Goal: Task Accomplishment & Management: Manage account settings

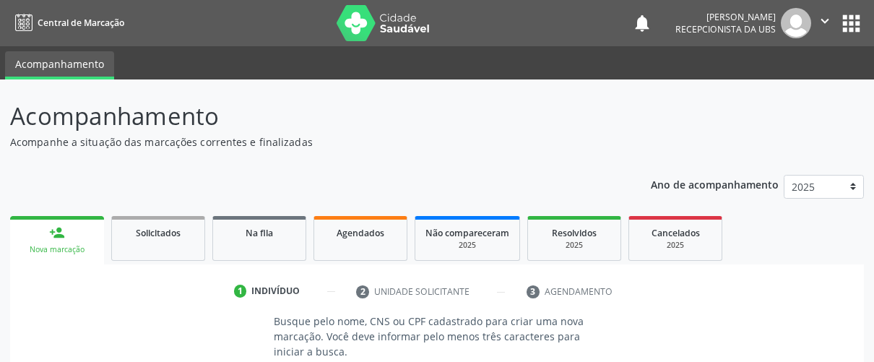
scroll to position [82, 0]
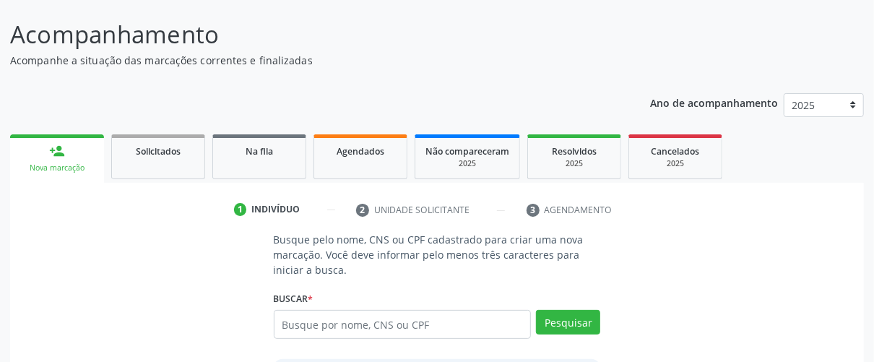
click at [359, 324] on input "text" at bounding box center [403, 324] width 258 height 29
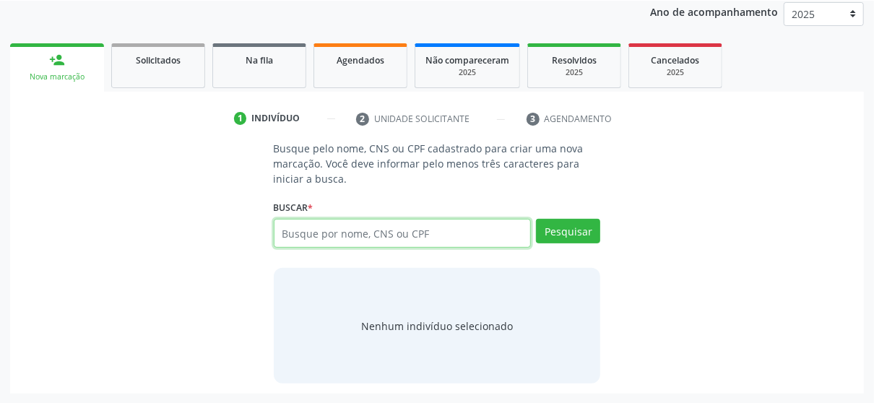
scroll to position [173, 0]
click at [428, 235] on input "text" at bounding box center [403, 233] width 258 height 29
click at [378, 230] on input "text" at bounding box center [403, 233] width 258 height 29
type input "708707175024197"
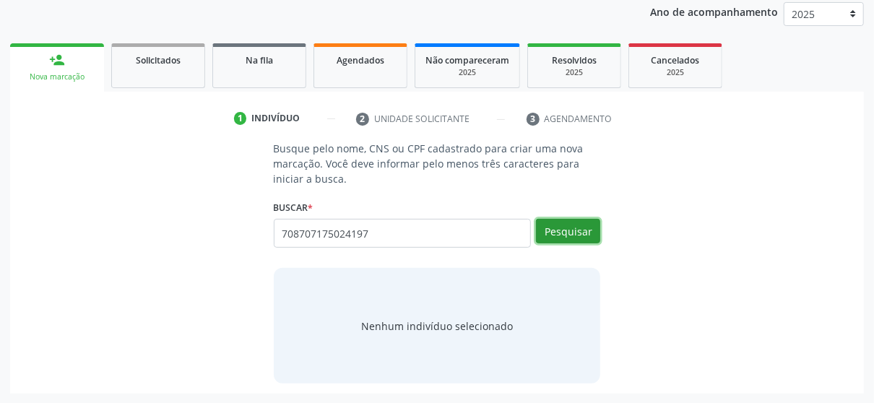
click at [559, 230] on button "Pesquisar" at bounding box center [568, 231] width 64 height 25
type input "708707175024197"
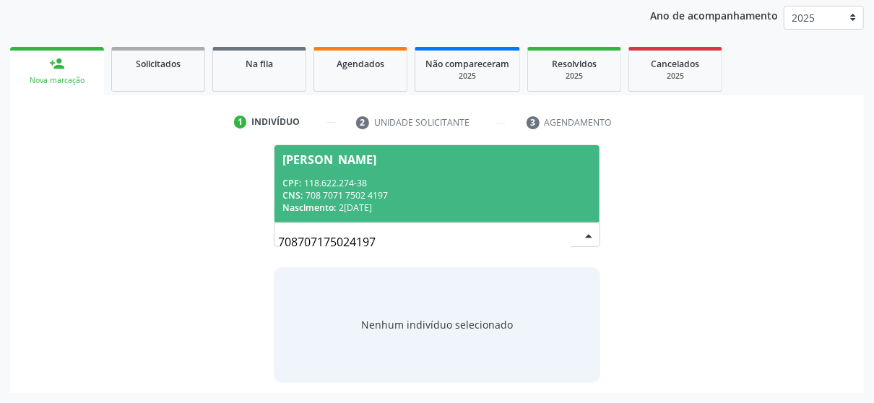
scroll to position [168, 0]
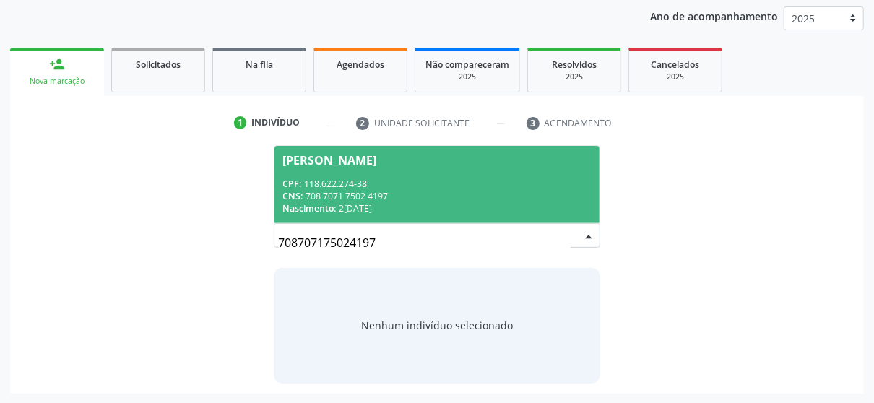
click at [324, 178] on div "CPF: 118.622.274-38" at bounding box center [437, 184] width 308 height 12
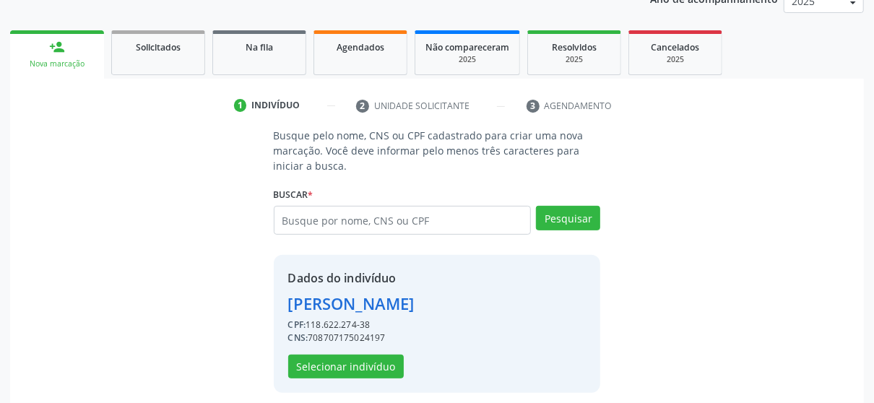
scroll to position [195, 0]
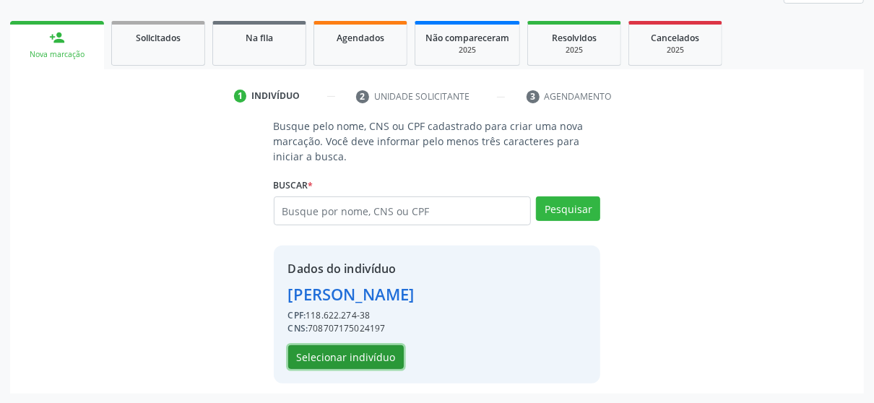
click at [360, 361] on button "Selecionar indivíduo" at bounding box center [346, 357] width 116 height 25
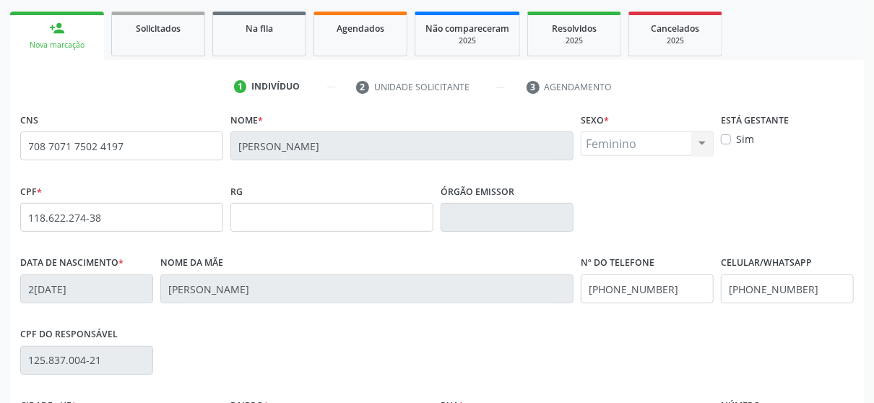
scroll to position [267, 0]
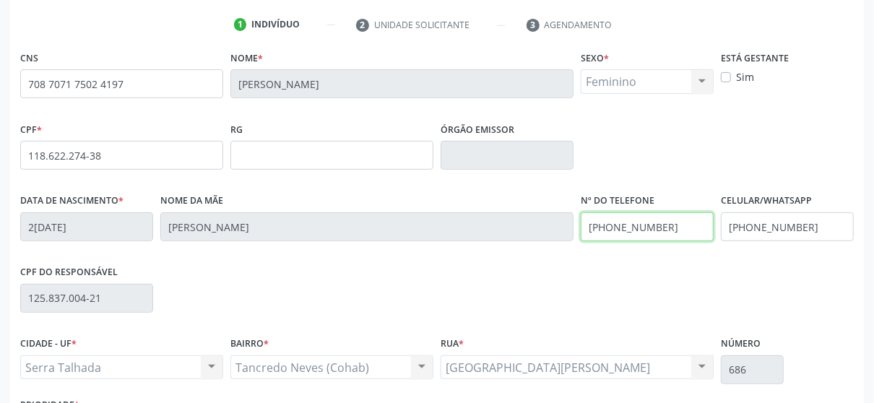
drag, startPoint x: 668, startPoint y: 222, endPoint x: 512, endPoint y: 256, distance: 159.5
click at [512, 256] on div "Data de nascimento * 24/10/1994 Nome da mãe Maria Odete Batista de Lima Nº do T…" at bounding box center [437, 226] width 841 height 72
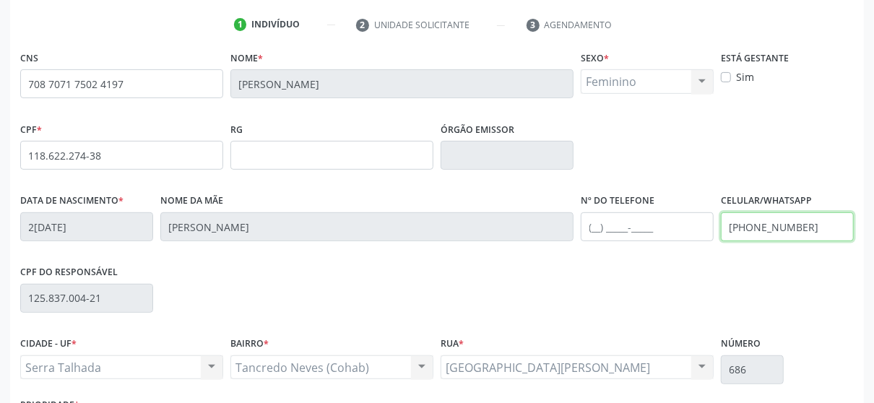
drag, startPoint x: 810, startPoint y: 225, endPoint x: 614, endPoint y: 249, distance: 197.9
click at [614, 249] on div "Data de nascimento * 24/10/1994 Nome da mãe Maria Odete Batista de Lima Nº do T…" at bounding box center [437, 226] width 841 height 72
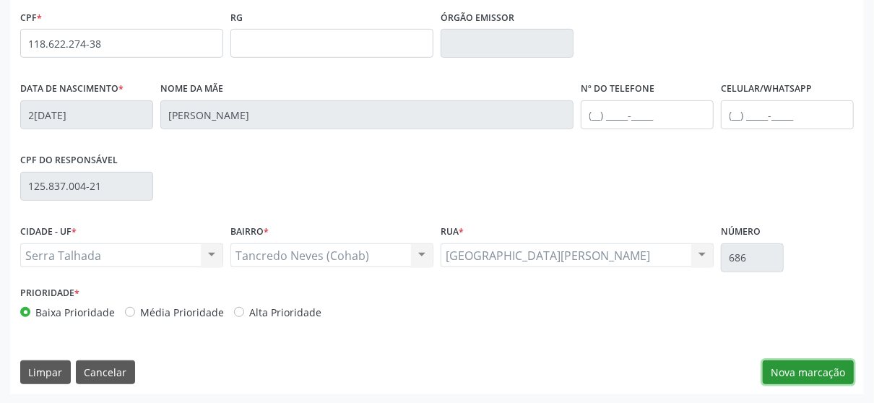
click at [817, 361] on button "Nova marcação" at bounding box center [808, 372] width 91 height 25
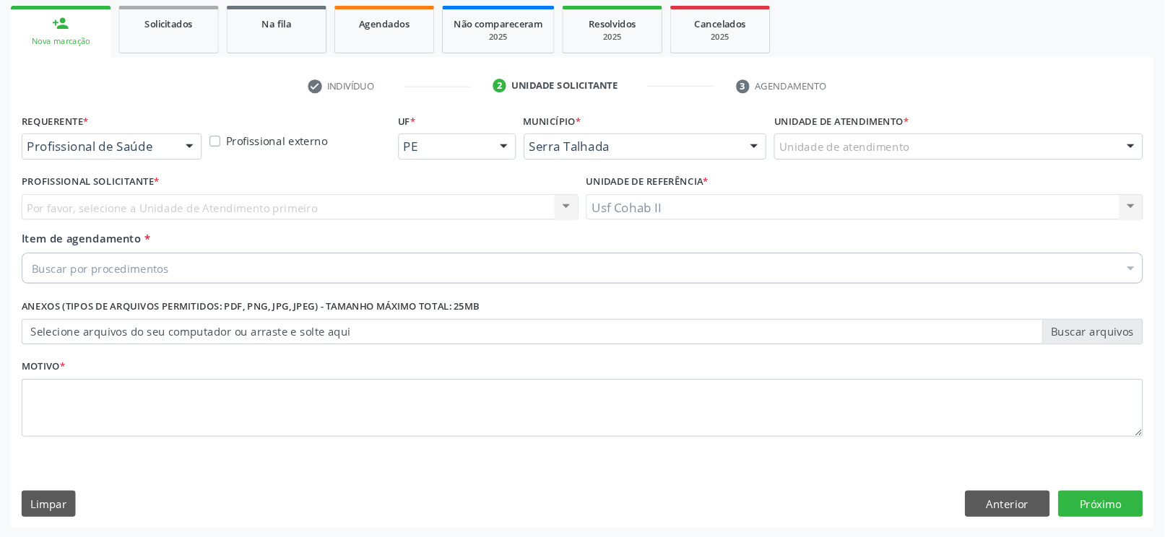
scroll to position [178, 0]
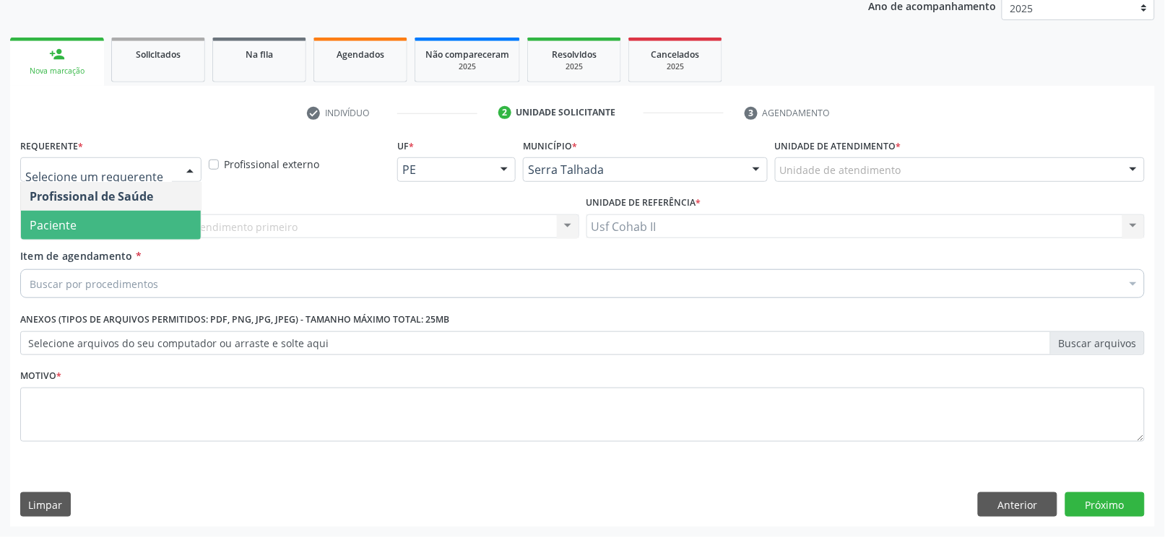
click at [130, 220] on span "Paciente" at bounding box center [111, 225] width 180 height 29
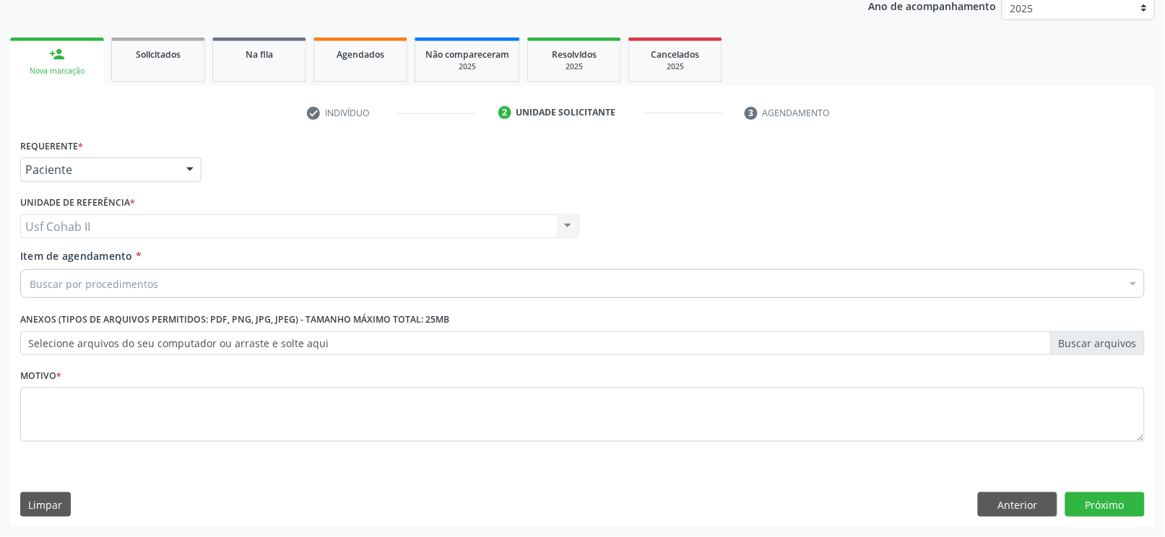
click at [112, 228] on div "Usf Cohab II Usf Cohab II Nenhum resultado encontrado para: " " Não há nenhuma …" at bounding box center [299, 227] width 559 height 25
click at [95, 269] on div "Buscar por procedimentos" at bounding box center [582, 283] width 1125 height 29
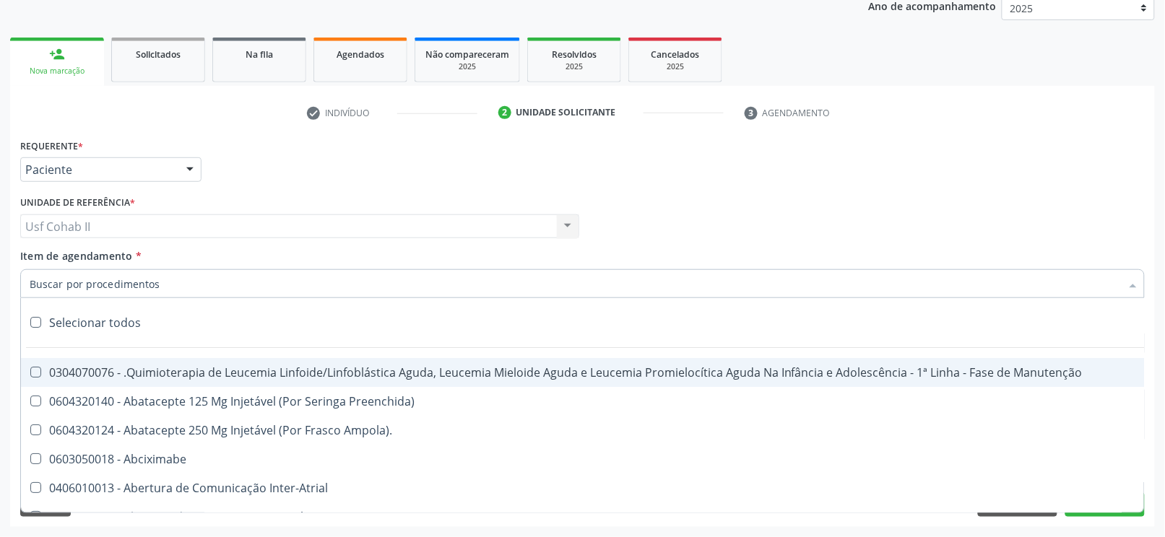
click at [77, 285] on input "Item de agendamento *" at bounding box center [575, 283] width 1091 height 29
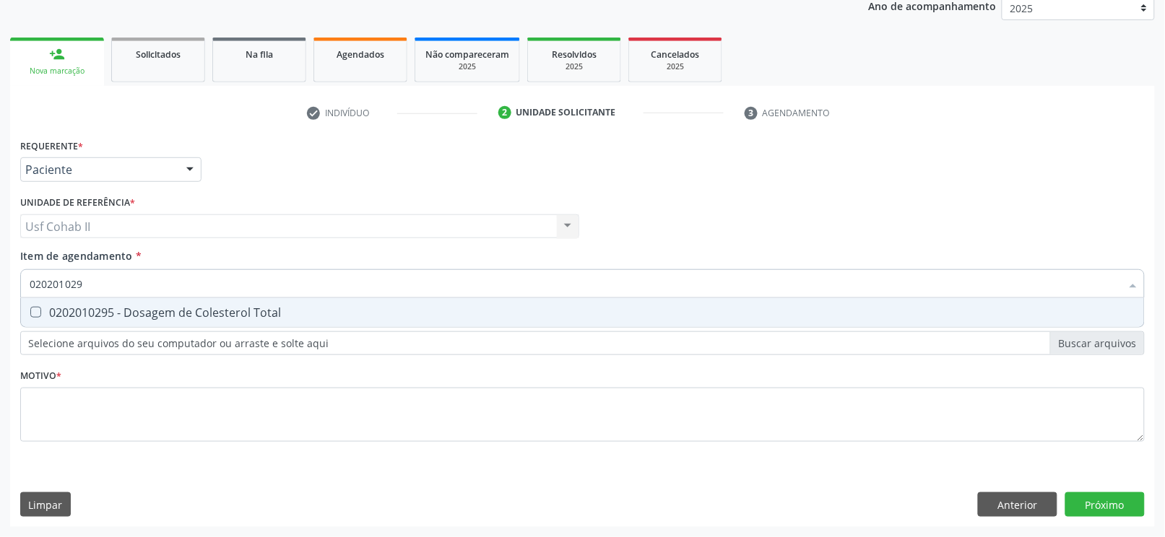
type input "0202010295"
click at [142, 310] on div "0202010295 - Dosagem de Colesterol Total" at bounding box center [583, 313] width 1106 height 12
checkbox Total "true"
type input "0202010295"
click at [92, 361] on div "Requerente * Paciente Profissional de Saúde Paciente Nenhum resultado encontrad…" at bounding box center [582, 298] width 1125 height 327
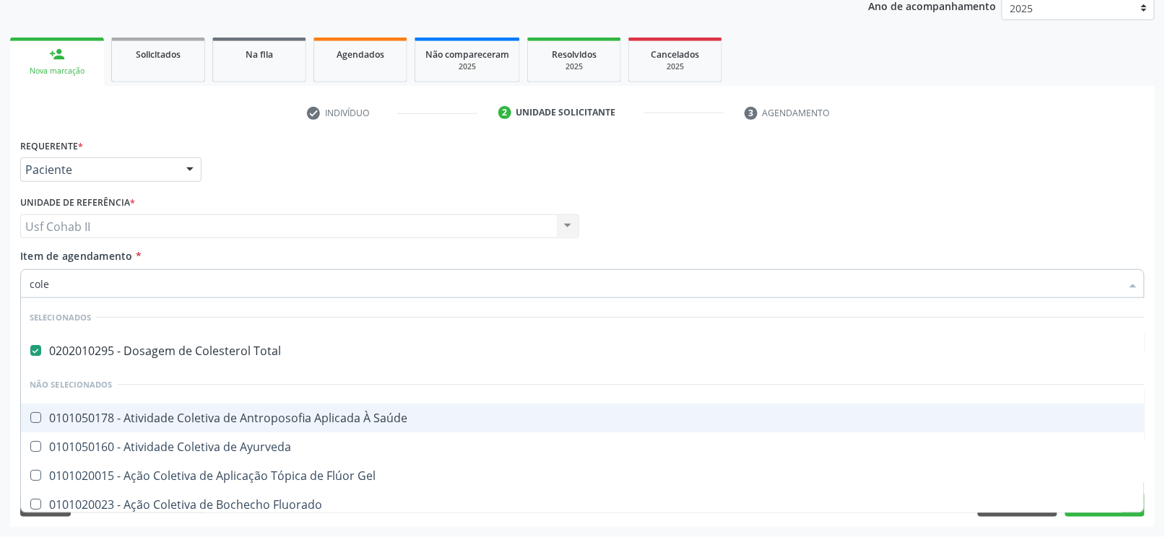
type input "coles"
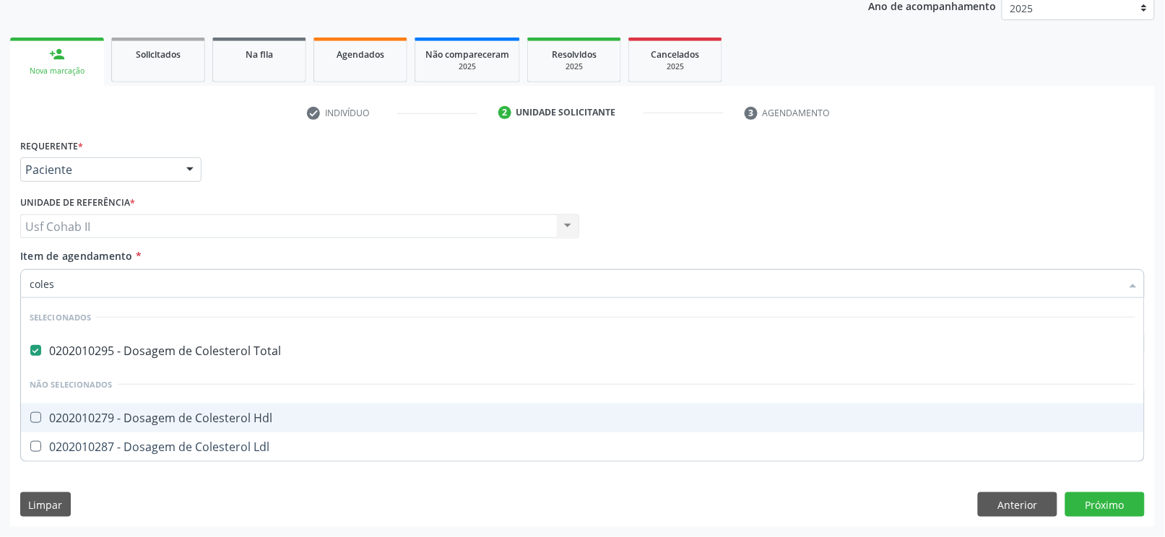
click at [199, 361] on div "0202010279 - Dosagem de Colesterol Hdl" at bounding box center [583, 418] width 1106 height 12
checkbox Hdl "true"
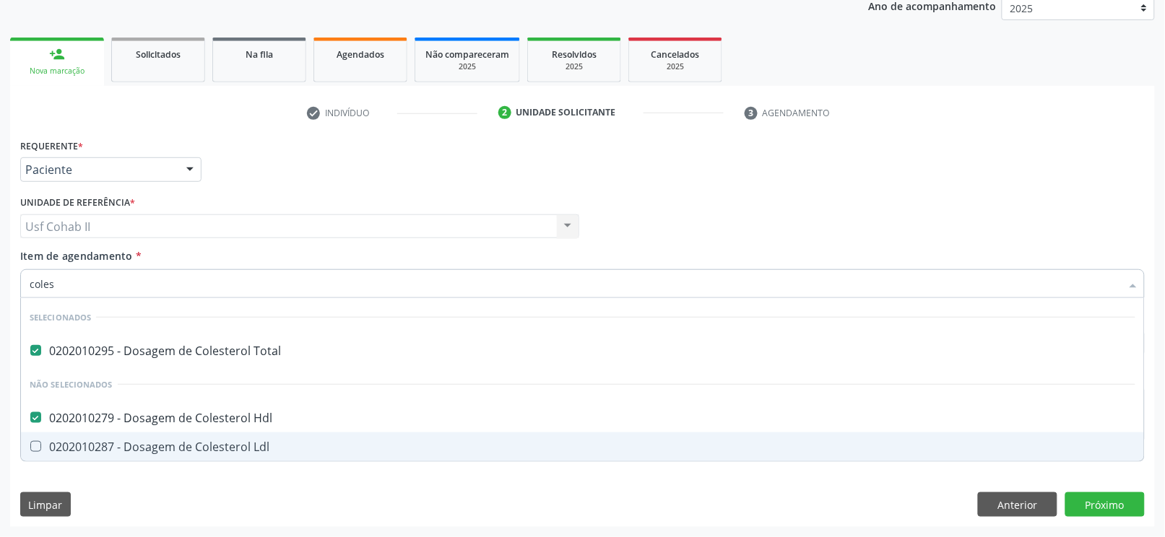
click at [177, 361] on div "0202010287 - Dosagem de Colesterol Ldl" at bounding box center [583, 447] width 1106 height 12
checkbox Ldl "true"
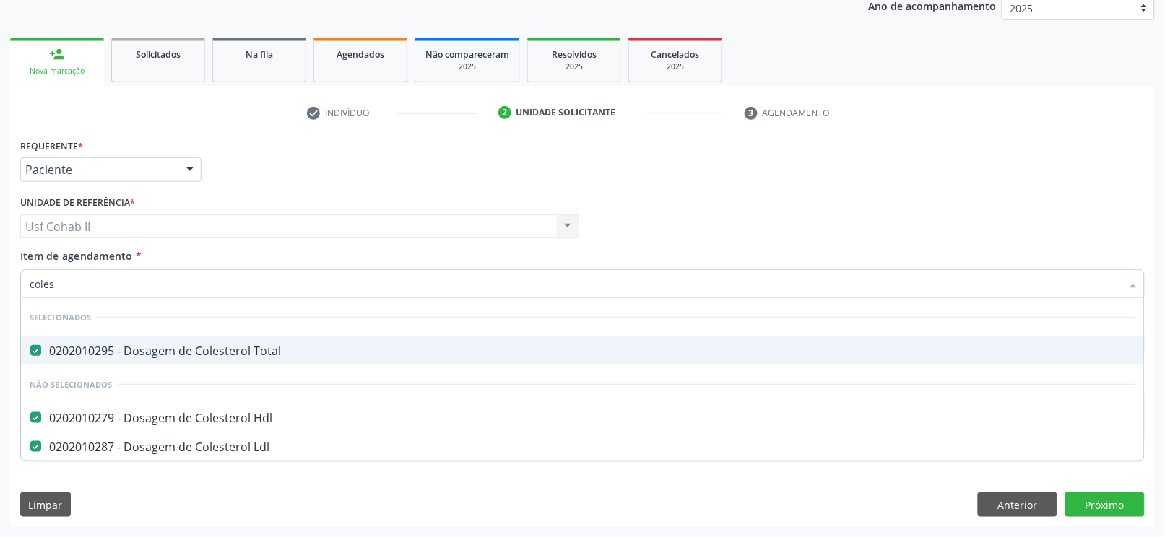
click at [671, 192] on div "Profissional Solicitante Por favor, selecione a Unidade de Atendimento primeiro…" at bounding box center [583, 220] width 1132 height 56
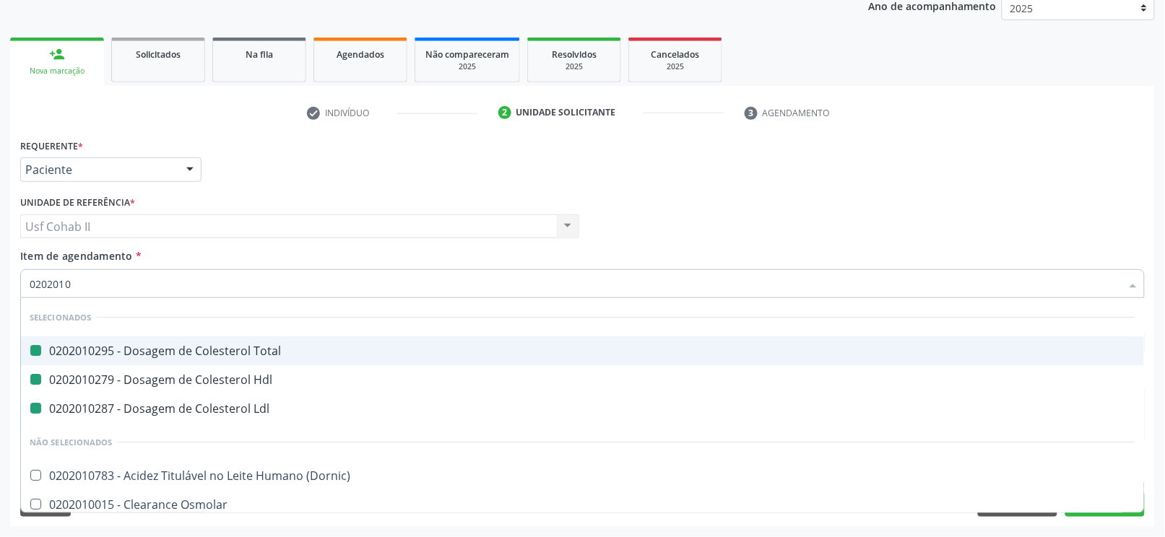
type input "02020100"
checkbox Total "false"
checkbox Ldl "false"
checkbox Hdl "false"
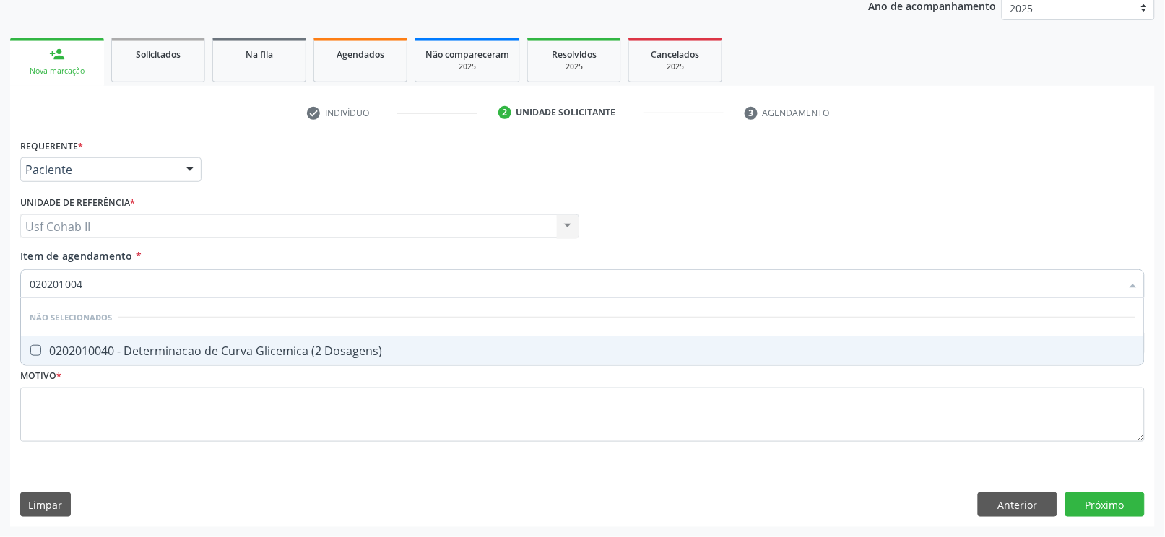
type input "0202010040"
click at [186, 349] on div "0202010040 - Determinacao de Curva Glicemica (2 Dosagens)" at bounding box center [583, 351] width 1106 height 12
checkbox Dosagens\) "true"
click at [701, 186] on div "Requerente * Paciente Profissional de Saúde Paciente Nenhum resultado encontrad…" at bounding box center [583, 163] width 1132 height 56
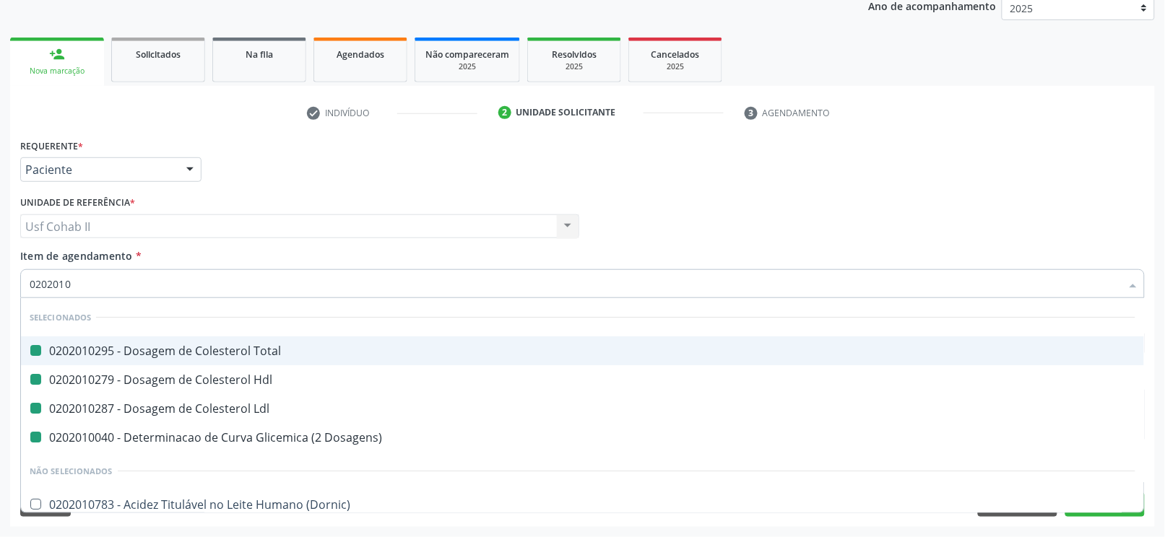
type input "02020106"
checkbox Total "false"
checkbox Hdl "false"
checkbox Ldl "false"
checkbox Dosagens\) "false"
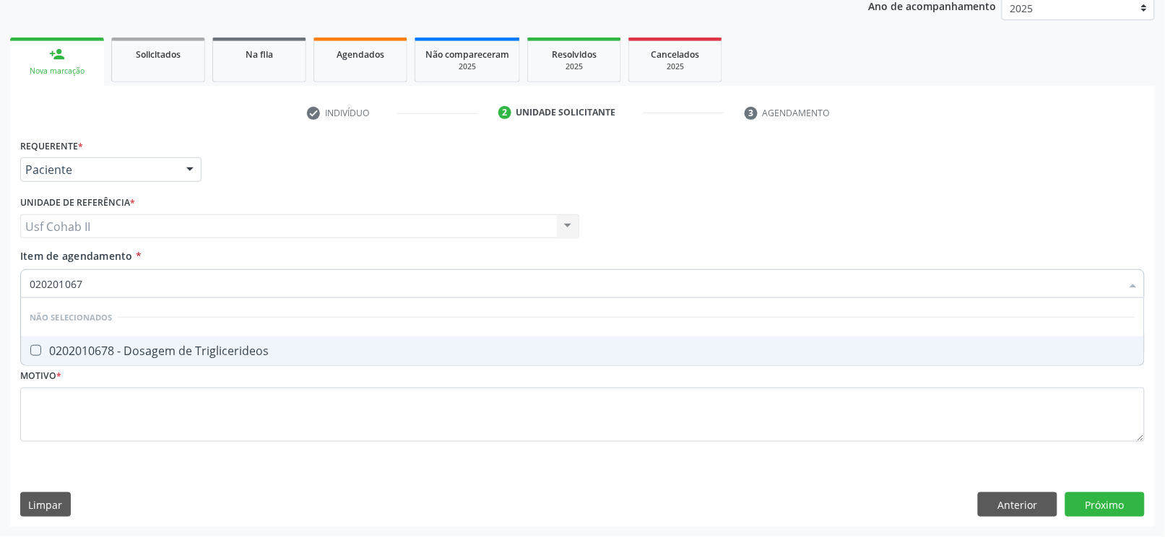
type input "0202010678"
drag, startPoint x: 155, startPoint y: 342, endPoint x: 149, endPoint y: 367, distance: 25.4
click at [155, 345] on div "0202010678 - Dosagem de Triglicerideos" at bounding box center [583, 351] width 1106 height 12
checkbox Triglicerideos "true"
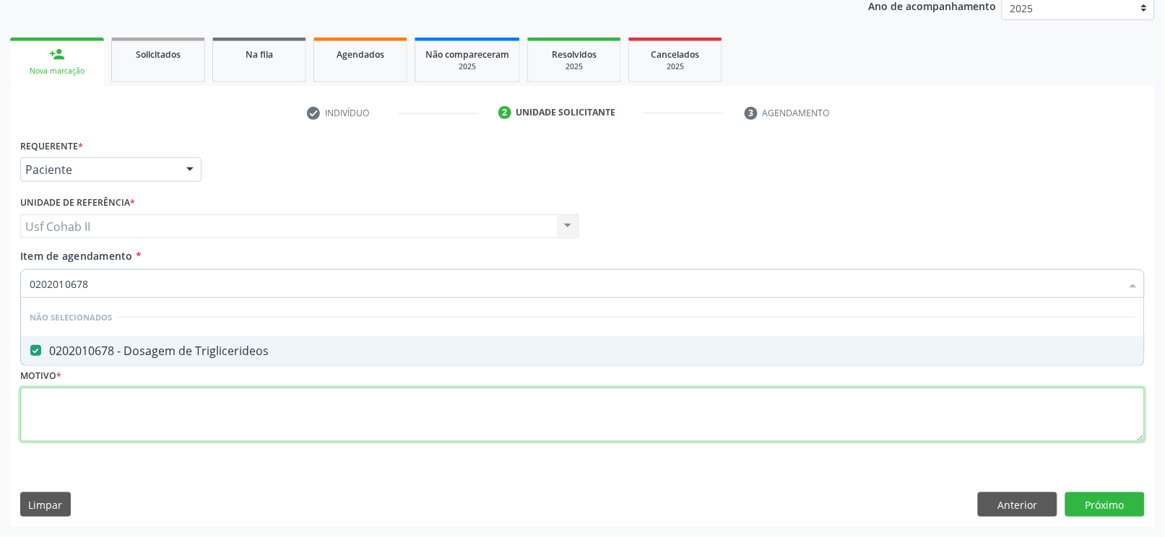
click at [117, 361] on div "Requerente * Paciente Profissional de Saúde Paciente Nenhum resultado encontrad…" at bounding box center [582, 298] width 1125 height 327
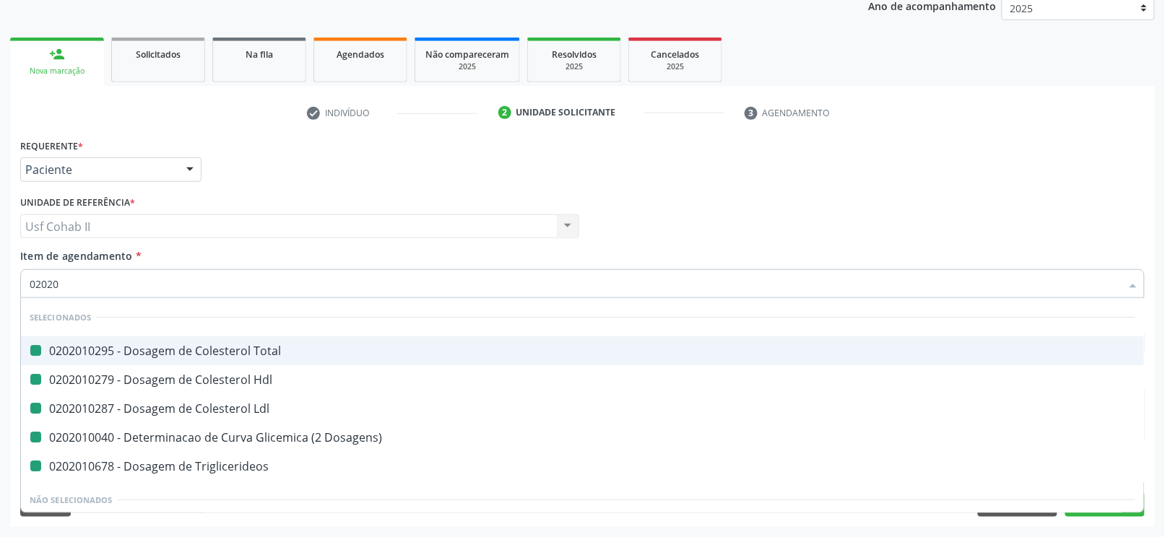
type input "020205"
checkbox Total "false"
checkbox Hdl "false"
checkbox Ldl "false"
checkbox Dosagens\) "false"
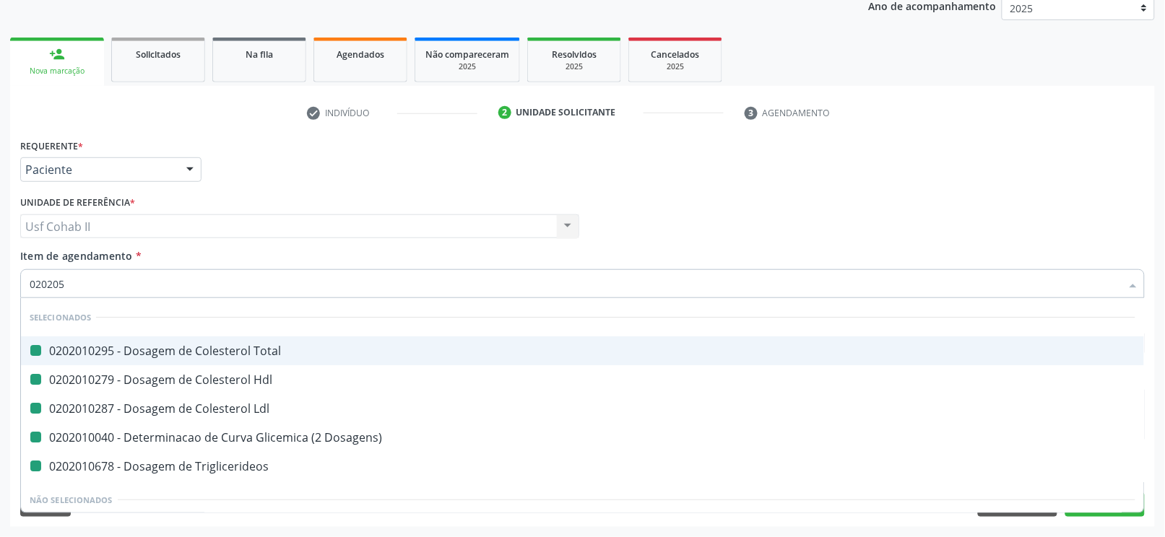
checkbox Triglicerideos "false"
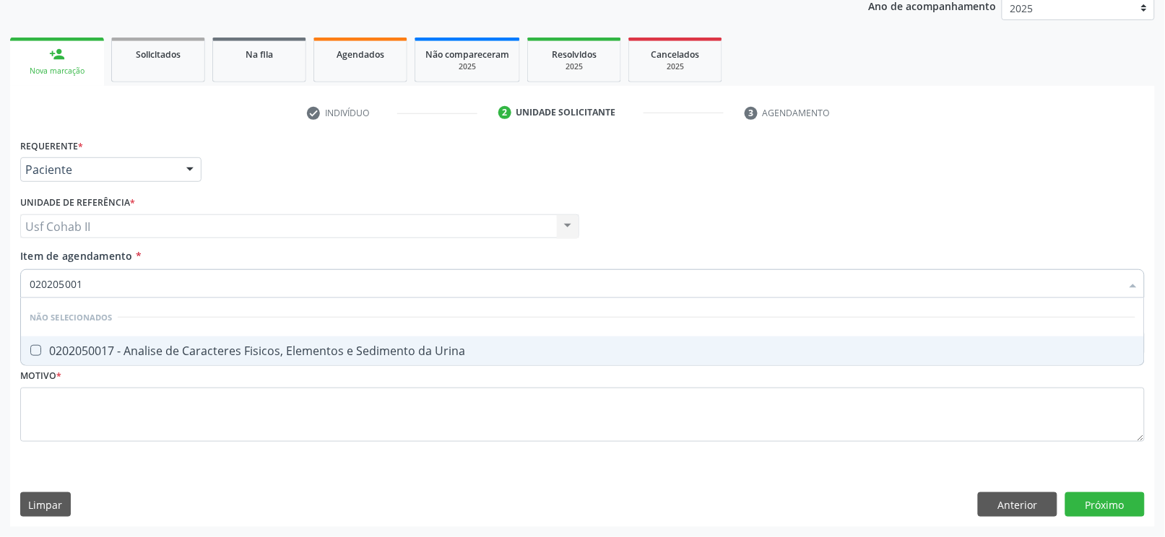
type input "0202050017"
click at [150, 352] on div "0202050017 - Analise de Caracteres Fisicos, Elementos e Sedimento da Urina" at bounding box center [583, 351] width 1106 height 12
checkbox Urina "true"
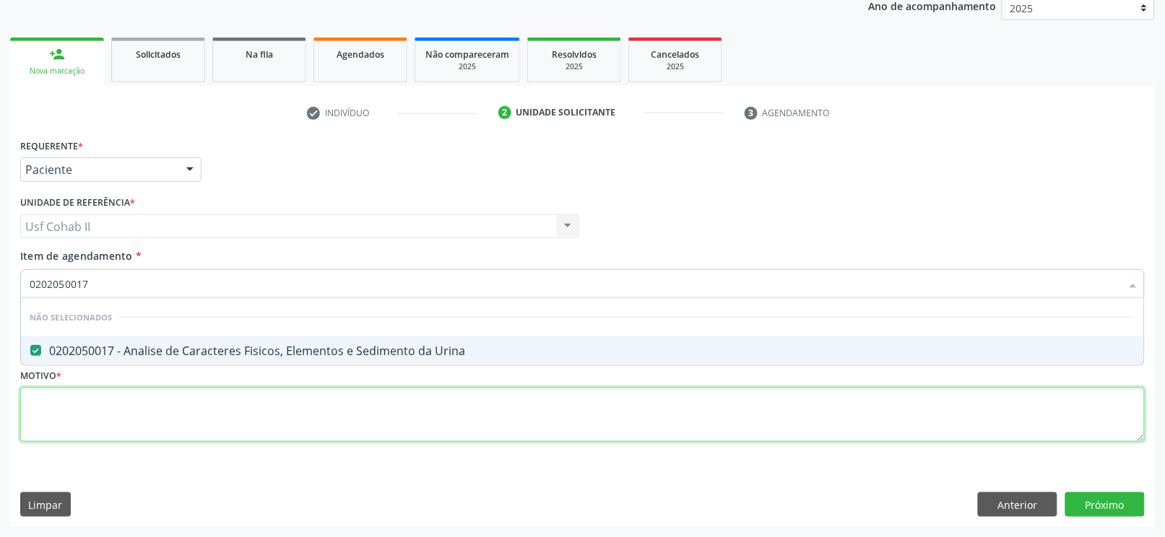
click at [118, 361] on div "Requerente * Paciente Profissional de Saúde Paciente Nenhum resultado encontrad…" at bounding box center [582, 298] width 1125 height 327
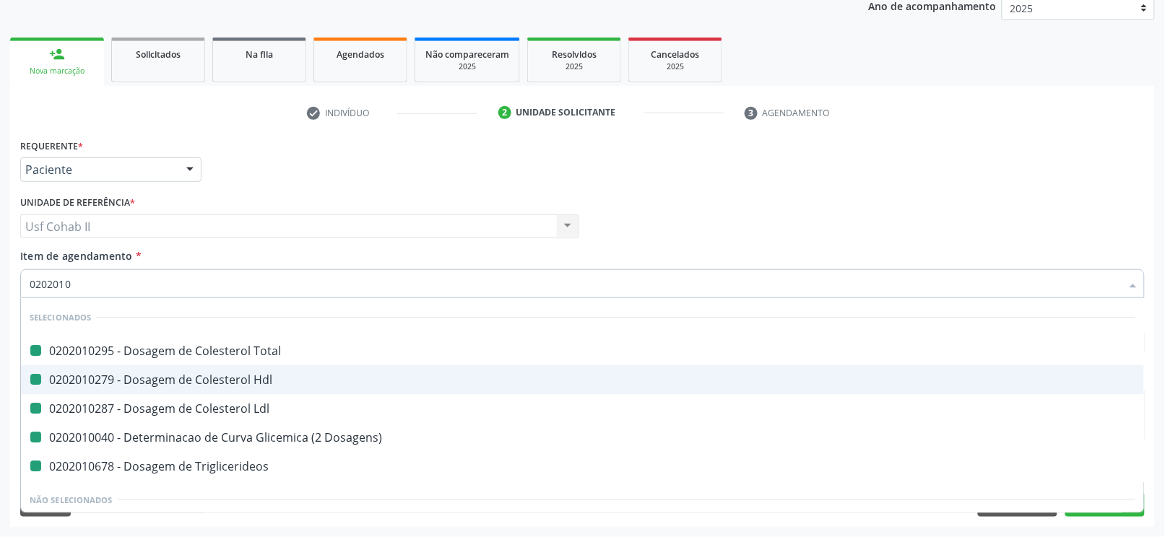
type input "02020104"
checkbox Total "false"
checkbox Hdl "false"
checkbox Ldl "false"
checkbox Dosagens\) "false"
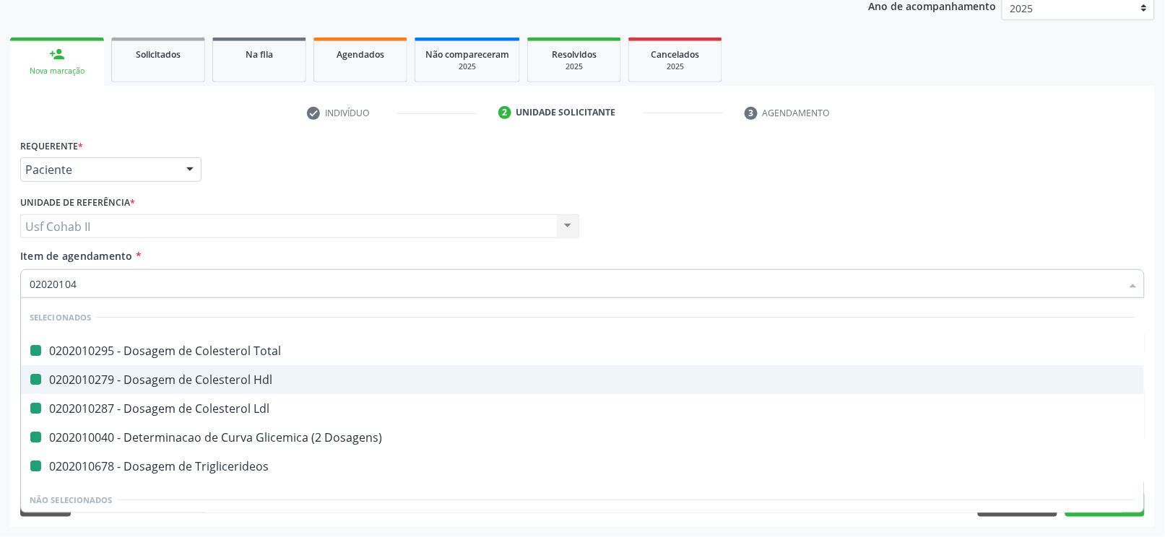
checkbox Triglicerideos "false"
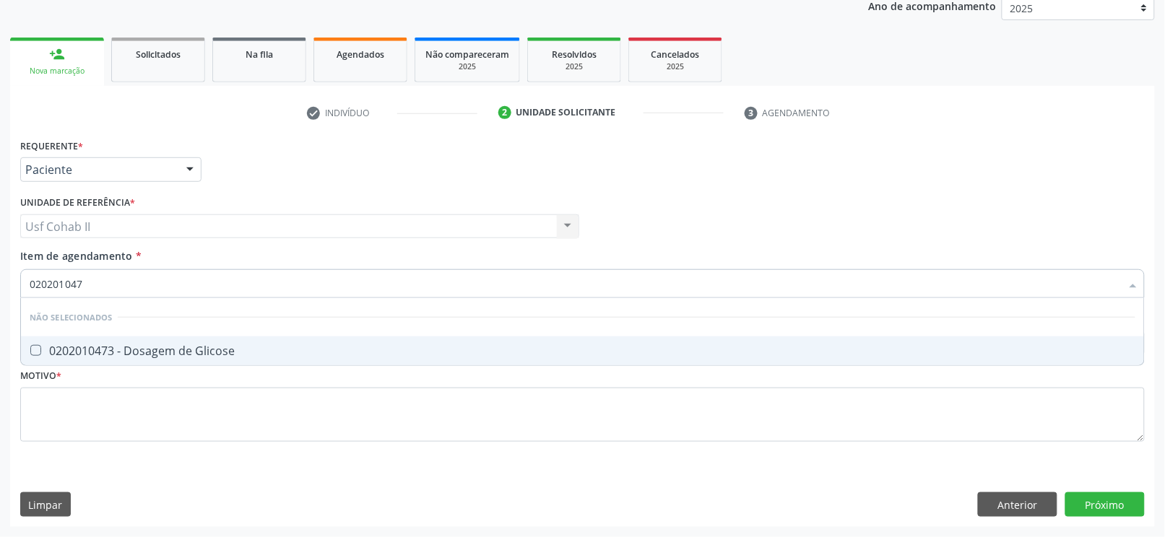
type input "0202010473"
click at [115, 349] on div "0202010473 - Dosagem de Glicose" at bounding box center [583, 351] width 1106 height 12
checkbox Glicose "true"
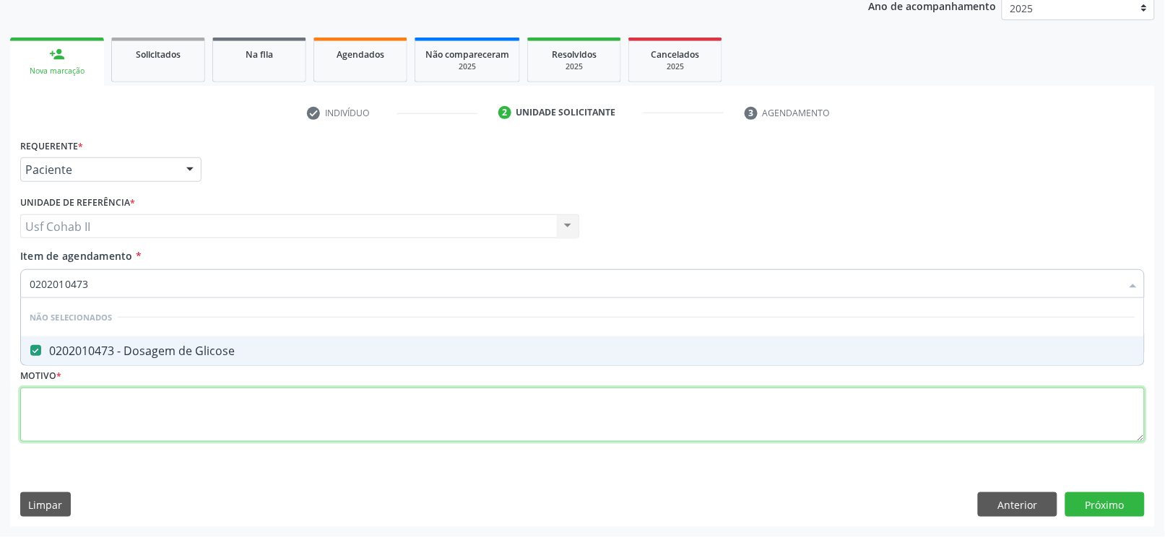
click at [113, 361] on div "Requerente * Paciente Profissional de Saúde Paciente Nenhum resultado encontrad…" at bounding box center [582, 298] width 1125 height 327
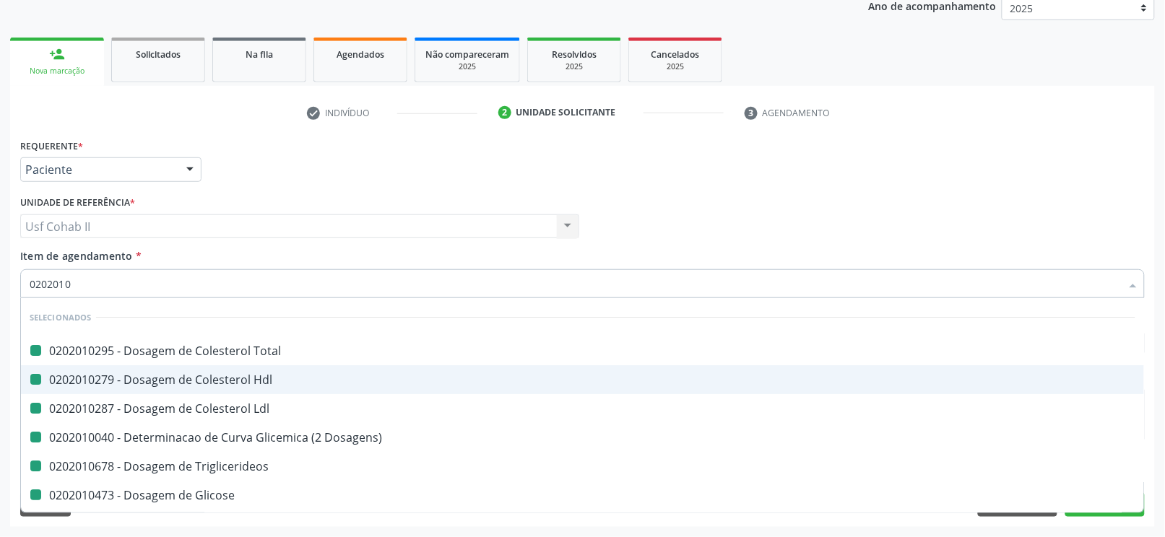
type input "02020105"
checkbox Total "false"
checkbox Hdl "false"
checkbox Ldl "false"
checkbox Dosagens\) "false"
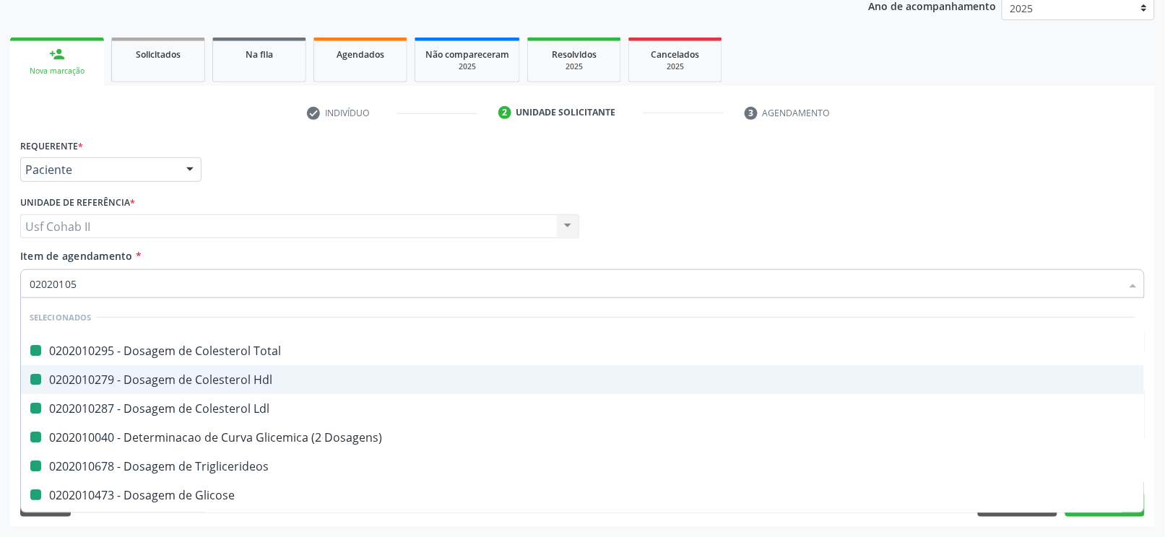
checkbox Triglicerideos "false"
checkbox Glicose "false"
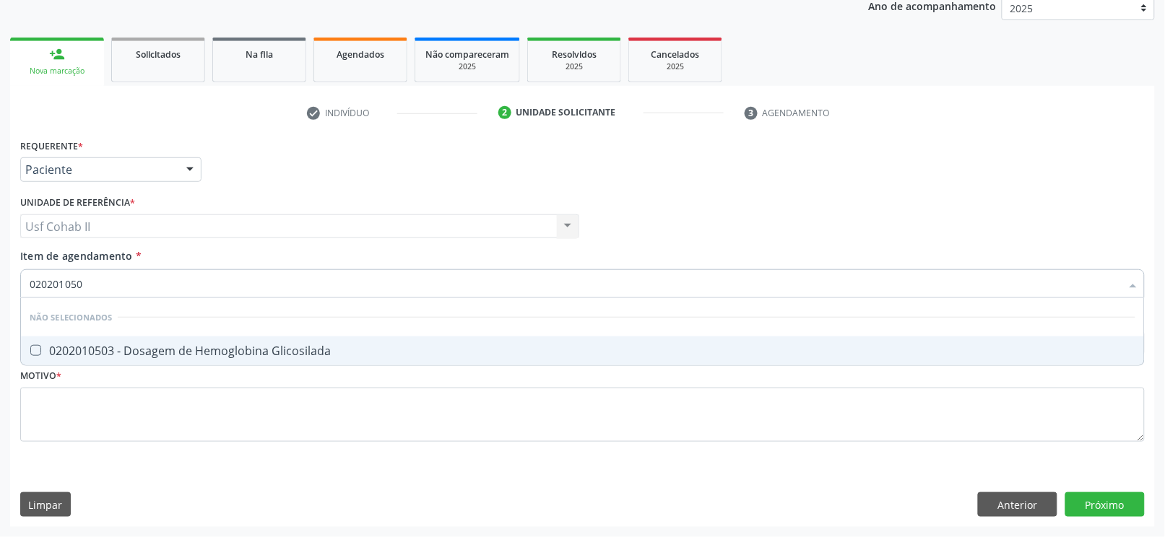
type input "0202010503"
click at [144, 348] on div "0202010503 - Dosagem de Hemoglobina Glicosilada" at bounding box center [583, 351] width 1106 height 12
checkbox Glicosilada "true"
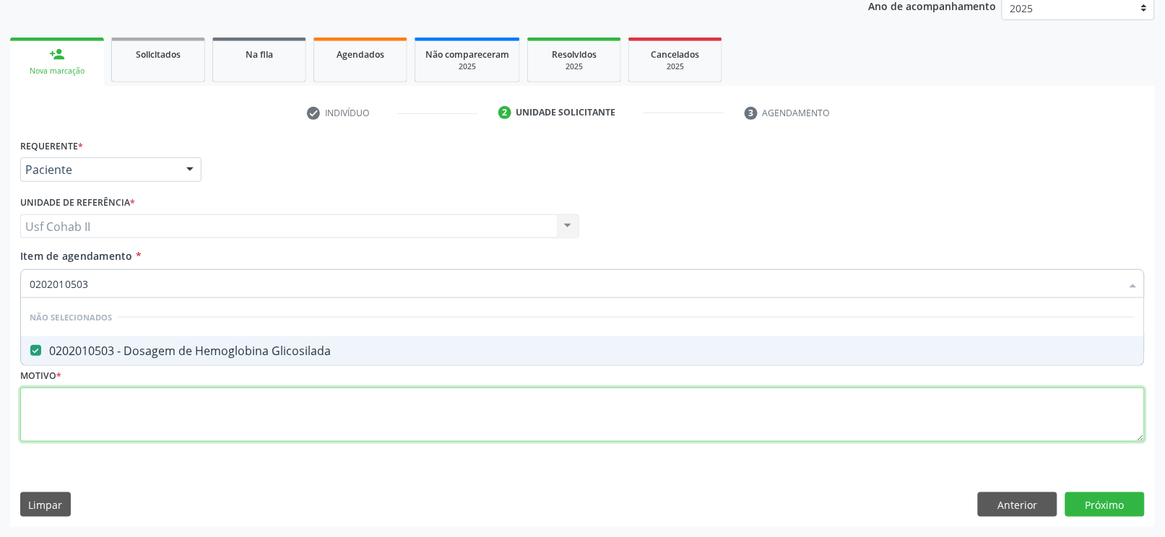
click at [117, 361] on div "Requerente * Paciente Profissional de Saúde Paciente Nenhum resultado encontrad…" at bounding box center [582, 298] width 1125 height 327
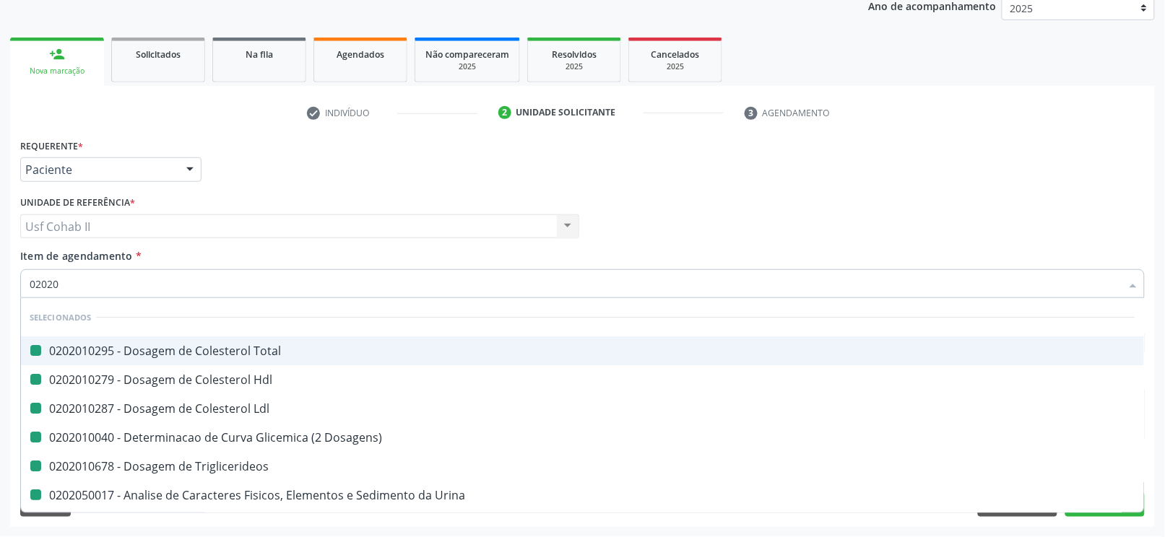
type input "020202"
checkbox Total "false"
checkbox Hdl "false"
checkbox Ldl "false"
checkbox Dosagens\) "false"
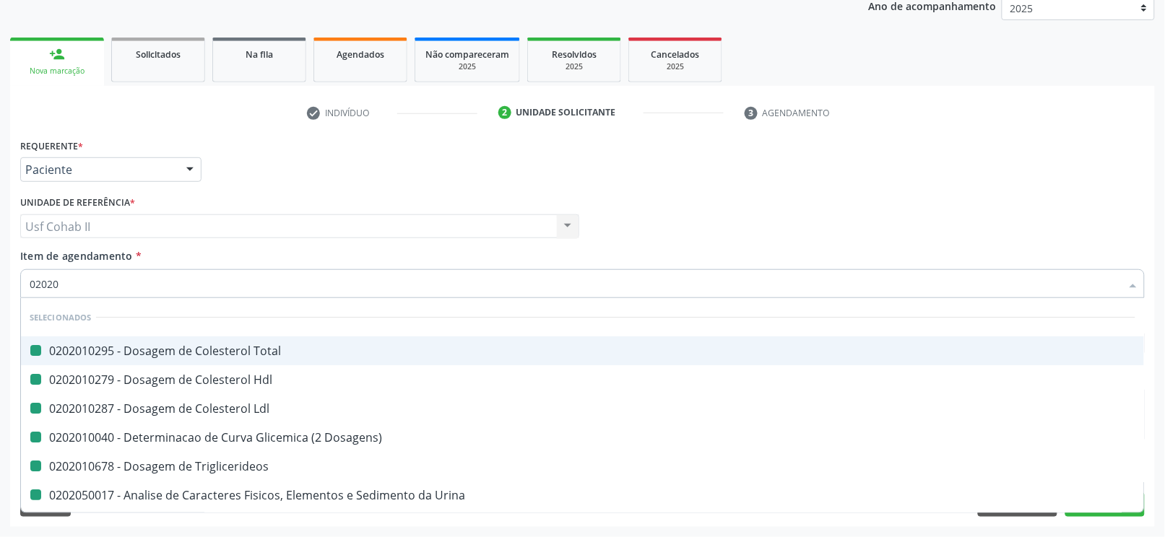
checkbox Triglicerideos "false"
checkbox Urina "false"
checkbox Glicose "false"
checkbox Glicosilada "false"
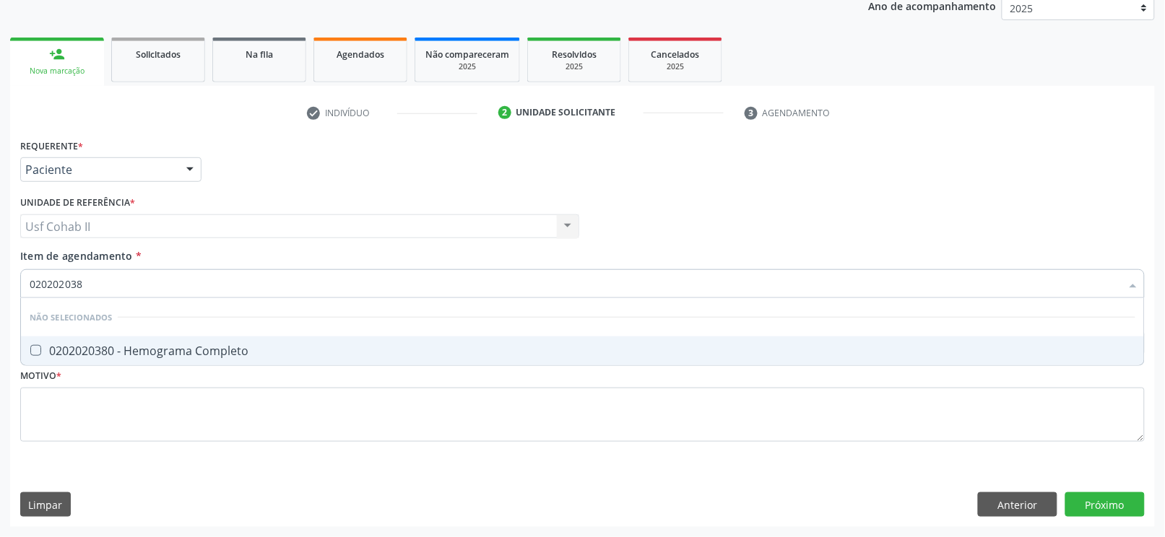
type input "0202020380"
click at [118, 355] on div "0202020380 - Hemograma Completo" at bounding box center [583, 351] width 1106 height 12
checkbox Completo "true"
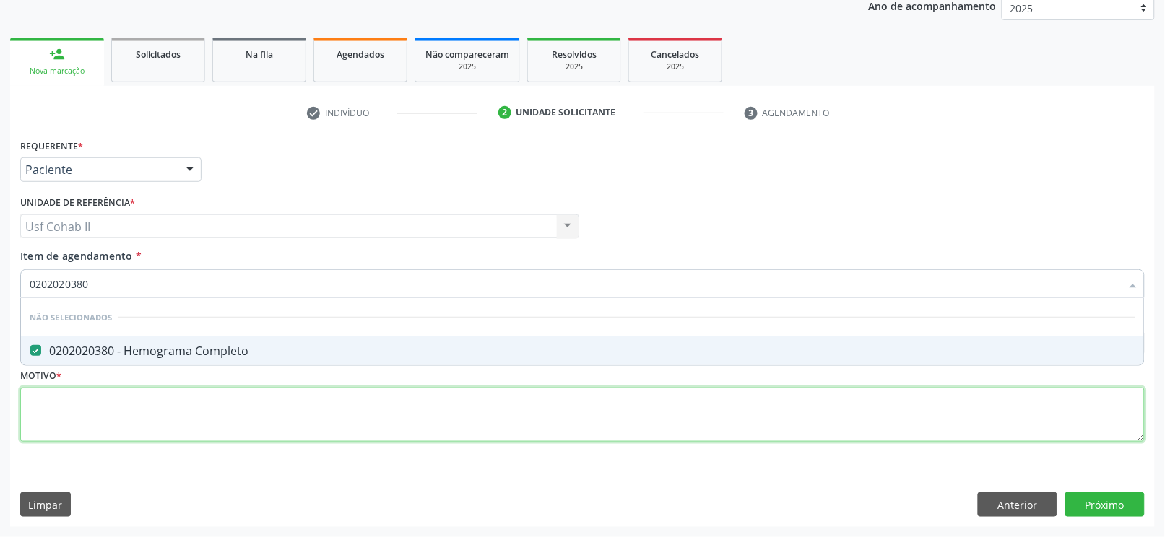
click at [90, 361] on div "Requerente * Paciente Profissional de Saúde Paciente Nenhum resultado encontrad…" at bounding box center [582, 298] width 1125 height 327
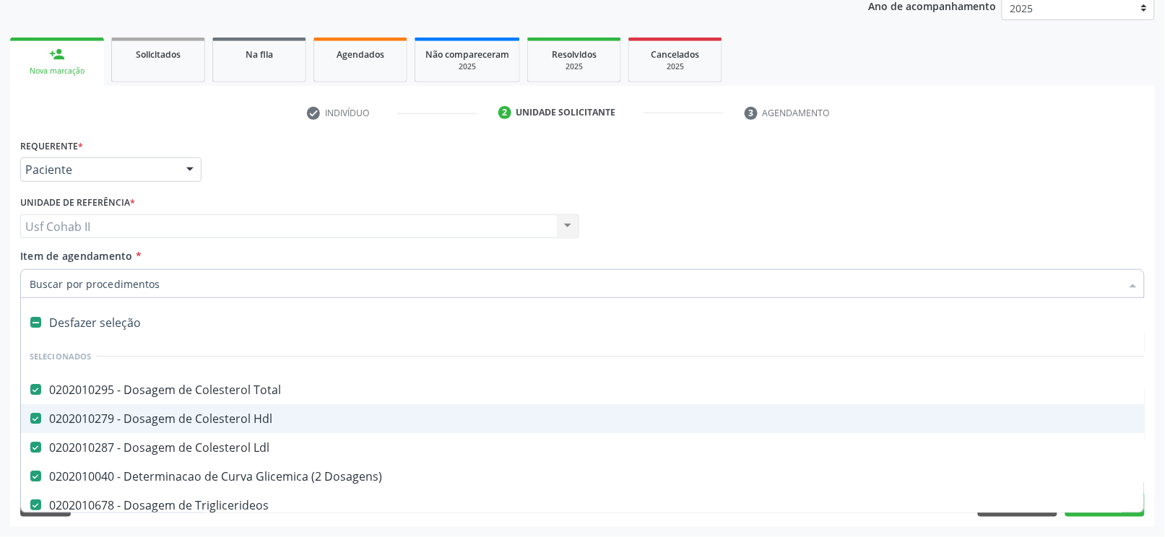
click at [328, 145] on div "Requerente * Paciente Profissional de Saúde Paciente Nenhum resultado encontrad…" at bounding box center [583, 163] width 1132 height 56
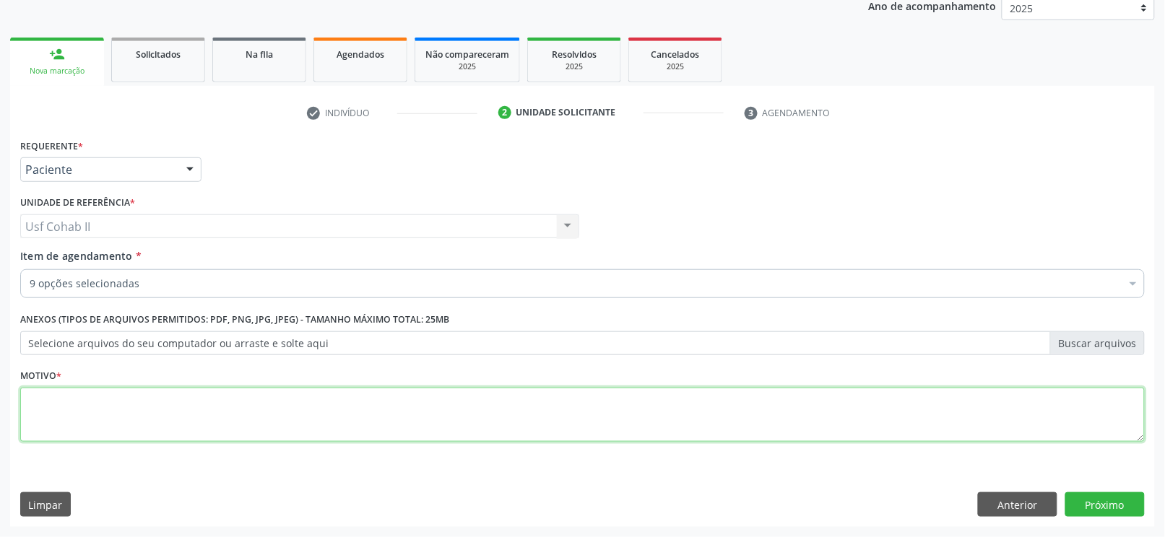
click at [215, 361] on textarea at bounding box center [582, 415] width 1125 height 55
type textarea "."
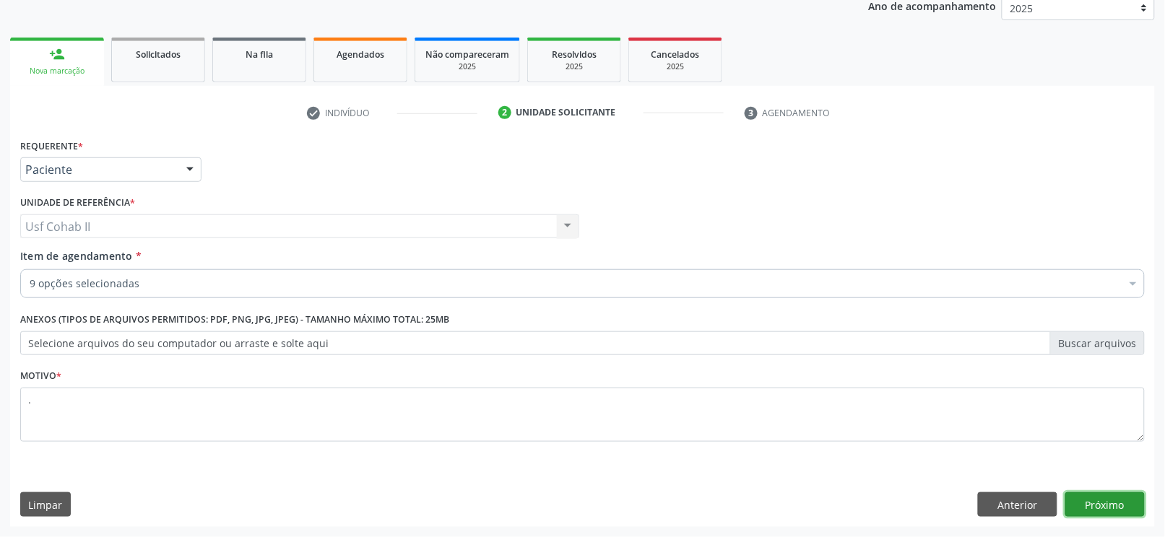
click at [873, 361] on button "Próximo" at bounding box center [1104, 505] width 79 height 25
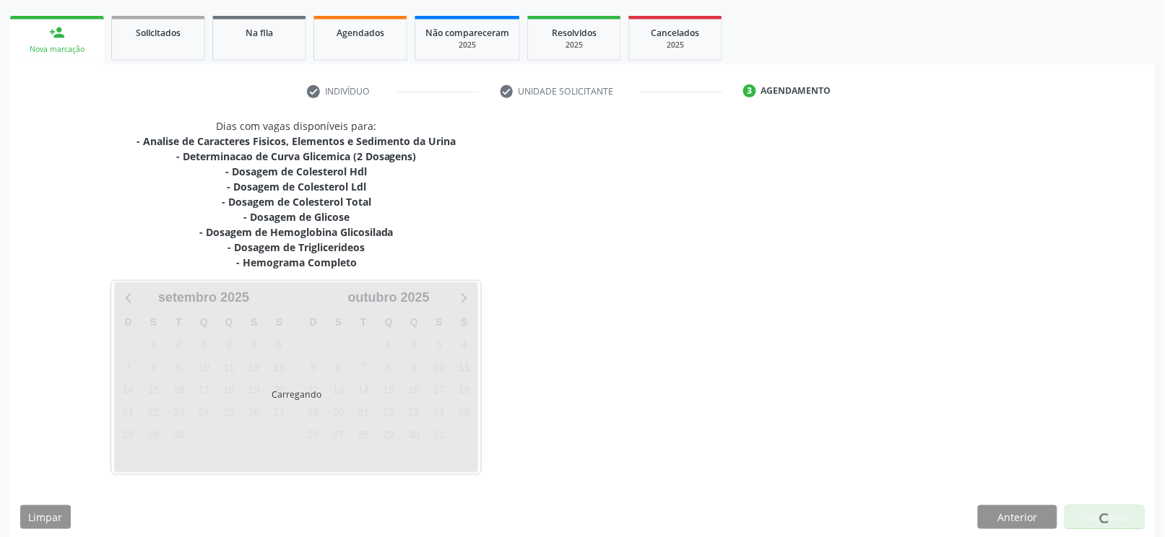
scroll to position [212, 0]
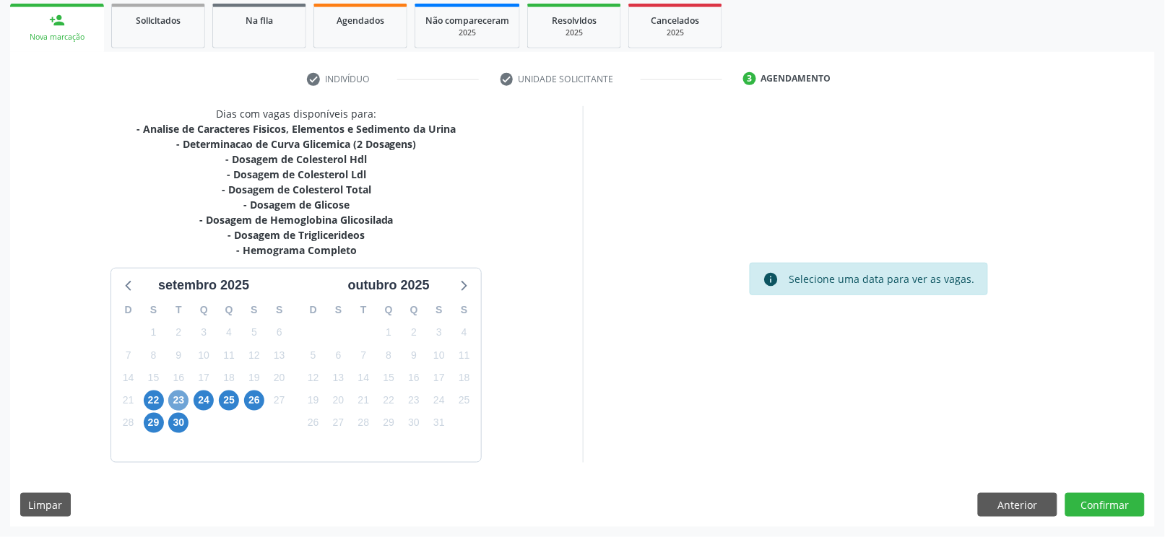
click at [186, 361] on span "23" at bounding box center [178, 401] width 20 height 20
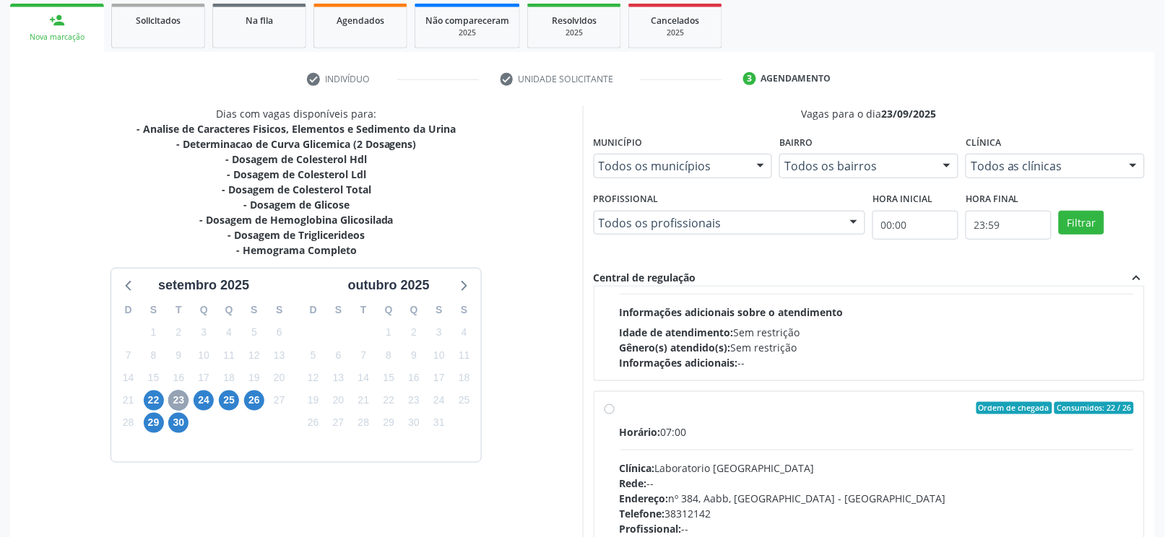
scroll to position [192, 0]
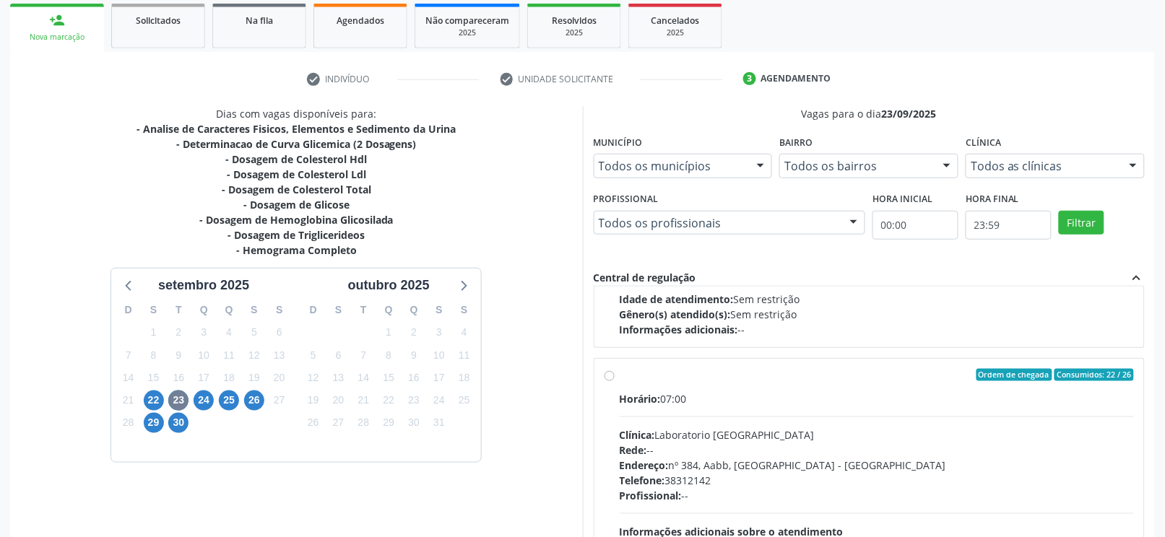
click at [611, 361] on div "Ordem de chegada Consumidos: 22 / 26 Horário: 07:00 Clínica: Laboratorio Sao Fr…" at bounding box center [870, 480] width 530 height 222
radio input "true"
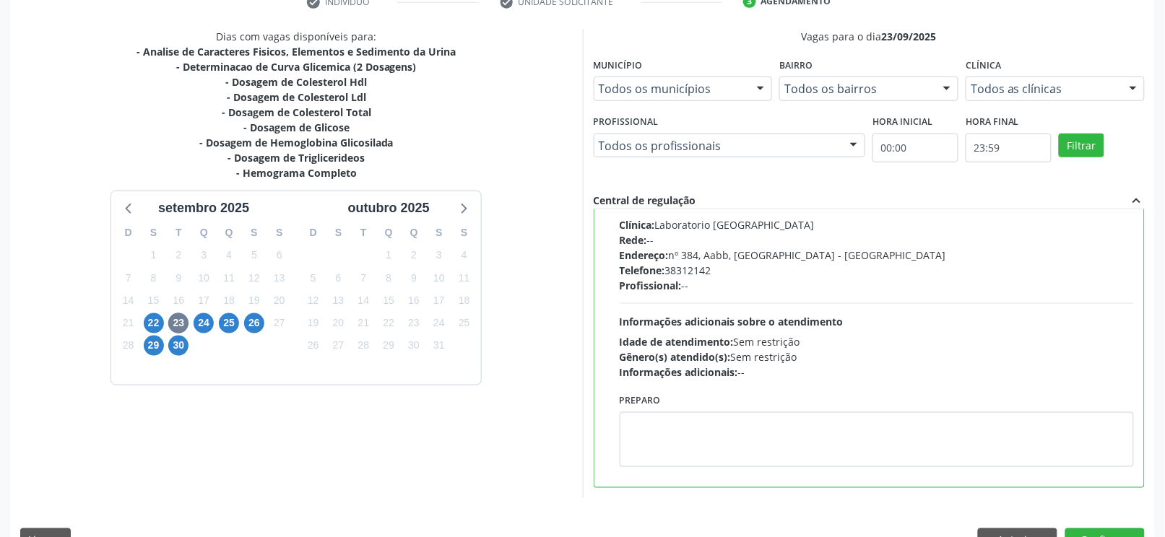
scroll to position [325, 0]
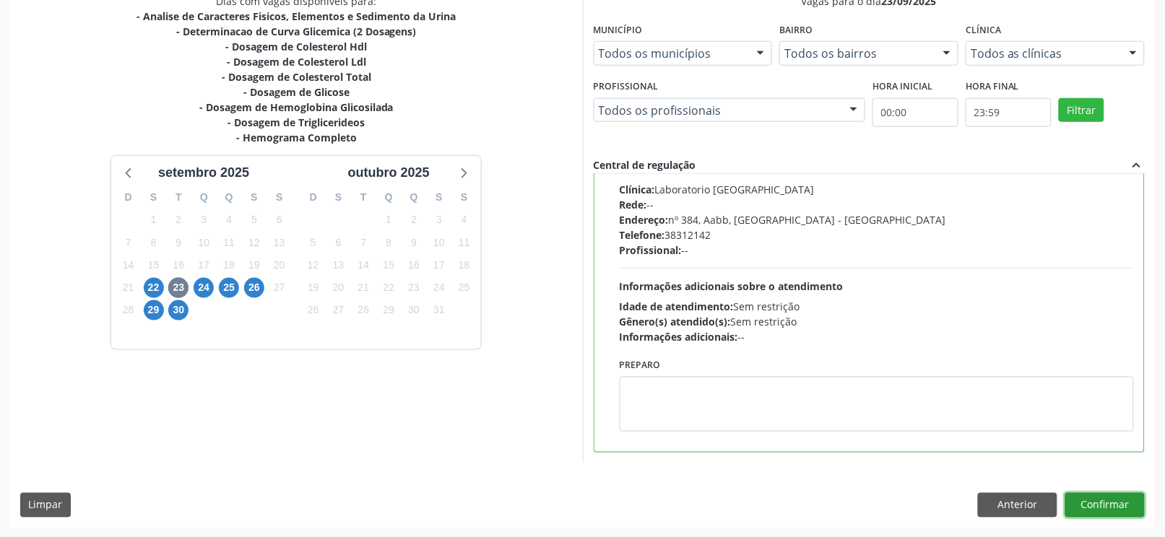
drag, startPoint x: 1134, startPoint y: 509, endPoint x: 894, endPoint y: 455, distance: 245.8
click at [873, 361] on button "Confirmar" at bounding box center [1104, 505] width 79 height 25
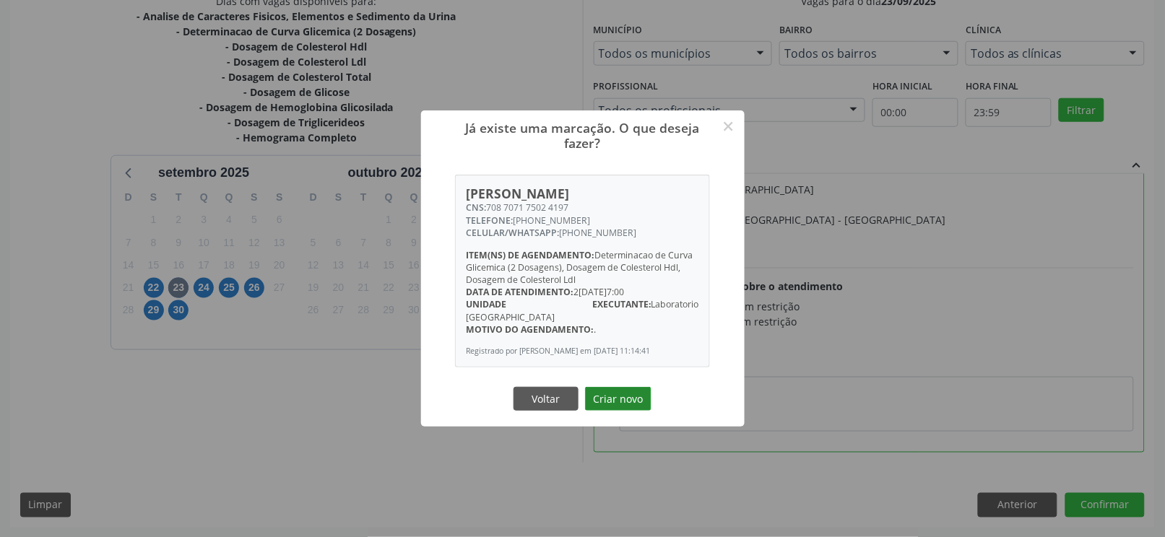
click at [608, 361] on button "Criar novo" at bounding box center [618, 399] width 66 height 25
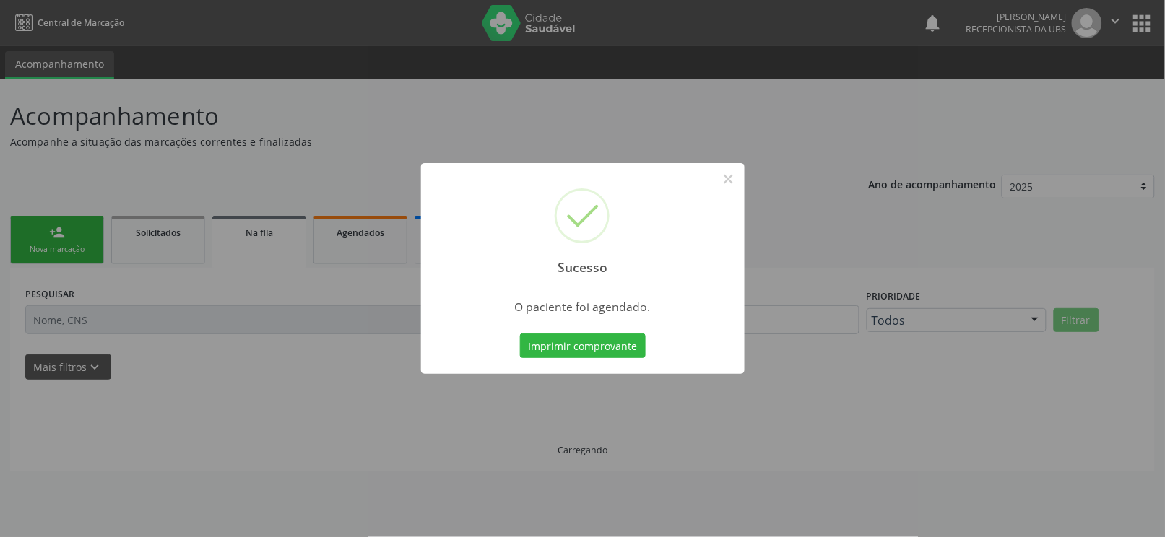
scroll to position [0, 0]
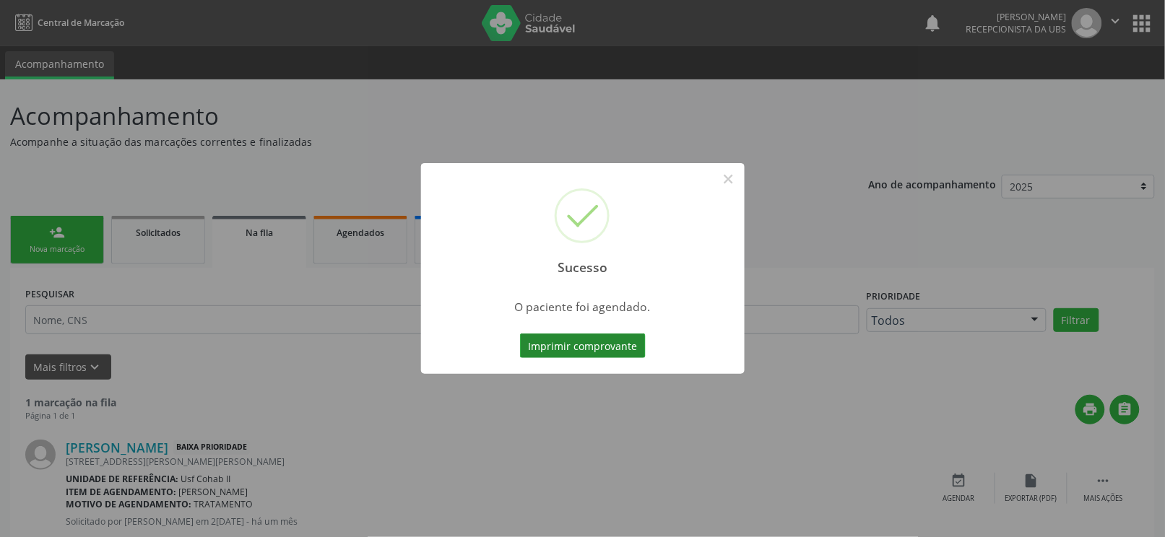
click at [592, 345] on button "Imprimir comprovante" at bounding box center [583, 346] width 126 height 25
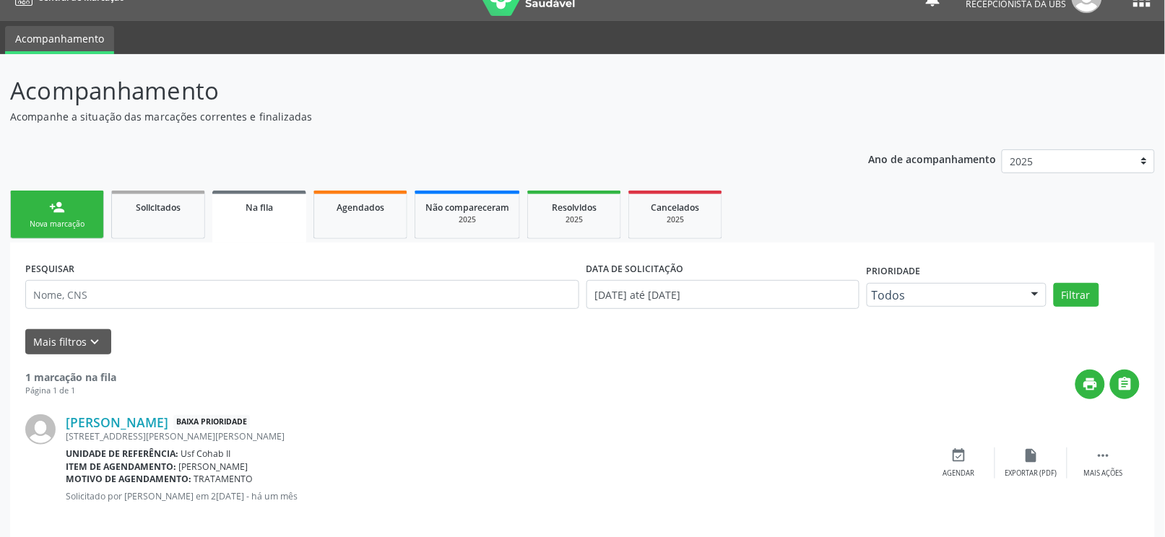
scroll to position [40, 0]
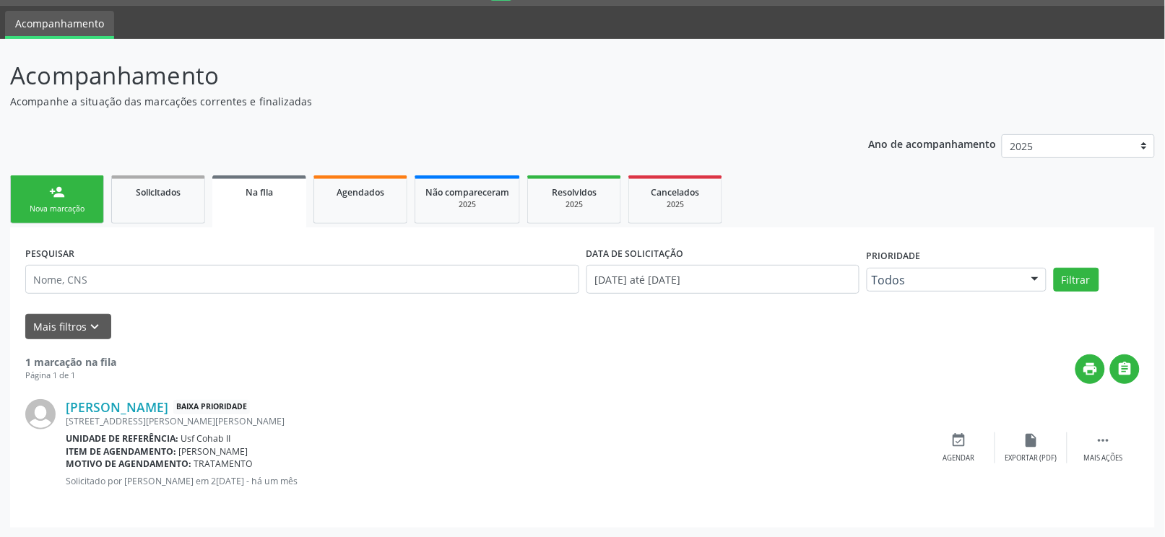
click at [52, 204] on div "Nova marcação" at bounding box center [57, 209] width 72 height 11
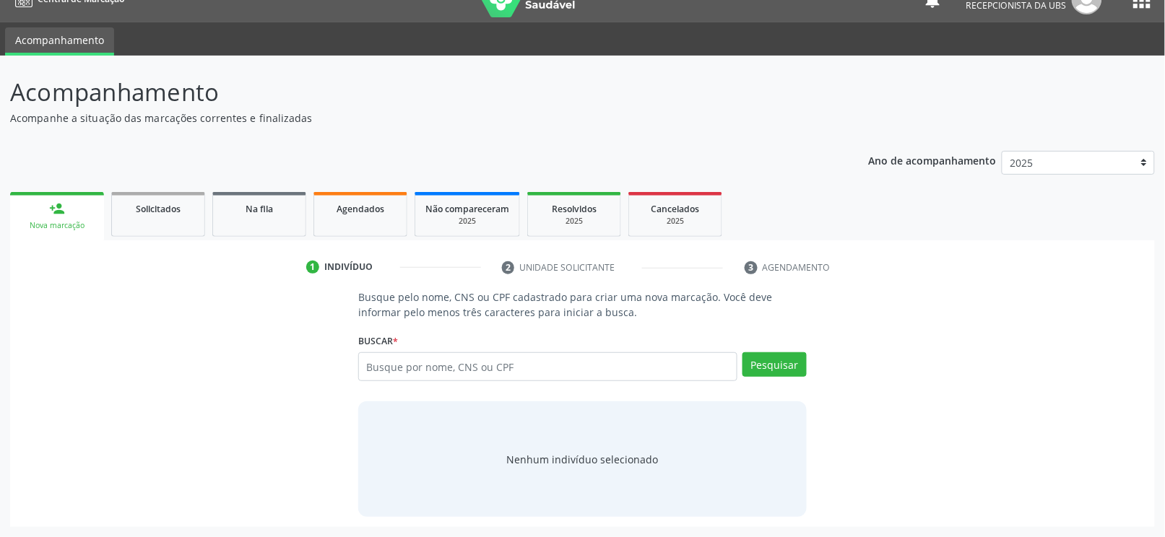
scroll to position [24, 0]
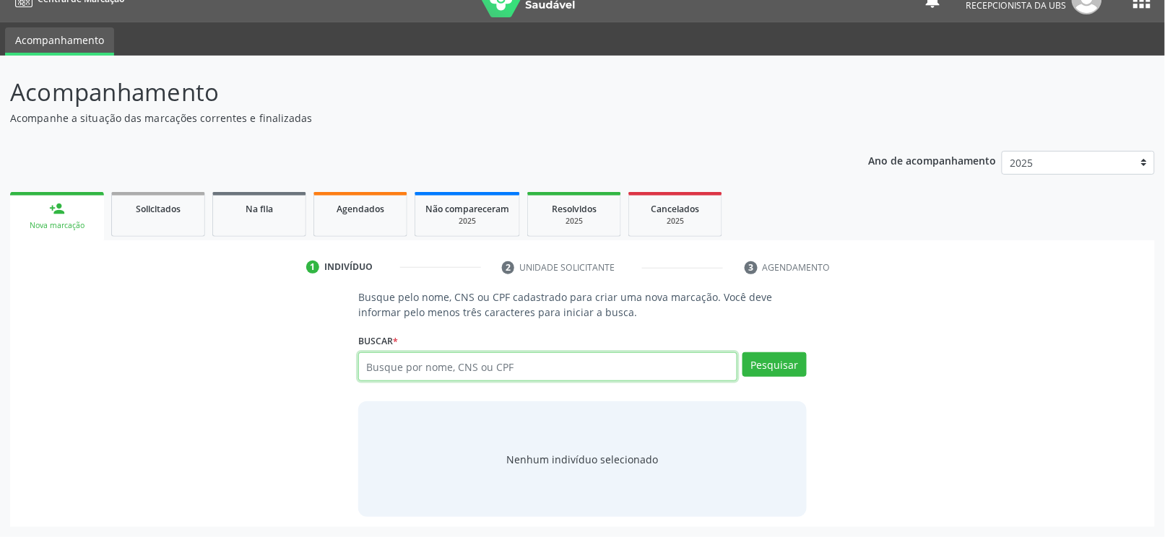
click at [493, 361] on input "text" at bounding box center [547, 366] width 379 height 29
click at [495, 358] on input "text" at bounding box center [547, 366] width 379 height 29
type input "18171334466"
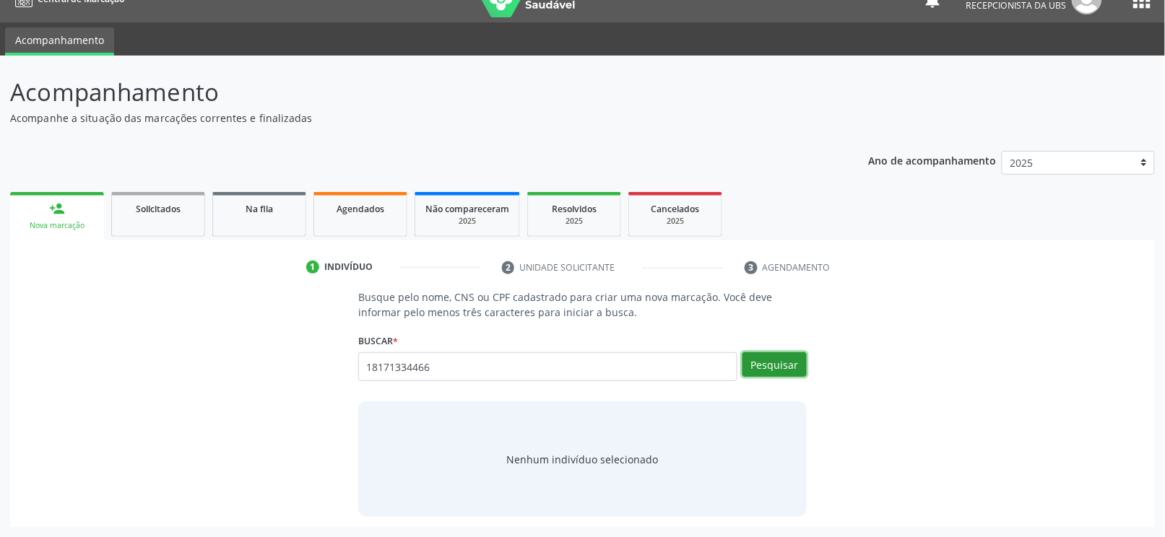
click at [761, 361] on button "Pesquisar" at bounding box center [774, 364] width 64 height 25
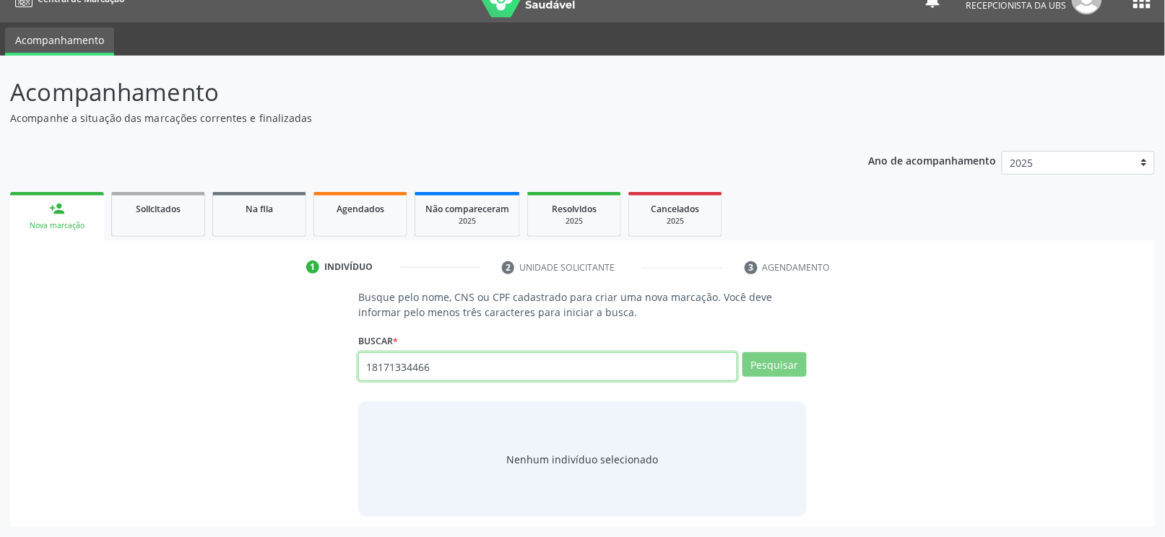
drag, startPoint x: 449, startPoint y: 366, endPoint x: 0, endPoint y: 378, distance: 449.4
click at [0, 361] on div "Acompanhamento Acompanhe a situação das marcações correntes e finalizadas Relat…" at bounding box center [582, 297] width 1165 height 482
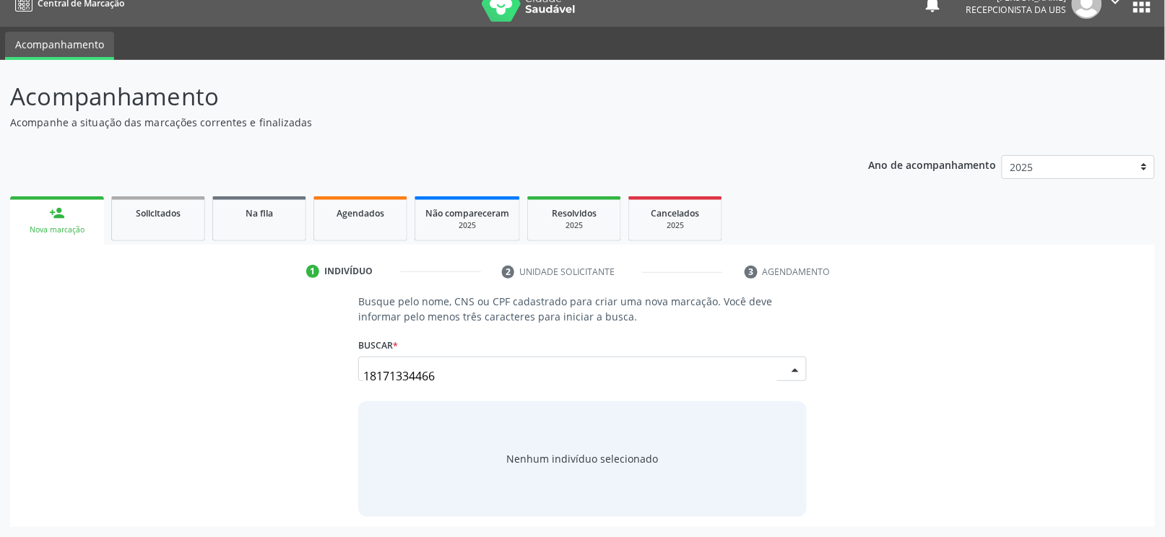
scroll to position [19, 0]
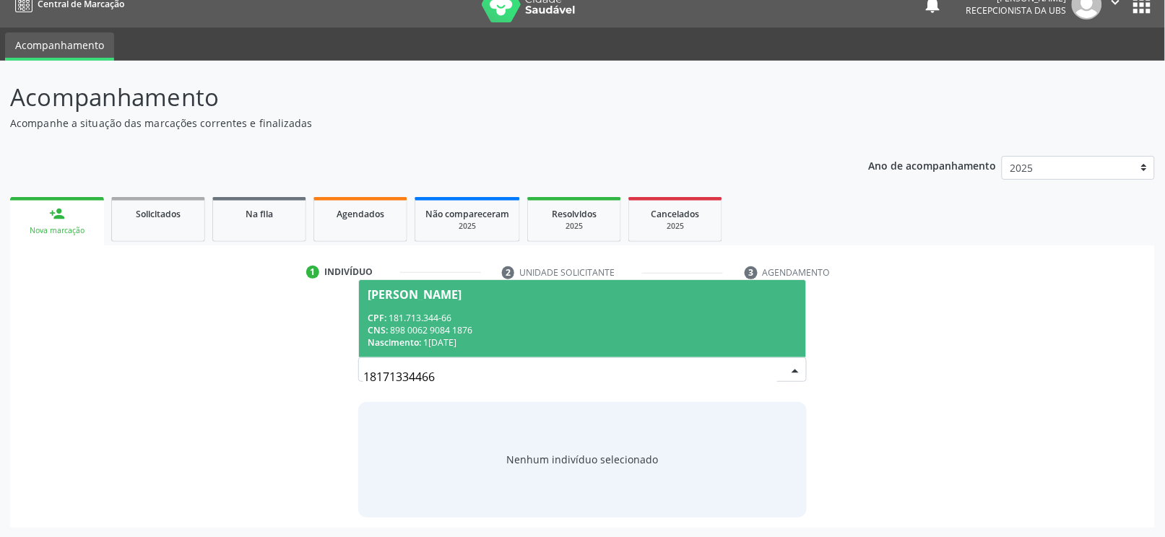
click at [587, 325] on div "CNS: 898 0062 9084 1876" at bounding box center [583, 330] width 430 height 12
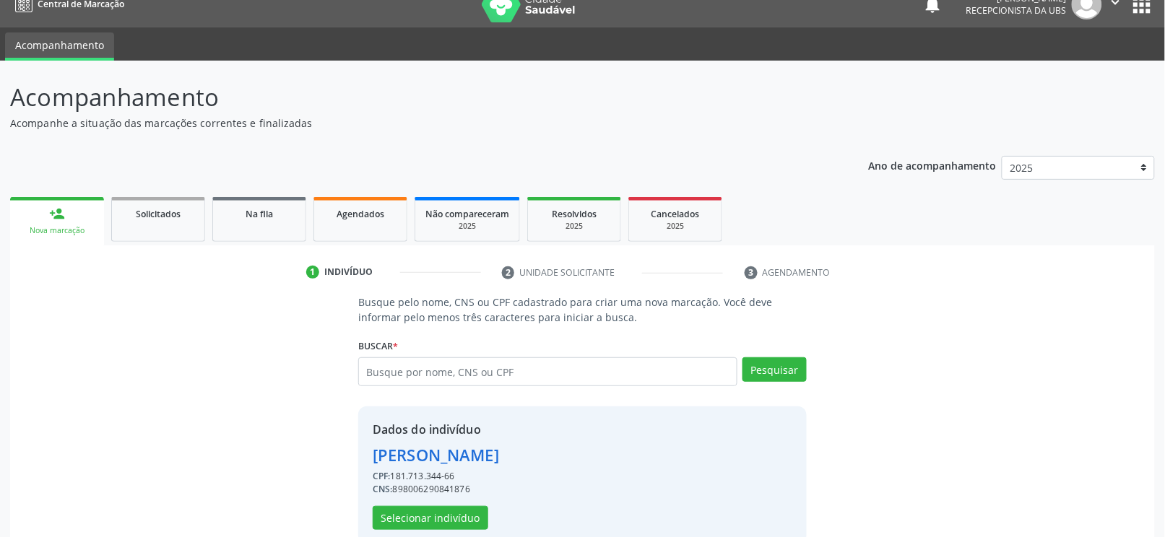
scroll to position [46, 0]
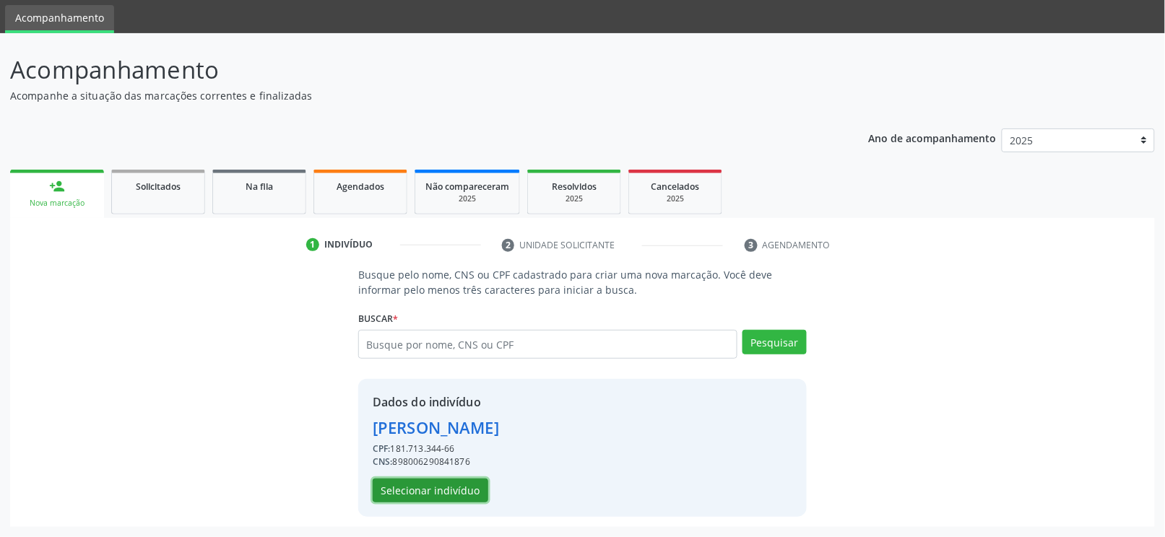
click at [435, 361] on button "Selecionar indivíduo" at bounding box center [431, 491] width 116 height 25
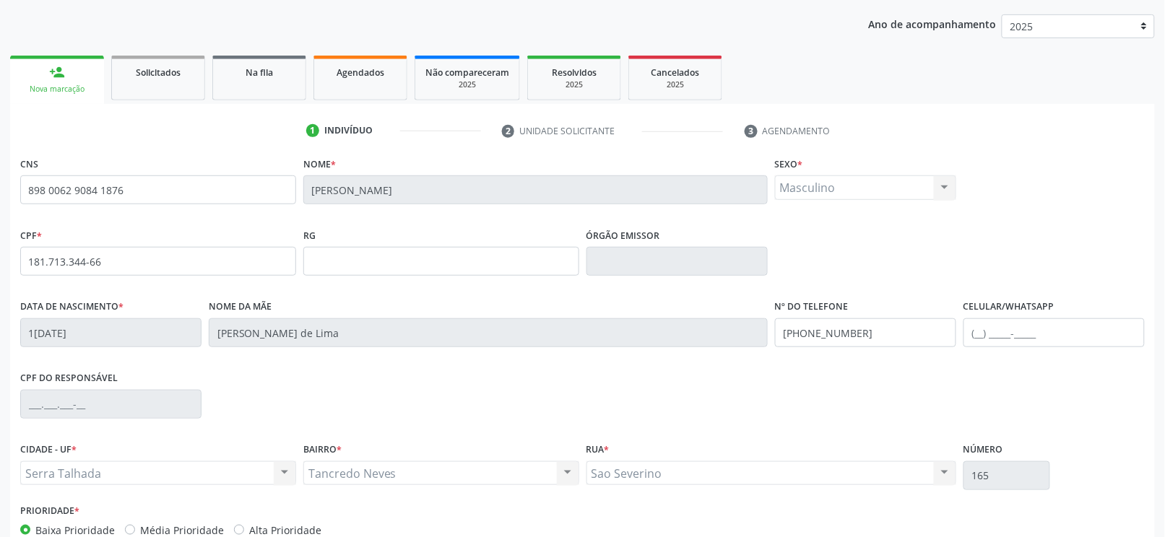
scroll to position [239, 0]
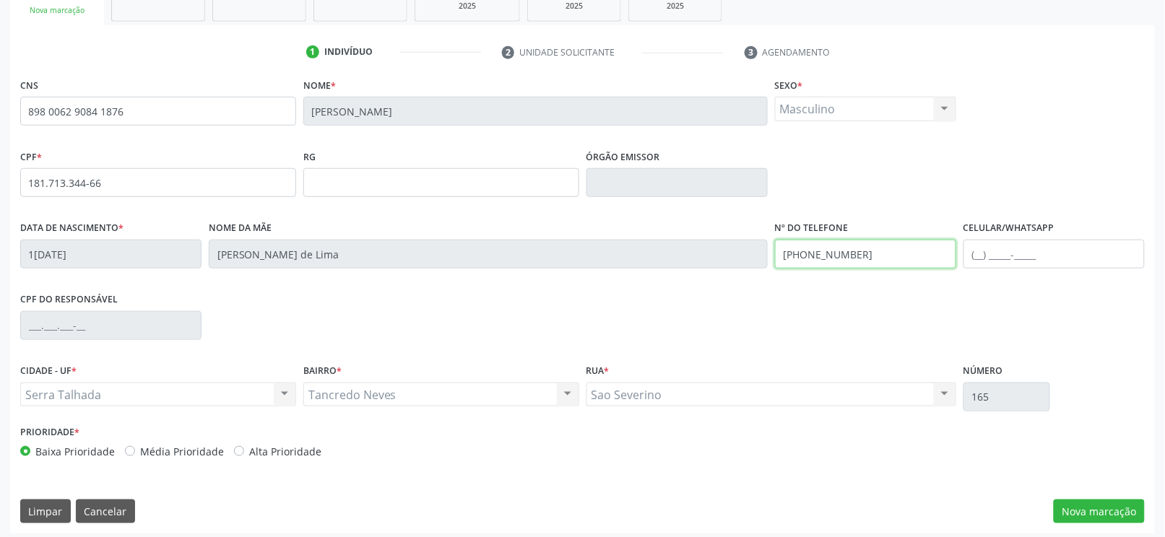
drag, startPoint x: 683, startPoint y: 277, endPoint x: 567, endPoint y: 286, distance: 115.9
click at [567, 286] on div "Data de nascimento * 14/05/2022 Nome da mãe Maria Regivania de Lima Nº do Telef…" at bounding box center [583, 253] width 1132 height 72
click at [873, 361] on button "Nova marcação" at bounding box center [1099, 512] width 91 height 25
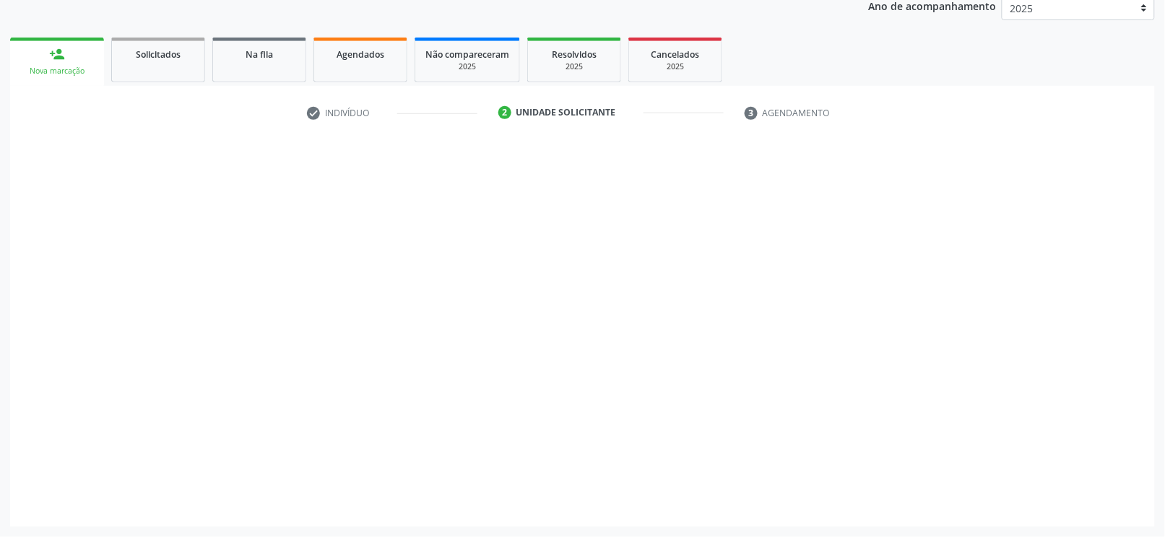
scroll to position [178, 0]
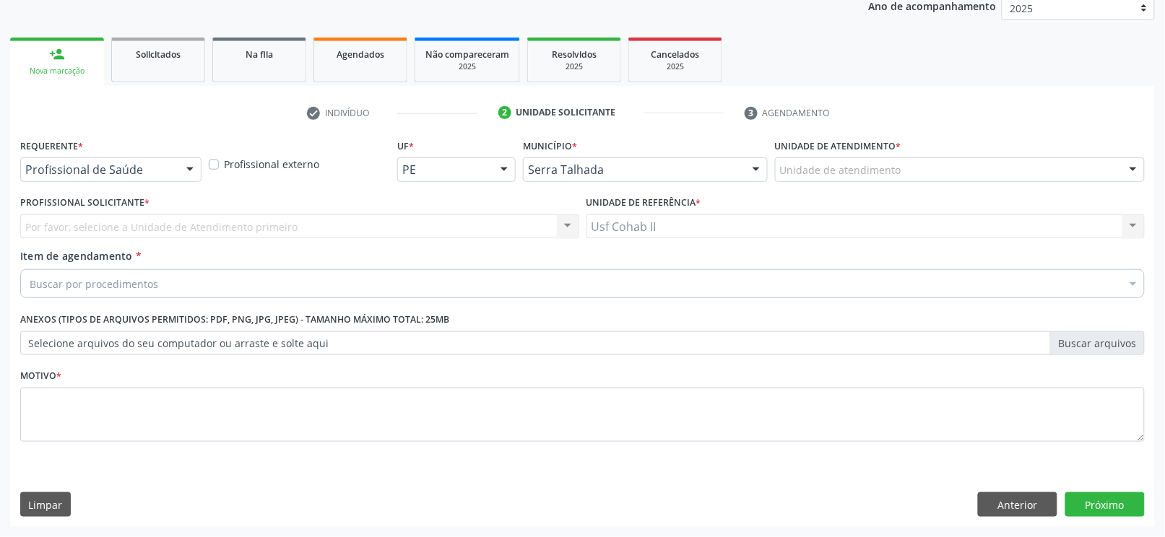
click at [178, 173] on div "Profissional de Saúde Profissional de Saúde Paciente Nenhum resultado encontrad…" at bounding box center [110, 169] width 181 height 25
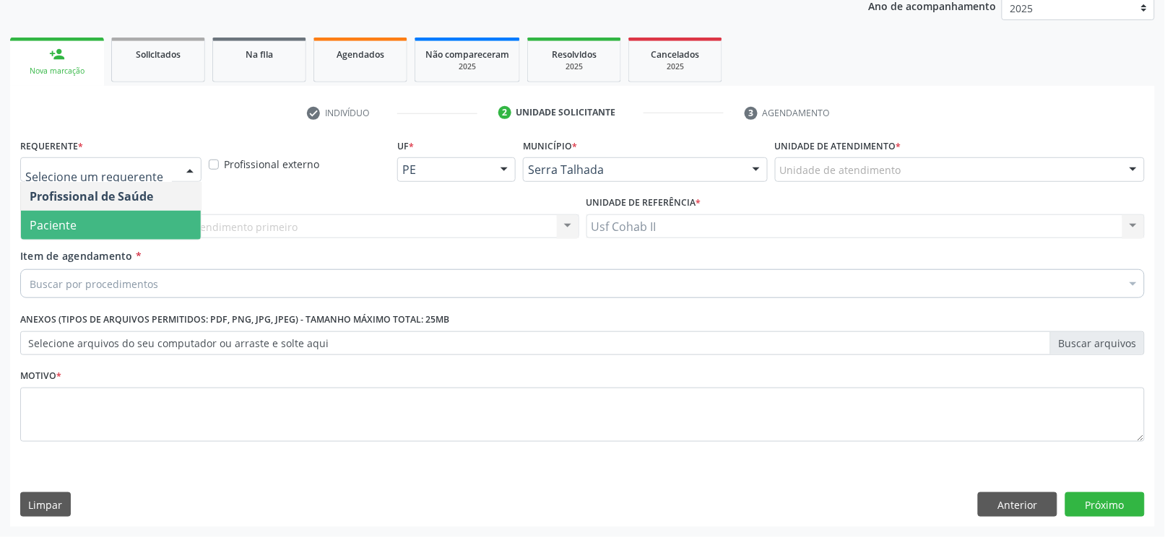
click at [108, 226] on span "Paciente" at bounding box center [111, 225] width 180 height 29
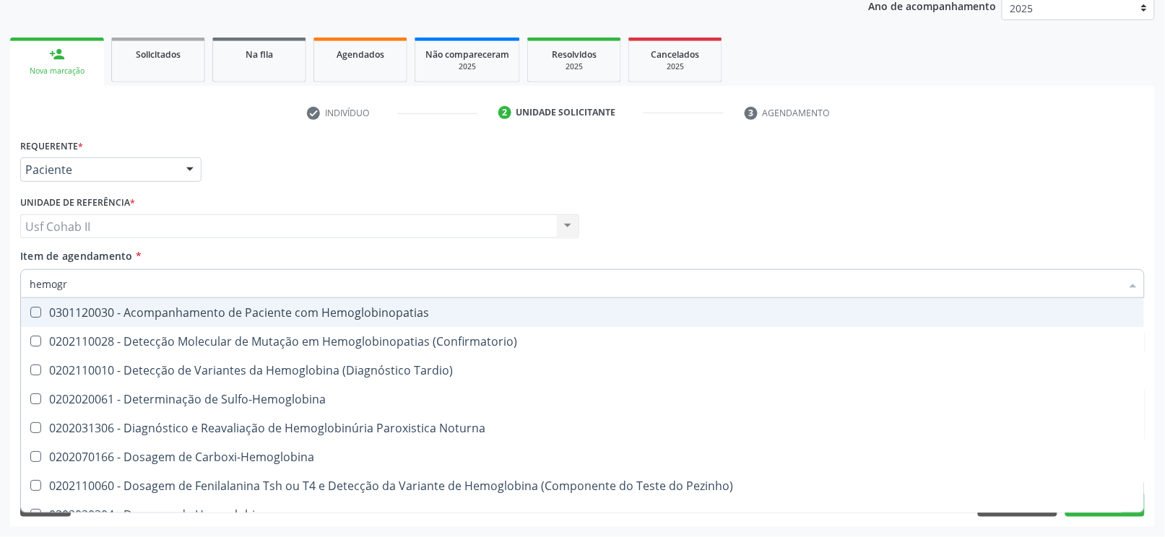
type input "hemogra"
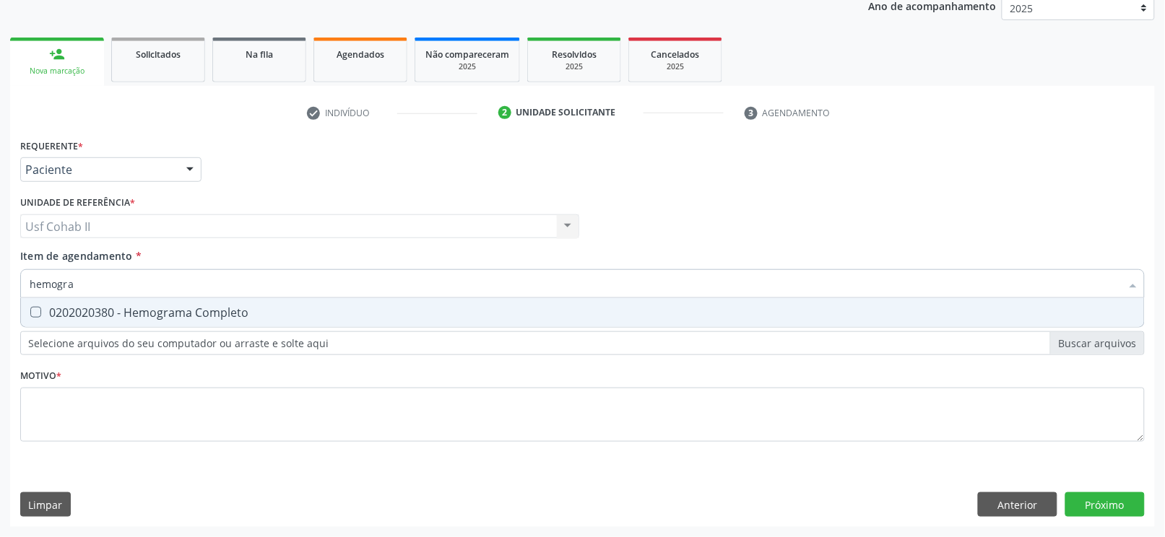
click at [212, 309] on div "0202020380 - Hemograma Completo" at bounding box center [583, 313] width 1106 height 12
checkbox Completo "true"
type input "hemogra"
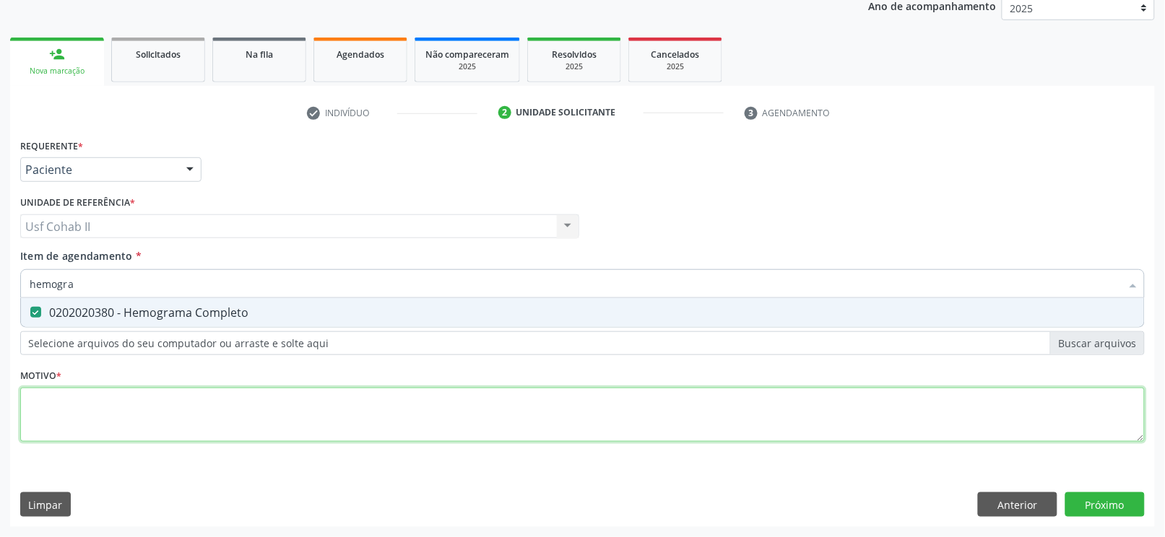
click at [115, 361] on div "Requerente * Paciente Profissional de Saúde Paciente Nenhum resultado encontrad…" at bounding box center [582, 298] width 1125 height 327
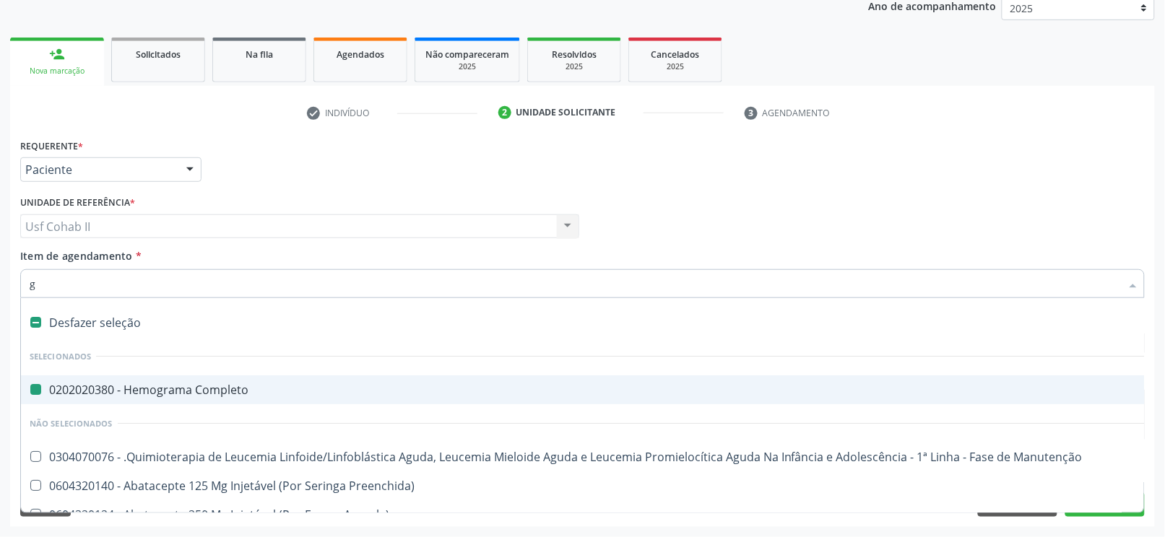
type input "gl"
checkbox Completo "false"
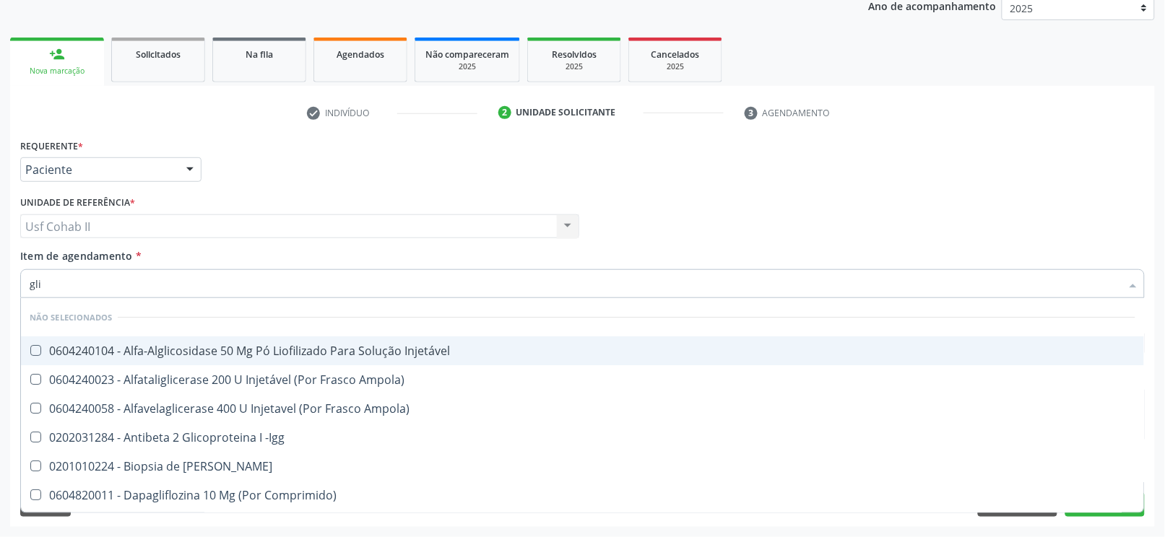
type input "glic"
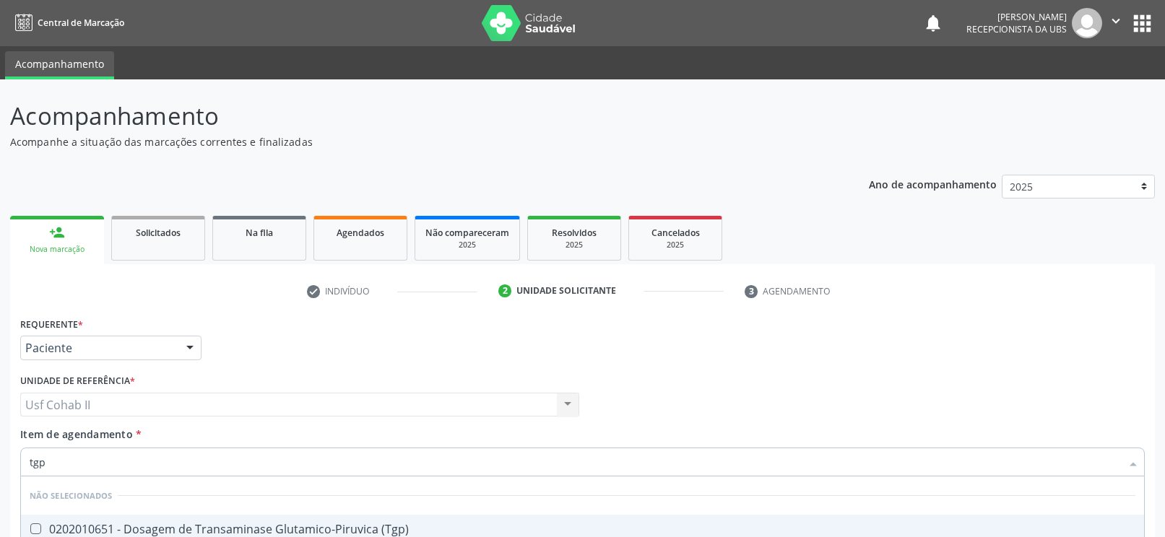
scroll to position [178, 0]
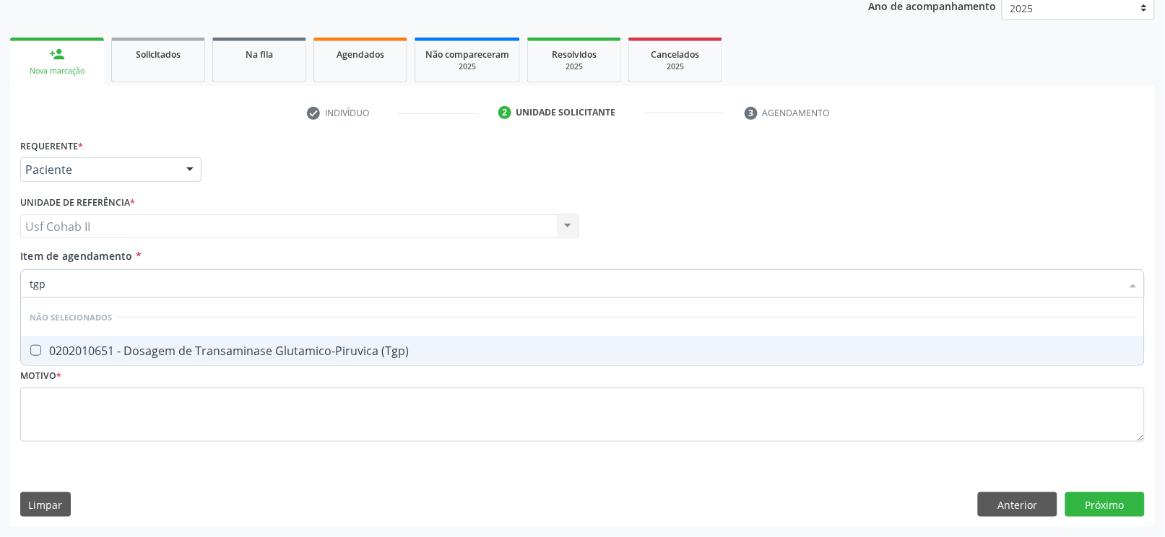
click at [129, 349] on div "0202010651 - Dosagem de Transaminase Glutamico-Piruvica (Tgp)" at bounding box center [583, 351] width 1106 height 12
checkbox \(Tgp\) "true"
type input "tgp"
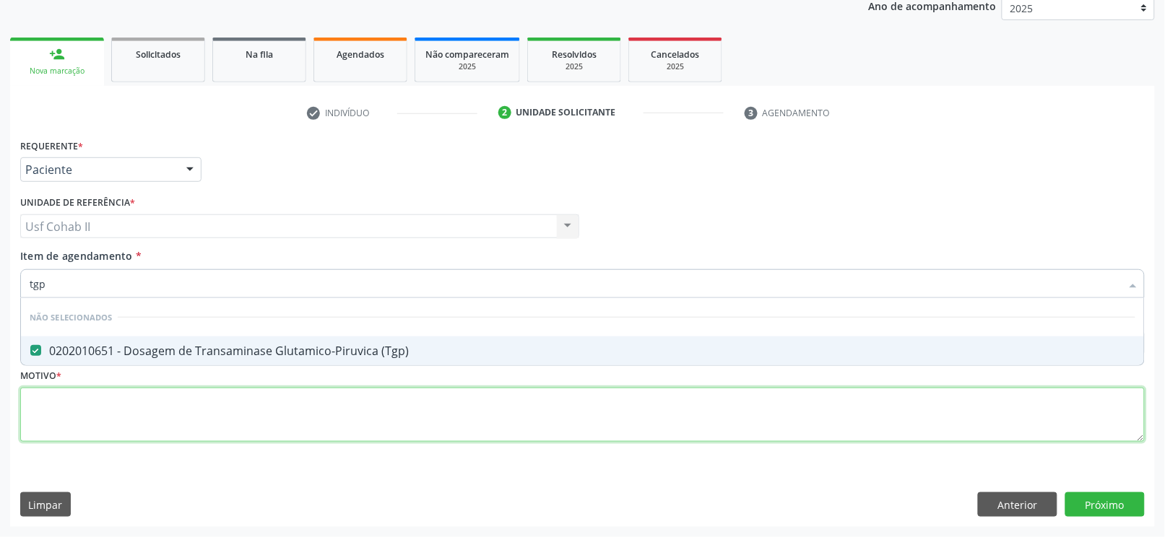
click at [100, 430] on div "Requerente * Paciente Profissional de Saúde Paciente Nenhum resultado encontrad…" at bounding box center [582, 298] width 1125 height 327
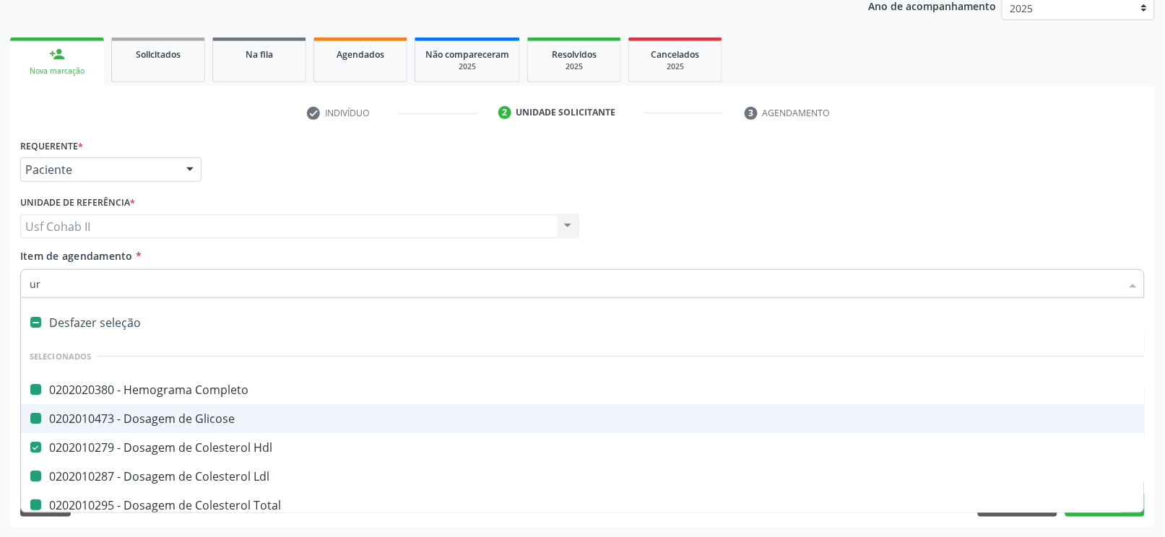
type input "ure"
checkbox Completo "false"
checkbox Glicose "false"
checkbox Ldl "false"
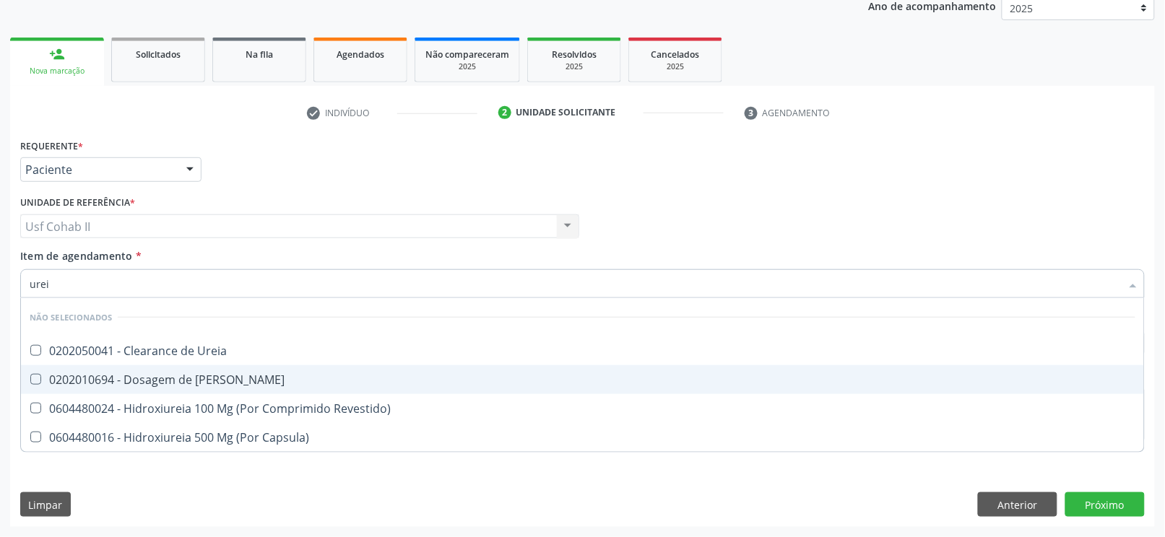
type input "ureia"
click at [204, 382] on div "0202010694 - Dosagem de [PERSON_NAME]" at bounding box center [583, 380] width 1106 height 12
checkbox Ureia "true"
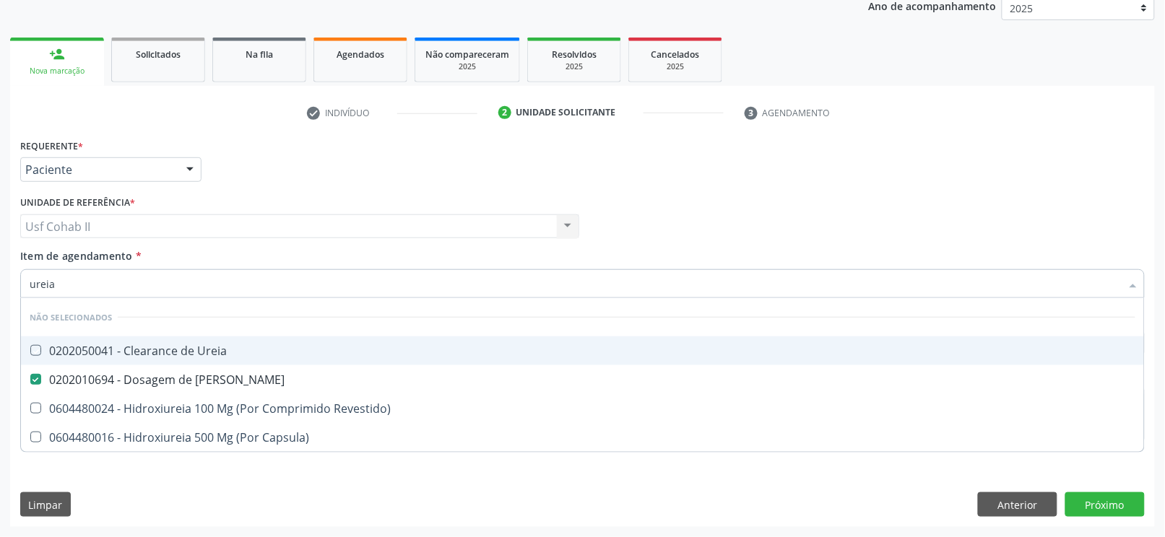
click at [293, 176] on div "Requerente * Paciente Profissional de Saúde Paciente Nenhum resultado encontrad…" at bounding box center [583, 163] width 1132 height 56
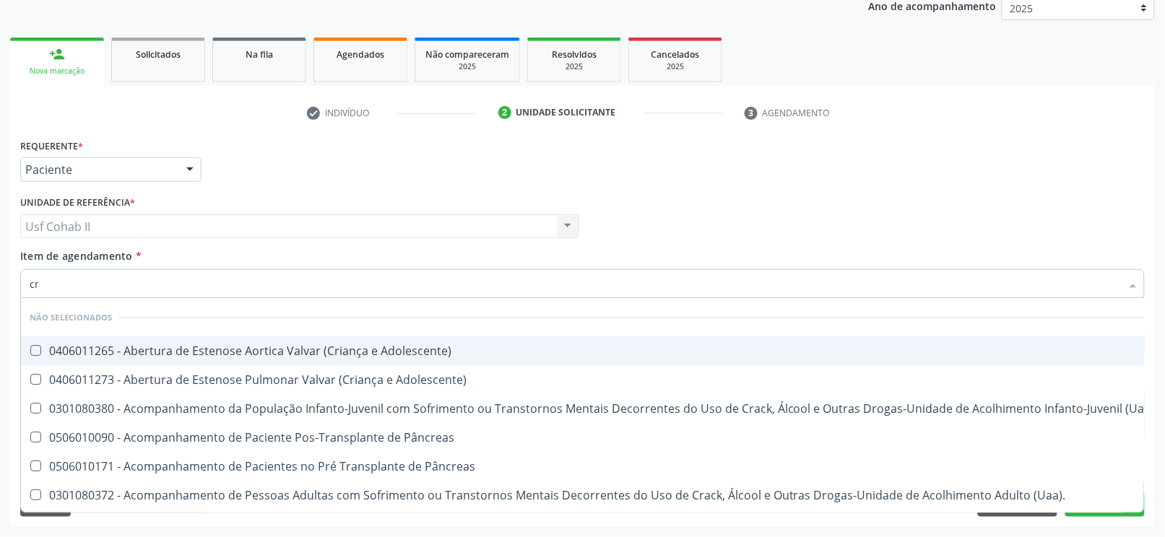
type input "cre"
checkbox Adolescente\) "false"
checkbox Pâncreas "false"
checkbox \(Uai\)\ "false"
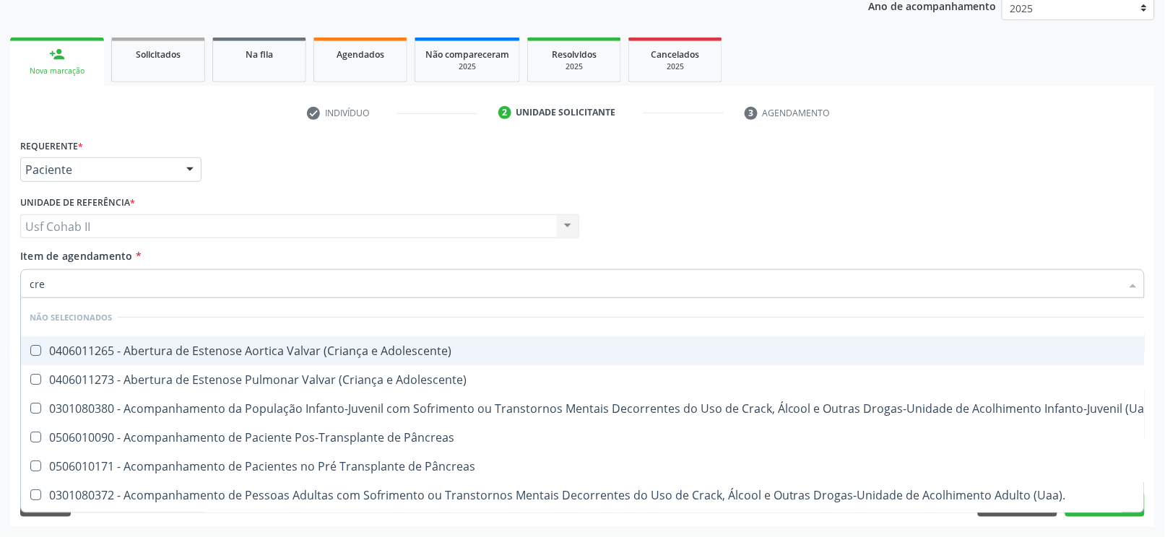
checkbox Pâncreas "false"
checkbox \(Uaa\)\ "false"
checkbox Terapêuticas\)\ "false"
checkbox Crianças "false"
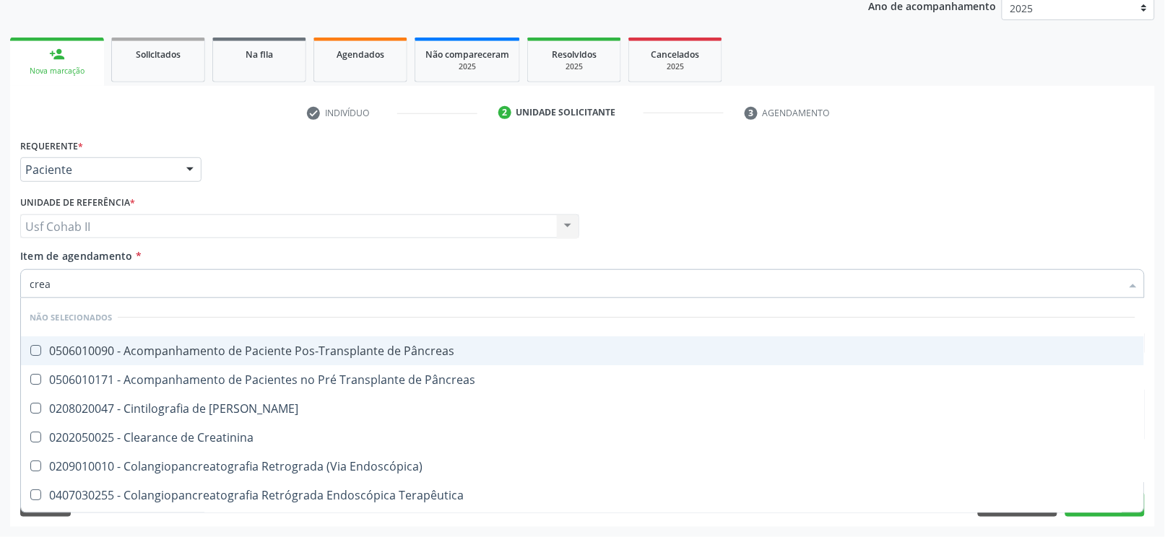
type input "creat"
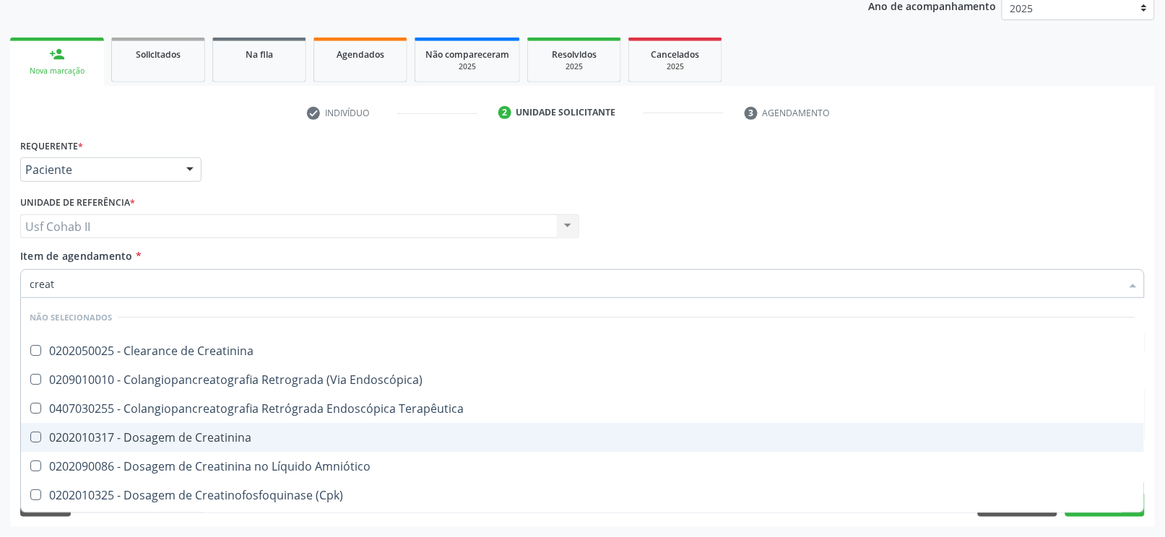
click at [213, 440] on div "0202010317 - Dosagem de Creatinina" at bounding box center [583, 438] width 1106 height 12
checkbox Creatinina "true"
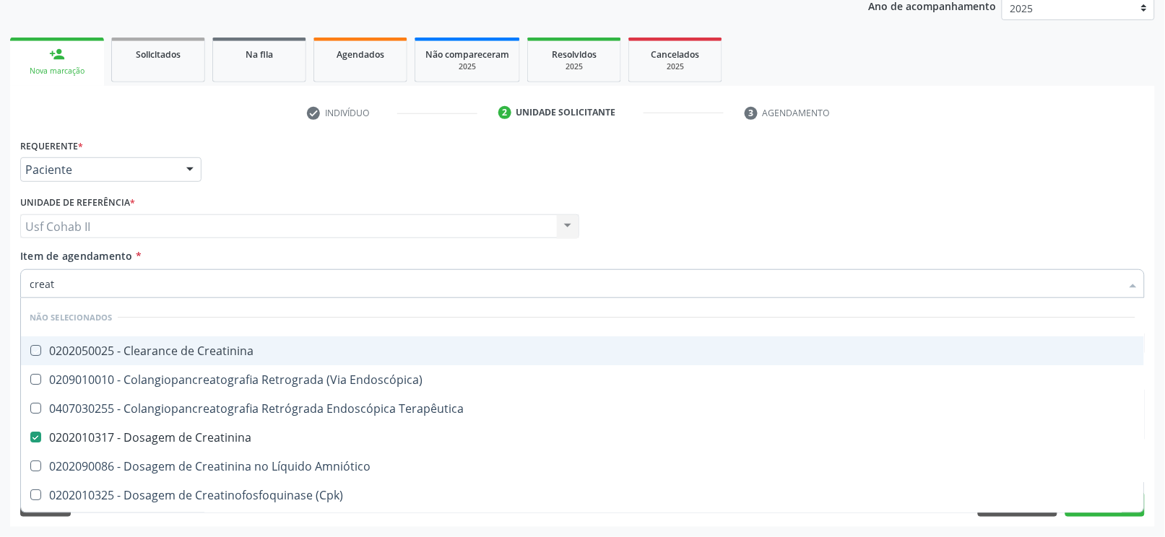
click at [238, 158] on div "Requerente * Paciente Profissional de Saúde Paciente Nenhum resultado encontrad…" at bounding box center [583, 163] width 1132 height 56
checkbox Creatinina "true"
checkbox Endoscópica\) "true"
checkbox Terapêutica "true"
checkbox Amniótico "true"
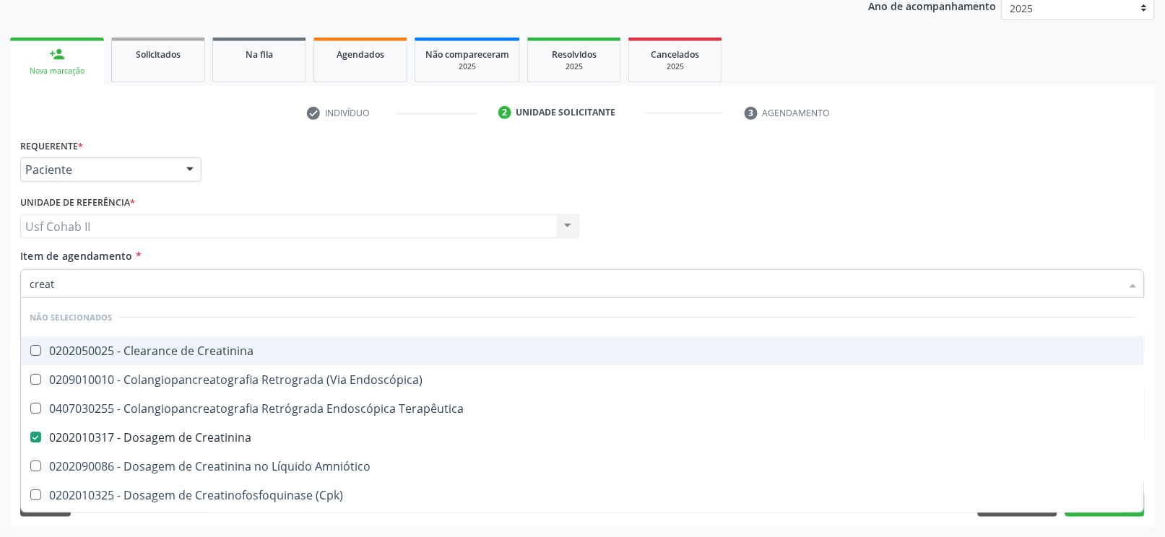
checkbox \(Cpk\) "true"
checkbox Mb "true"
checkbox Oncologia "true"
checkbox Parcial "true"
checkbox Oncologia "true"
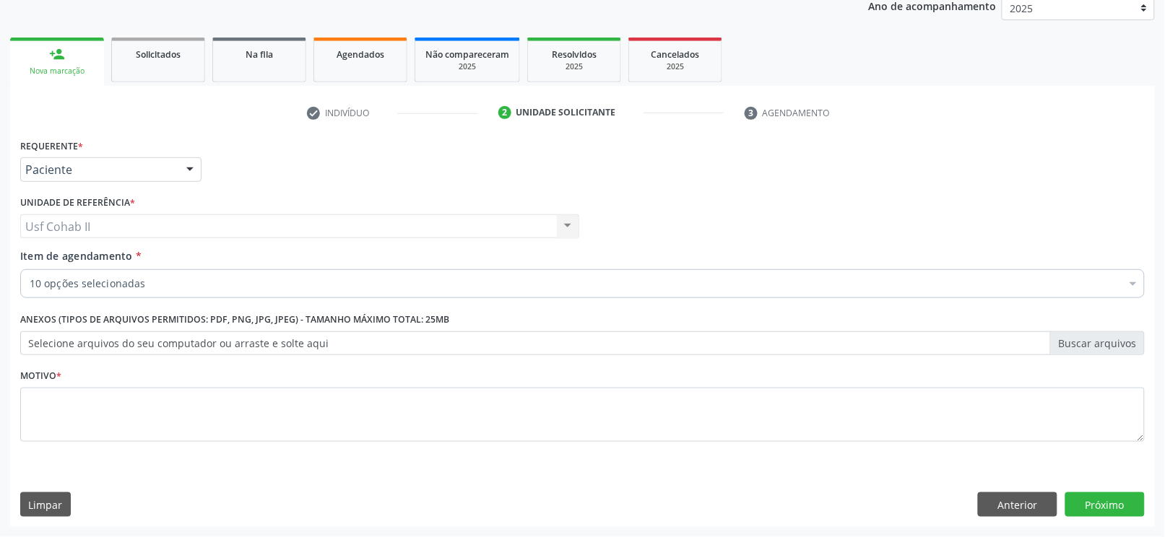
click at [160, 274] on div "10 opções selecionadas" at bounding box center [582, 283] width 1125 height 29
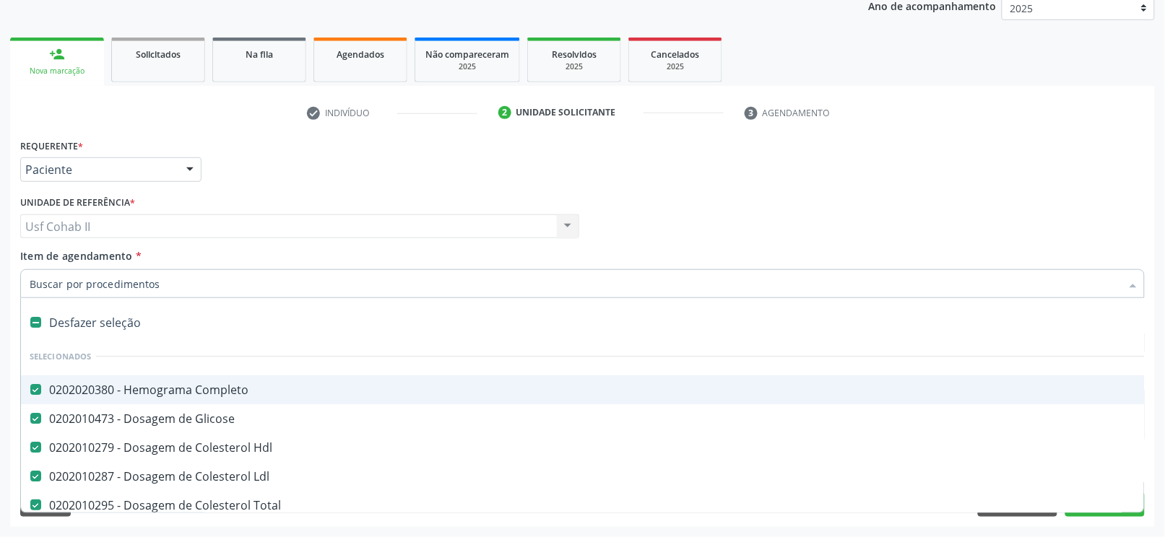
type input "t"
checkbox Creatinina "false"
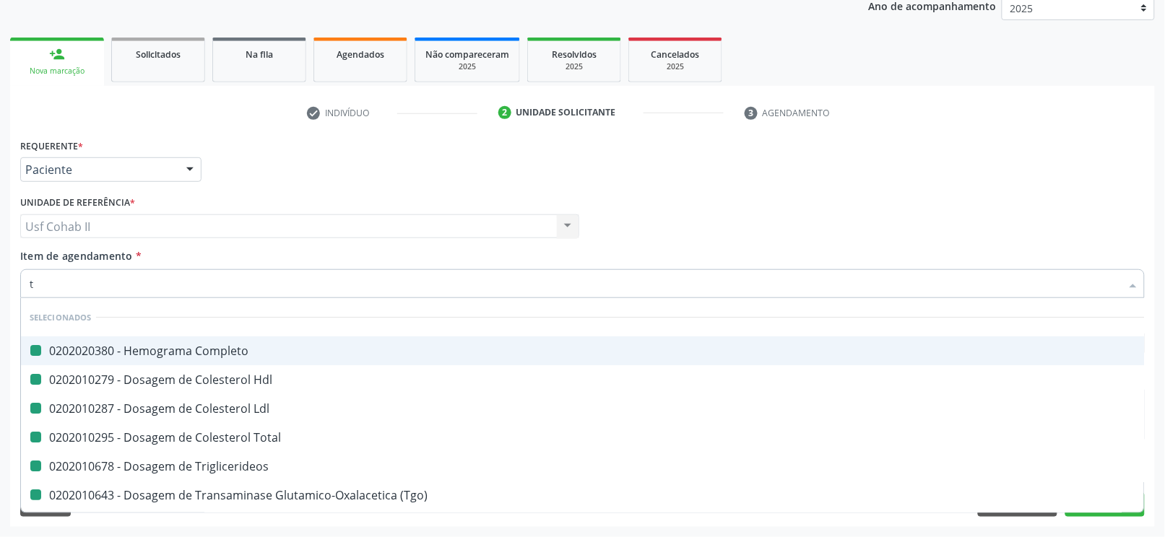
type input "ts"
checkbox Completo "false"
checkbox Hdl "false"
checkbox Total "false"
checkbox Ldl "false"
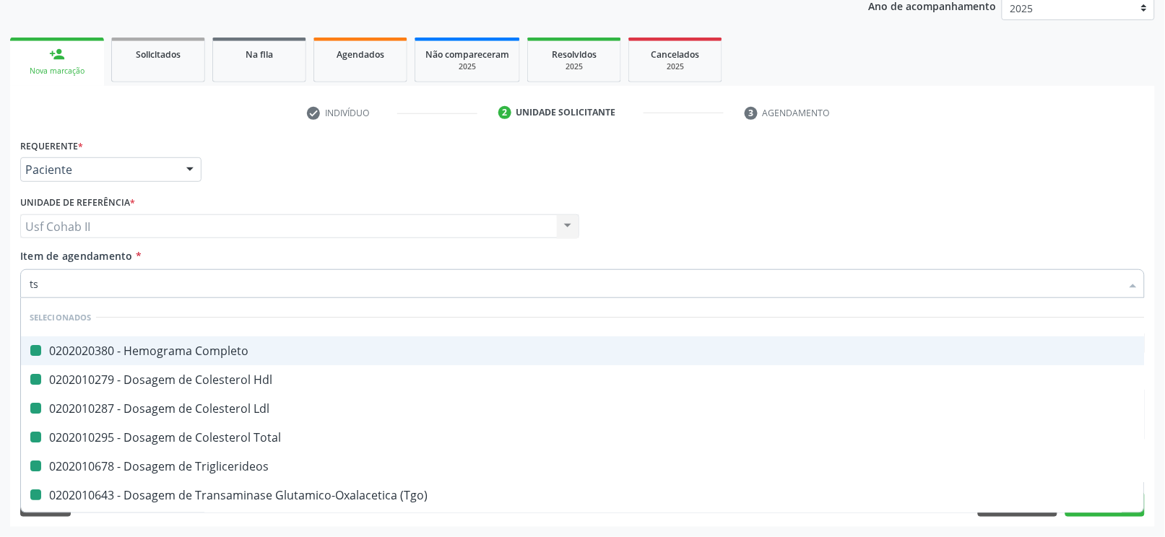
checkbox Triglicerideos "false"
checkbox \(Tgo\) "false"
checkbox \(Tgp\) "false"
checkbox Creatinina "false"
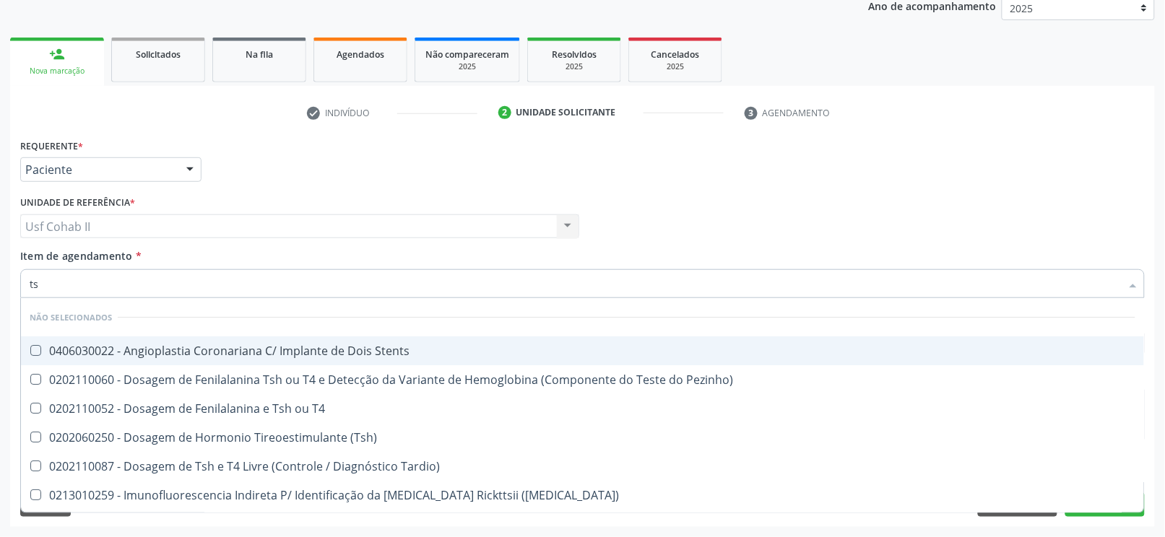
type input "tsh"
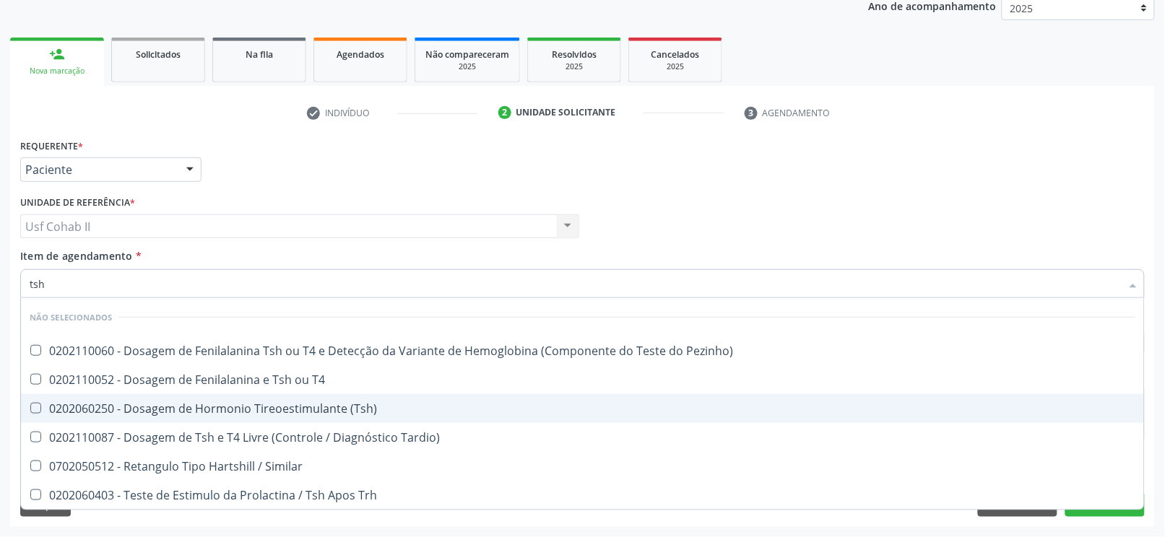
click at [309, 406] on div "0202060250 - Dosagem de Hormonio Tireoestimulante (Tsh)" at bounding box center [583, 409] width 1106 height 12
checkbox \(Tsh\) "true"
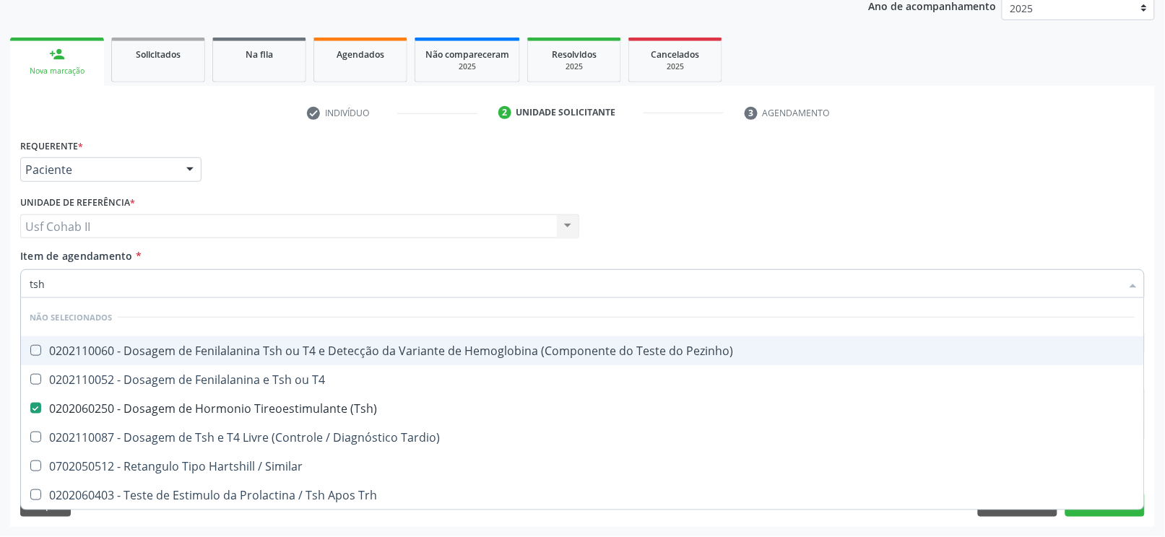
click at [348, 172] on div "Requerente * Paciente Profissional de Saúde Paciente Nenhum resultado encontrad…" at bounding box center [583, 163] width 1132 height 56
checkbox Pezinho\) "true"
checkbox T4 "true"
checkbox Tardio\) "true"
checkbox Similar "true"
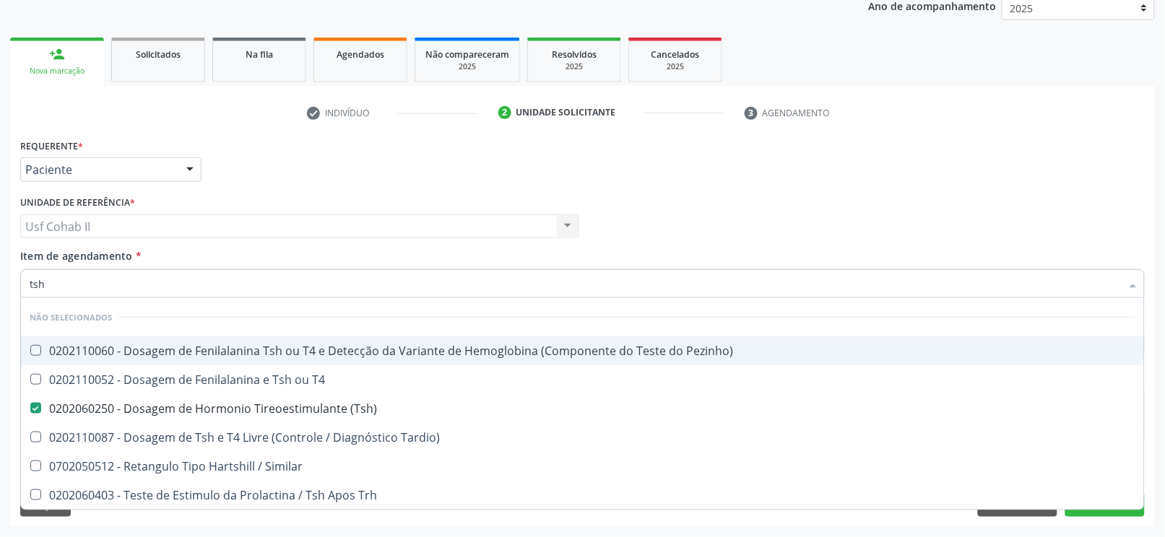
checkbox Trh "true"
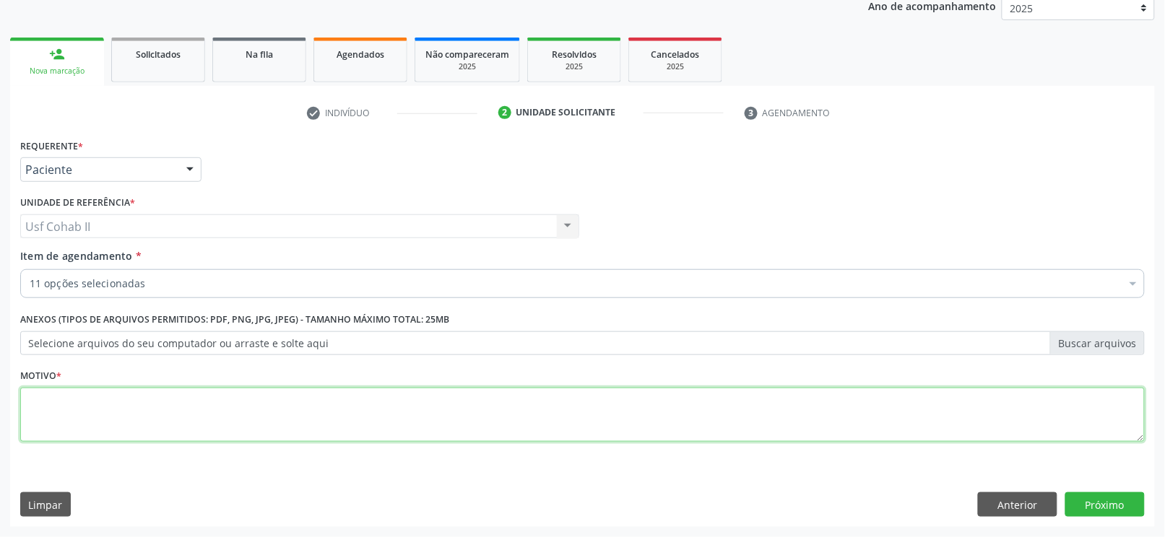
click at [215, 391] on textarea at bounding box center [582, 415] width 1125 height 55
type textarea "."
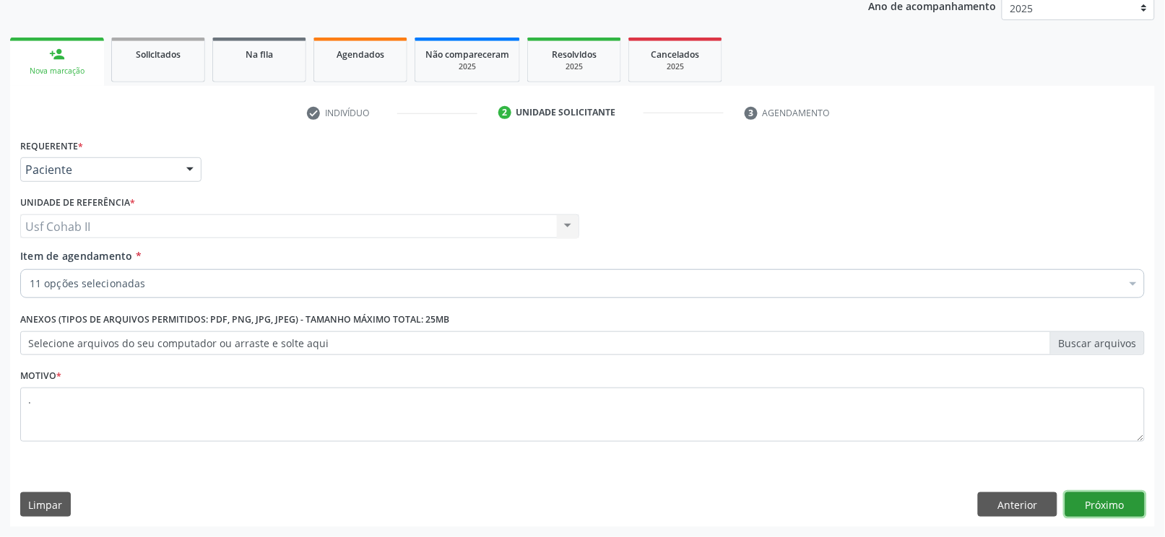
click at [1099, 503] on button "Próximo" at bounding box center [1104, 505] width 79 height 25
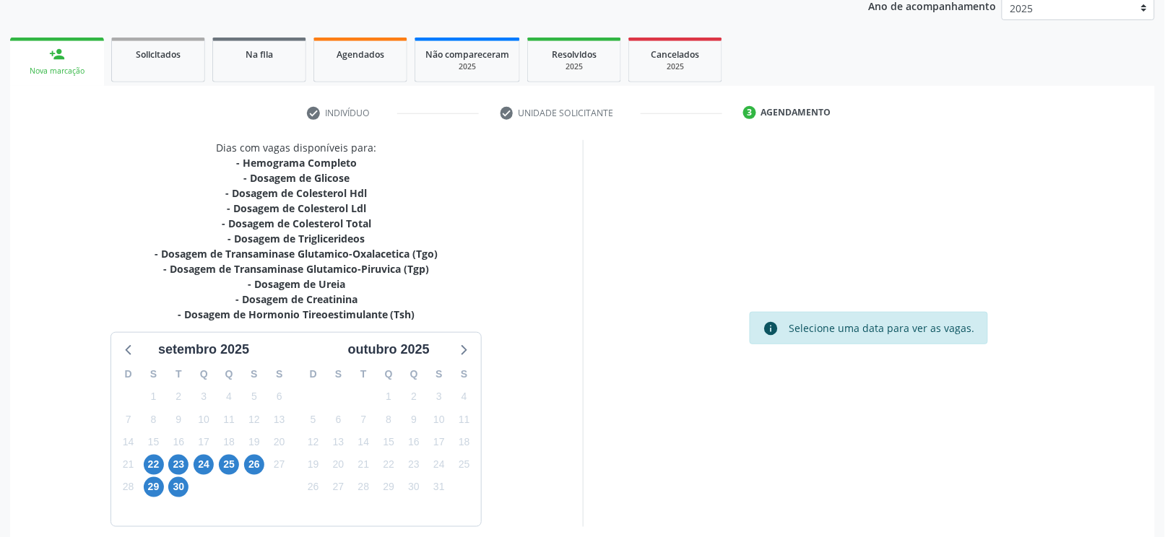
scroll to position [243, 0]
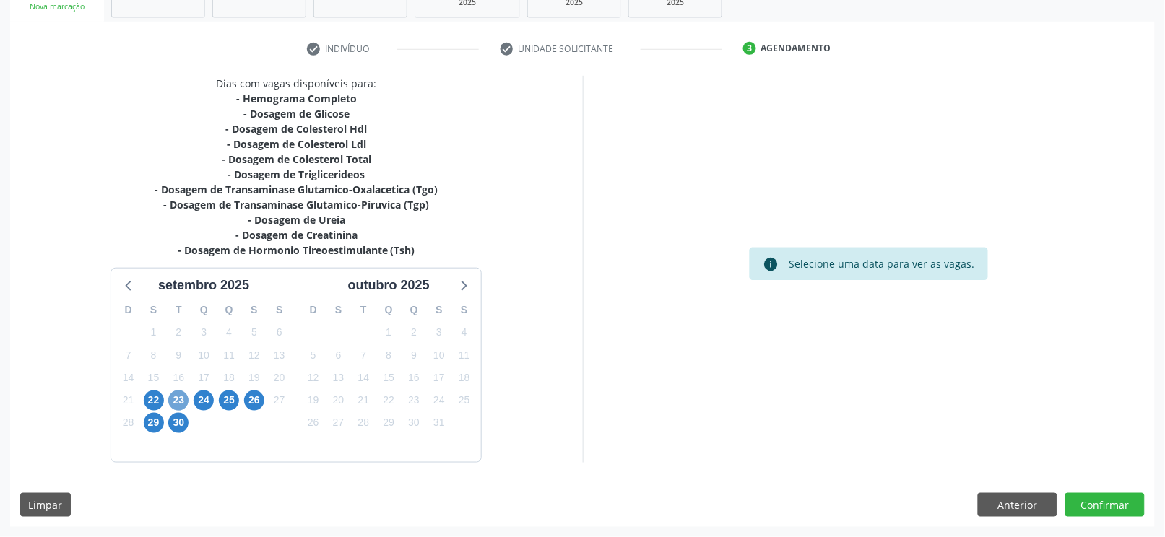
click at [182, 402] on span "23" at bounding box center [178, 401] width 20 height 20
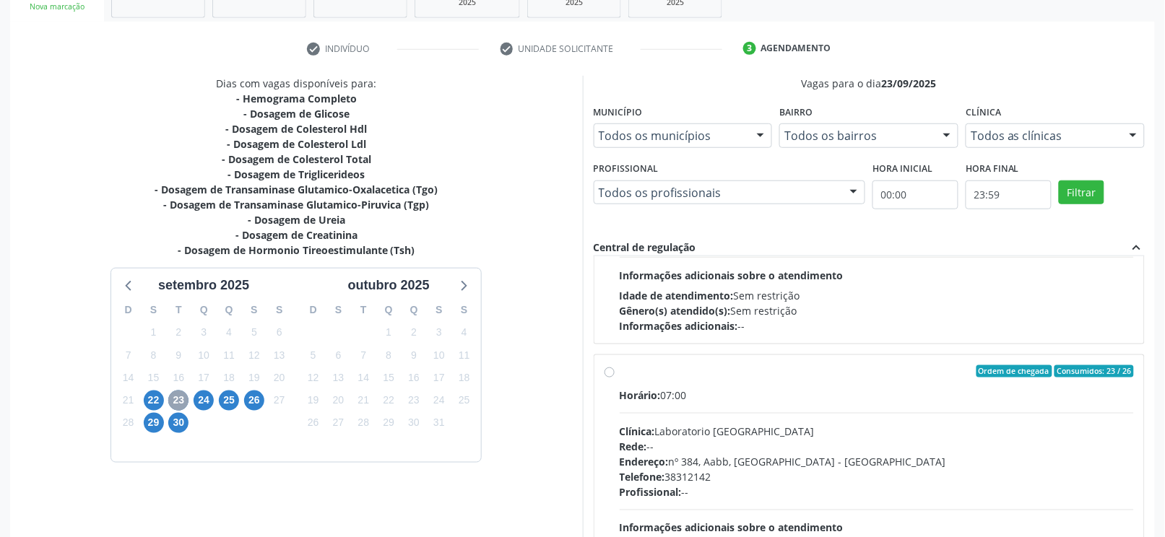
scroll to position [192, 0]
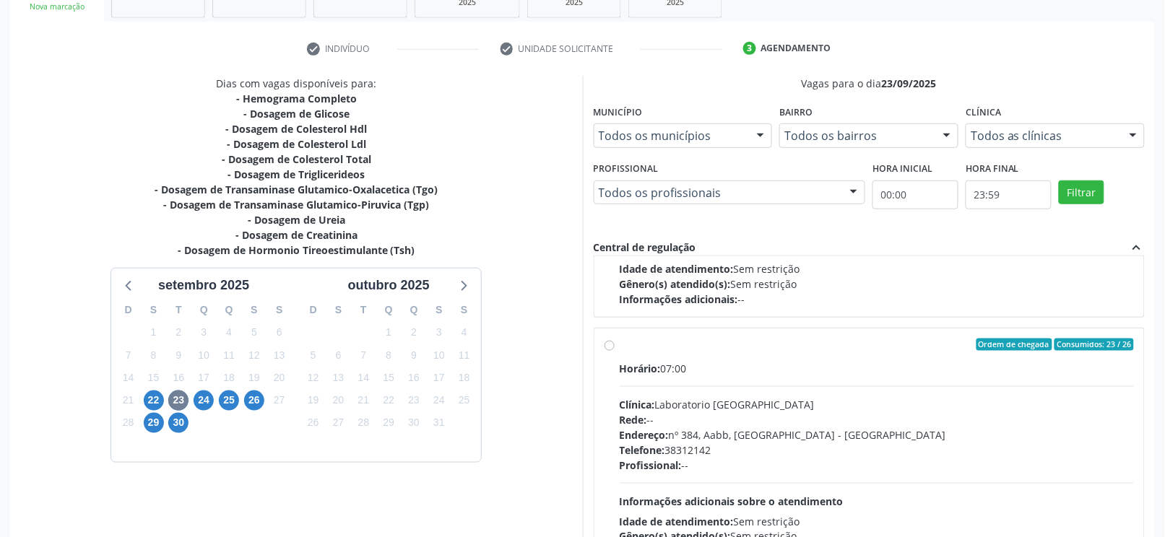
click at [620, 343] on label "Ordem de chegada Consumidos: 23 / 26 Horário: 07:00 Clínica: Laboratorio Sao Fr…" at bounding box center [877, 450] width 515 height 222
click at [606, 343] on input "Ordem de chegada Consumidos: 23 / 26 Horário: 07:00 Clínica: Laboratorio Sao Fr…" at bounding box center [610, 345] width 10 height 13
radio input "true"
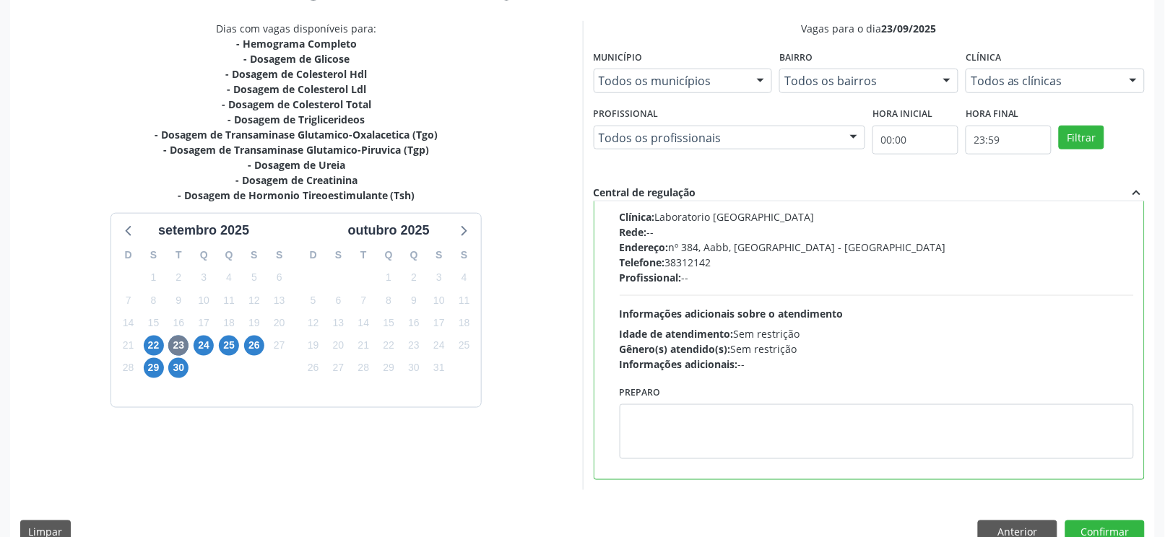
scroll to position [325, 0]
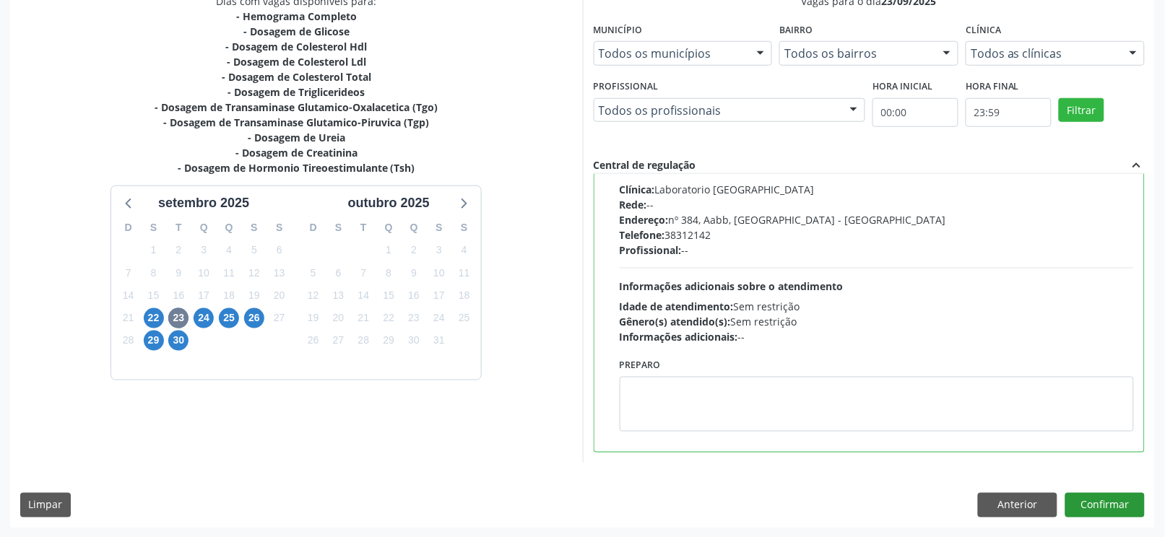
drag, startPoint x: 1112, startPoint y: 525, endPoint x: 1105, endPoint y: 511, distance: 16.2
click at [1112, 525] on div "Dias com vagas disponíveis para: - Hemograma Completo - Dosagem de Glicose - Do…" at bounding box center [582, 260] width 1145 height 534
click at [1103, 502] on button "Confirmar" at bounding box center [1104, 505] width 79 height 25
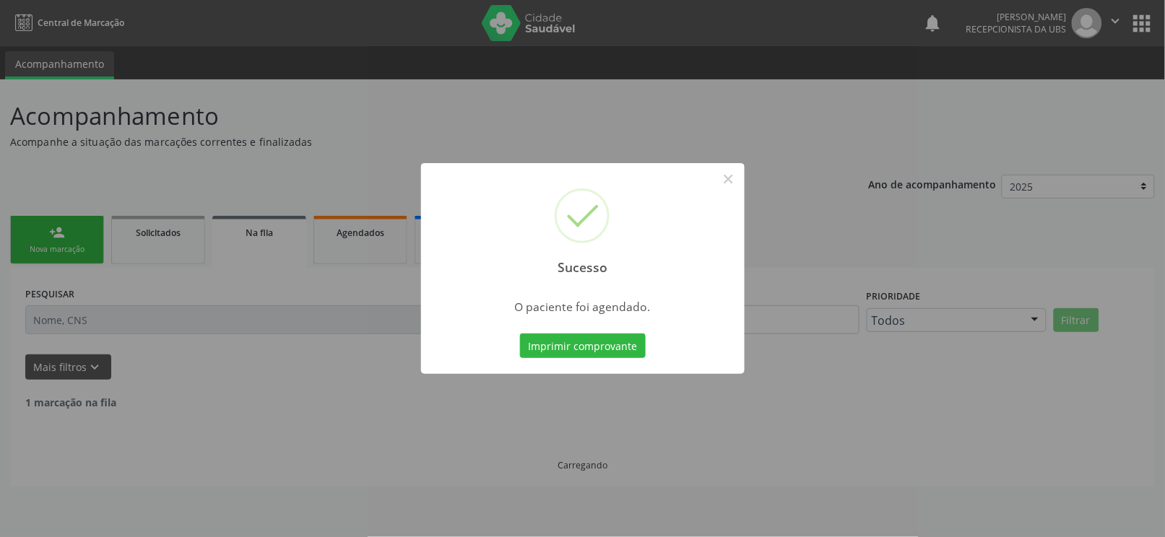
scroll to position [0, 0]
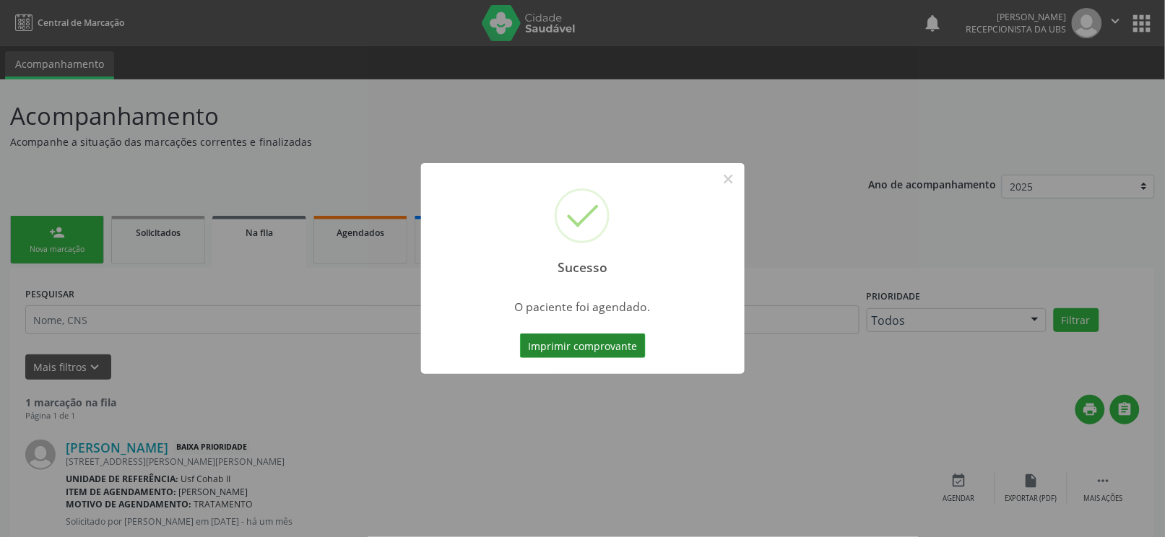
click at [591, 338] on button "Imprimir comprovante" at bounding box center [583, 346] width 126 height 25
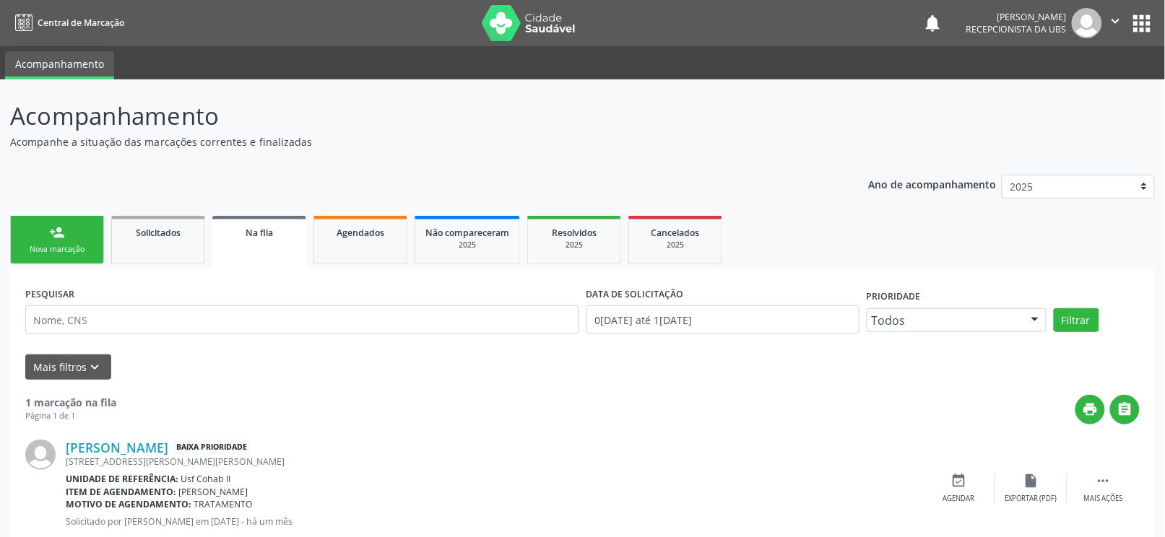
click at [47, 235] on link "person_add Nova marcação" at bounding box center [57, 240] width 94 height 48
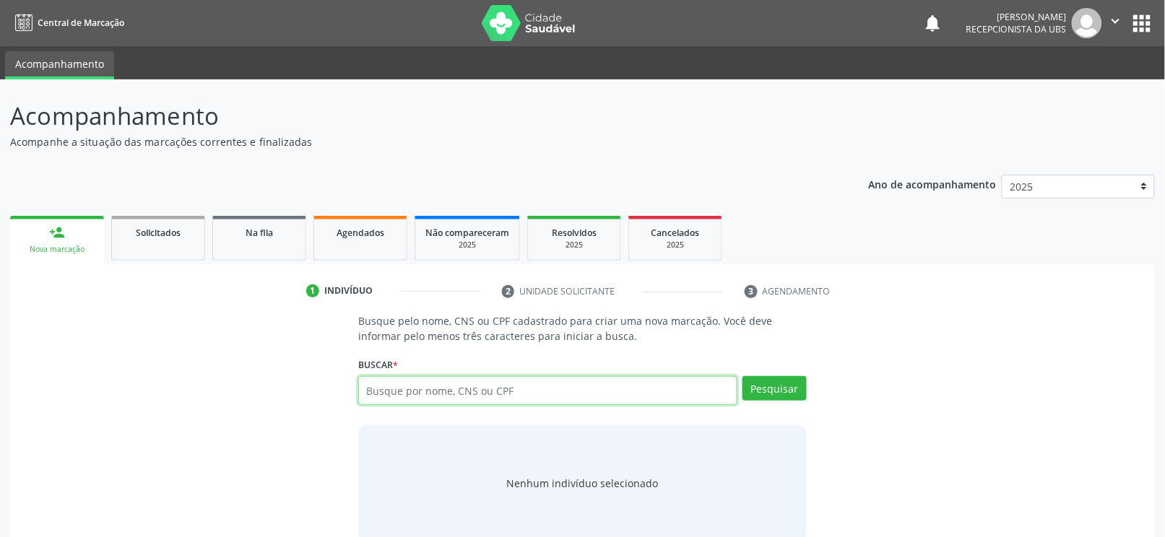
click at [543, 389] on input "text" at bounding box center [547, 390] width 379 height 29
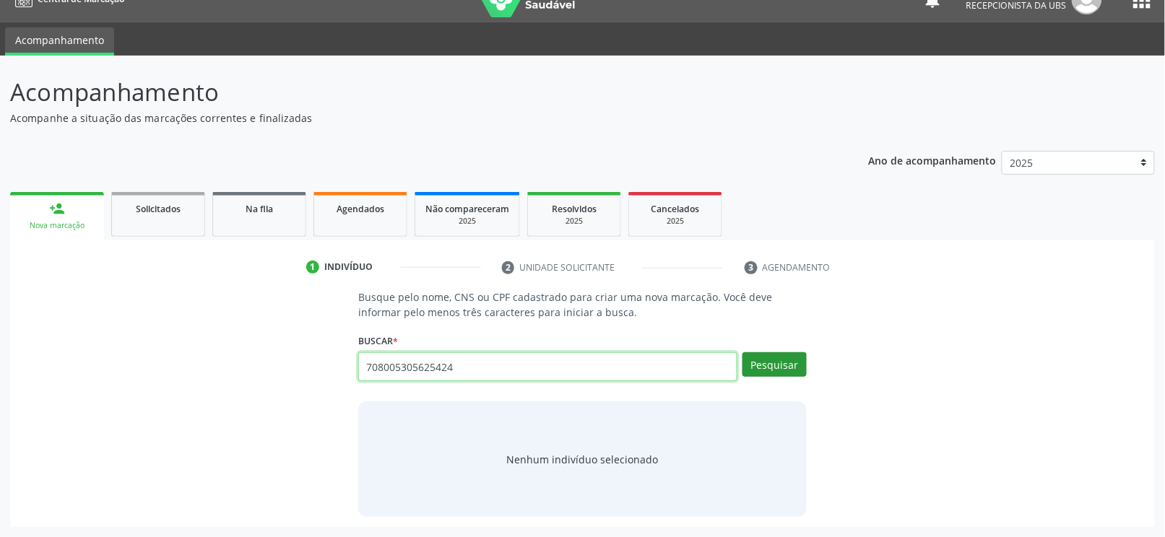
type input "708005305625424"
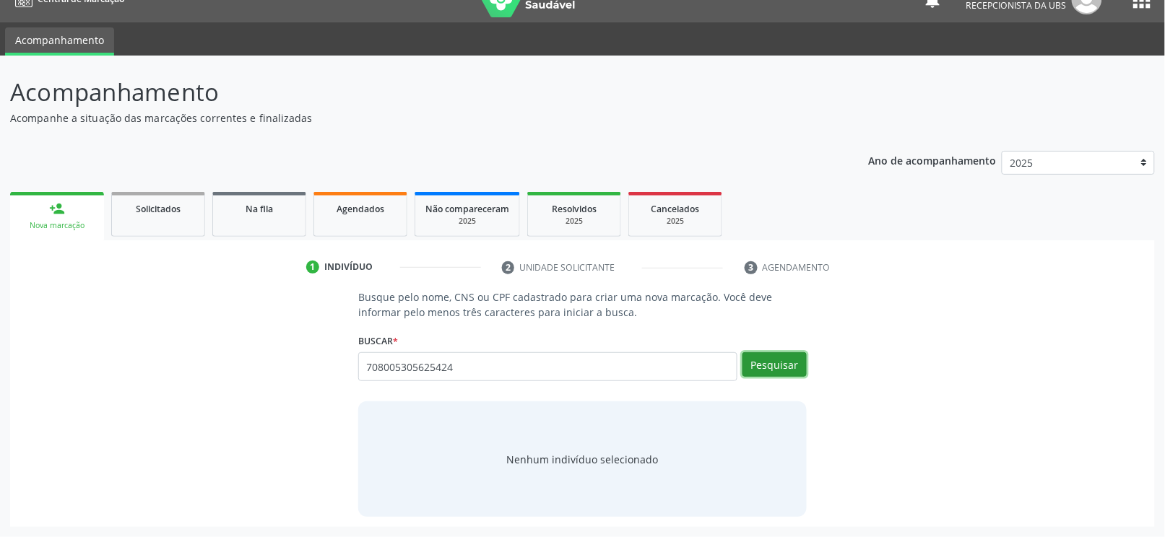
click at [771, 358] on button "Pesquisar" at bounding box center [774, 364] width 64 height 25
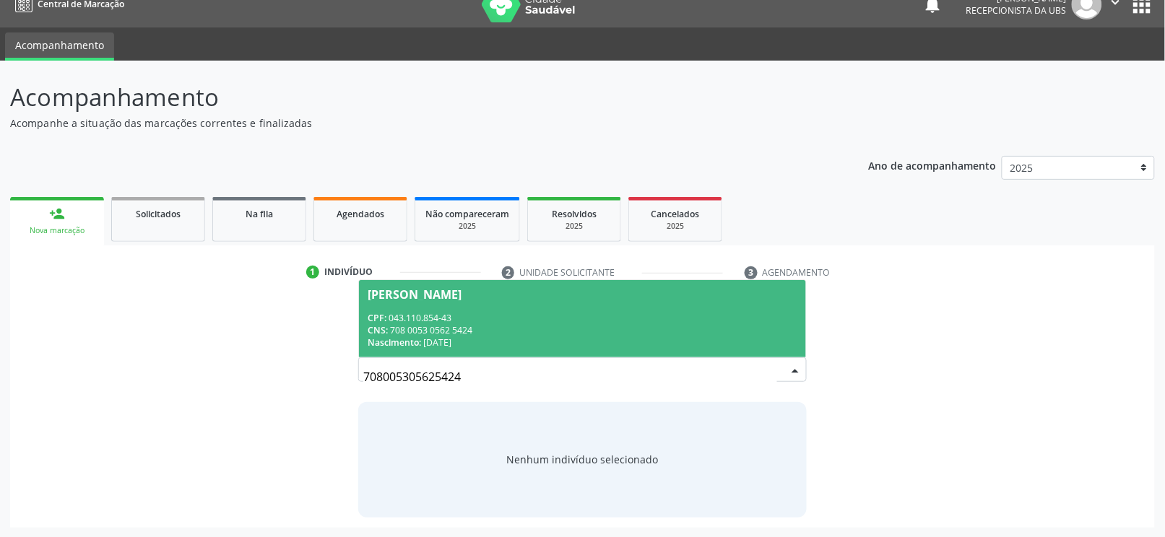
click at [462, 289] on div "Luiz Gonzaga do Nascimento" at bounding box center [415, 295] width 94 height 12
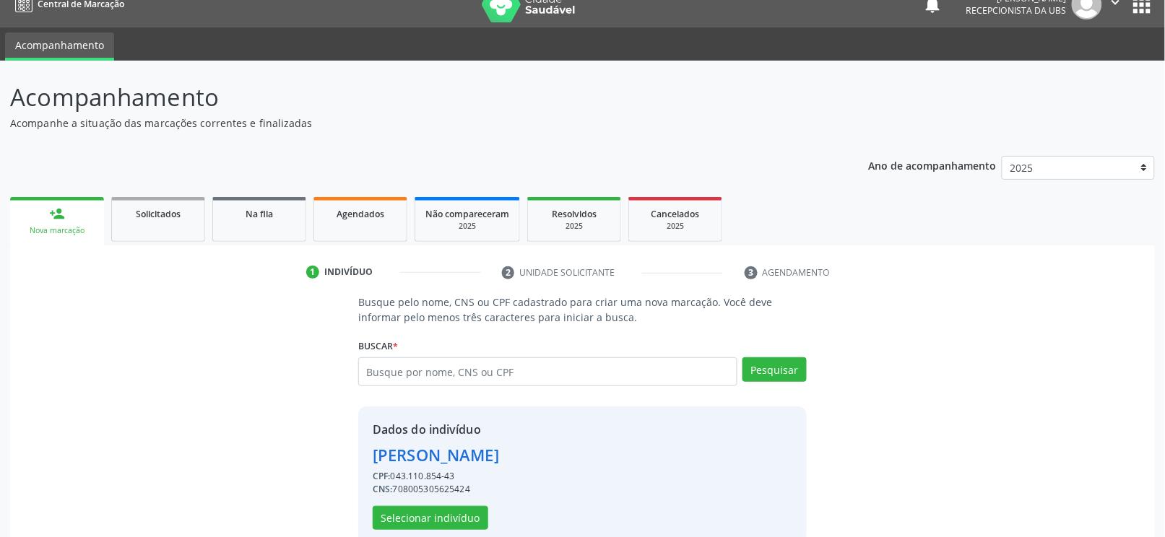
click at [1033, 389] on div "Busque pelo nome, CNS ou CPF cadastrado para criar uma nova marcação. Você deve…" at bounding box center [582, 420] width 1125 height 250
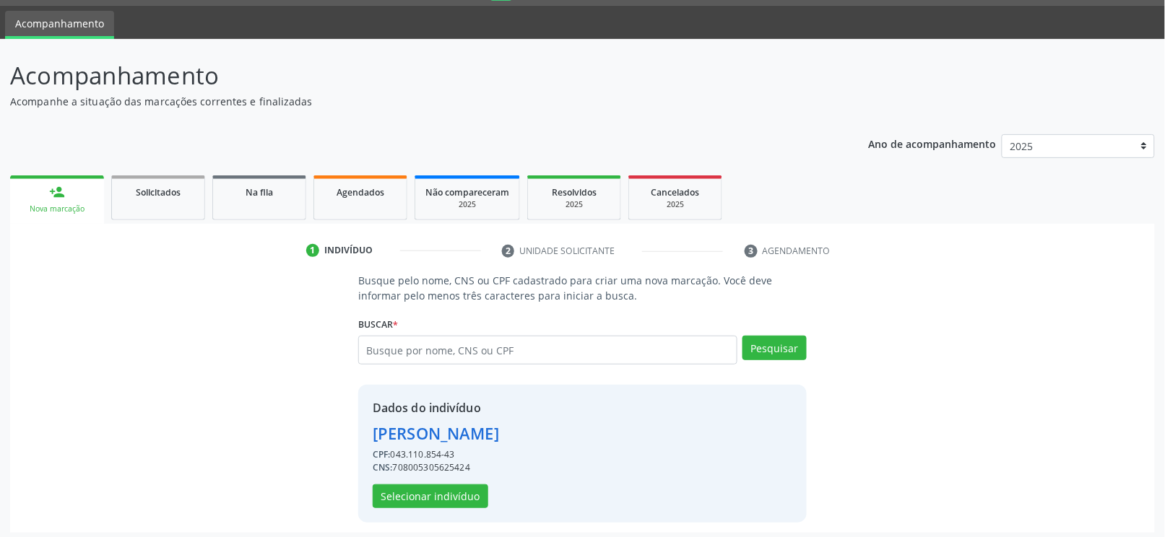
scroll to position [46, 0]
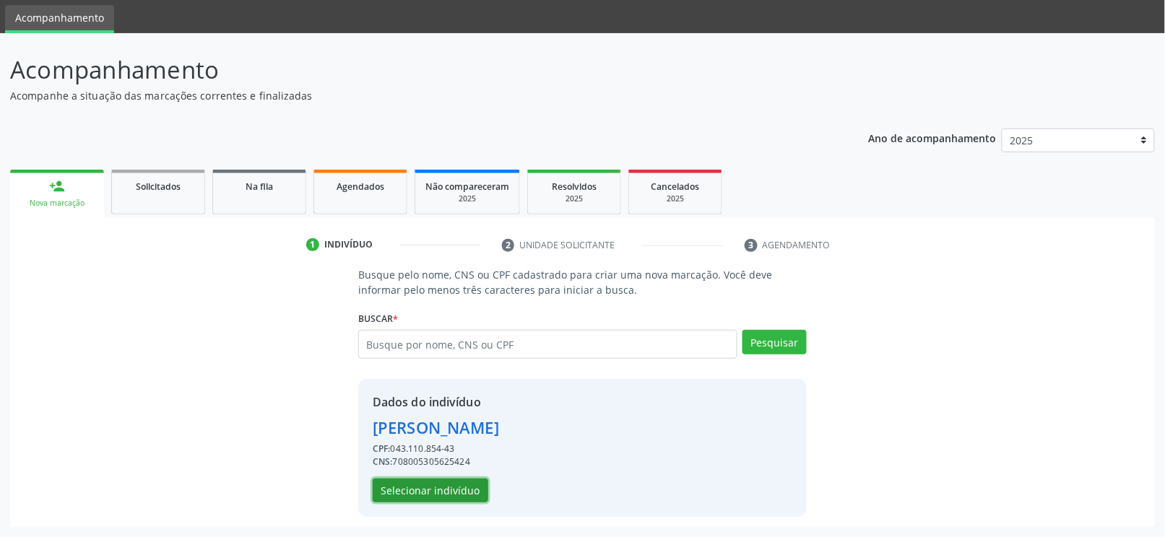
click at [430, 494] on button "Selecionar indivíduo" at bounding box center [431, 491] width 116 height 25
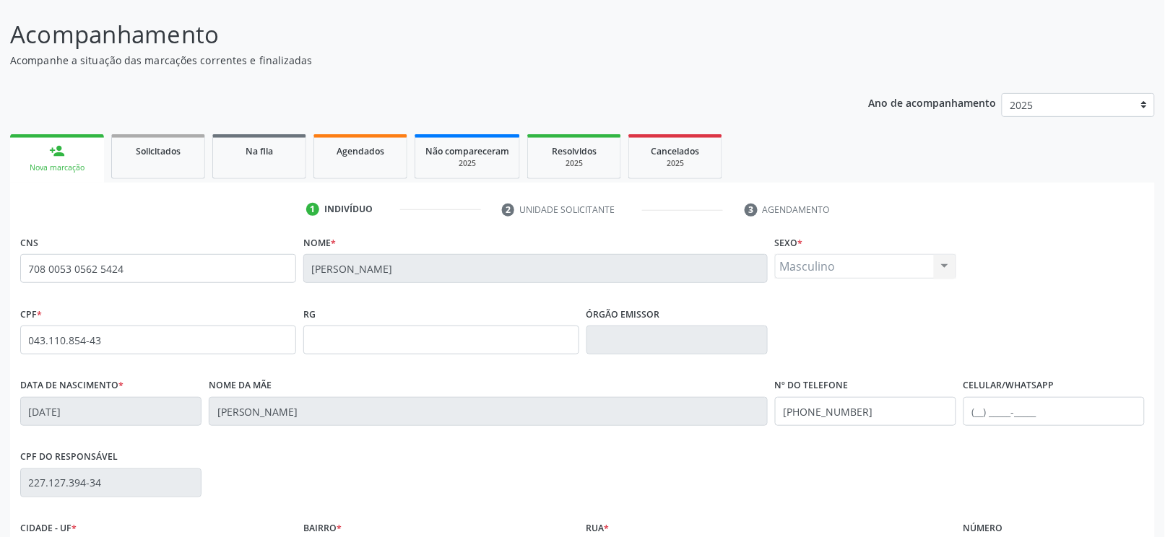
scroll to position [142, 0]
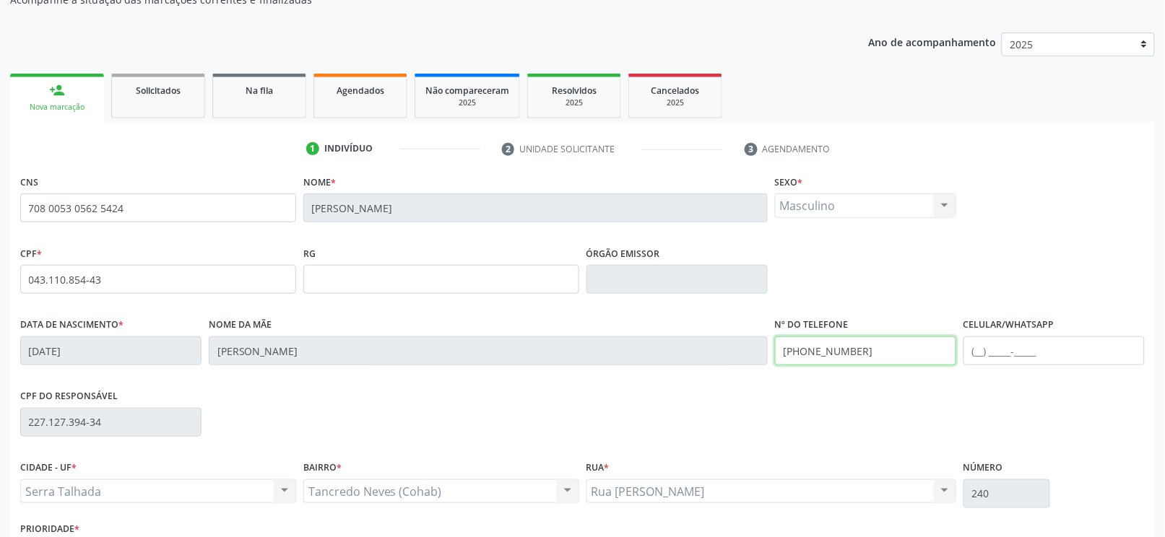
drag, startPoint x: 869, startPoint y: 345, endPoint x: 545, endPoint y: 367, distance: 325.0
click at [545, 367] on div "Data de nascimento * 24/05/1975 Nome da mãe Honorina Maria do Nascimento Nº do …" at bounding box center [583, 350] width 1132 height 72
drag, startPoint x: 861, startPoint y: 345, endPoint x: 588, endPoint y: 373, distance: 274.5
click at [588, 373] on div "Data de nascimento * 24/05/1975 Nome da mãe Honorina Maria do Nascimento Nº do …" at bounding box center [583, 350] width 1132 height 72
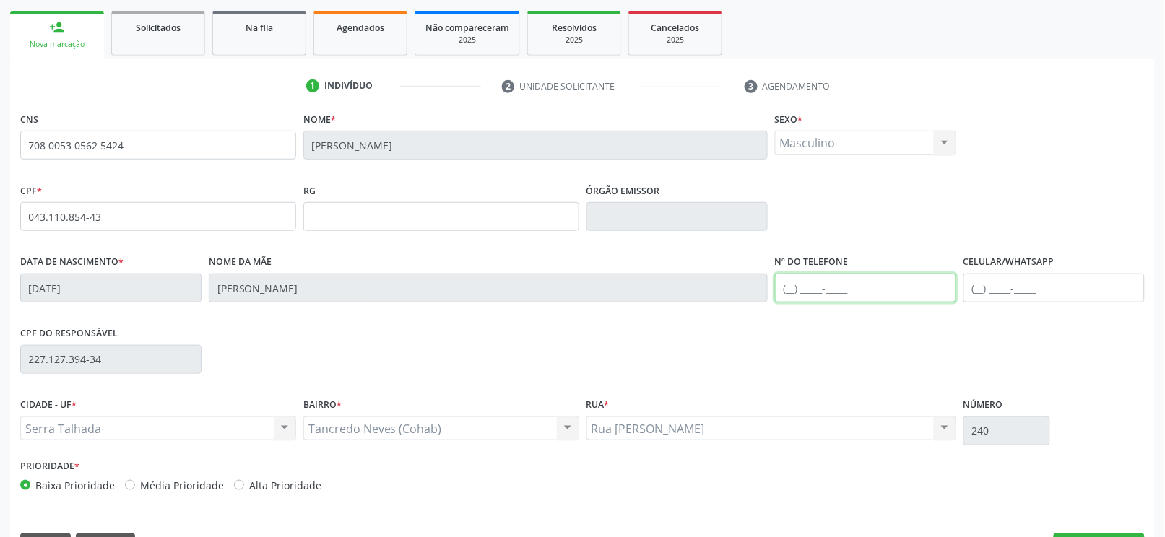
scroll to position [239, 0]
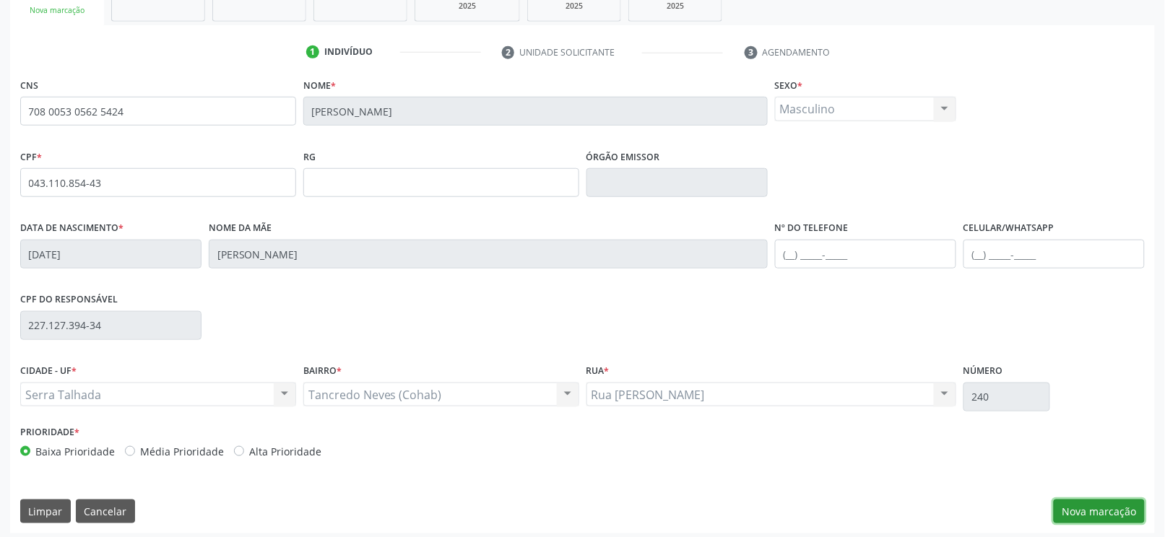
click at [1114, 514] on button "Nova marcação" at bounding box center [1099, 512] width 91 height 25
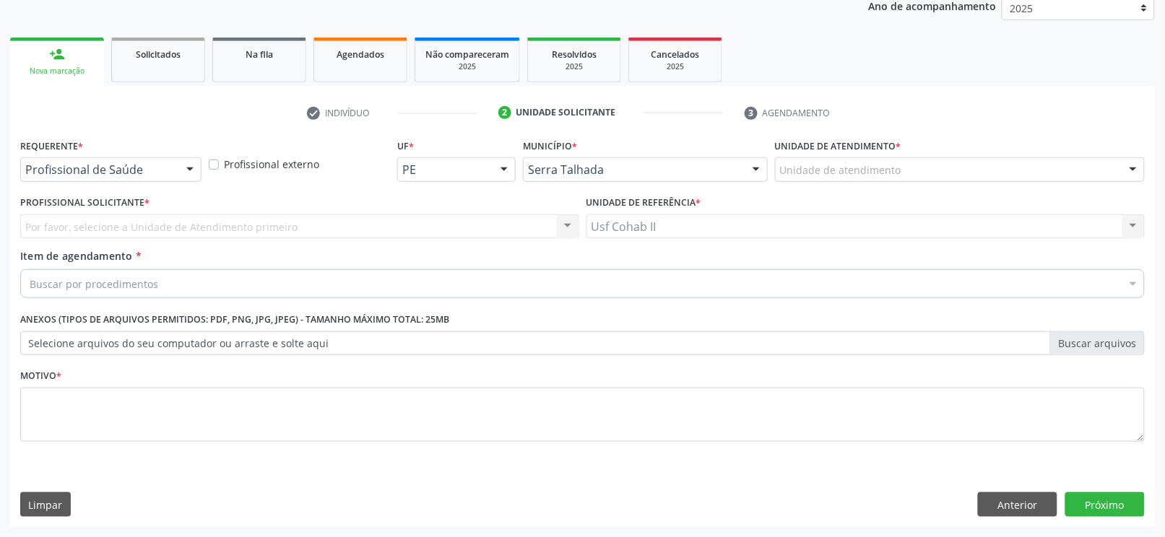
scroll to position [178, 0]
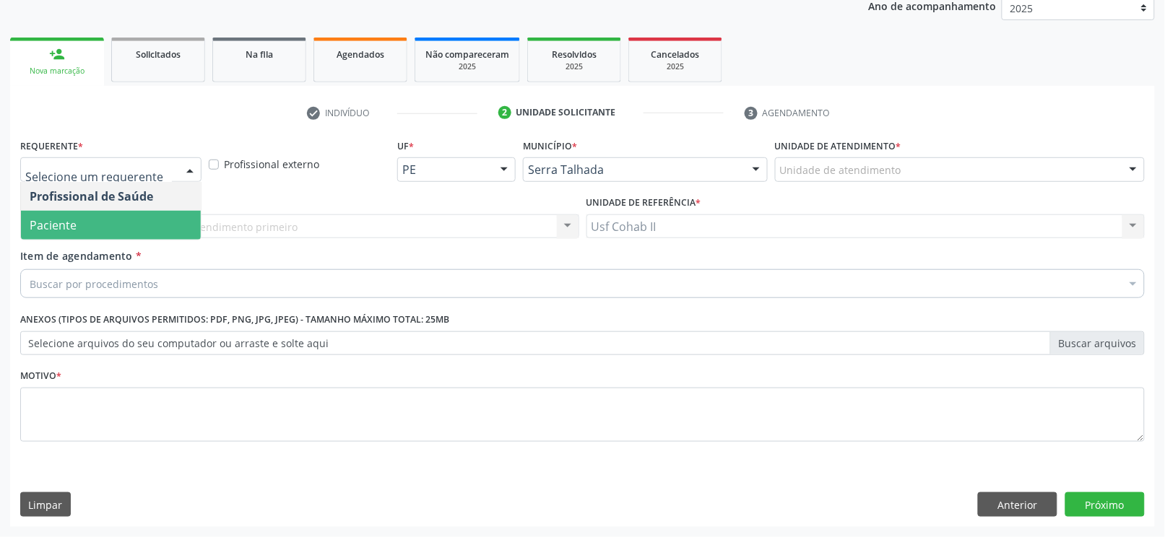
click at [104, 230] on span "Paciente" at bounding box center [111, 225] width 180 height 29
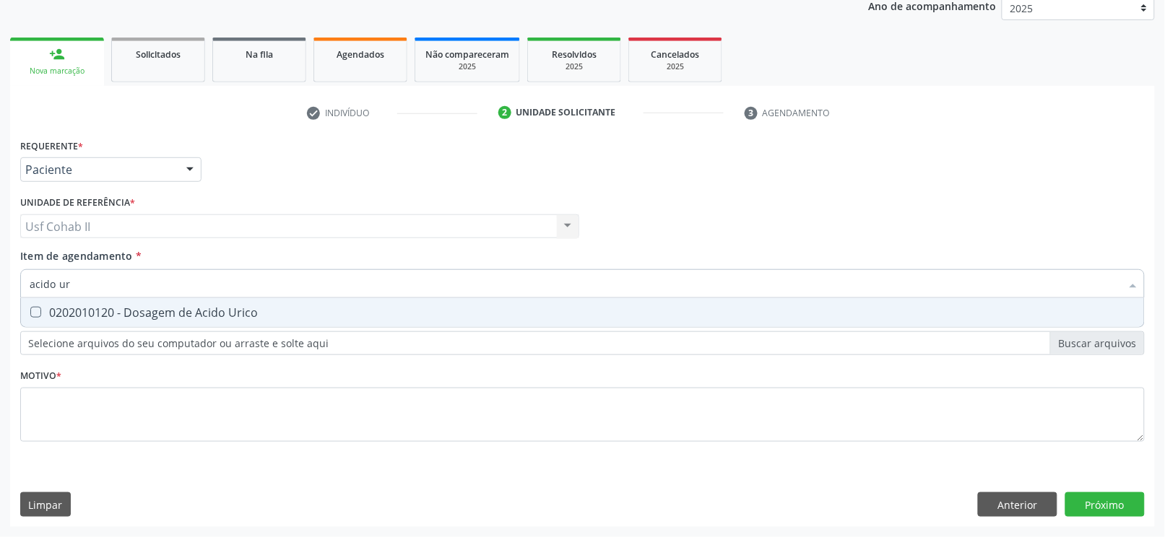
type input "acido uri"
click at [88, 314] on div "0202010120 - Dosagem de Acido Urico" at bounding box center [583, 313] width 1106 height 12
checkbox Urico "true"
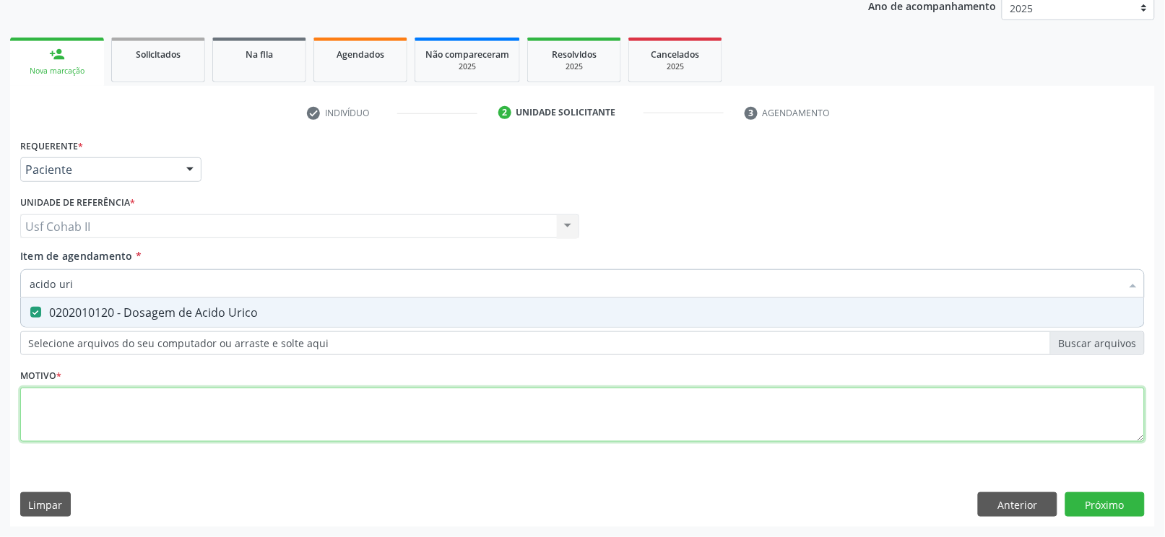
click at [80, 417] on div "Requerente * Paciente Profissional de Saúde Paciente Nenhum resultado encontrad…" at bounding box center [582, 298] width 1125 height 327
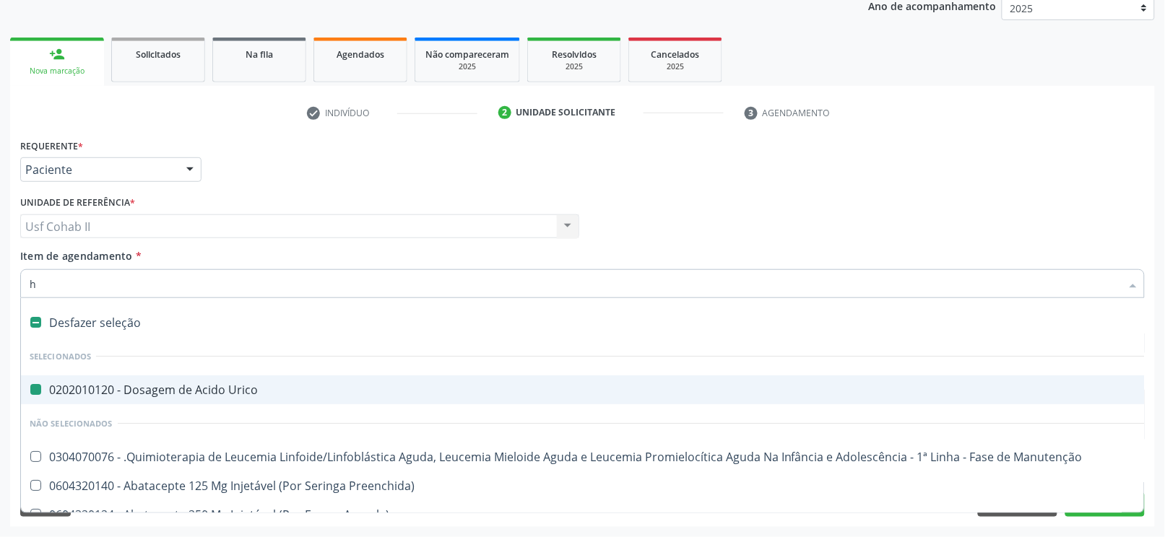
type input "he"
checkbox Urico "false"
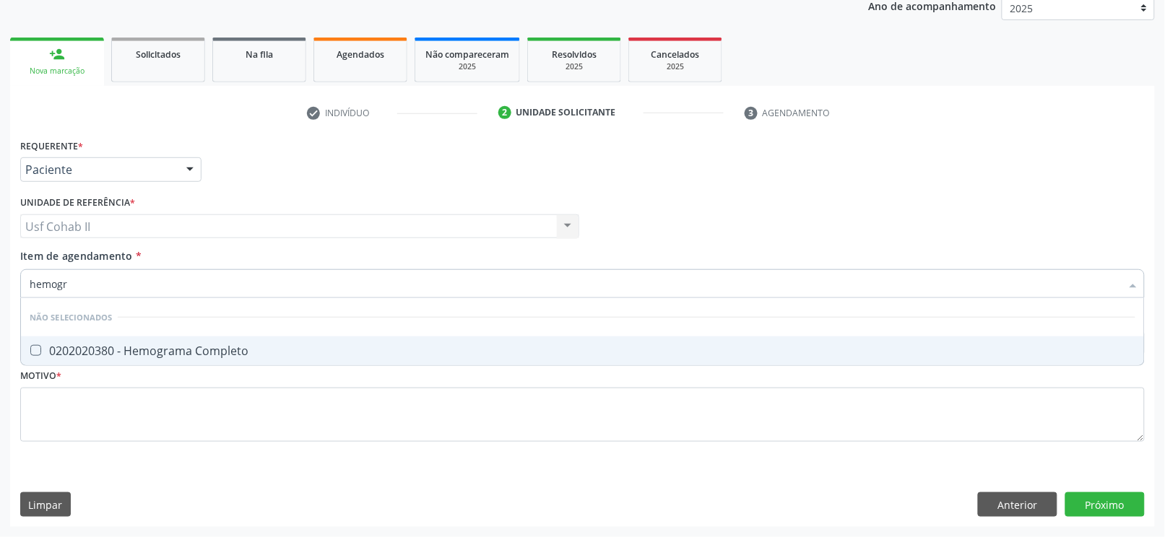
type input "hemogra"
drag, startPoint x: 125, startPoint y: 335, endPoint x: 119, endPoint y: 341, distance: 8.2
click at [124, 337] on span "0202020380 - Hemograma Completo" at bounding box center [582, 351] width 1123 height 29
checkbox Completo "true"
type input "hemogra"
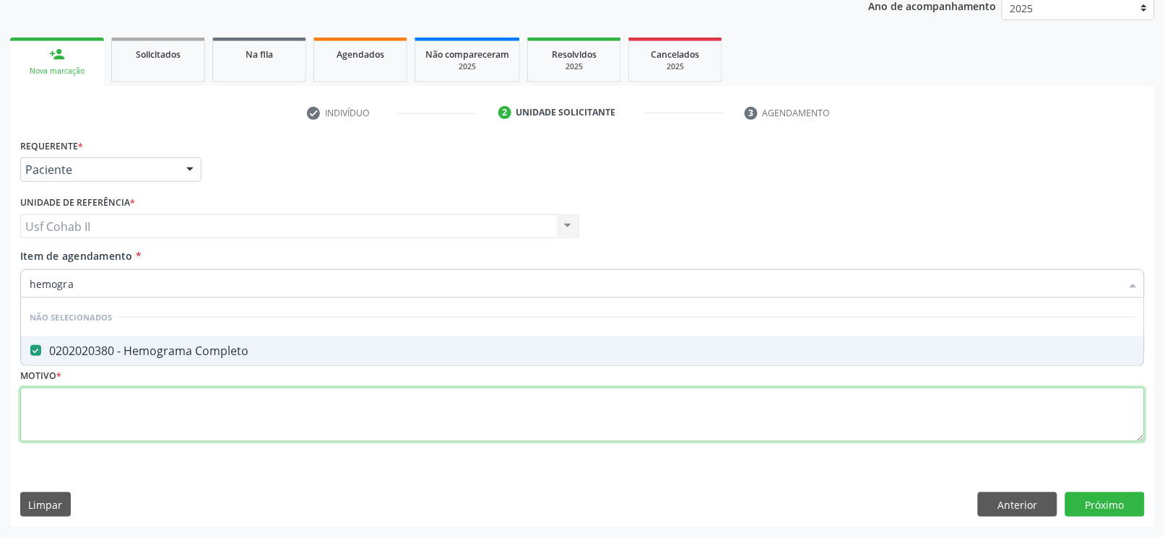
click at [82, 402] on div "Requerente * Paciente Profissional de Saúde Paciente Nenhum resultado encontrad…" at bounding box center [582, 298] width 1125 height 327
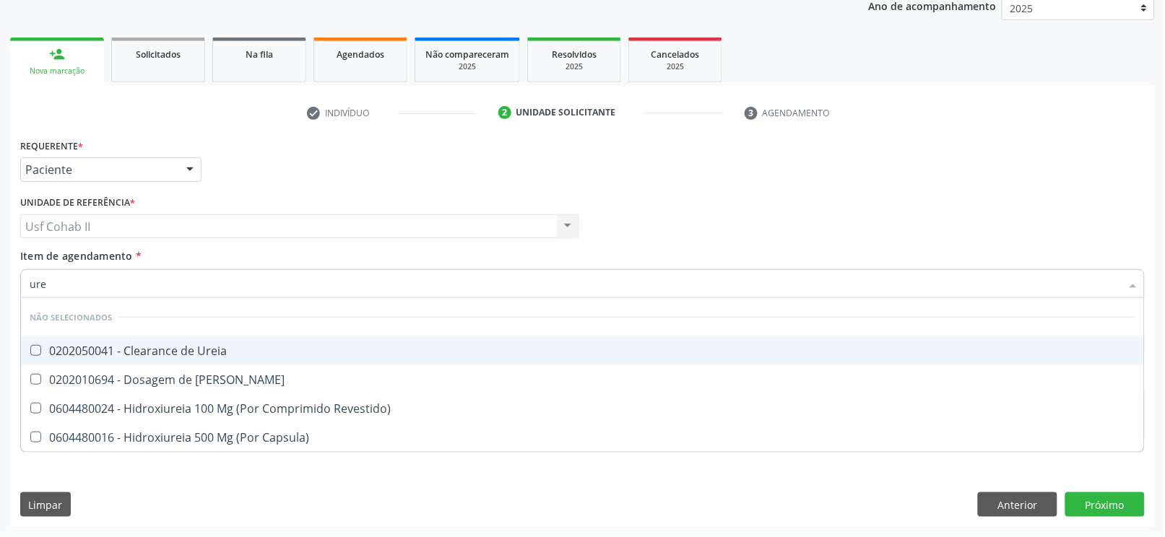
type input "urei"
checkbox Ureia "false"
type input "ureia"
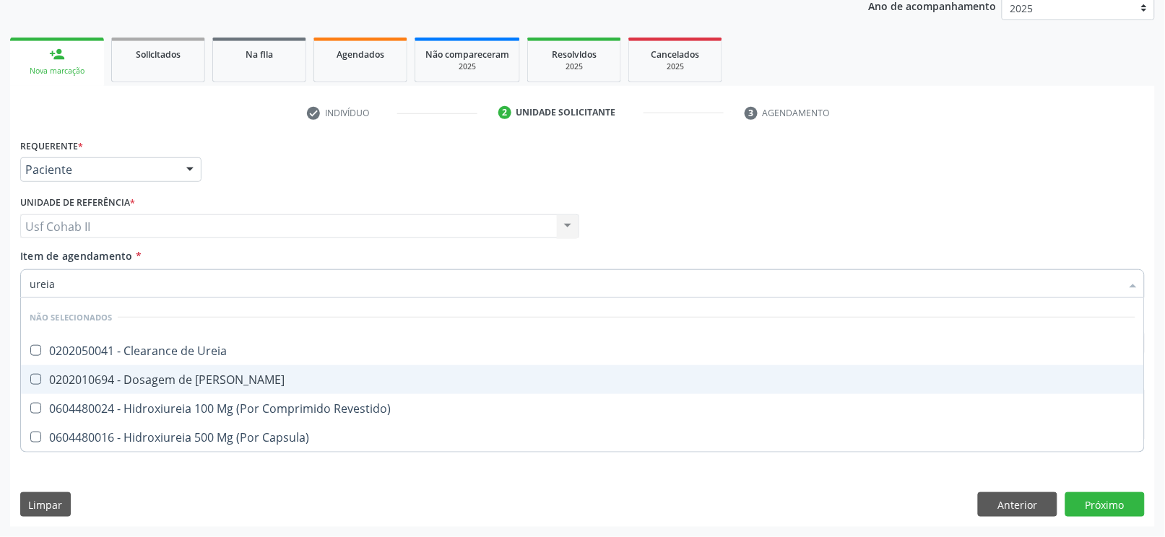
click at [139, 377] on div "0202010694 - Dosagem de Ureia" at bounding box center [583, 380] width 1106 height 12
checkbox Ureia "true"
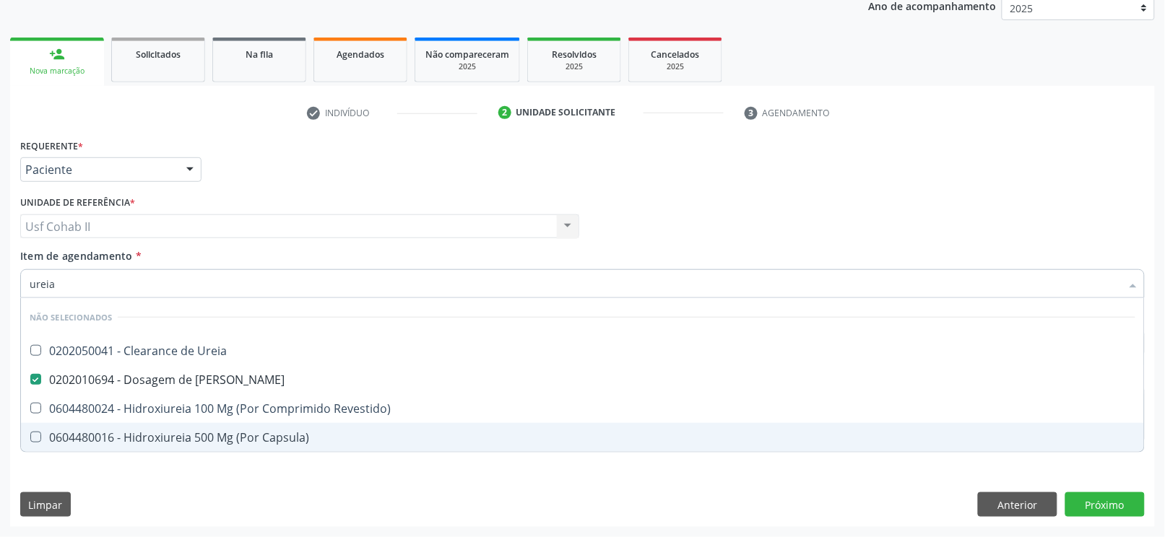
type input "ureia"
click at [94, 506] on div "Requerente * Paciente Profissional de Saúde Paciente Nenhum resultado encontrad…" at bounding box center [582, 331] width 1145 height 392
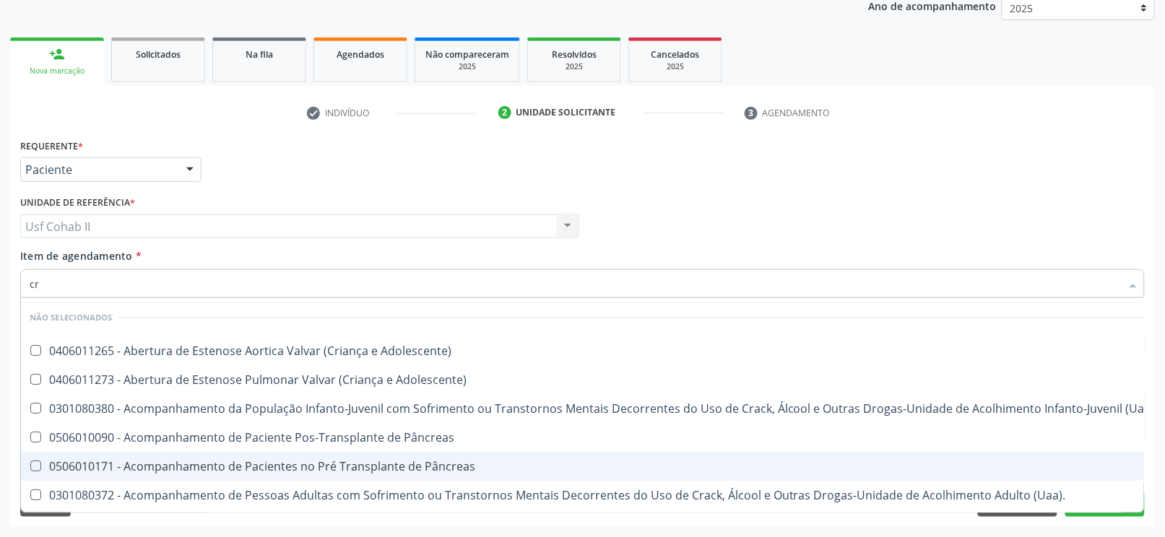
type input "cre"
checkbox Adolescente\) "false"
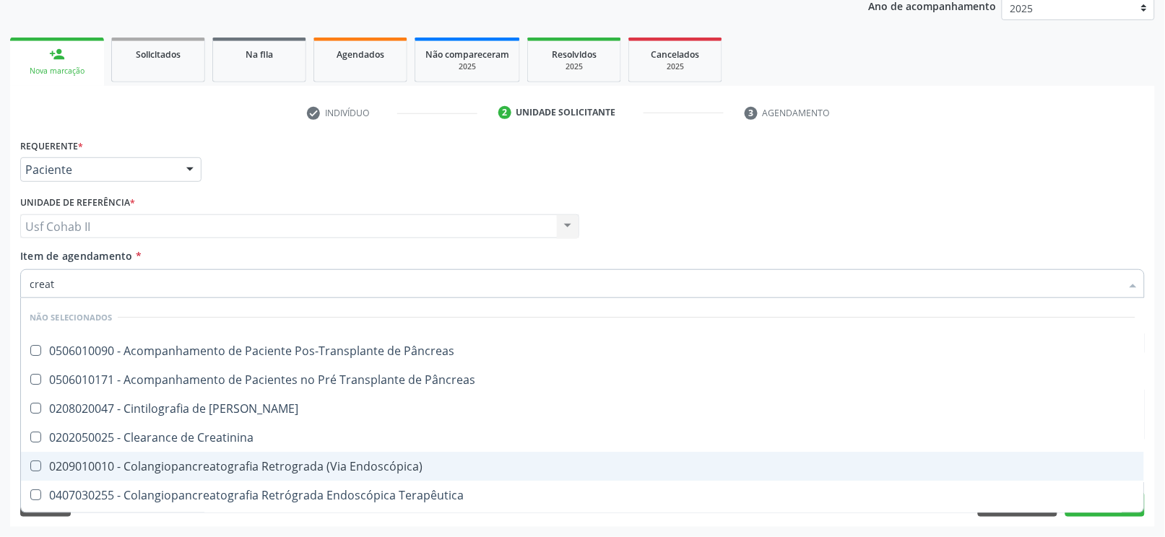
type input "creati"
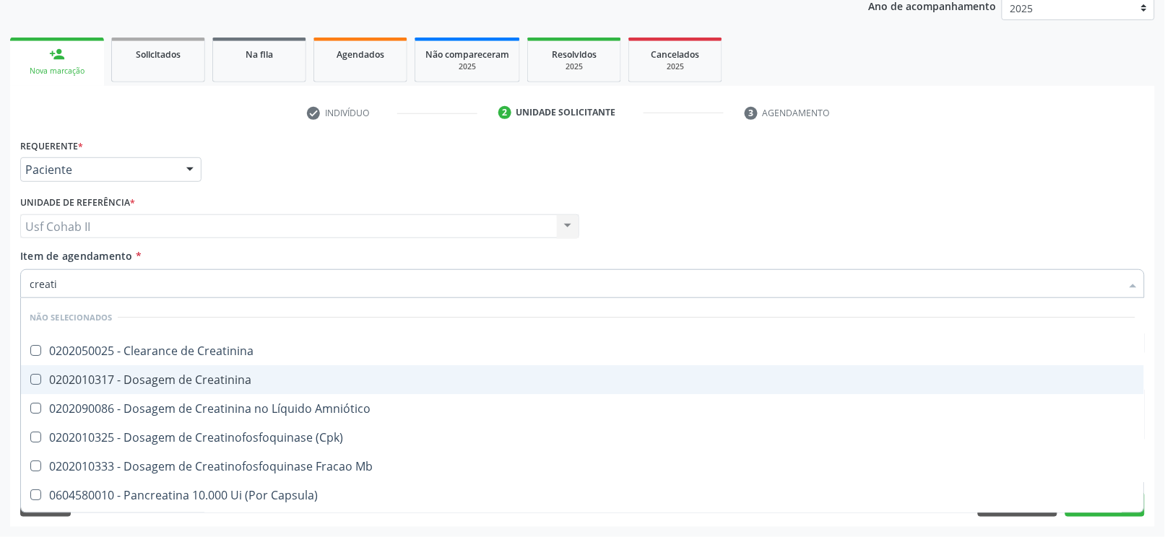
click at [152, 374] on div "0202010317 - Dosagem de Creatinina" at bounding box center [583, 380] width 1106 height 12
checkbox Creatinina "true"
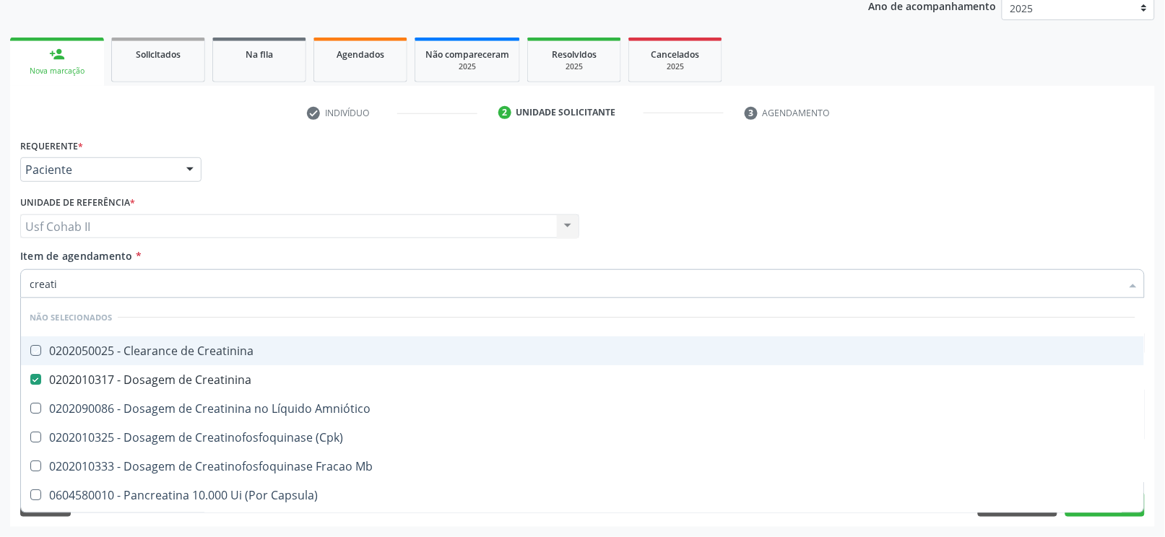
click at [274, 173] on div "Requerente * Paciente Profissional de Saúde Paciente Nenhum resultado encontrad…" at bounding box center [583, 163] width 1132 height 56
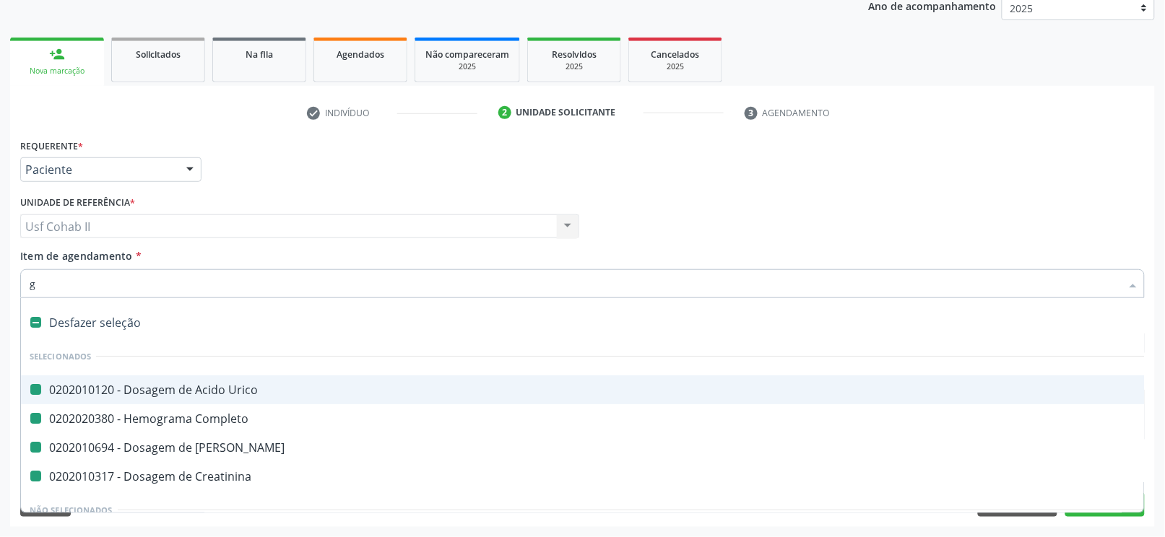
type input "gl"
checkbox Urico "false"
checkbox Completo "false"
checkbox Ureia "false"
checkbox Creatinina "false"
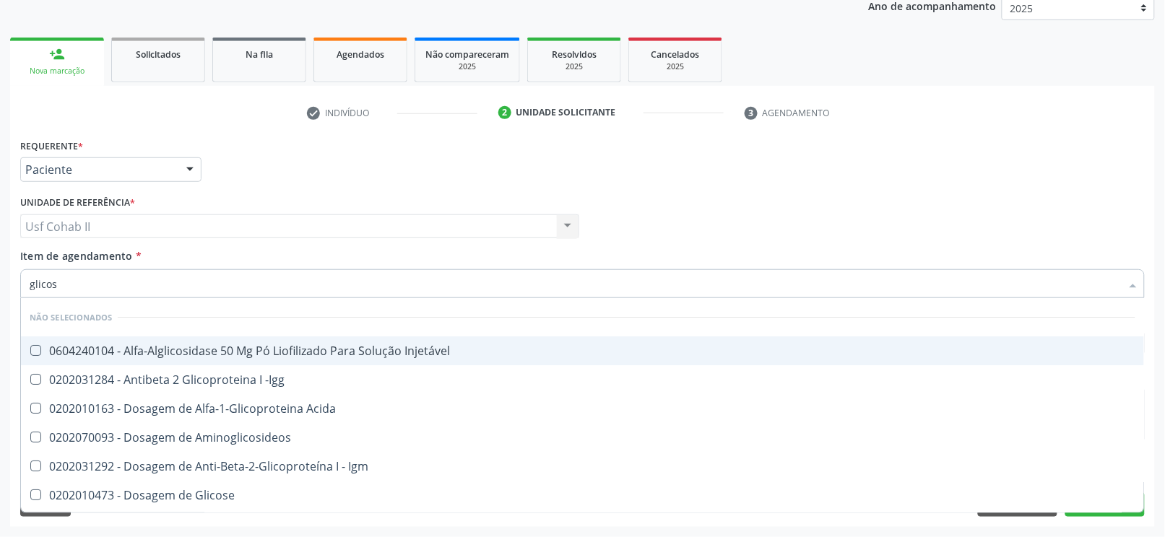
type input "glicose"
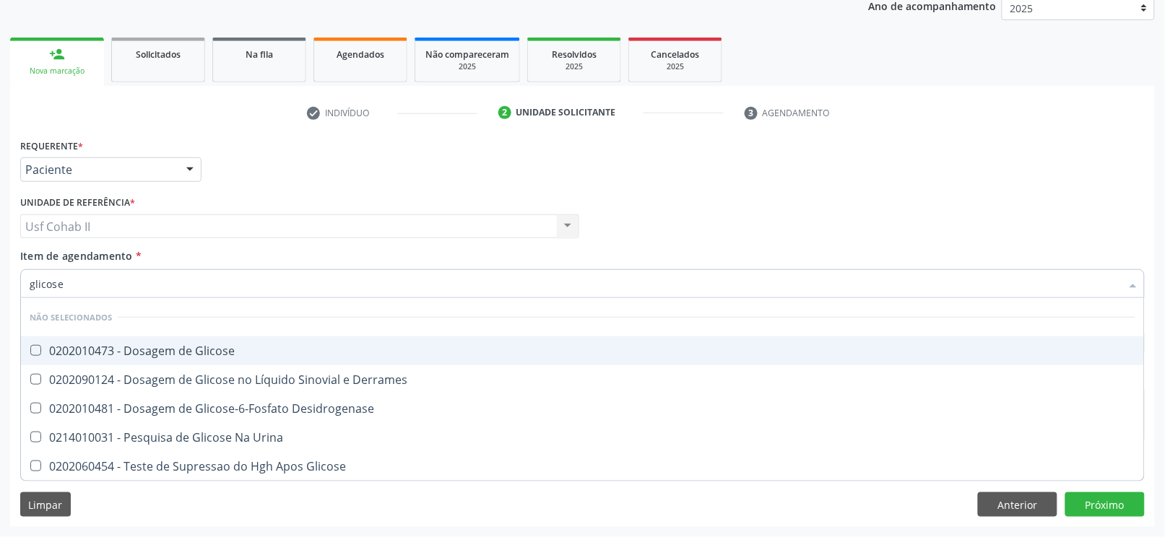
click at [144, 347] on div "0202010473 - Dosagem de Glicose" at bounding box center [583, 351] width 1106 height 12
checkbox Glicose "true"
click at [227, 172] on div "Requerente * Paciente Profissional de Saúde Paciente Nenhum resultado encontrad…" at bounding box center [583, 163] width 1132 height 56
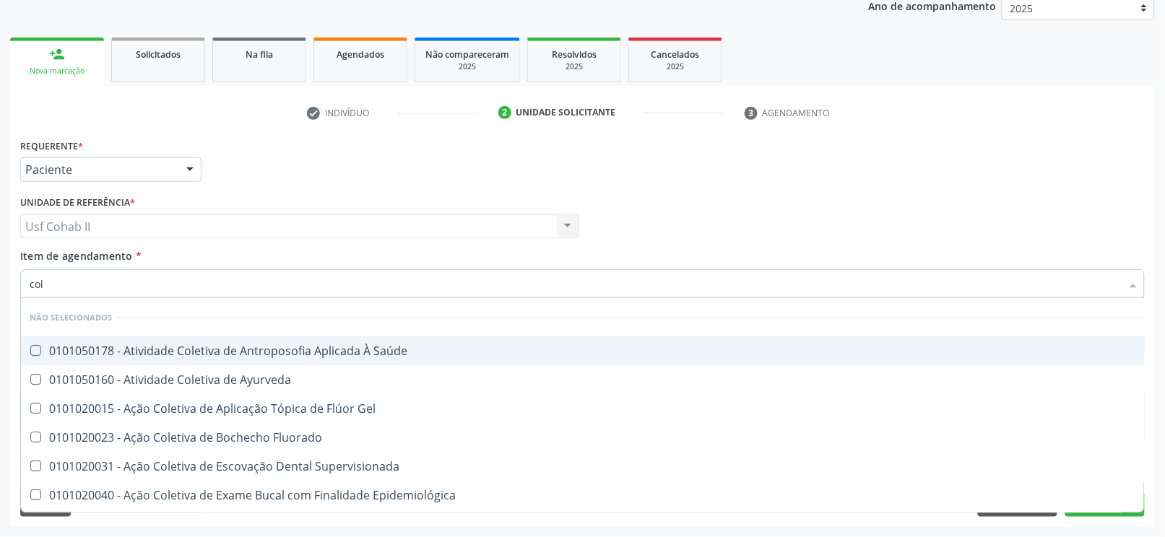
type input "cole"
checkbox Saúde "false"
checkbox Ayurveda "false"
checkbox Gel "false"
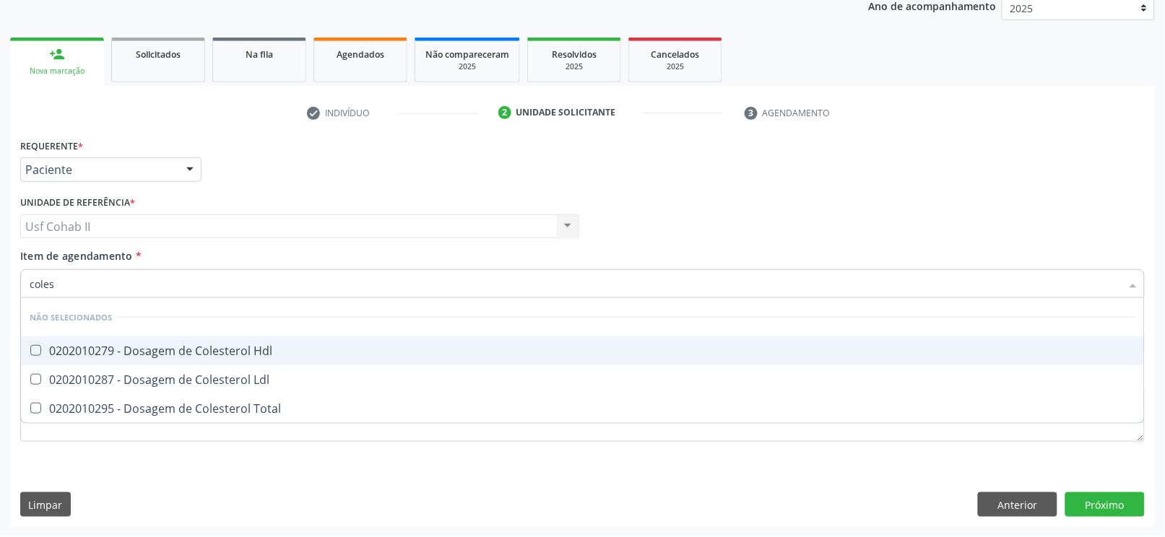
type input "colest"
click at [168, 345] on div "0202010279 - Dosagem de Colesterol Hdl" at bounding box center [583, 351] width 1106 height 12
checkbox Hdl "true"
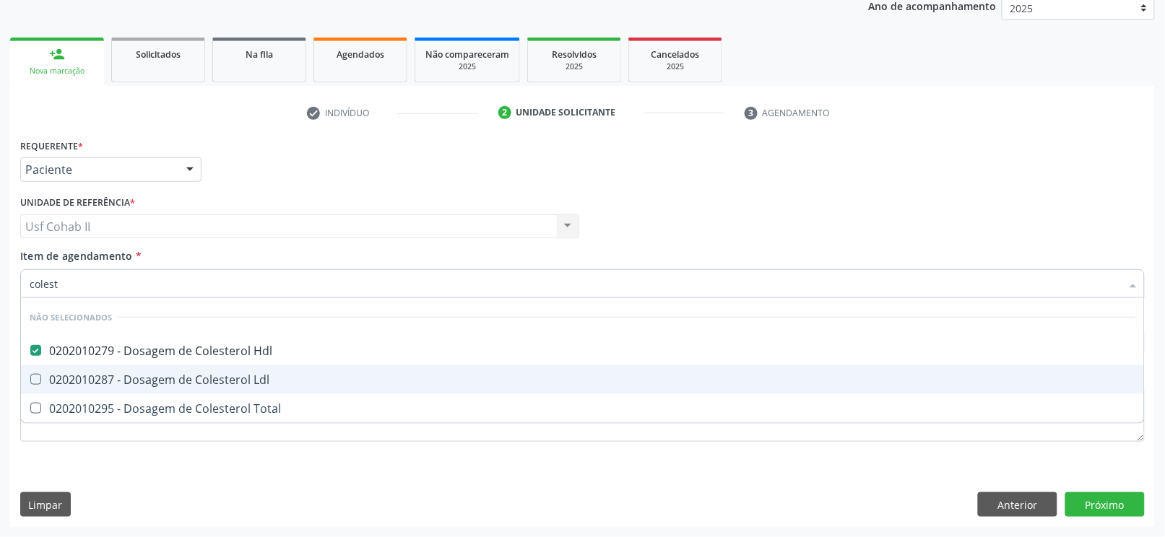
click at [147, 375] on div "0202010287 - Dosagem de Colesterol Ldl" at bounding box center [583, 380] width 1106 height 12
checkbox Ldl "true"
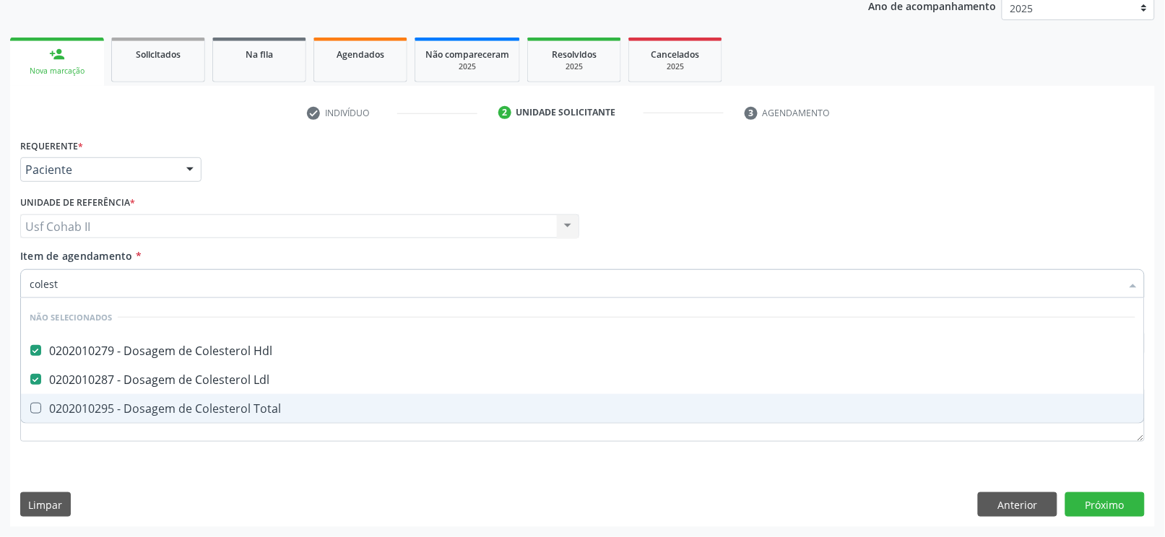
click at [139, 405] on div "0202010295 - Dosagem de Colesterol Total" at bounding box center [583, 409] width 1106 height 12
checkbox Total "true"
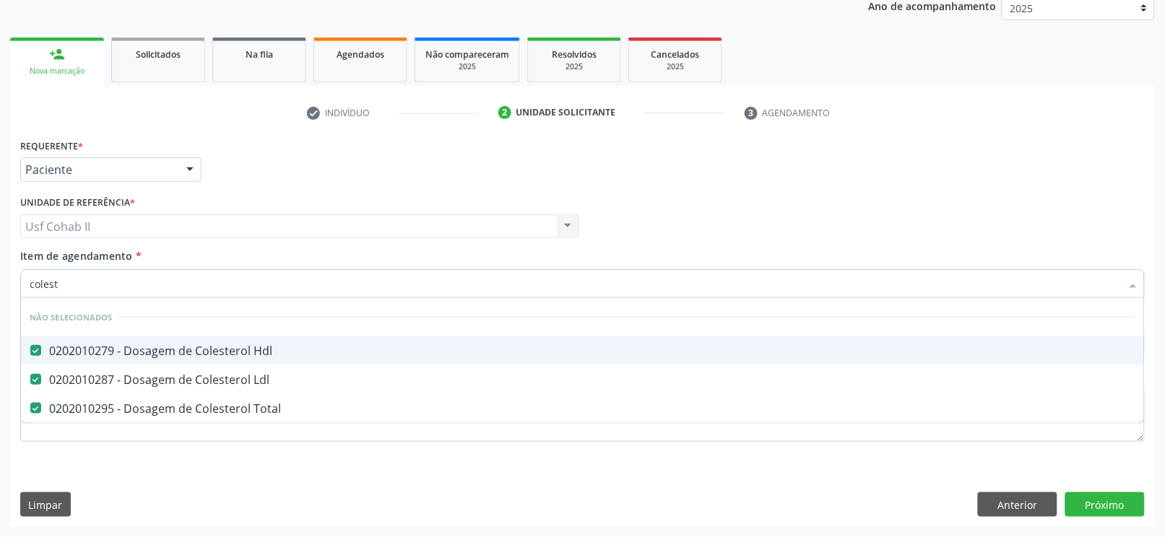
click at [231, 168] on div "Requerente * Paciente Profissional de Saúde Paciente Nenhum resultado encontrad…" at bounding box center [583, 163] width 1132 height 56
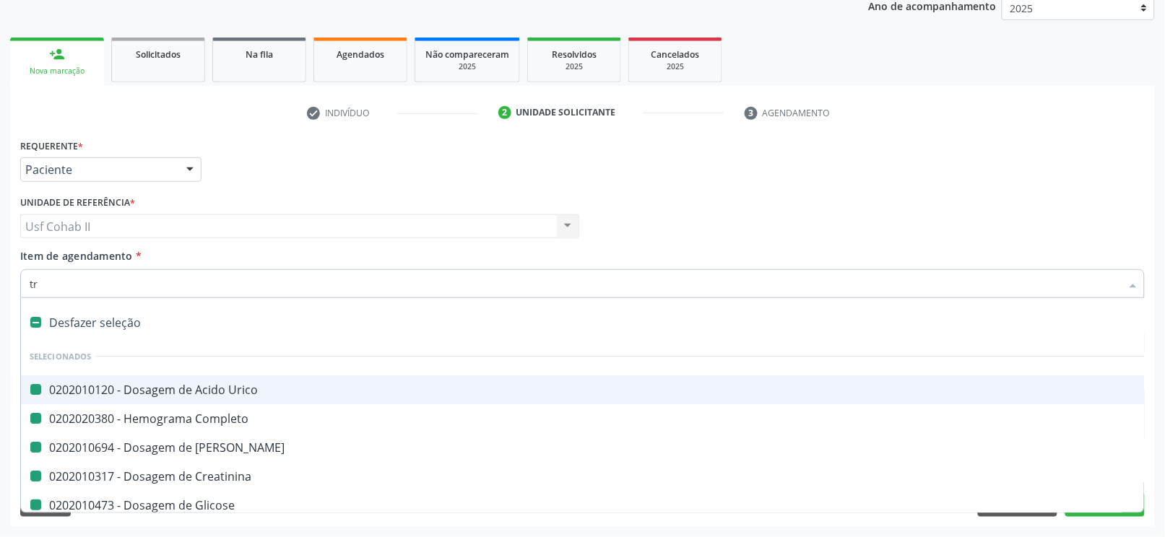
type input "tri"
checkbox Urico "false"
checkbox Completo "false"
checkbox Ureia "false"
checkbox Creatinina "false"
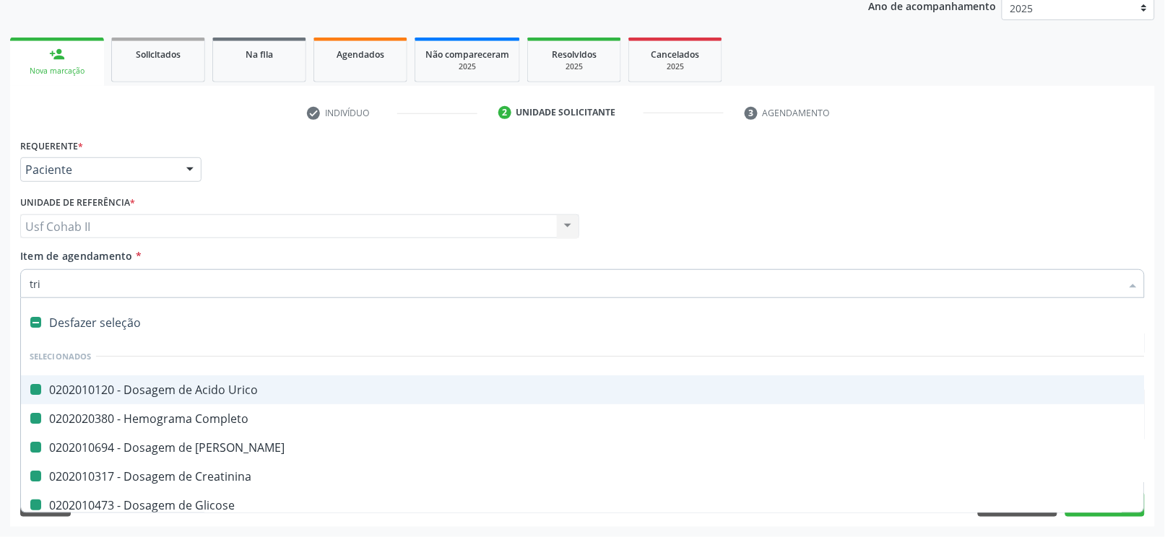
checkbox Glicose "false"
checkbox Ldl "false"
checkbox Total "false"
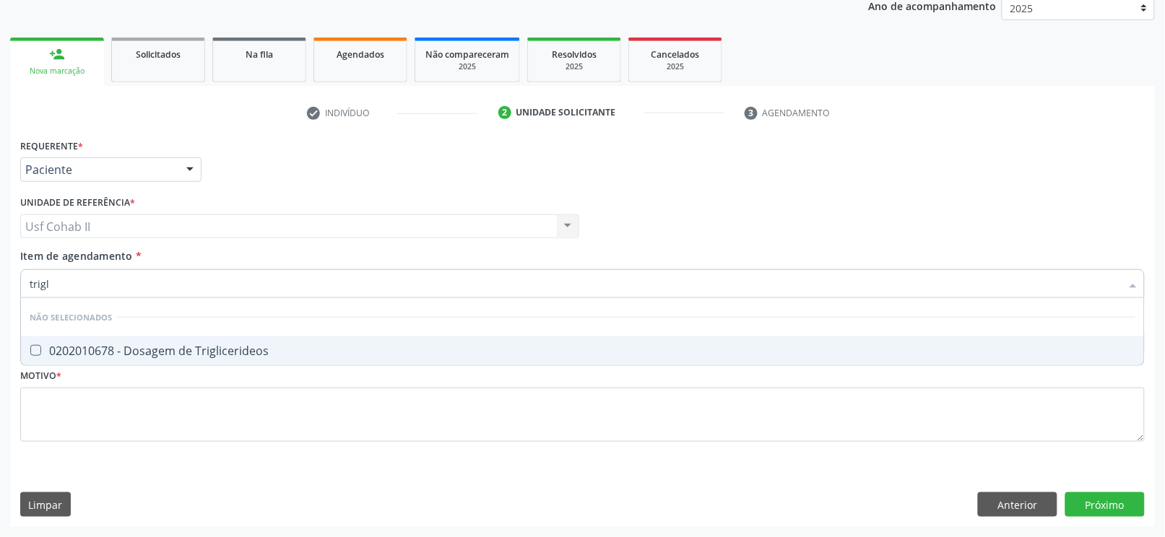
type input "trigli"
click at [138, 352] on div "0202010678 - Dosagem de Triglicerideos" at bounding box center [583, 351] width 1106 height 12
checkbox Triglicerideos "true"
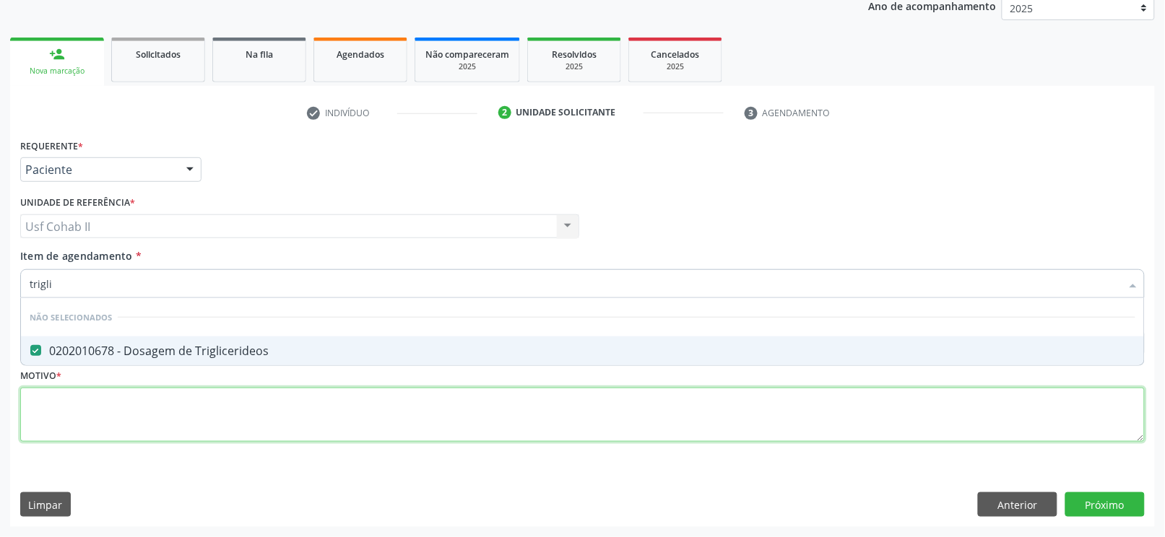
click at [119, 396] on div "Requerente * Paciente Profissional de Saúde Paciente Nenhum resultado encontrad…" at bounding box center [582, 298] width 1125 height 327
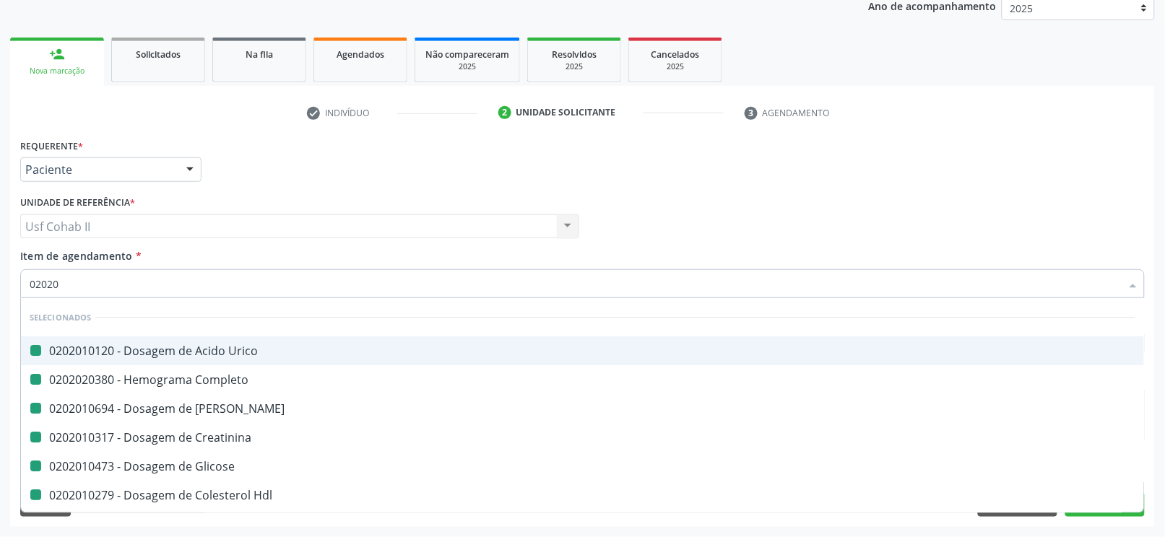
type input "020205"
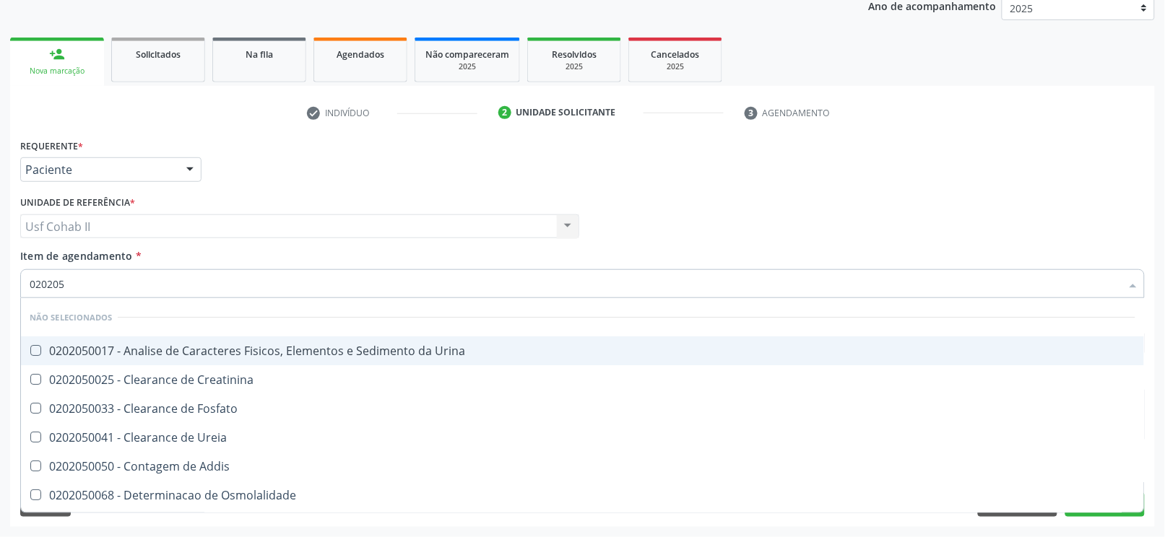
checkbox Urina "false"
checkbox Creatinina "false"
checkbox Fosfato "false"
checkbox Ureia "false"
checkbox Addis "false"
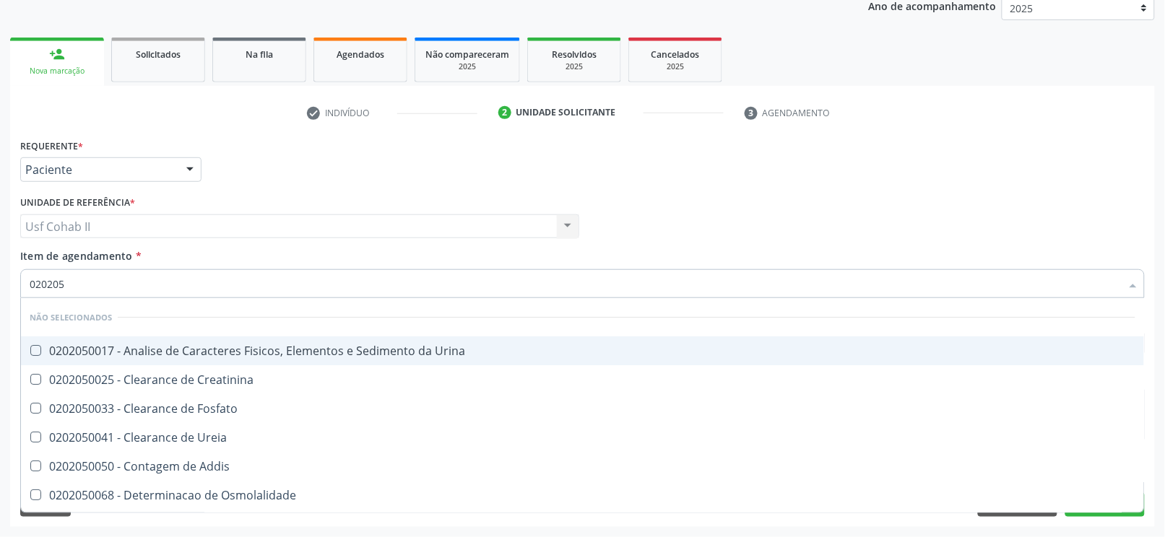
checkbox Osmolalidade "false"
checkbox Organicos "false"
checkbox Citrato "false"
checkbox Urina "false"
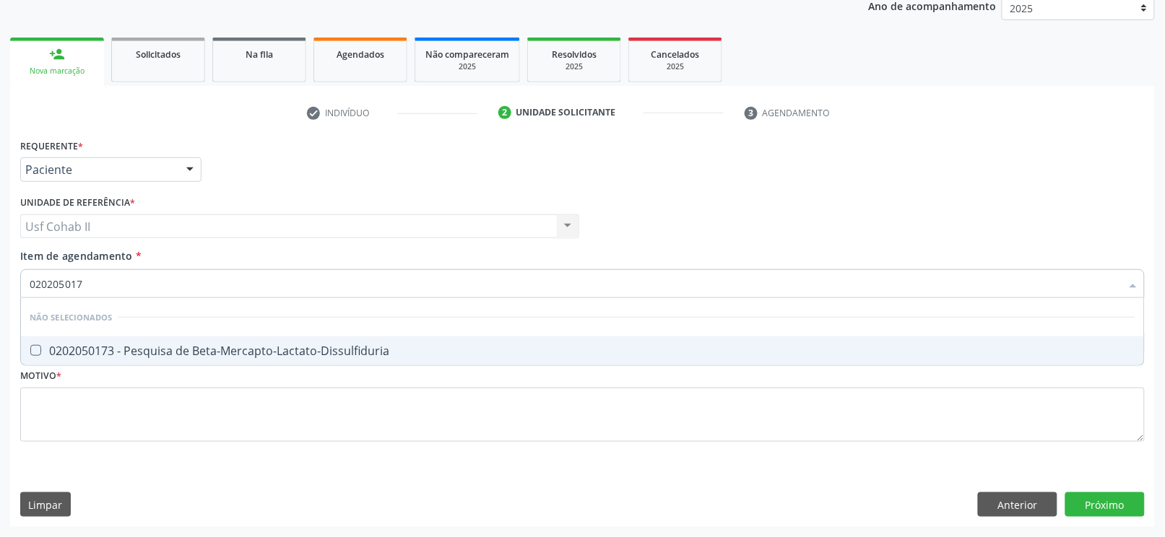
click at [74, 285] on input "020205017" at bounding box center [575, 283] width 1091 height 29
type input "0202050017"
click at [181, 349] on div "0202050017 - Analise de Caracteres Fisicos, Elementos e Sedimento da Urina" at bounding box center [583, 351] width 1106 height 12
checkbox Urina "true"
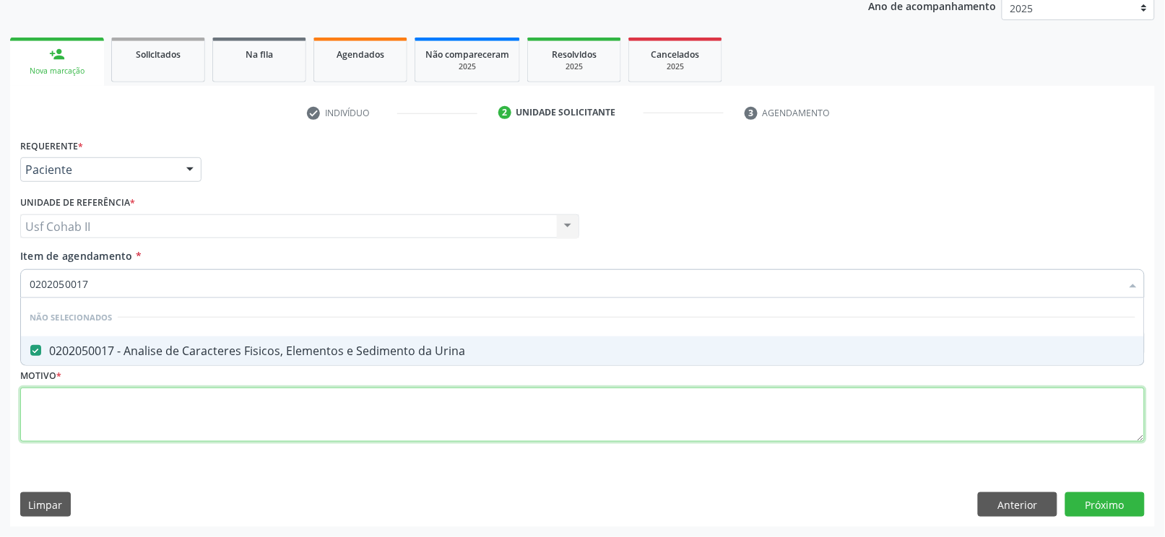
click at [169, 406] on div "Requerente * Paciente Profissional de Saúde Paciente Nenhum resultado encontrad…" at bounding box center [582, 298] width 1125 height 327
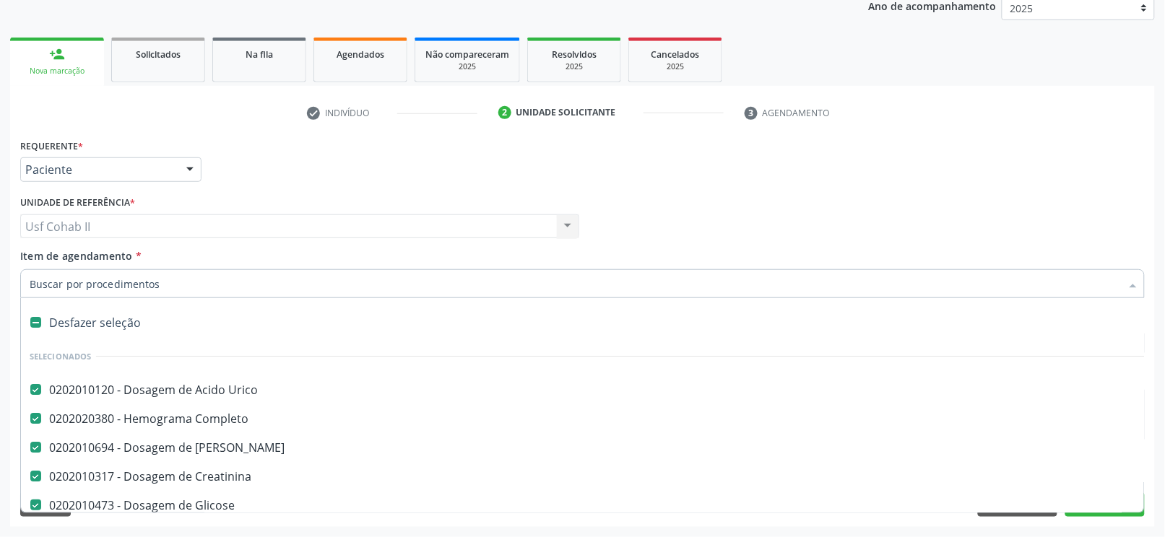
scroll to position [192, 0]
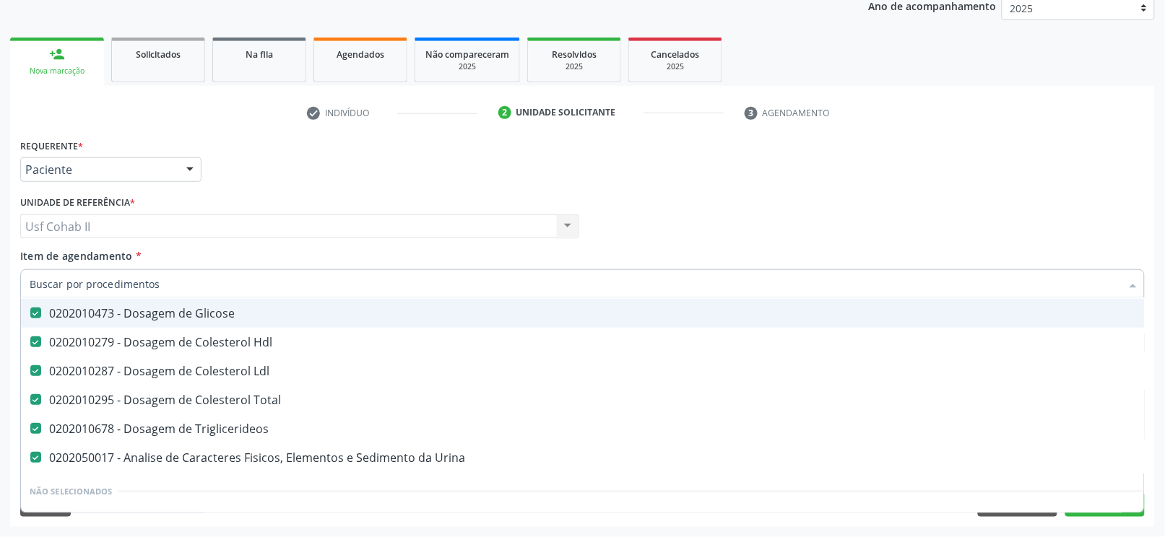
click at [664, 233] on div "Profissional Solicitante Por favor, selecione a Unidade de Atendimento primeiro…" at bounding box center [583, 220] width 1132 height 56
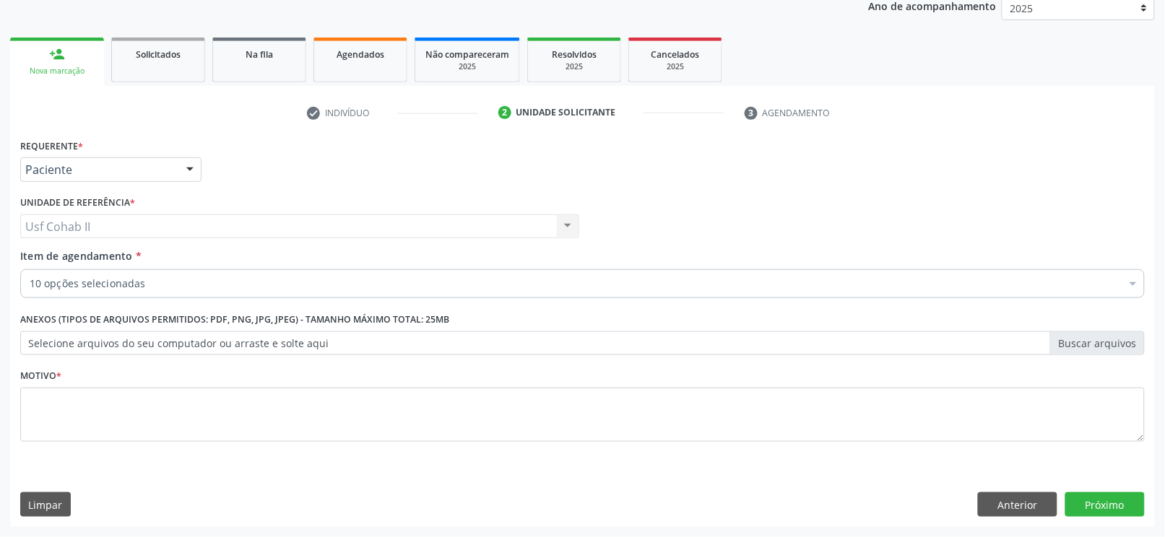
scroll to position [0, 0]
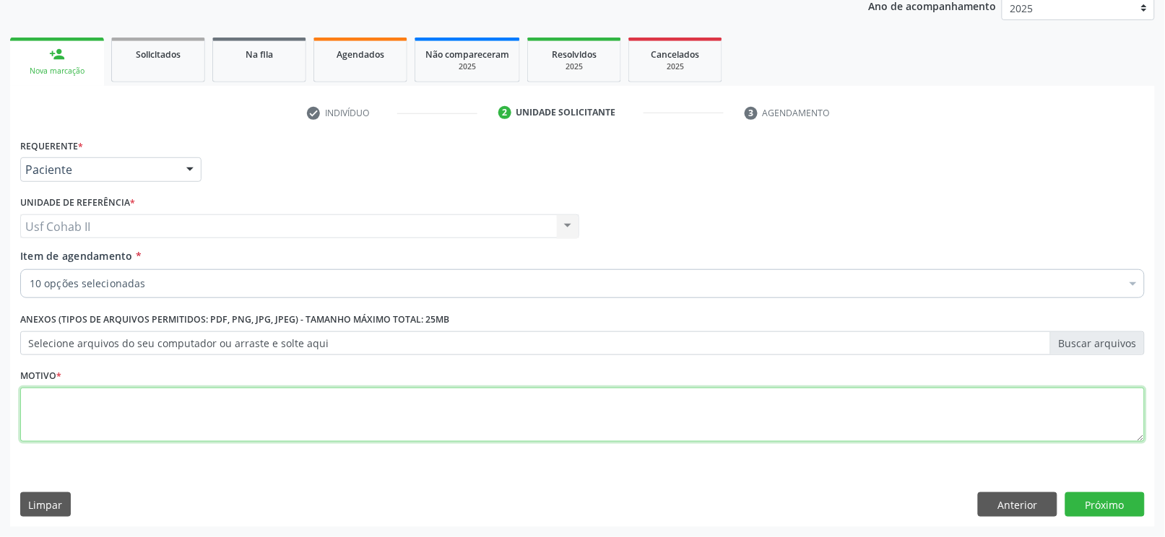
click at [443, 397] on textarea at bounding box center [582, 415] width 1125 height 55
type textarea "."
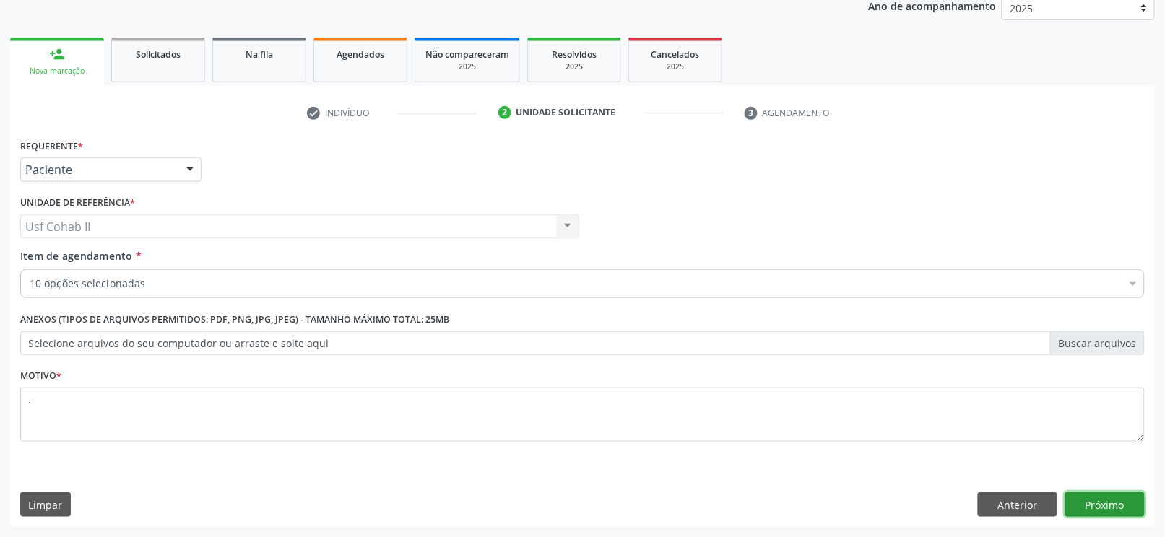
click at [1125, 509] on button "Próximo" at bounding box center [1104, 505] width 79 height 25
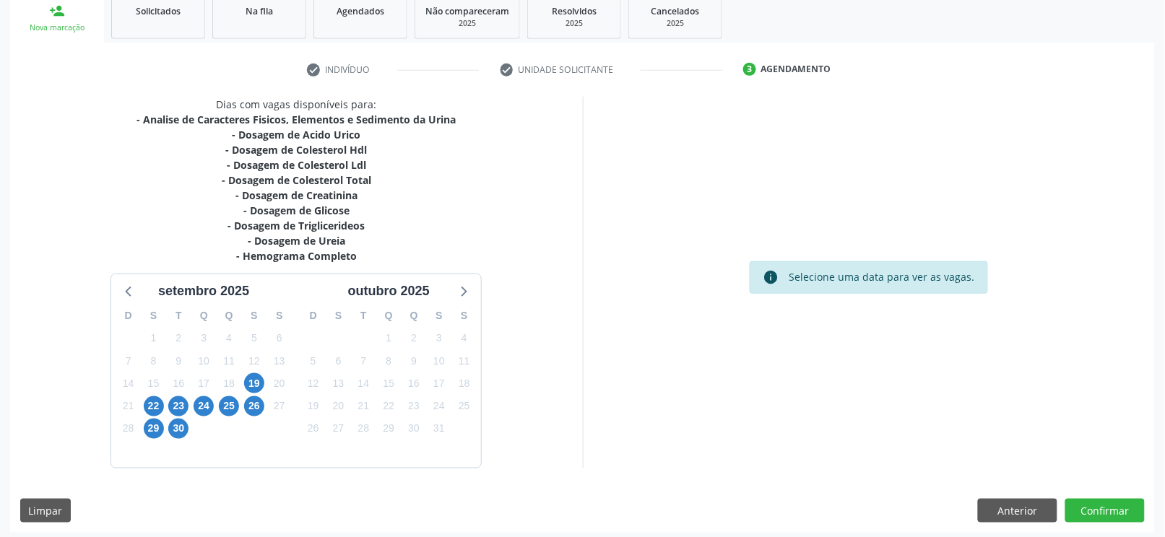
scroll to position [228, 0]
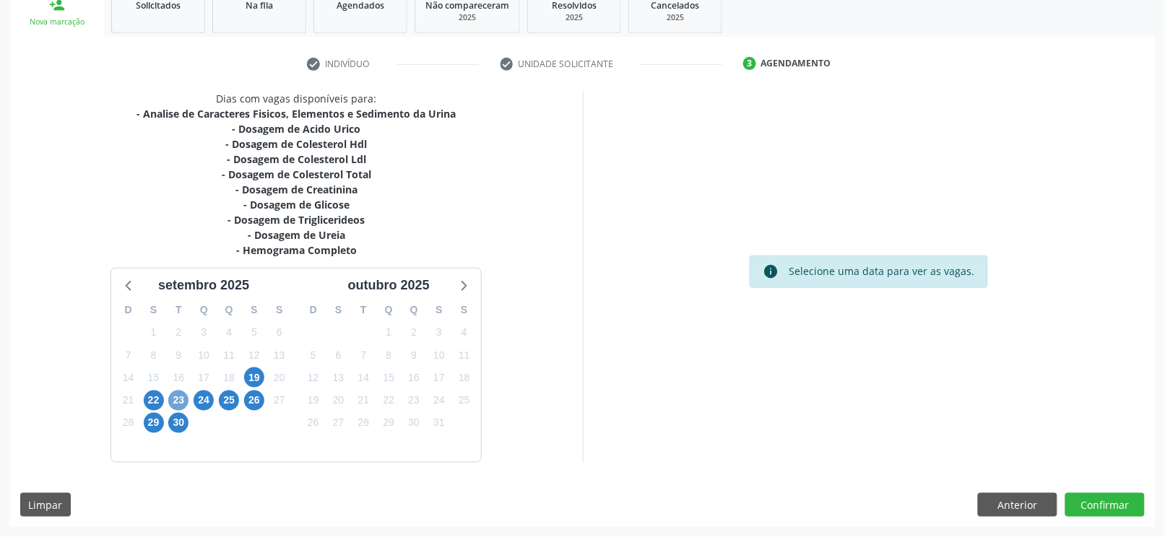
click at [178, 399] on span "23" at bounding box center [178, 401] width 20 height 20
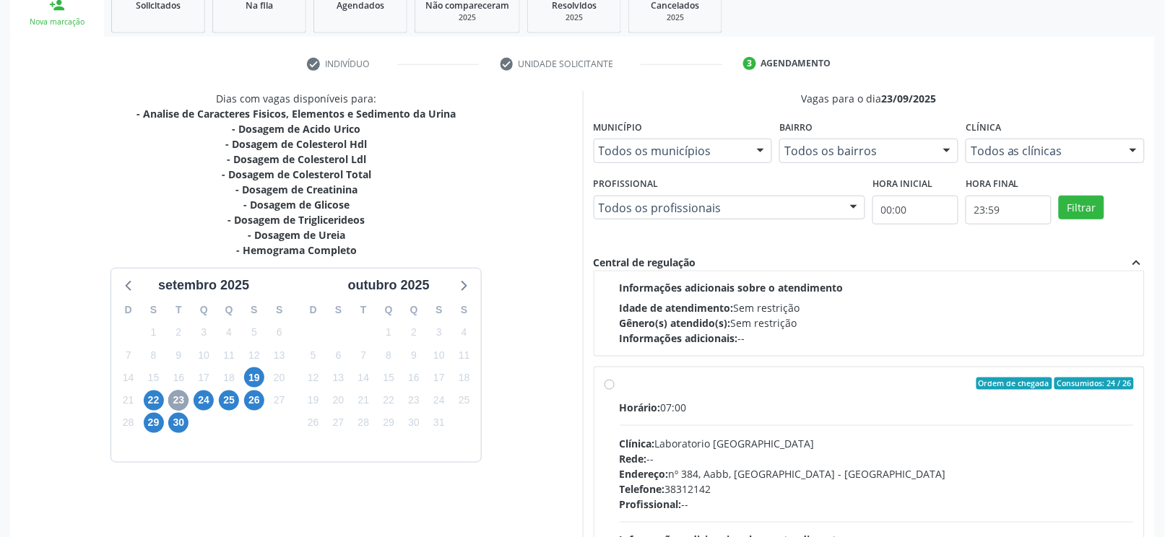
scroll to position [192, 0]
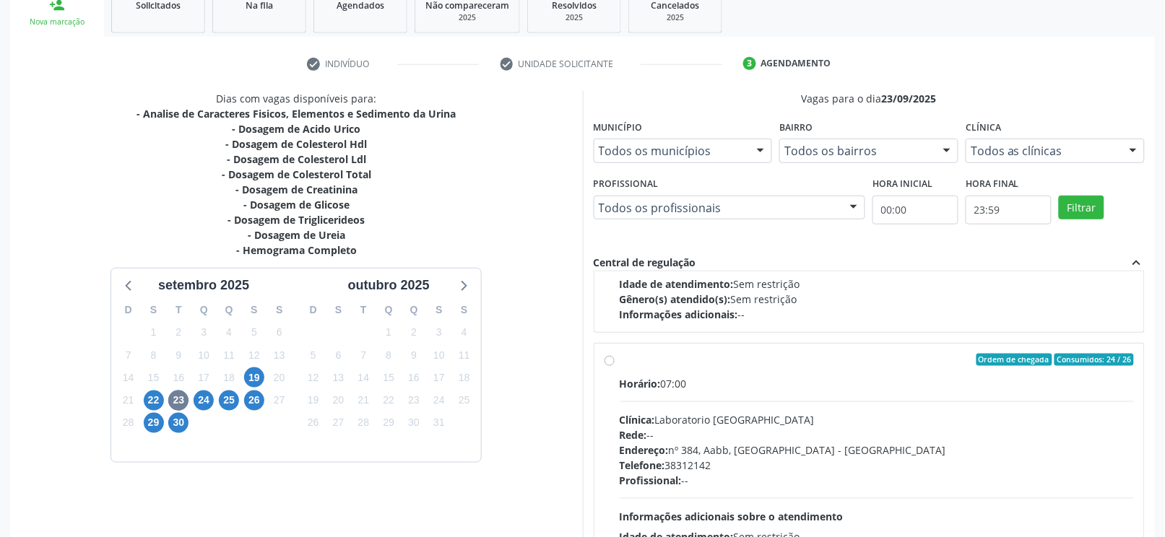
click at [620, 361] on label "Ordem de chegada Consumidos: 24 / 26 Horário: 07:00 Clínica: Laboratorio Sao Fr…" at bounding box center [877, 465] width 515 height 222
click at [608, 361] on input "Ordem de chegada Consumidos: 24 / 26 Horário: 07:00 Clínica: Laboratorio Sao Fr…" at bounding box center [610, 360] width 10 height 13
radio input "true"
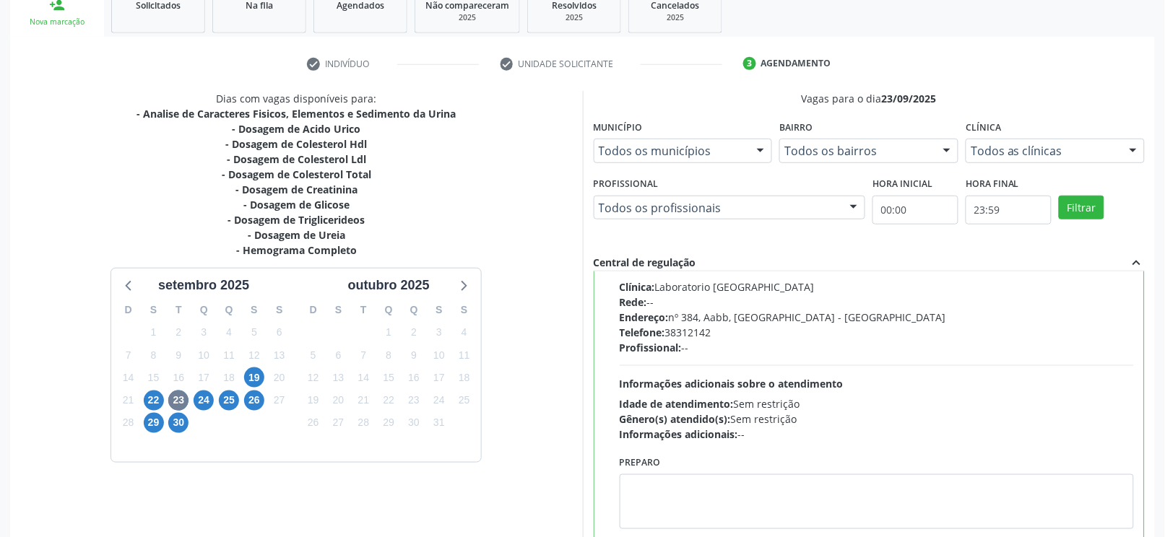
scroll to position [325, 0]
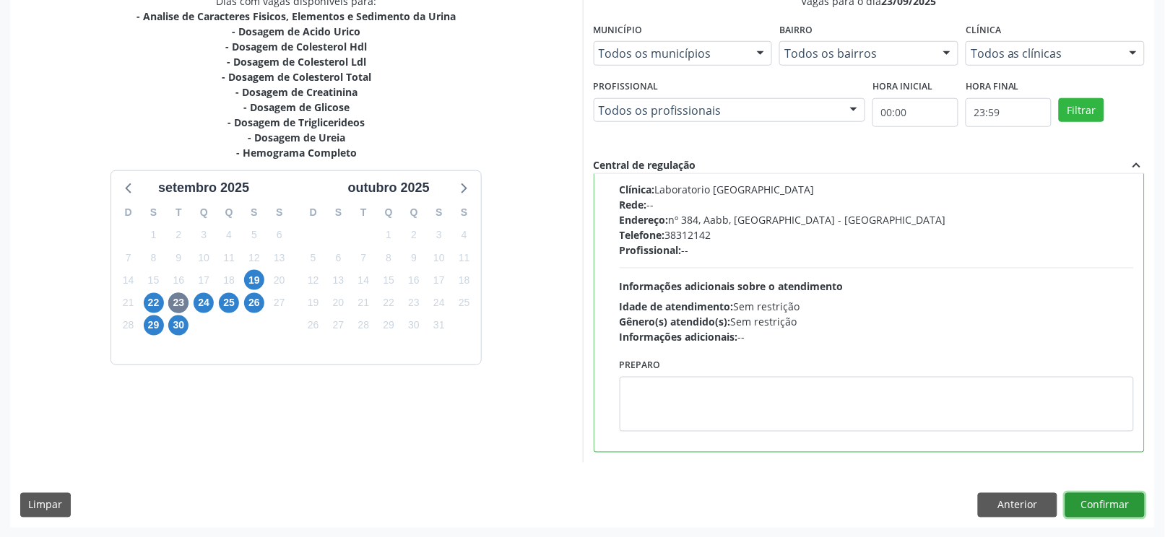
click at [1133, 501] on button "Confirmar" at bounding box center [1104, 505] width 79 height 25
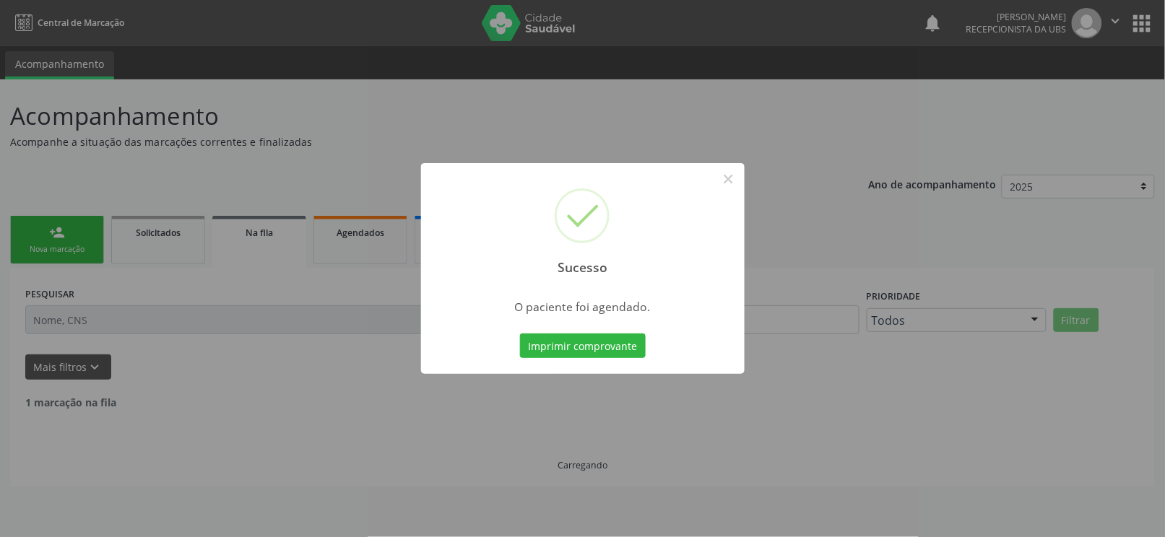
scroll to position [0, 0]
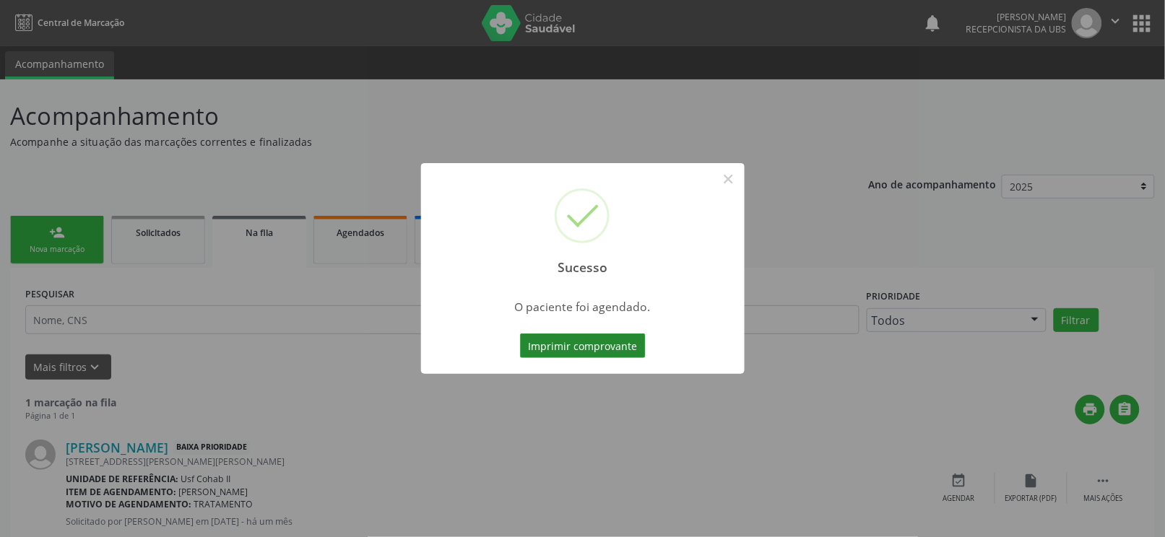
click at [576, 342] on button "Imprimir comprovante" at bounding box center [583, 346] width 126 height 25
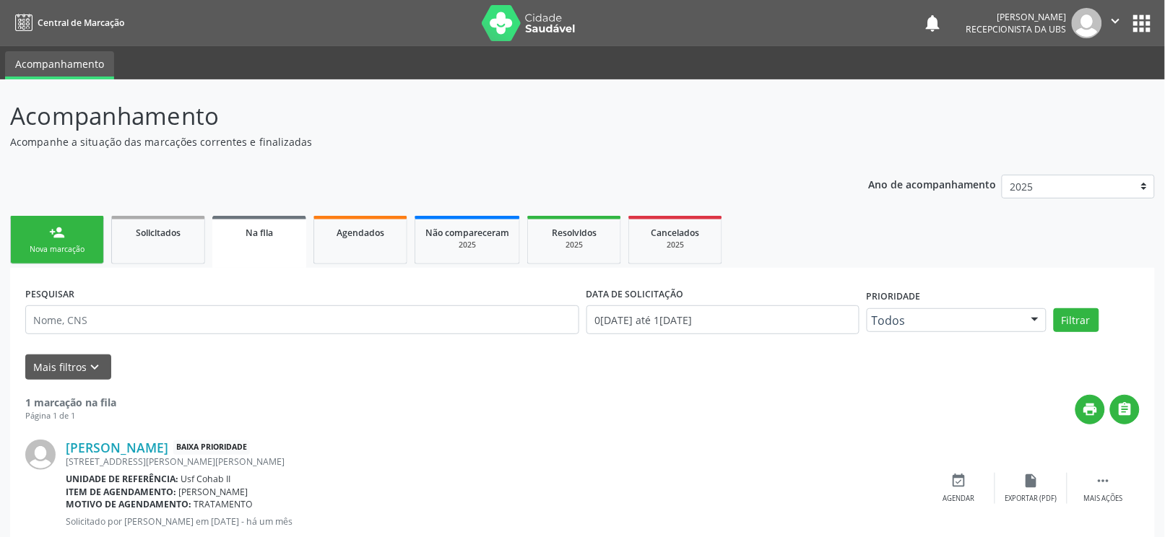
click at [64, 238] on div "person_add" at bounding box center [57, 233] width 16 height 16
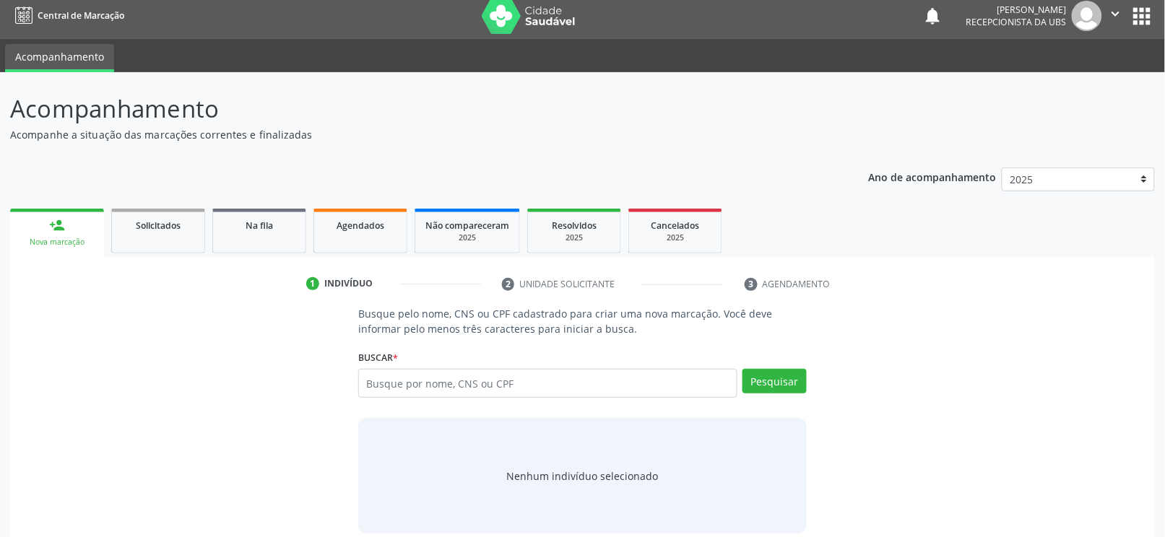
scroll to position [24, 0]
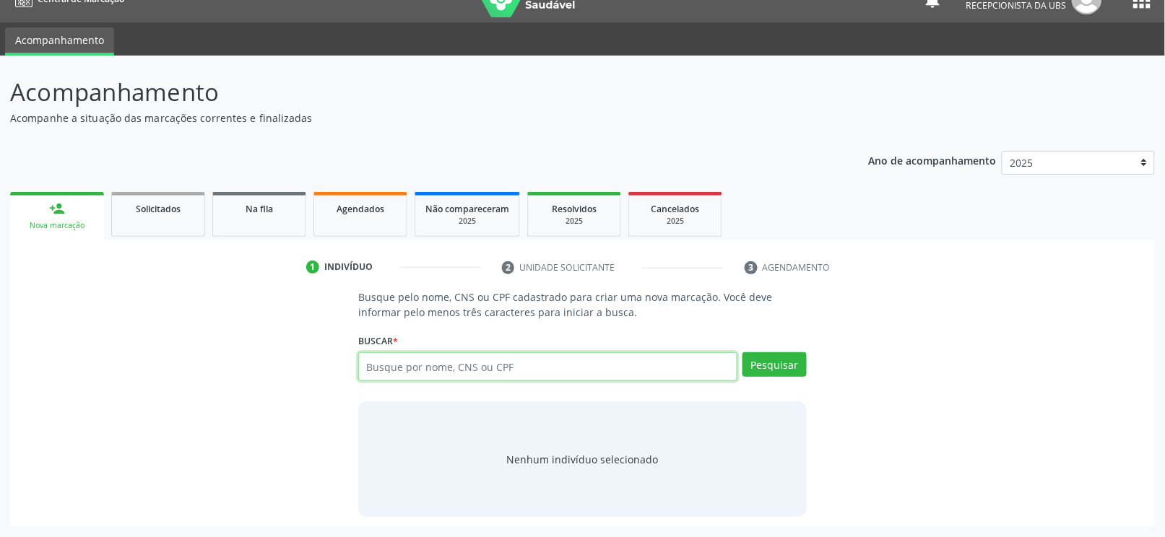
click at [543, 364] on input "text" at bounding box center [547, 366] width 379 height 29
type input "707804699554118"
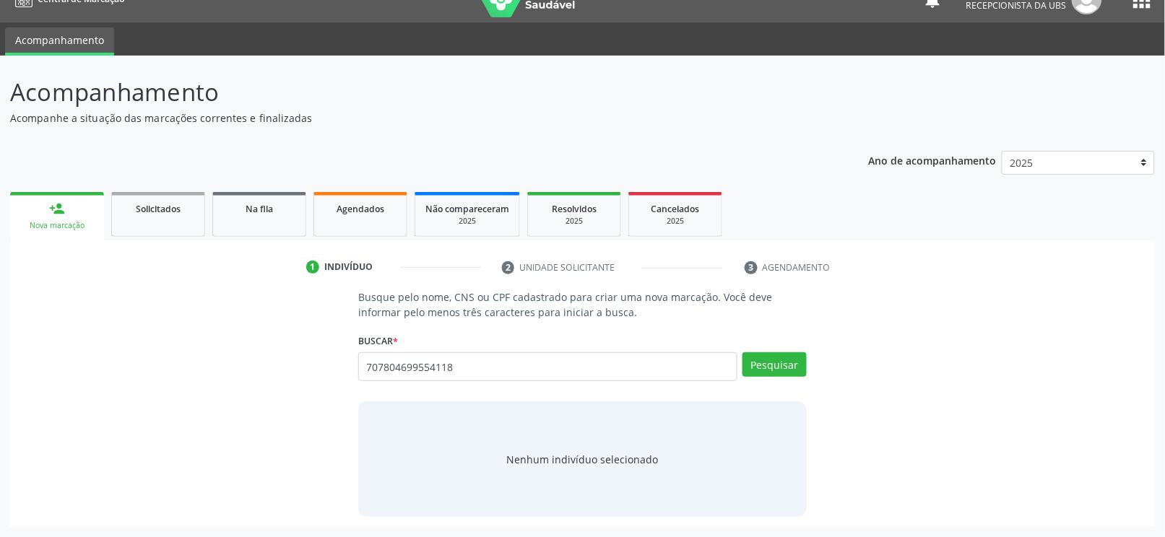
click at [876, 313] on div "Busque pelo nome, CNS ou CPF cadastrado para criar uma nova marcação. Você deve…" at bounding box center [582, 404] width 1125 height 228
click at [791, 370] on button "Pesquisar" at bounding box center [774, 364] width 64 height 25
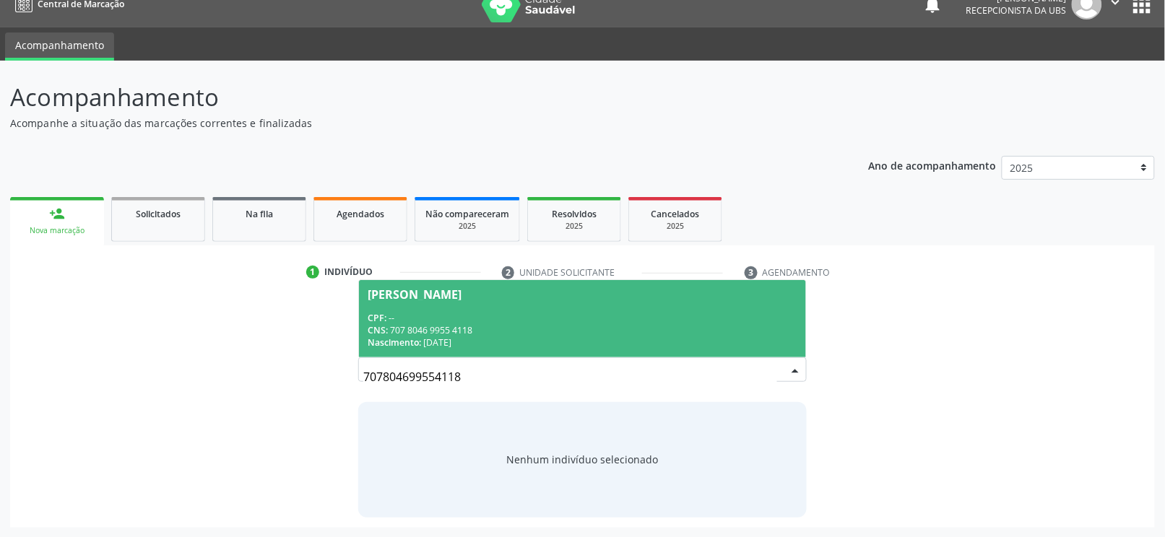
click at [569, 320] on div "CPF: --" at bounding box center [583, 318] width 430 height 12
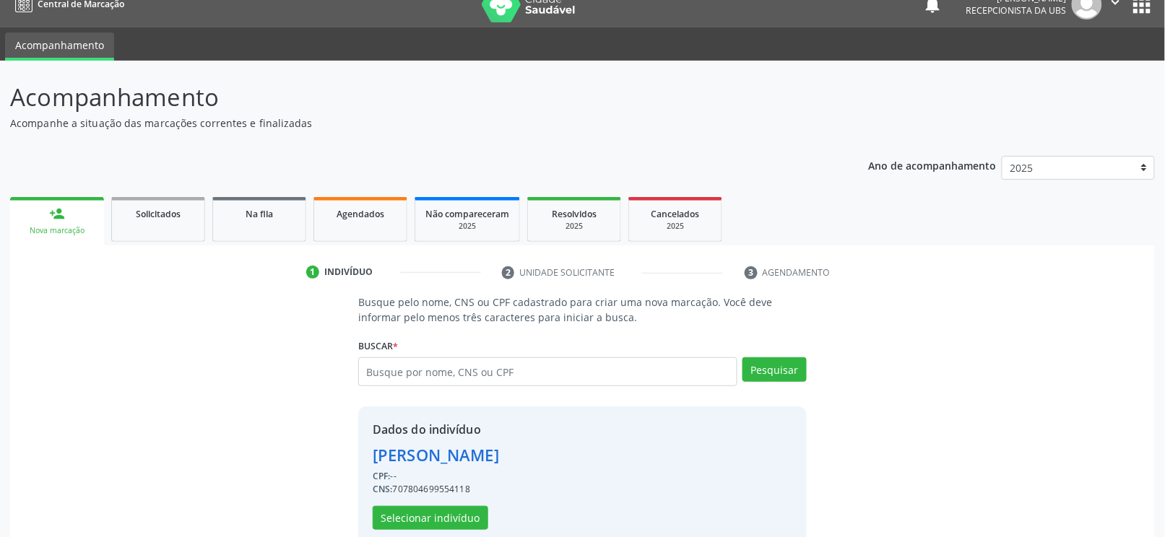
click at [937, 354] on div "Busque pelo nome, CNS ou CPF cadastrado para criar uma nova marcação. Você deve…" at bounding box center [582, 420] width 1125 height 250
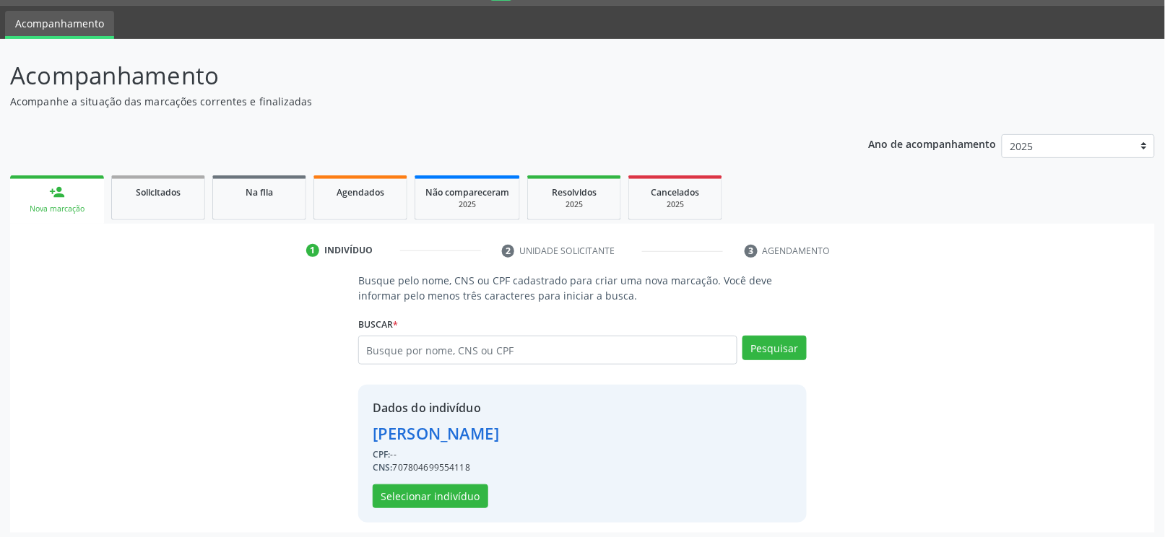
scroll to position [46, 0]
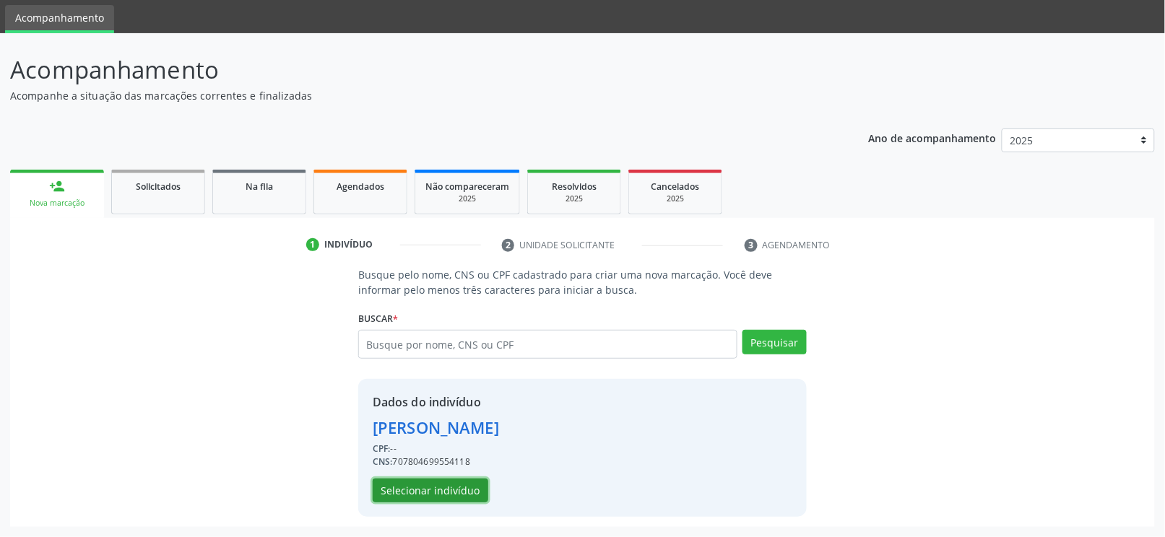
click at [465, 493] on button "Selecionar indivíduo" at bounding box center [431, 491] width 116 height 25
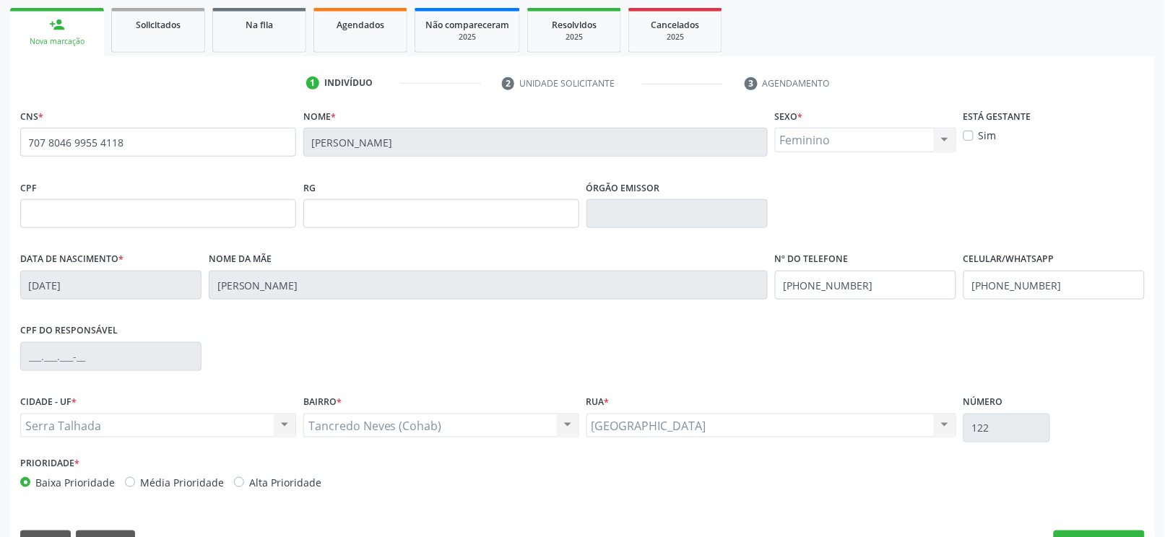
scroll to position [239, 0]
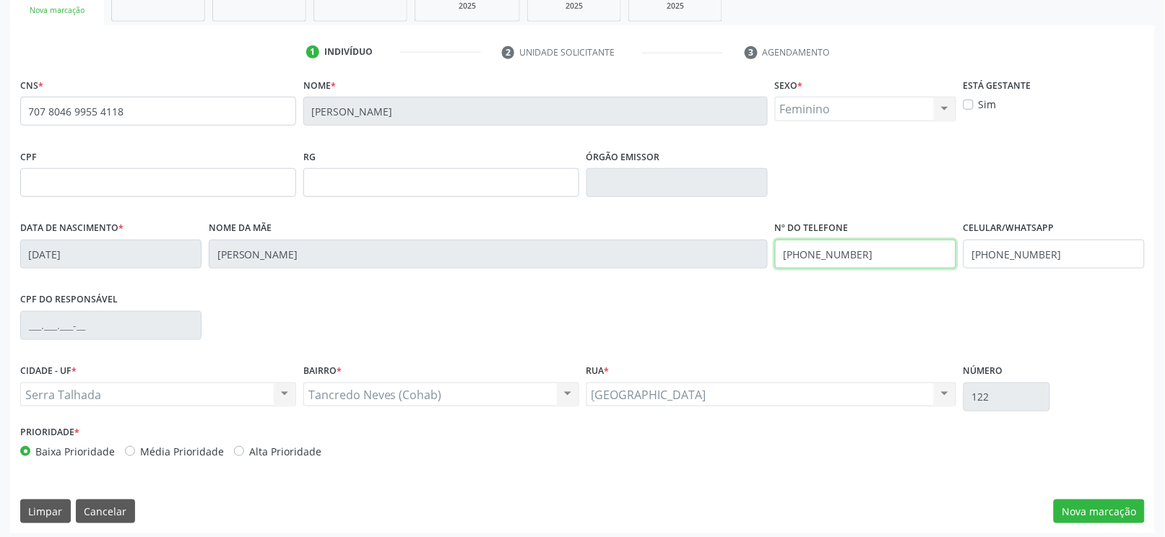
drag, startPoint x: 873, startPoint y: 255, endPoint x: 659, endPoint y: 255, distance: 213.8
click at [664, 256] on div "Data de nascimento * 19/07/1968 Nome da mãe Rosa Barboza de Souza Nº do Telefon…" at bounding box center [583, 253] width 1132 height 72
drag, startPoint x: 1062, startPoint y: 251, endPoint x: 813, endPoint y: 283, distance: 251.3
click at [813, 283] on div "Data de nascimento * 19/07/1968 Nome da mãe Rosa Barboza de Souza Nº do Telefon…" at bounding box center [583, 253] width 1132 height 72
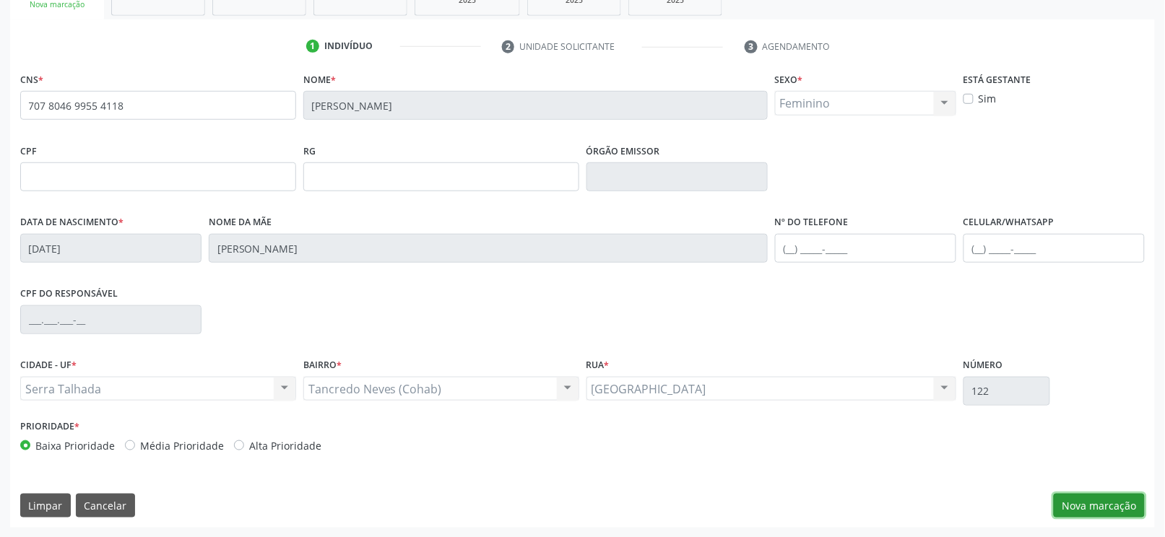
drag, startPoint x: 1107, startPoint y: 512, endPoint x: 905, endPoint y: 393, distance: 234.7
click at [1108, 510] on button "Nova marcação" at bounding box center [1099, 506] width 91 height 25
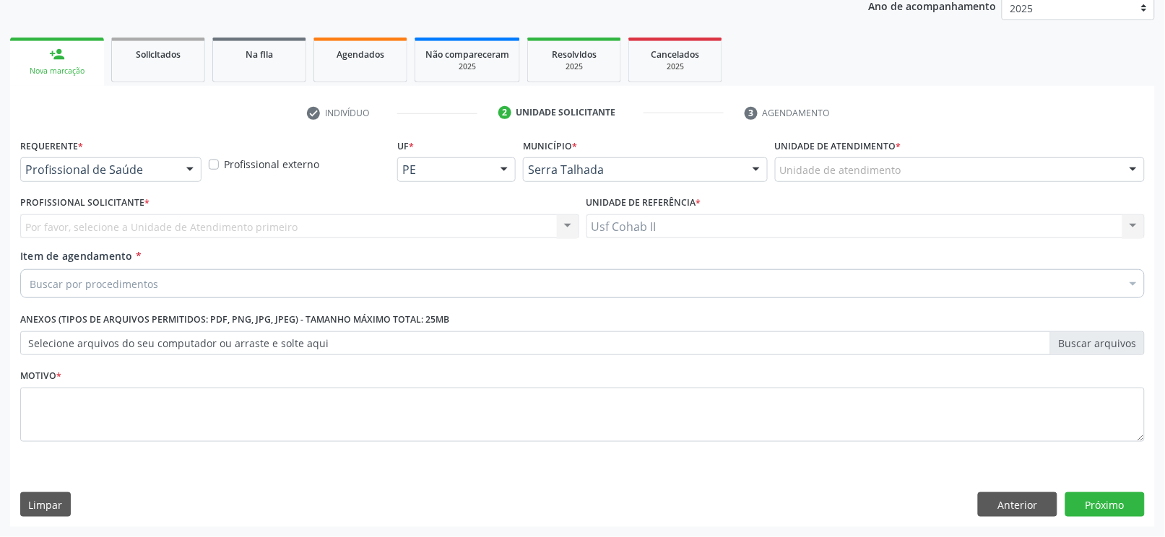
scroll to position [178, 0]
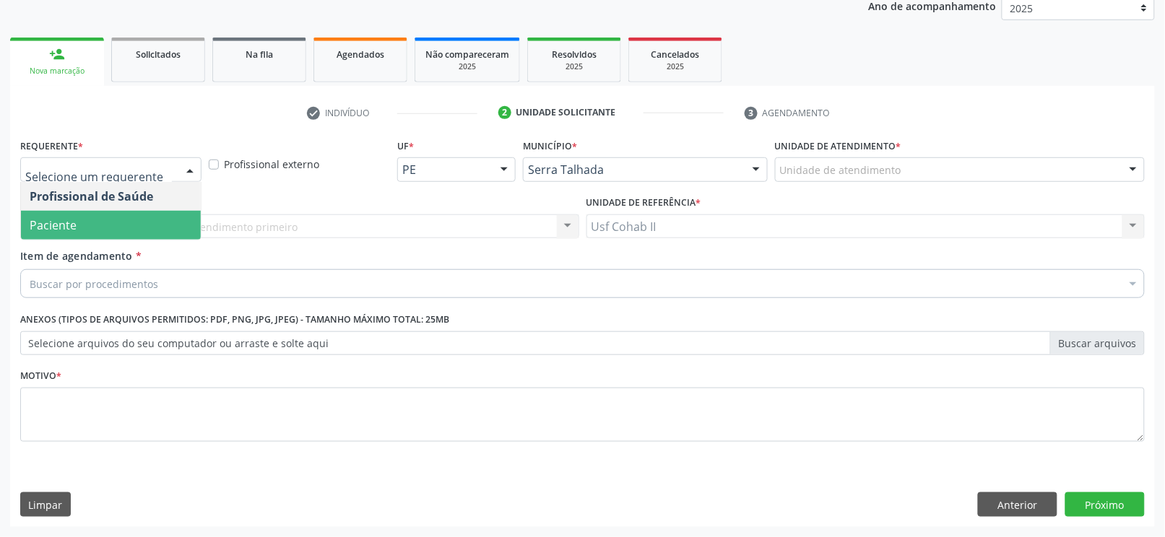
click at [116, 232] on span "Paciente" at bounding box center [111, 225] width 180 height 29
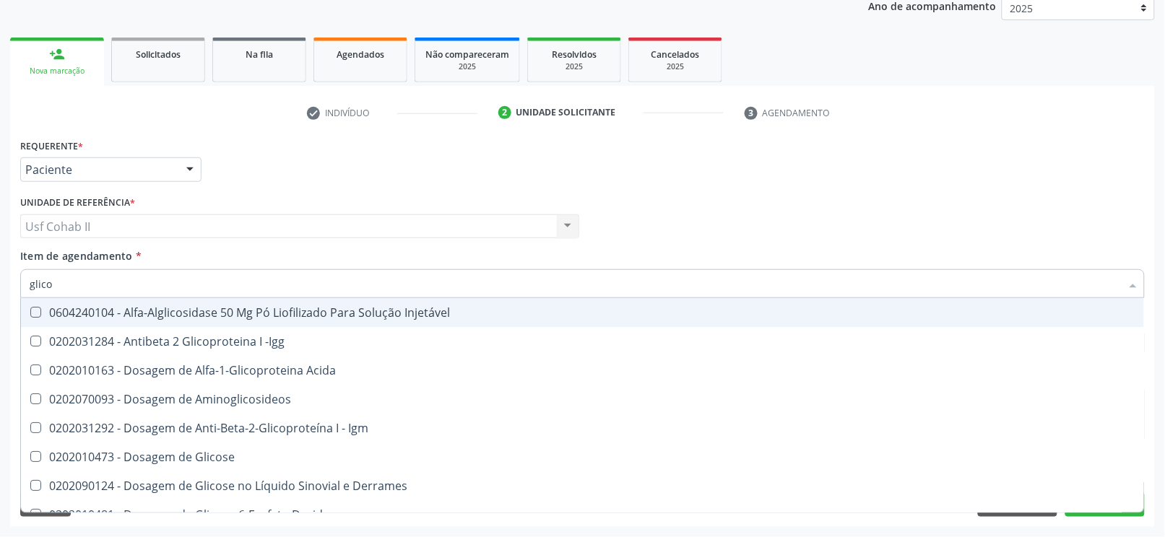
type input "glicos"
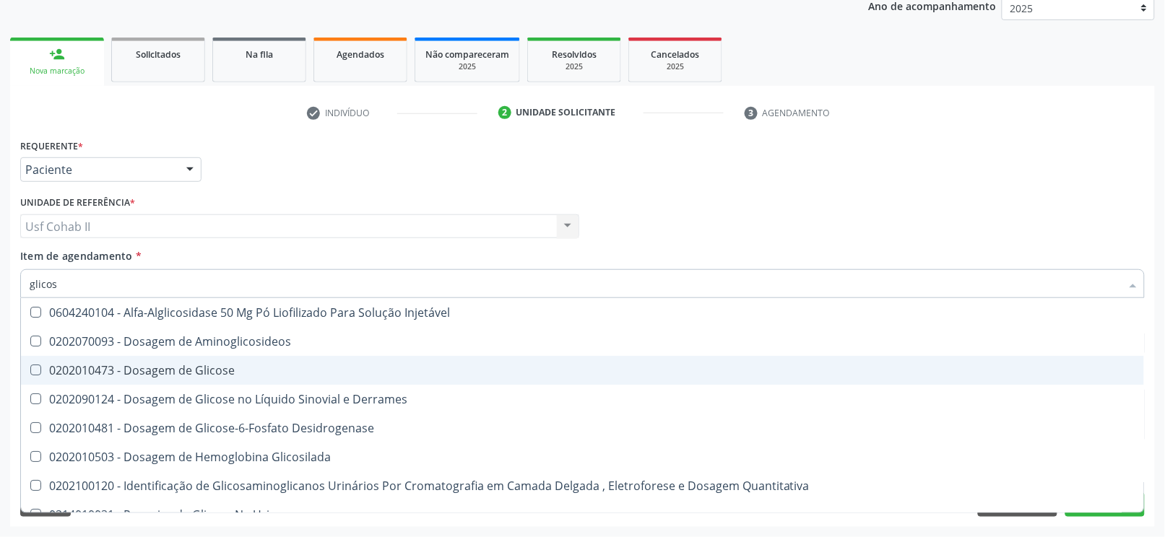
click at [183, 368] on div "0202010473 - Dosagem de Glicose" at bounding box center [583, 371] width 1106 height 12
checkbox Glicose "true"
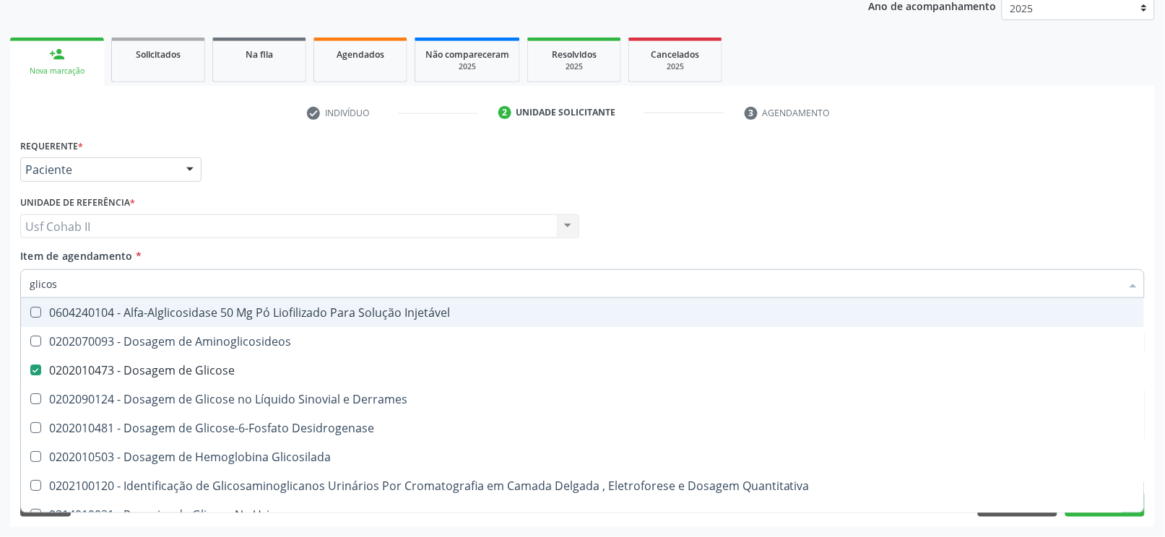
type input "glicos"
click at [265, 168] on div "Requerente * Paciente Profissional de Saúde Paciente Nenhum resultado encontrad…" at bounding box center [583, 163] width 1132 height 56
checkbox Aminoglicosideos "true"
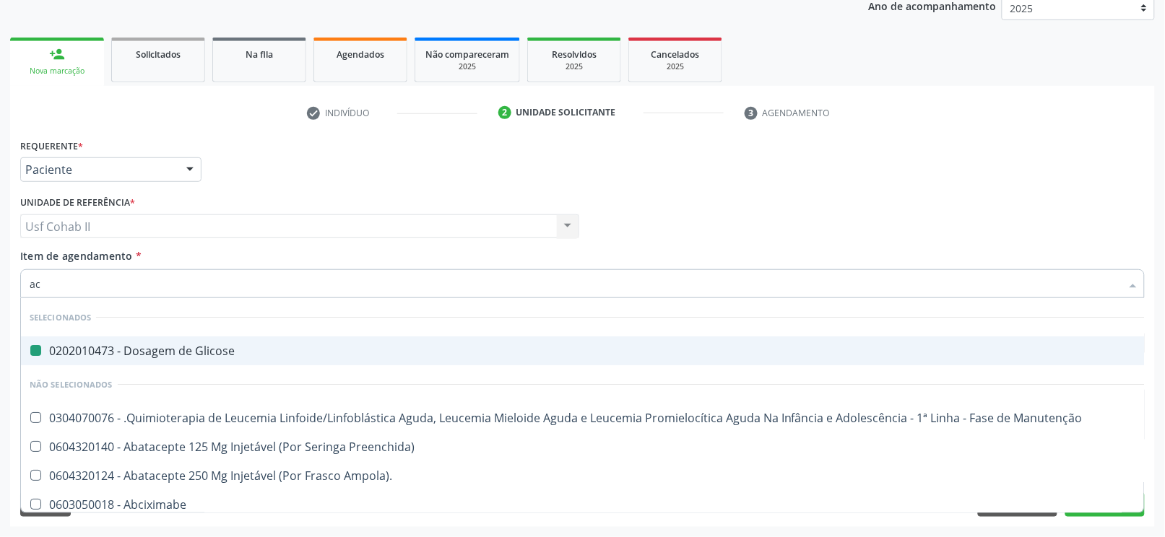
type input "aci"
checkbox Glicose "false"
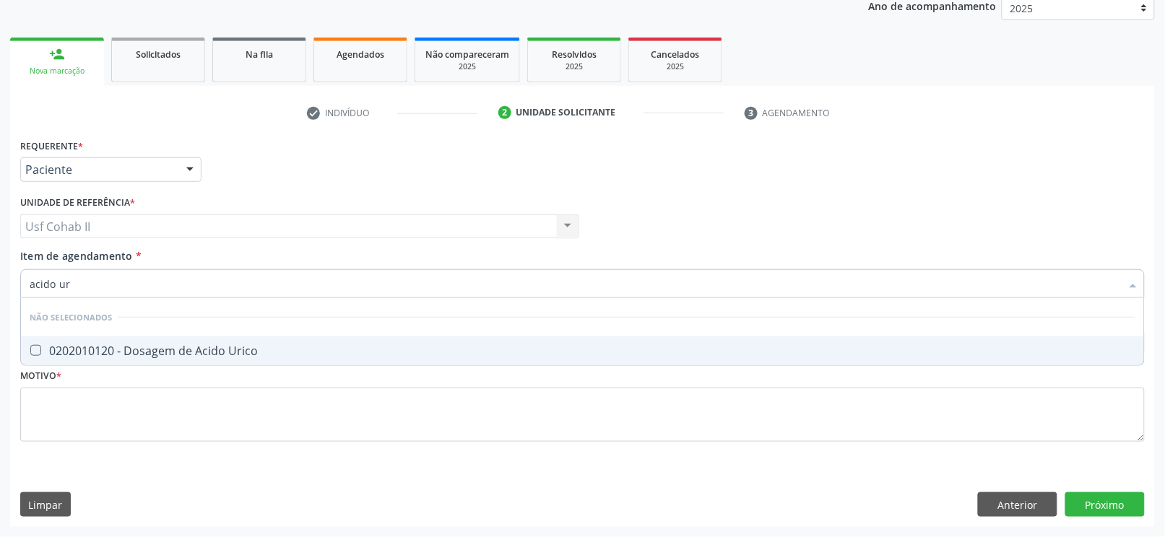
type input "acido uri"
click at [155, 345] on div "0202010120 - Dosagem de Acido Urico" at bounding box center [583, 351] width 1106 height 12
checkbox Urico "true"
type input "acido uri"
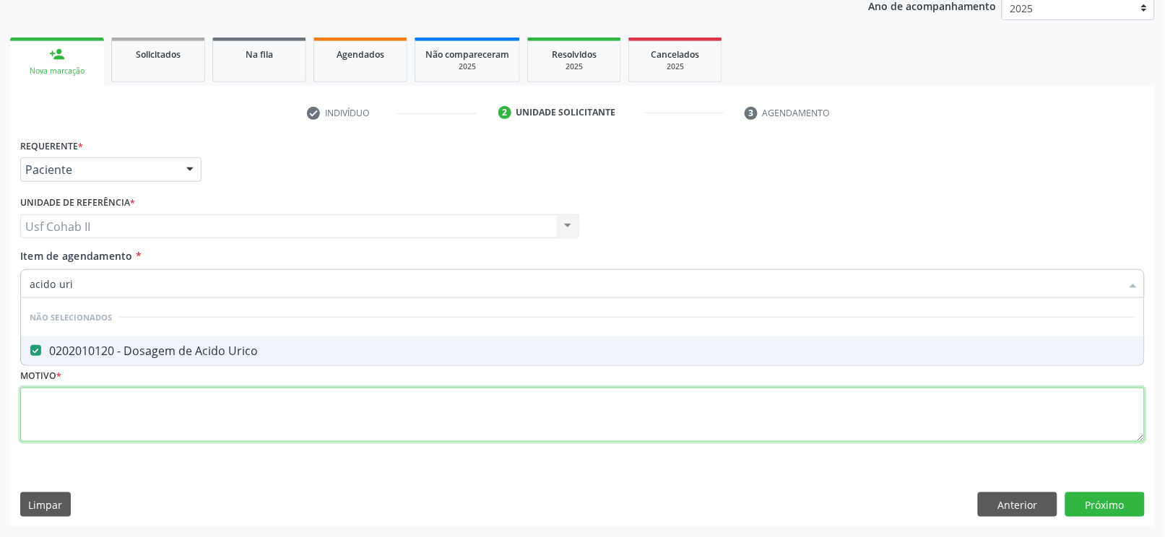
click at [119, 396] on div "Requerente * Paciente Profissional de Saúde Paciente Nenhum resultado encontrad…" at bounding box center [582, 298] width 1125 height 327
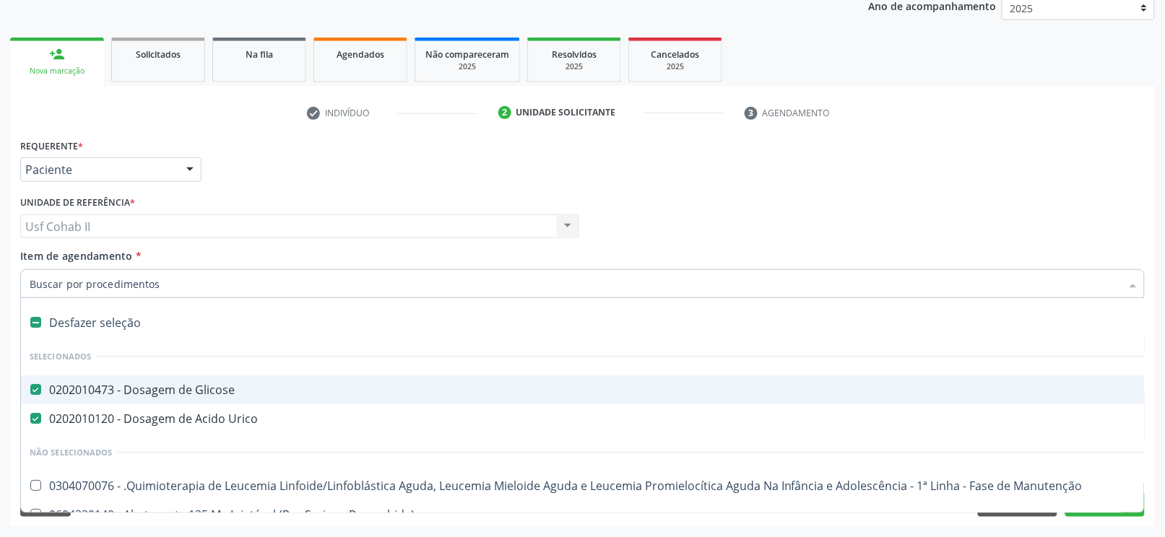
type input "c"
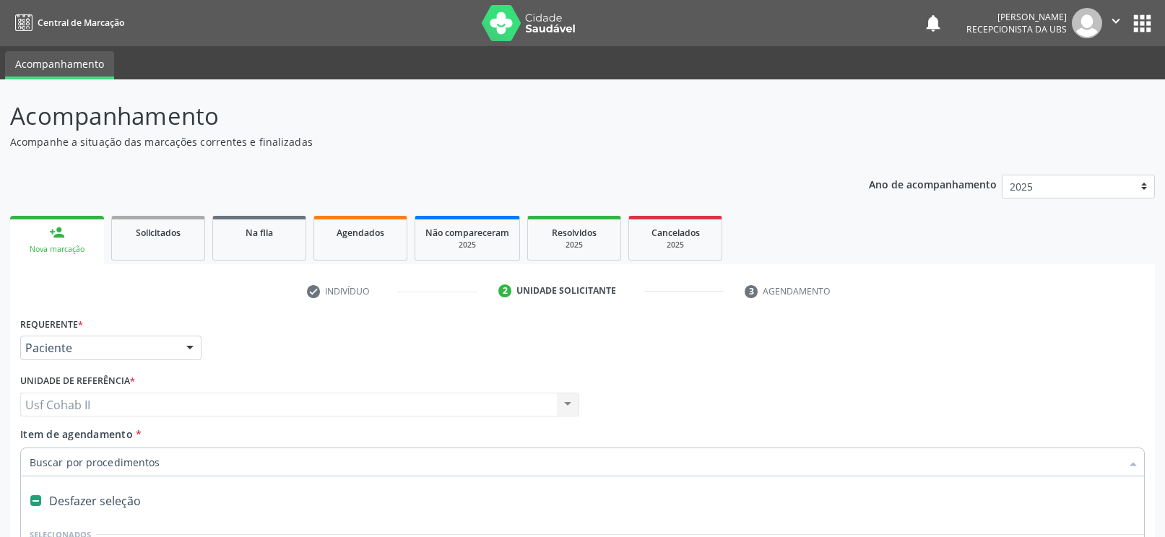
scroll to position [178, 0]
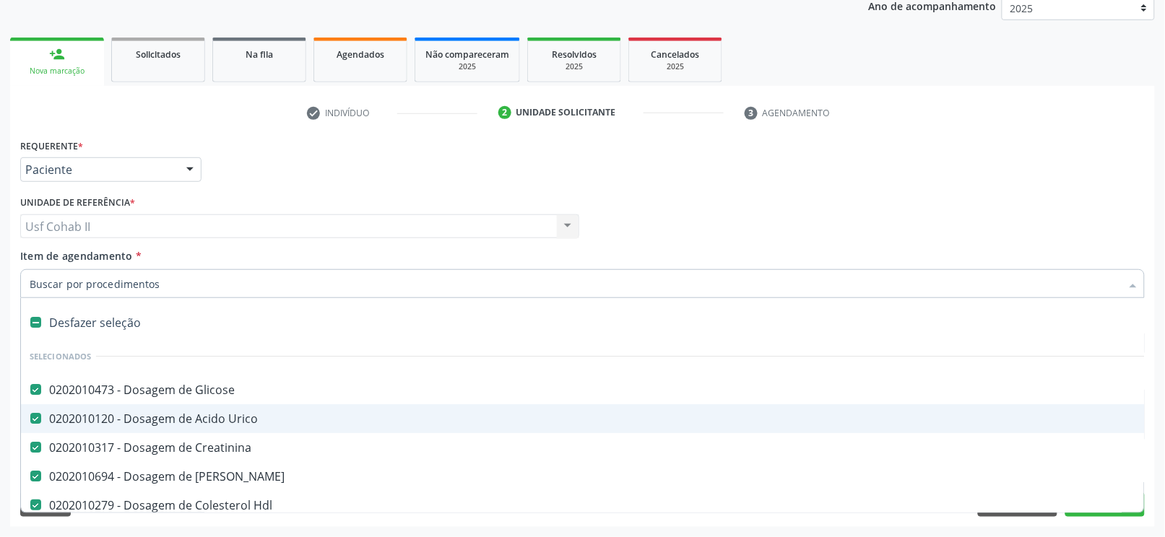
type input "t"
checkbox \(Tgo\) "false"
checkbox \(Tgp\) "false"
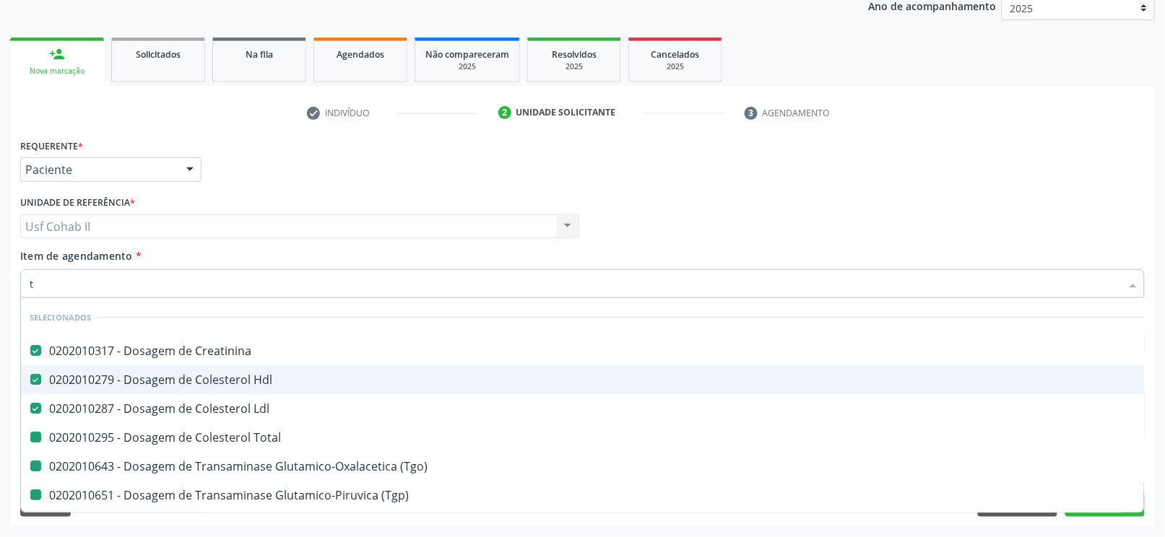
type input "tr"
checkbox Total "false"
checkbox \(Tgo\) "false"
checkbox \(Tgp\) "false"
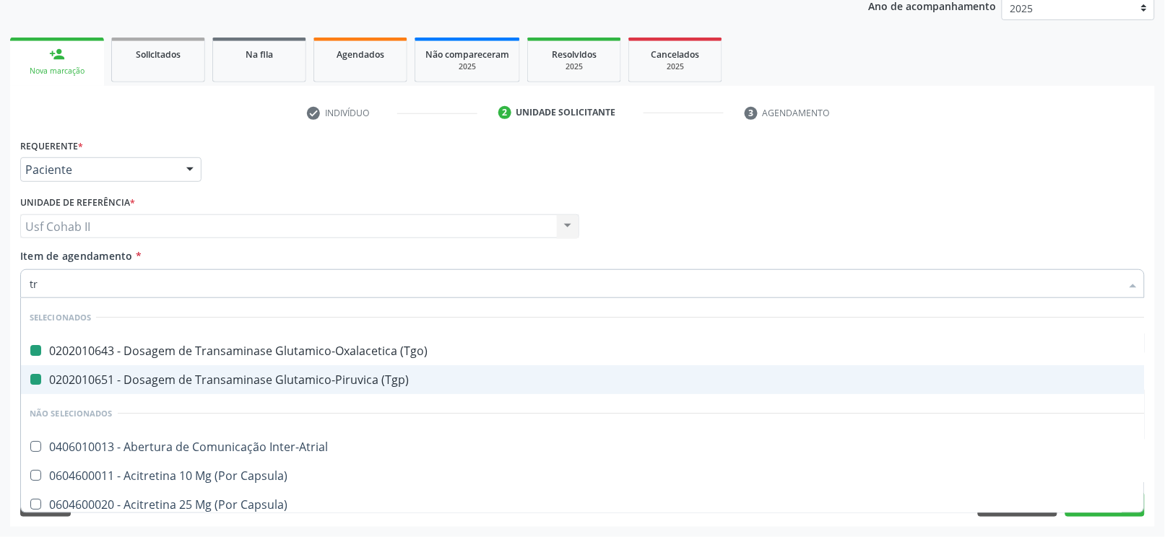
type input "tri"
checkbox \(Tgo\) "false"
checkbox \(Tgp\) "false"
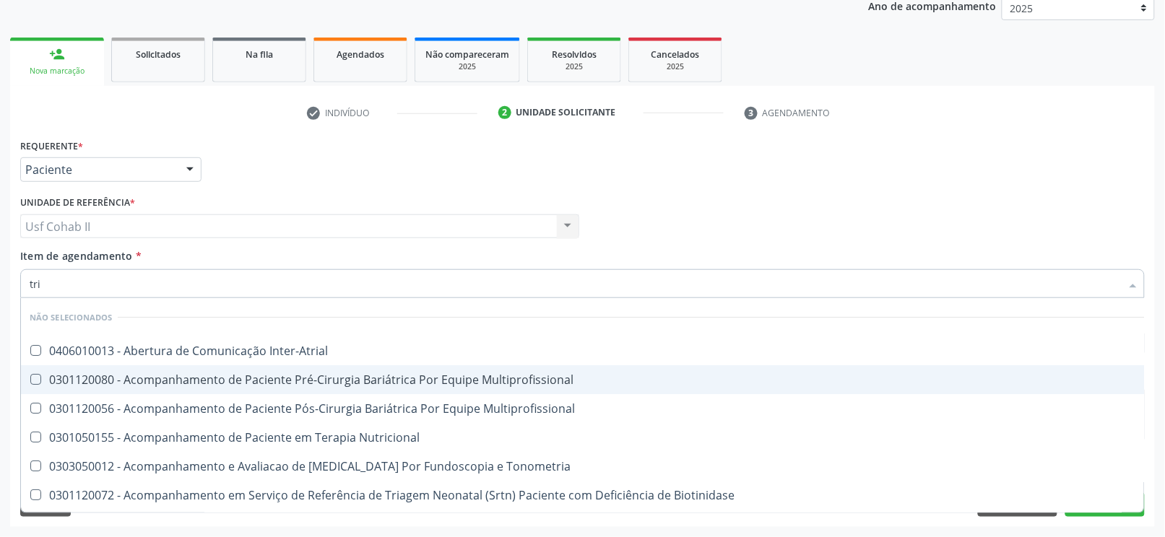
type input "trig"
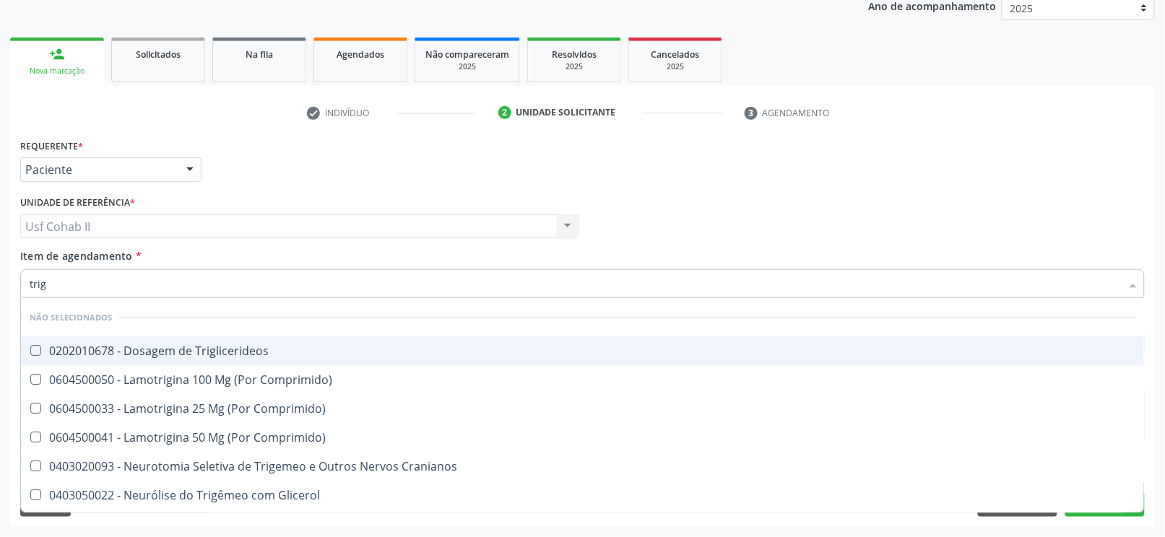
click at [208, 357] on div "0202010678 - Dosagem de Triglicerideos" at bounding box center [583, 351] width 1106 height 12
checkbox Triglicerideos "true"
click at [317, 160] on div "Requerente * Paciente Profissional de Saúde Paciente Nenhum resultado encontrad…" at bounding box center [583, 163] width 1132 height 56
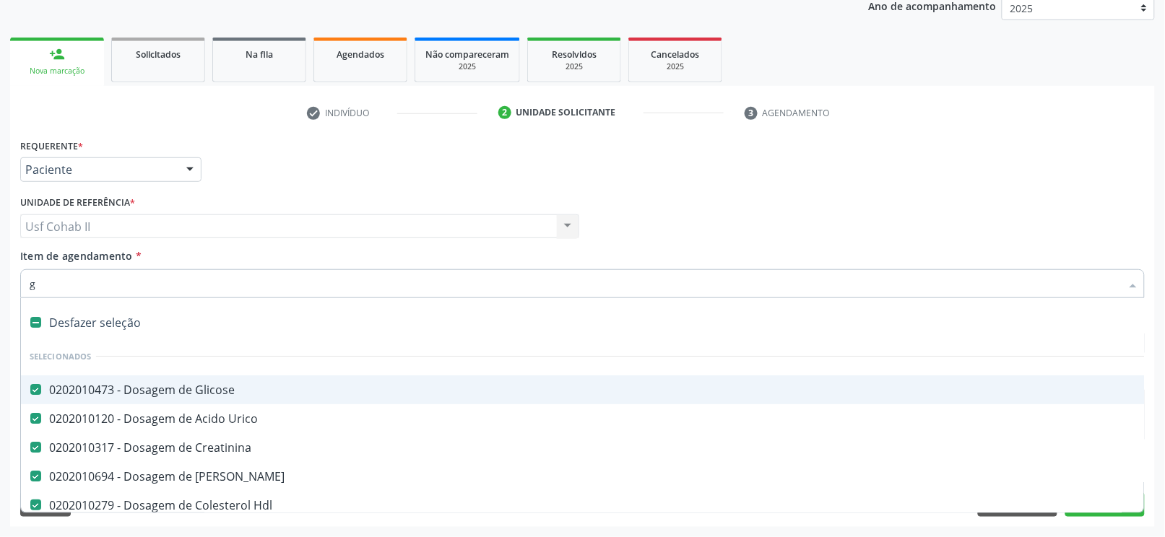
type input "gl"
checkbox Ldl "false"
checkbox Total "false"
checkbox \(Tgo\) "false"
checkbox \(Tgp\) "false"
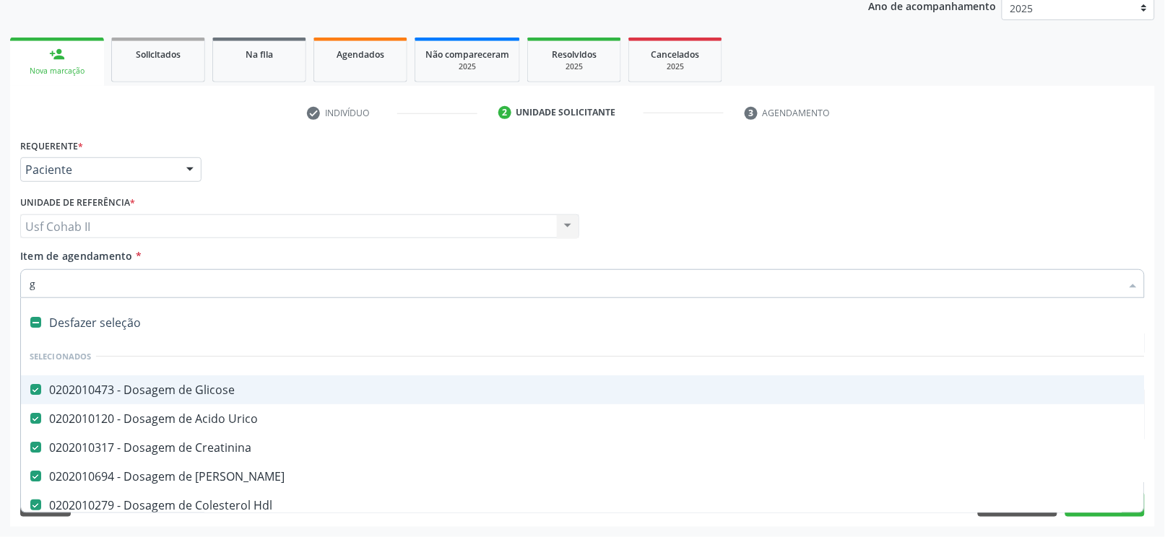
checkbox Triglicerideos "false"
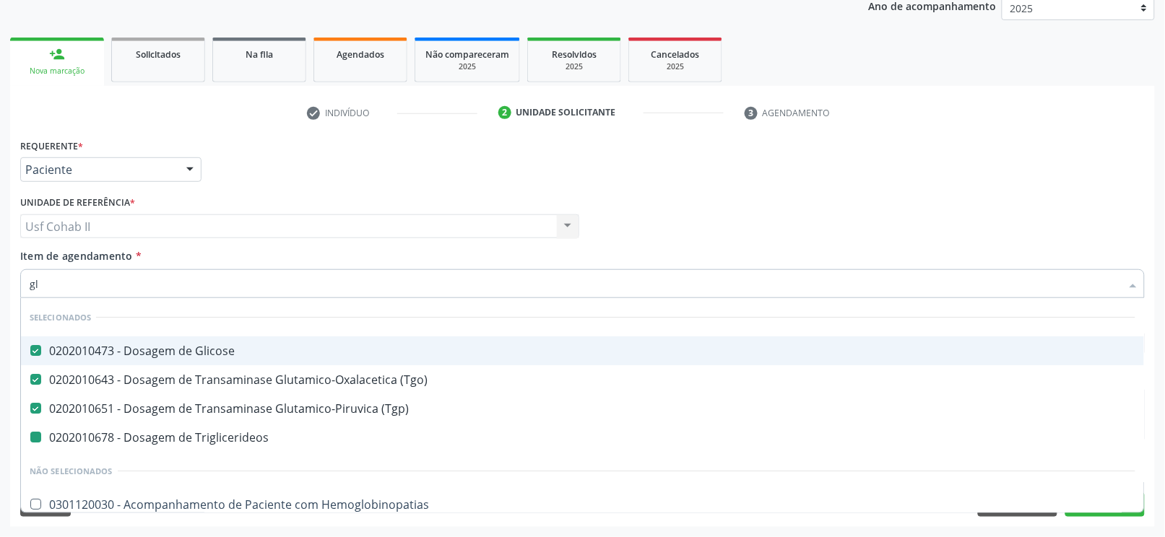
type input "gli"
checkbox Triglicerideos "false"
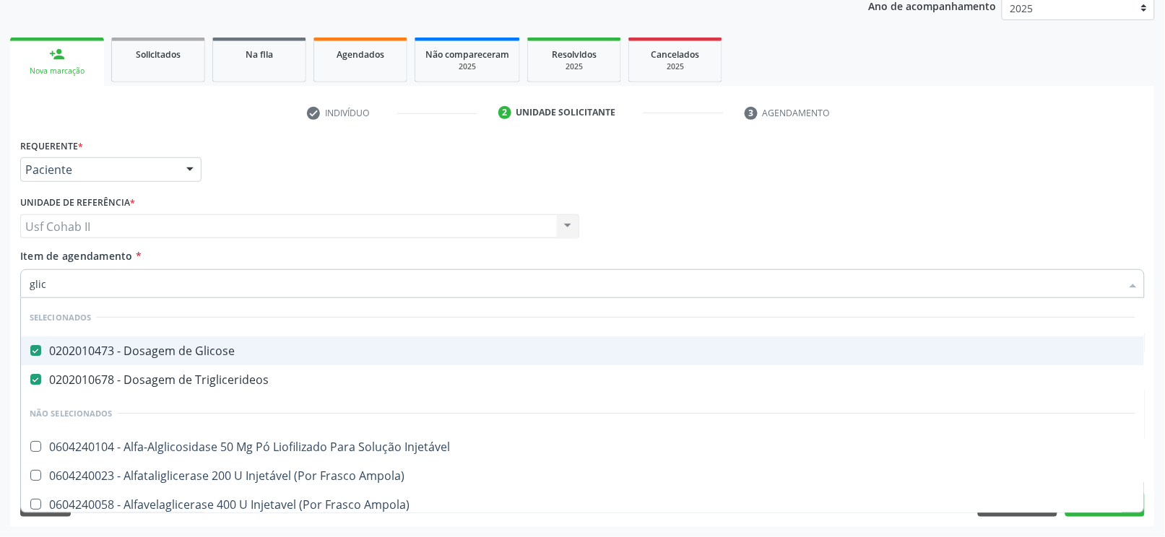
type input "glico"
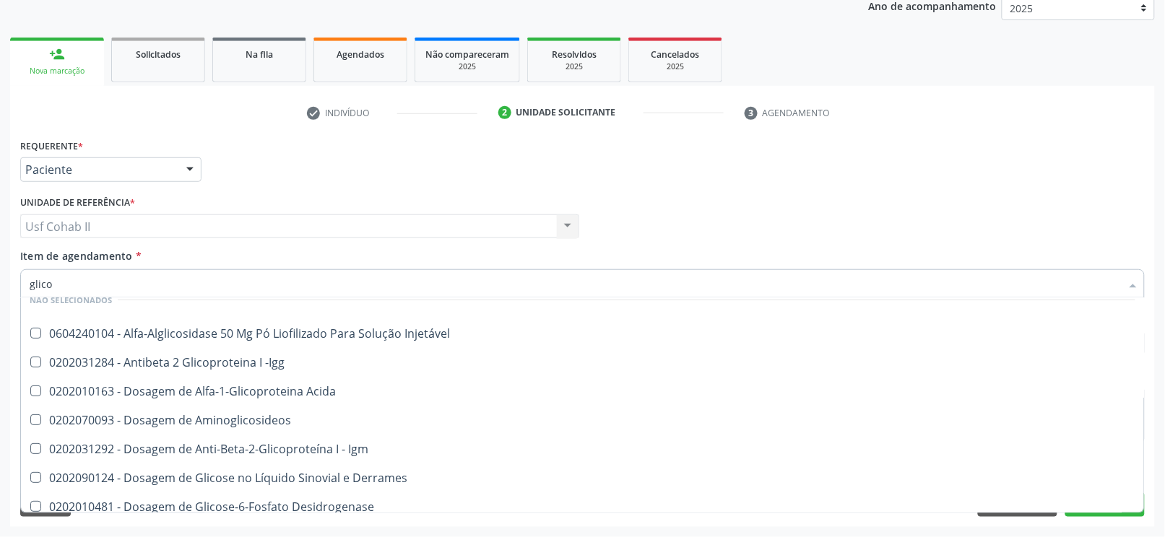
scroll to position [192, 0]
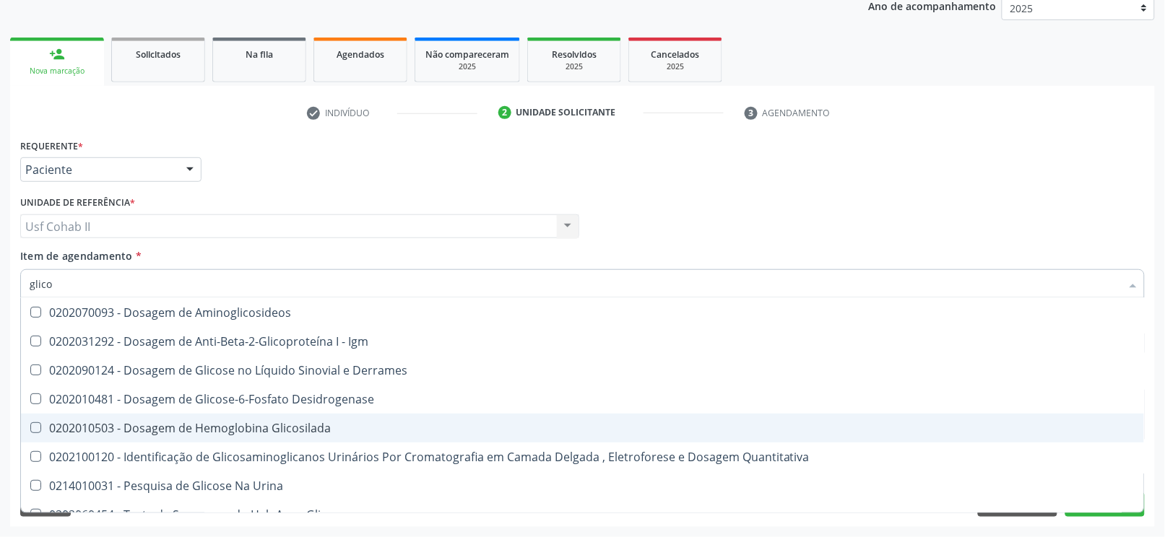
click at [285, 428] on div "0202010503 - Dosagem de Hemoglobina Glicosilada" at bounding box center [583, 429] width 1106 height 12
checkbox Glicosilada "true"
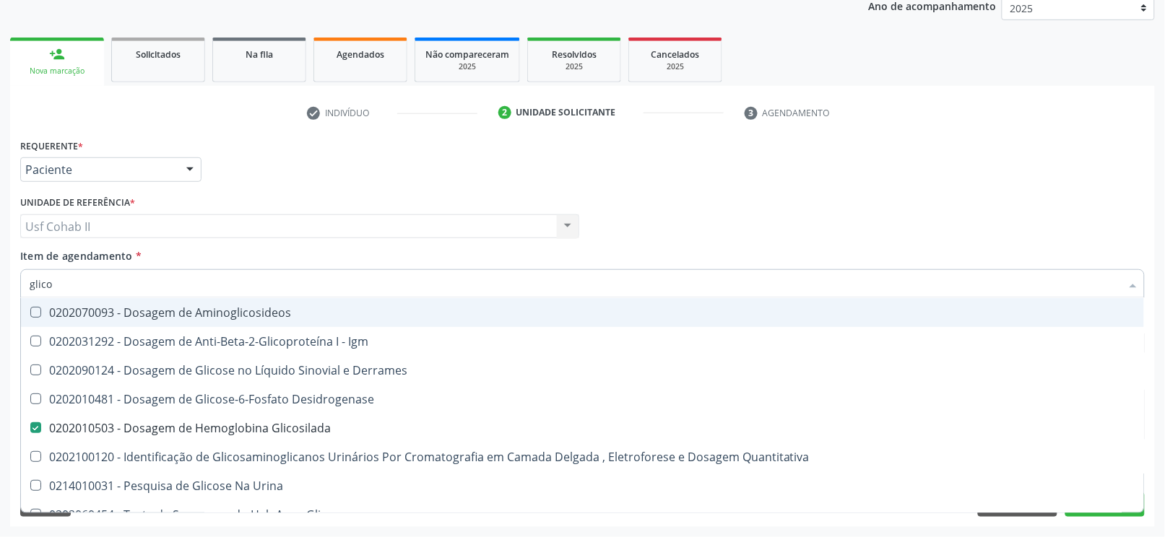
type input "glico"
click at [309, 171] on div "Requerente * Paciente Profissional de Saúde Paciente Nenhum resultado encontrad…" at bounding box center [583, 163] width 1132 height 56
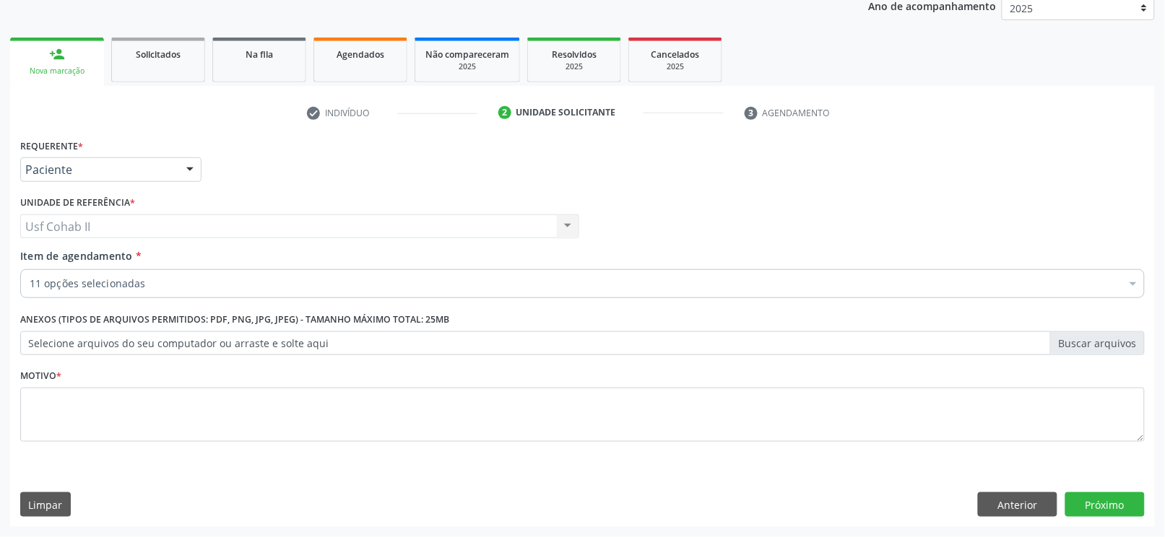
scroll to position [0, 0]
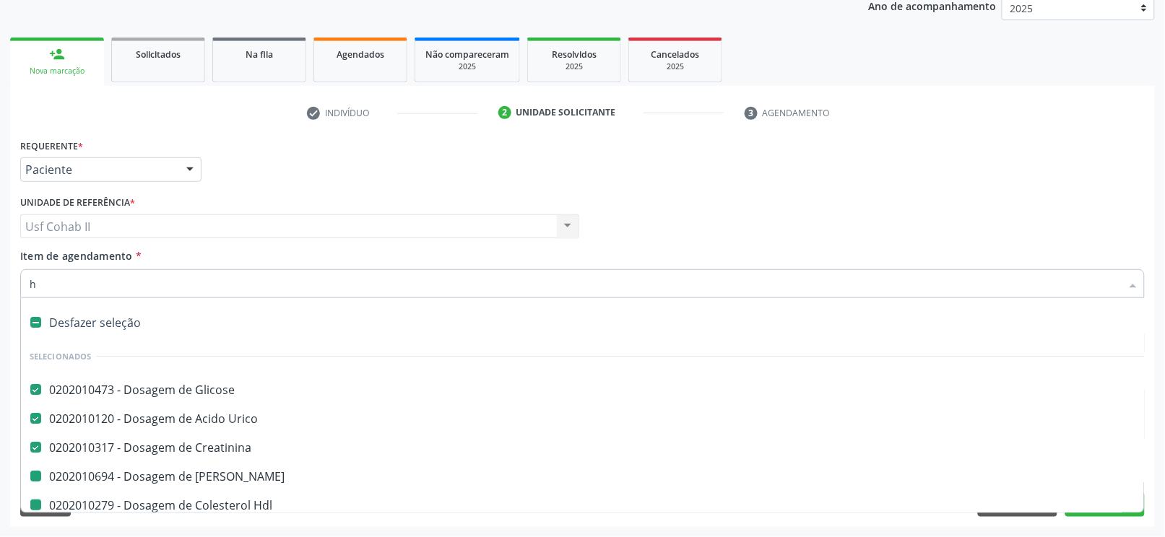
type input "he"
checkbox Ureia "false"
checkbox Ldl "false"
checkbox Total "false"
checkbox \(Tgo\) "false"
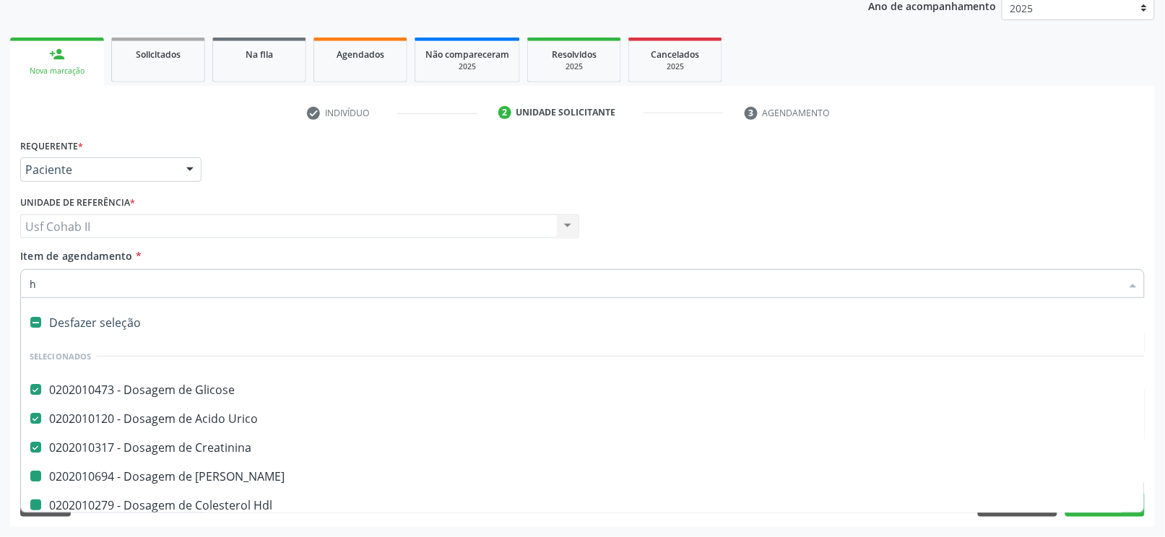
checkbox \(Tgp\) "false"
checkbox Triglicerideos "false"
checkbox Glicosilada "false"
checkbox Hdl "false"
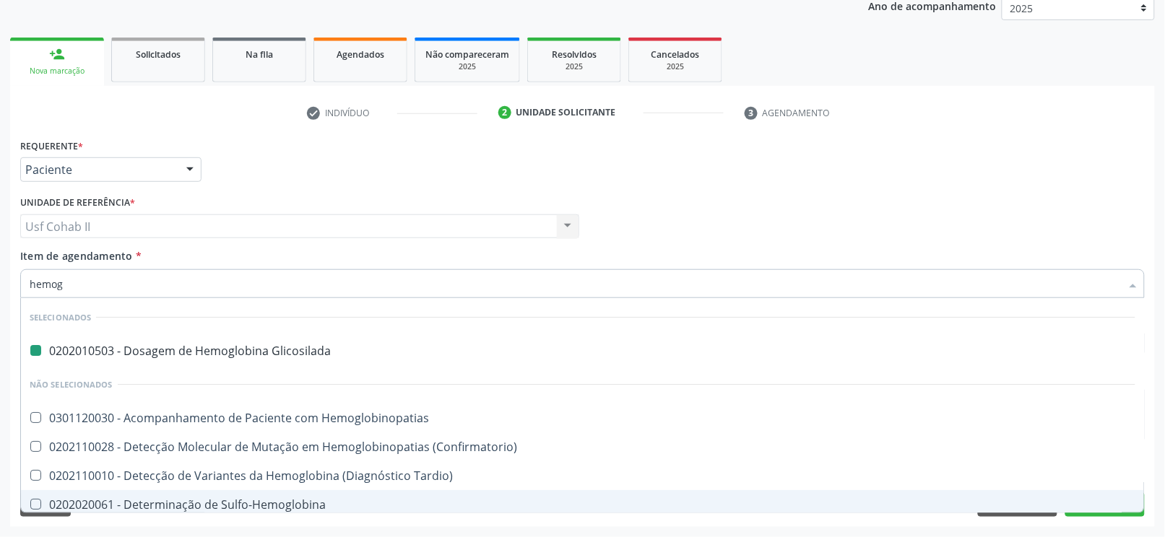
type input "hemogr"
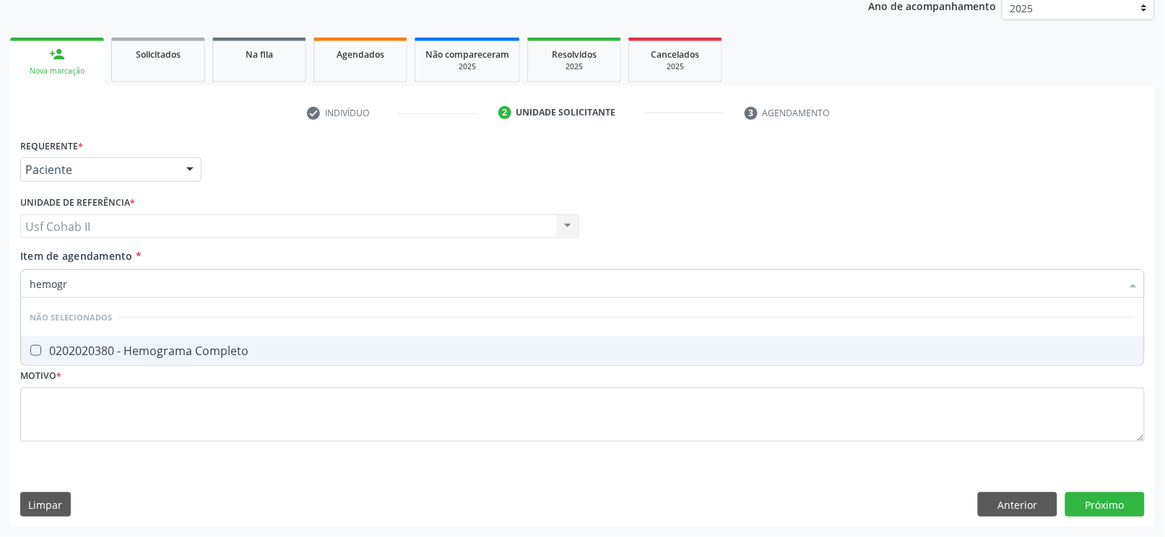
click at [149, 347] on div "0202020380 - Hemograma Completo" at bounding box center [583, 351] width 1106 height 12
checkbox Completo "true"
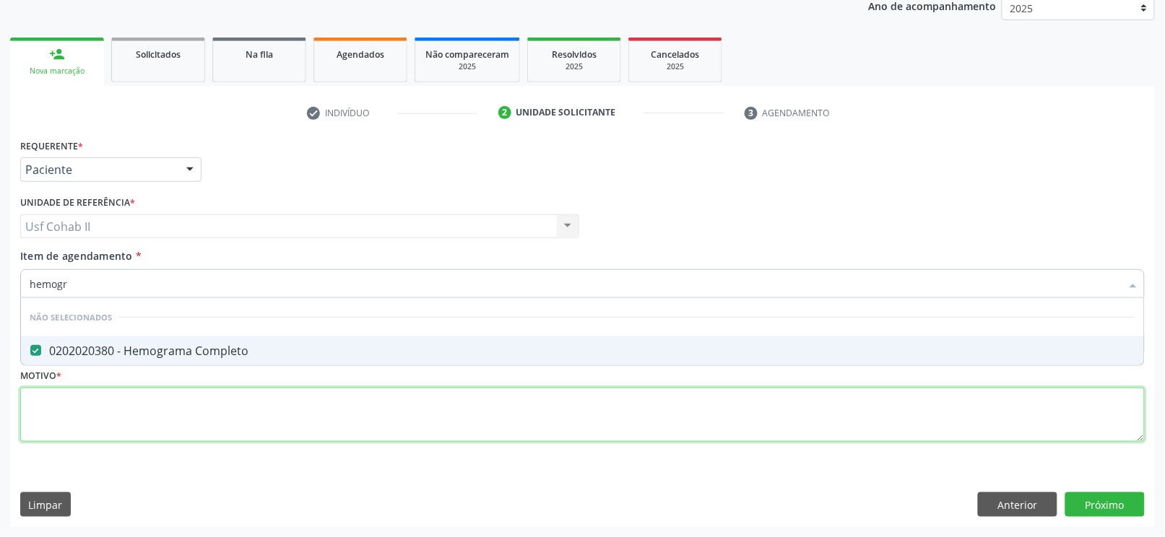
click at [129, 412] on div "Requerente * Paciente Profissional de Saúde Paciente Nenhum resultado encontrad…" at bounding box center [582, 298] width 1125 height 327
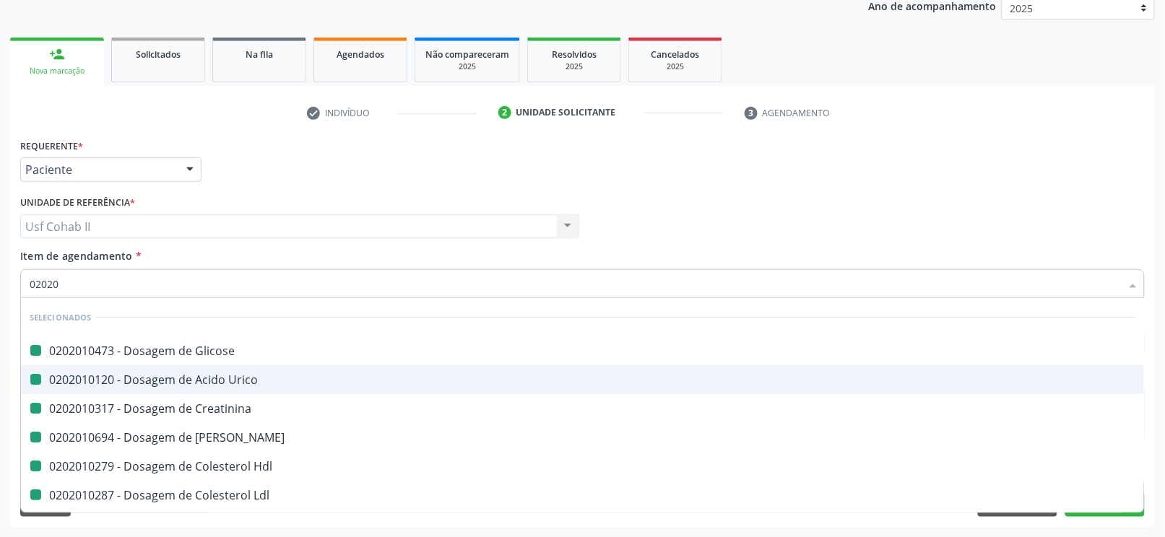
type input "020205"
checkbox Glicose "false"
checkbox Urico "false"
checkbox Creatinina "false"
checkbox Ureia "false"
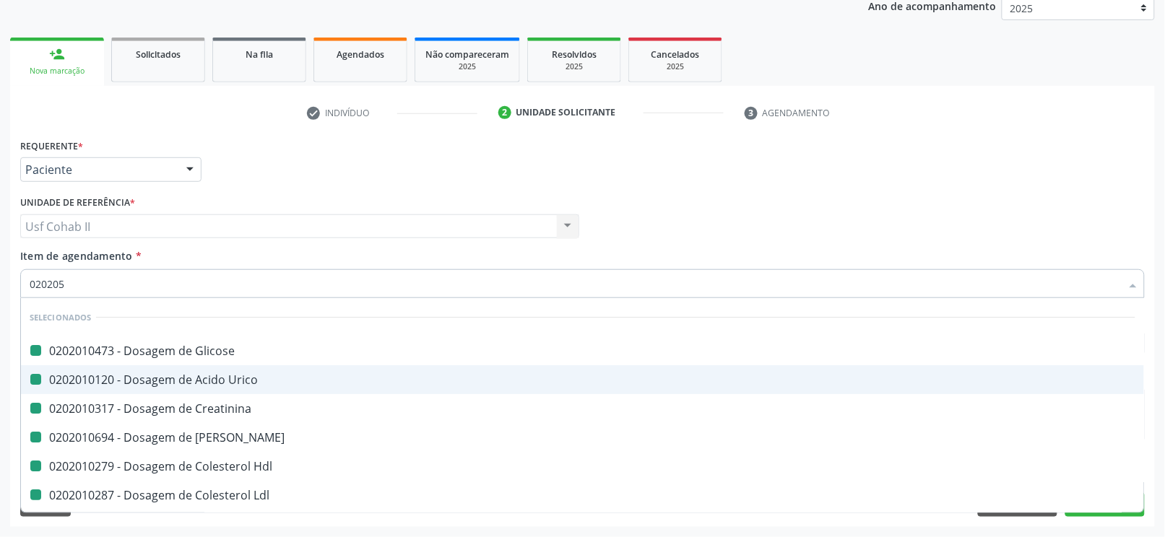
checkbox Hdl "false"
checkbox Ldl "false"
checkbox Total "false"
checkbox \(Tgo\) "false"
checkbox \(Tgp\) "false"
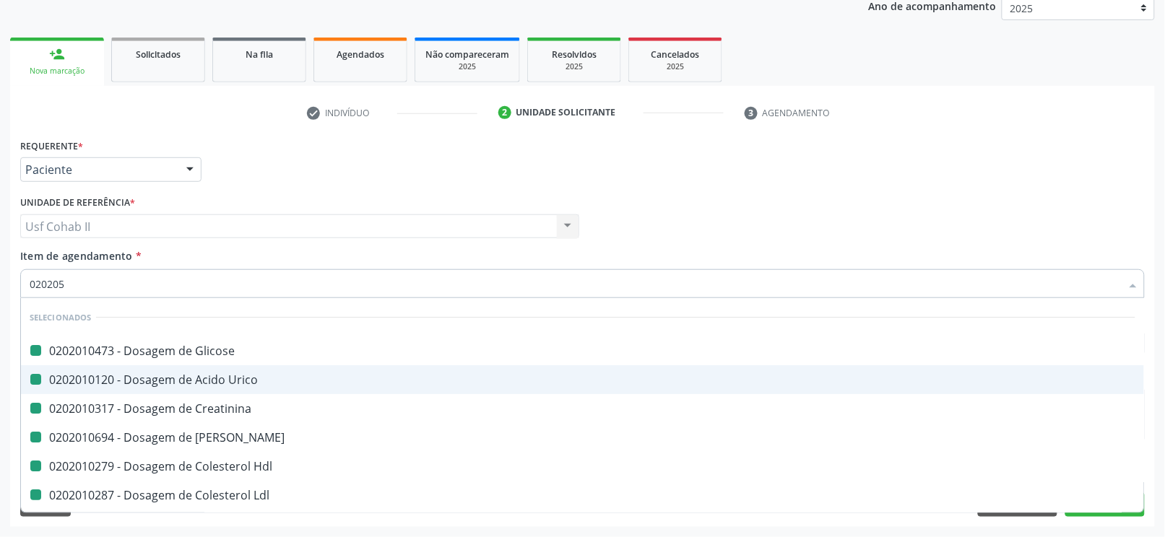
checkbox Triglicerideos "false"
checkbox Glicosilada "false"
checkbox Completo "false"
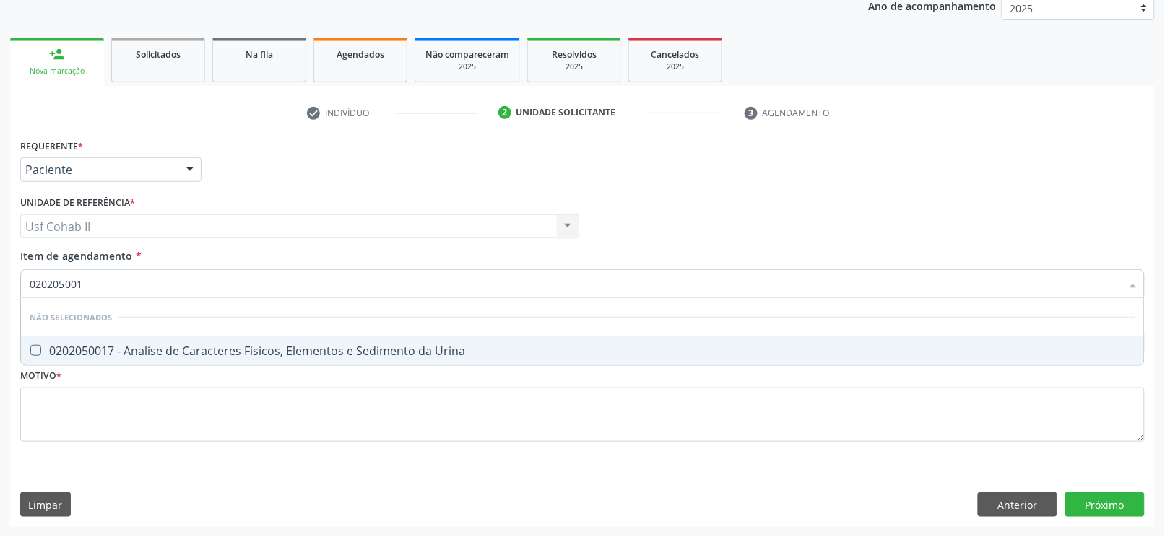
type input "0202050017"
click at [215, 345] on div "0202050017 - Analise de Caracteres Fisicos, Elementos e Sedimento da Urina" at bounding box center [583, 351] width 1106 height 12
checkbox Urina "true"
type input "0202050017"
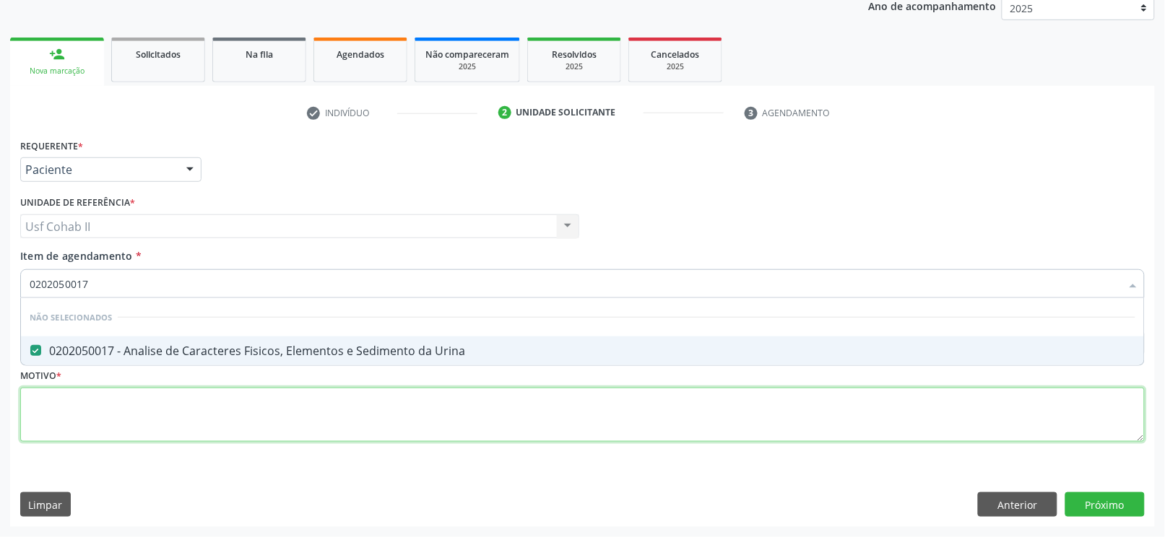
click at [159, 413] on div "Requerente * Paciente Profissional de Saúde Paciente Nenhum resultado encontrad…" at bounding box center [582, 298] width 1125 height 327
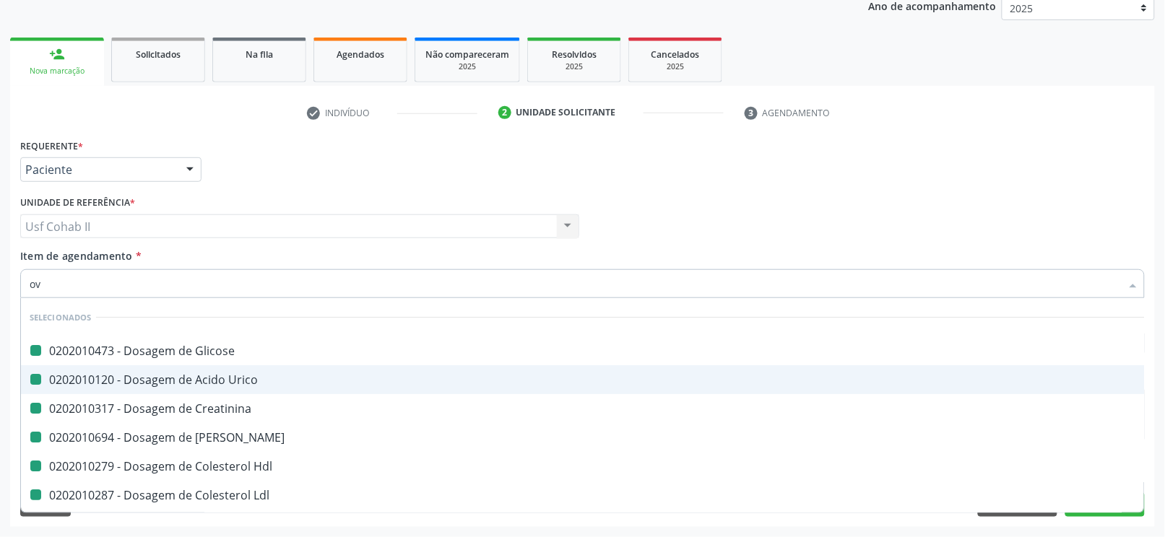
type input "ovo"
checkbox Glicose "false"
checkbox Urico "false"
checkbox Creatinina "false"
checkbox Ureia "false"
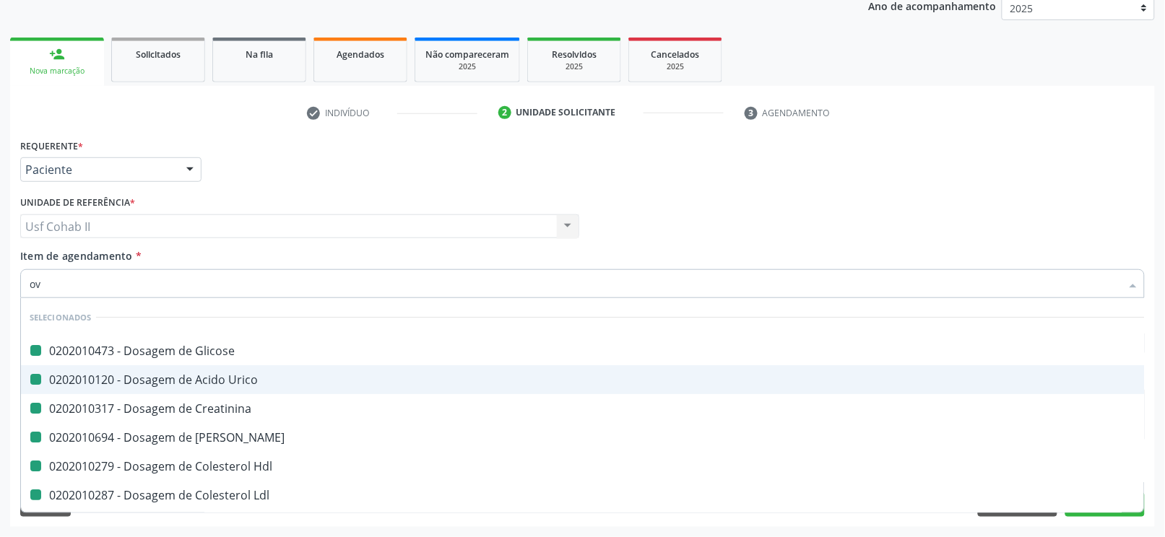
checkbox Hdl "false"
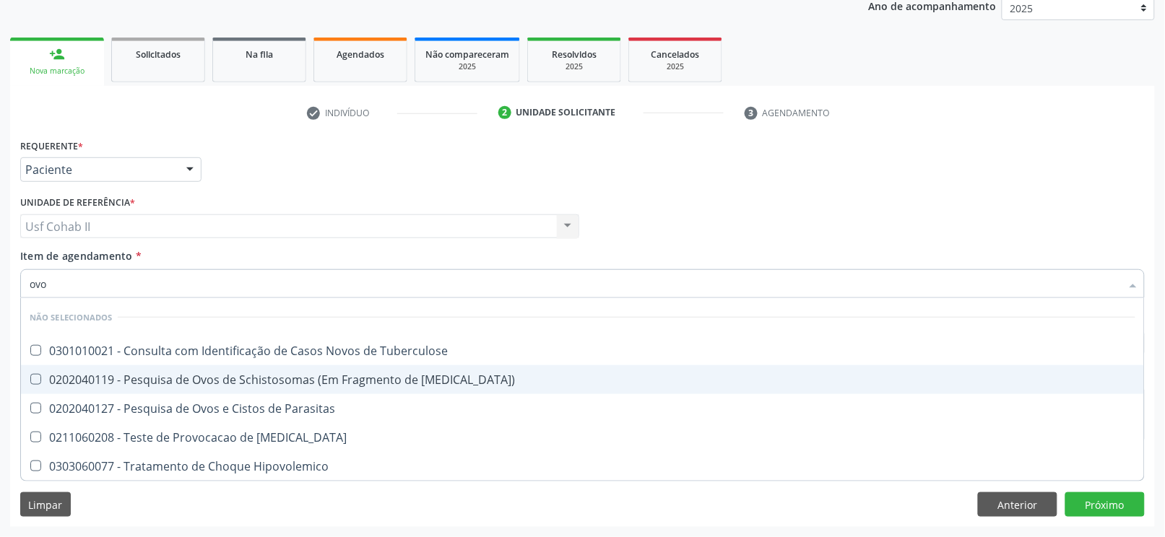
type input "ovos"
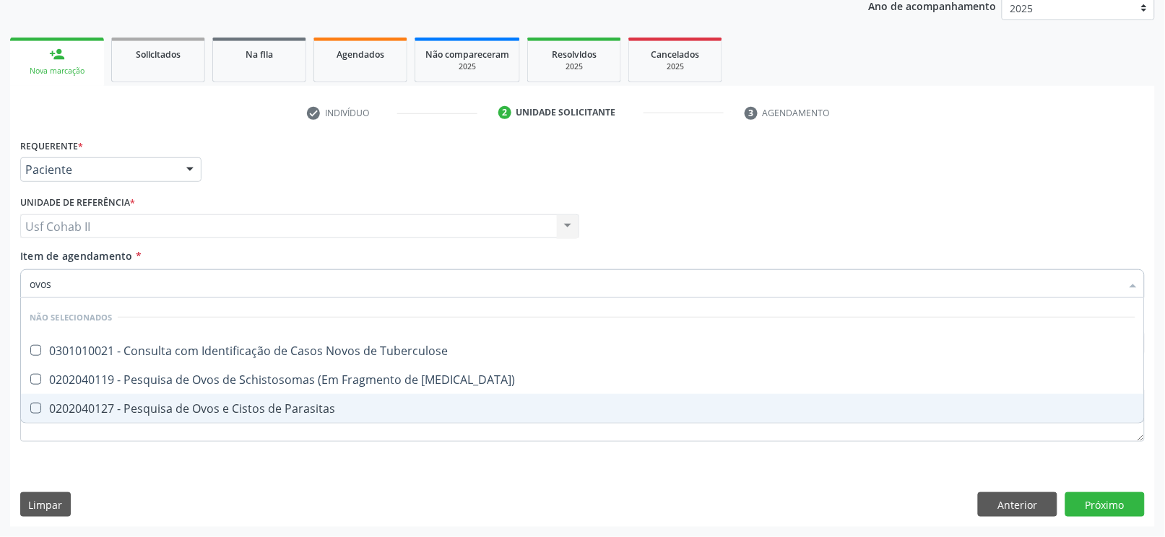
click at [165, 410] on div "0202040127 - Pesquisa de Ovos e Cistos de Parasitas" at bounding box center [583, 409] width 1106 height 12
checkbox Parasitas "true"
type input "ovos"
click at [116, 476] on div "Requerente * Paciente Profissional de Saúde Paciente Nenhum resultado encontrad…" at bounding box center [582, 331] width 1145 height 392
checkbox Tuberculose "true"
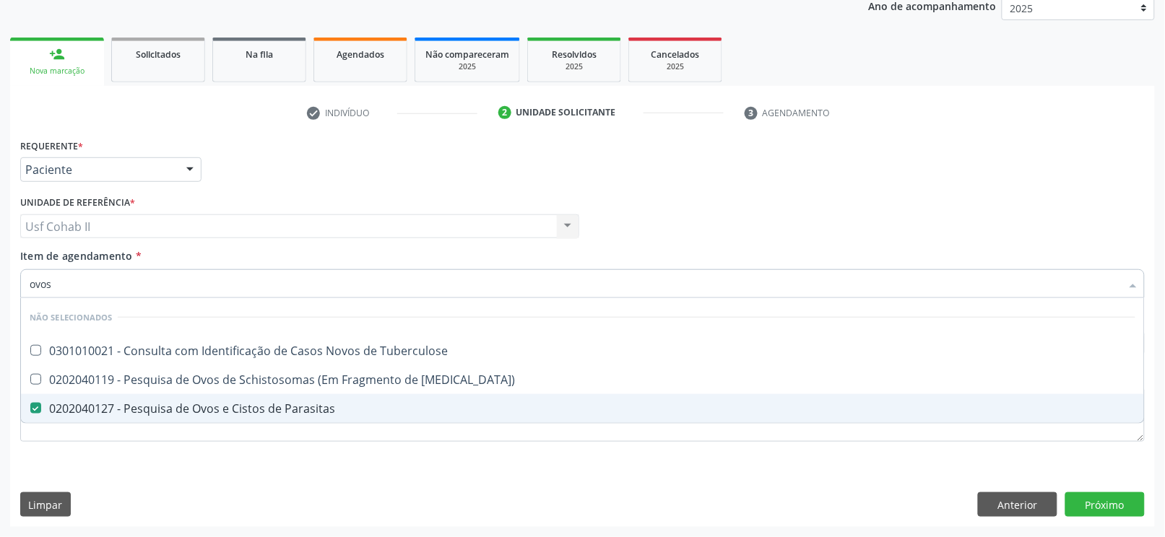
checkbox Mucosa\) "true"
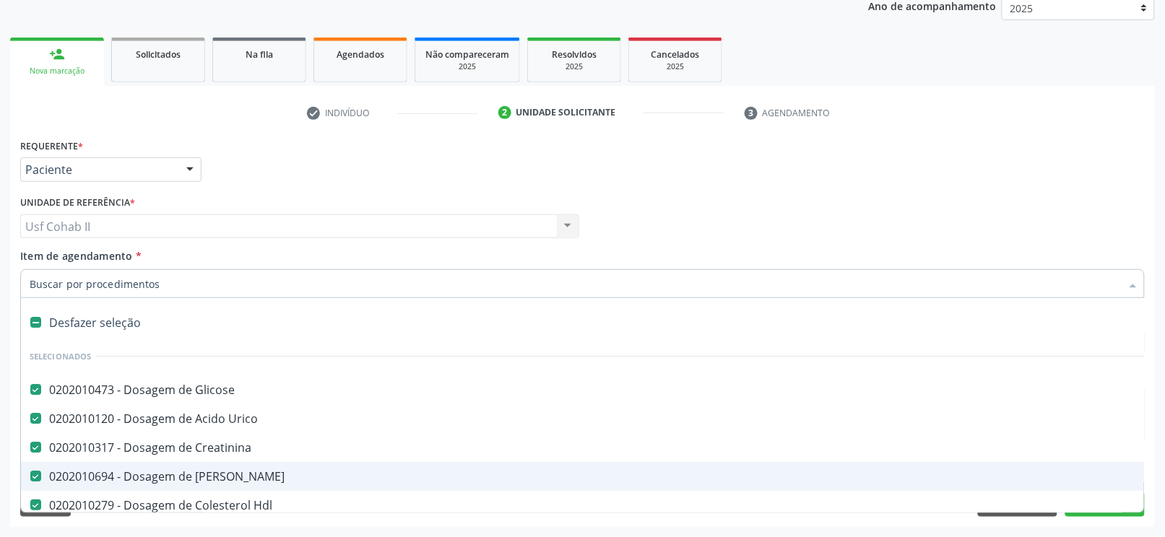
type input "t"
checkbox Completo "false"
checkbox Urina "false"
checkbox Parasitas "false"
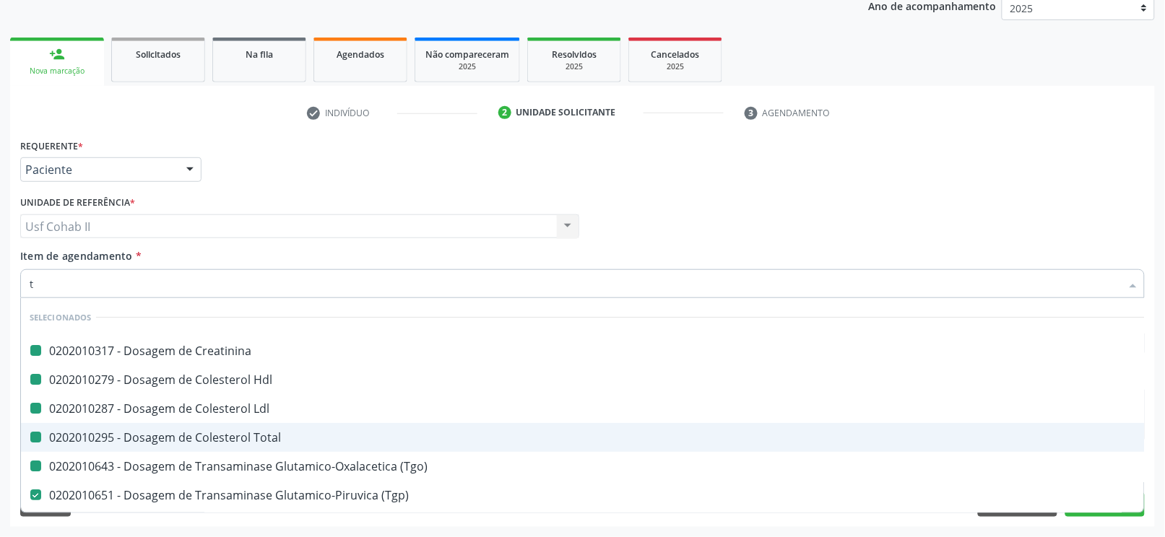
type input "t4"
checkbox Creatinina "false"
checkbox Hdl "false"
checkbox Ldl "false"
checkbox Total "false"
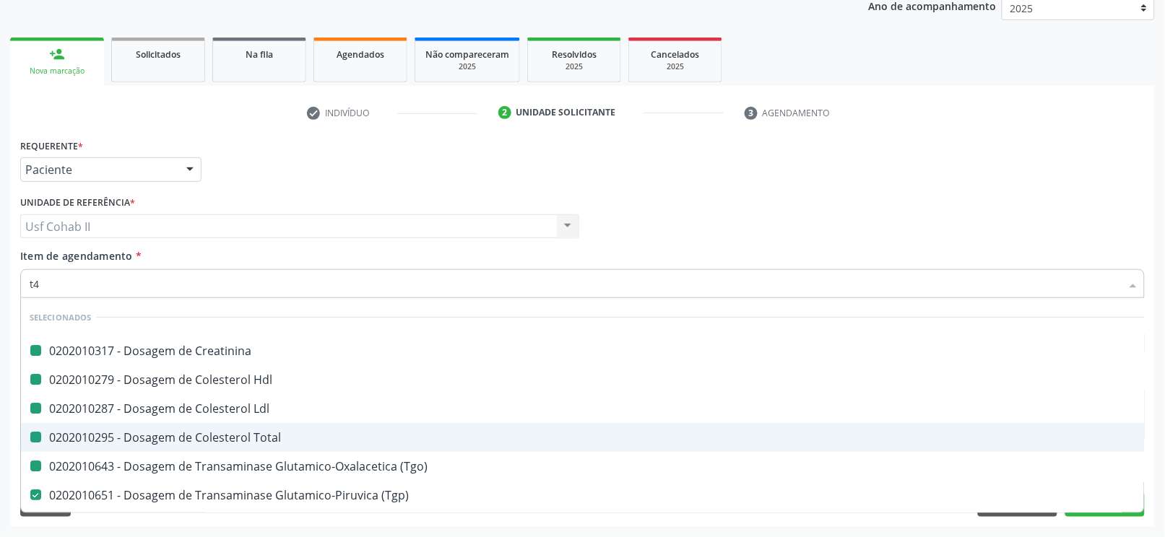
checkbox \(Tgo\) "false"
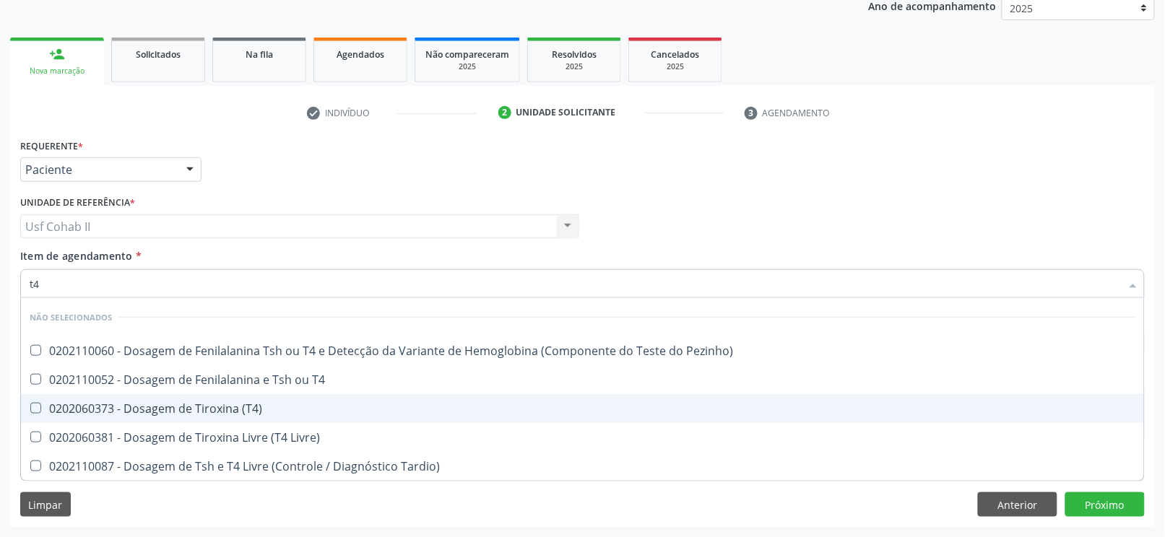
click at [208, 407] on div "0202060373 - Dosagem de Tiroxina (T4)" at bounding box center [583, 409] width 1106 height 12
checkbox \(T4\) "true"
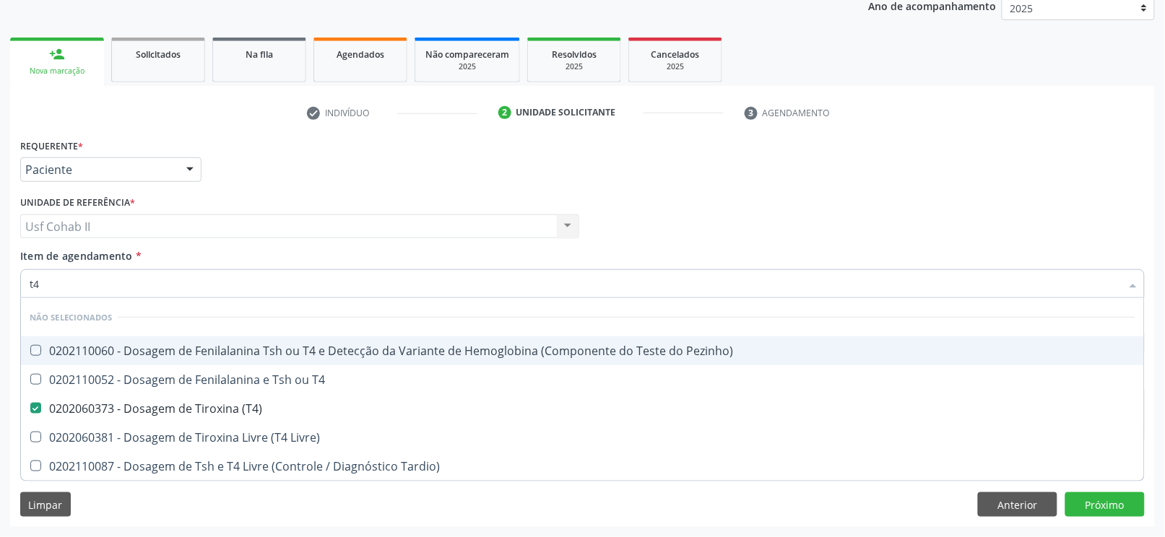
click at [346, 186] on div "Requerente * Paciente Profissional de Saúde Paciente Nenhum resultado encontrad…" at bounding box center [583, 163] width 1132 height 56
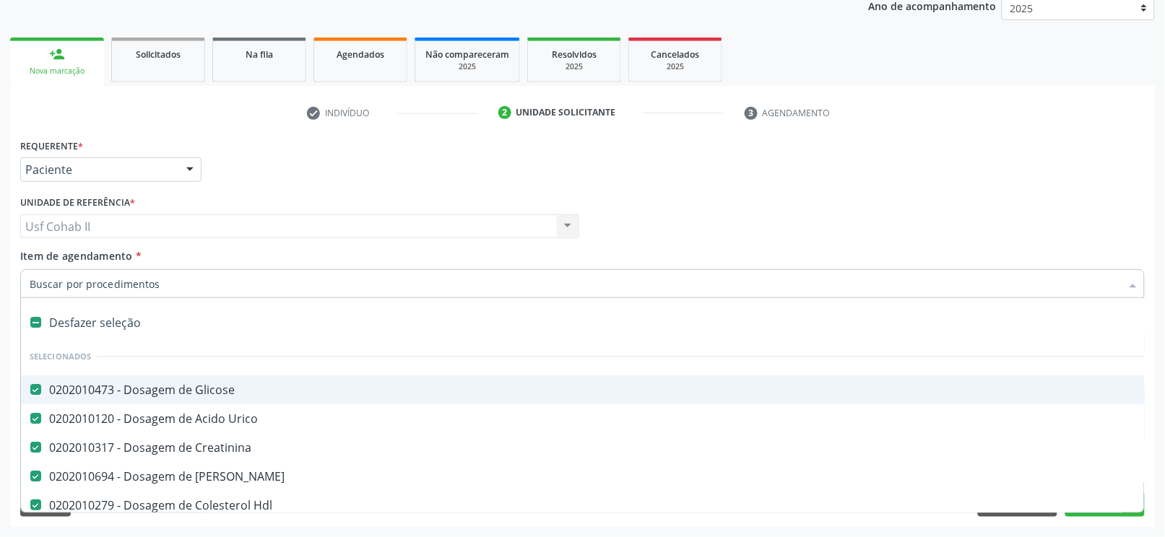
type input "t"
checkbox Urina "false"
checkbox Parasitas "false"
checkbox \(T4\) "false"
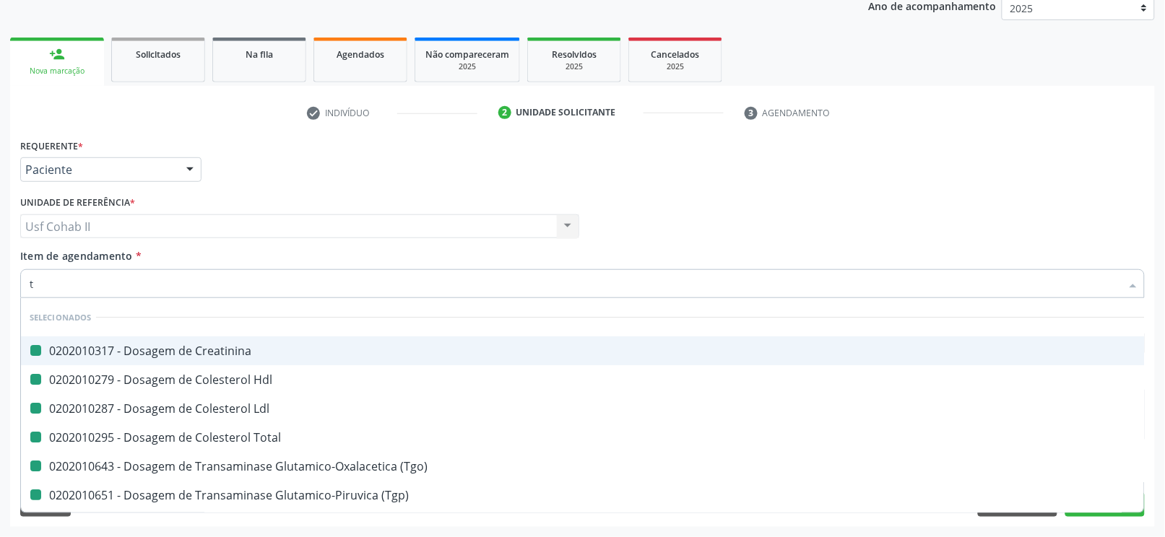
type input "ts"
checkbox Creatinina "false"
checkbox Hdl "false"
checkbox Ldl "false"
checkbox Total "false"
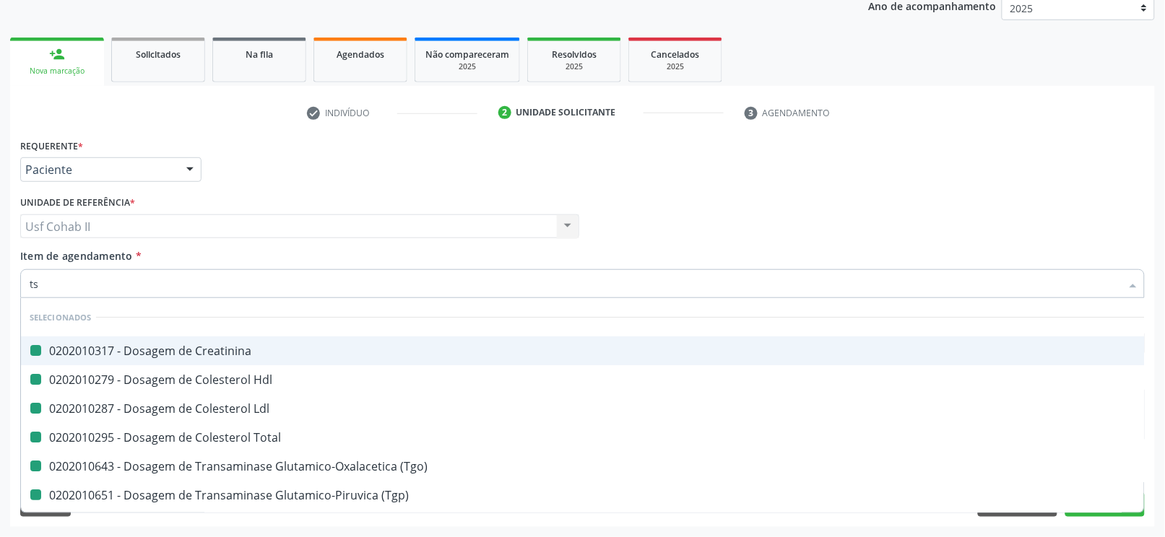
checkbox \(Tgo\) "false"
checkbox \(Tgp\) "false"
checkbox Triglicerideos "false"
checkbox Completo "false"
checkbox Urina "false"
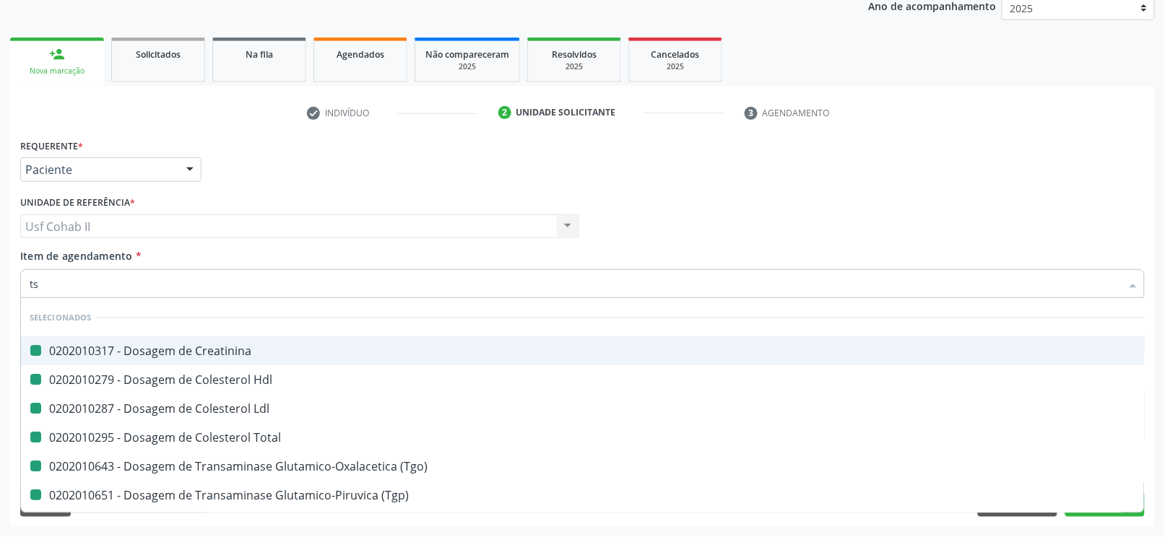
checkbox Parasitas "false"
checkbox \(T4\) "false"
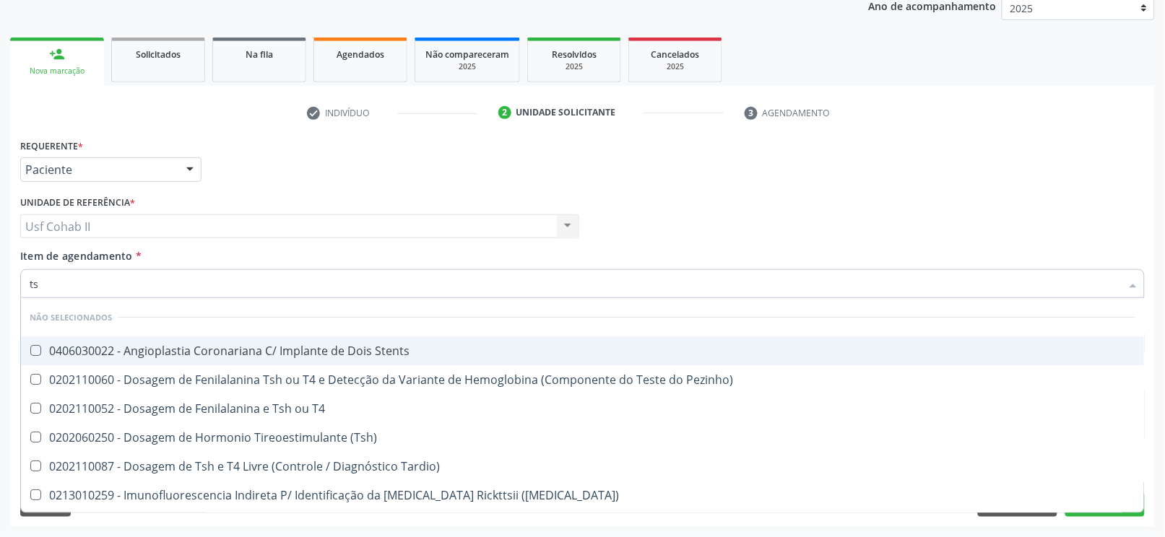
type input "tsh"
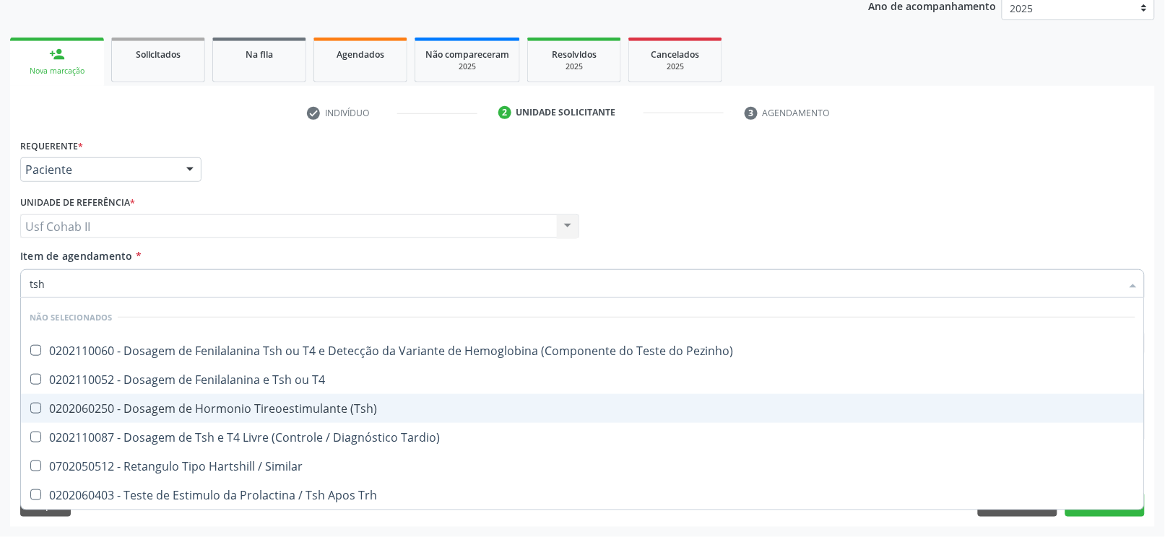
click at [301, 412] on div "0202060250 - Dosagem de Hormonio Tireoestimulante (Tsh)" at bounding box center [583, 409] width 1106 height 12
checkbox \(Tsh\) "true"
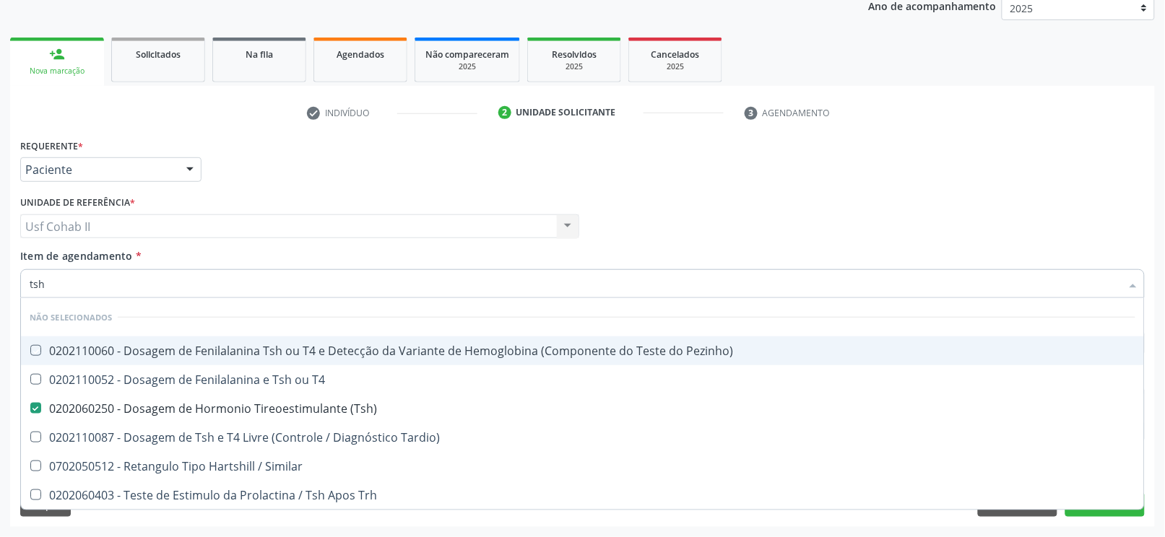
click at [331, 164] on div "Requerente * Paciente Profissional de Saúde Paciente Nenhum resultado encontrad…" at bounding box center [583, 163] width 1132 height 56
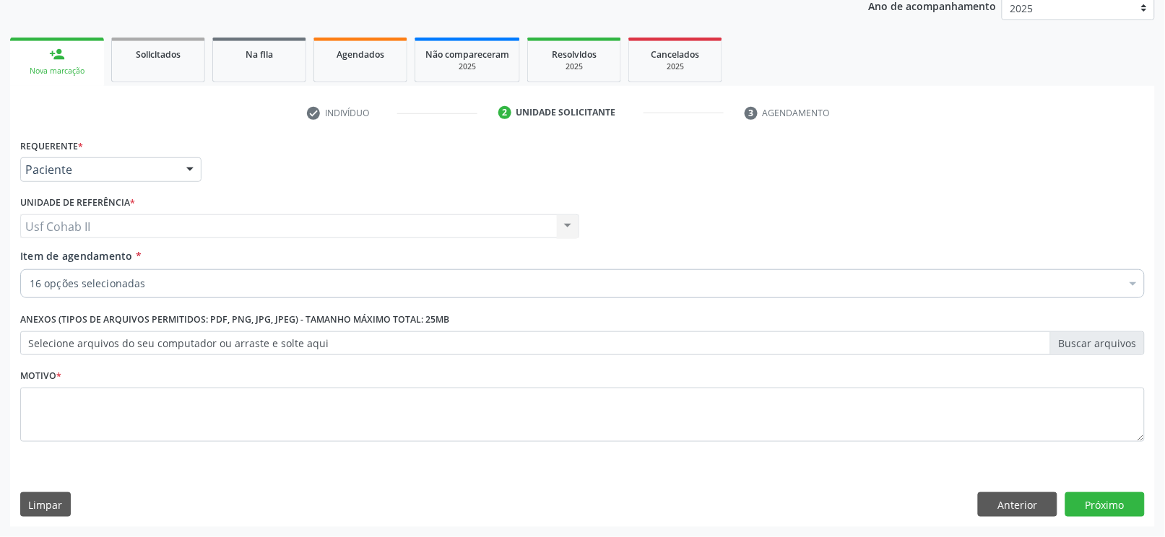
checkbox Glicose "true"
checkbox Urico "true"
checkbox Ureia "true"
checkbox Hdl "true"
checkbox Ldl "true"
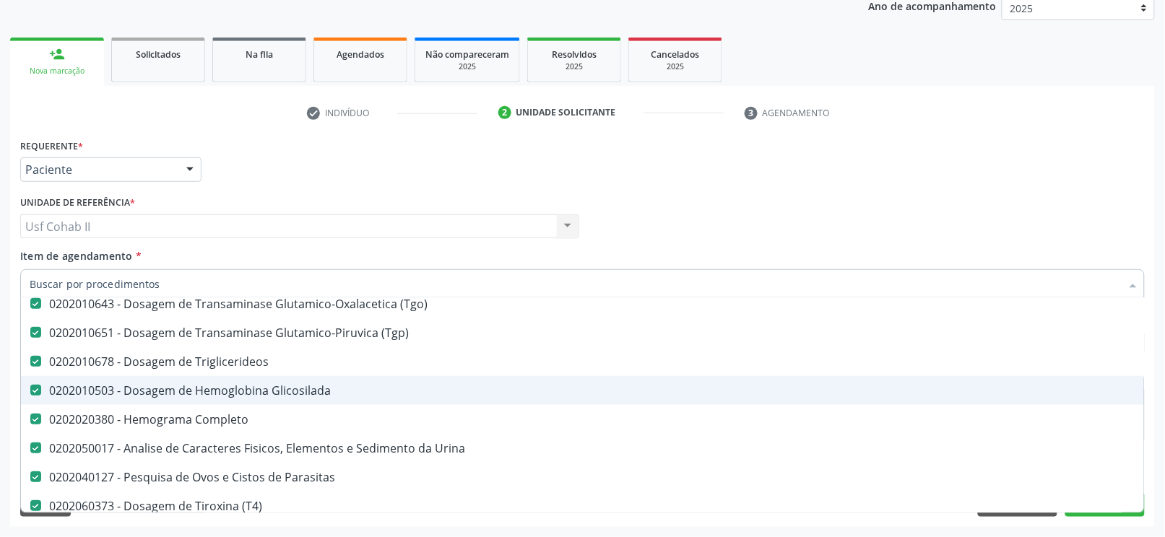
scroll to position [385, 0]
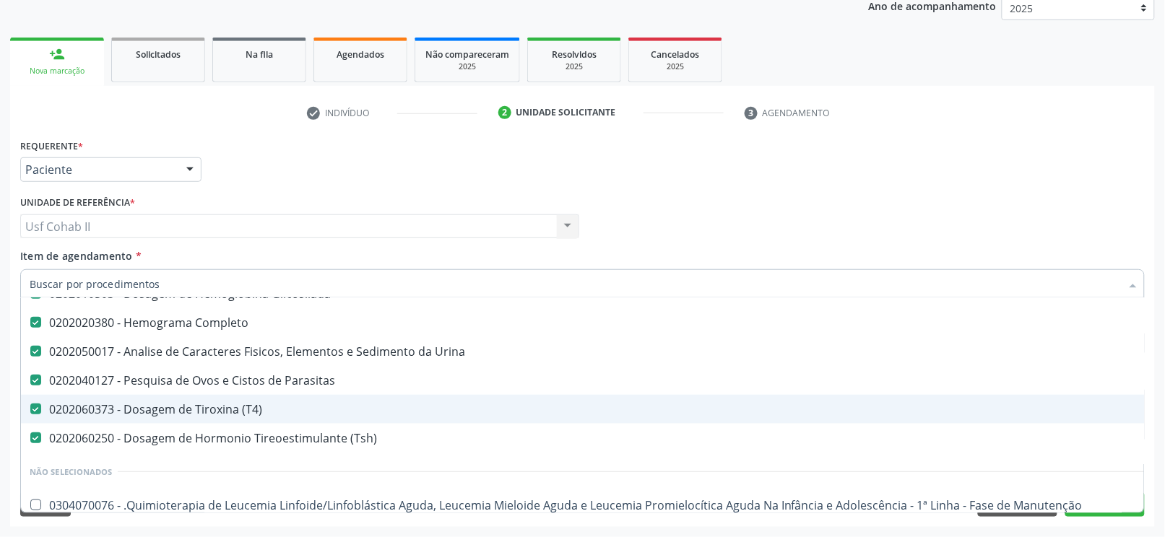
click at [33, 409] on \(T4\) at bounding box center [35, 409] width 11 height 11
click at [30, 409] on \(T4\) "checkbox" at bounding box center [25, 408] width 9 height 9
click at [260, 157] on div "Requerente * Paciente Profissional de Saúde Paciente Nenhum resultado encontrad…" at bounding box center [583, 163] width 1132 height 56
checkbox \(T4\) "true"
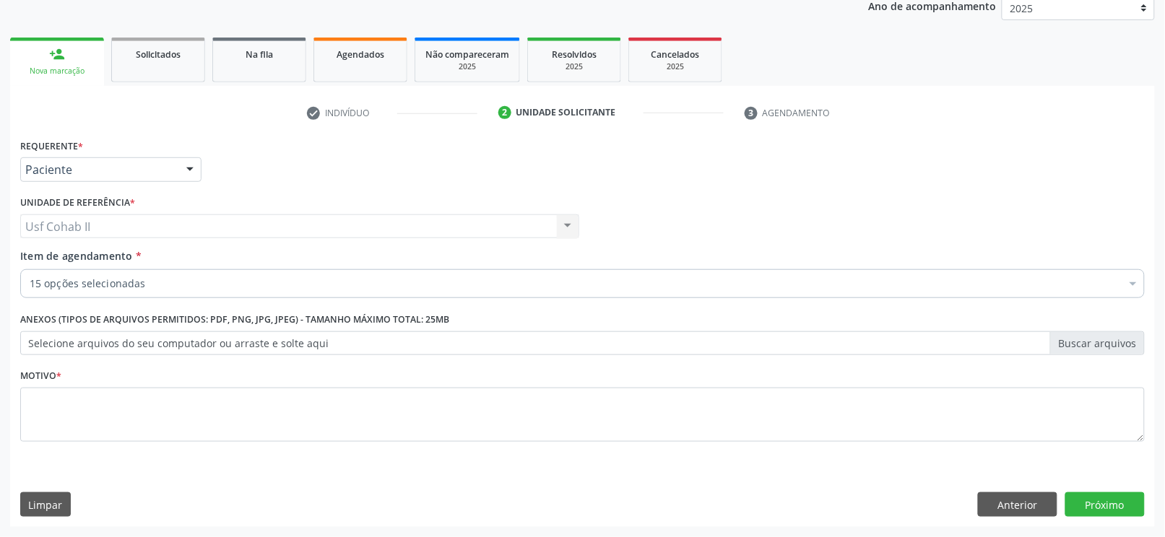
scroll to position [0, 0]
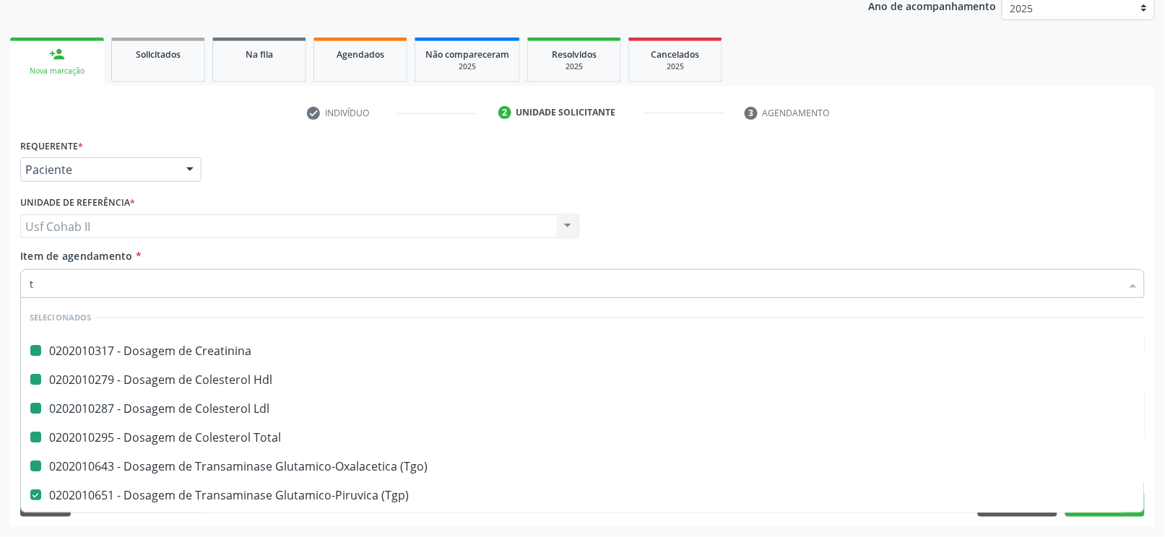
type input "t4"
checkbox Creatinina "false"
checkbox Hdl "false"
checkbox Ldl "false"
checkbox Total "false"
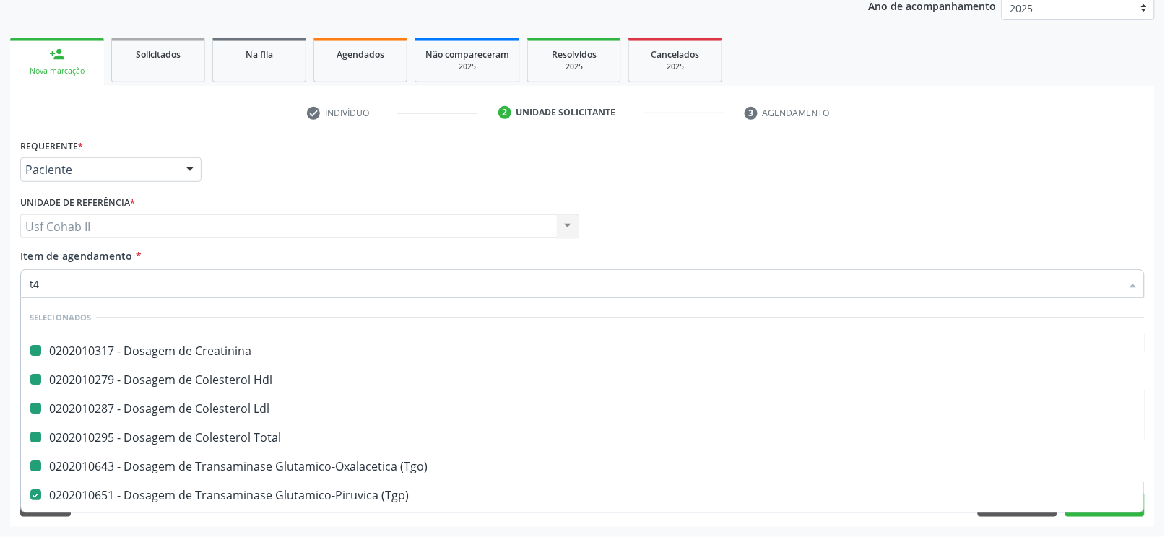
checkbox \(Tgo\) "false"
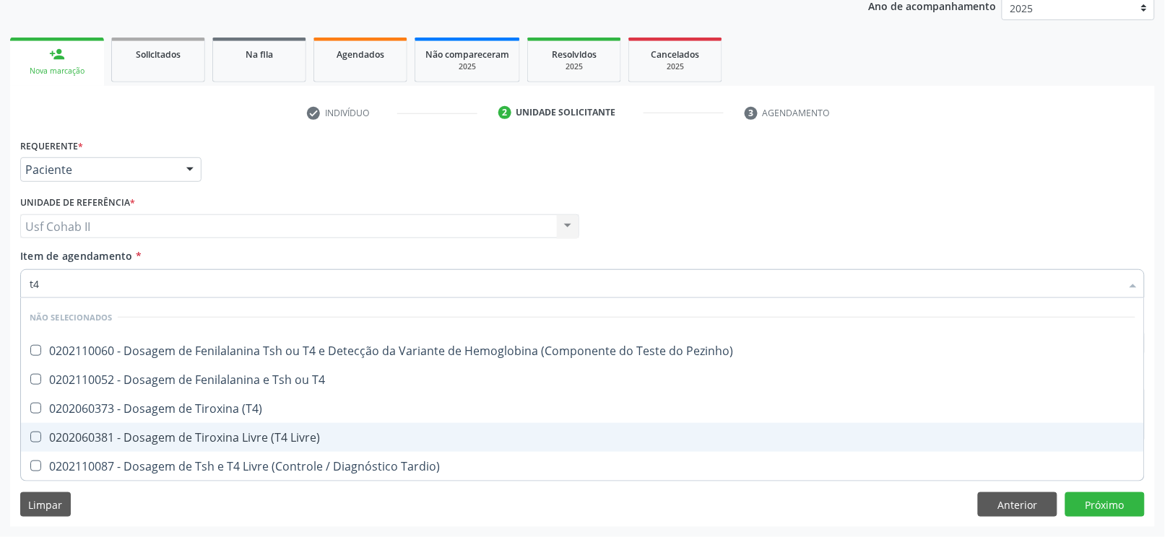
click at [319, 436] on div "0202060381 - Dosagem de Tiroxina Livre (T4 Livre)" at bounding box center [583, 438] width 1106 height 12
checkbox Livre\) "true"
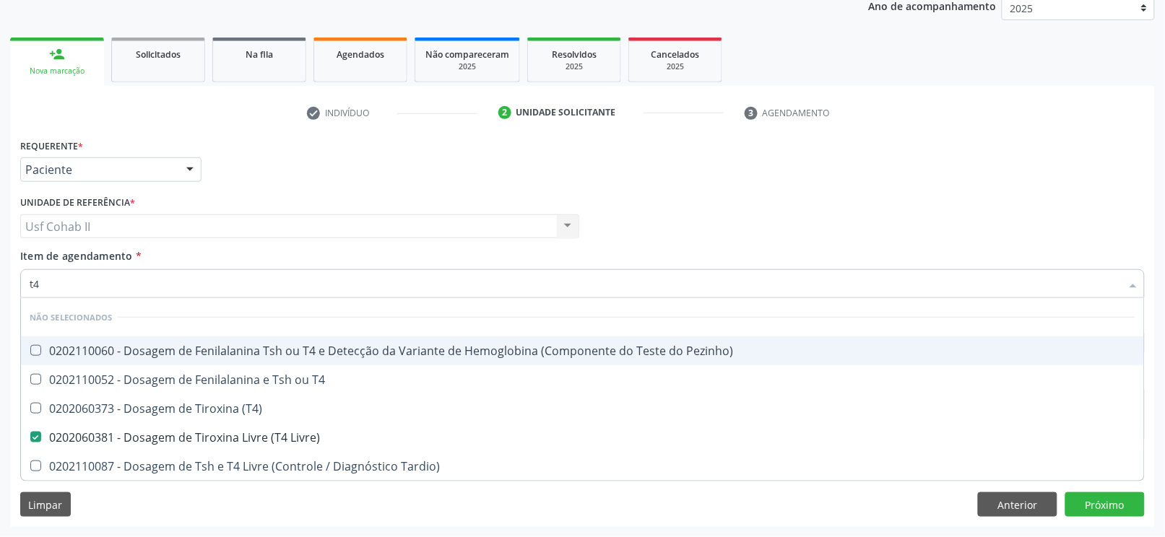
drag, startPoint x: 351, startPoint y: 164, endPoint x: 659, endPoint y: 256, distance: 321.3
click at [353, 164] on div "Requerente * Paciente Profissional de Saúde Paciente Nenhum resultado encontrad…" at bounding box center [583, 163] width 1132 height 56
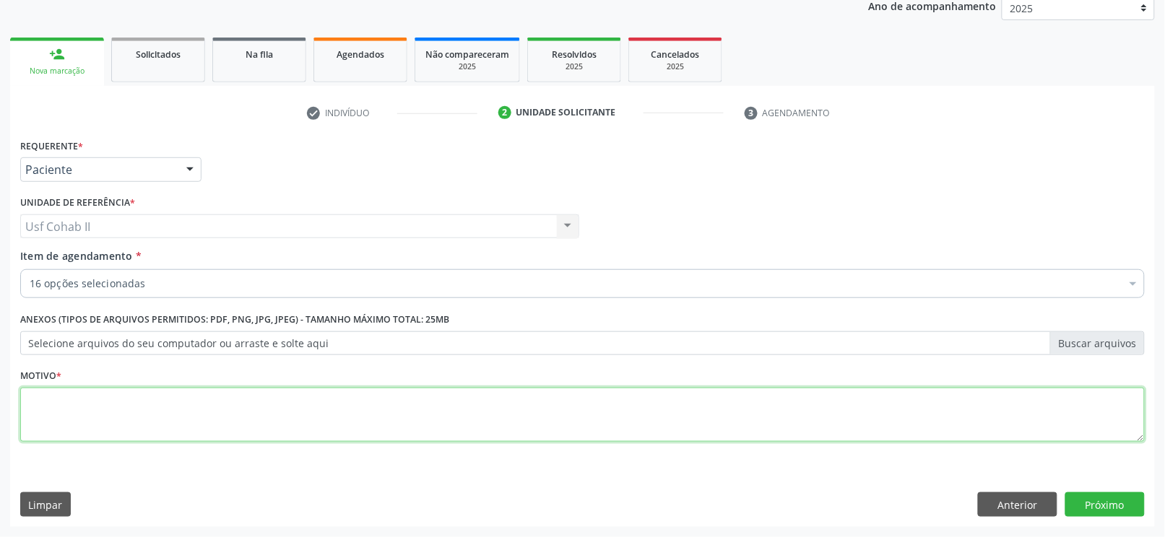
click at [344, 410] on textarea at bounding box center [582, 415] width 1125 height 55
type textarea "."
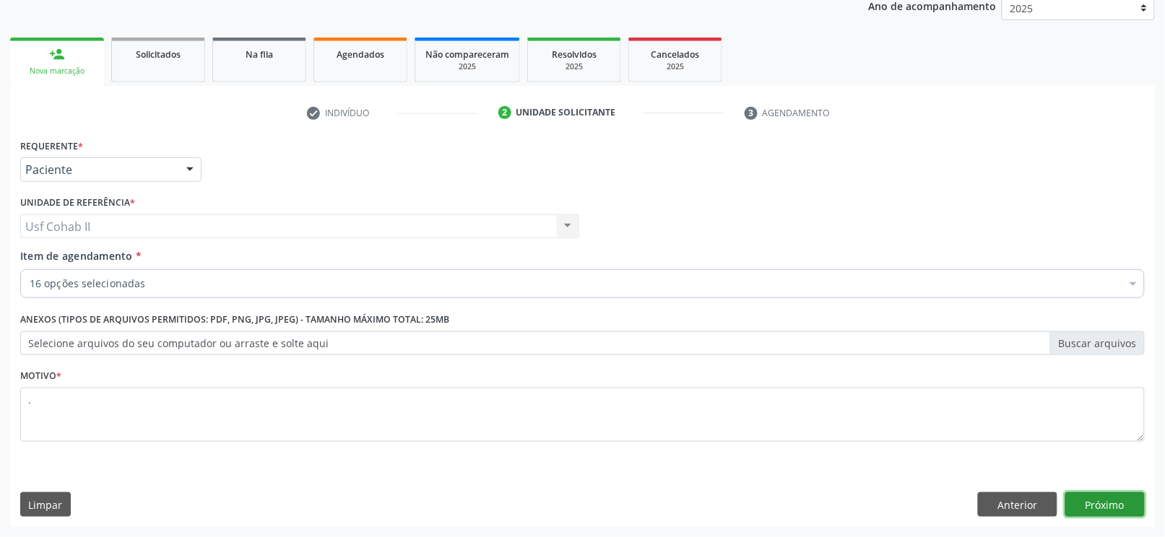
click at [1103, 503] on button "Próximo" at bounding box center [1104, 505] width 79 height 25
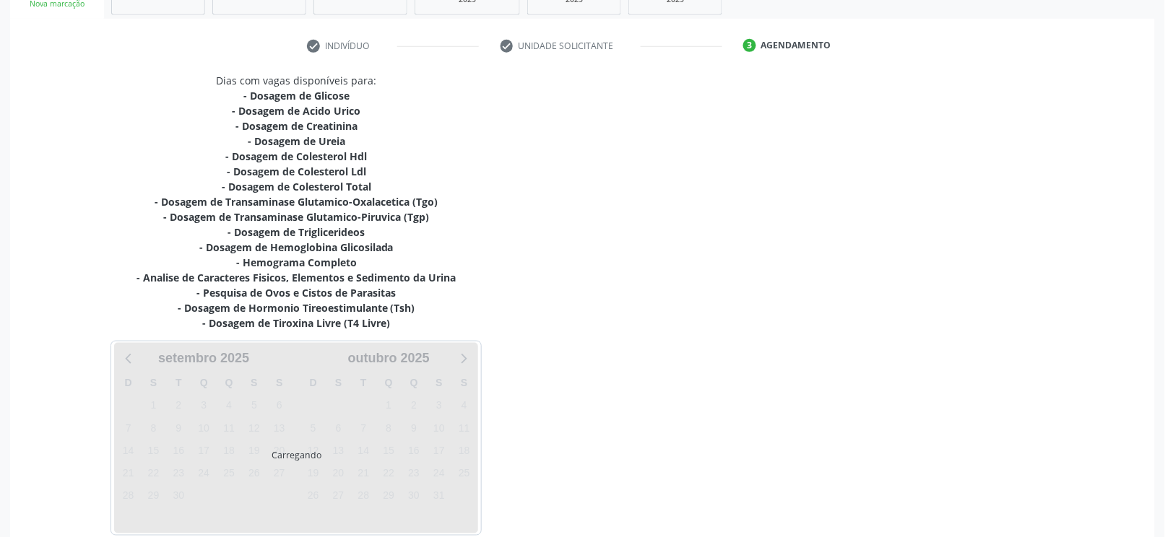
scroll to position [319, 0]
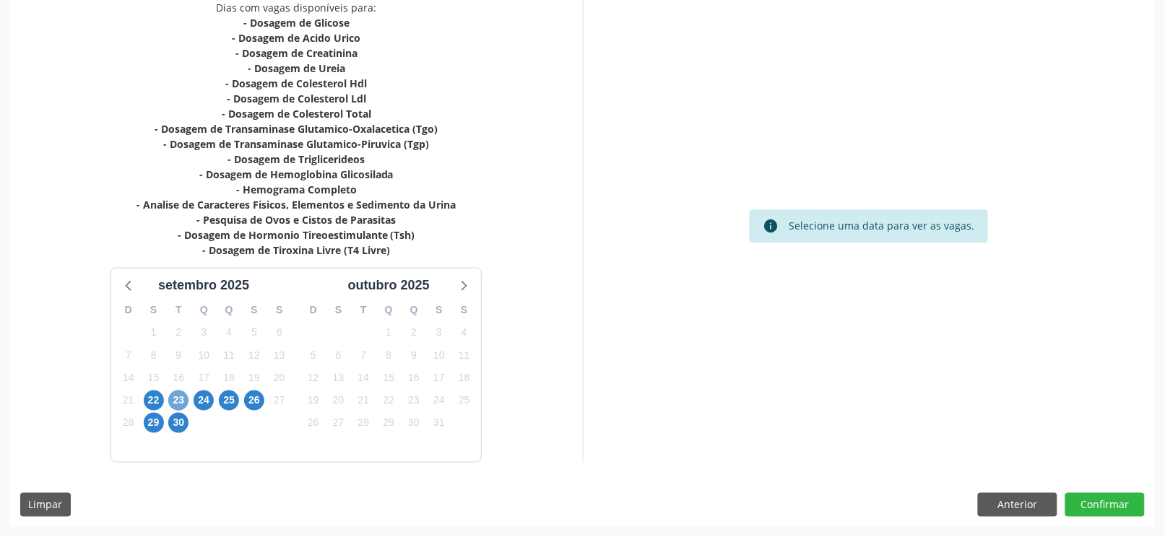
click at [176, 397] on span "23" at bounding box center [178, 401] width 20 height 20
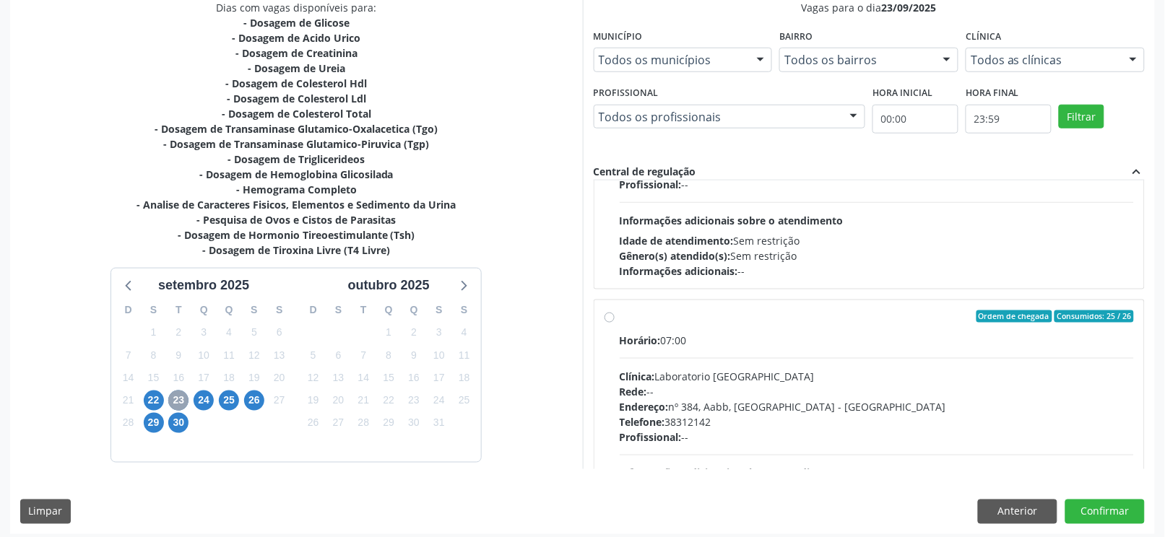
scroll to position [192, 0]
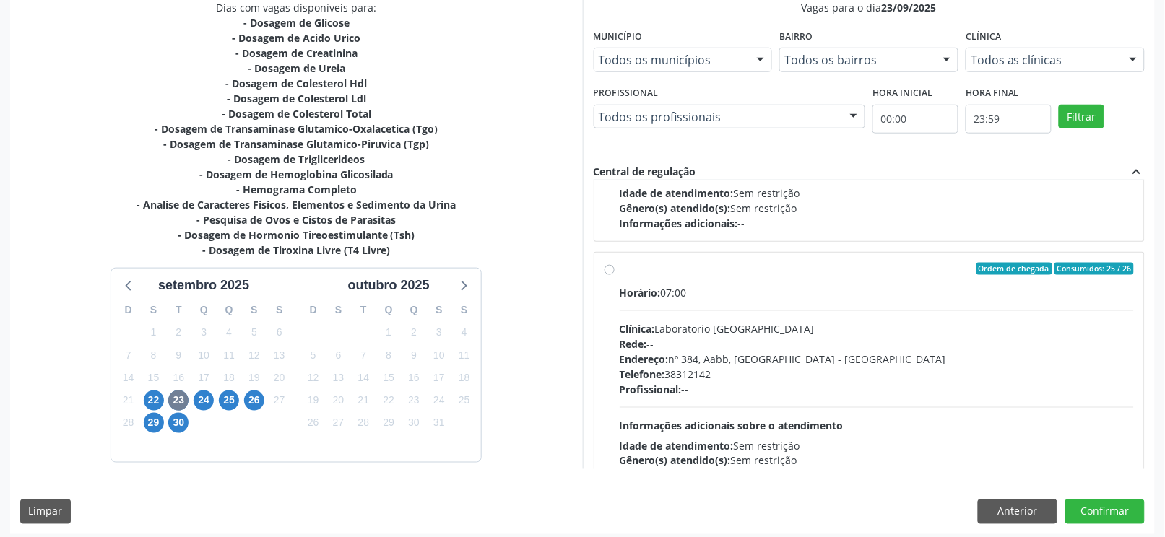
click at [620, 269] on label "Ordem de chegada Consumidos: 25 / 26 Horário: 07:00 Clínica: Laboratorio Sao Fr…" at bounding box center [877, 374] width 515 height 222
click at [610, 269] on input "Ordem de chegada Consumidos: 25 / 26 Horário: 07:00 Clínica: Laboratorio Sao Fr…" at bounding box center [610, 269] width 10 height 13
radio input "true"
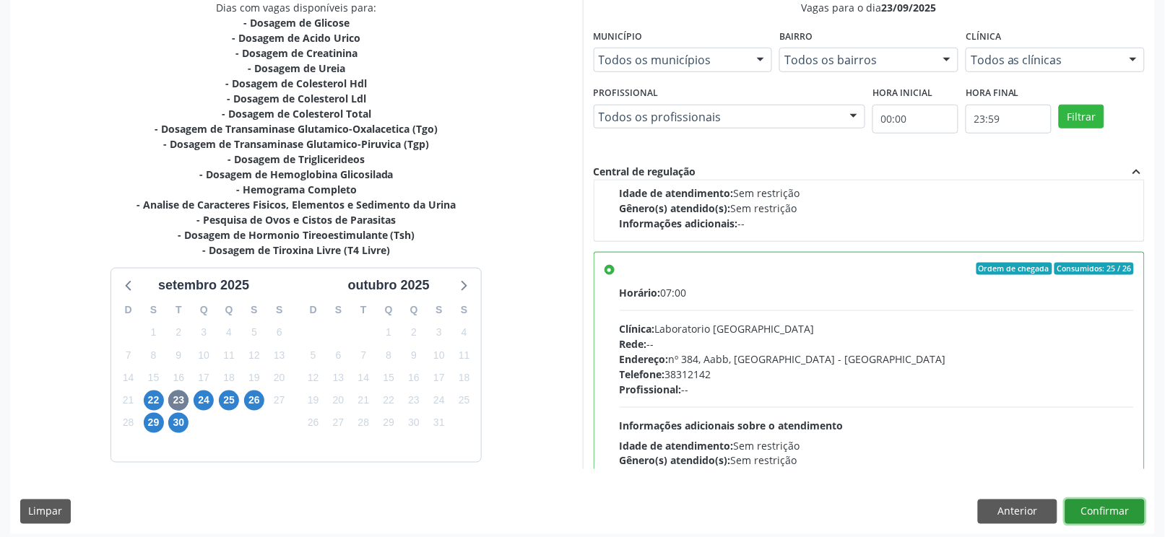
drag, startPoint x: 1085, startPoint y: 518, endPoint x: 1044, endPoint y: 496, distance: 46.5
click at [1085, 518] on button "Confirmar" at bounding box center [1104, 512] width 79 height 25
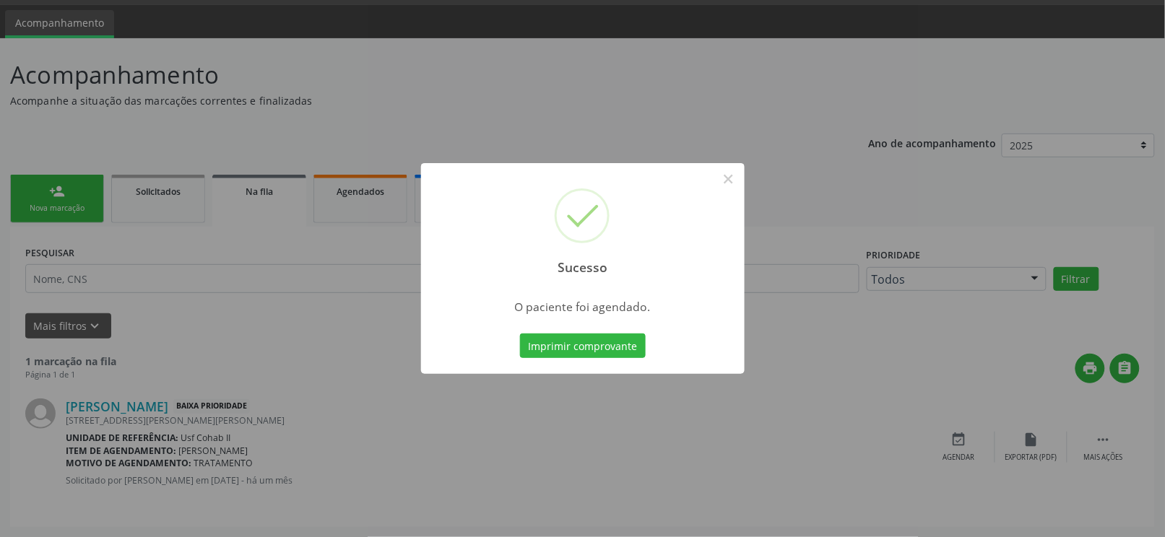
scroll to position [0, 0]
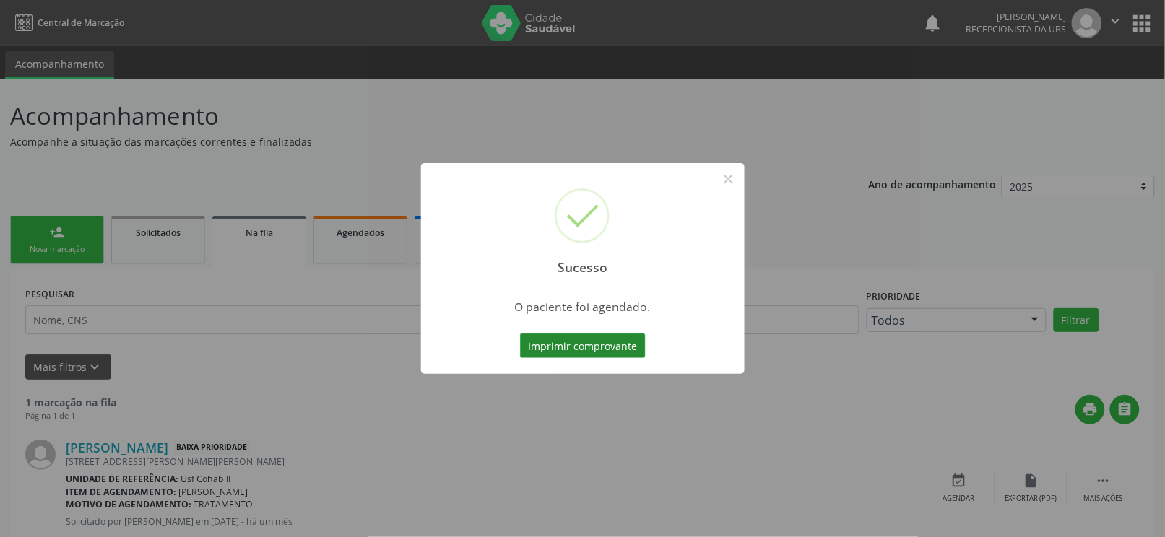
click at [595, 342] on button "Imprimir comprovante" at bounding box center [583, 346] width 126 height 25
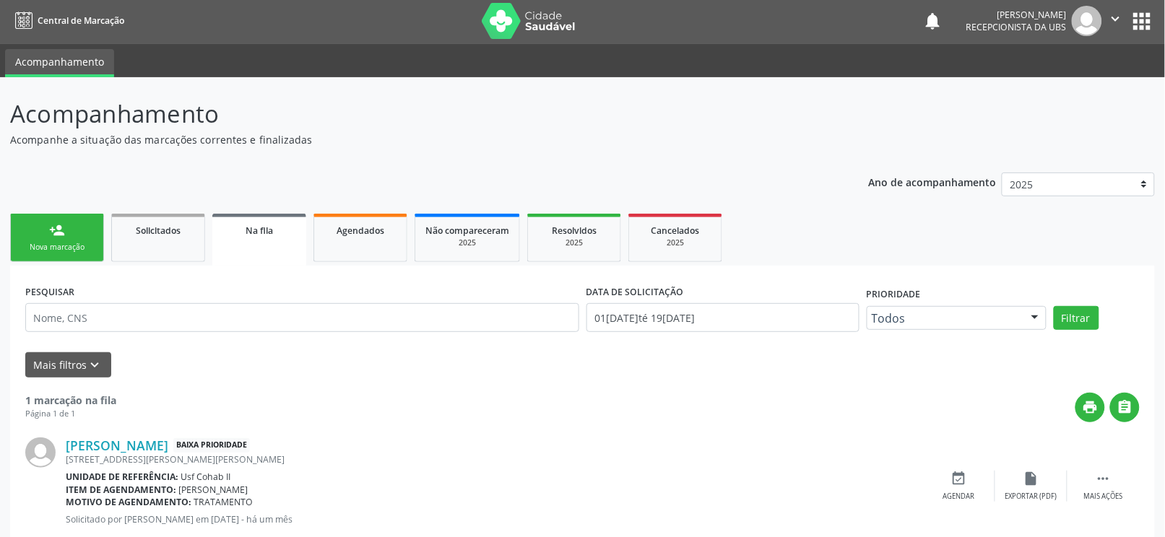
scroll to position [40, 0]
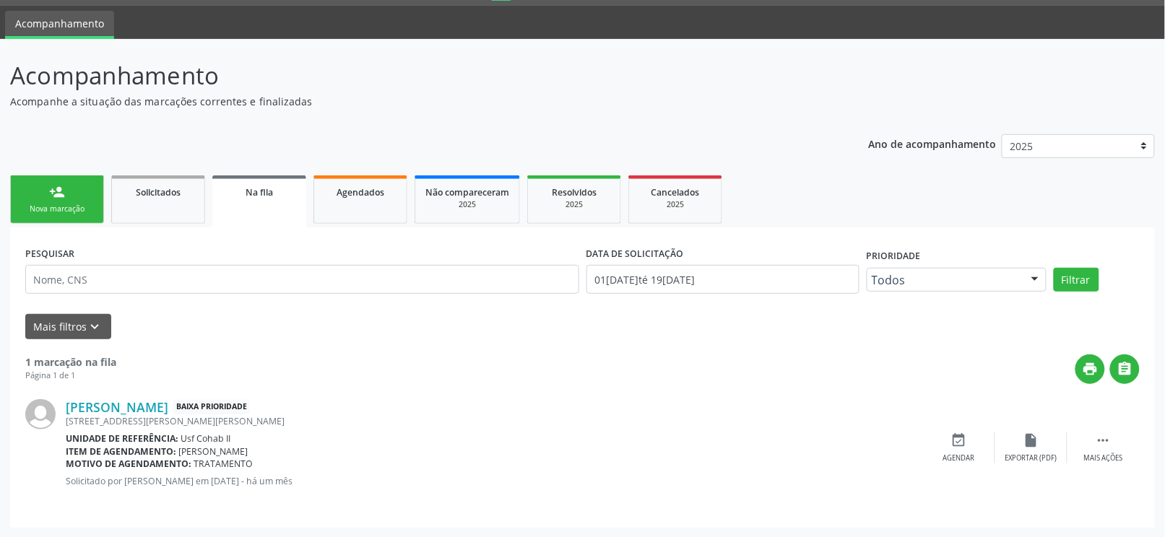
click at [46, 198] on link "person_add Nova marcação" at bounding box center [57, 200] width 94 height 48
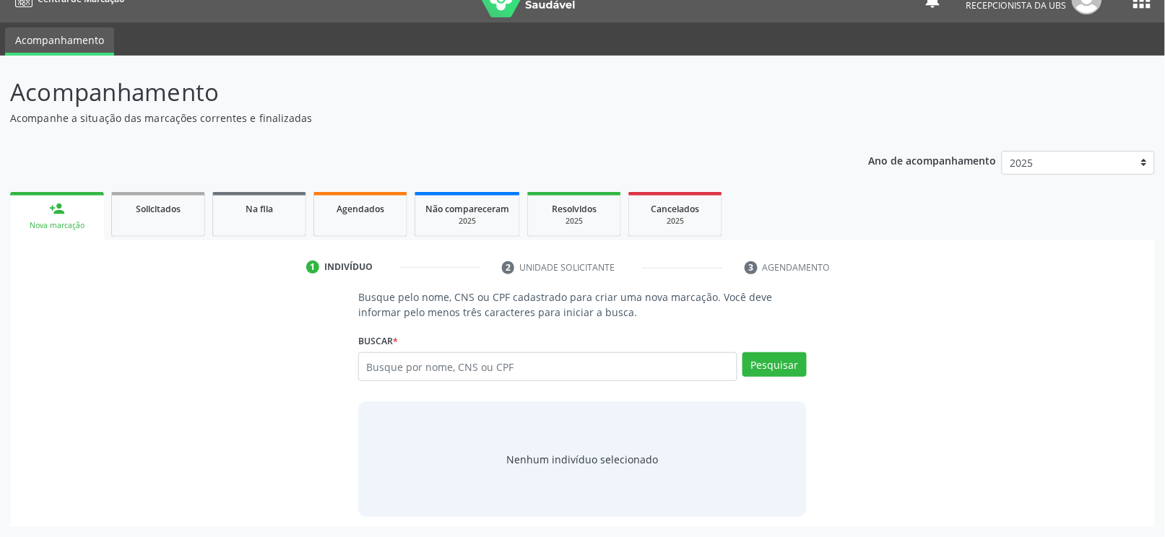
scroll to position [24, 0]
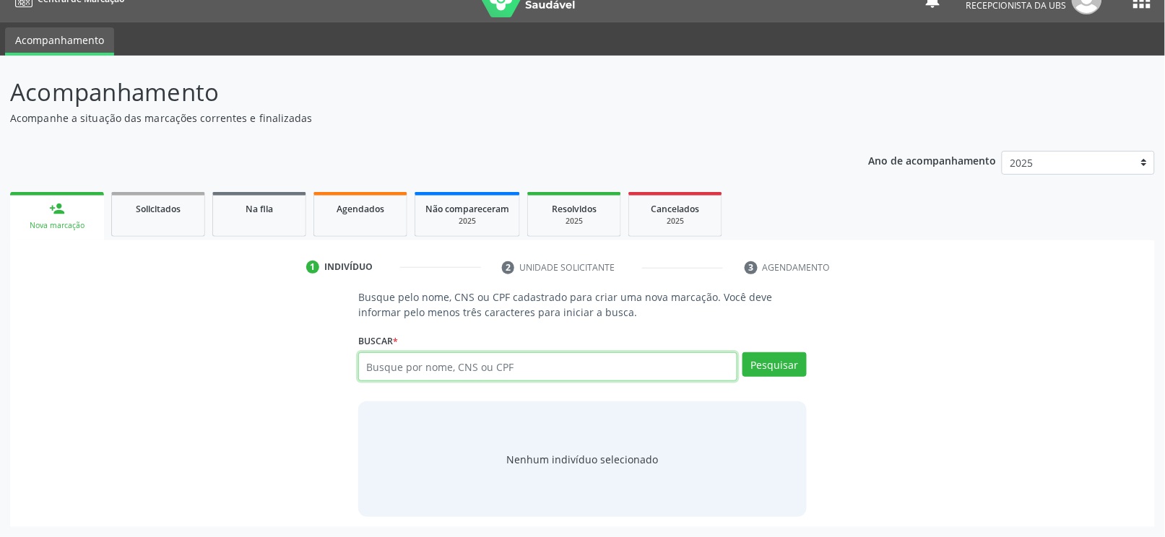
click at [414, 367] on input "text" at bounding box center [547, 366] width 379 height 29
type input "898004602248235"
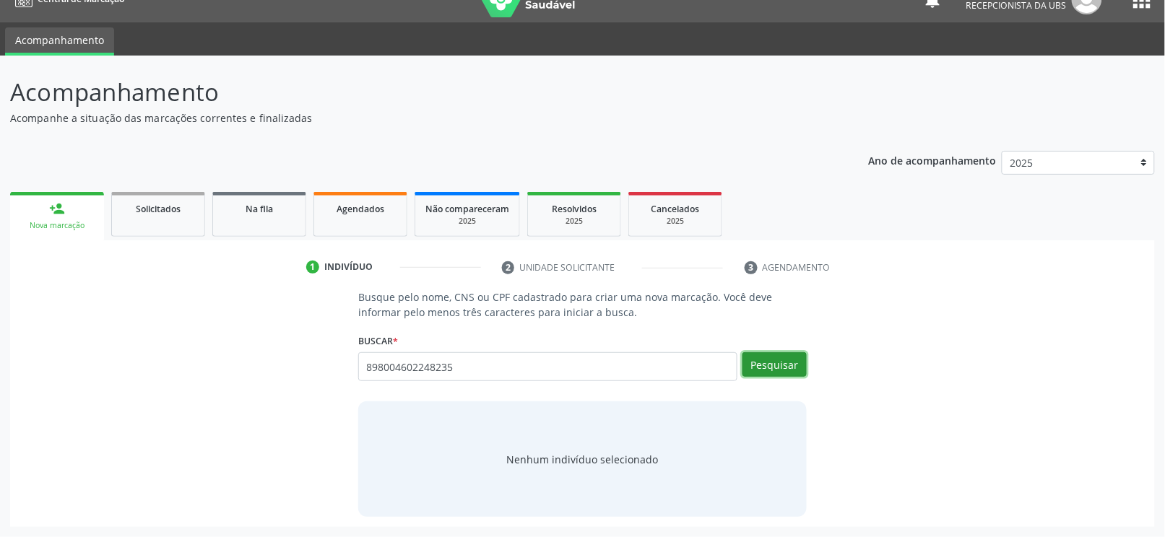
click at [779, 370] on button "Pesquisar" at bounding box center [774, 364] width 64 height 25
type input "898004602248235"
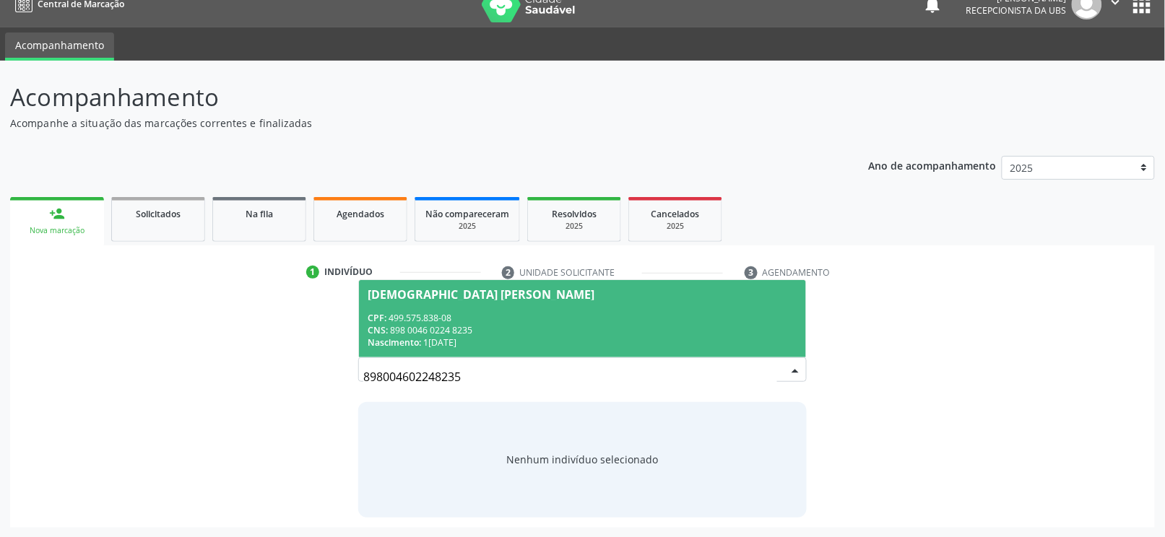
click at [595, 324] on div "CNS: 898 0046 0224 8235" at bounding box center [583, 330] width 430 height 12
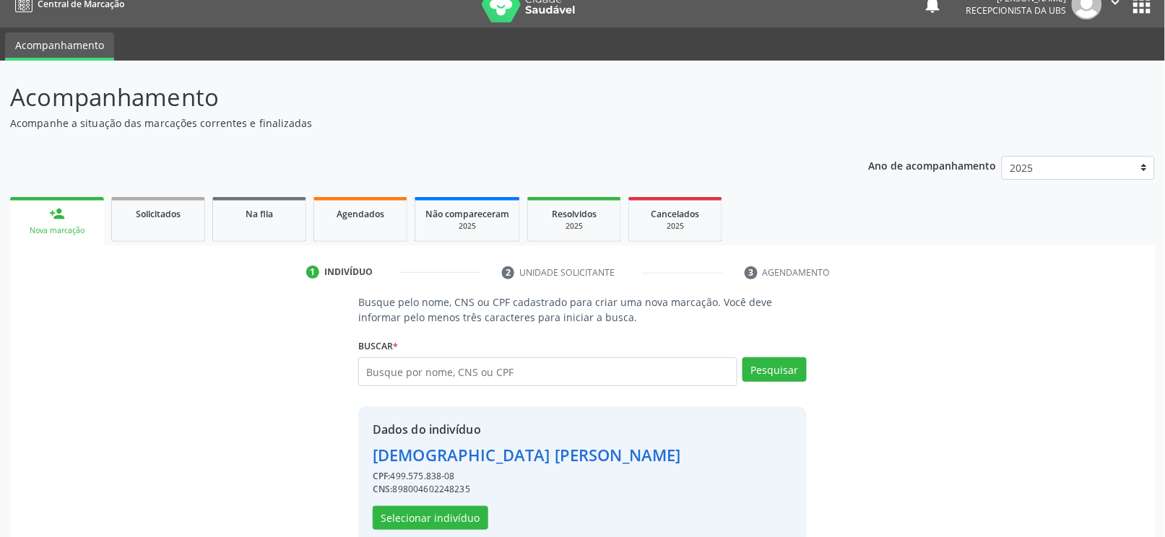
click at [509, 459] on div "Thais Cristina de Almeida" at bounding box center [527, 455] width 308 height 24
click at [420, 525] on button "Selecionar indivíduo" at bounding box center [431, 518] width 116 height 25
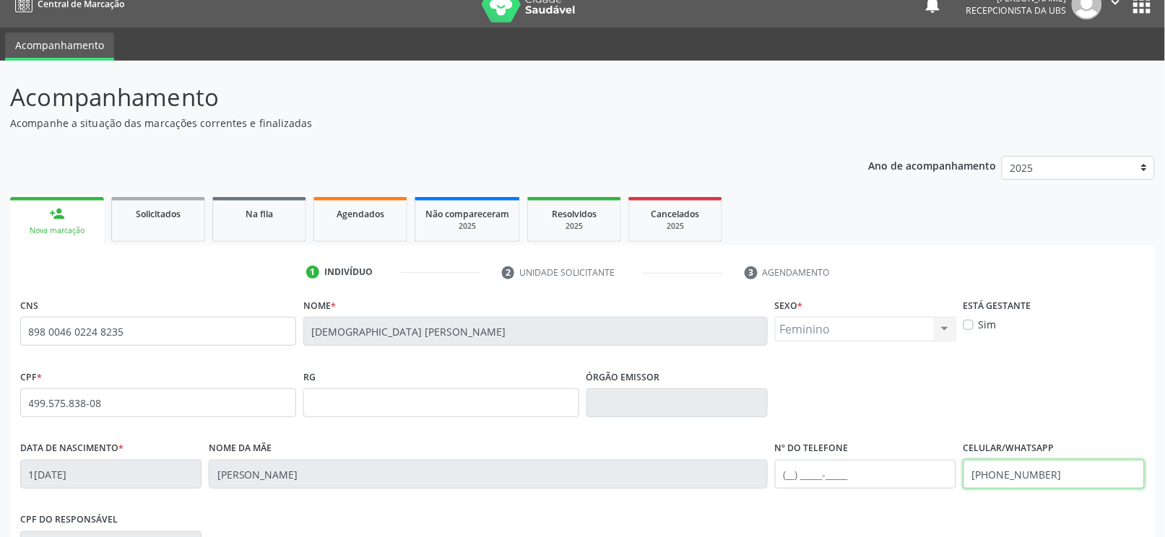
drag, startPoint x: 1071, startPoint y: 478, endPoint x: 632, endPoint y: 498, distance: 439.6
click at [632, 498] on div "Data de nascimento * 19/03/2001 Nome da mãe Juliana de Almeida Silva Nº do Tele…" at bounding box center [583, 474] width 1132 height 72
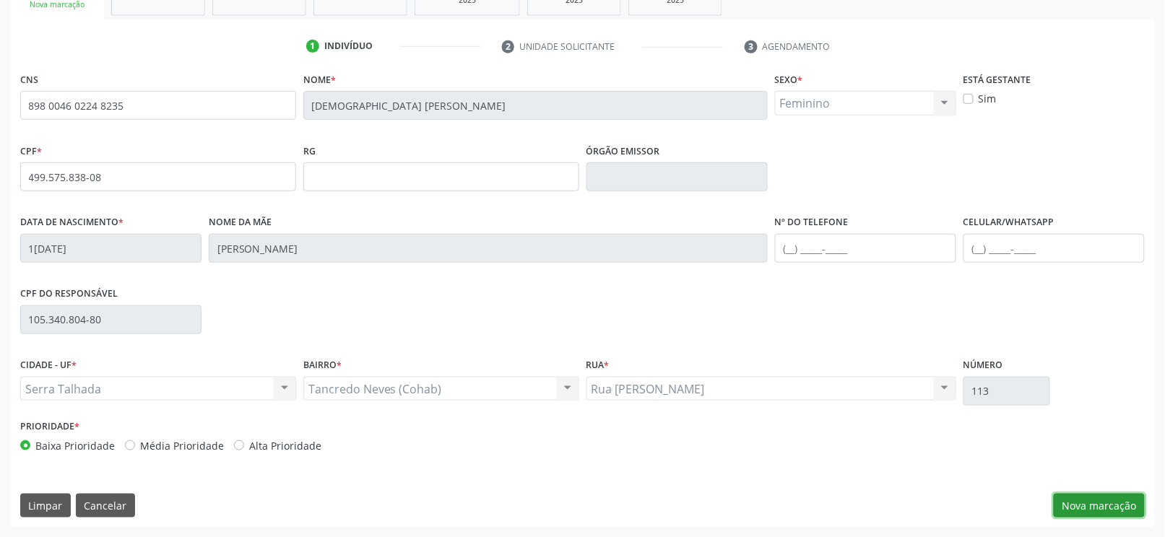
click at [1103, 508] on button "Nova marcação" at bounding box center [1099, 506] width 91 height 25
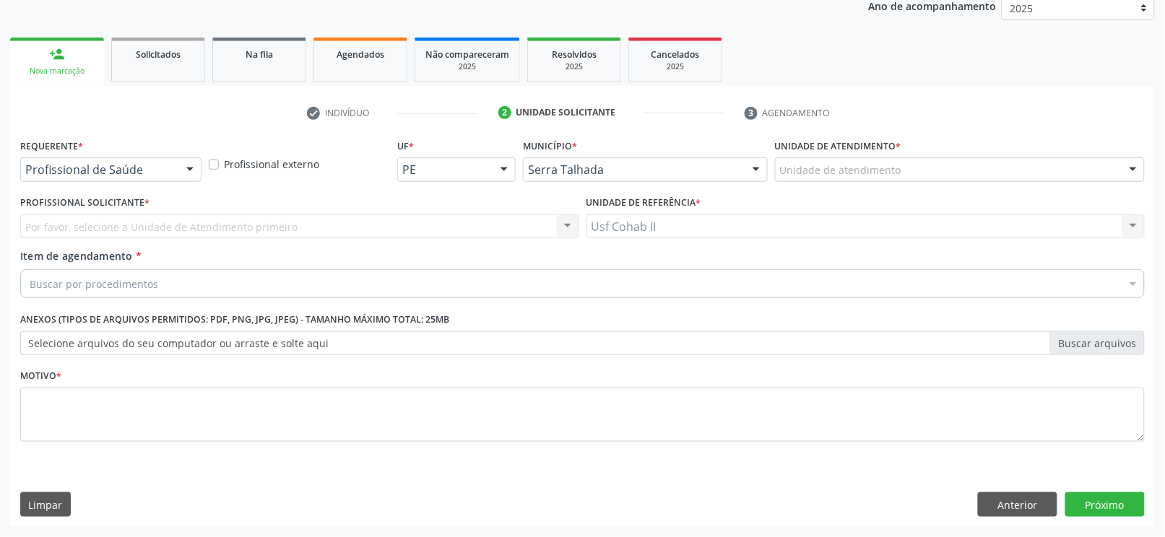
scroll to position [178, 0]
click at [1099, 511] on button "Próximo" at bounding box center [1104, 505] width 79 height 25
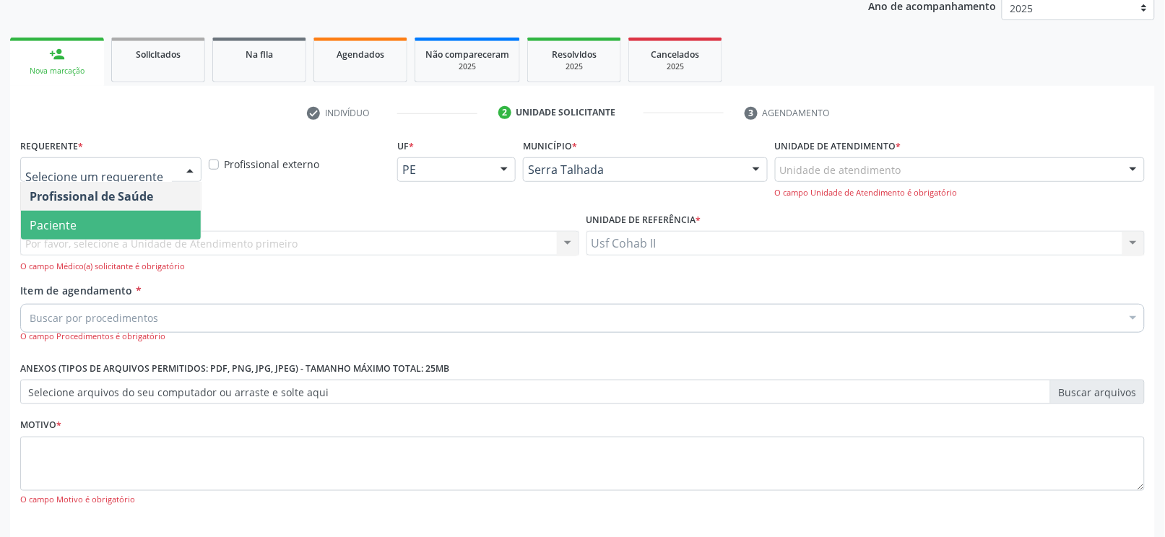
click at [82, 225] on span "Paciente" at bounding box center [111, 225] width 180 height 29
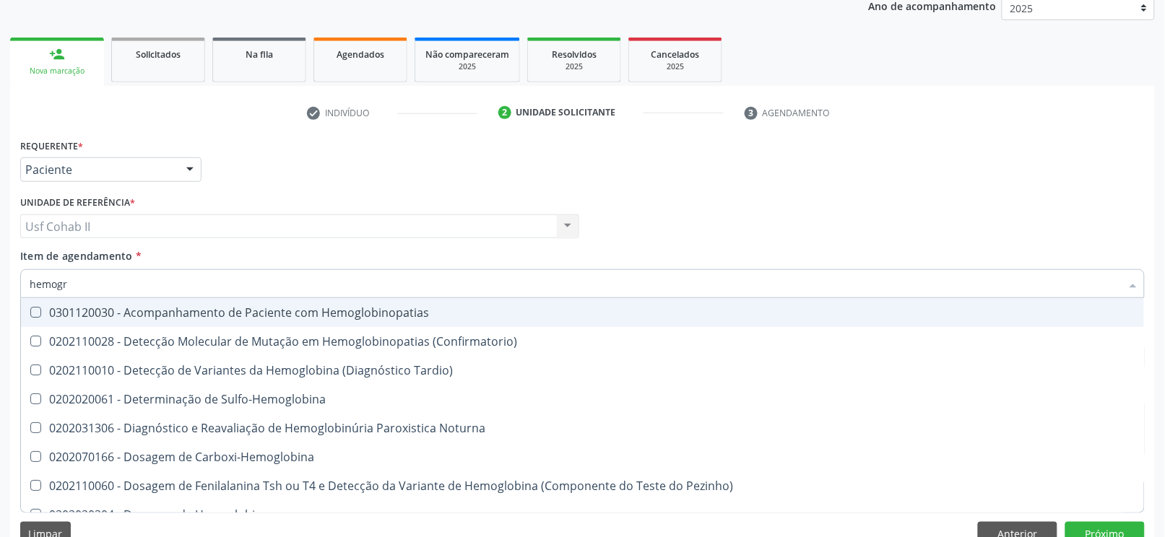
type input "hemogra"
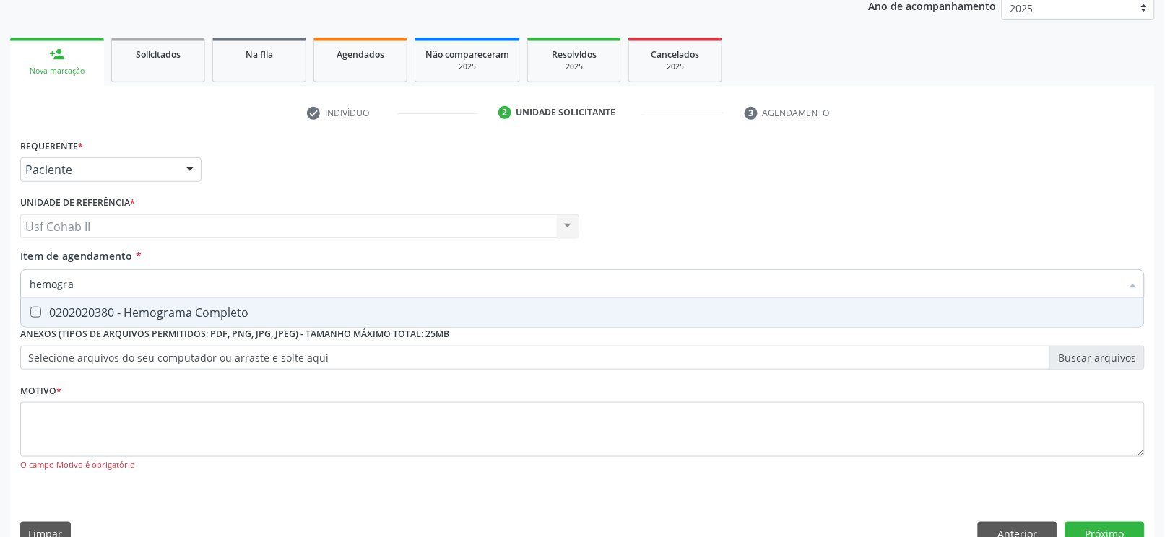
click at [157, 307] on div "0202020380 - Hemograma Completo" at bounding box center [583, 313] width 1106 height 12
checkbox Completo "true"
type input "hemogra"
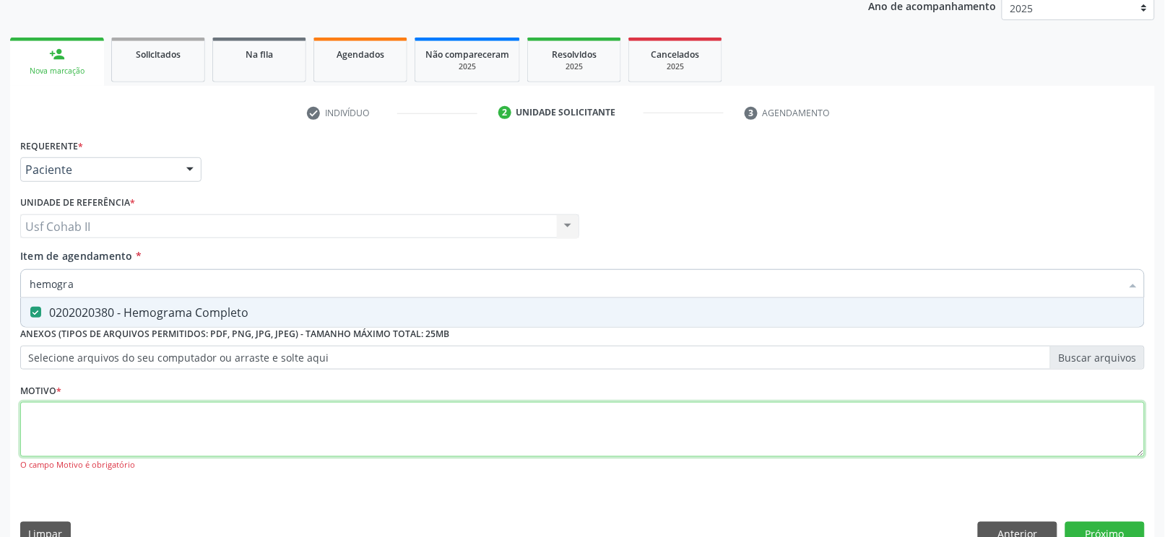
click at [89, 420] on div "Requerente * Paciente Profissional de Saúde Paciente Nenhum resultado encontrad…" at bounding box center [582, 313] width 1125 height 357
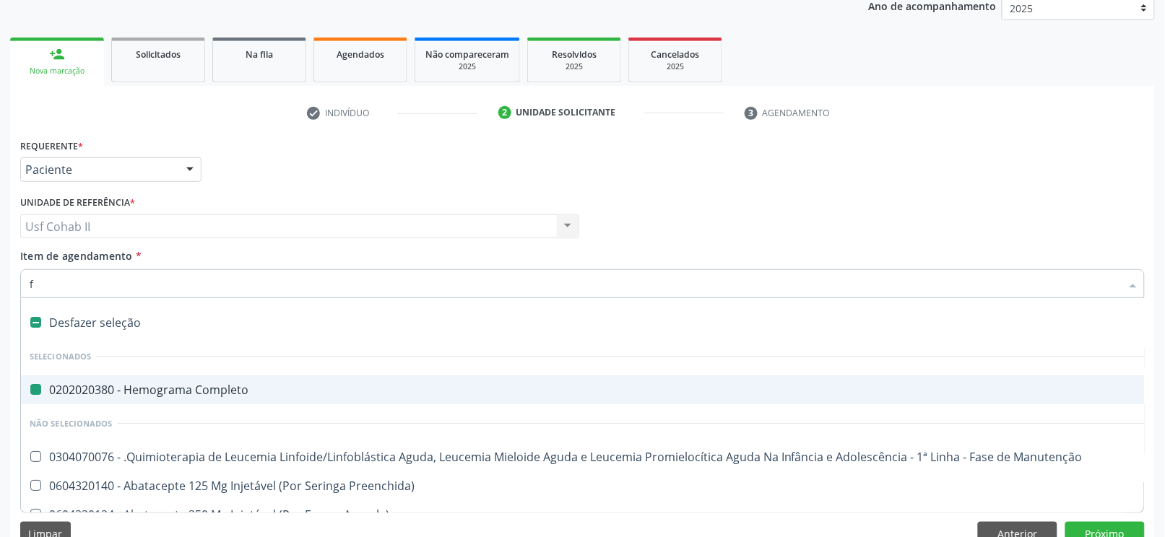
type input "fe"
checkbox Completo "false"
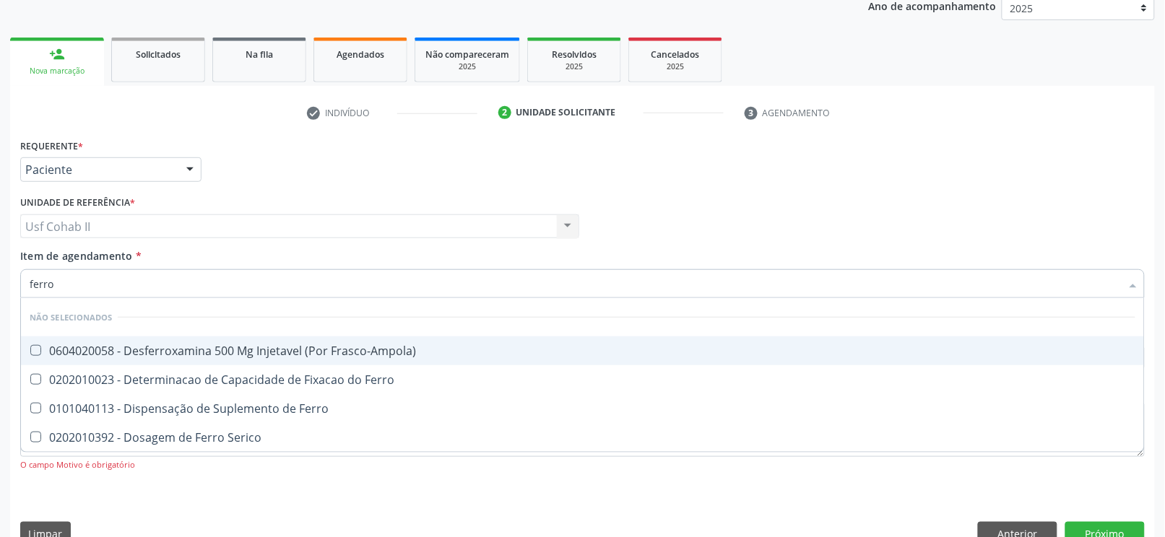
type input "ferro"
click at [345, 164] on div "Requerente * Paciente Profissional de Saúde Paciente Nenhum resultado encontrad…" at bounding box center [583, 163] width 1132 height 56
checkbox Frasco-Ampola\) "true"
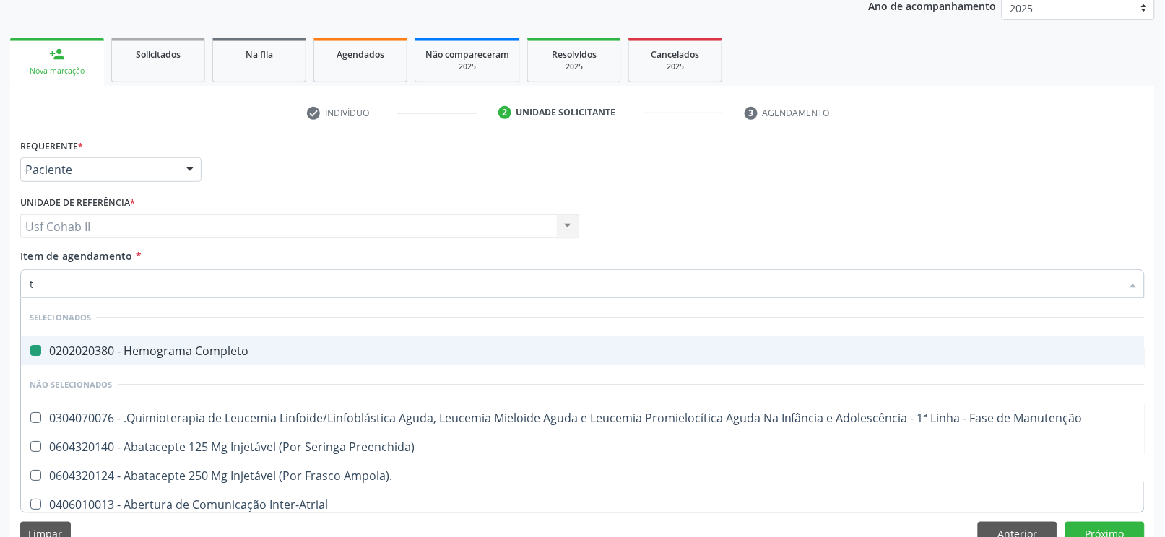
type input "ts"
checkbox Completo "false"
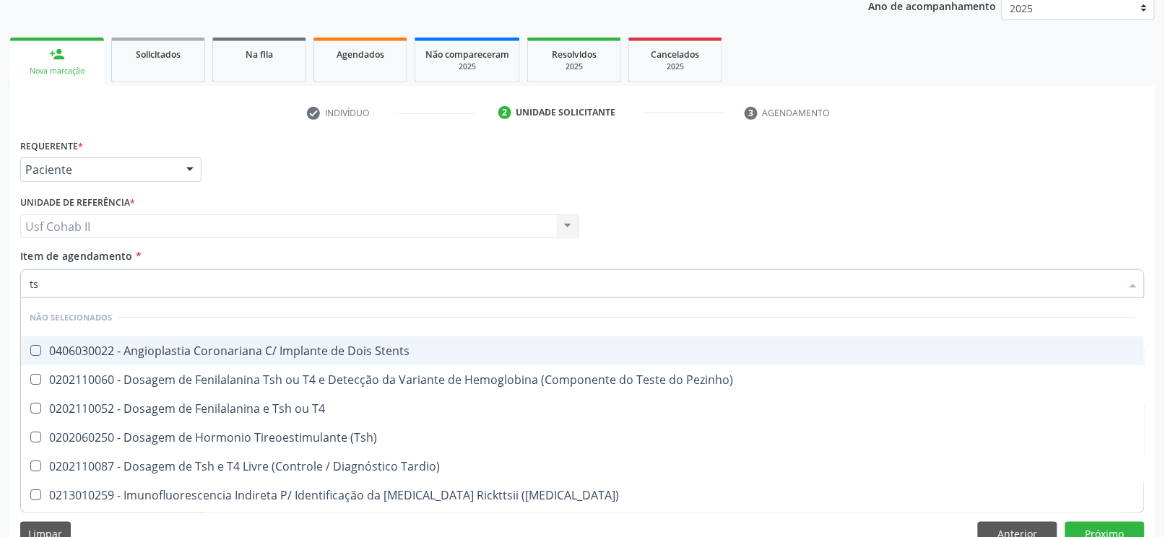
type input "tsh"
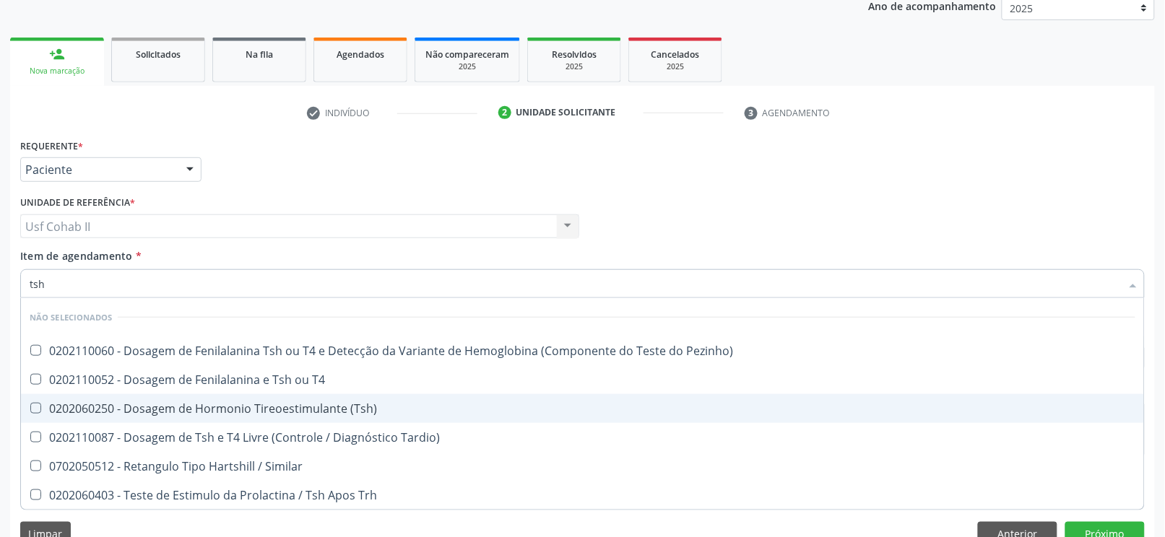
click at [327, 406] on div "0202060250 - Dosagem de Hormonio Tireoestimulante (Tsh)" at bounding box center [583, 409] width 1106 height 12
checkbox \(Tsh\) "true"
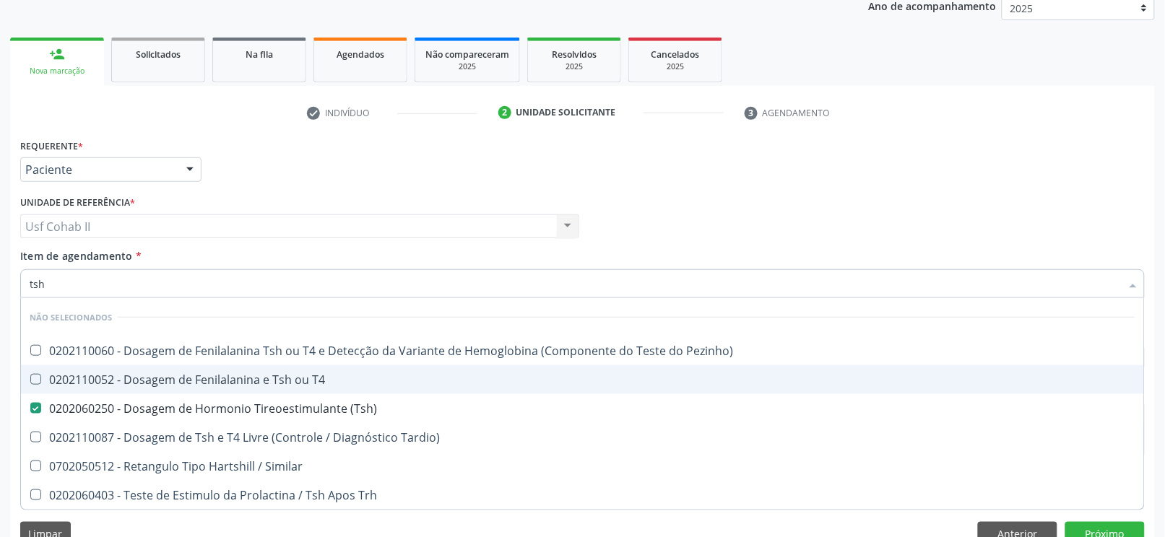
type input "tsh"
click at [662, 165] on div "Requerente * Paciente Profissional de Saúde Paciente Nenhum resultado encontrad…" at bounding box center [583, 163] width 1132 height 56
checkbox Pezinho\) "true"
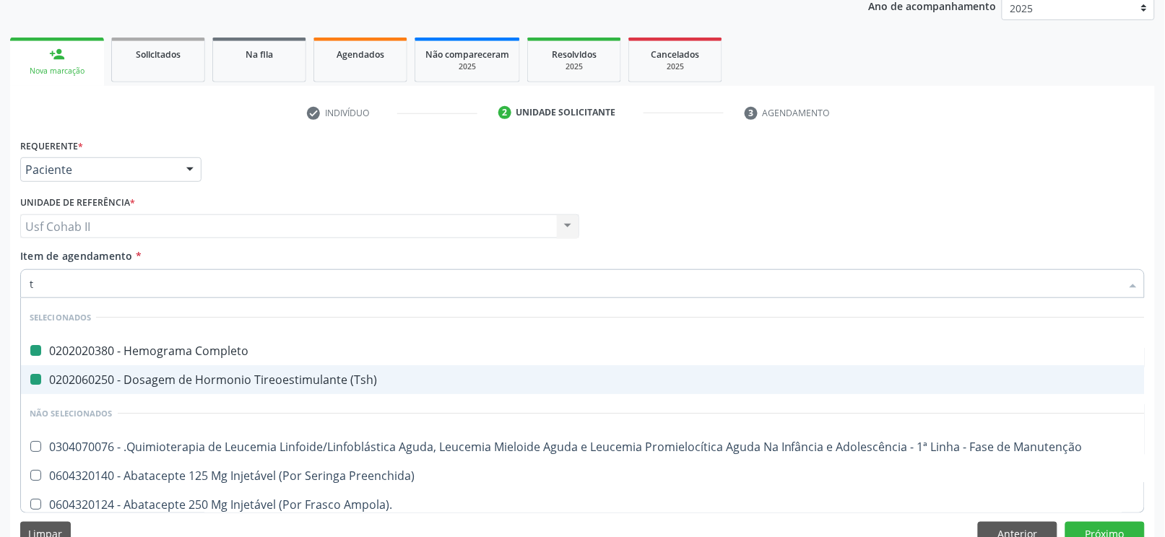
type input "t4"
checkbox Completo "false"
checkbox \(Tsh\) "false"
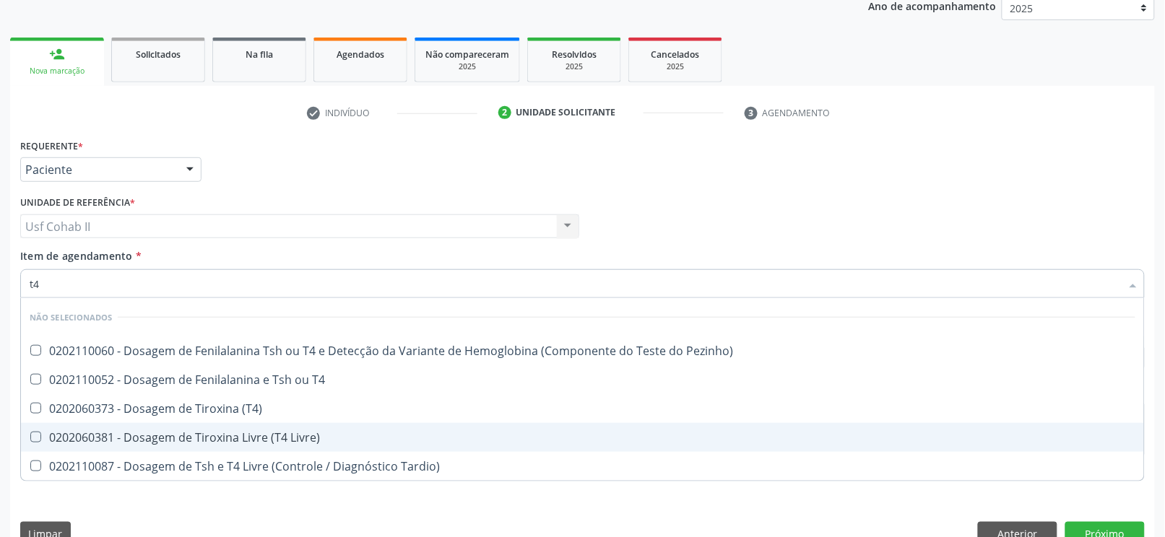
click at [298, 438] on div "0202060381 - Dosagem de Tiroxina Livre (T4 Livre)" at bounding box center [583, 438] width 1106 height 12
checkbox Livre\) "true"
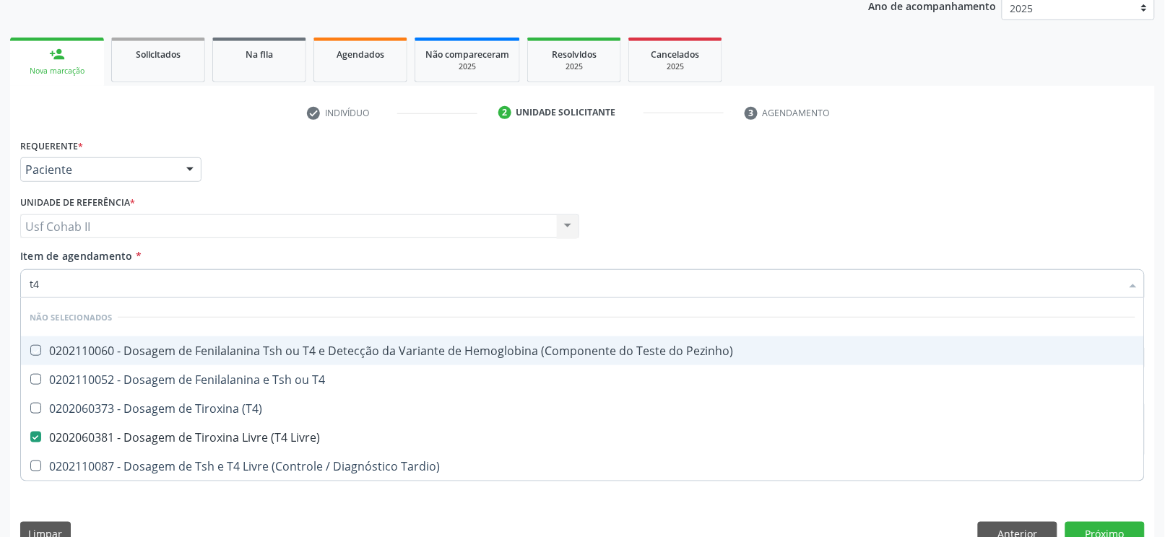
click at [359, 168] on div "Requerente * Paciente Profissional de Saúde Paciente Nenhum resultado encontrad…" at bounding box center [583, 163] width 1132 height 56
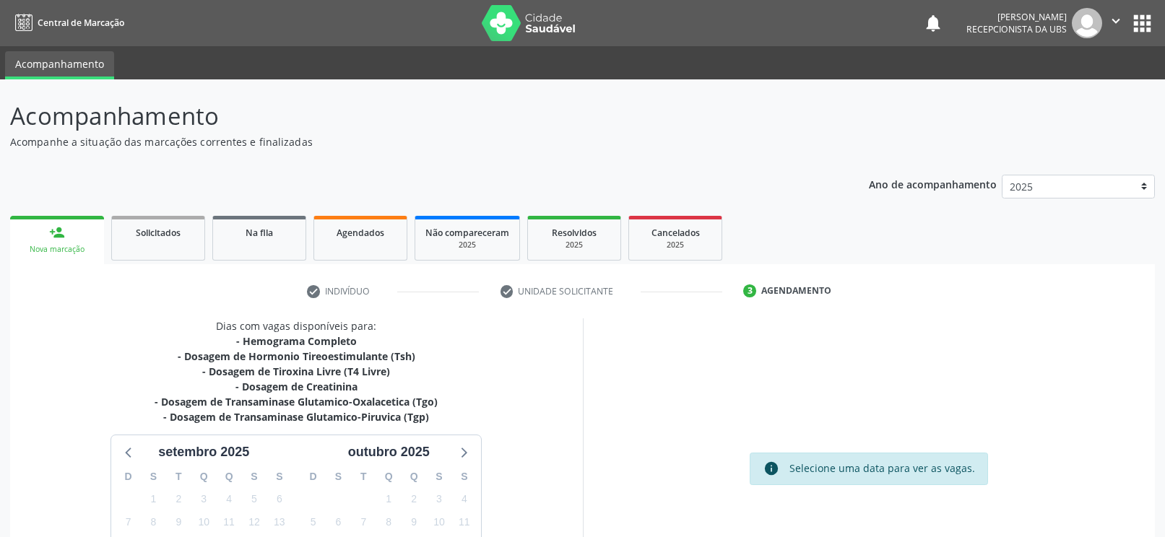
scroll to position [166, 0]
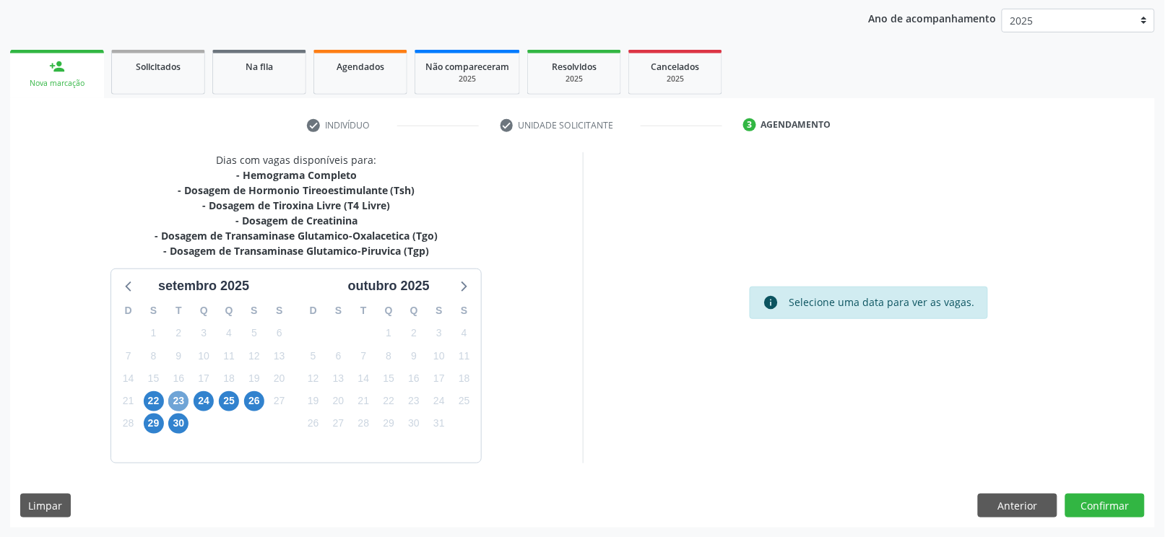
click at [173, 397] on span "23" at bounding box center [178, 401] width 20 height 20
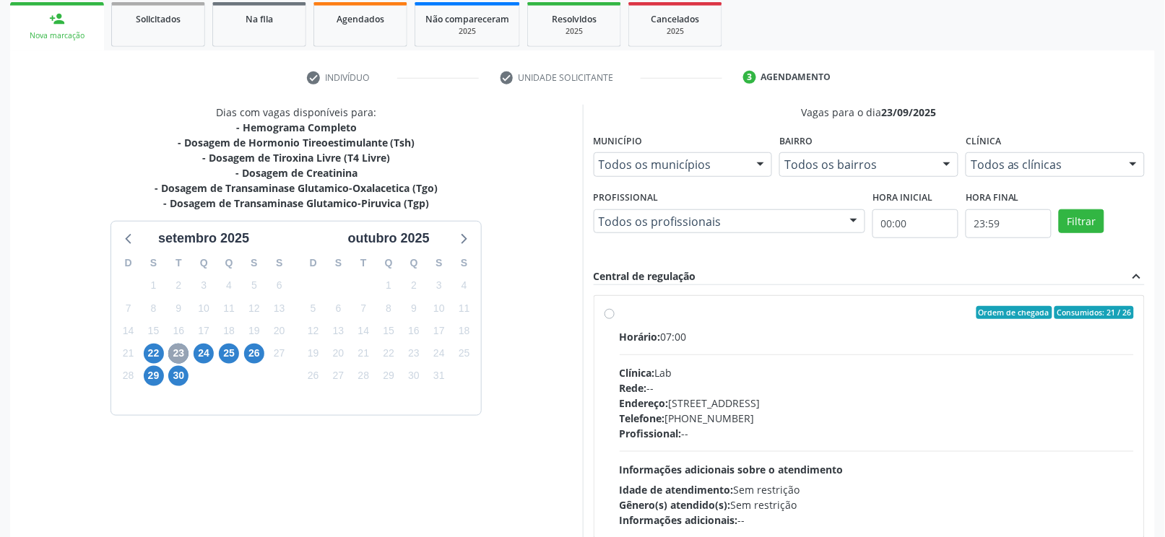
scroll to position [300, 0]
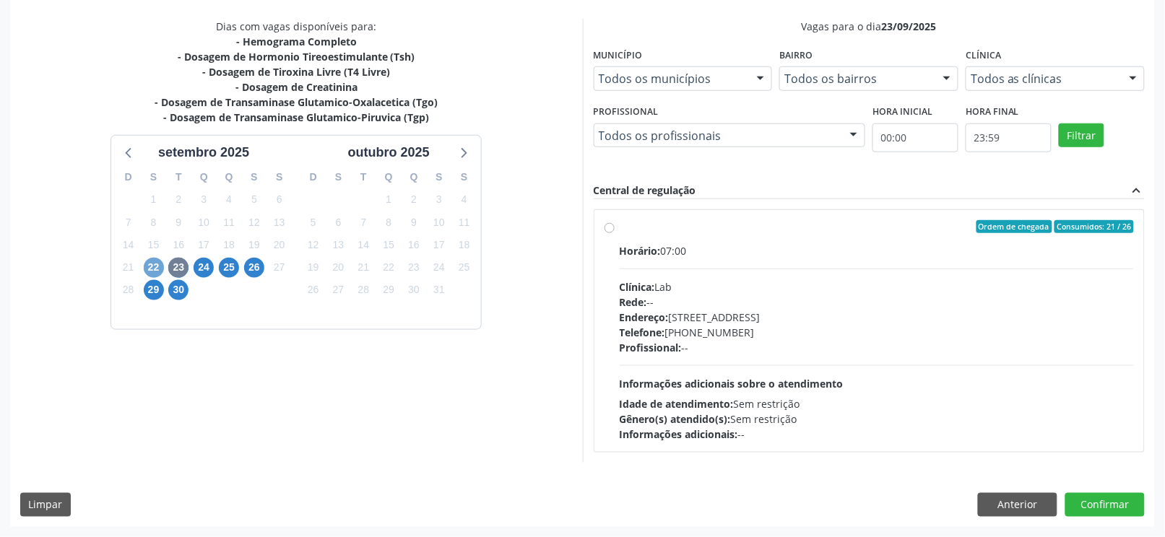
click at [147, 267] on span "22" at bounding box center [154, 268] width 20 height 20
click at [174, 268] on span "23" at bounding box center [178, 268] width 20 height 20
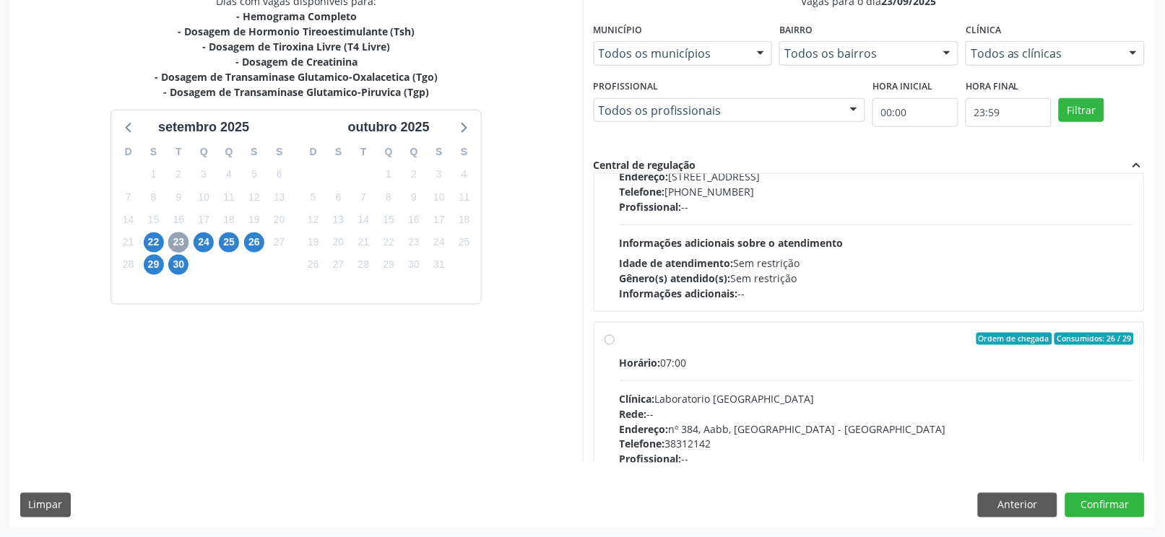
scroll to position [229, 0]
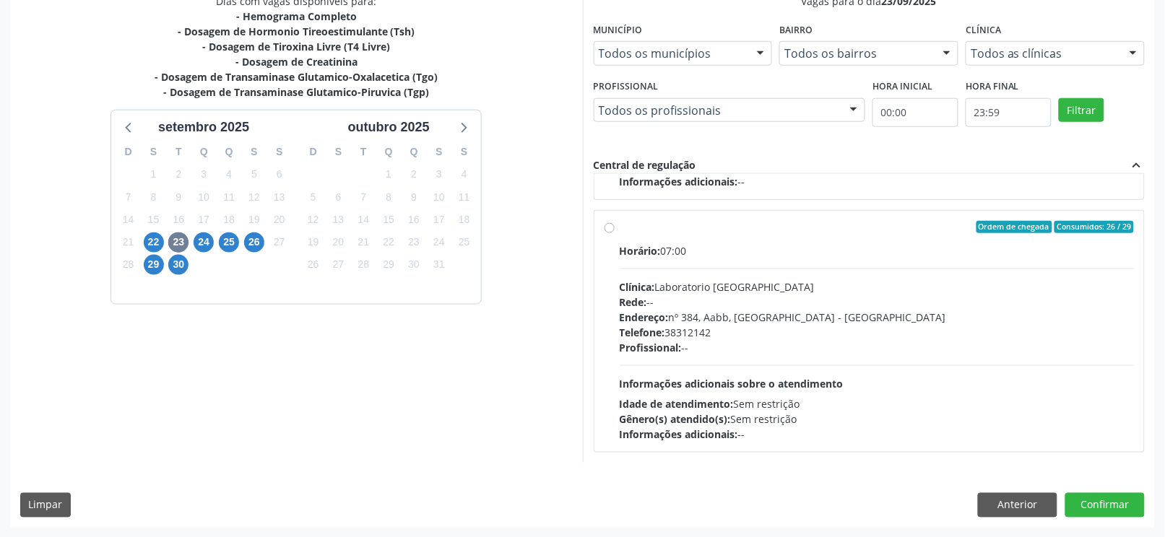
click at [620, 226] on label "Ordem de chegada Consumidos: 26 / 29 Horário: 07:00 Clínica: Laboratorio Sao Fr…" at bounding box center [877, 332] width 515 height 222
click at [610, 226] on input "Ordem de chegada Consumidos: 26 / 29 Horário: 07:00 Clínica: Laboratorio Sao Fr…" at bounding box center [610, 227] width 10 height 13
radio input "true"
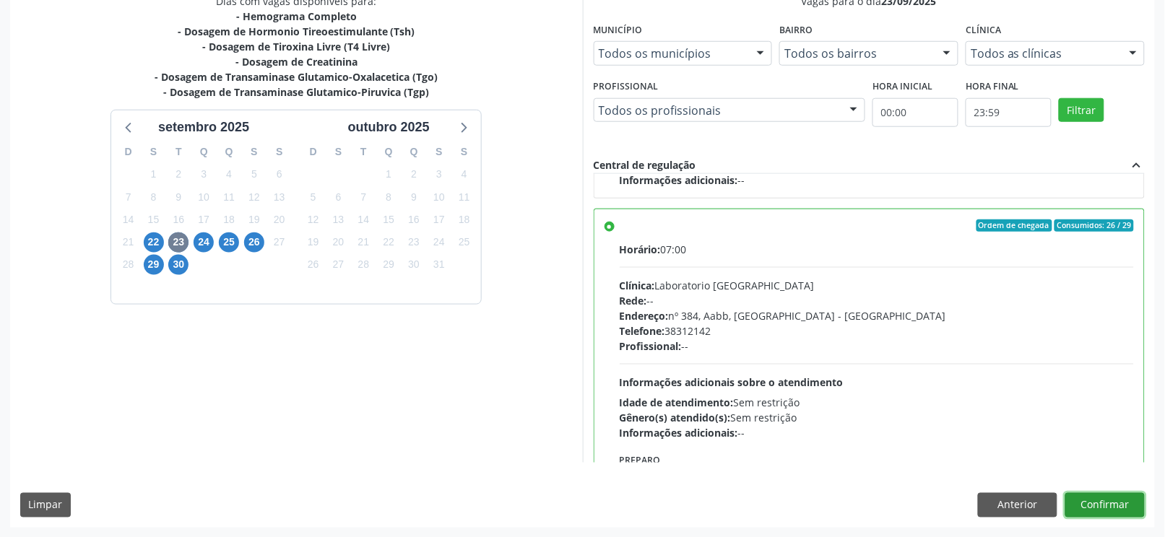
click at [1115, 505] on button "Confirmar" at bounding box center [1104, 505] width 79 height 25
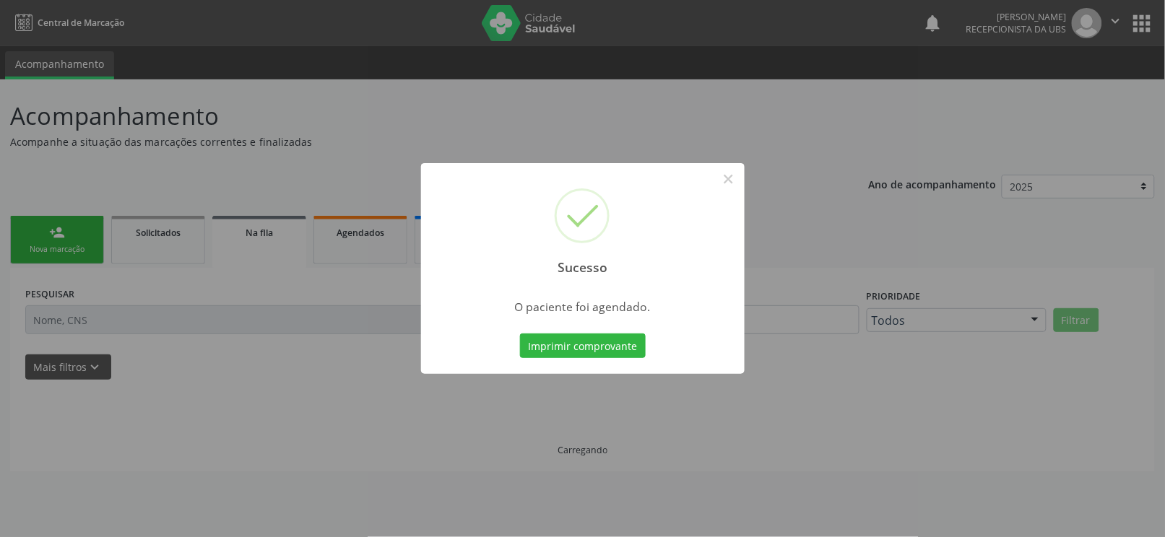
scroll to position [0, 0]
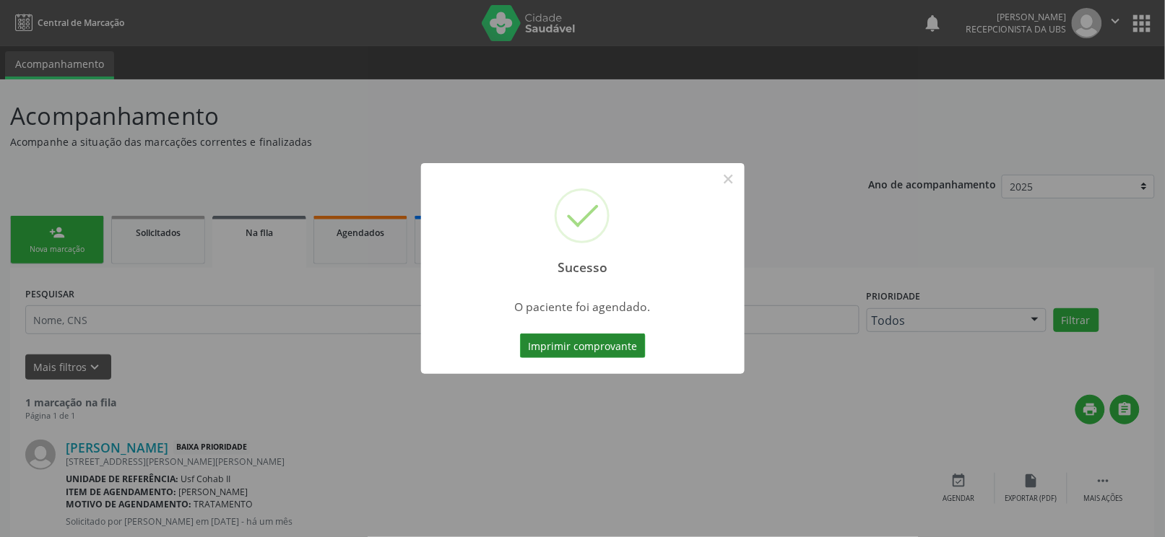
click at [610, 348] on button "Imprimir comprovante" at bounding box center [583, 346] width 126 height 25
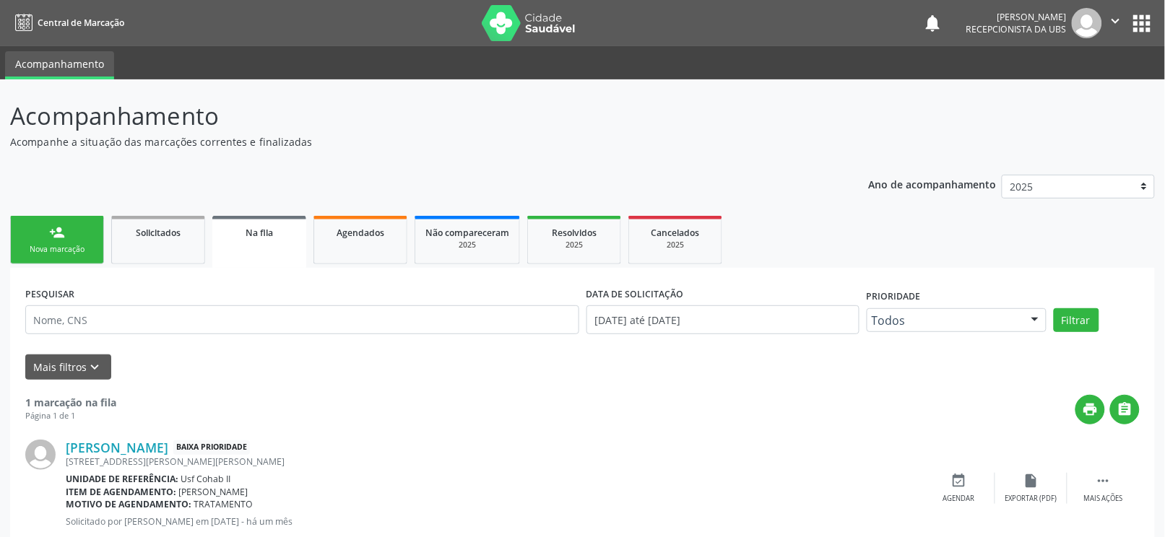
click at [65, 239] on link "person_add Nova marcação" at bounding box center [57, 240] width 94 height 48
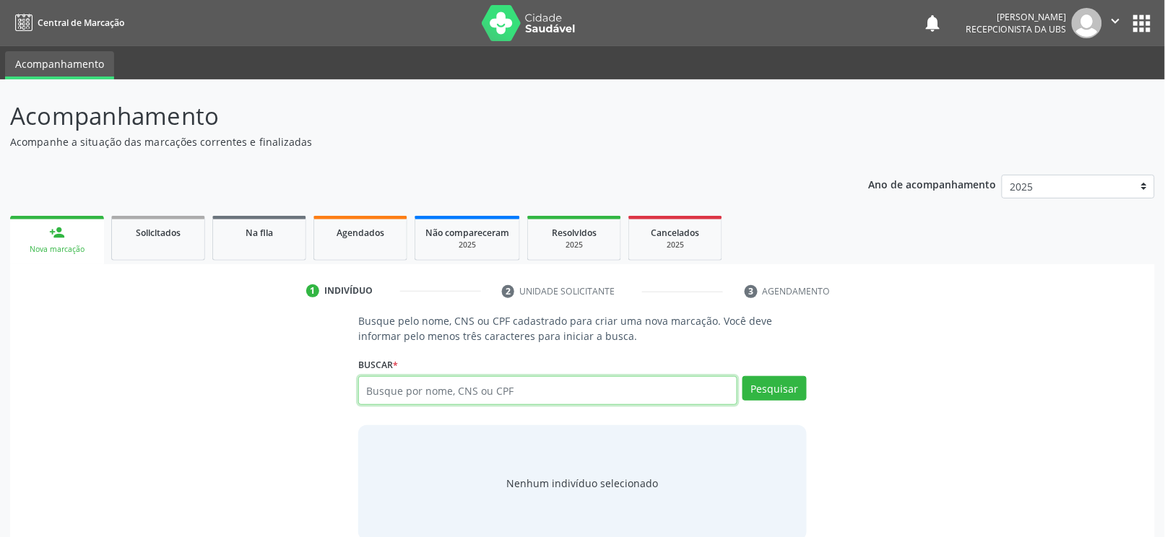
click at [395, 392] on input "text" at bounding box center [547, 390] width 379 height 29
type input "702104756030092"
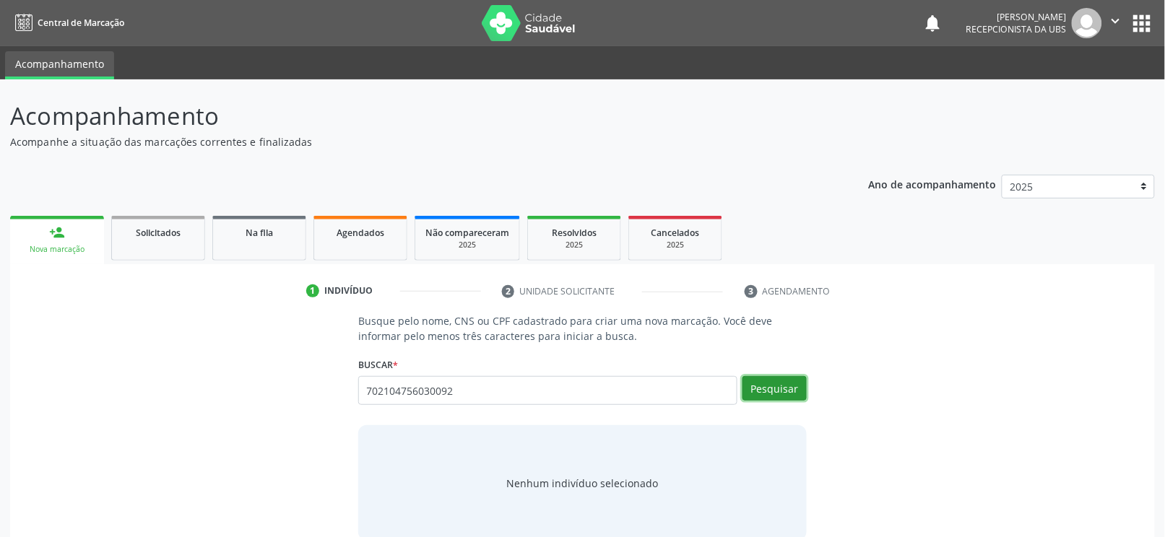
click at [773, 389] on button "Pesquisar" at bounding box center [774, 388] width 64 height 25
type input "702104756030092"
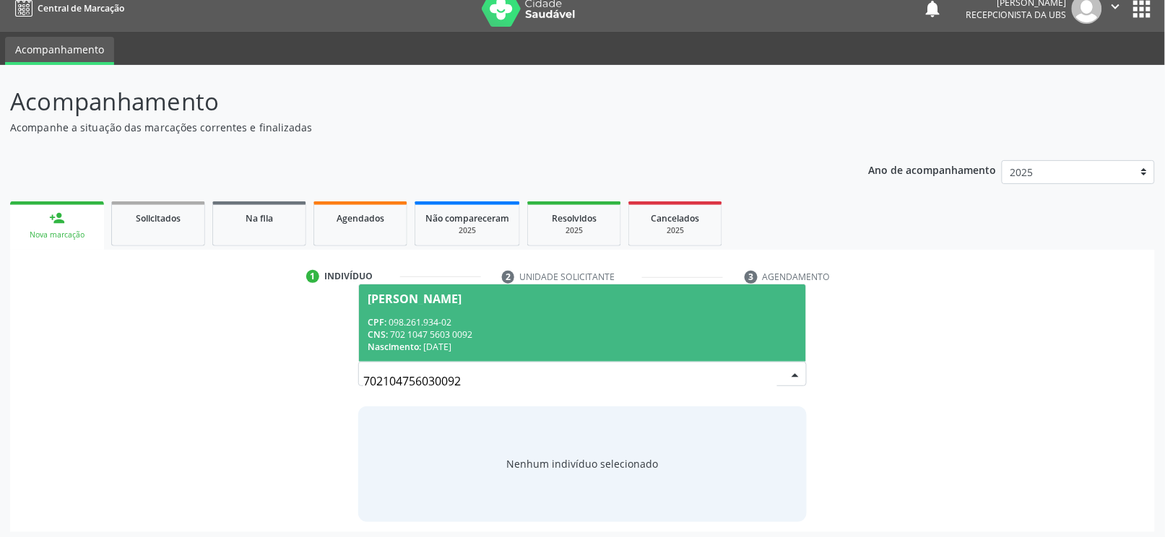
scroll to position [19, 0]
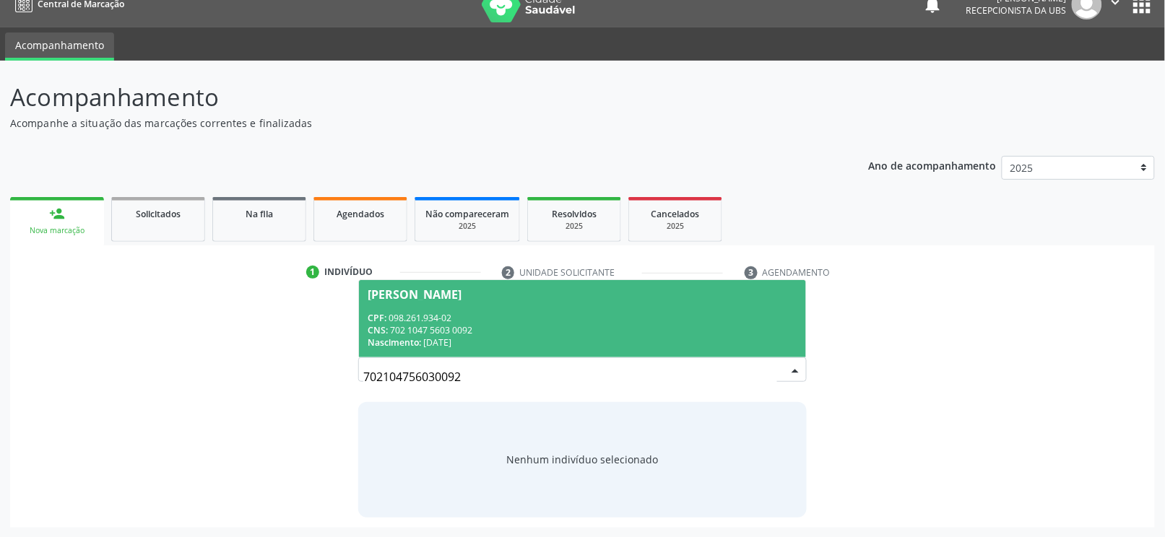
click at [599, 337] on div "Nascimento: 24/02/1978" at bounding box center [583, 343] width 430 height 12
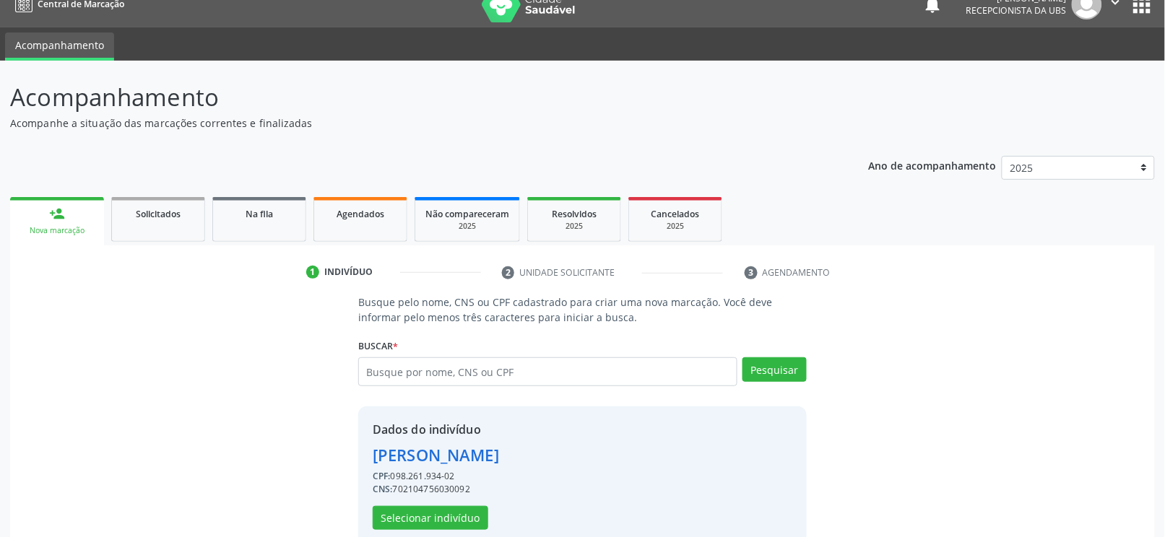
click at [1031, 358] on div "Busque pelo nome, CNS ou CPF cadastrado para criar uma nova marcação. Você deve…" at bounding box center [582, 420] width 1125 height 250
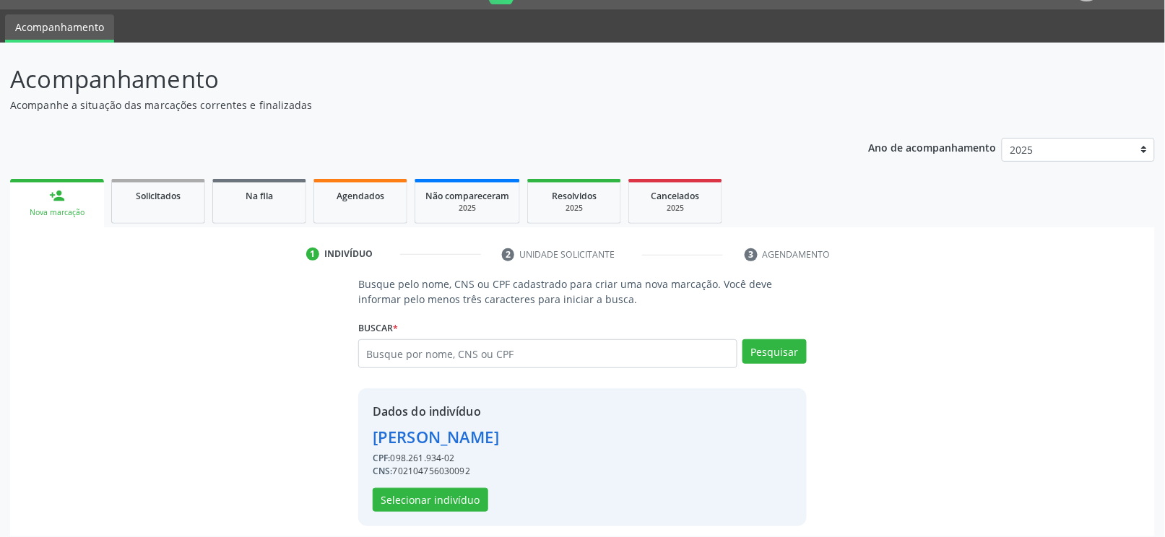
scroll to position [46, 0]
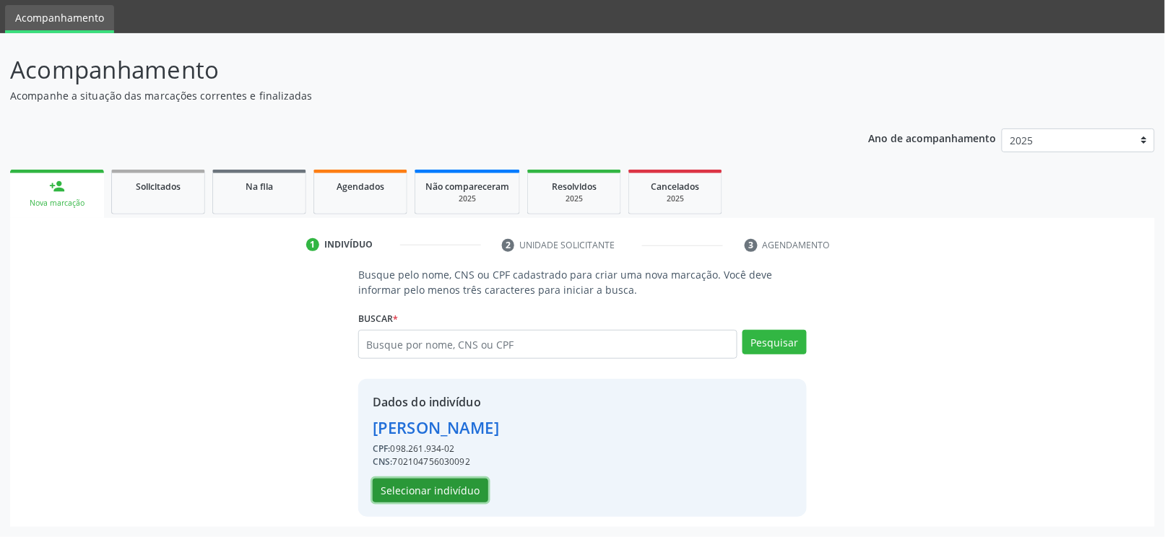
click at [464, 485] on button "Selecionar indivíduo" at bounding box center [431, 491] width 116 height 25
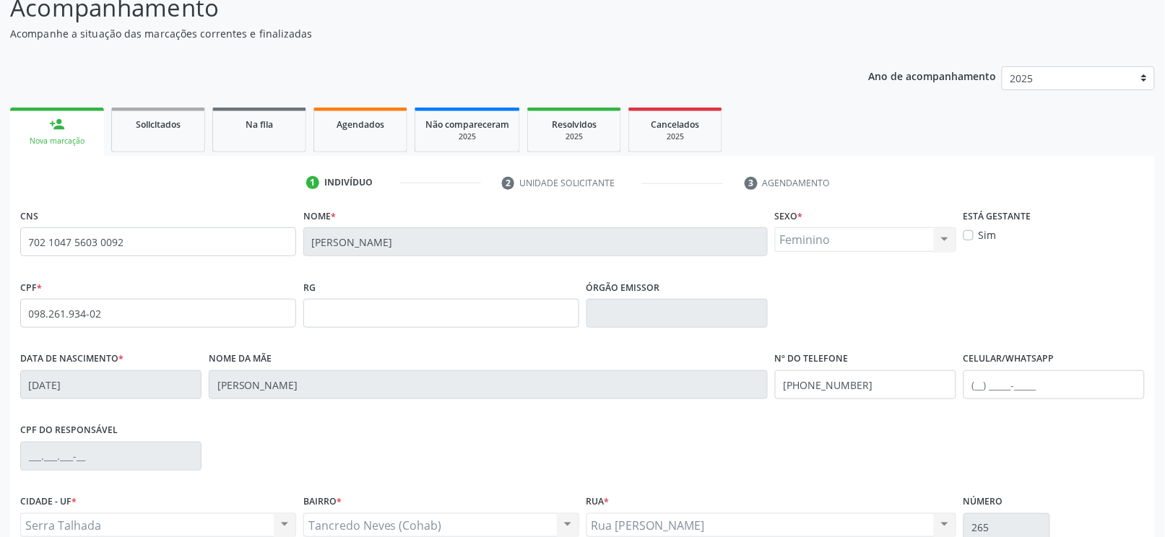
scroll to position [142, 0]
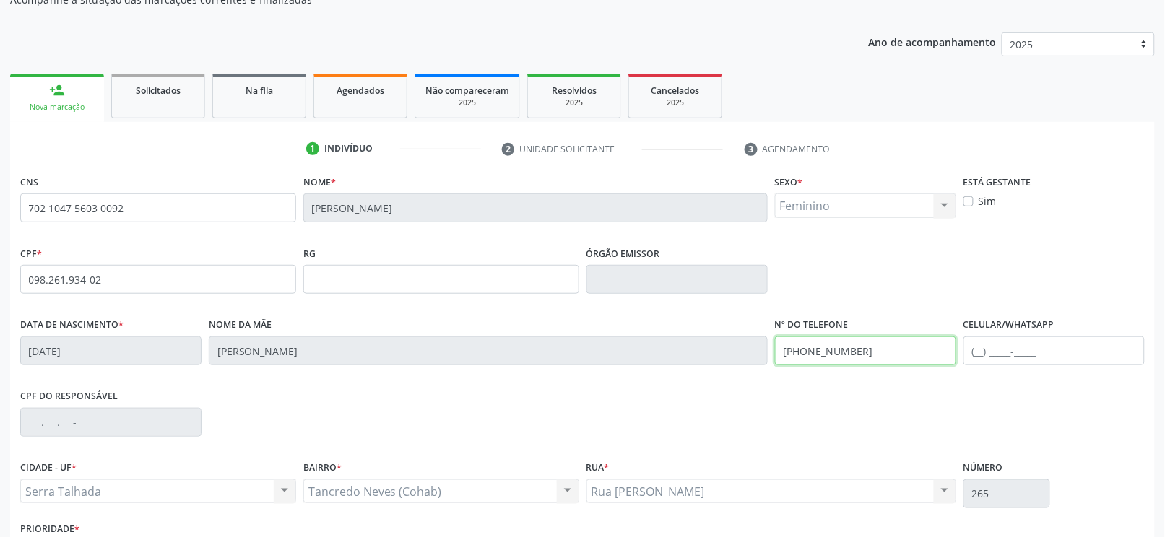
drag, startPoint x: 863, startPoint y: 352, endPoint x: 634, endPoint y: 354, distance: 229.0
click at [634, 354] on div "Data de nascimento * 24/02/1978 Nome da mãe Rosa Maria de Lima Nº do Telefone (…" at bounding box center [583, 350] width 1132 height 72
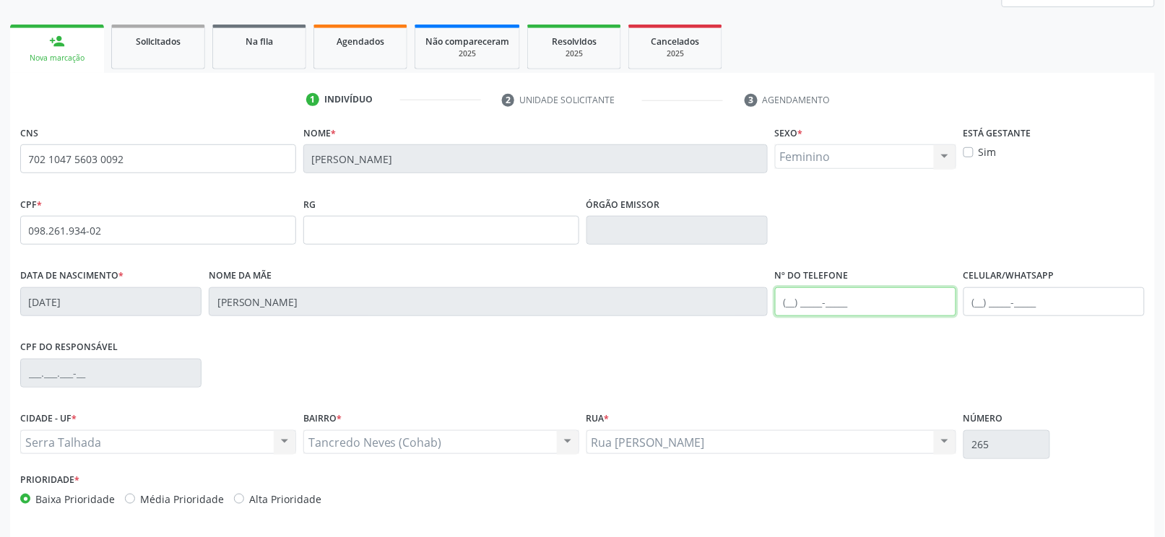
scroll to position [245, 0]
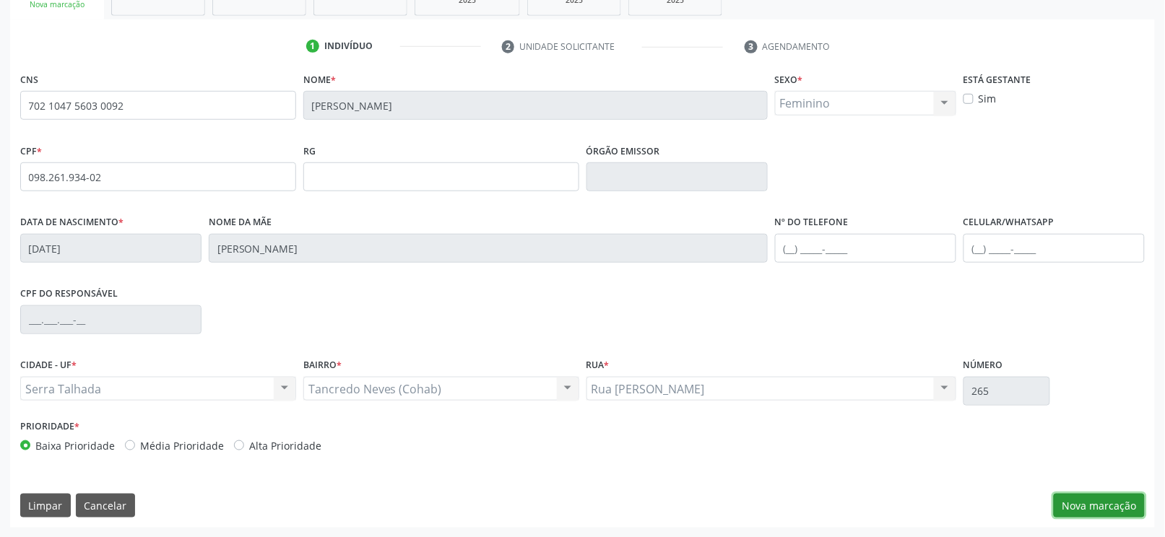
click at [1103, 499] on button "Nova marcação" at bounding box center [1099, 506] width 91 height 25
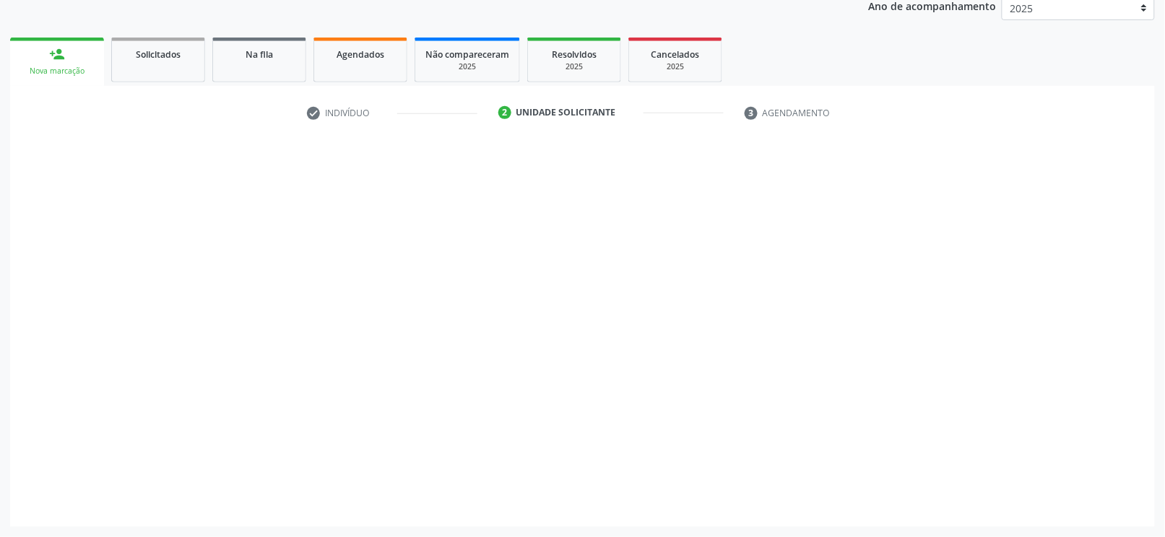
scroll to position [178, 0]
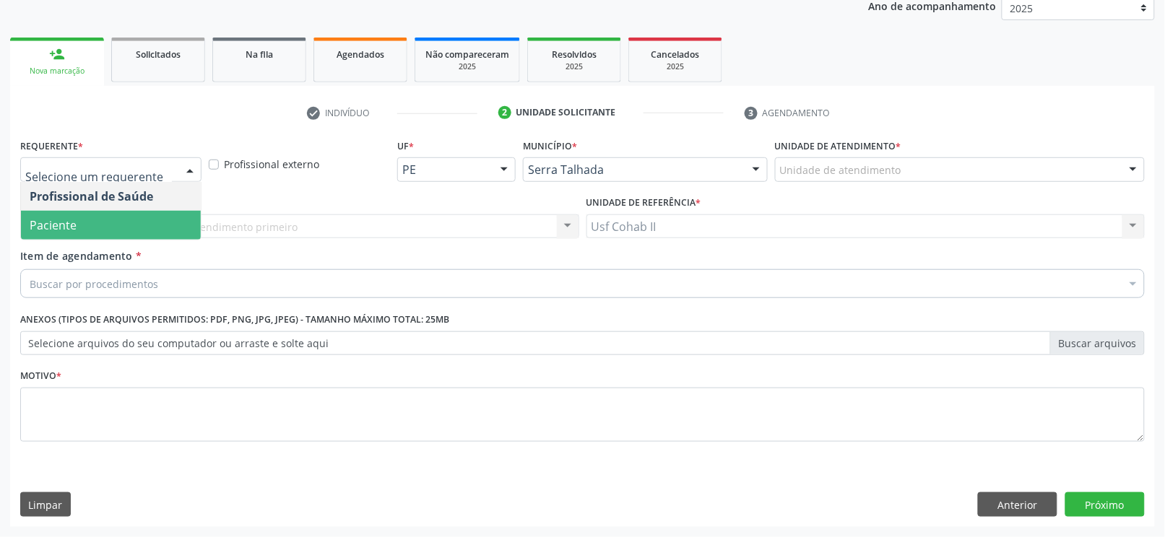
click at [88, 225] on span "Paciente" at bounding box center [111, 225] width 180 height 29
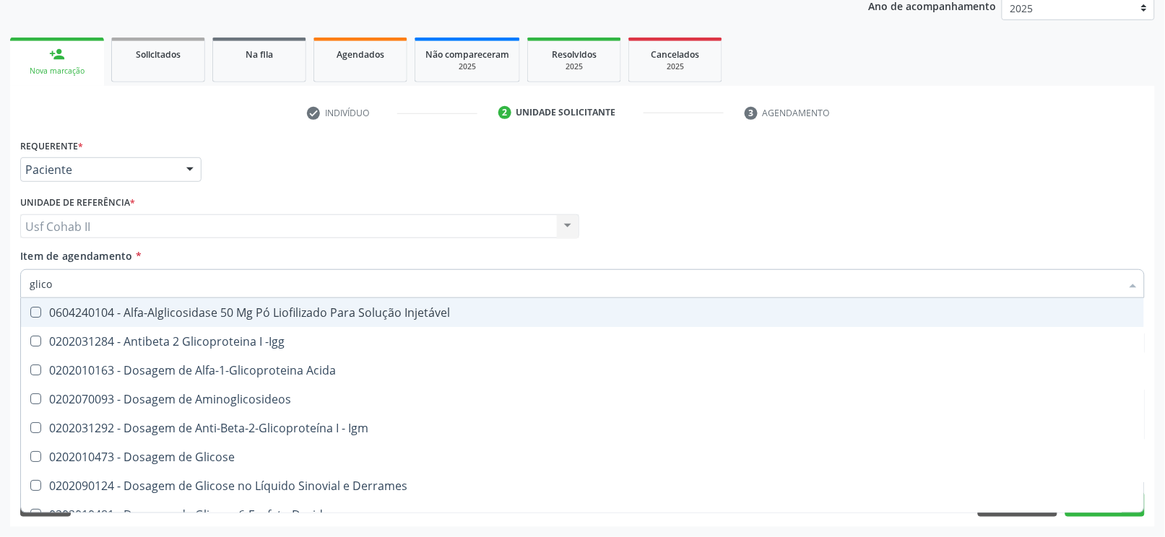
type input "glicos"
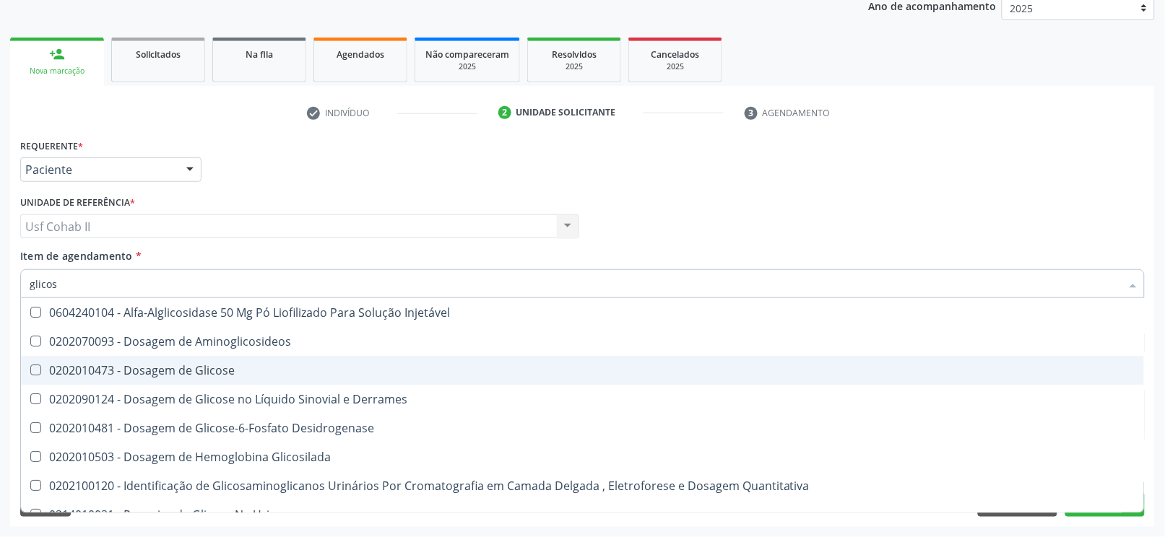
click at [217, 368] on div "0202010473 - Dosagem de Glicose" at bounding box center [583, 371] width 1106 height 12
checkbox Glicose "true"
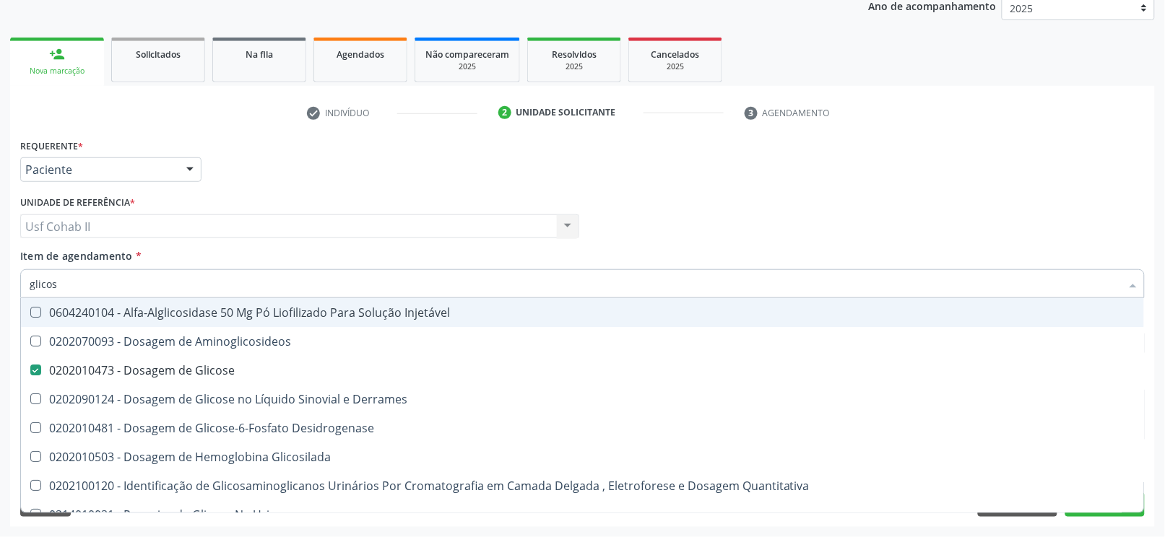
type input "glicos"
click at [280, 184] on div "Requerente * Paciente Profissional de Saúde Paciente Nenhum resultado encontrad…" at bounding box center [583, 163] width 1132 height 56
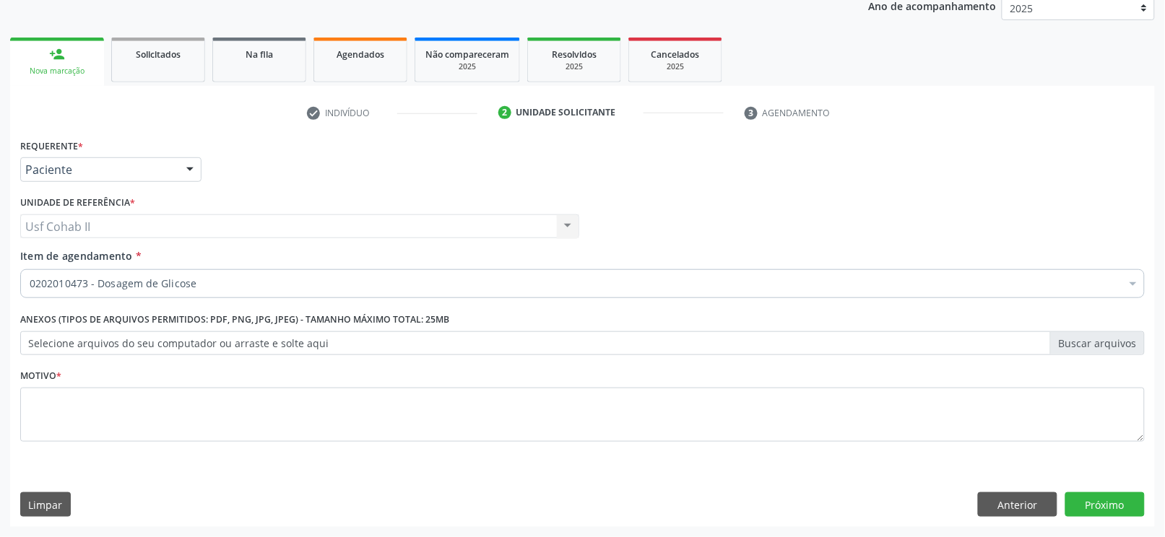
checkbox Glicose "true"
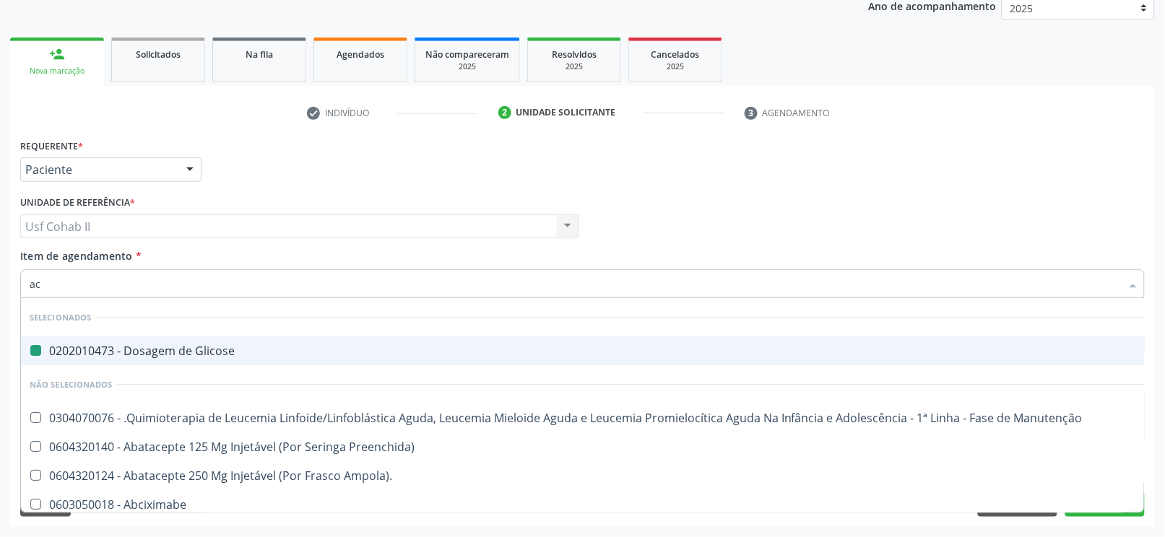
type input "aci"
checkbox Glicose "false"
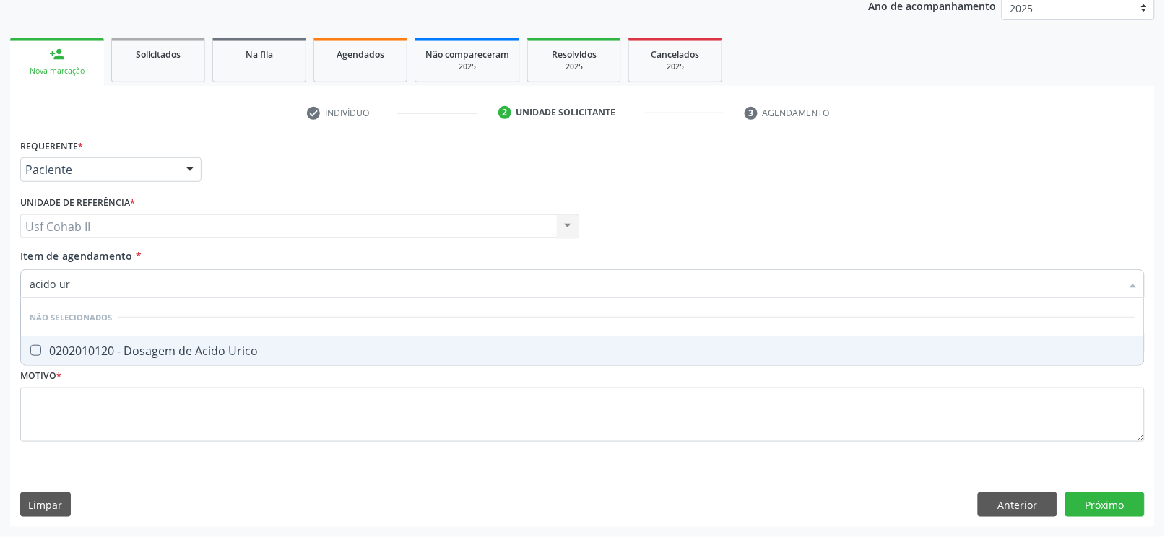
type input "acido uri"
click at [155, 351] on div "0202010120 - Dosagem de Acido Urico" at bounding box center [583, 351] width 1106 height 12
checkbox Urico "true"
type input "acido uri"
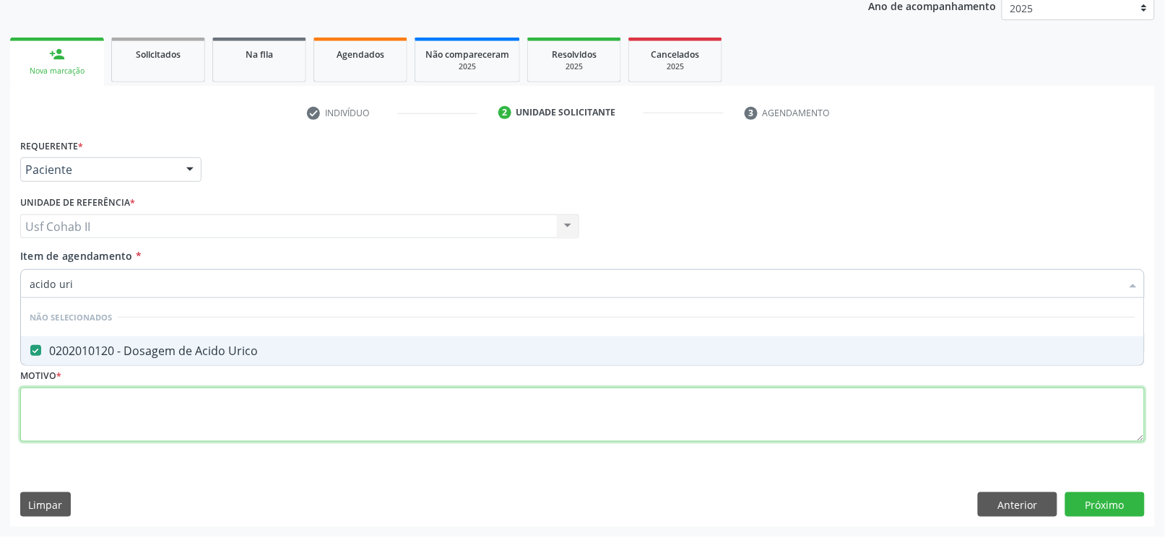
click at [129, 415] on div "Requerente * Paciente Profissional de Saúde Paciente Nenhum resultado encontrad…" at bounding box center [582, 298] width 1125 height 327
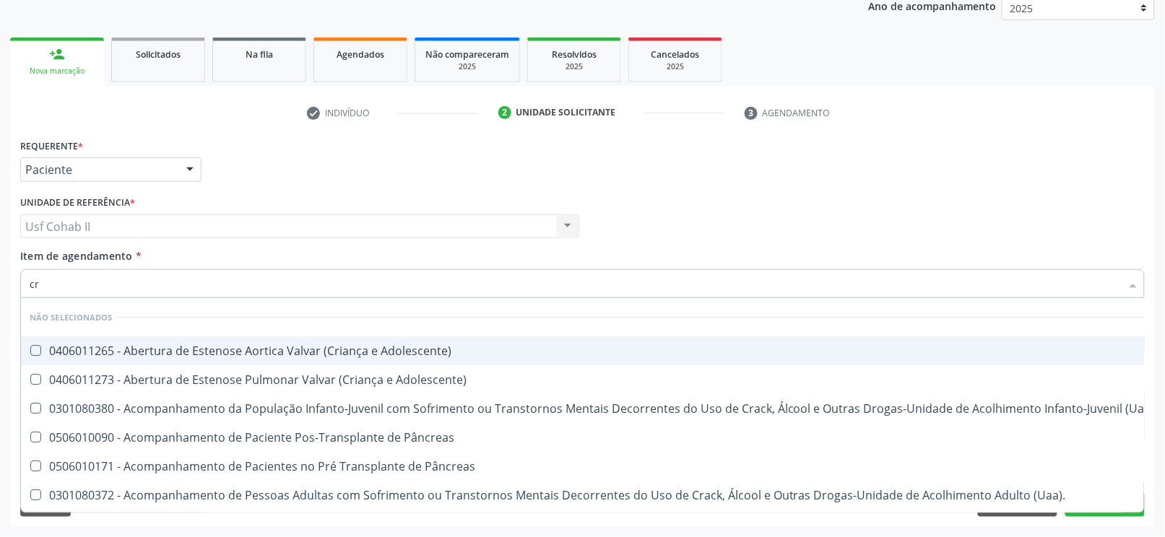
type input "cre"
checkbox Adolescente\) "false"
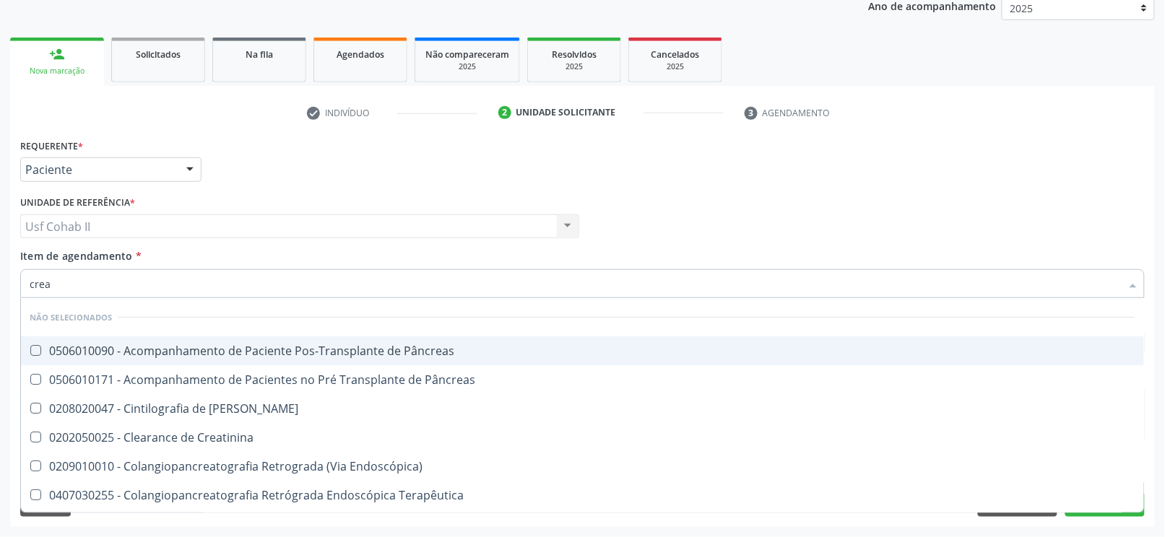
type input "creat"
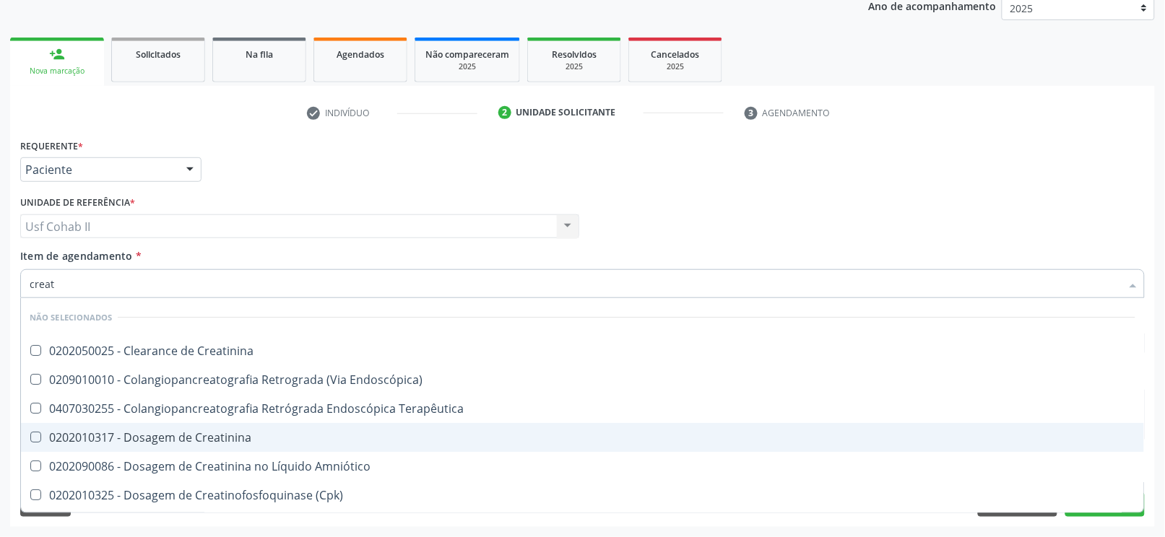
drag, startPoint x: 149, startPoint y: 438, endPoint x: 155, endPoint y: 410, distance: 28.8
click at [149, 439] on div "0202010317 - Dosagem de Creatinina" at bounding box center [583, 438] width 1106 height 12
checkbox Creatinina "true"
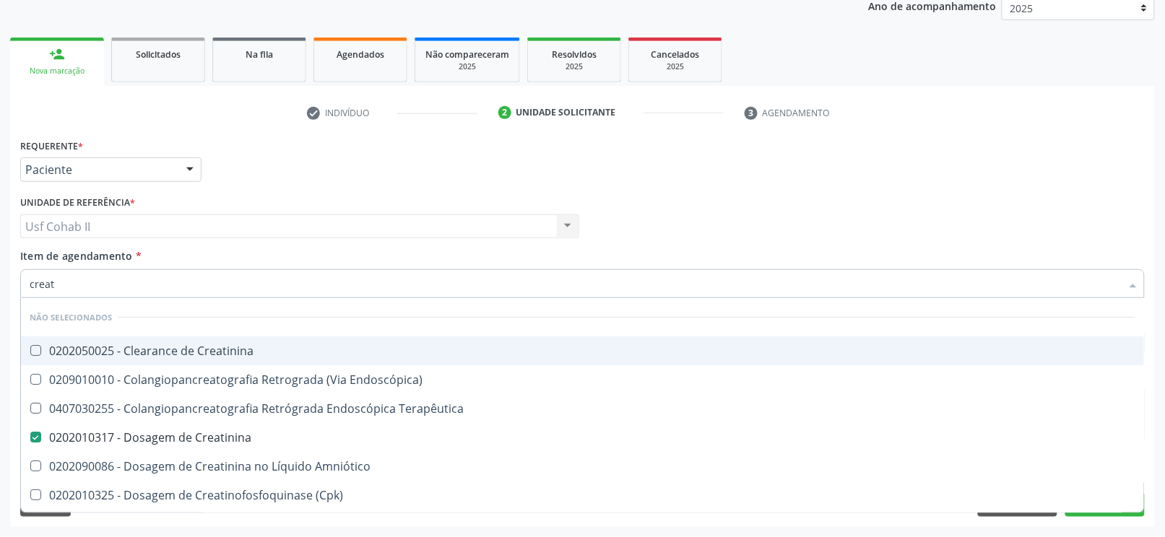
type input "creat"
click at [272, 183] on div "Requerente * Paciente Profissional de Saúde Paciente Nenhum resultado encontrad…" at bounding box center [583, 163] width 1132 height 56
checkbox Creatinina "true"
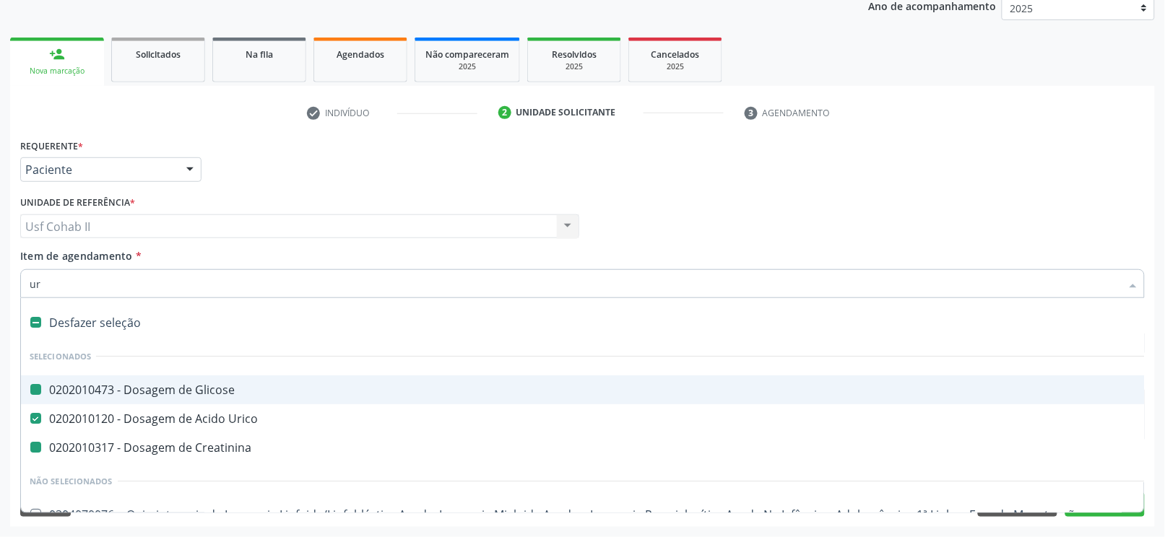
type input "ure"
checkbox Glicose "false"
checkbox Creatinina "false"
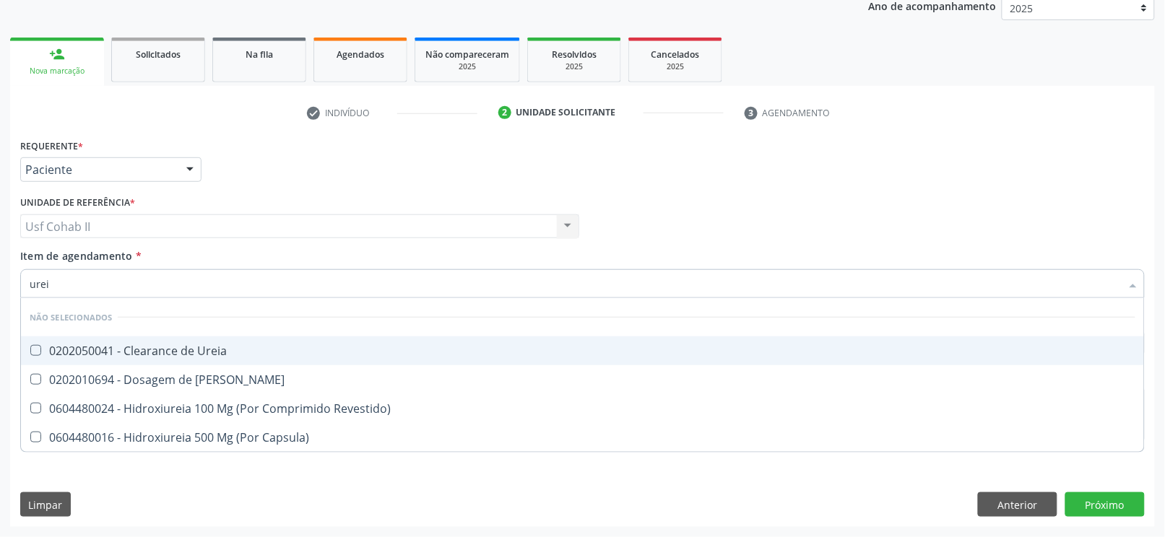
type input "ureia"
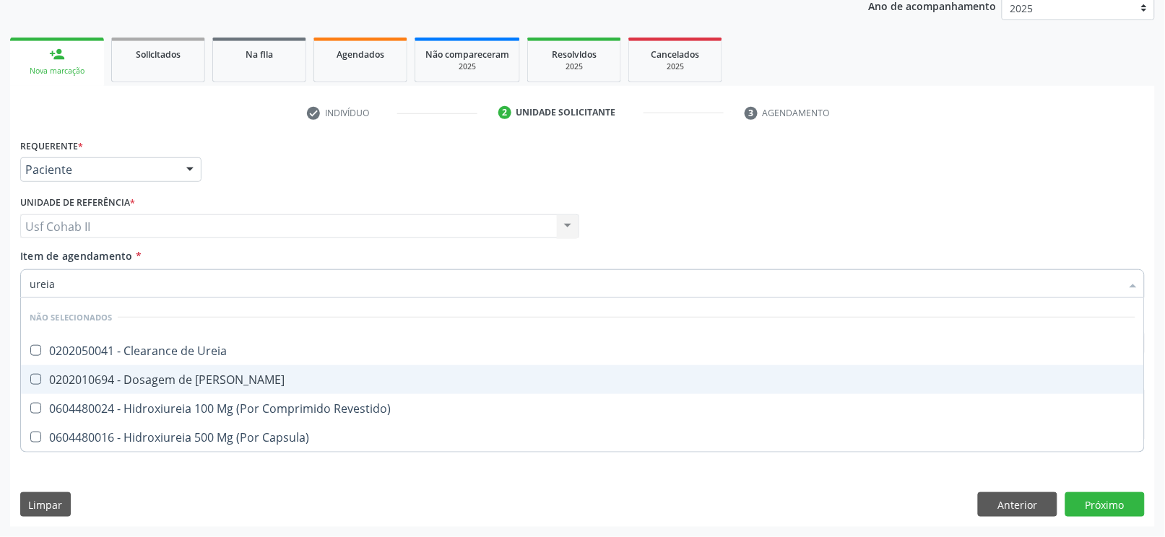
click at [161, 383] on div "0202010694 - Dosagem de [PERSON_NAME]" at bounding box center [583, 380] width 1106 height 12
checkbox Ureia "true"
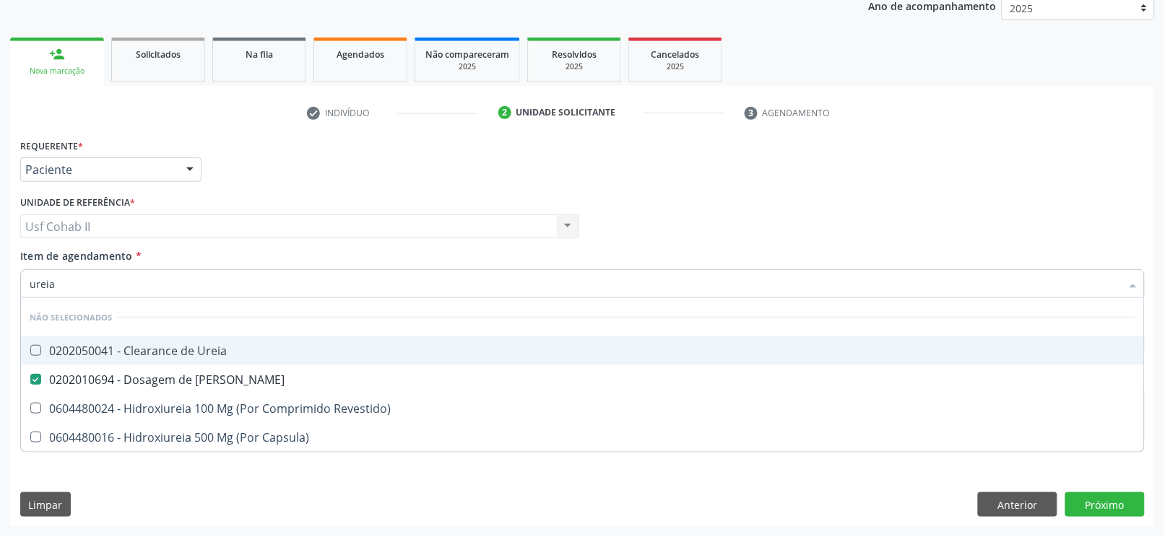
type input "ureia"
click at [257, 194] on div "Unidade de referência * Usf Cohab II Usf Cohab II Nenhum resultado encontrado p…" at bounding box center [299, 215] width 559 height 46
checkbox Ureia "true"
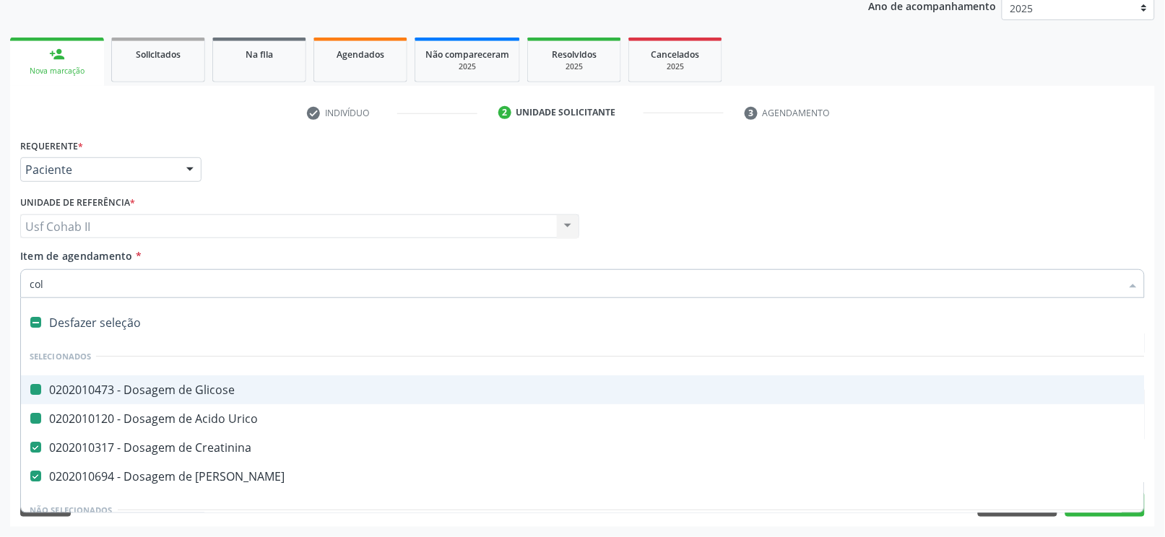
type input "cole"
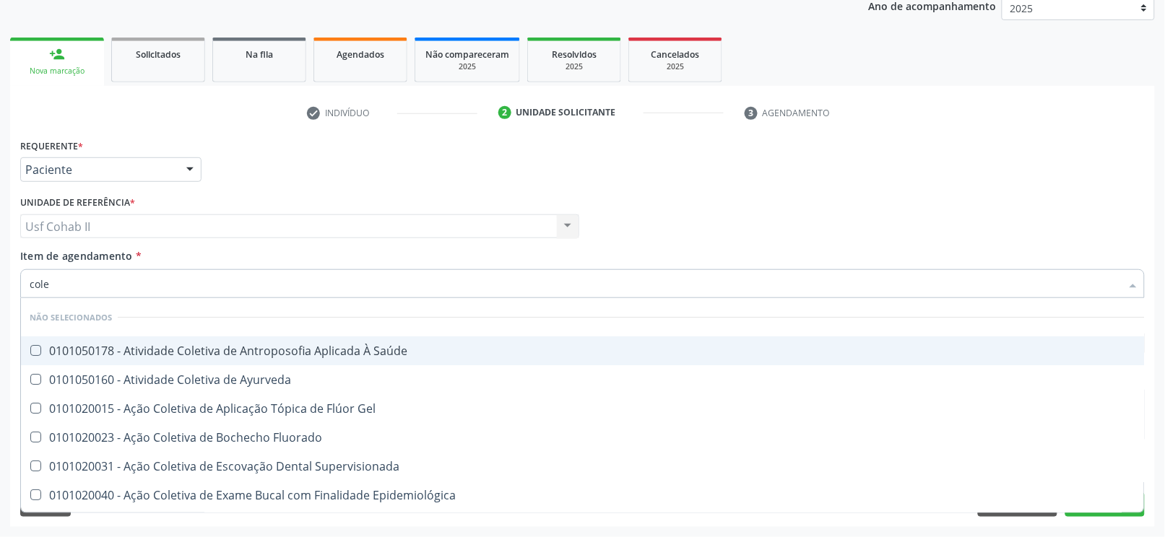
checkbox Saúde "false"
checkbox Ayurveda "false"
type input "coles"
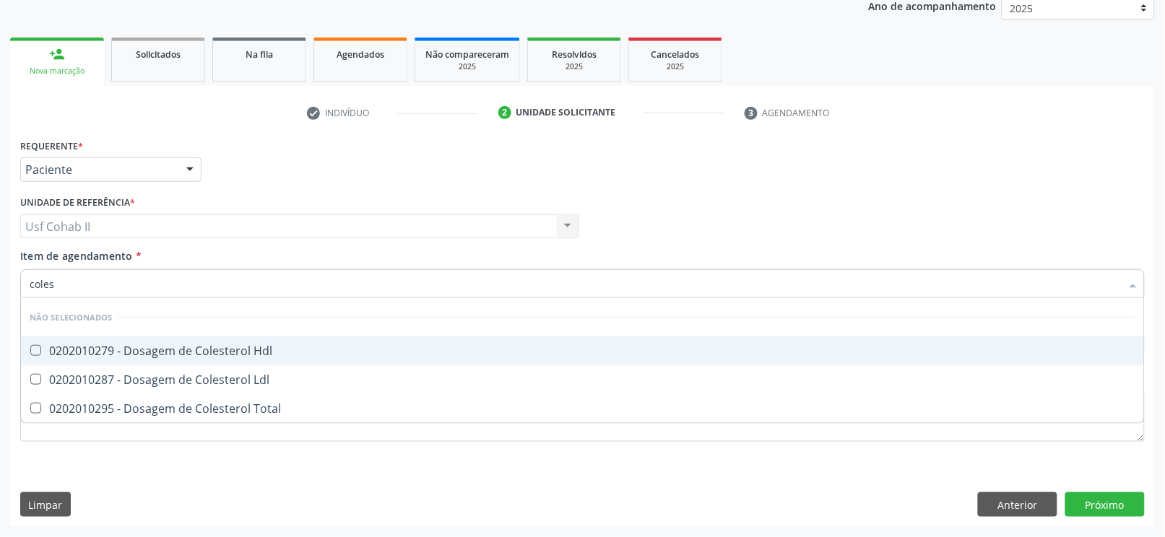
drag, startPoint x: 212, startPoint y: 339, endPoint x: 193, endPoint y: 361, distance: 29.2
click at [212, 340] on span "0202010279 - Dosagem de Colesterol Hdl" at bounding box center [582, 351] width 1123 height 29
checkbox Hdl "true"
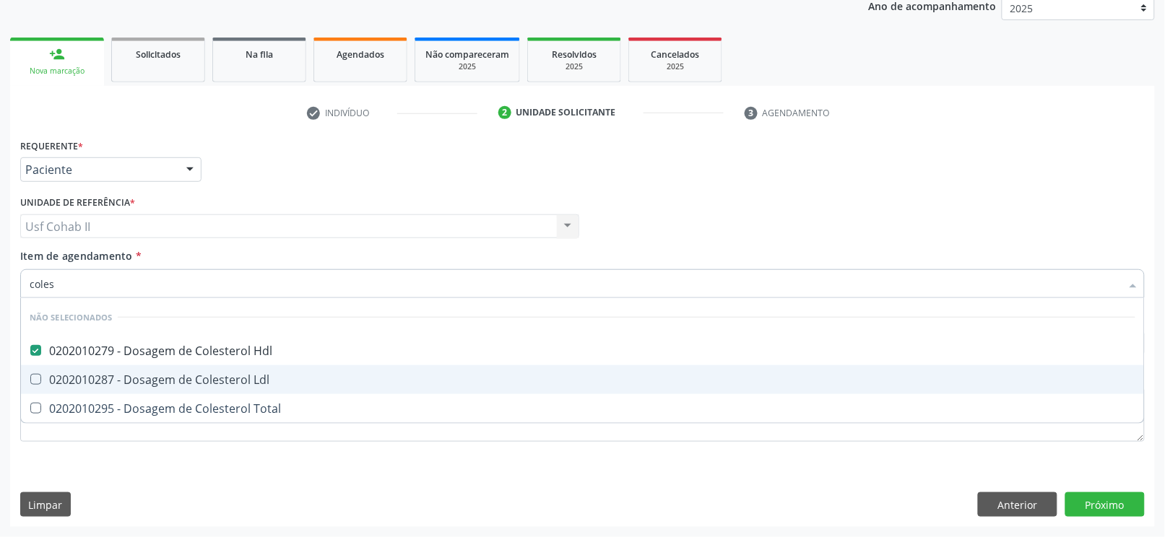
click at [182, 365] on span "0202010287 - Dosagem de Colesterol Ldl" at bounding box center [582, 379] width 1123 height 29
checkbox Ldl "true"
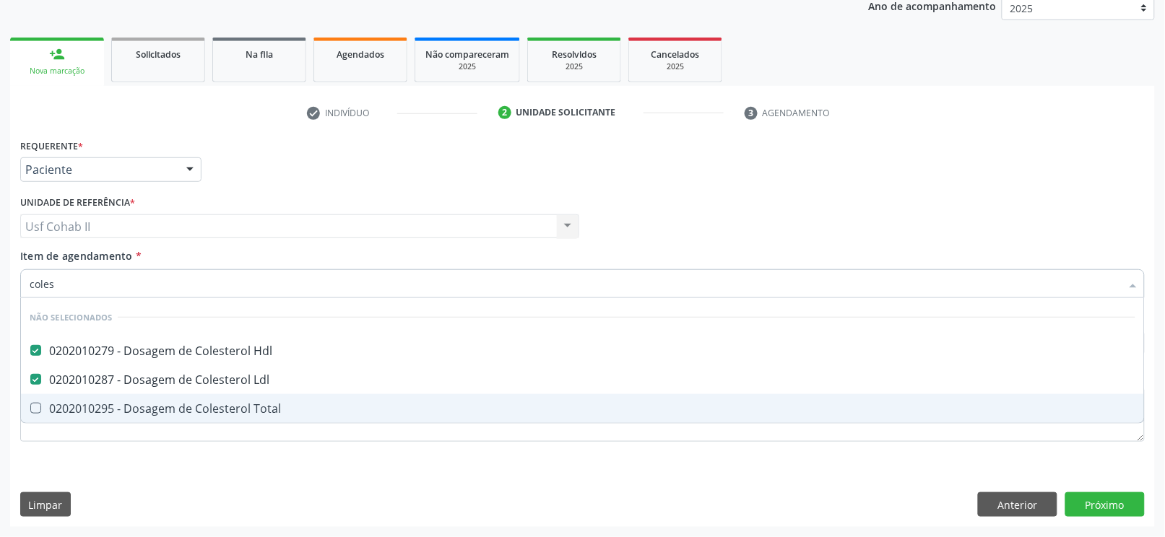
click at [173, 404] on div "0202010295 - Dosagem de Colesterol Total" at bounding box center [583, 409] width 1106 height 12
checkbox Total "true"
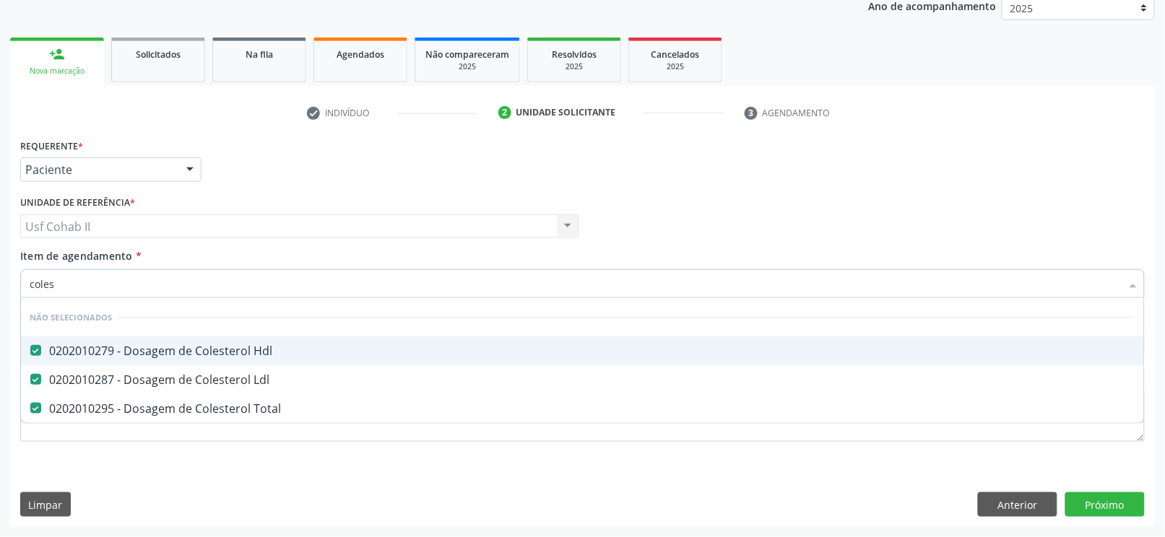
type input "coles"
click at [346, 192] on div "Unidade de referência * Usf Cohab II Usf Cohab II Nenhum resultado encontrado p…" at bounding box center [299, 215] width 559 height 46
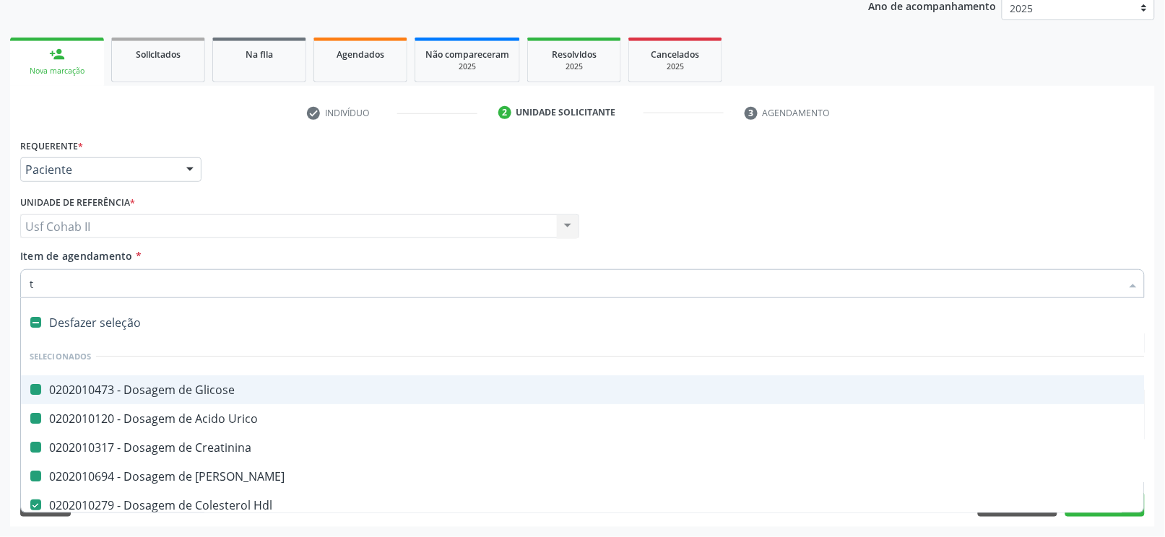
type input "tr"
checkbox Glicose "false"
checkbox Urico "false"
checkbox Creatinina "false"
checkbox Ureia "false"
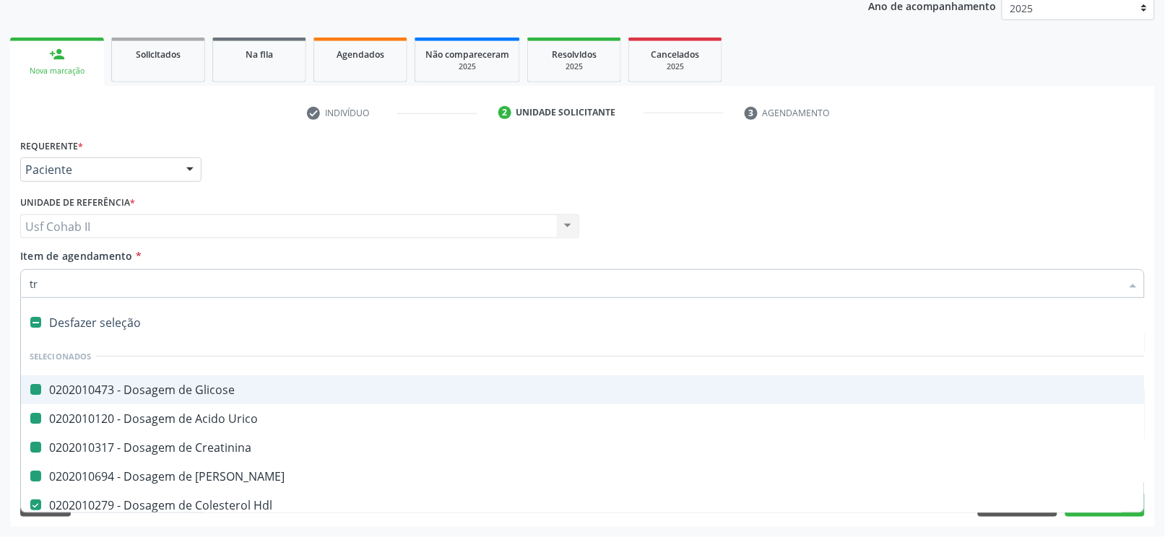
checkbox Ldl "false"
checkbox Total "false"
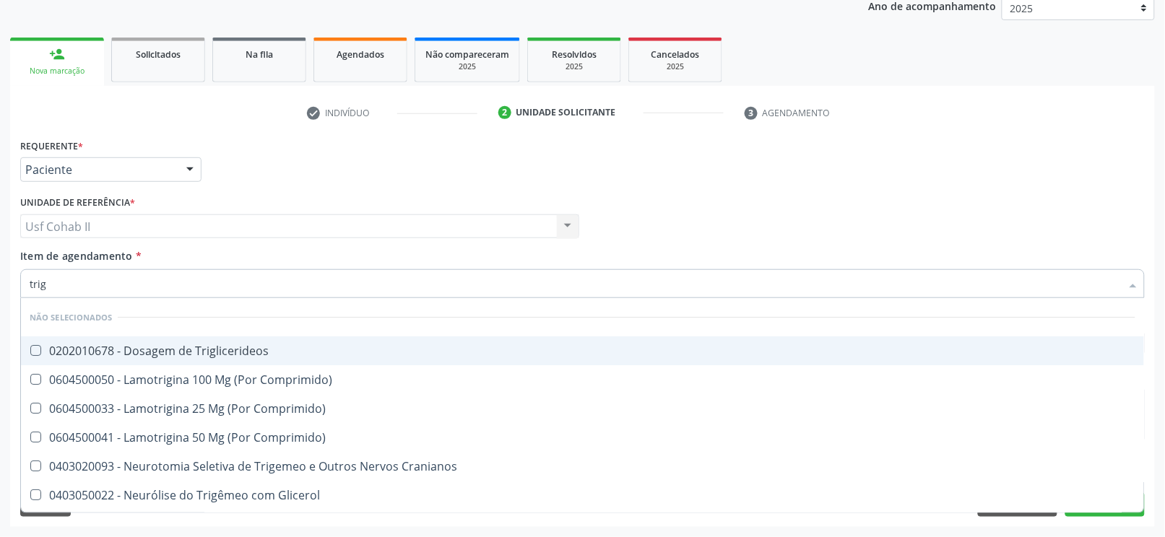
type input "trigl"
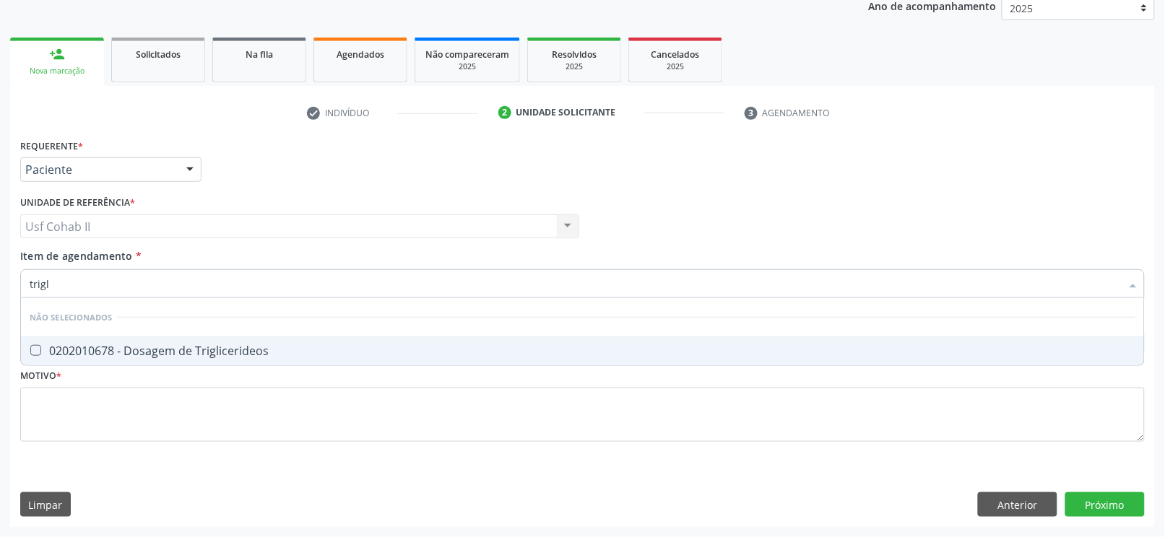
drag, startPoint x: 162, startPoint y: 354, endPoint x: 147, endPoint y: 378, distance: 28.3
click at [162, 354] on div "0202010678 - Dosagem de Triglicerideos" at bounding box center [583, 351] width 1106 height 12
checkbox Triglicerideos "true"
type input "trigl"
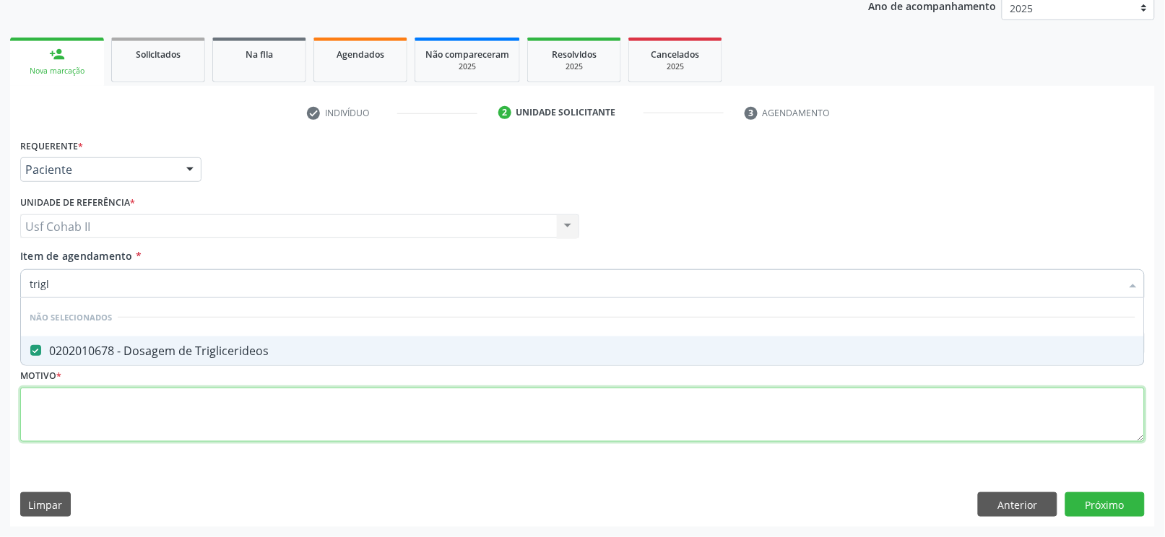
click at [124, 401] on div "Requerente * Paciente Profissional de Saúde Paciente Nenhum resultado encontrad…" at bounding box center [582, 298] width 1125 height 327
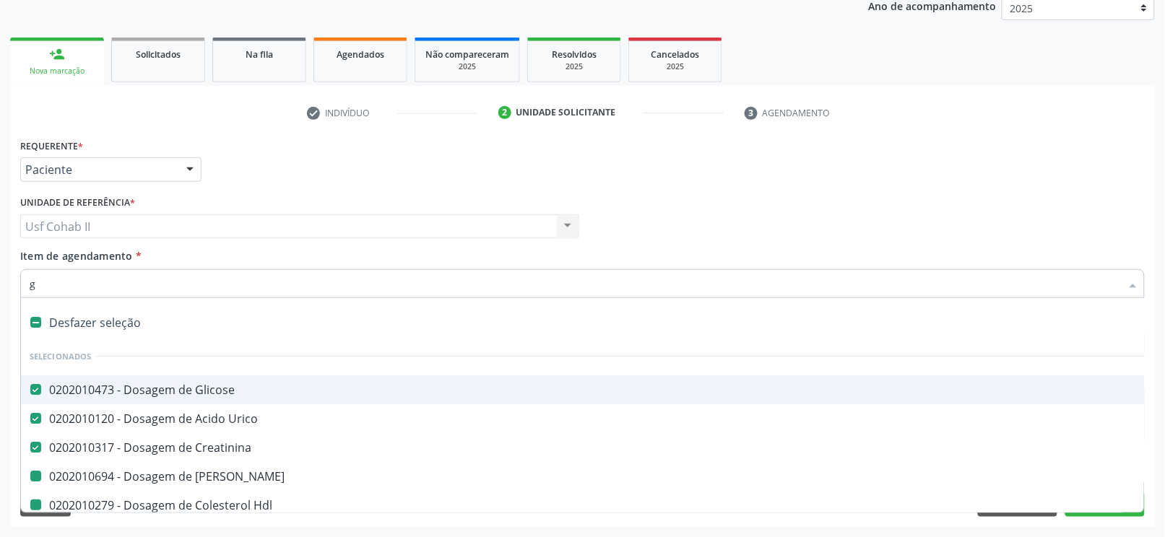
type input "gl"
checkbox Ureia "false"
checkbox Hdl "false"
checkbox Ldl "false"
checkbox Total "false"
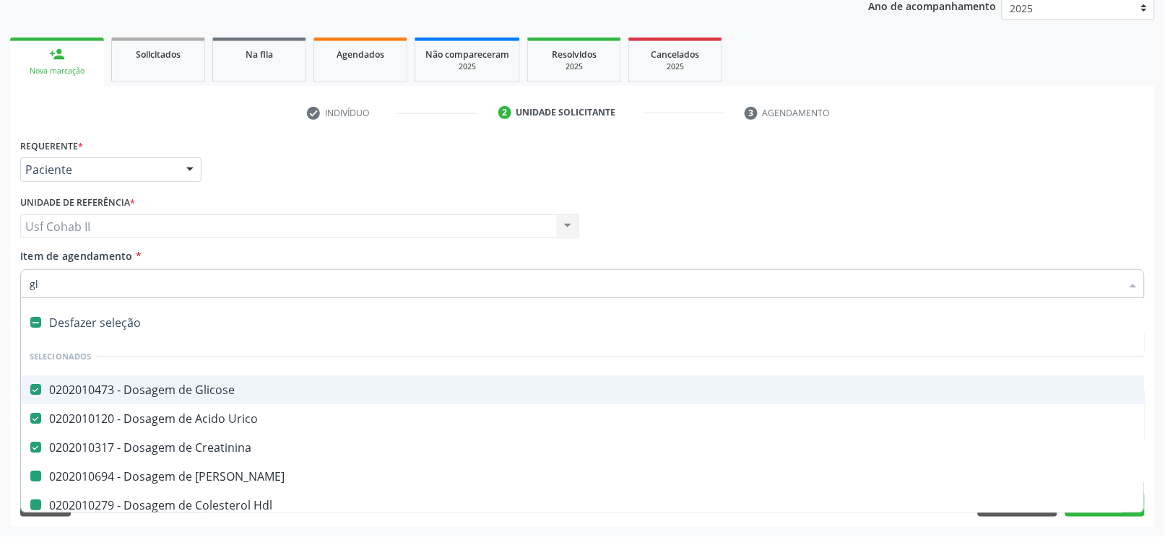
checkbox Triglicerideos "false"
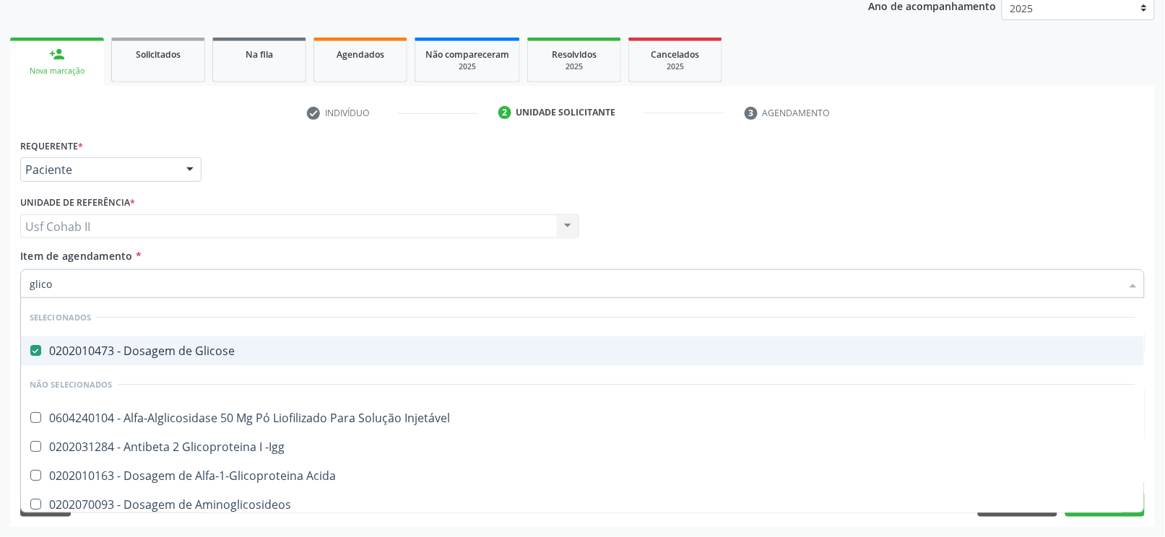
type input "glicos"
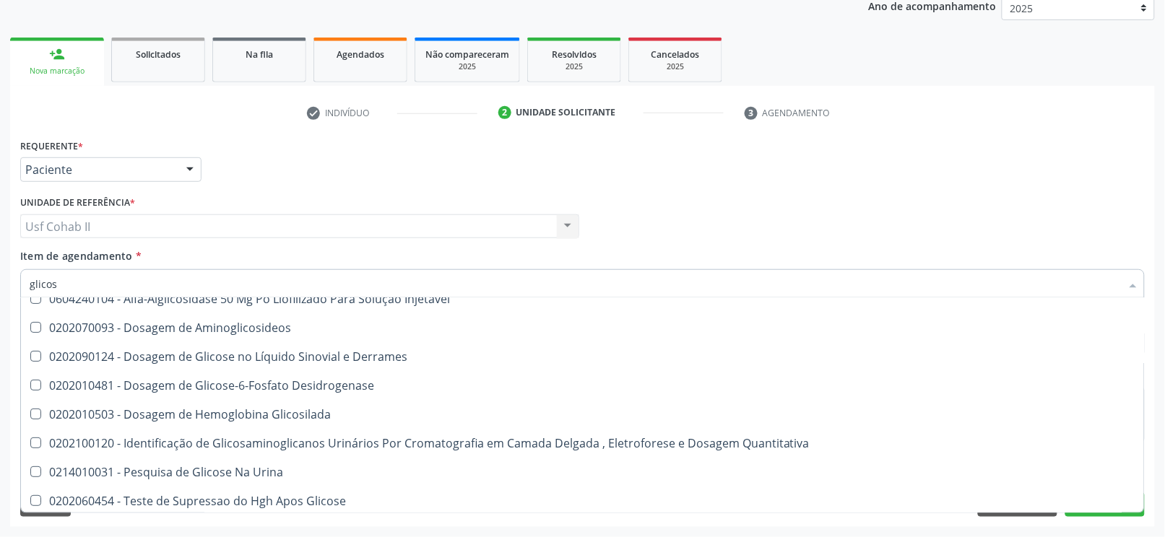
scroll to position [121, 0]
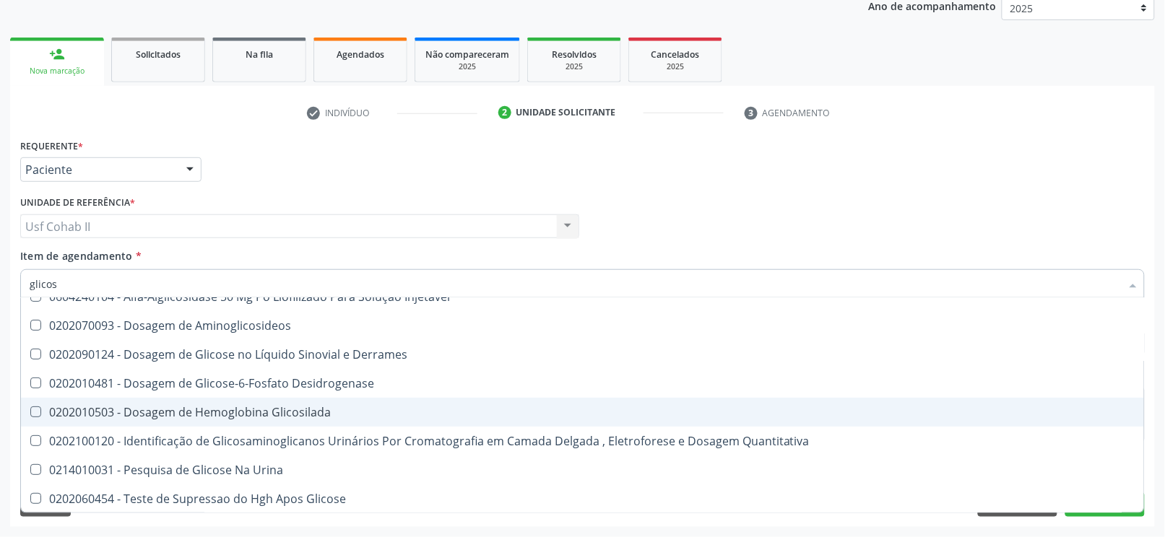
click at [296, 413] on div "0202010503 - Dosagem de Hemoglobina Glicosilada" at bounding box center [583, 413] width 1106 height 12
checkbox Glicosilada "true"
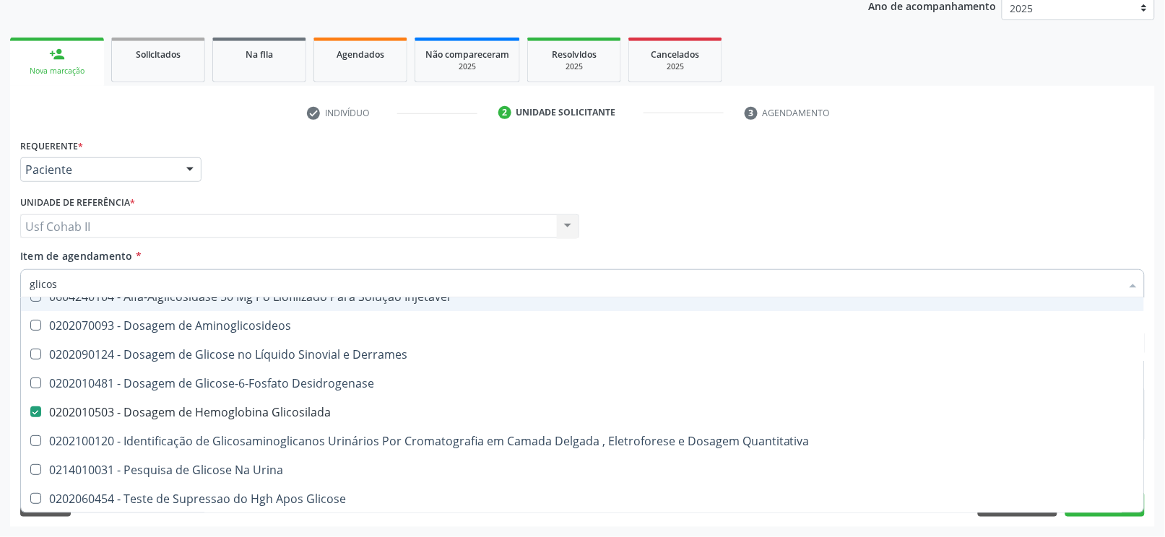
type input "glicos"
click at [350, 172] on div "Requerente * Paciente Profissional de Saúde Paciente Nenhum resultado encontrad…" at bounding box center [583, 163] width 1132 height 56
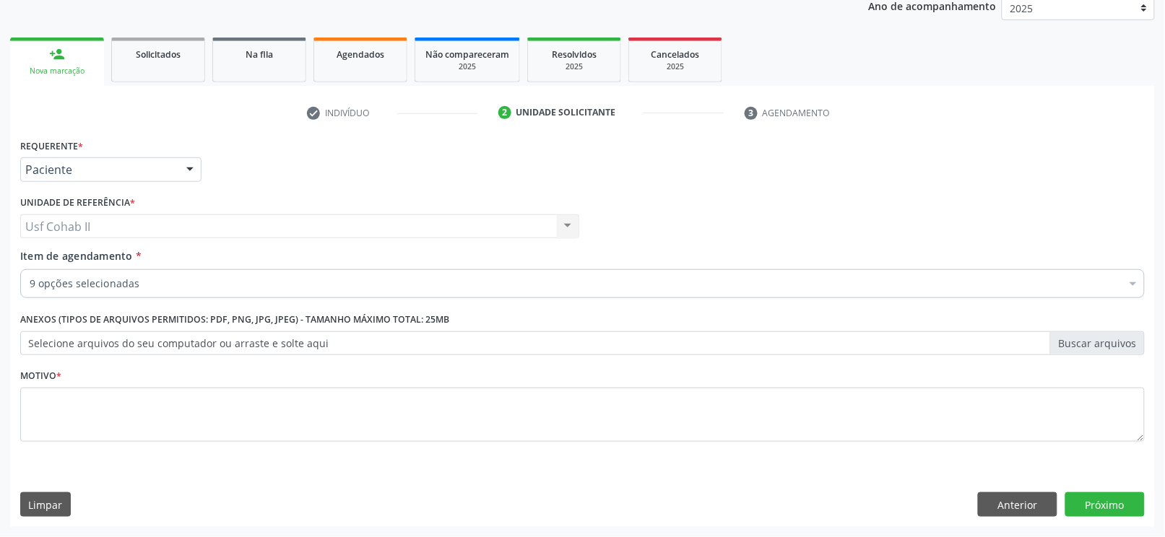
scroll to position [0, 0]
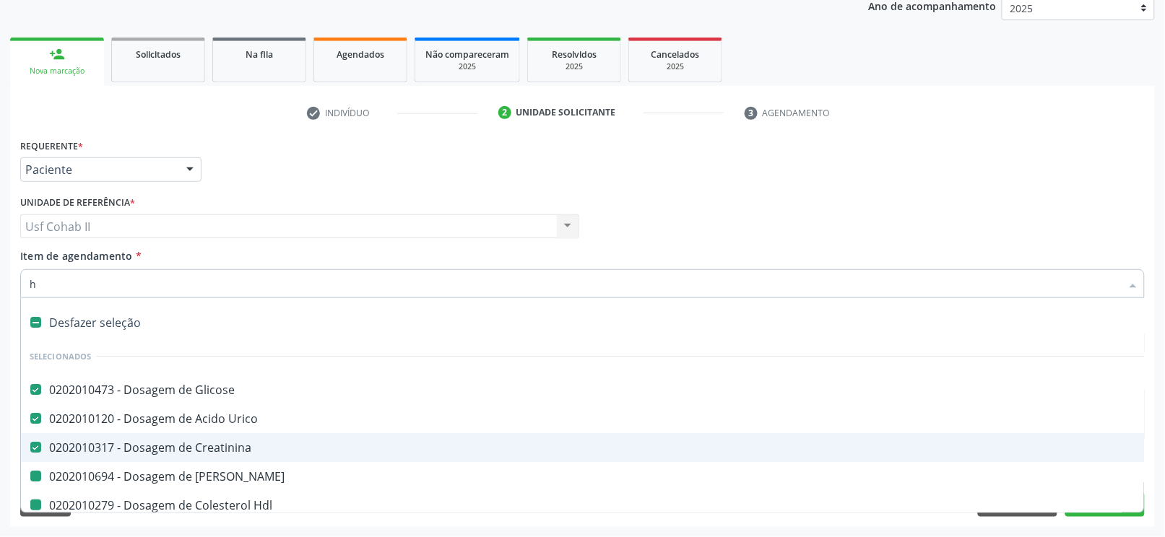
type input "he"
checkbox Ureia "false"
checkbox Hdl "false"
checkbox Ldl "false"
checkbox Total "false"
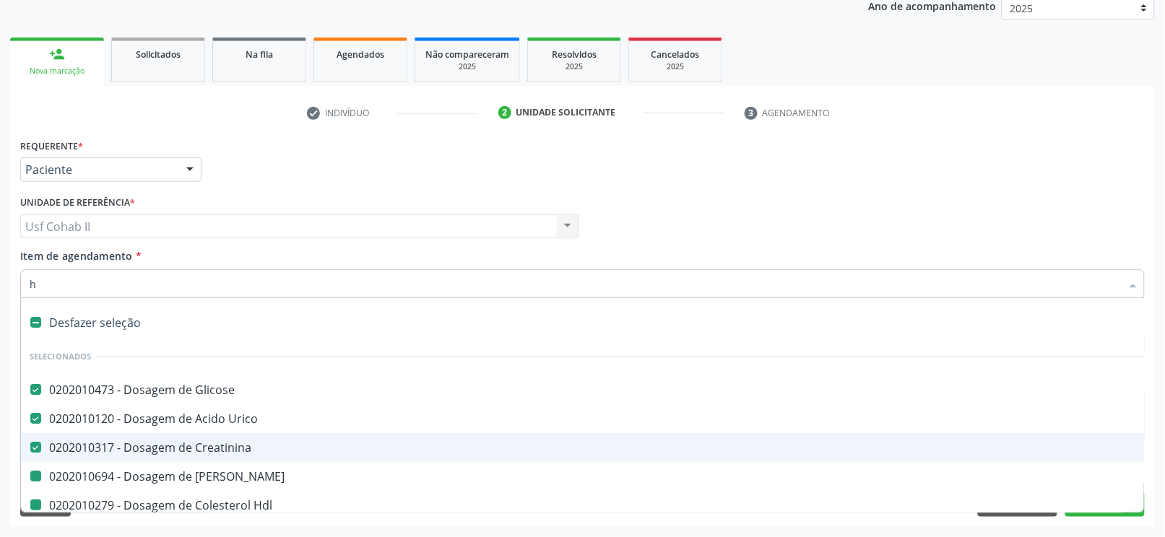
checkbox Triglicerideos "false"
checkbox Glicosilada "false"
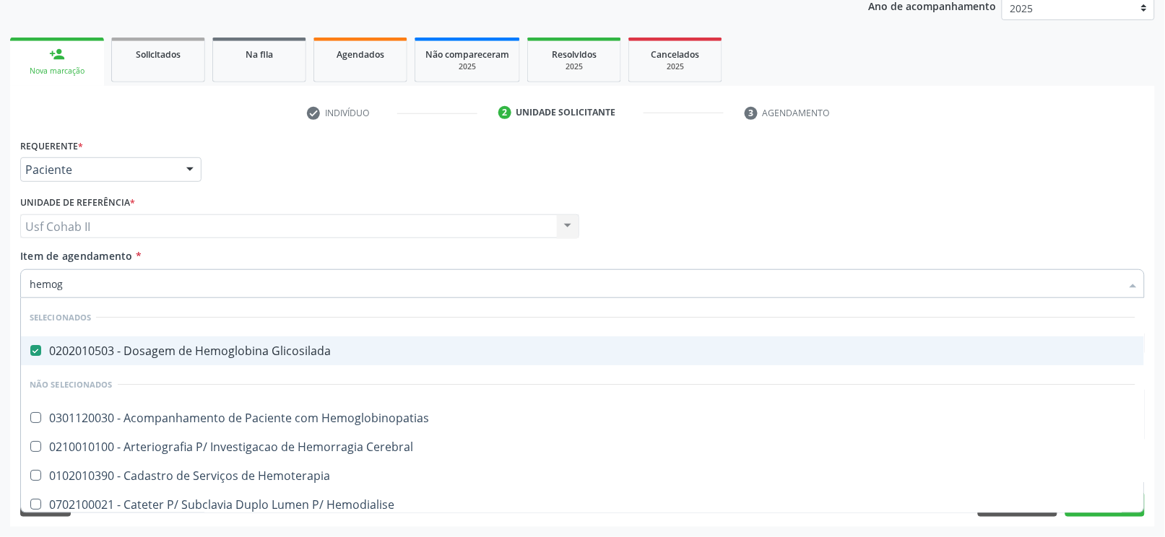
type input "hemogr"
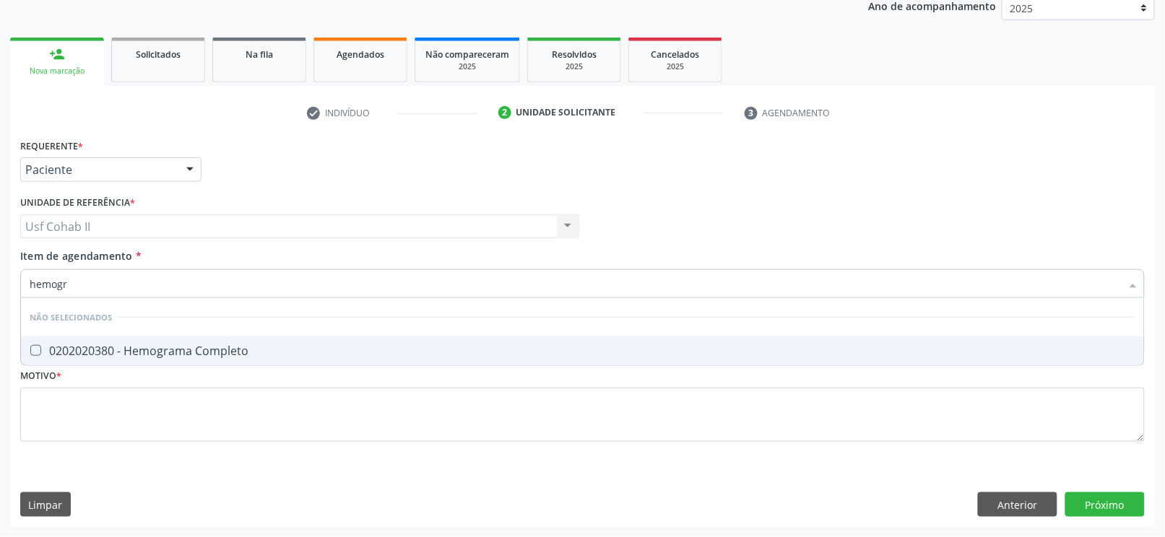
click at [157, 348] on div "0202020380 - Hemograma Completo" at bounding box center [583, 351] width 1106 height 12
checkbox Completo "true"
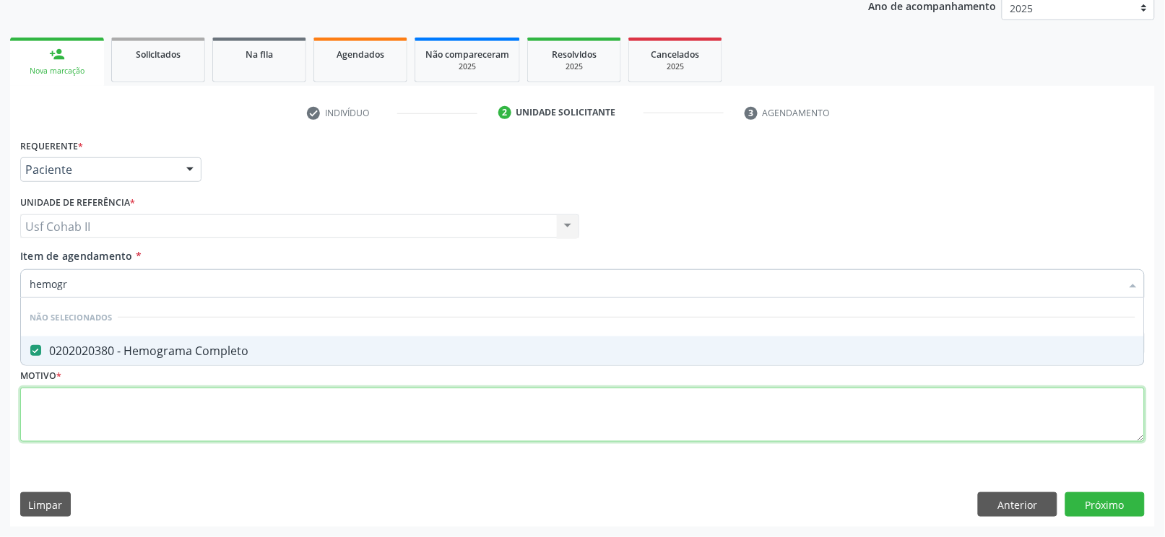
click at [137, 397] on div "Requerente * Paciente Profissional de Saúde Paciente Nenhum resultado encontrad…" at bounding box center [582, 298] width 1125 height 327
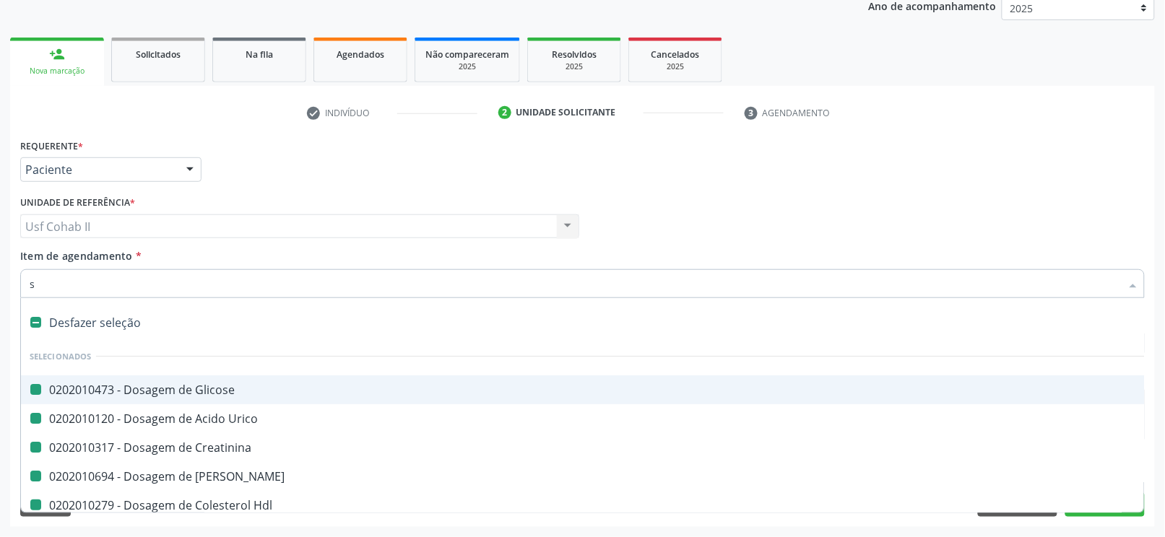
type input "su"
checkbox Glicose "false"
checkbox Urico "false"
checkbox Creatinina "false"
checkbox Ureia "false"
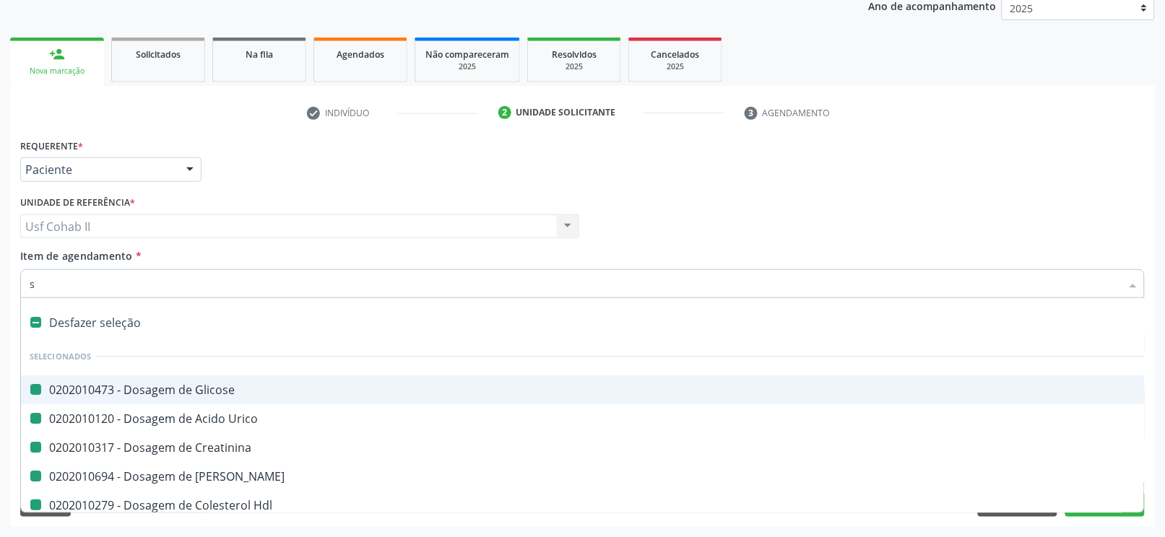
checkbox Hdl "false"
checkbox Ldl "false"
checkbox Total "false"
checkbox Triglicerideos "false"
checkbox Glicosilada "false"
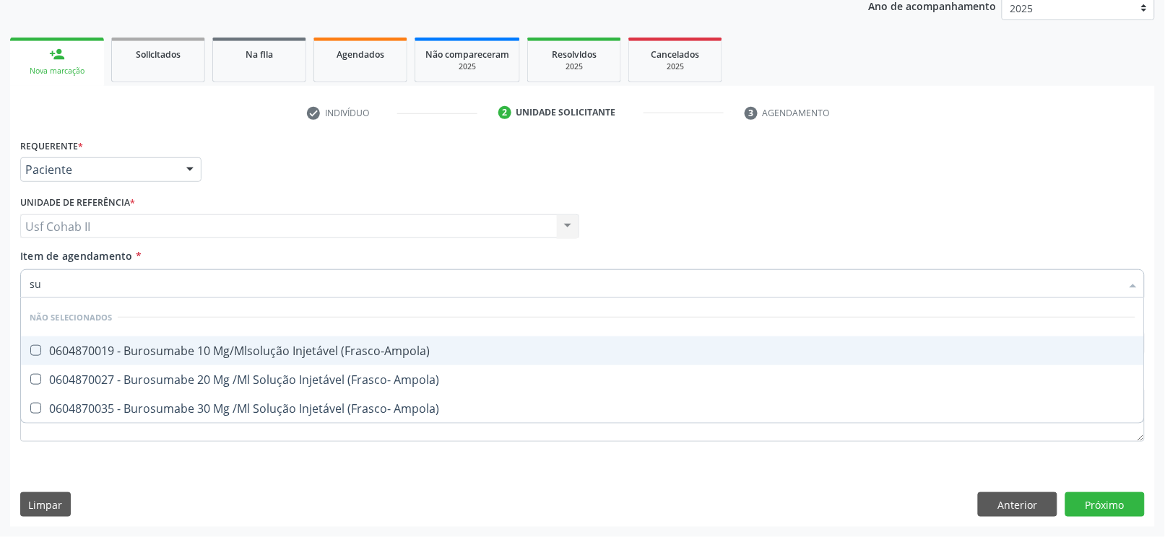
type input "s"
checkbox \(Frasco-Ampola\) "true"
checkbox Ampola\) "true"
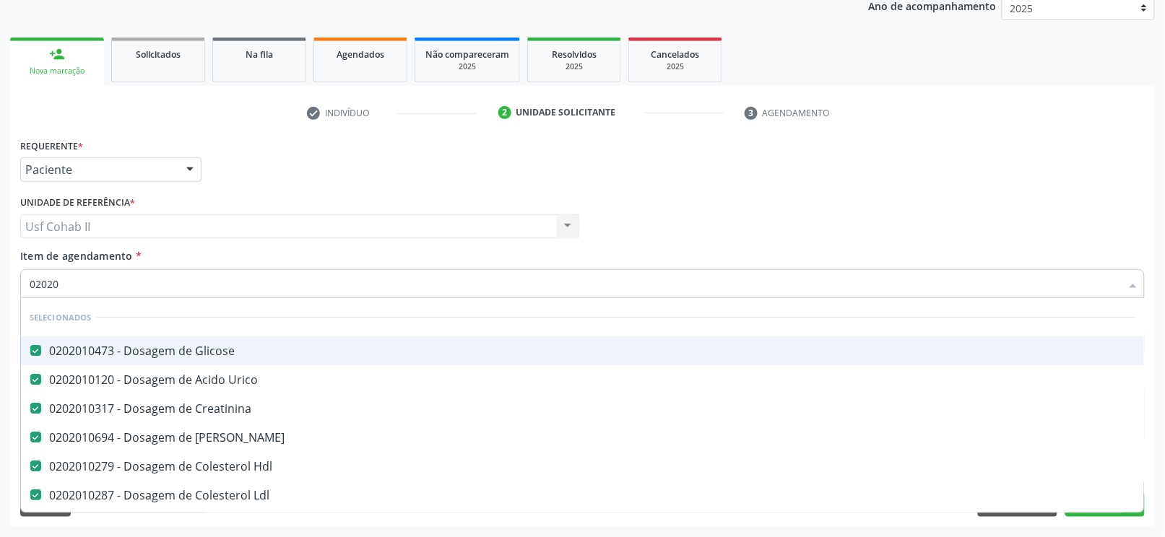
type input "020205"
checkbox Glicose "false"
checkbox Urico "false"
checkbox Creatinina "false"
checkbox Ureia "false"
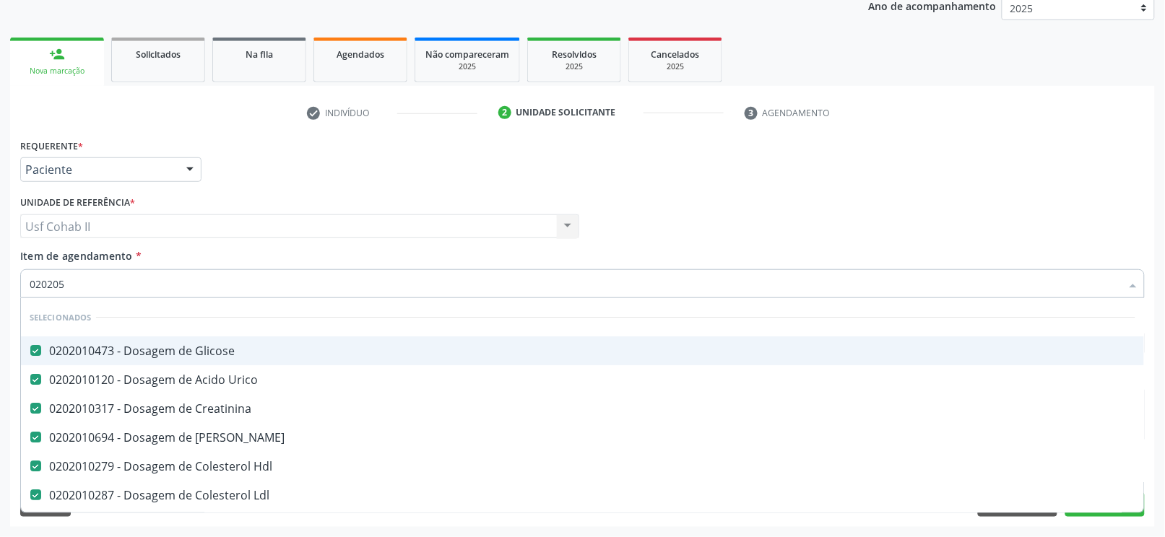
checkbox Hdl "false"
checkbox Ldl "false"
checkbox Total "false"
checkbox Triglicerideos "false"
checkbox Glicosilada "false"
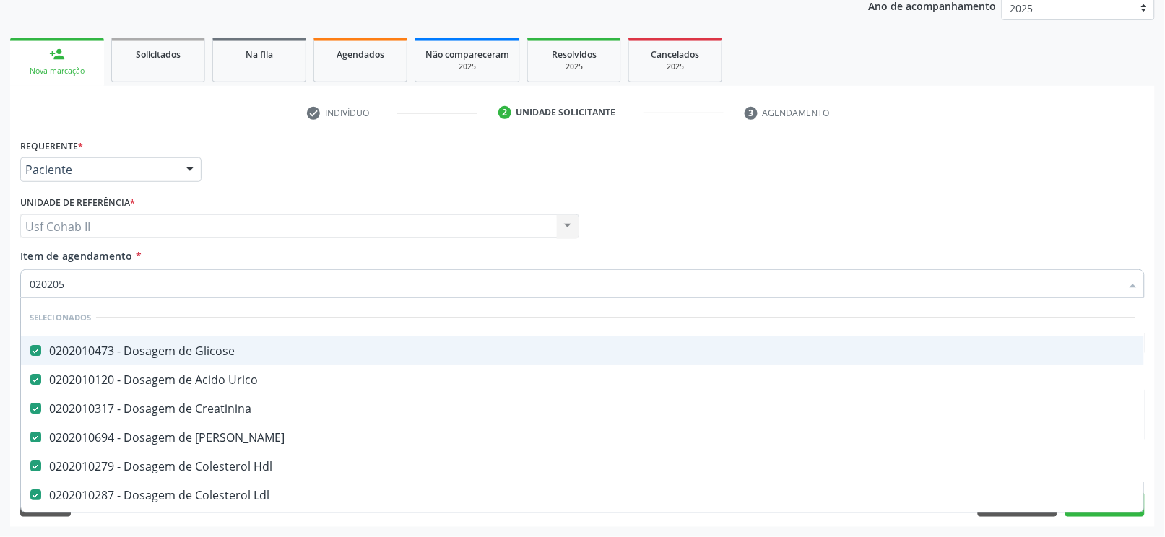
checkbox Completo "false"
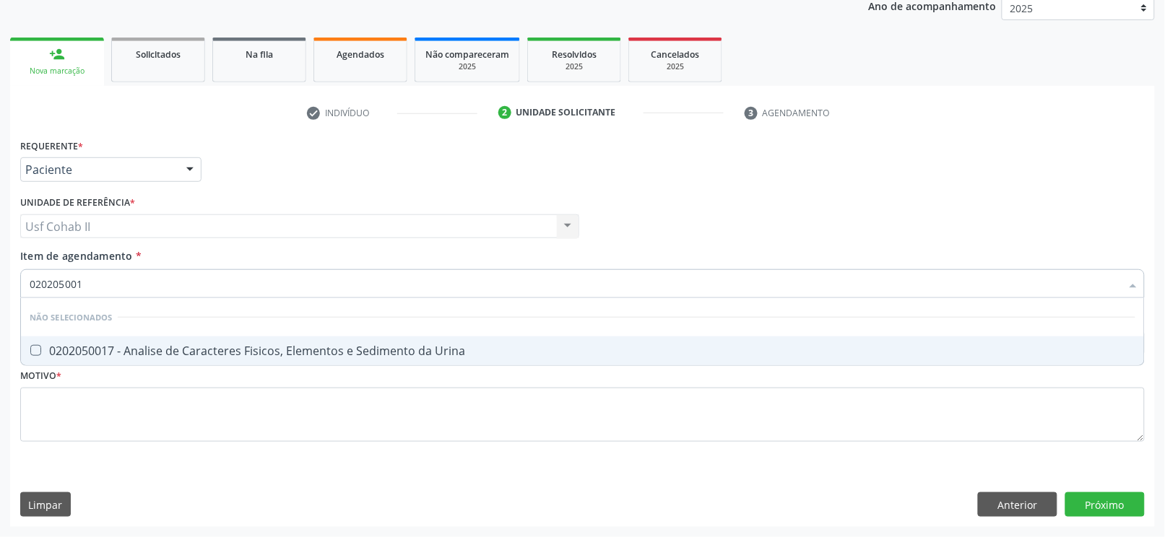
type input "0202050017"
click at [149, 350] on div "0202050017 - Analise de Caracteres Fisicos, Elementos e Sedimento da Urina" at bounding box center [583, 351] width 1106 height 12
checkbox Urina "true"
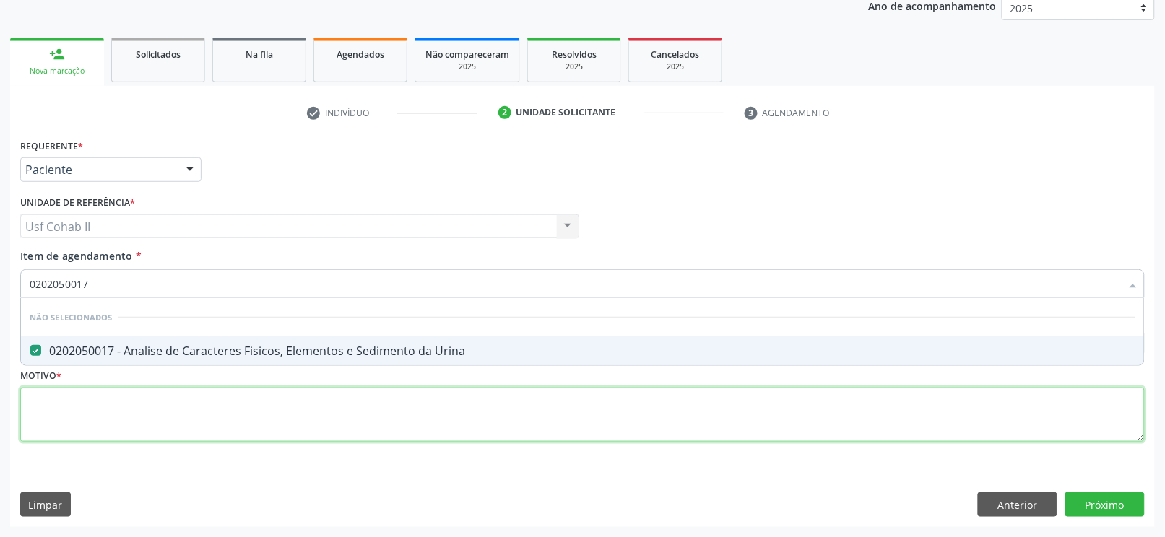
click at [132, 397] on div "Requerente * Paciente Profissional de Saúde Paciente Nenhum resultado encontrad…" at bounding box center [582, 298] width 1125 height 327
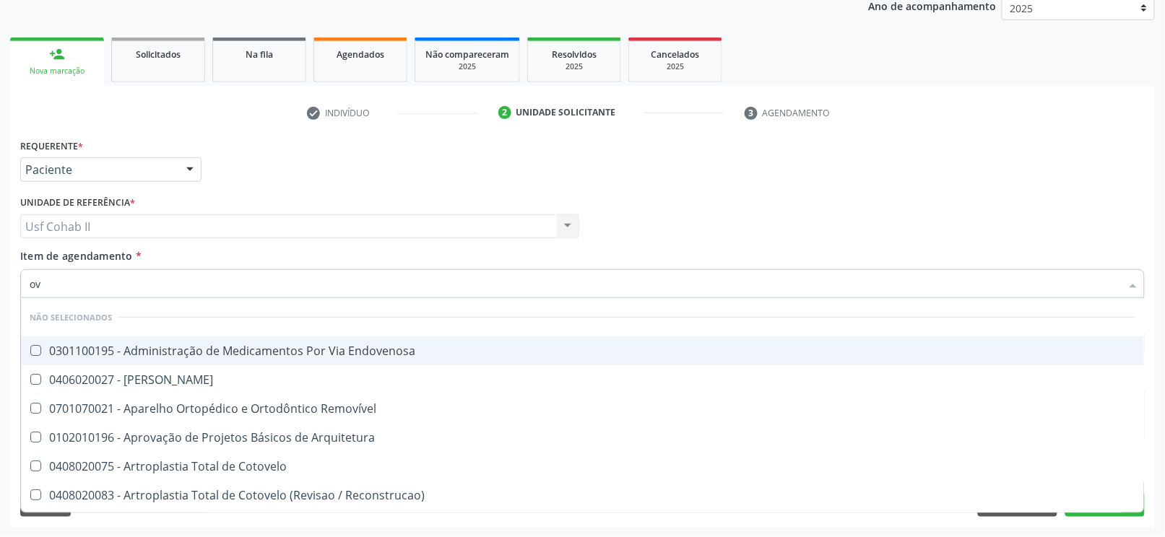
type input "ovo"
checkbox Endovenosa "false"
checkbox Linfovenosa "false"
checkbox Removível "false"
checkbox Arquitetura "false"
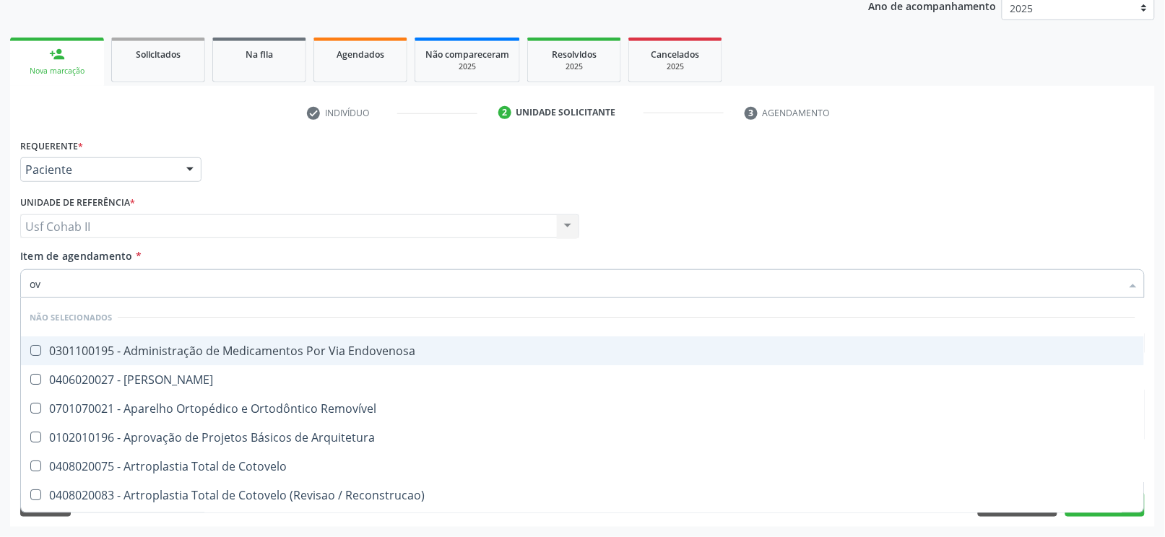
checkbox Cotovelo "false"
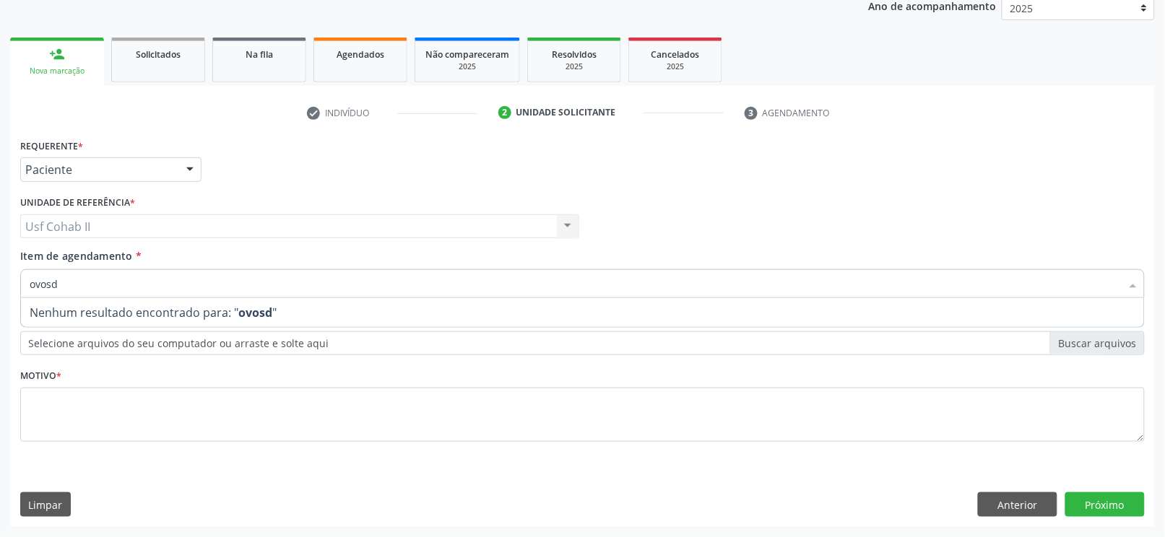
type input "ovos"
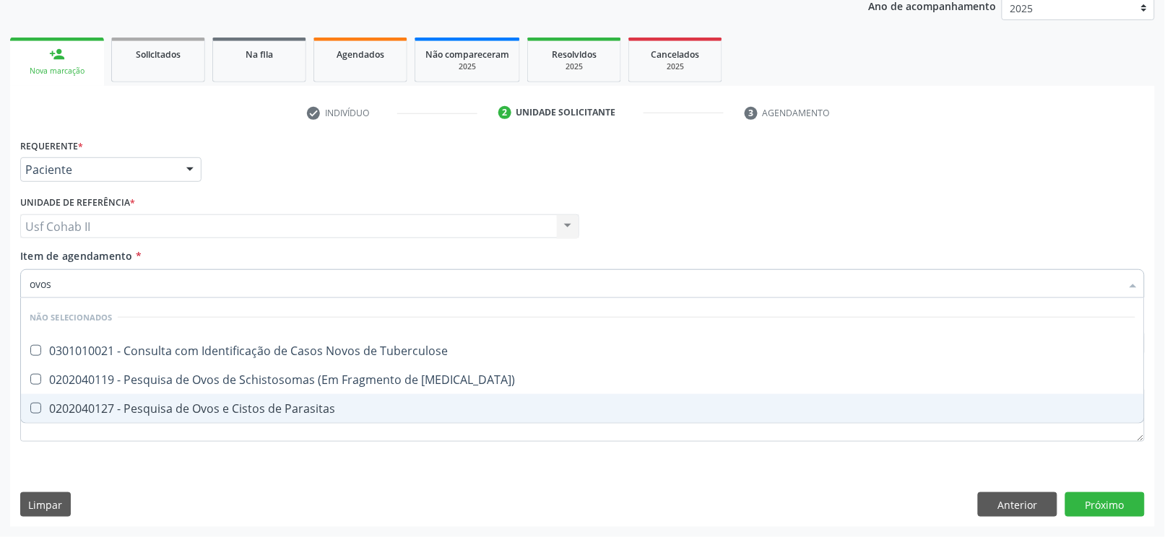
click at [192, 414] on div "0202040127 - Pesquisa de Ovos e Cistos de Parasitas" at bounding box center [583, 409] width 1106 height 12
checkbox Parasitas "true"
click at [148, 457] on div "Requerente * Paciente Profissional de Saúde Paciente Nenhum resultado encontrad…" at bounding box center [582, 298] width 1125 height 327
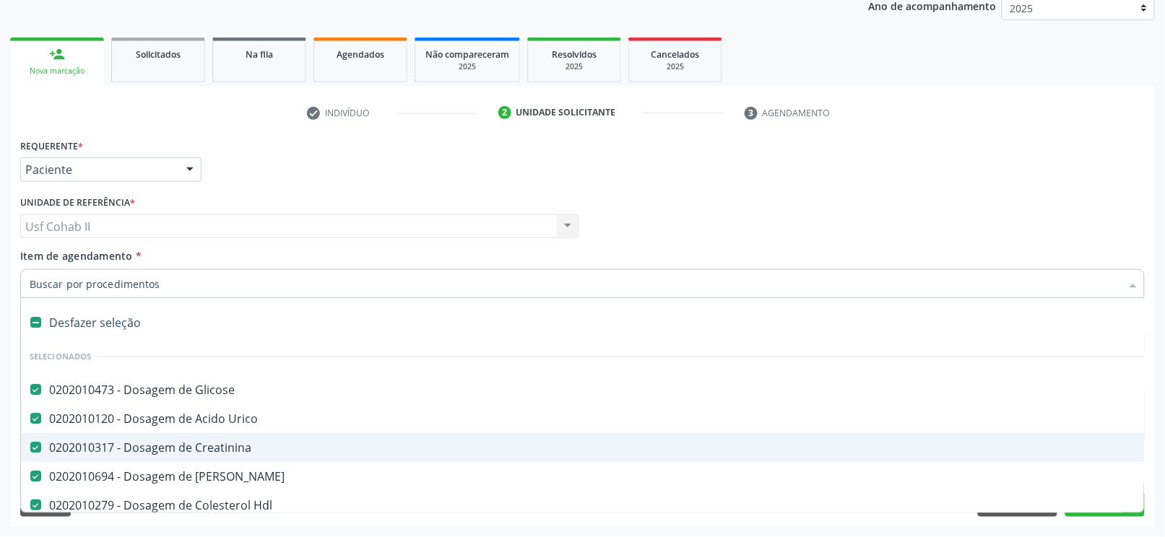
type input "t"
checkbox Completo "false"
checkbox Urina "false"
checkbox Parasitas "false"
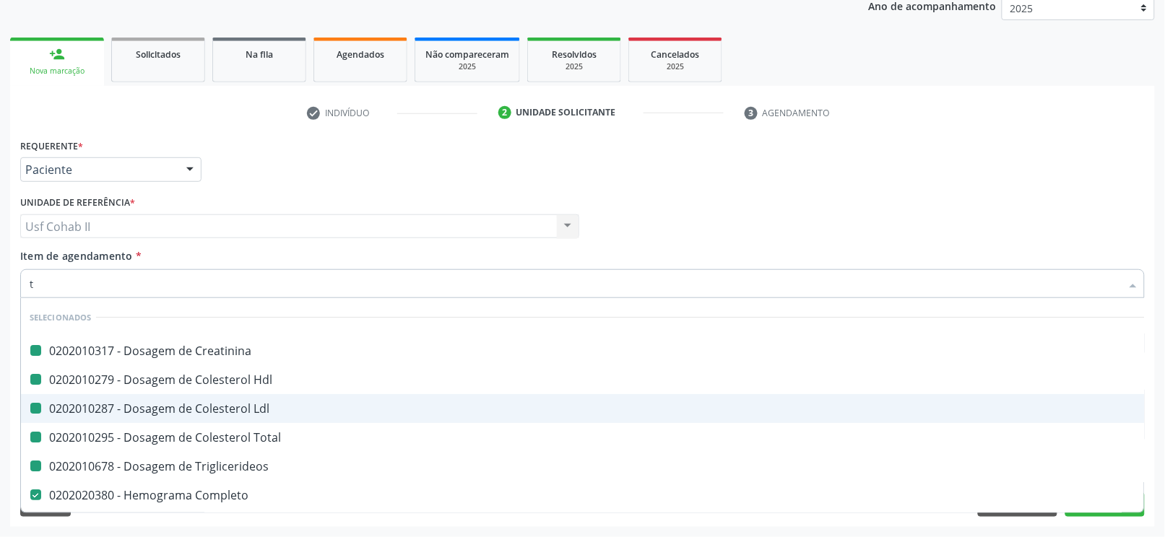
type input "t4"
checkbox Creatinina "false"
checkbox Hdl "false"
checkbox Ldl "false"
checkbox Total "false"
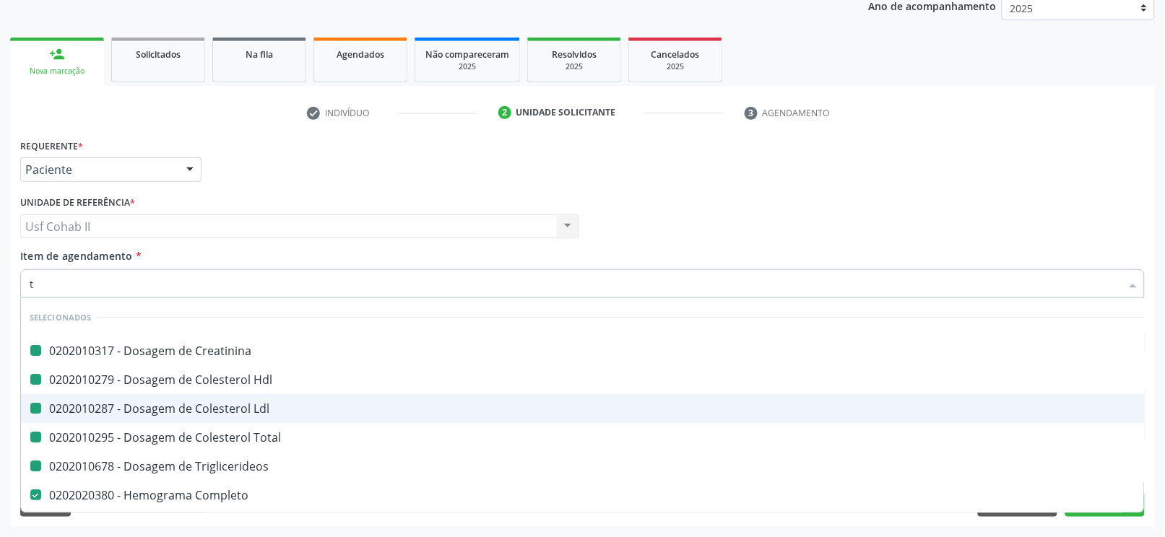
checkbox Triglicerideos "false"
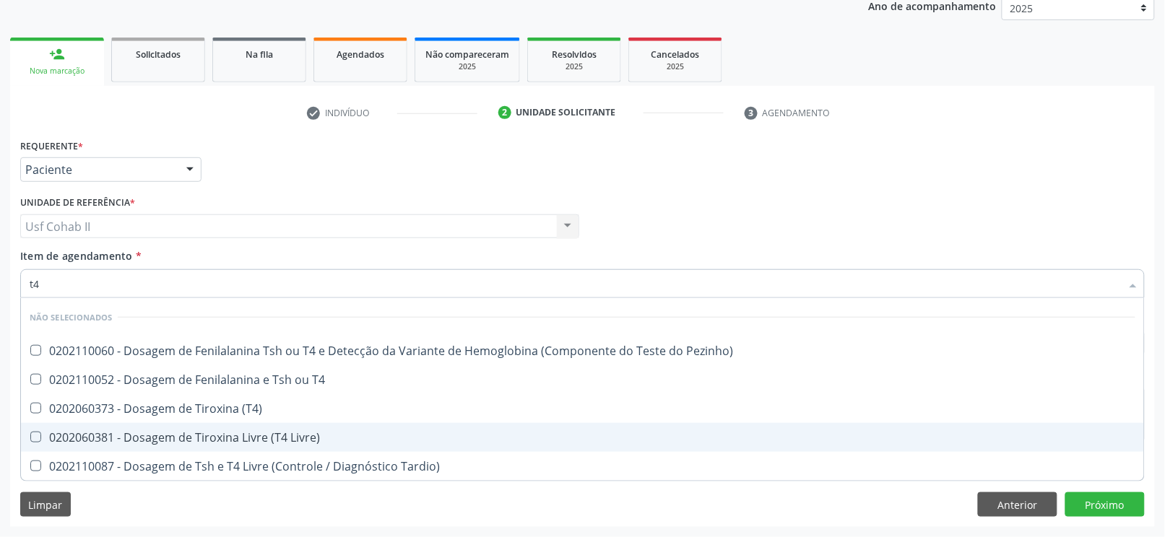
click at [205, 435] on div "0202060381 - Dosagem de Tiroxina Livre (T4 Livre)" at bounding box center [583, 438] width 1106 height 12
checkbox Livre\) "true"
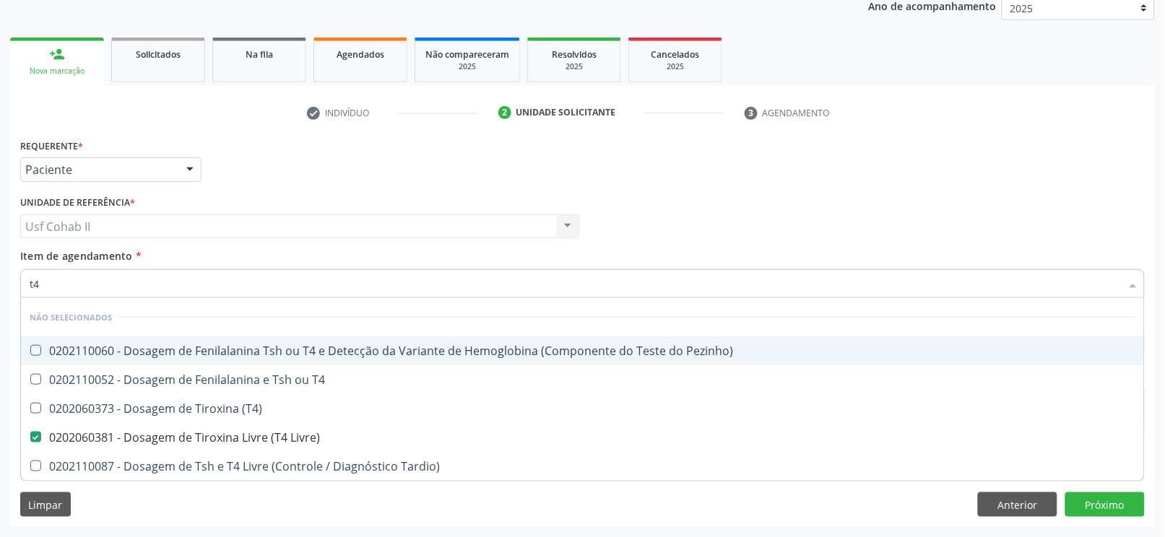
click at [350, 189] on div "Requerente * Paciente Profissional de Saúde Paciente Nenhum resultado encontrad…" at bounding box center [583, 163] width 1132 height 56
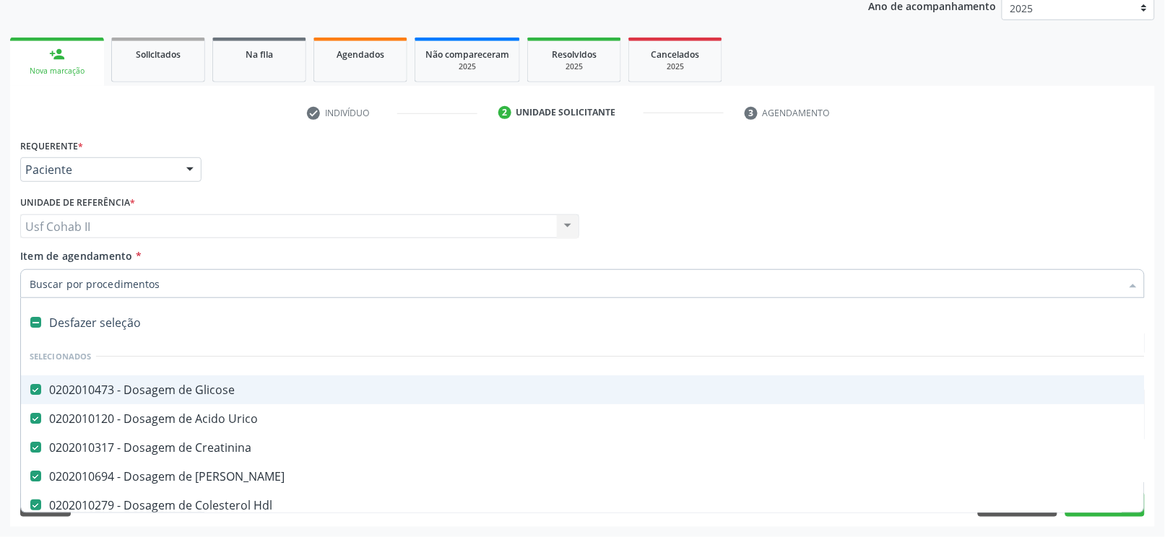
type input "t"
checkbox Urina "false"
checkbox Parasitas "false"
checkbox Livre\) "false"
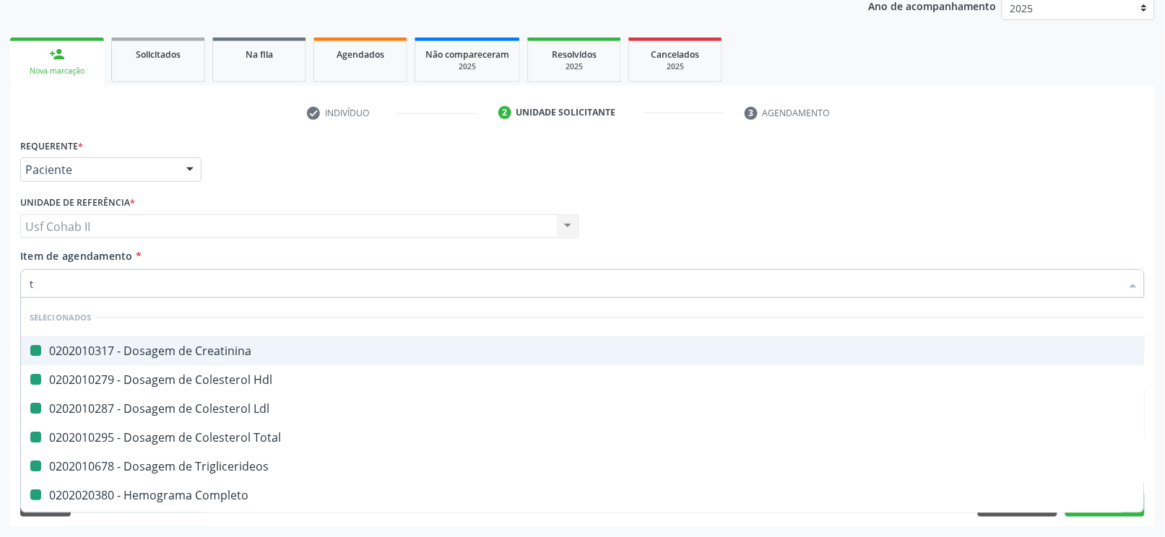
type input "ts"
checkbox Creatinina "false"
checkbox Hdl "false"
checkbox Ldl "false"
checkbox Total "false"
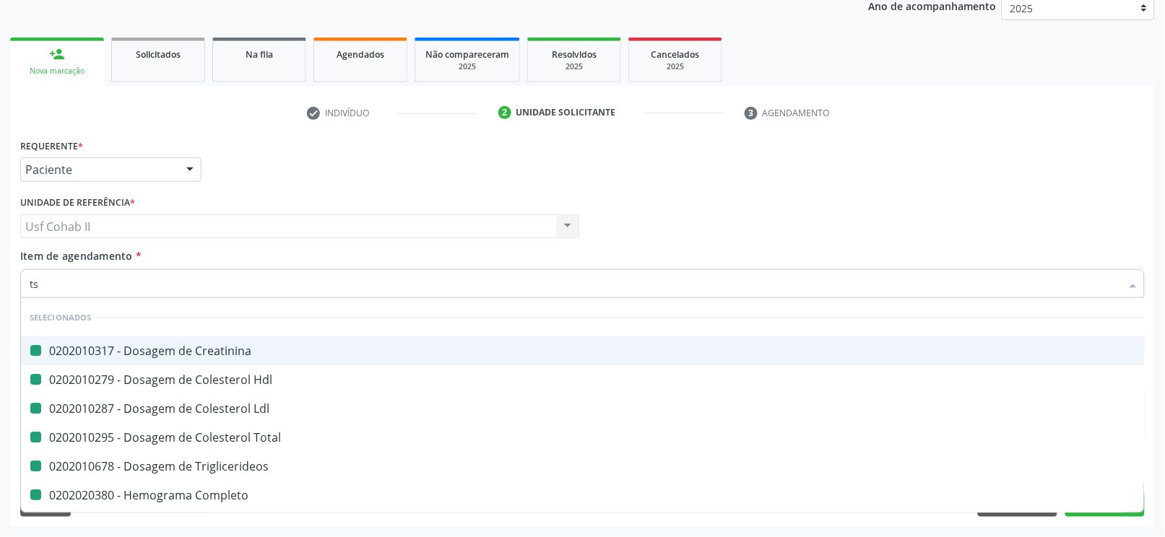
checkbox Triglicerideos "false"
checkbox Completo "false"
checkbox Urina "false"
checkbox Parasitas "false"
checkbox Livre\) "false"
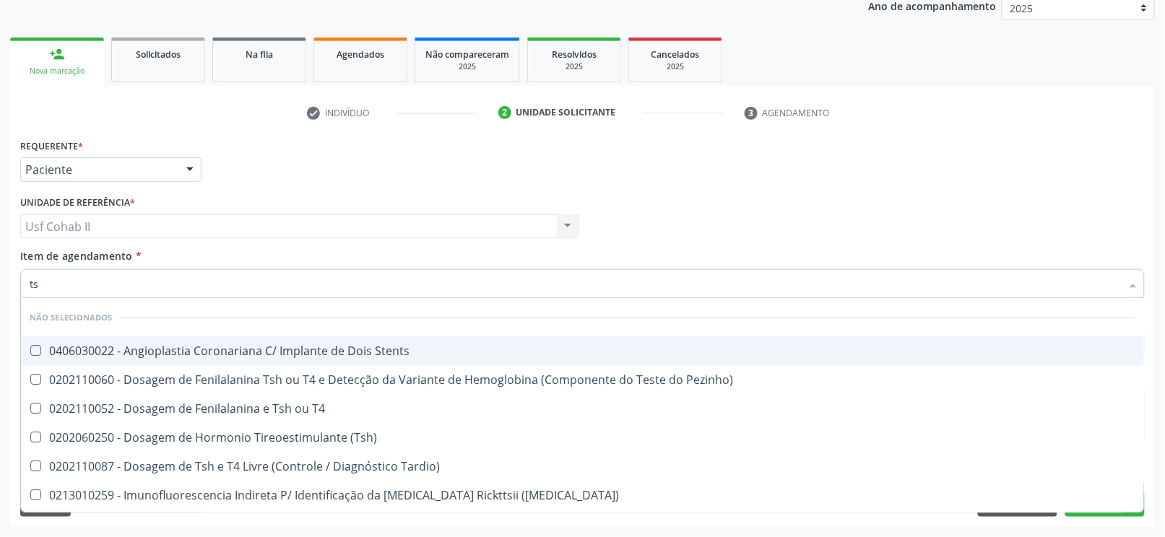
type input "tsh"
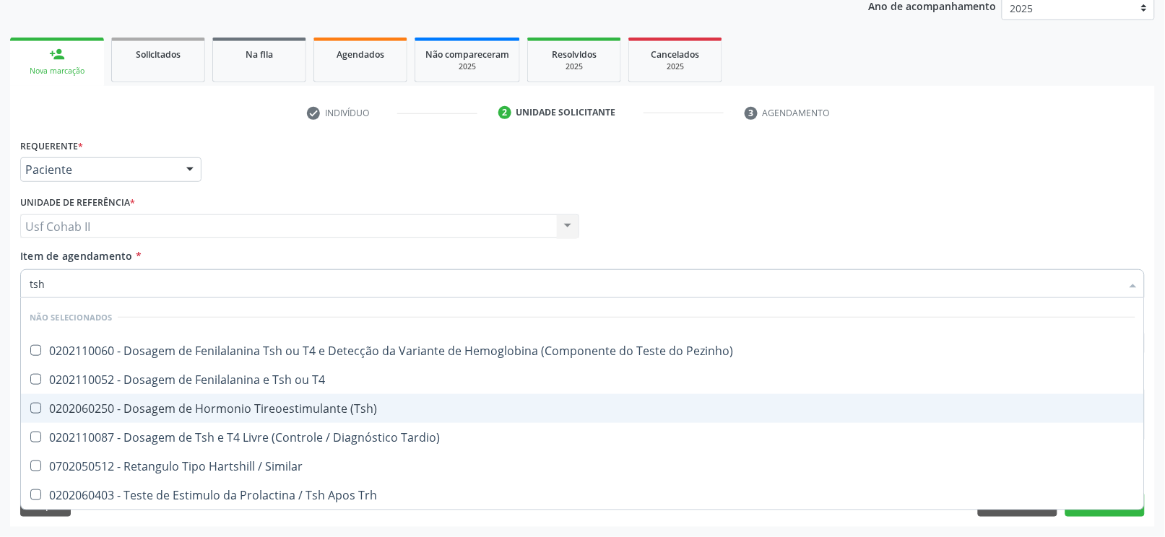
click at [222, 410] on div "0202060250 - Dosagem de Hormonio Tireoestimulante (Tsh)" at bounding box center [583, 409] width 1106 height 12
checkbox \(Tsh\) "true"
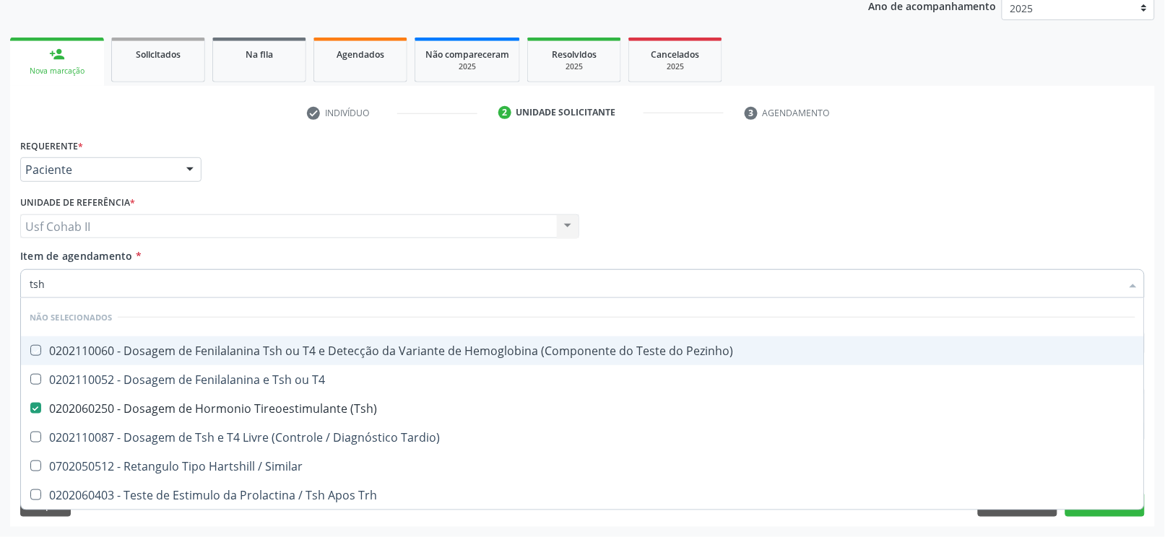
click at [254, 164] on div "Requerente * Paciente Profissional de Saúde Paciente Nenhum resultado encontrad…" at bounding box center [583, 163] width 1132 height 56
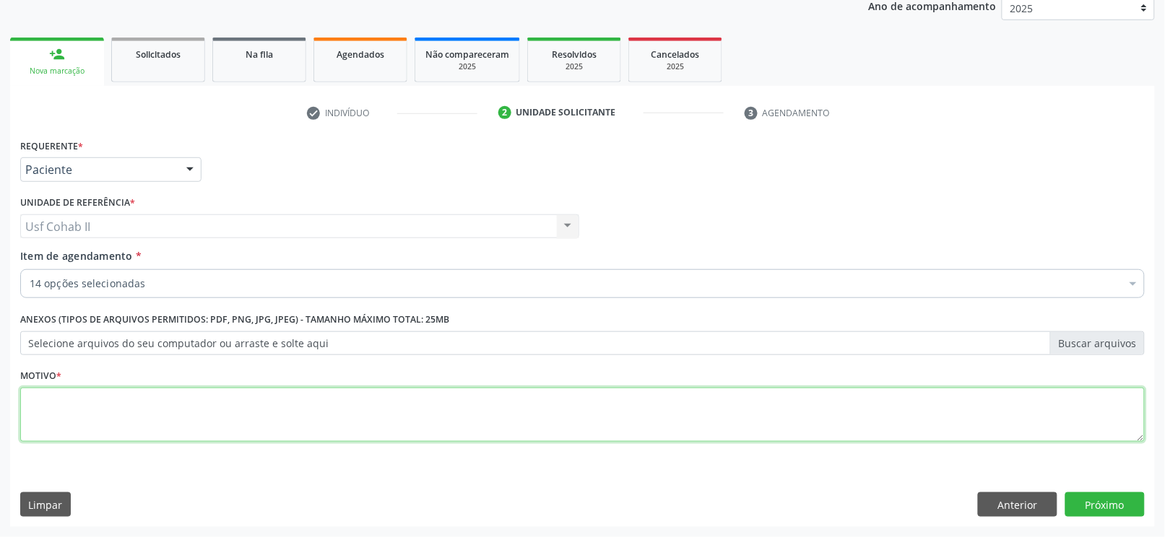
click at [241, 397] on textarea at bounding box center [582, 415] width 1125 height 55
type textarea "."
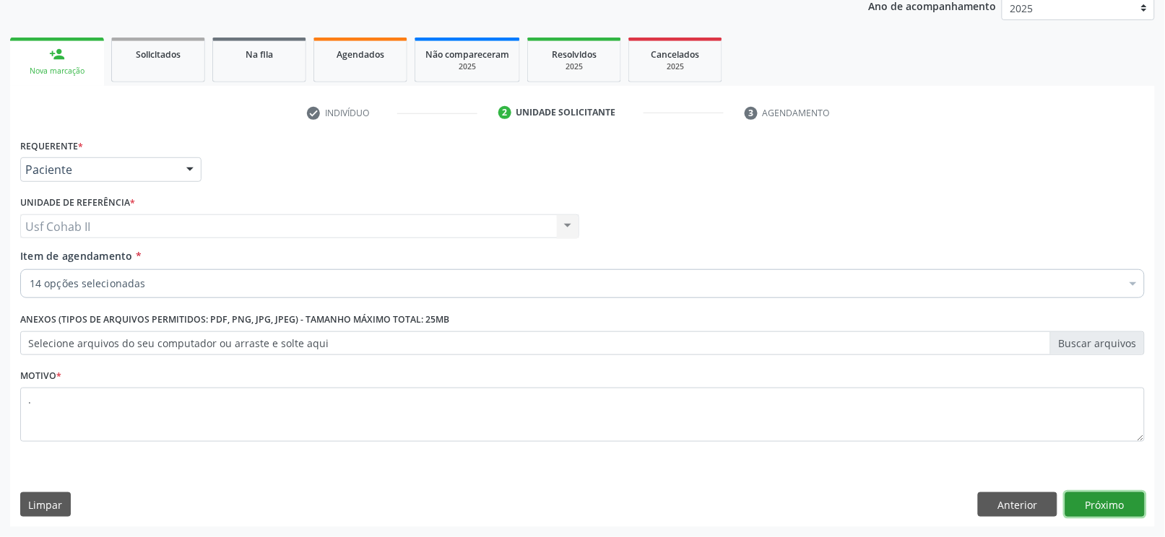
click at [1089, 507] on button "Próximo" at bounding box center [1104, 505] width 79 height 25
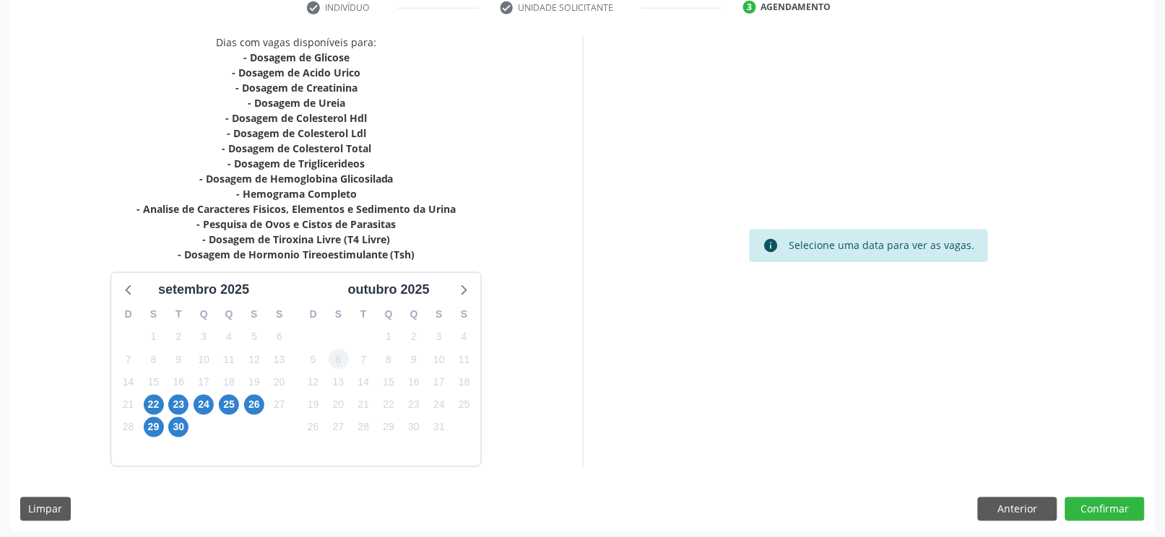
scroll to position [288, 0]
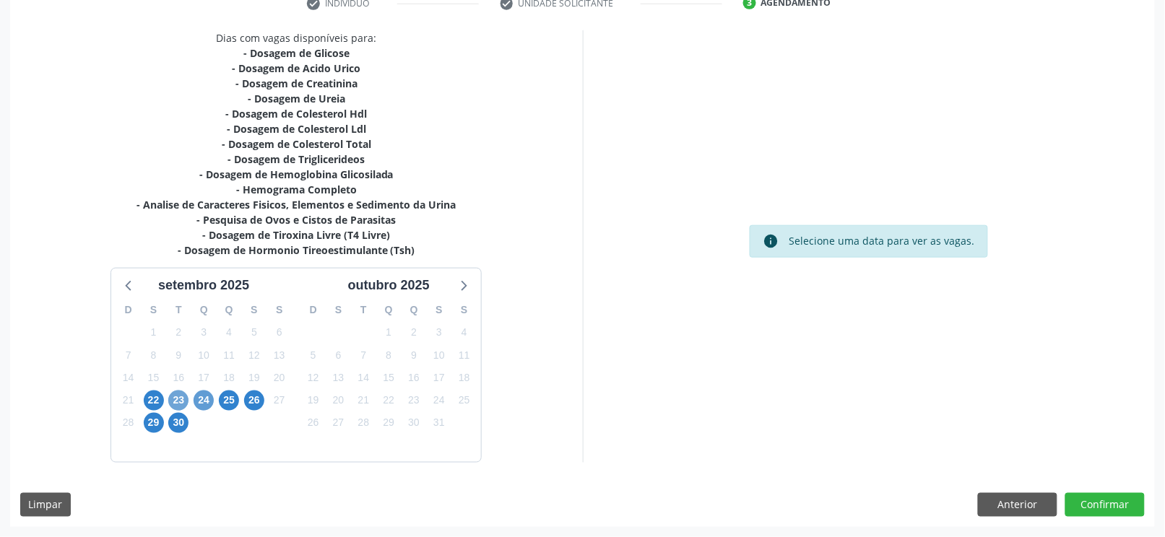
drag, startPoint x: 178, startPoint y: 398, endPoint x: 197, endPoint y: 397, distance: 18.8
click at [178, 399] on span "23" at bounding box center [178, 401] width 20 height 20
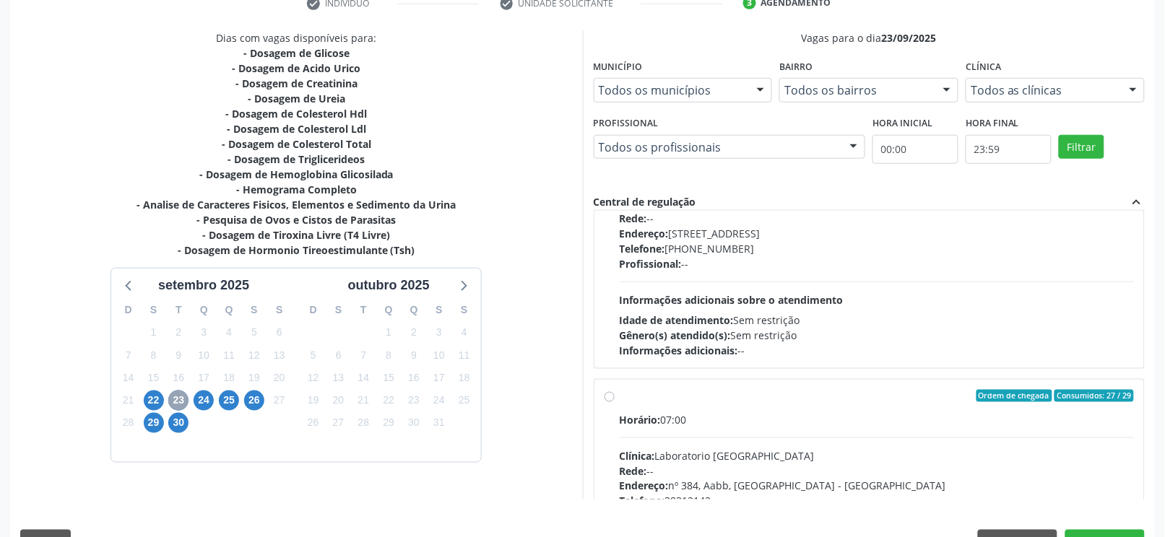
scroll to position [192, 0]
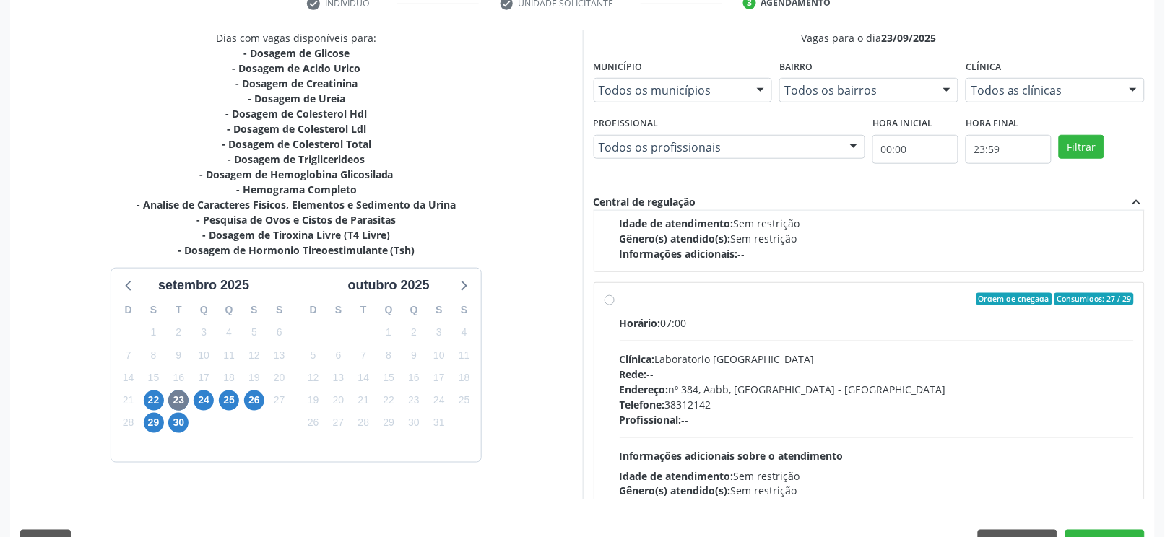
click at [620, 304] on label "Ordem de chegada Consumidos: 27 / 29 Horário: 07:00 Clínica: Laboratorio Sao Fr…" at bounding box center [877, 404] width 515 height 222
click at [610, 304] on input "Ordem de chegada Consumidos: 27 / 29 Horário: 07:00 Clínica: Laboratorio Sao Fr…" at bounding box center [610, 299] width 10 height 13
radio input "true"
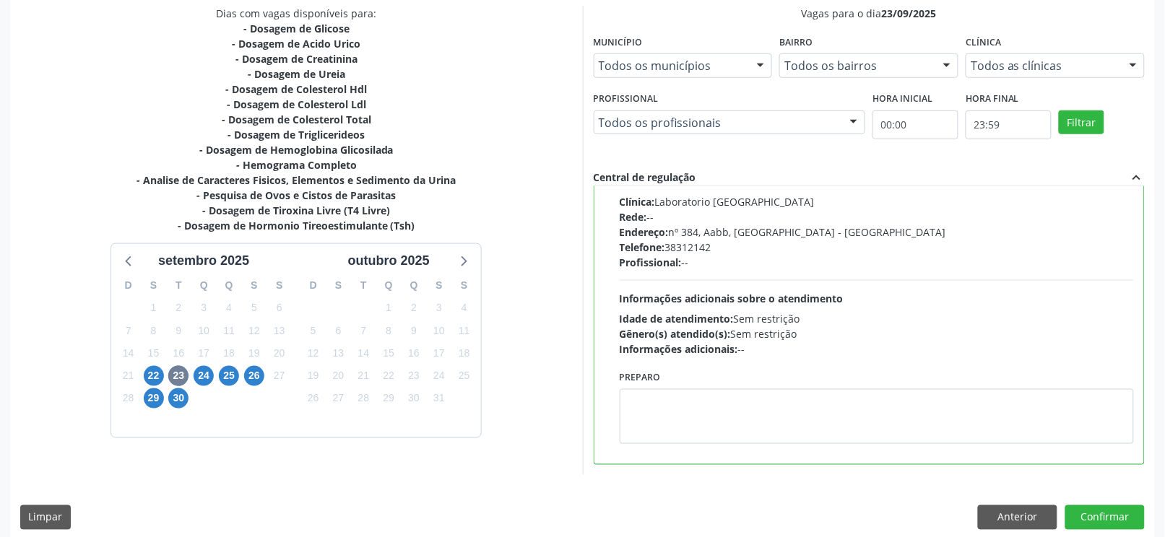
scroll to position [325, 0]
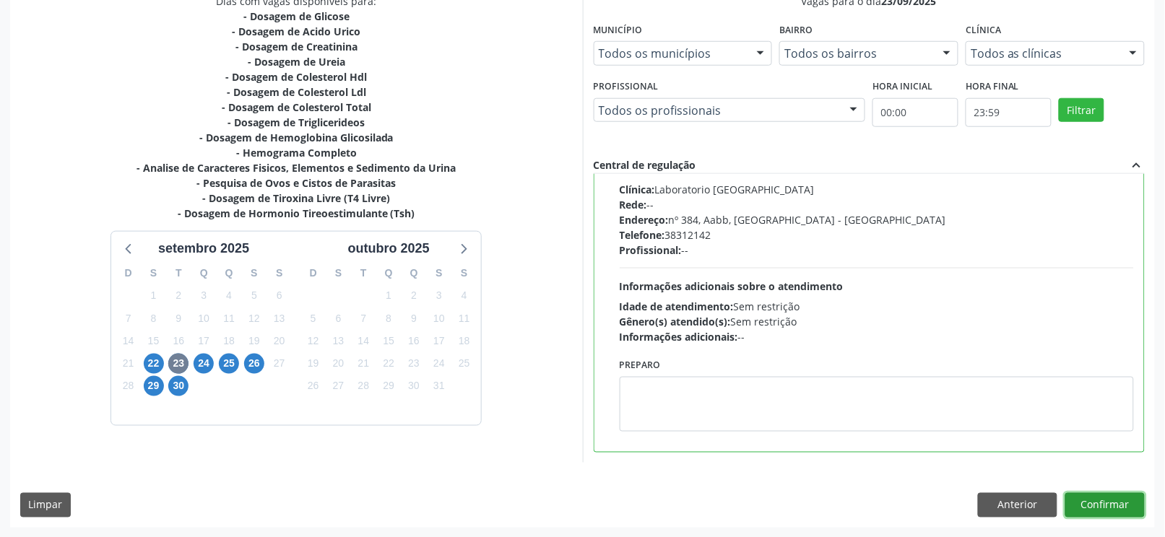
click at [1108, 503] on button "Confirmar" at bounding box center [1104, 505] width 79 height 25
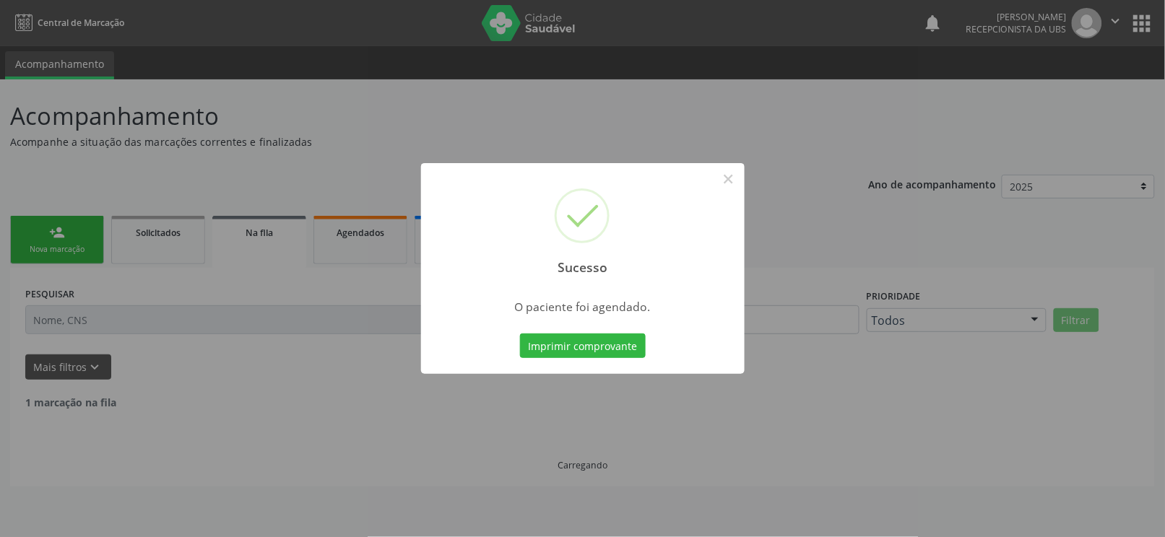
scroll to position [0, 0]
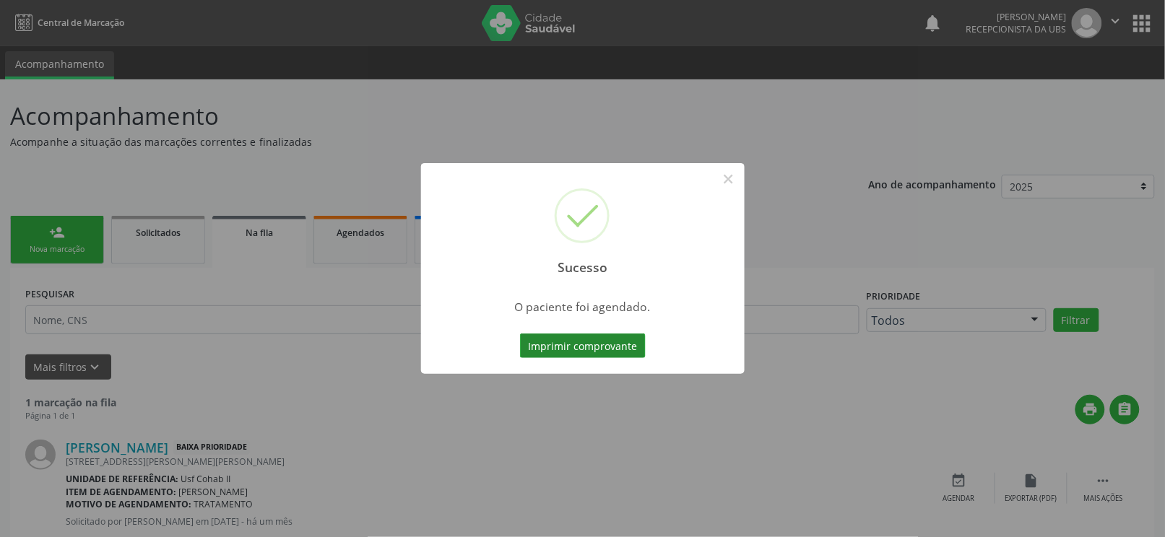
click at [584, 349] on button "Imprimir comprovante" at bounding box center [583, 346] width 126 height 25
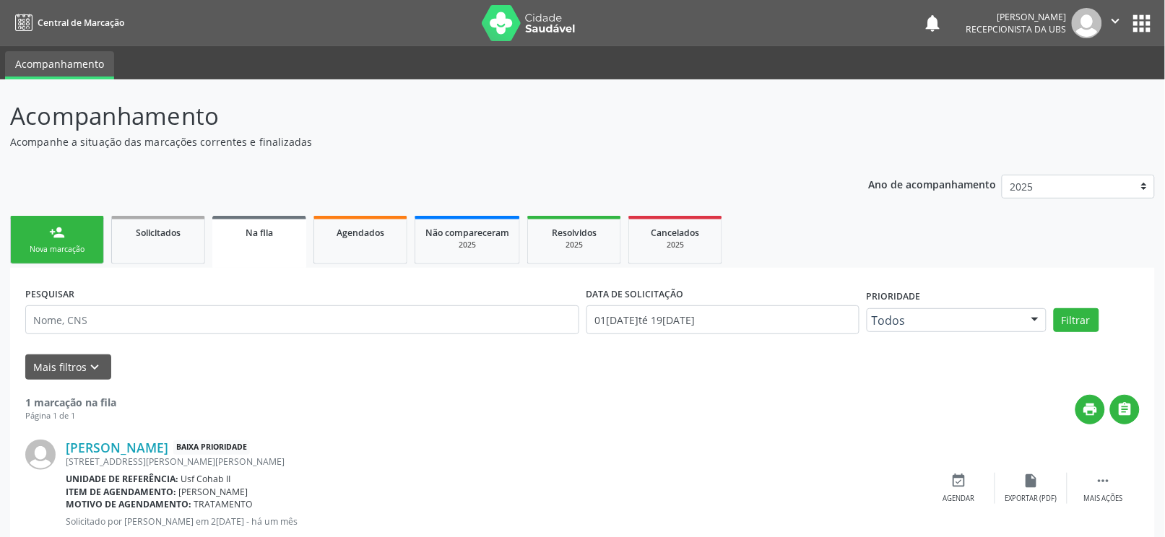
click at [73, 228] on link "person_add Nova marcação" at bounding box center [57, 240] width 94 height 48
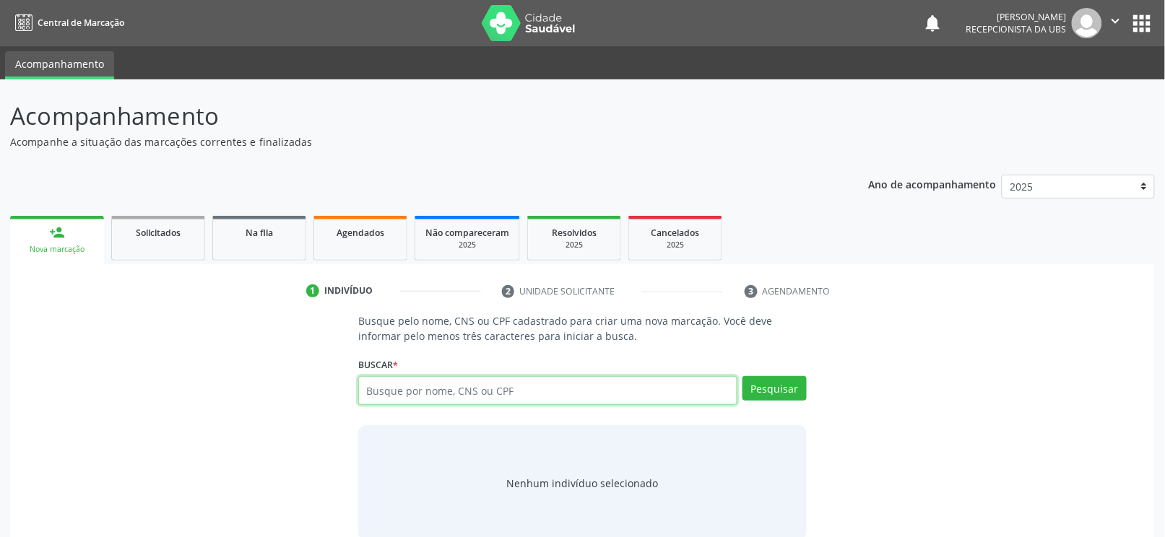
click at [388, 399] on input "text" at bounding box center [547, 390] width 379 height 29
type input "16601989920001"
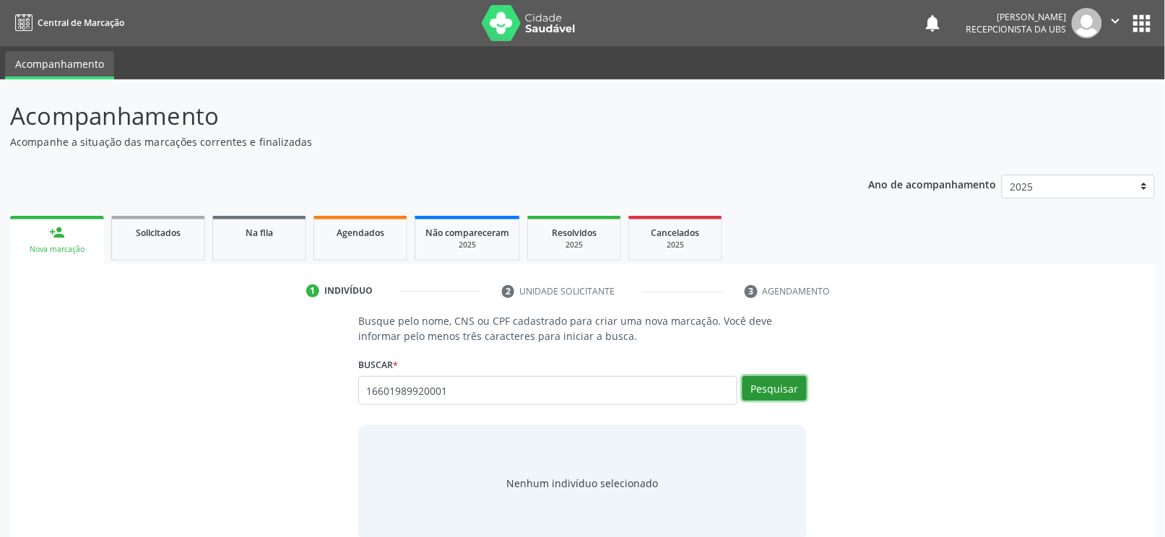
click at [762, 391] on button "Pesquisar" at bounding box center [774, 388] width 64 height 25
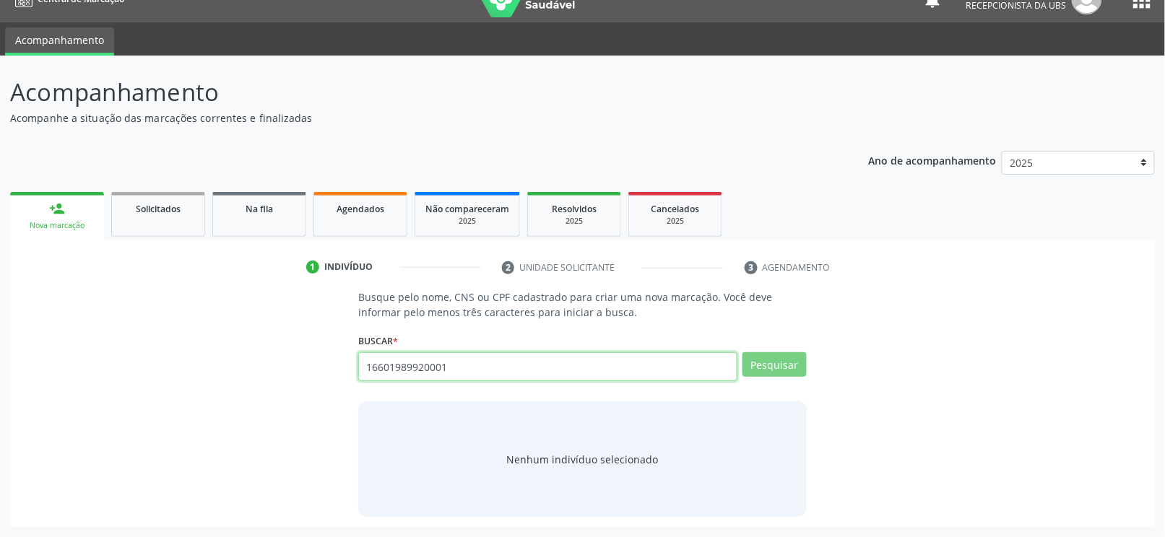
drag, startPoint x: 290, startPoint y: 381, endPoint x: 214, endPoint y: 381, distance: 75.8
click at [214, 381] on div "Busque pelo nome, CNS ou CPF cadastrado para criar uma nova marcação. Você deve…" at bounding box center [582, 404] width 1125 height 228
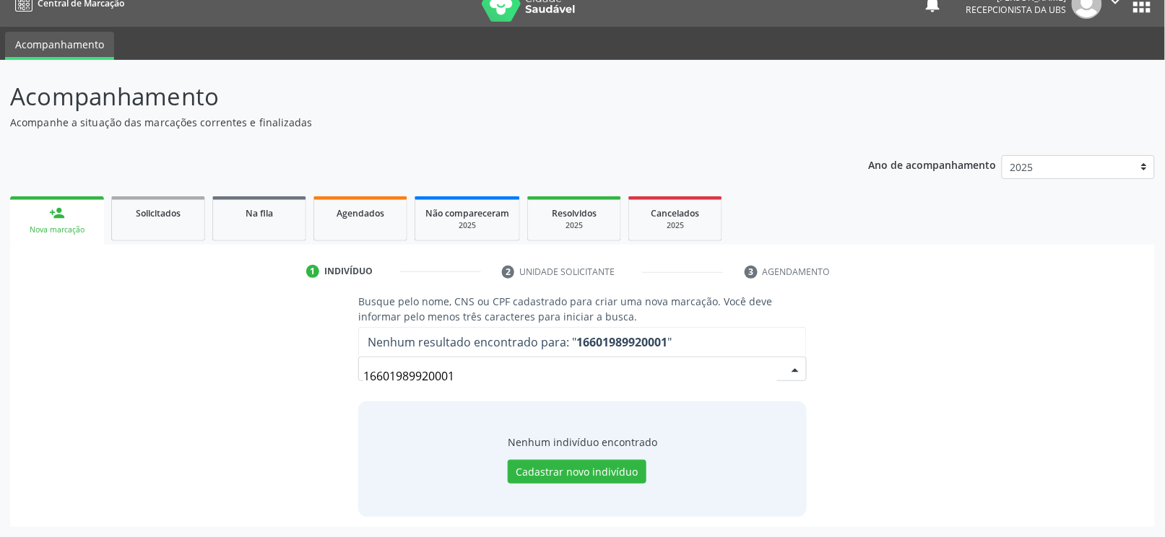
scroll to position [19, 0]
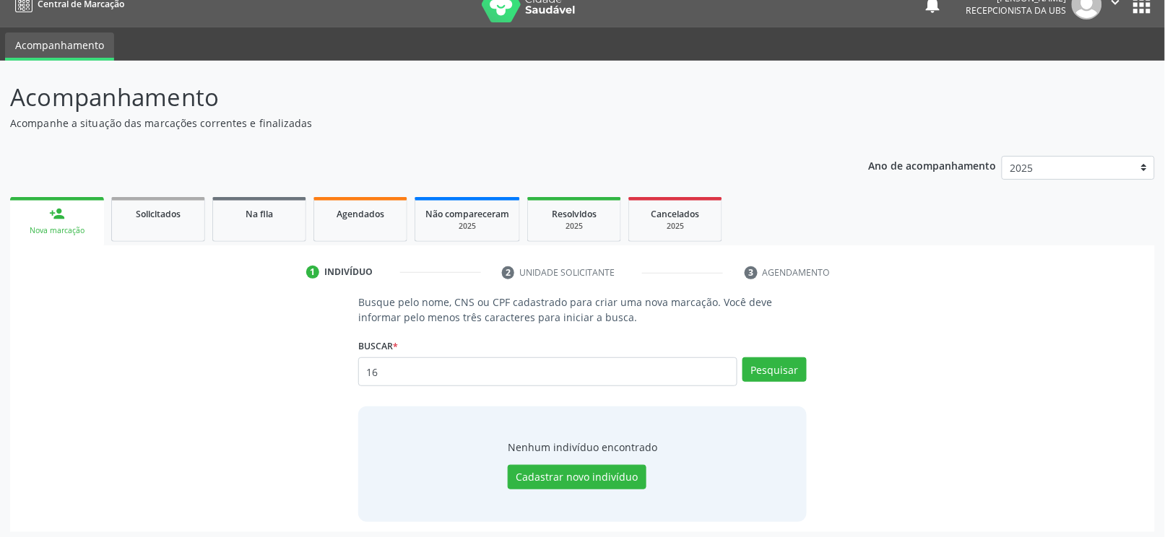
type input "1"
type input "11832558452"
click at [776, 371] on button "Pesquisar" at bounding box center [774, 370] width 64 height 25
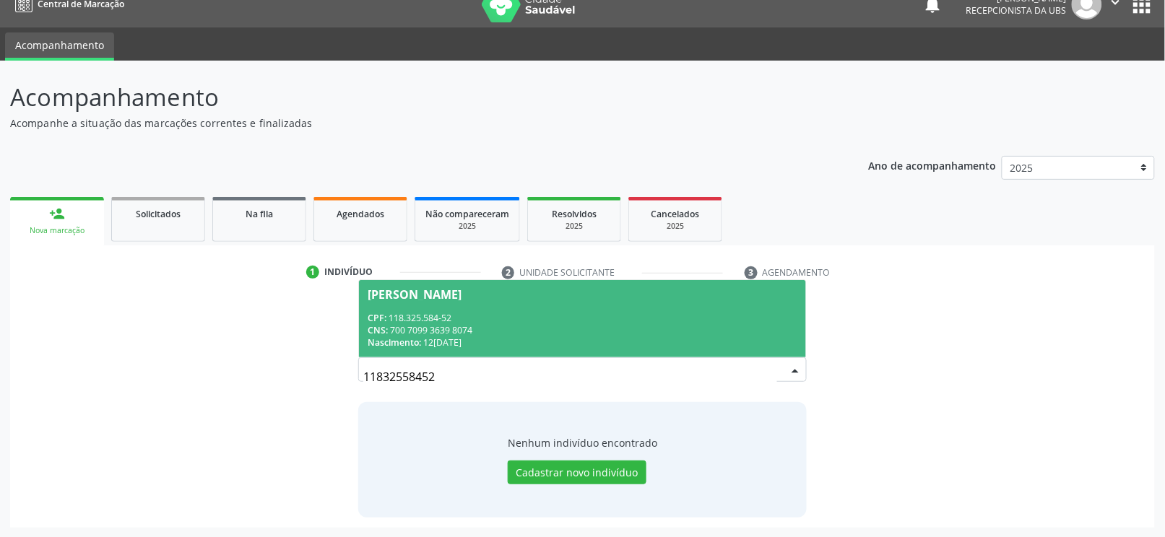
scroll to position [18, 0]
click at [561, 320] on div "CPF: 118.325.584-52" at bounding box center [583, 319] width 430 height 12
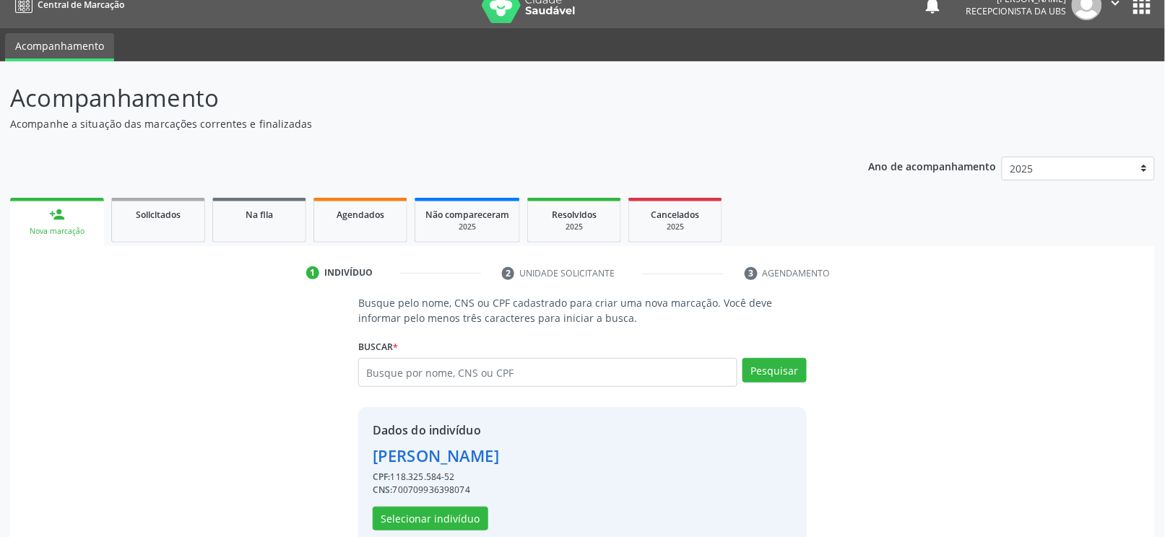
scroll to position [46, 0]
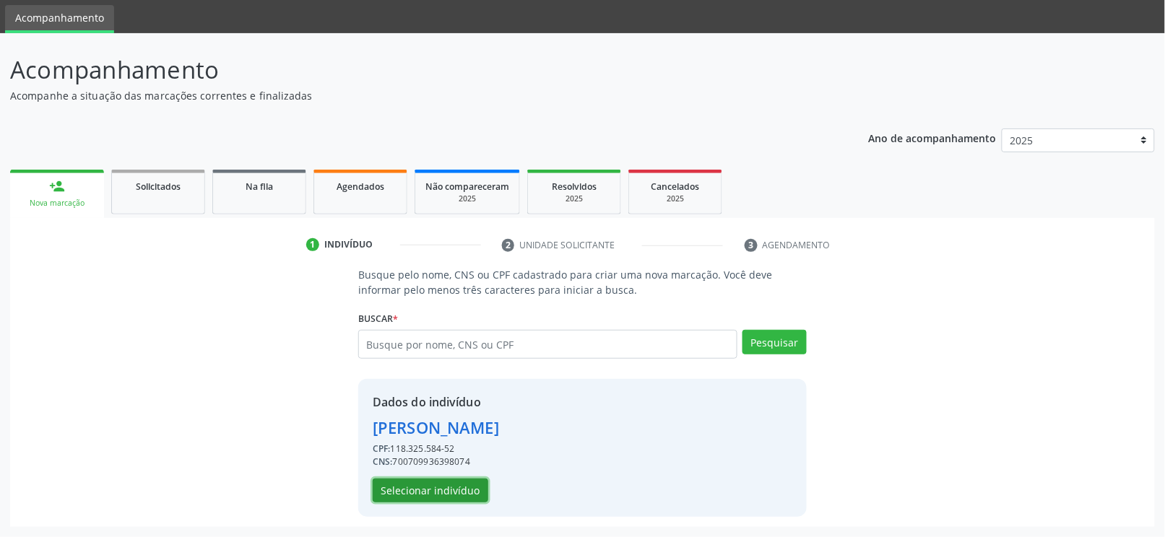
click at [451, 482] on button "Selecionar indivíduo" at bounding box center [431, 491] width 116 height 25
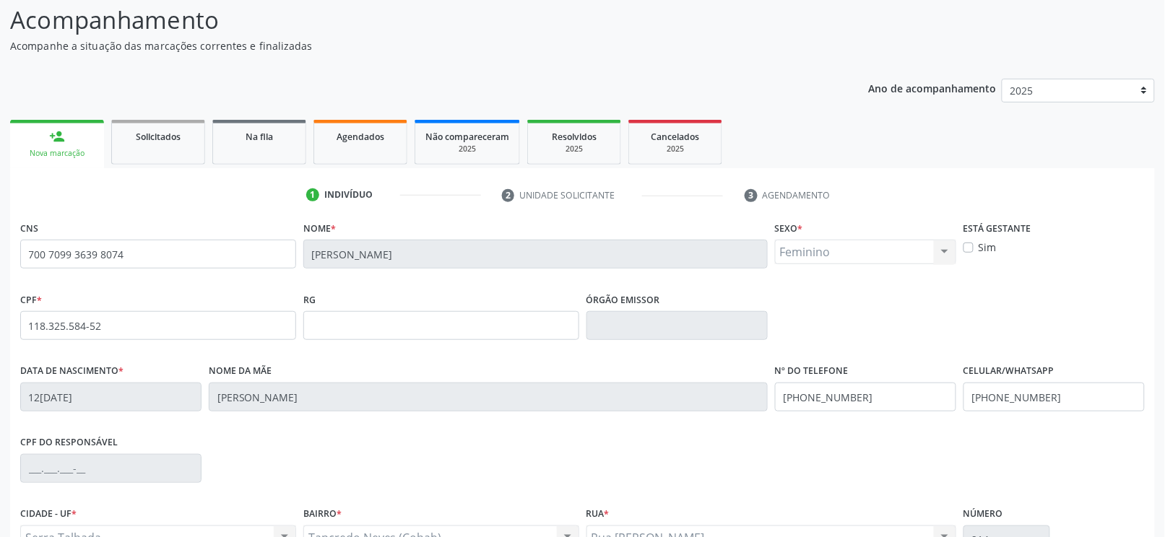
scroll to position [239, 0]
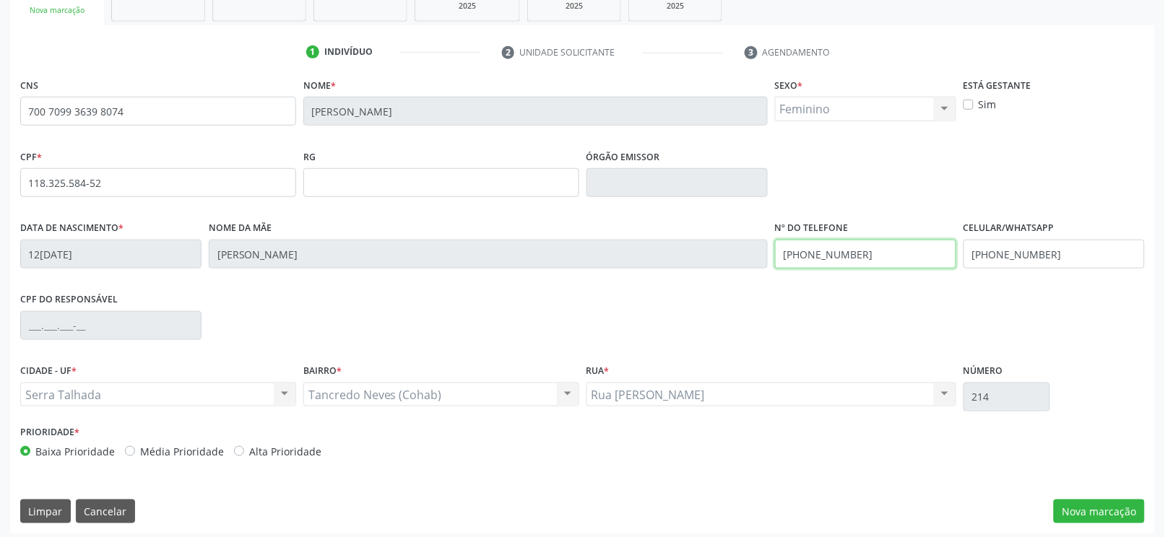
click at [855, 266] on input "[PHONE_NUMBER]" at bounding box center [865, 254] width 181 height 29
drag, startPoint x: 1051, startPoint y: 251, endPoint x: 832, endPoint y: 254, distance: 218.9
click at [832, 254] on div "Data de nascimento * 12[DATE] Nome da mãe [PERSON_NAME] Nº do Telefone [PHONE_N…" at bounding box center [583, 253] width 1132 height 72
drag, startPoint x: 866, startPoint y: 252, endPoint x: 714, endPoint y: 265, distance: 152.2
click at [715, 265] on div "Data de nascimento * [DATE] Nome da mãe [PERSON_NAME] Nº do Telefone [PHONE_NUM…" at bounding box center [583, 253] width 1132 height 72
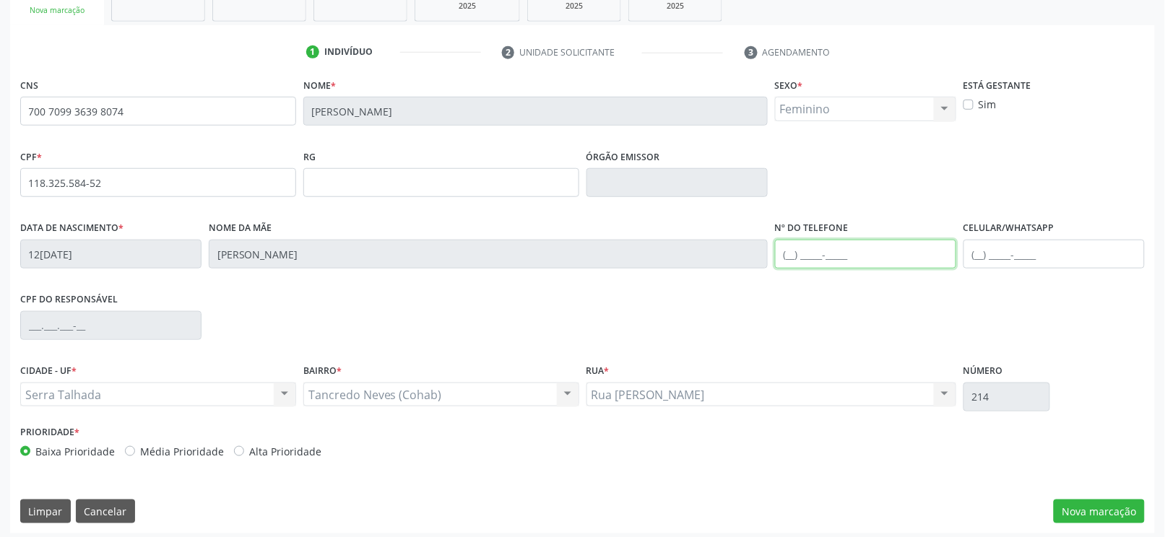
scroll to position [245, 0]
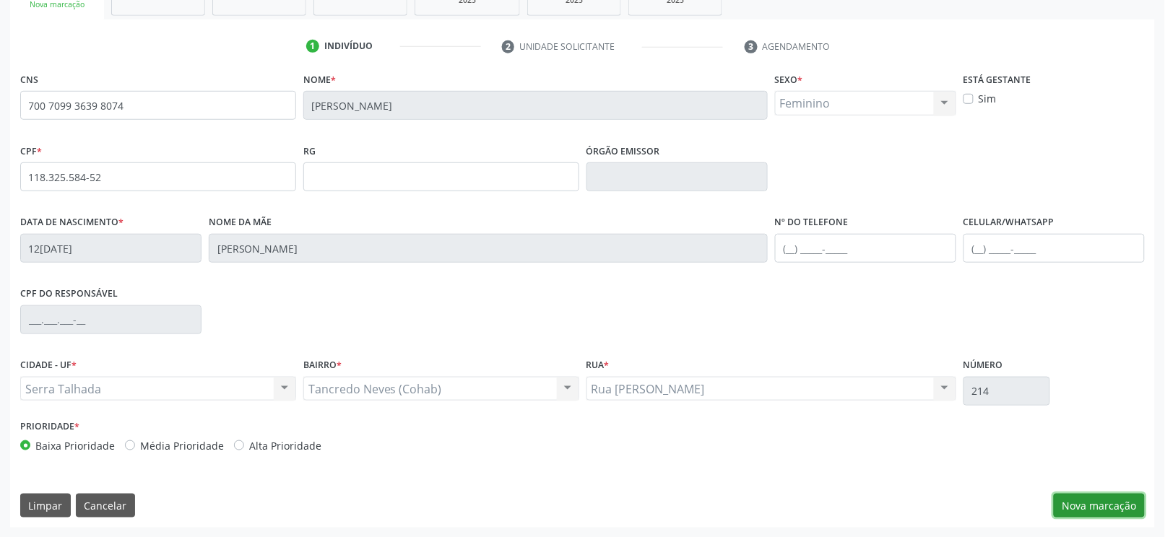
click at [1079, 510] on button "Nova marcação" at bounding box center [1099, 506] width 91 height 25
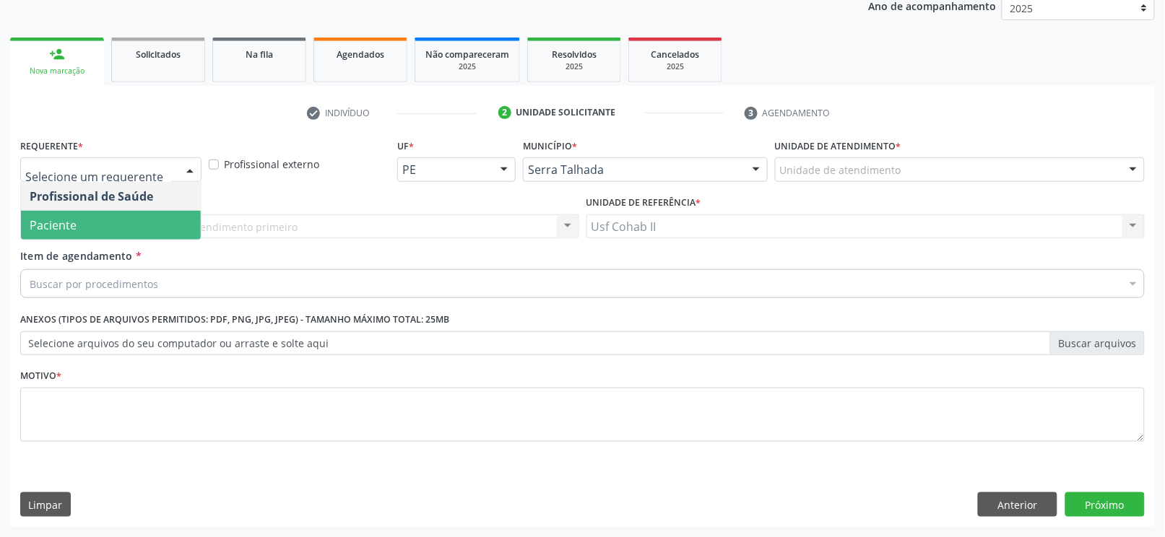
click at [108, 226] on span "Paciente" at bounding box center [111, 225] width 180 height 29
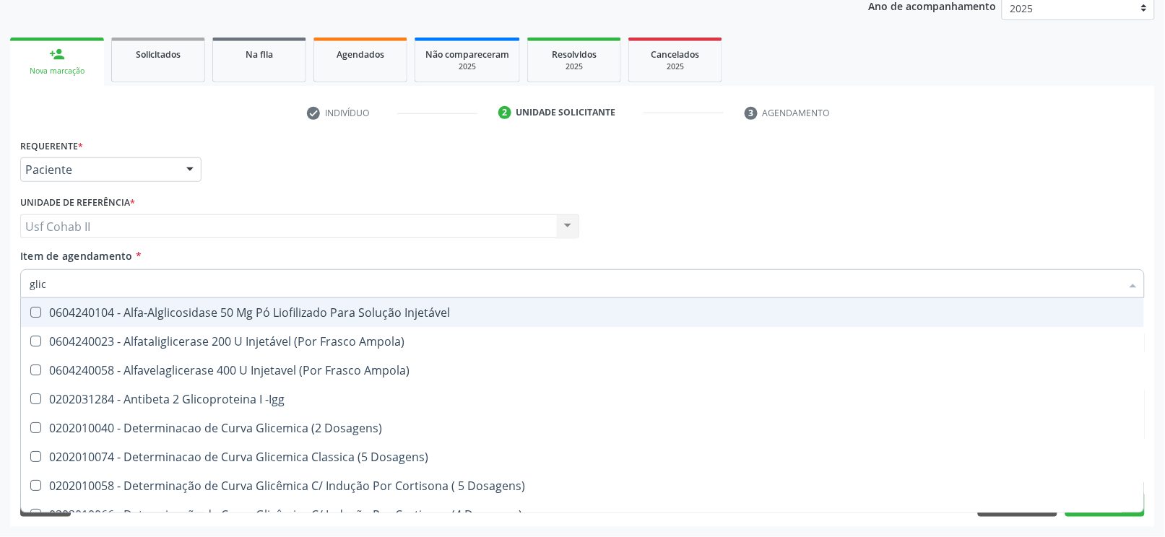
type input "glico"
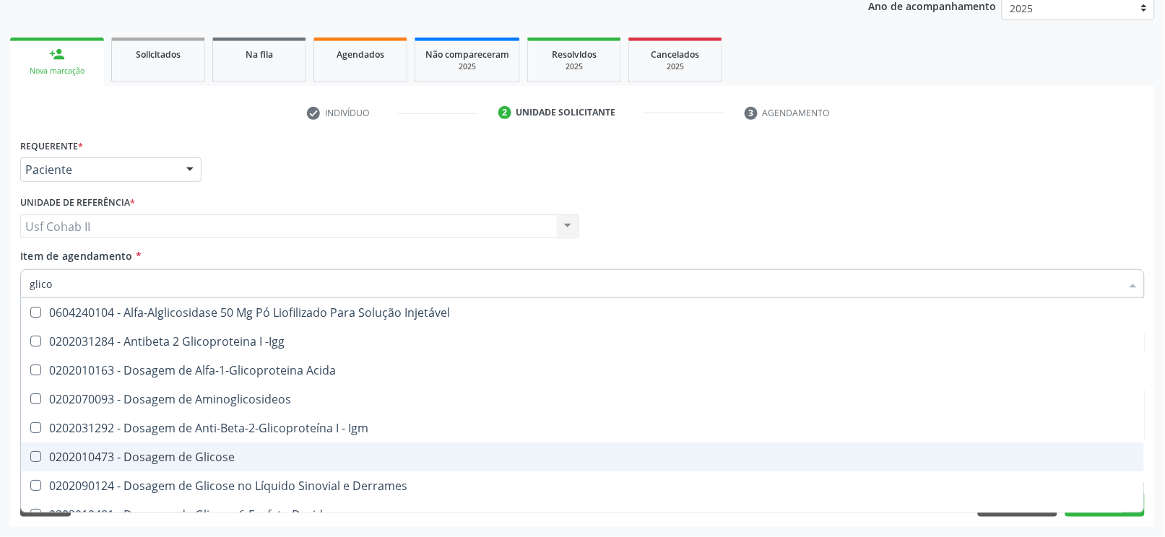
drag, startPoint x: 209, startPoint y: 461, endPoint x: 201, endPoint y: 446, distance: 16.5
click at [208, 462] on div "0202010473 - Dosagem de Glicose" at bounding box center [583, 457] width 1106 height 12
checkbox Glicose "true"
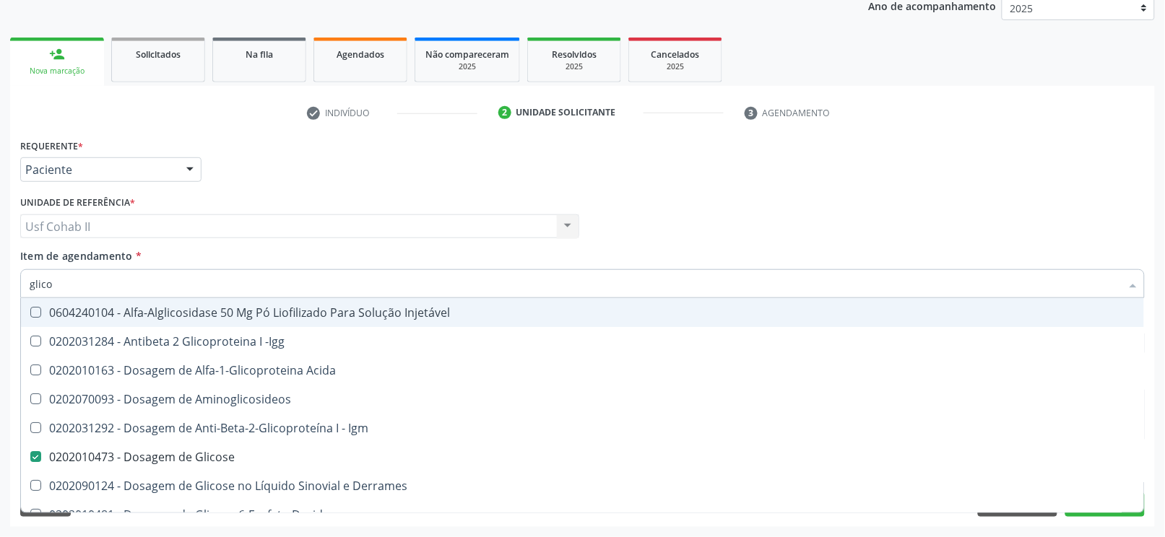
type input "glico"
click at [269, 166] on div "Requerente * Paciente Profissional de Saúde Paciente Nenhum resultado encontrad…" at bounding box center [583, 163] width 1132 height 56
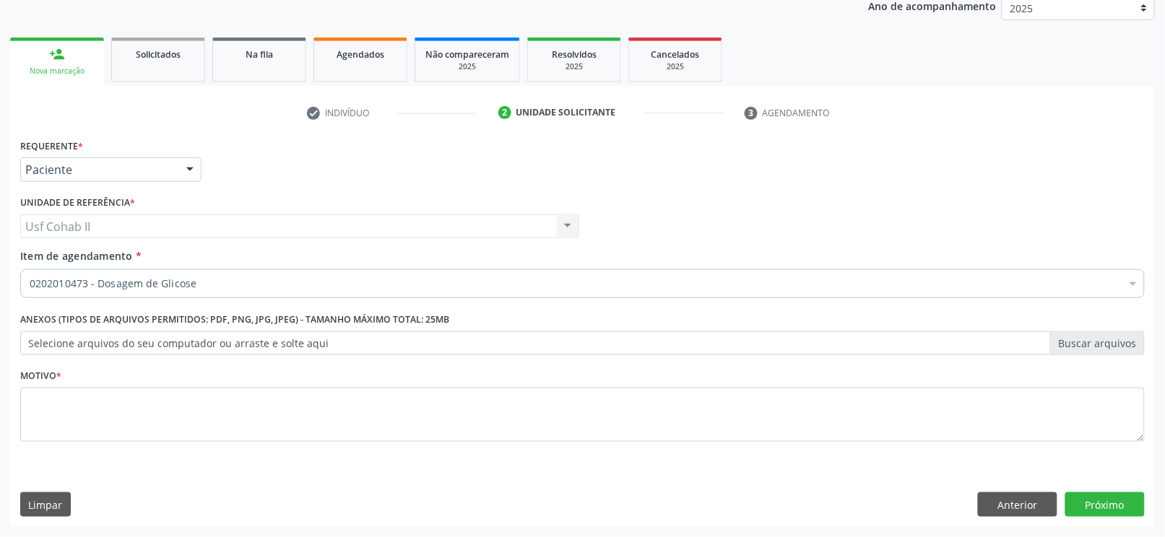
click at [147, 274] on div "0202010473 - Dosagem de Glicose" at bounding box center [582, 283] width 1125 height 29
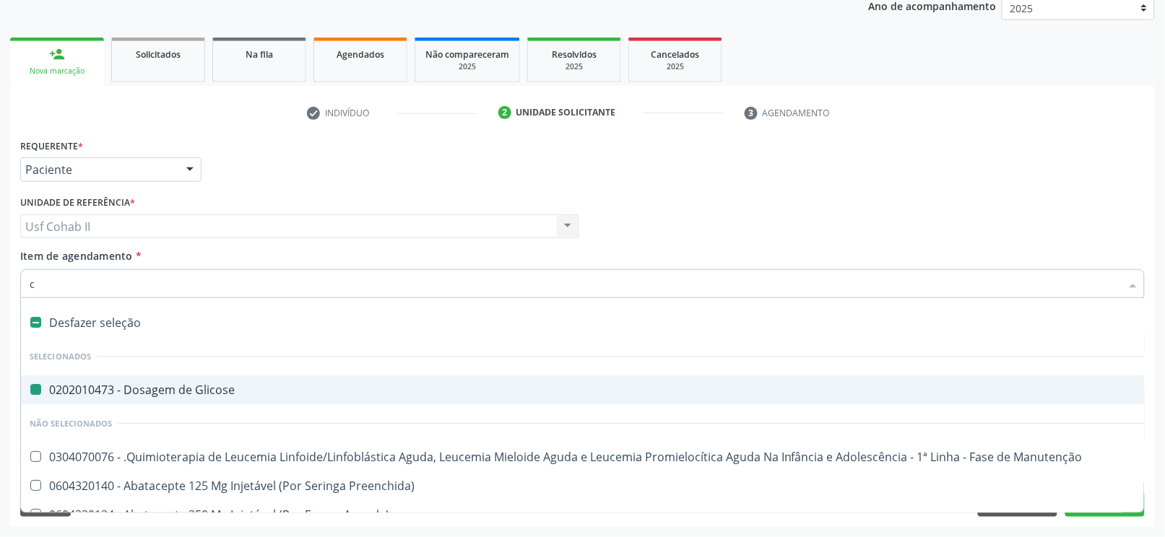
type input "ci"
checkbox Glicose "false"
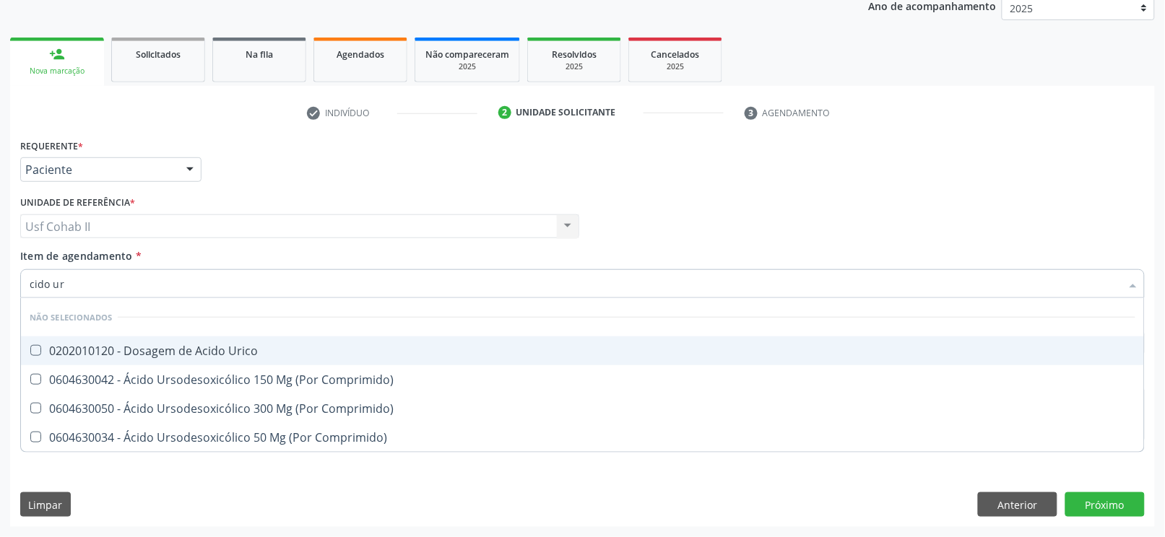
type input "cido uri"
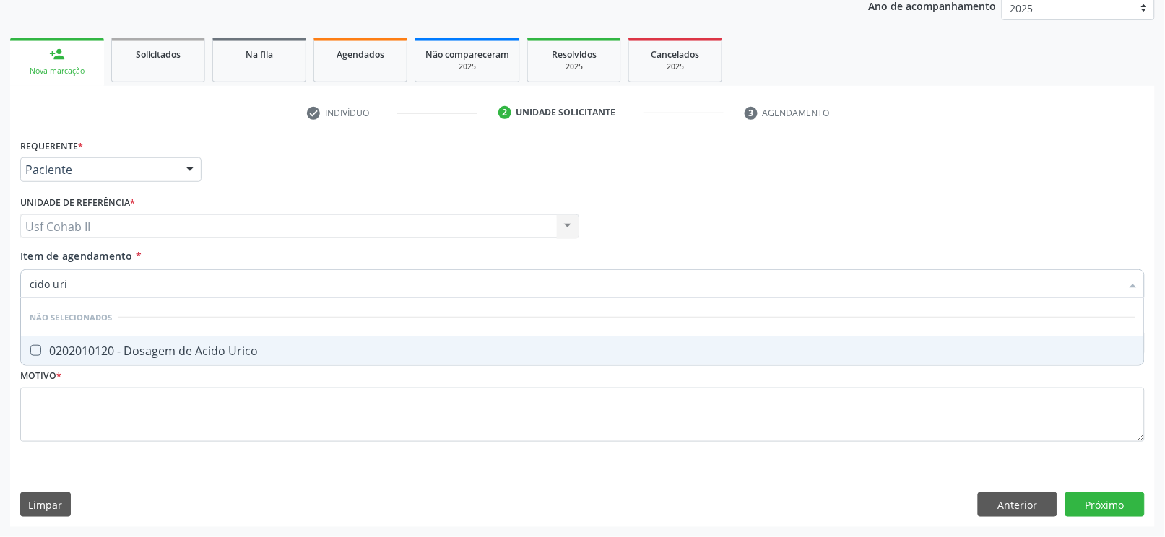
click at [113, 350] on div "0202010120 - Dosagem de Acido Urico" at bounding box center [583, 351] width 1106 height 12
checkbox Urico "true"
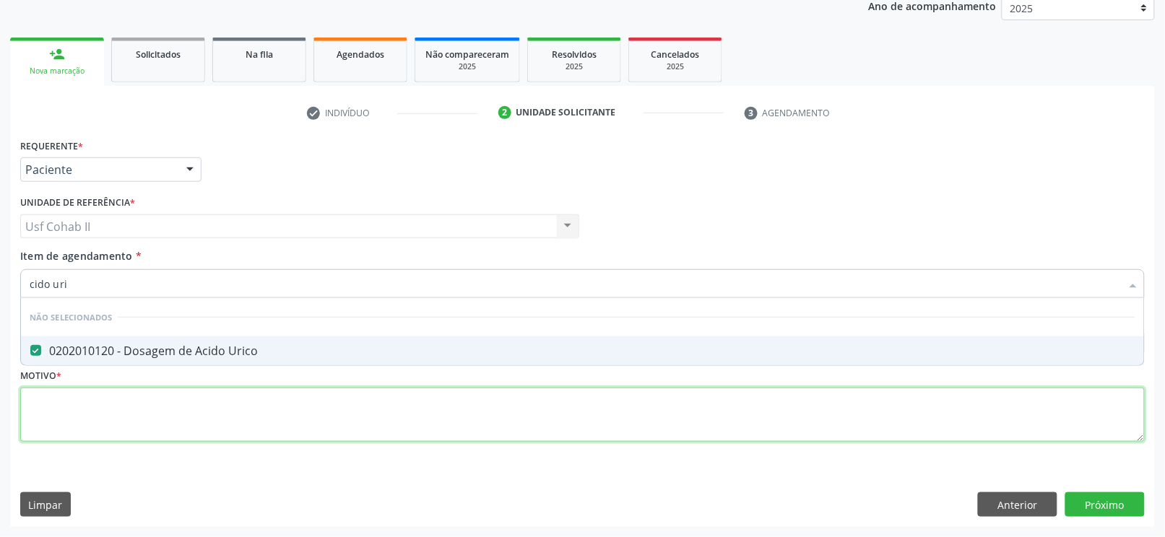
click at [113, 408] on div "Requerente * Paciente Profissional de Saúde Paciente Nenhum resultado encontrad…" at bounding box center [582, 298] width 1125 height 327
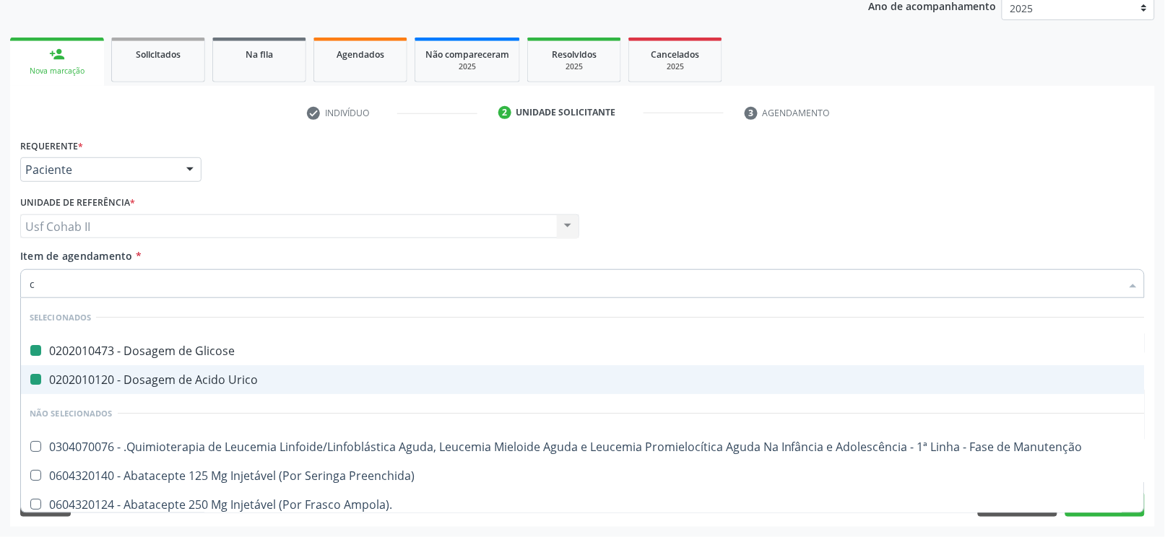
type input "cr"
checkbox Glicose "false"
checkbox Urico "false"
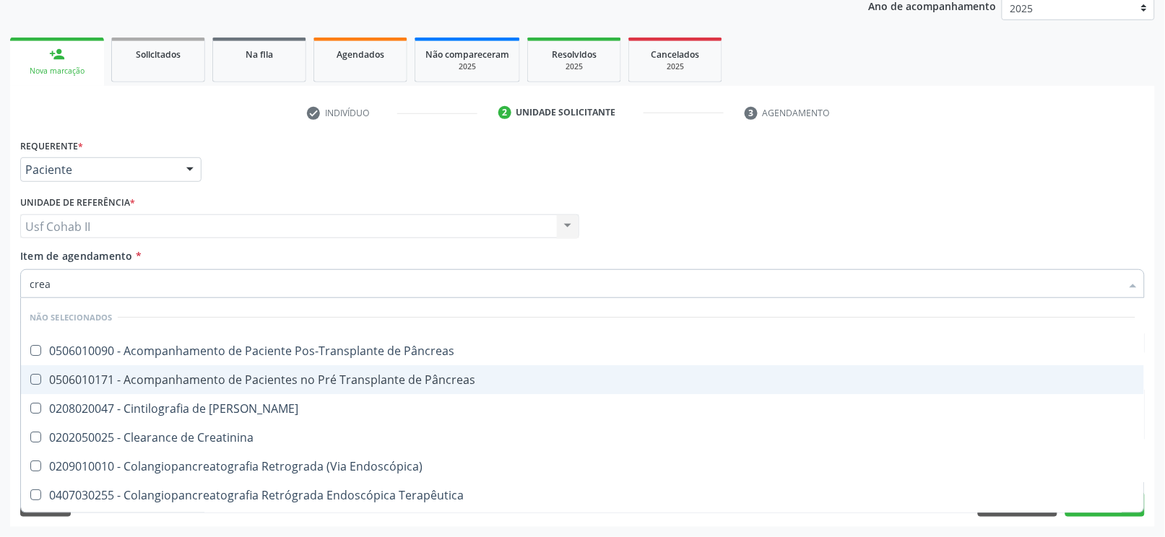
type input "creat"
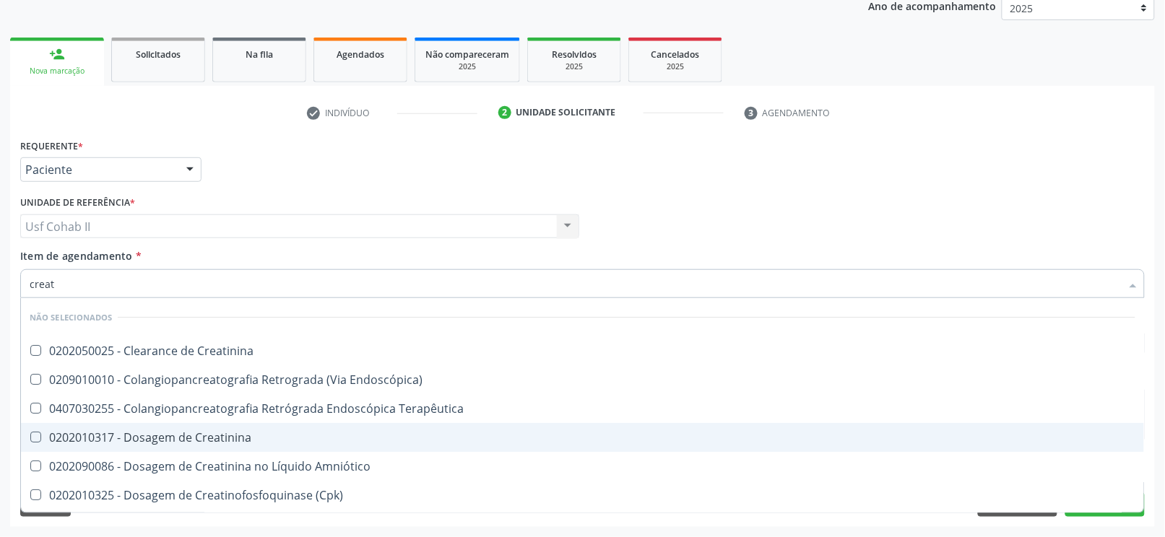
click at [166, 435] on div "0202010317 - Dosagem de Creatinina" at bounding box center [583, 438] width 1106 height 12
checkbox Creatinina "true"
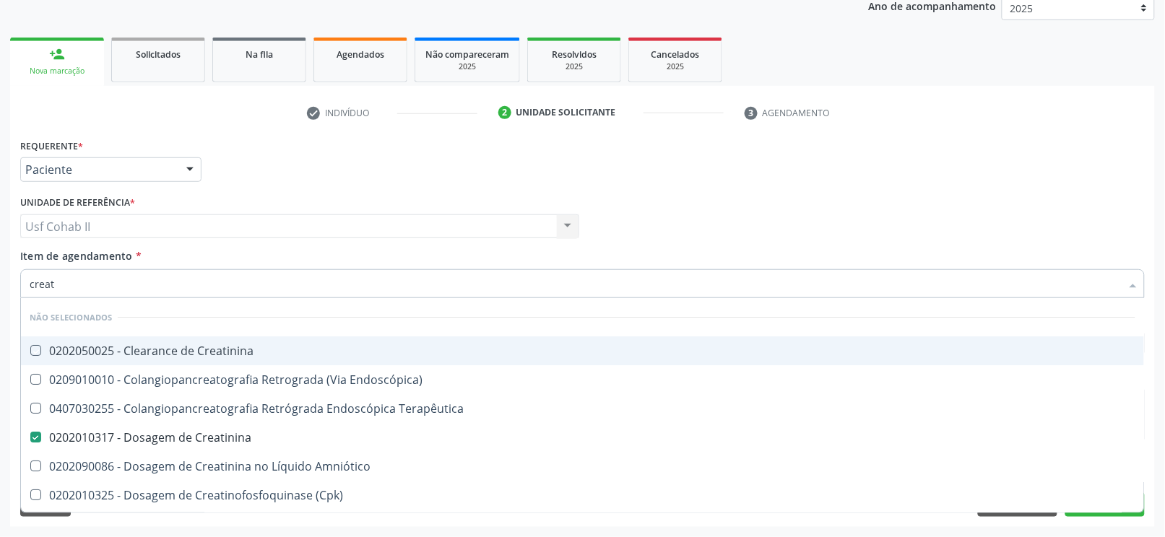
click at [256, 181] on div "Requerente * Paciente Profissional de Saúde Paciente Nenhum resultado encontrad…" at bounding box center [583, 163] width 1132 height 56
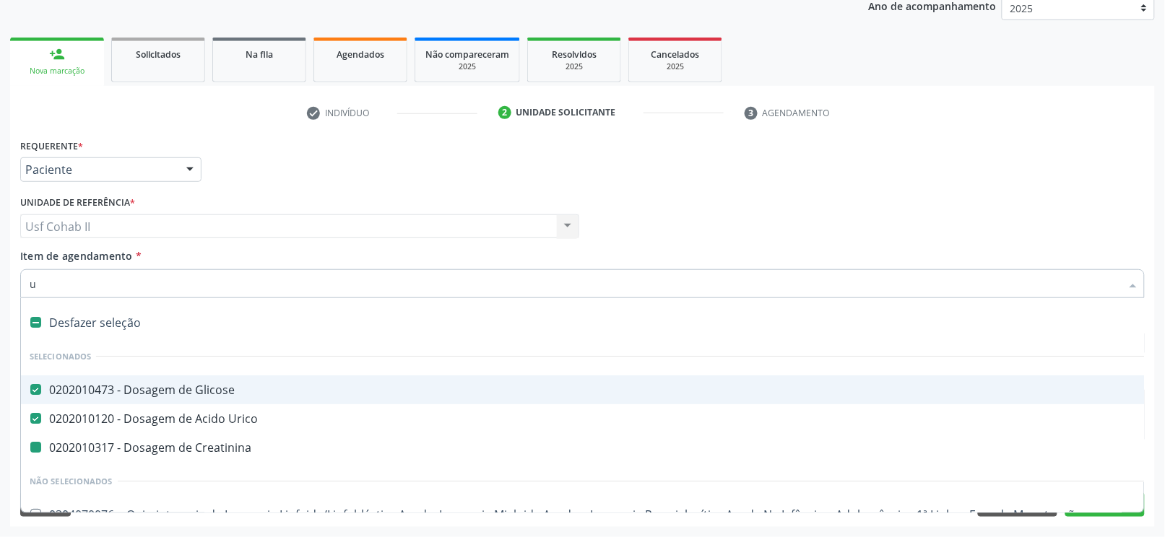
type input "ur"
checkbox Creatinina "false"
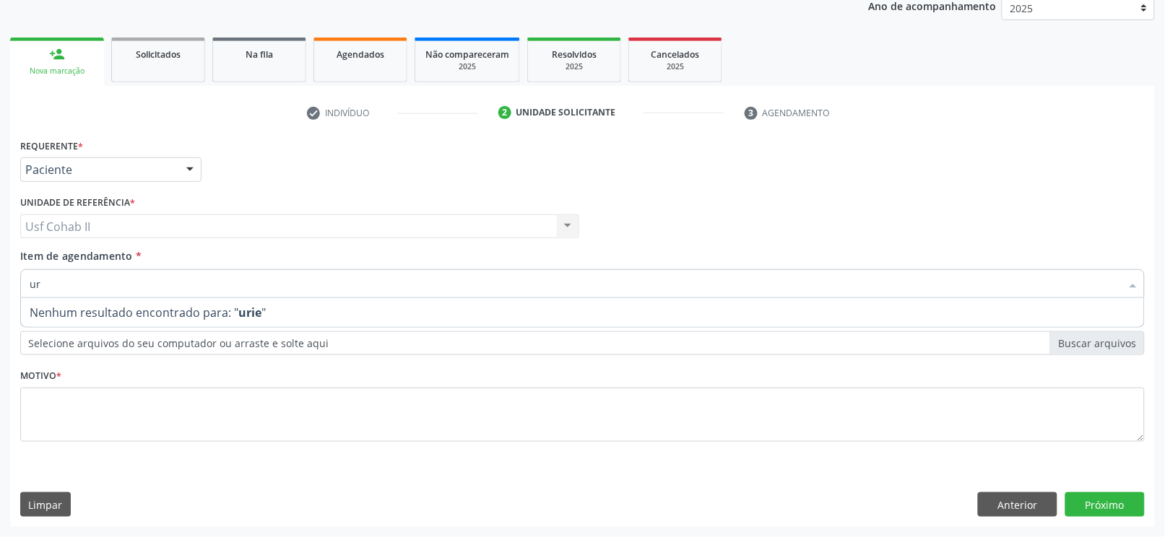
type input "u"
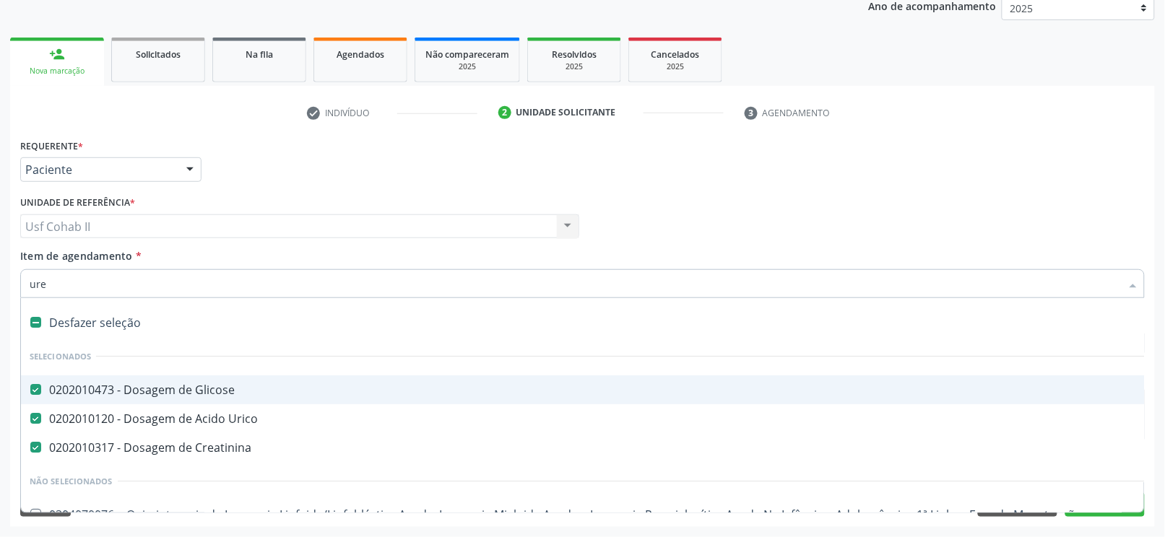
type input "urei"
checkbox Glicose "false"
checkbox Creatinina "false"
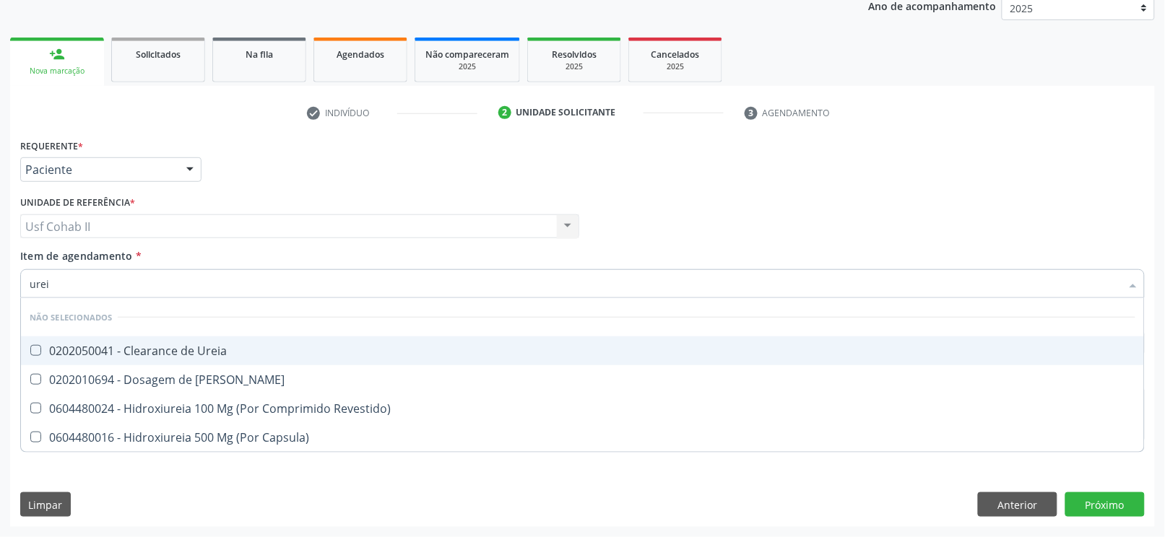
type input "ureia"
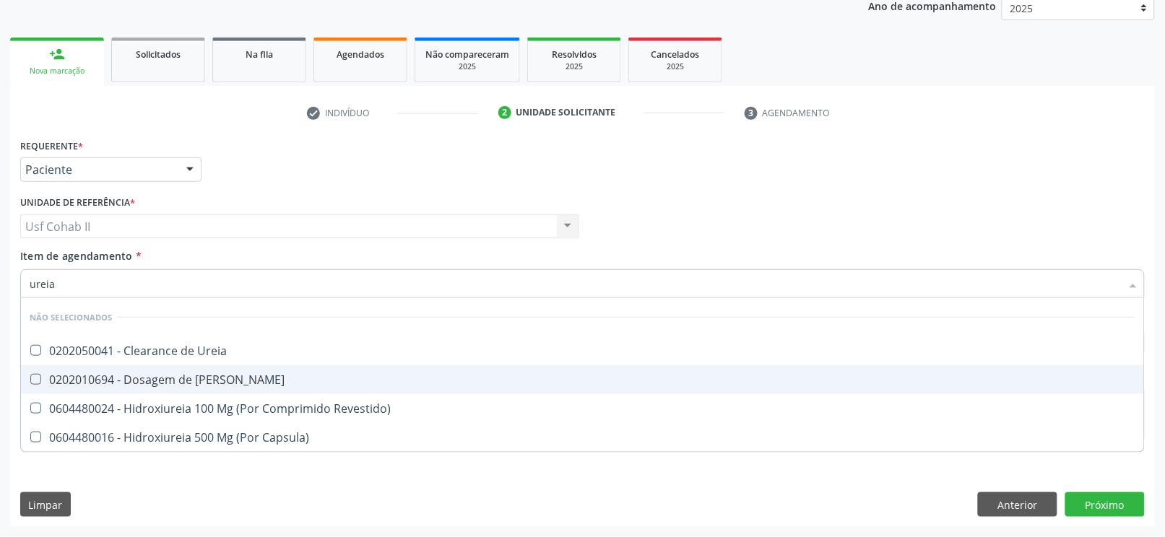
click at [195, 382] on div "0202010694 - Dosagem de Ureia" at bounding box center [583, 380] width 1106 height 12
checkbox Ureia "true"
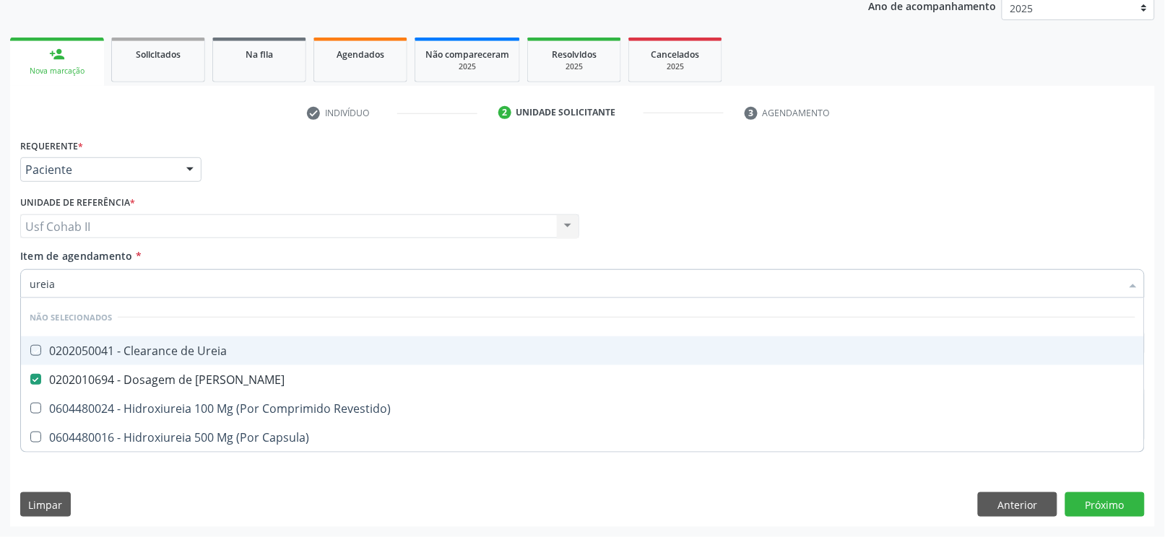
click at [245, 173] on div "Requerente * Paciente Profissional de Saúde Paciente Nenhum resultado encontrad…" at bounding box center [583, 163] width 1132 height 56
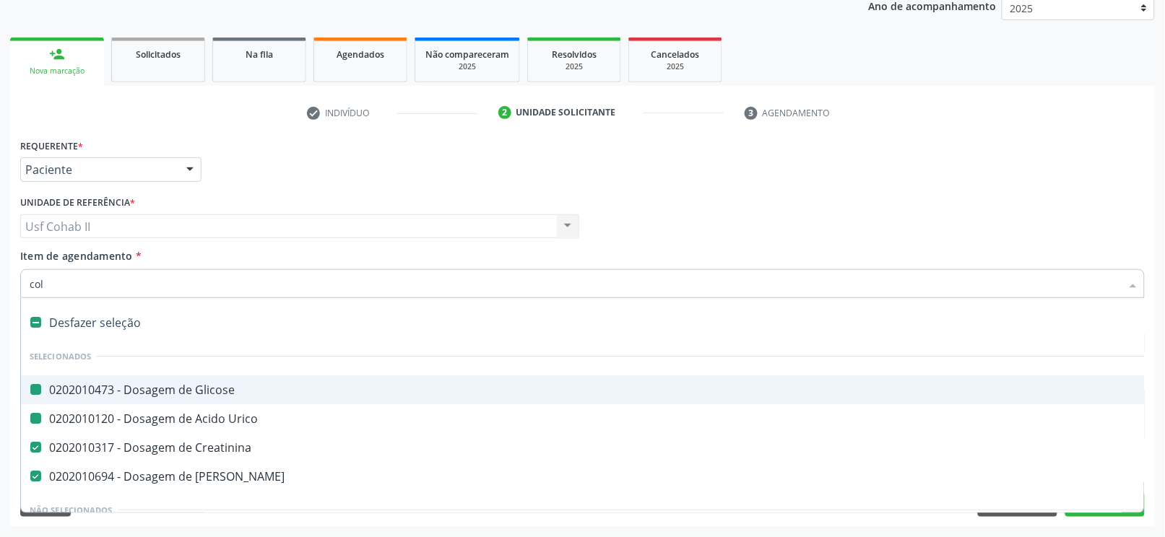
type input "cole"
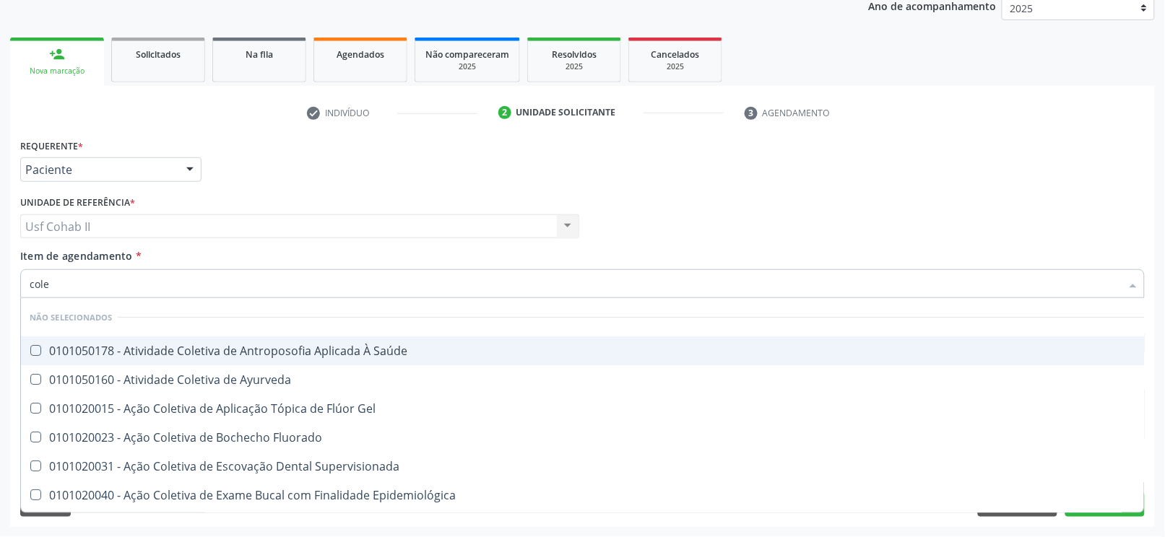
checkbox Saúde "false"
checkbox Ayurveda "false"
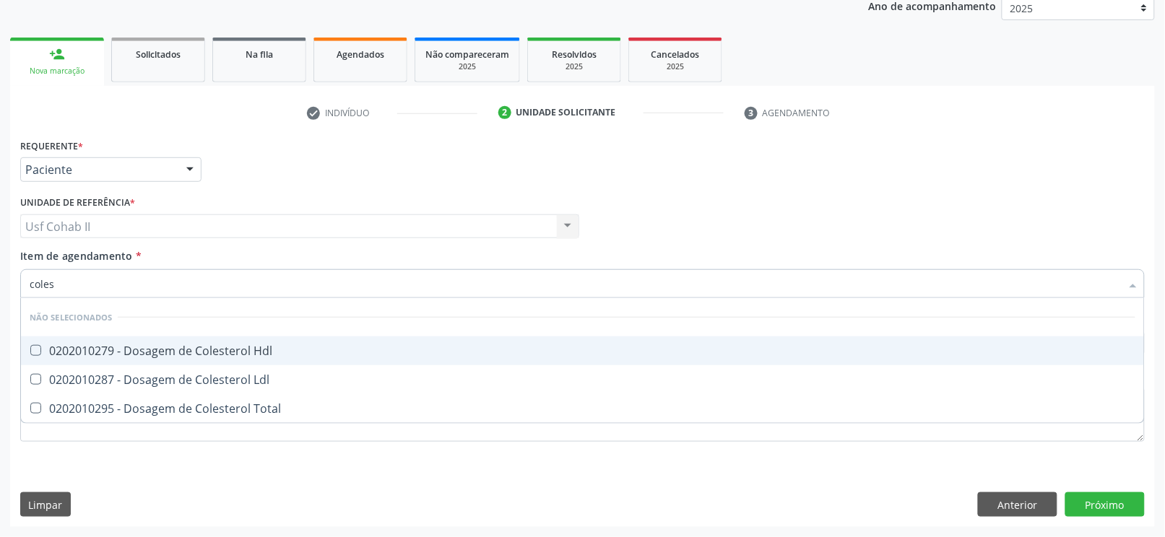
type input "colest"
drag, startPoint x: 181, startPoint y: 347, endPoint x: 168, endPoint y: 374, distance: 30.4
click at [181, 347] on div "0202010279 - Dosagem de Colesterol Hdl" at bounding box center [583, 351] width 1106 height 12
checkbox Hdl "true"
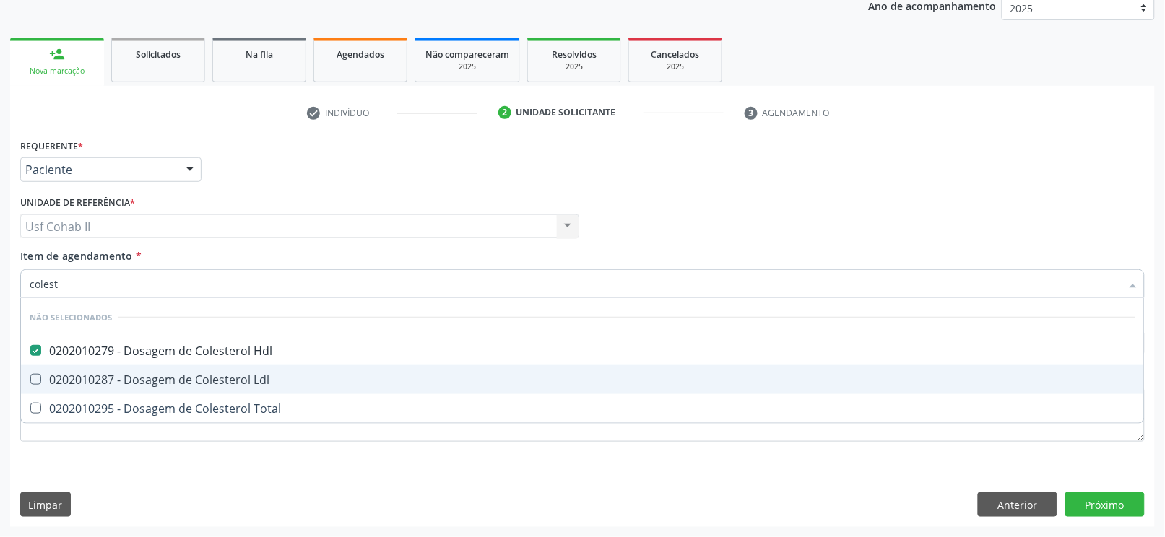
drag, startPoint x: 168, startPoint y: 374, endPoint x: 161, endPoint y: 398, distance: 24.9
click at [168, 377] on div "0202010287 - Dosagem de Colesterol Ldl" at bounding box center [583, 380] width 1106 height 12
checkbox Ldl "true"
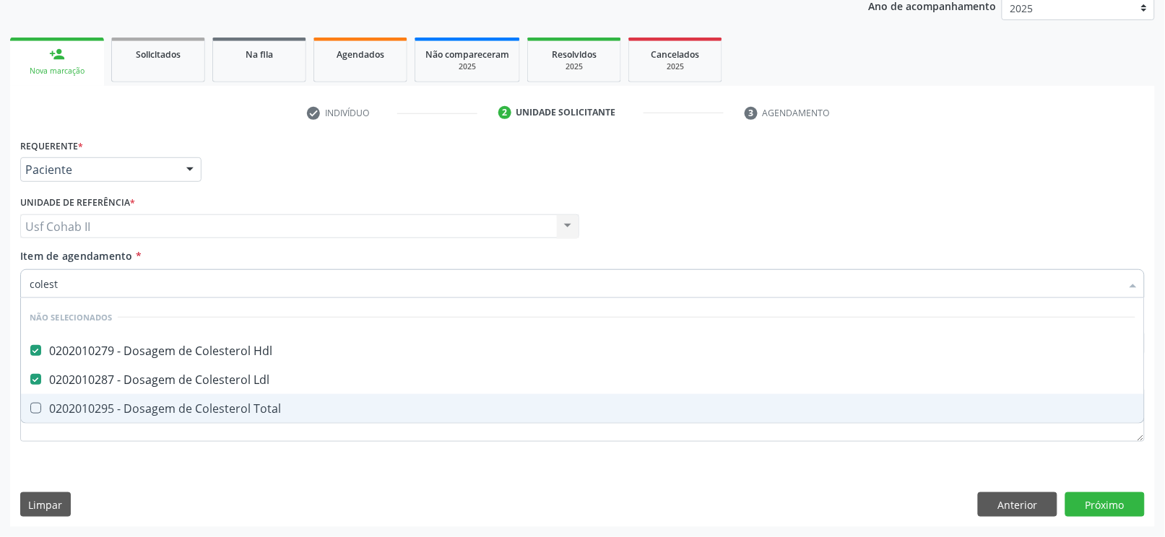
click at [156, 407] on div "0202010295 - Dosagem de Colesterol Total" at bounding box center [583, 409] width 1106 height 12
checkbox Total "true"
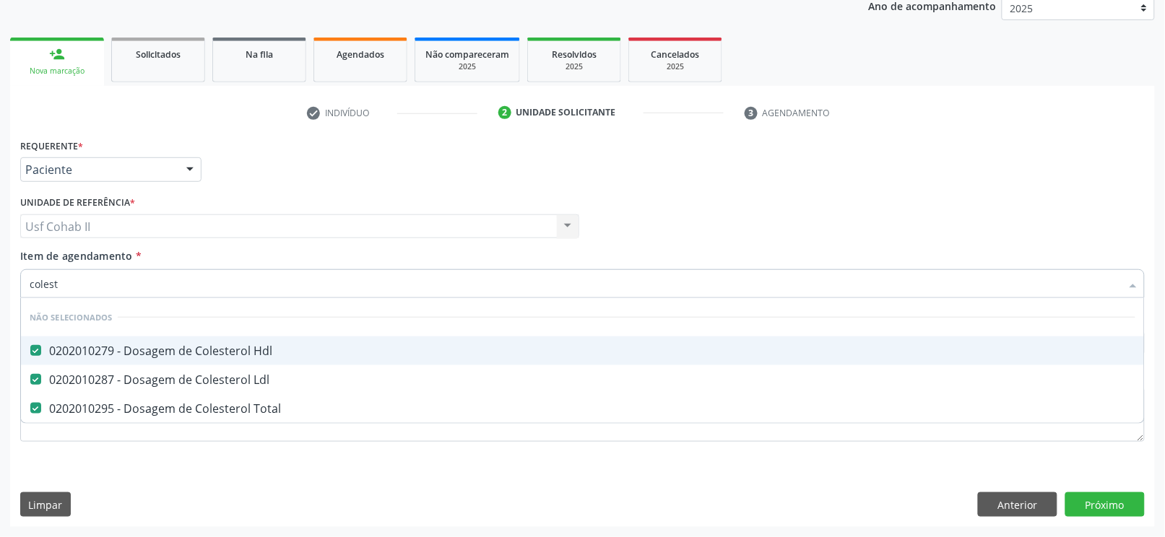
click at [250, 176] on div "Requerente * Paciente Profissional de Saúde Paciente Nenhum resultado encontrad…" at bounding box center [583, 163] width 1132 height 56
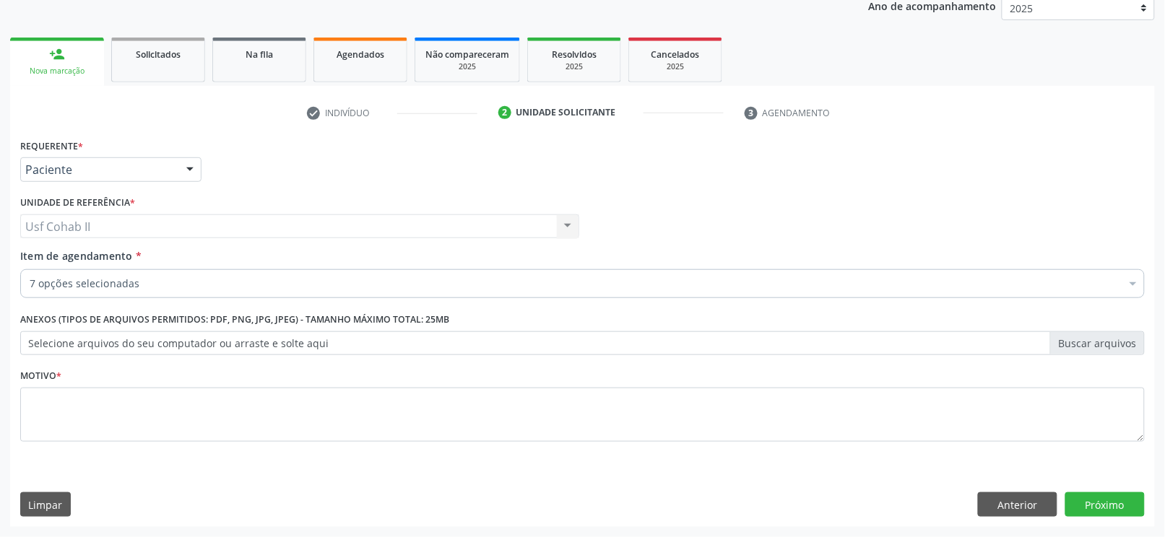
click at [150, 273] on div "7 opções selecionadas" at bounding box center [582, 283] width 1125 height 29
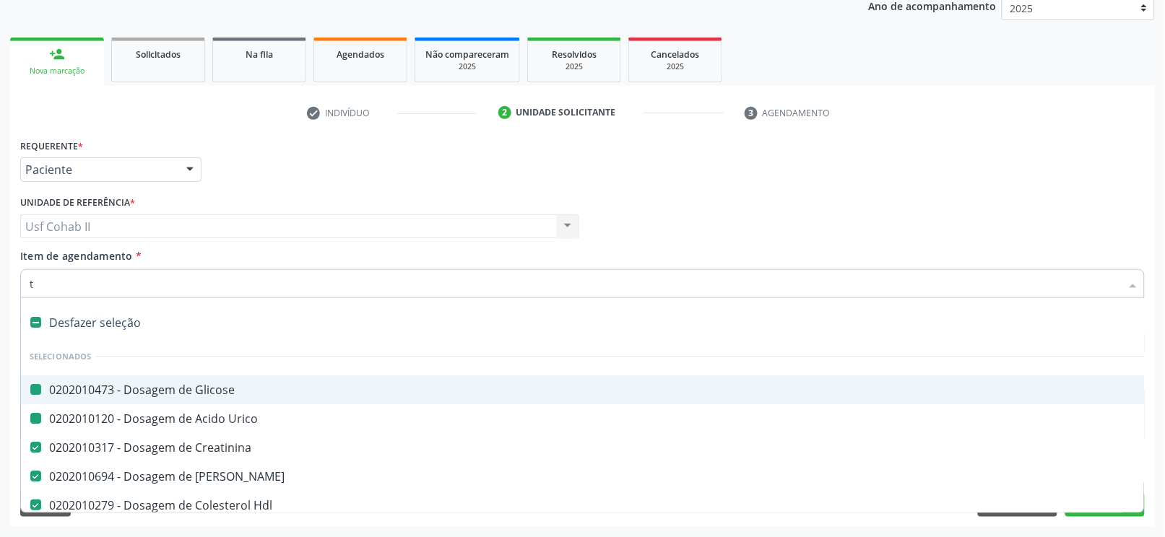
type input "tg"
checkbox Glicose "false"
checkbox Urico "false"
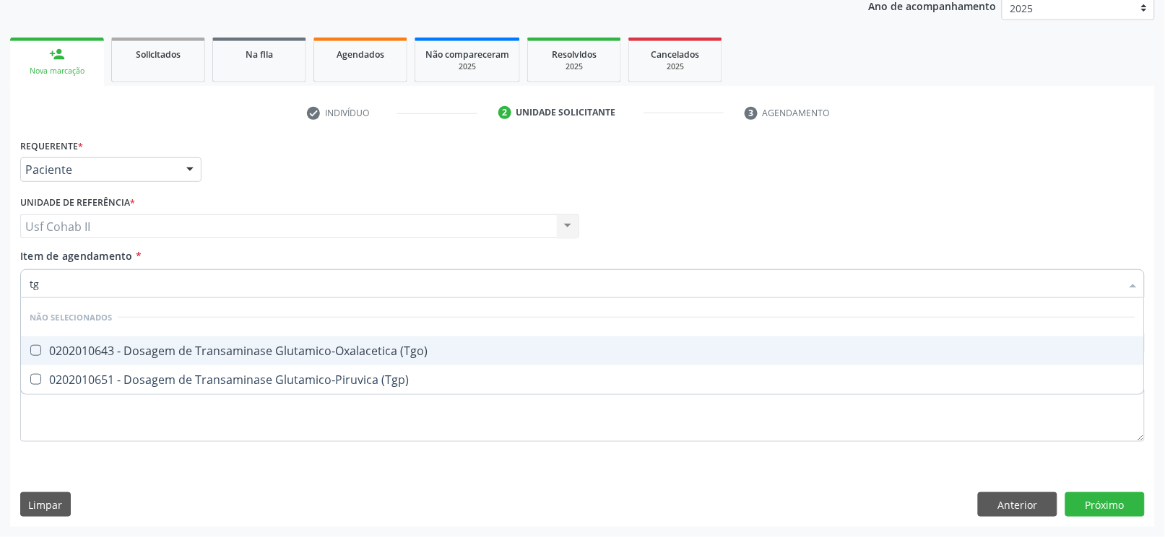
type input "tgo"
click at [245, 345] on div "0202010643 - Dosagem de Transaminase Glutamico-Oxalacetica (Tgo)" at bounding box center [583, 351] width 1106 height 12
checkbox \(Tgo\) "true"
type input "tgo"
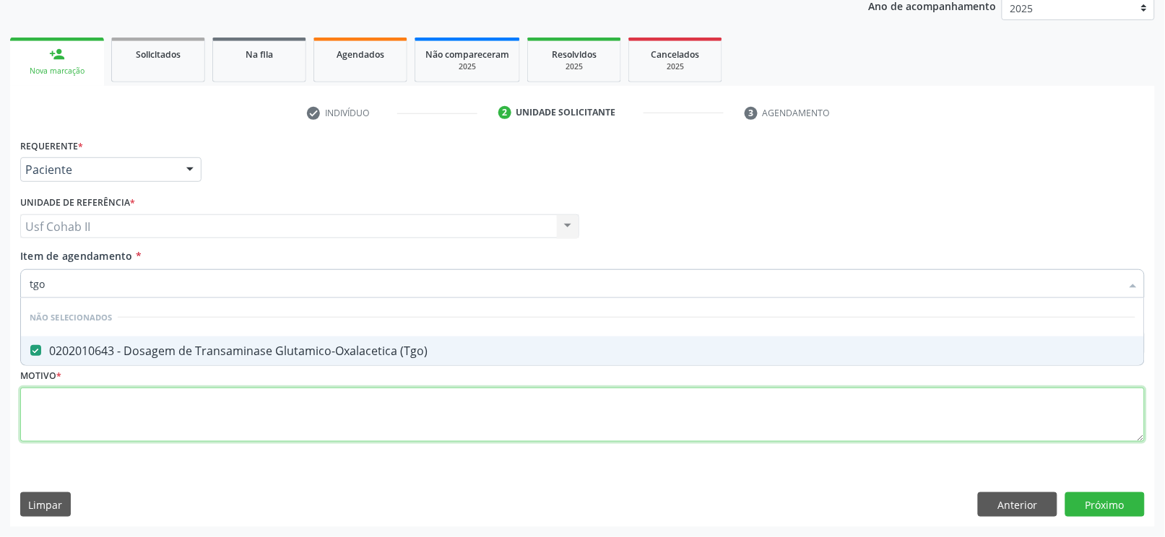
click at [213, 399] on div "Requerente * Paciente Profissional de Saúde Paciente Nenhum resultado encontrad…" at bounding box center [582, 298] width 1125 height 327
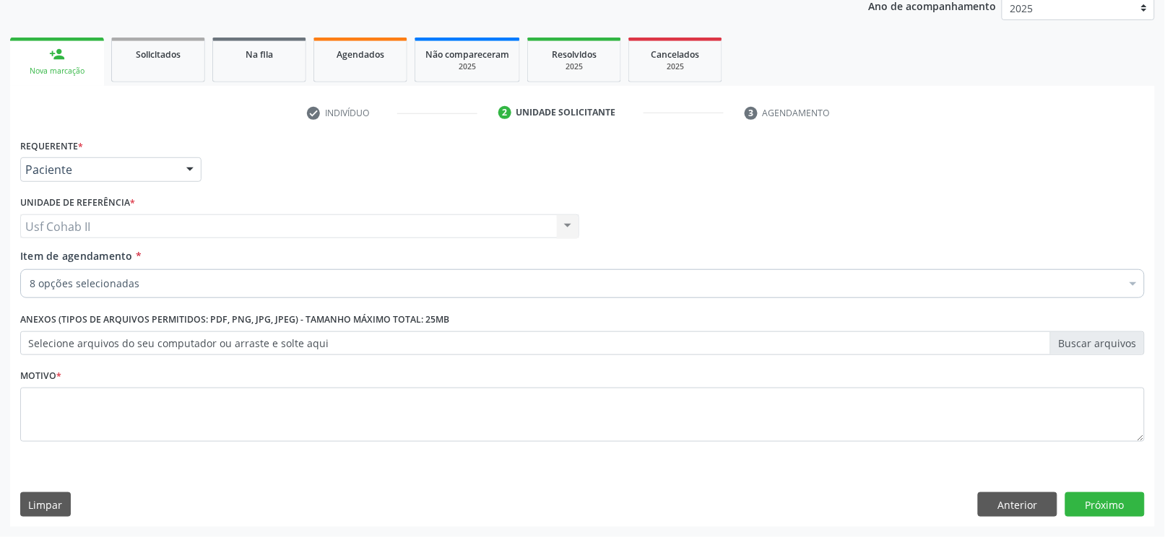
type input "tg"
checkbox Creatinina "false"
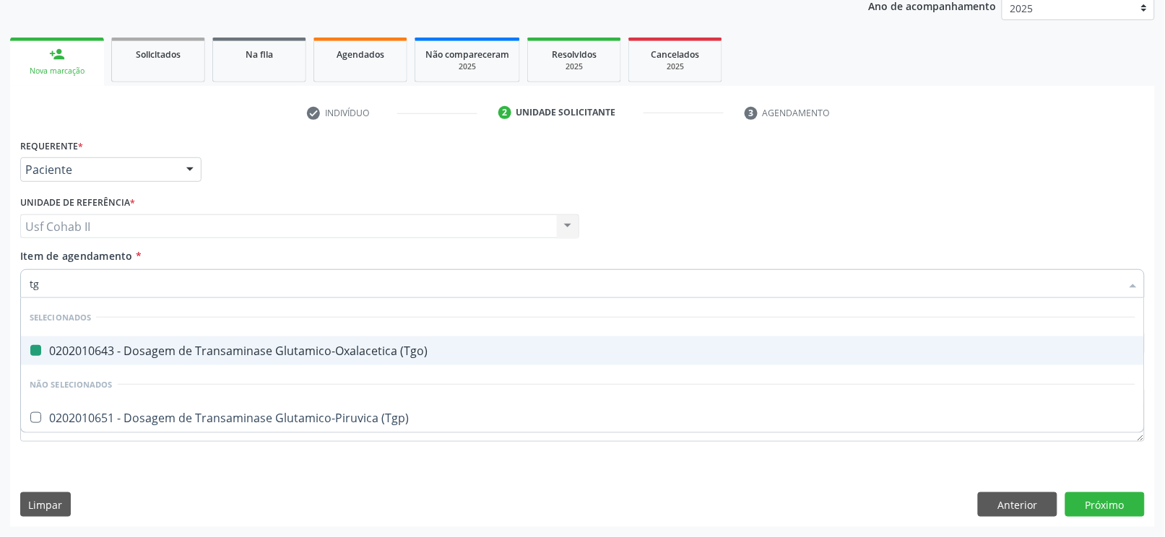
type input "tgp"
click at [175, 347] on div "0202010651 - Dosagem de Transaminase Glutamico-Piruvica (Tgp)" at bounding box center [583, 351] width 1106 height 12
checkbox \(Tgp\) "true"
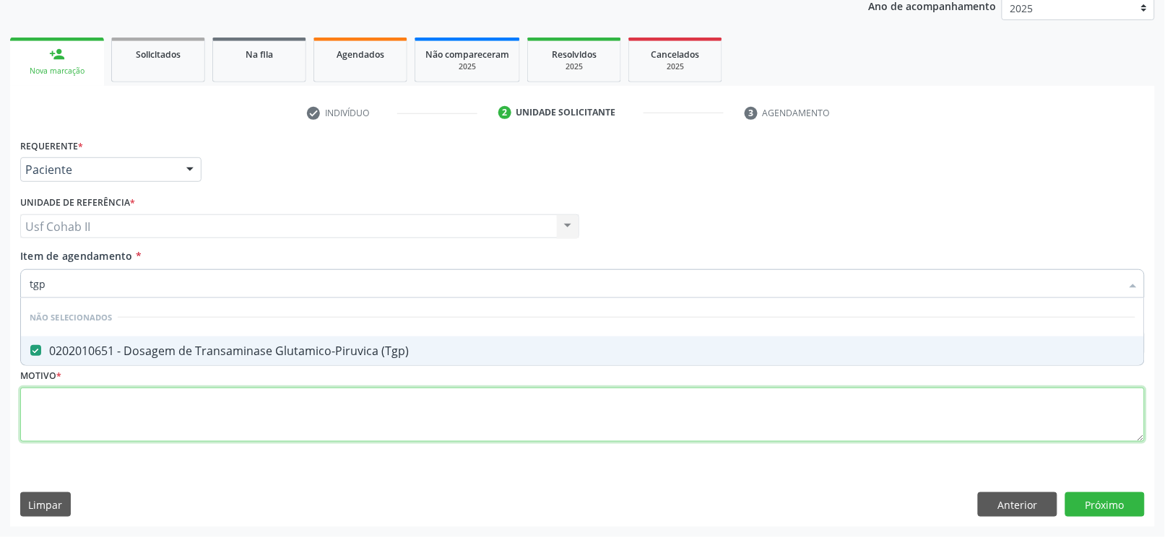
click at [156, 402] on div "Requerente * Paciente Profissional de Saúde Paciente Nenhum resultado encontrad…" at bounding box center [582, 298] width 1125 height 327
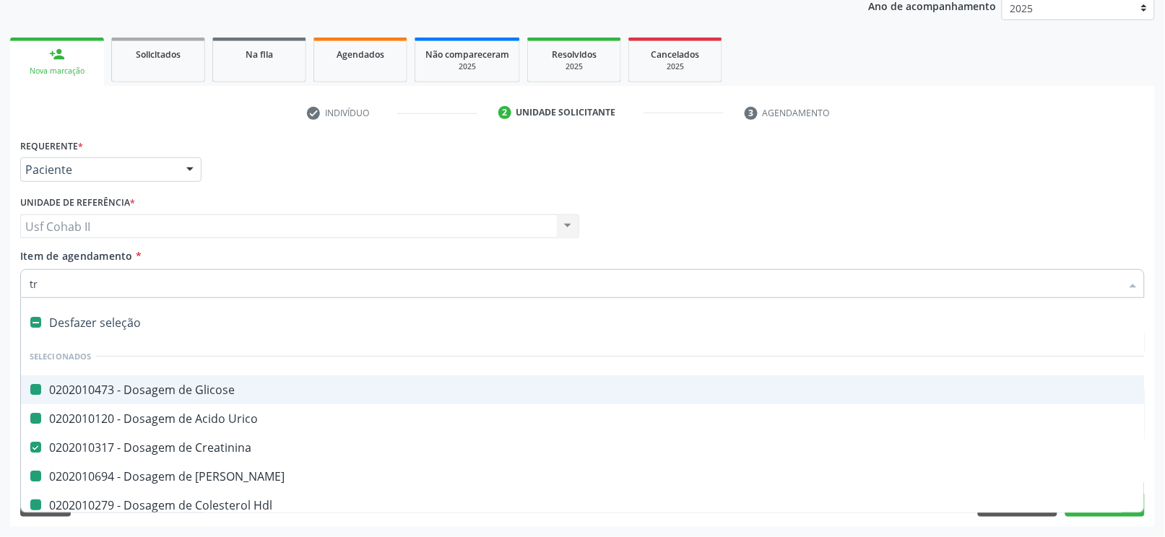
type input "tri"
checkbox Glicose "false"
checkbox Urico "false"
checkbox Ureia "false"
checkbox Hdl "false"
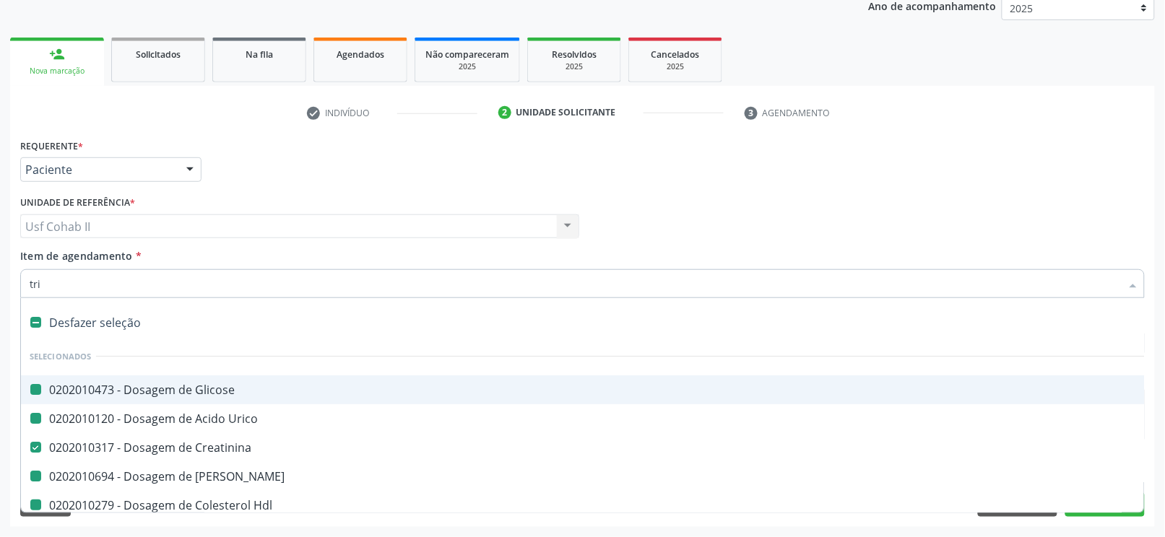
checkbox Ldl "false"
checkbox \(Tgo\) "false"
checkbox \(Tgp\) "false"
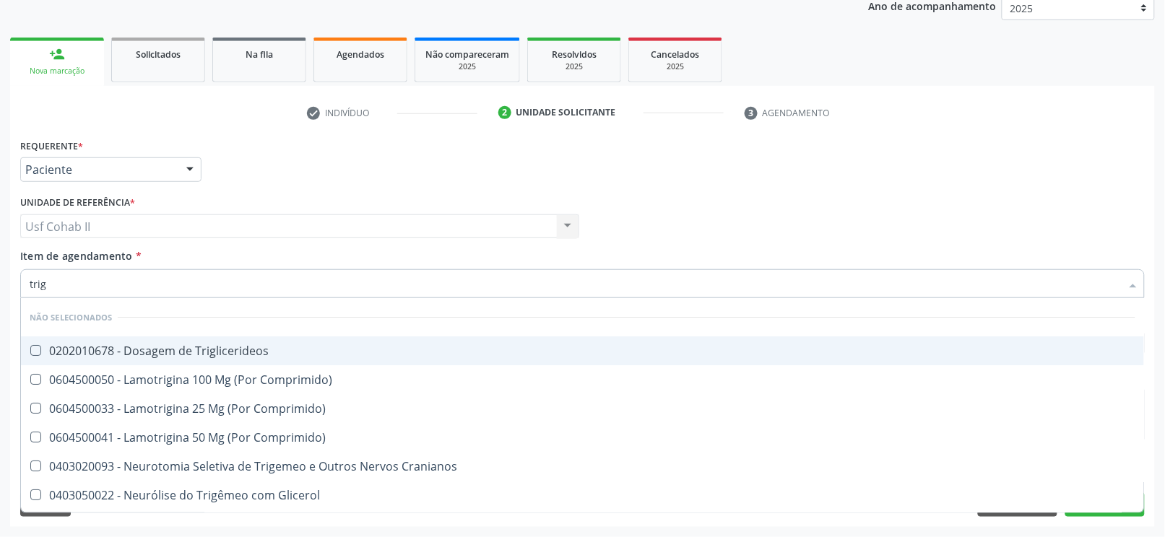
type input "trigl"
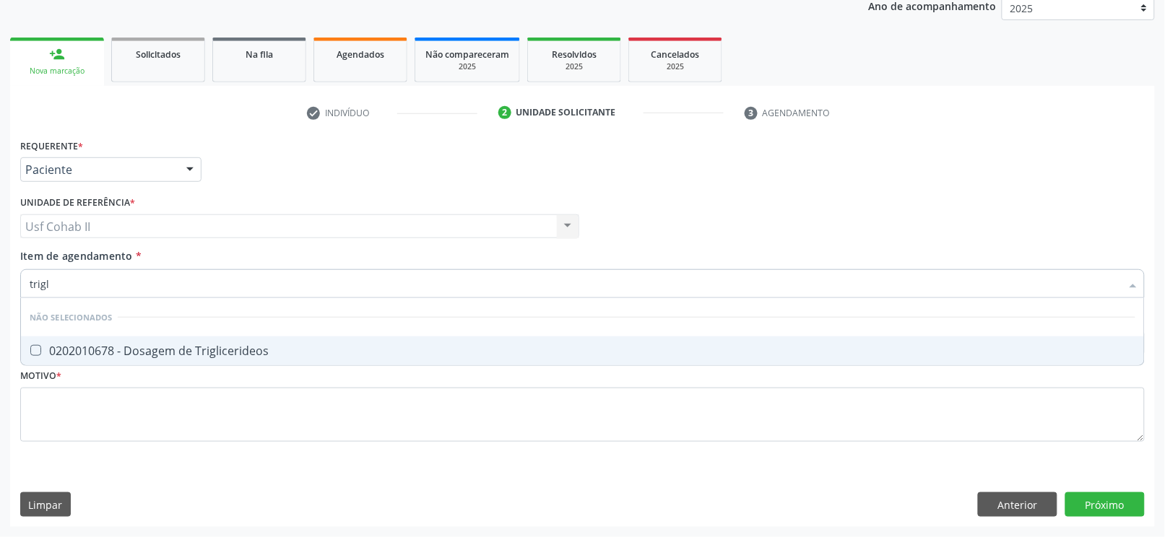
click at [142, 349] on div "0202010678 - Dosagem de Triglicerideos" at bounding box center [583, 351] width 1106 height 12
checkbox Triglicerideos "true"
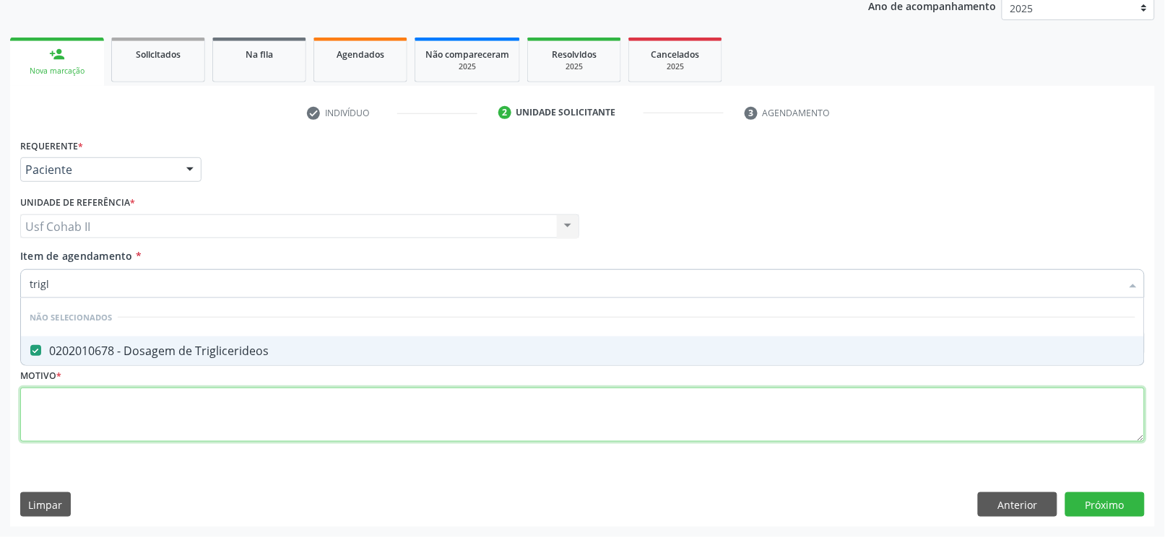
click at [130, 402] on div "Requerente * Paciente Profissional de Saúde Paciente Nenhum resultado encontrad…" at bounding box center [582, 298] width 1125 height 327
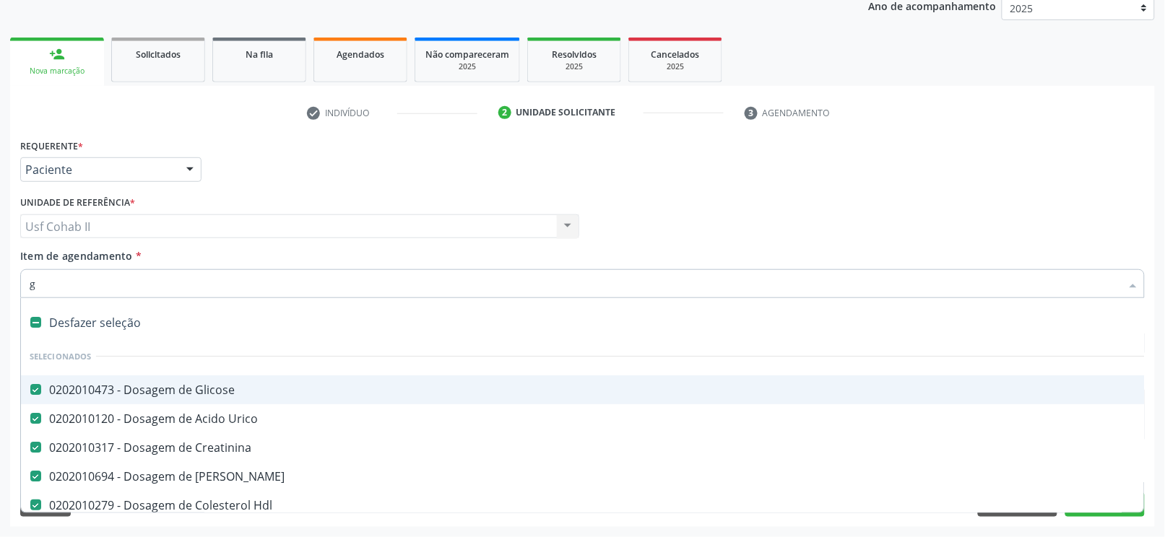
type input "gl"
checkbox Ldl "false"
checkbox Total "false"
checkbox \(Tgo\) "false"
checkbox \(Tgp\) "false"
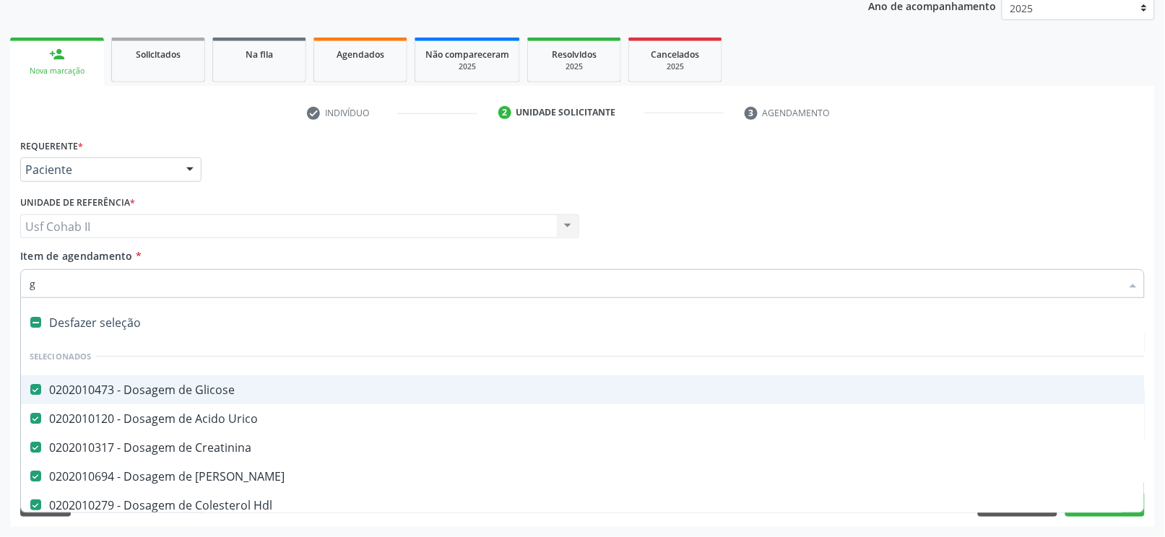
checkbox Triglicerideos "false"
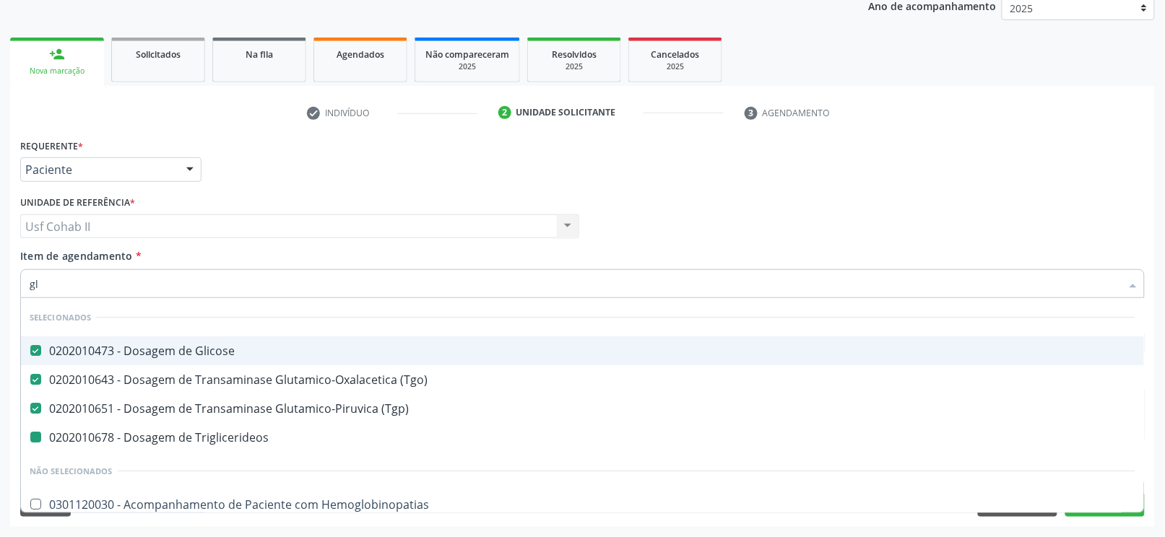
type input "gli"
checkbox Triglicerideos "false"
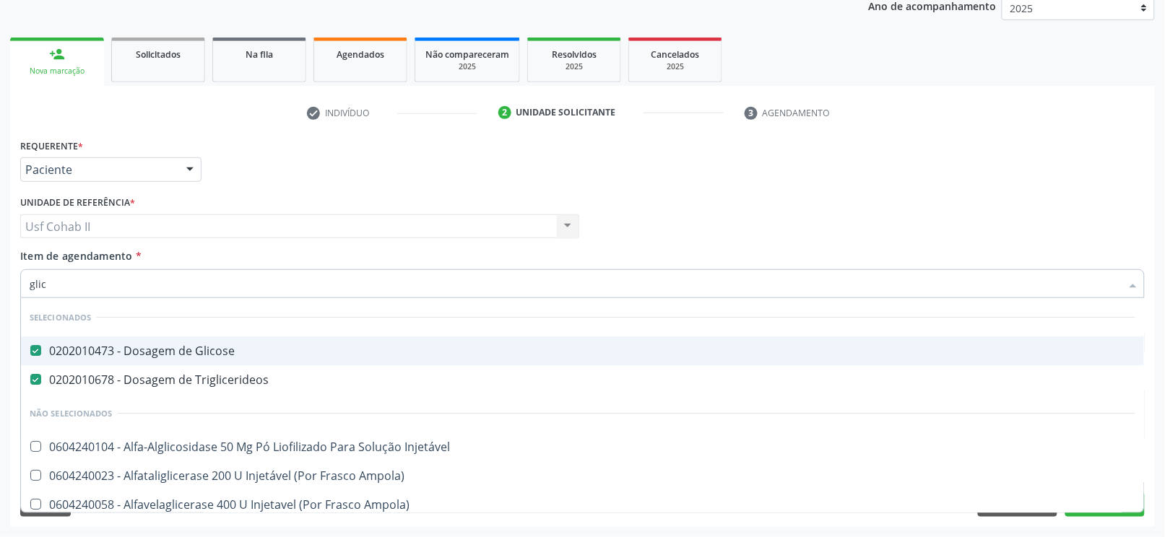
type input "glico"
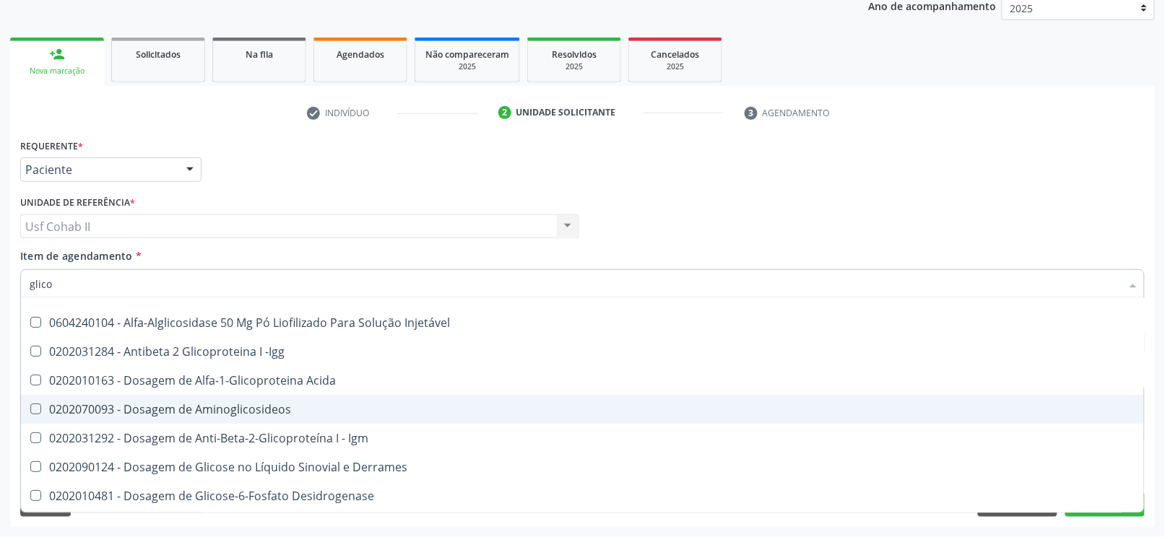
scroll to position [192, 0]
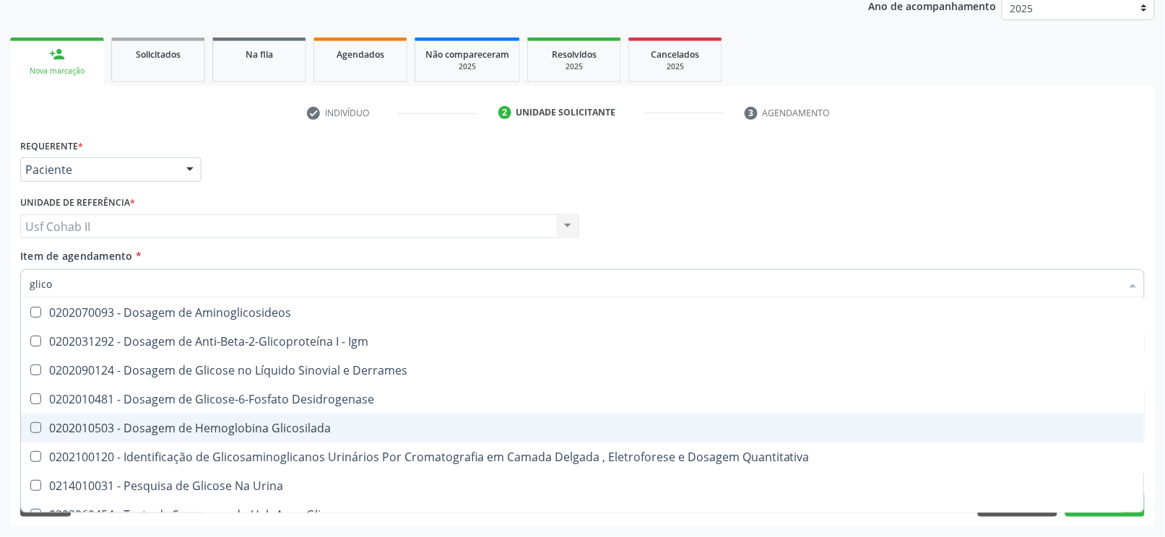
click at [252, 427] on div "0202010503 - Dosagem de Hemoglobina Glicosilada" at bounding box center [583, 429] width 1106 height 12
checkbox Glicosilada "true"
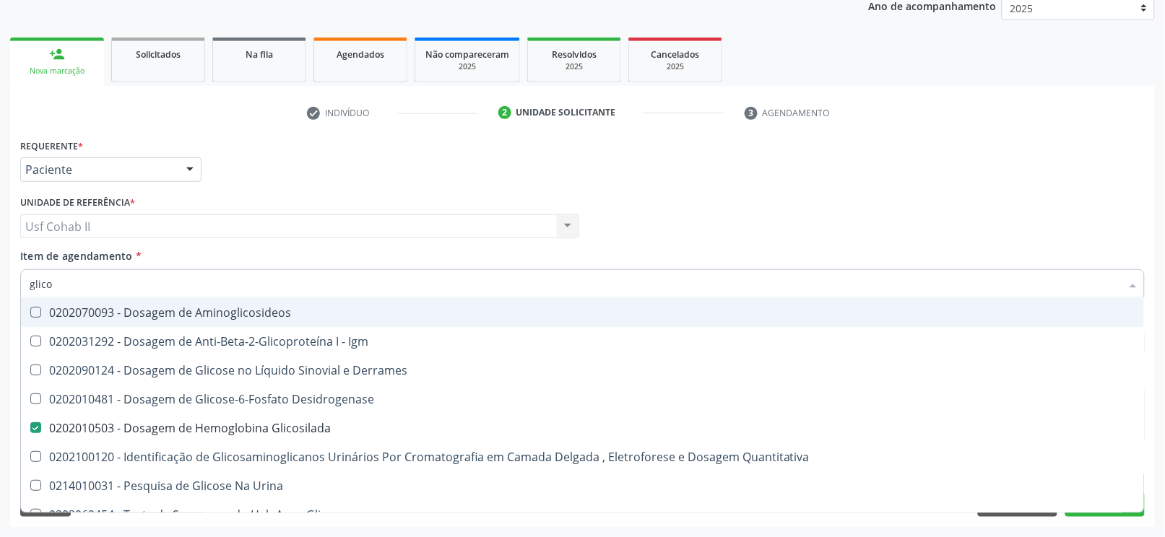
type input "glico"
click at [276, 178] on div "Requerente * Paciente Profissional de Saúde Paciente Nenhum resultado encontrad…" at bounding box center [583, 163] width 1132 height 56
checkbox -Igg "true"
checkbox Aminoglicosideos "true"
checkbox Igm "true"
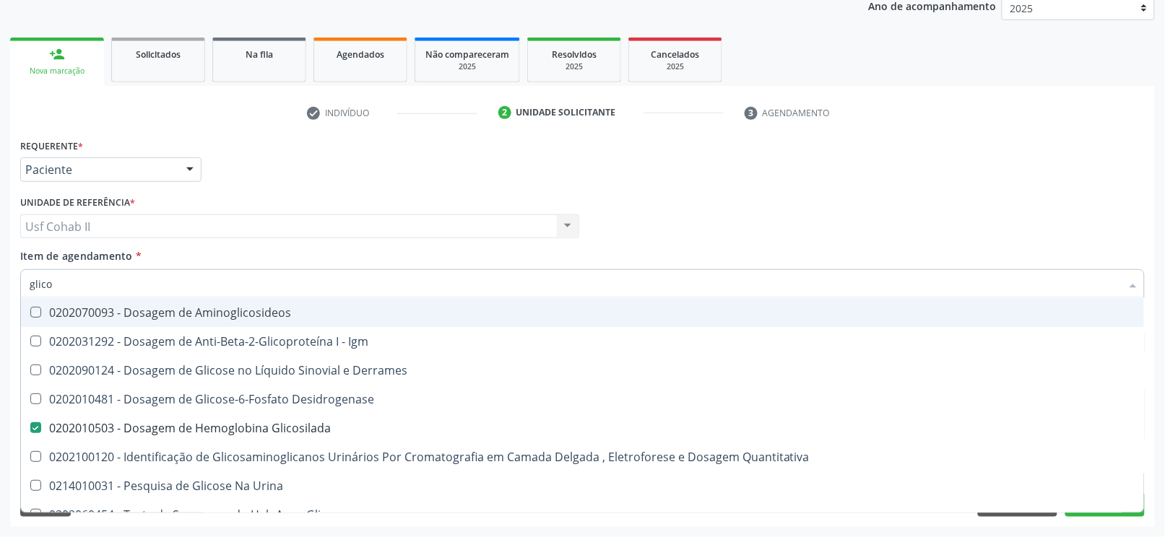
checkbox Derrames "true"
checkbox Desidrogenase "true"
checkbox Quantitativa "true"
checkbox Acida "true"
checkbox Injetável "true"
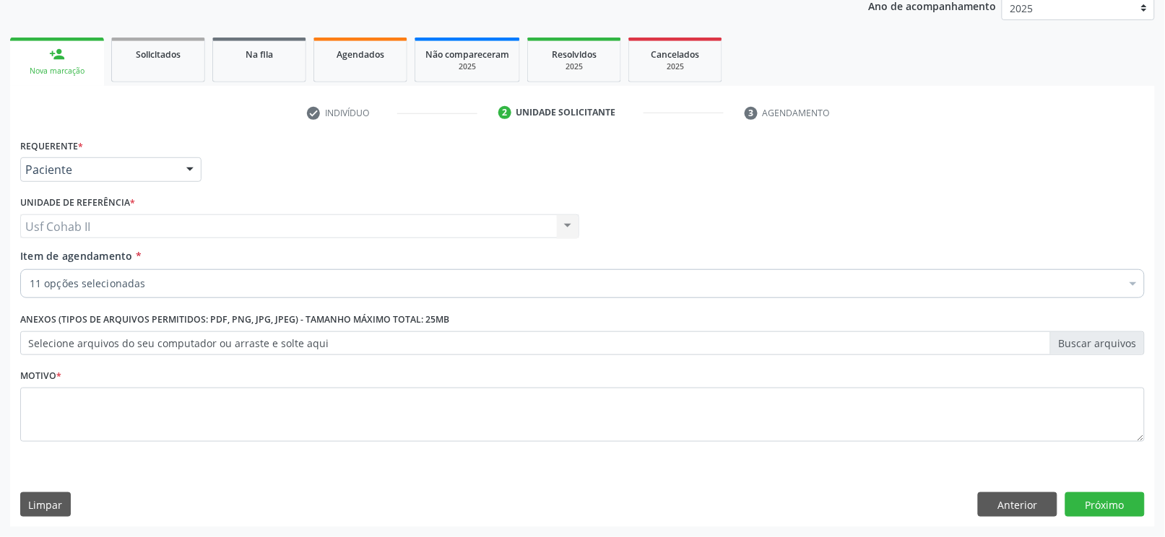
scroll to position [0, 0]
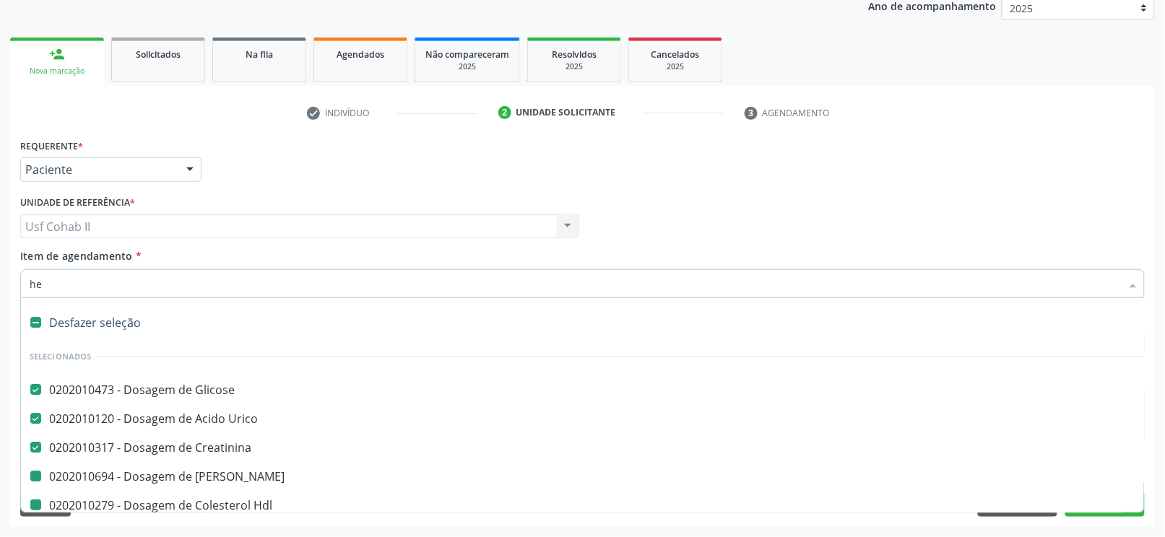
type input "hem"
checkbox Ureia "false"
checkbox Ldl "false"
checkbox Total "false"
checkbox \(Tgo\) "false"
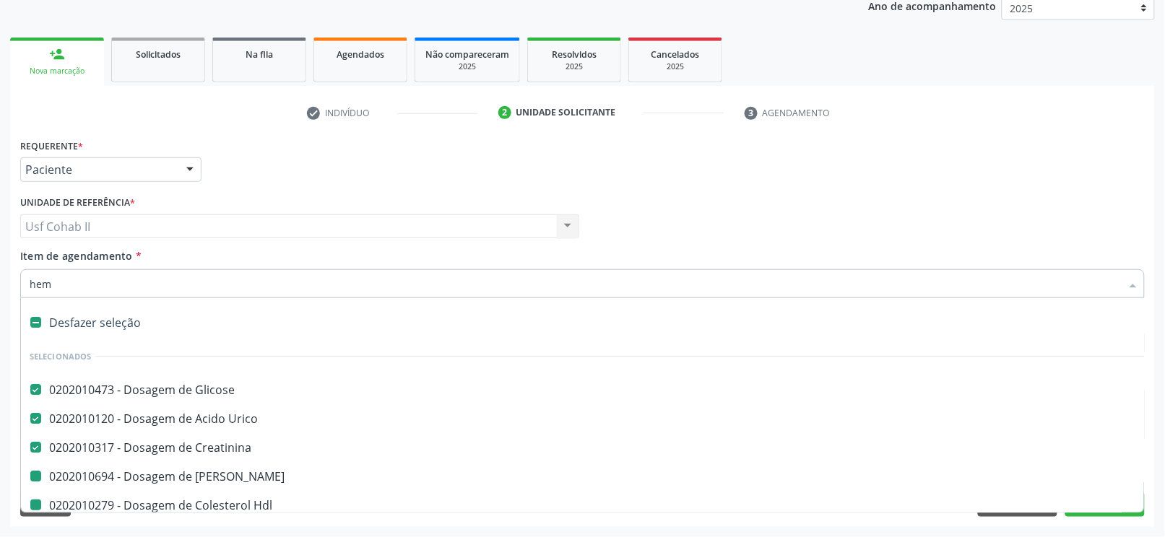
checkbox \(Tgp\) "false"
checkbox Triglicerideos "false"
checkbox Glicosilada "false"
checkbox Hdl "false"
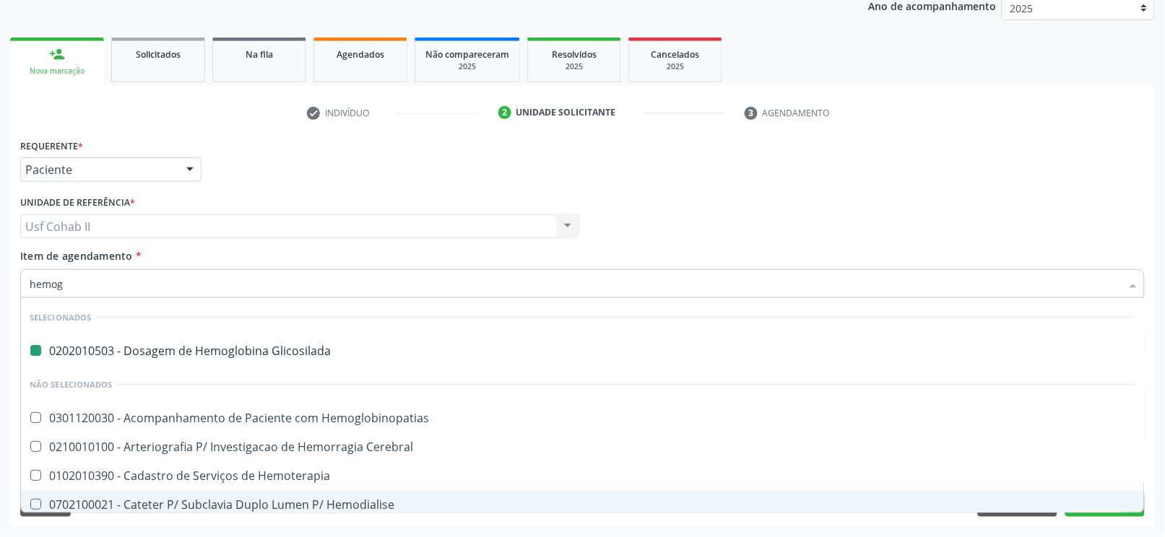
type input "hemogr"
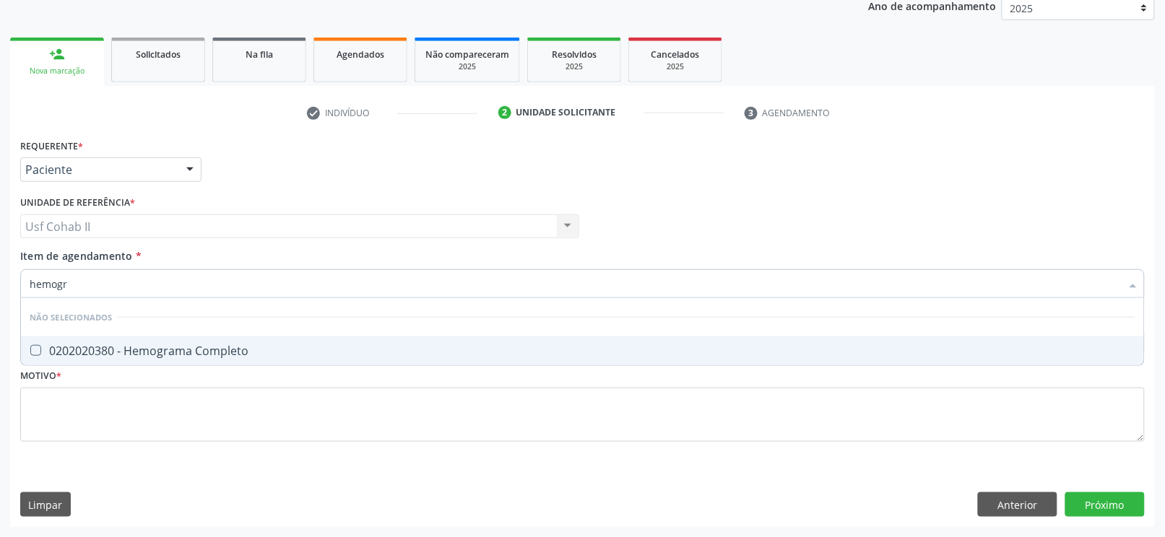
click at [184, 351] on div "0202020380 - Hemograma Completo" at bounding box center [583, 351] width 1106 height 12
checkbox Completo "true"
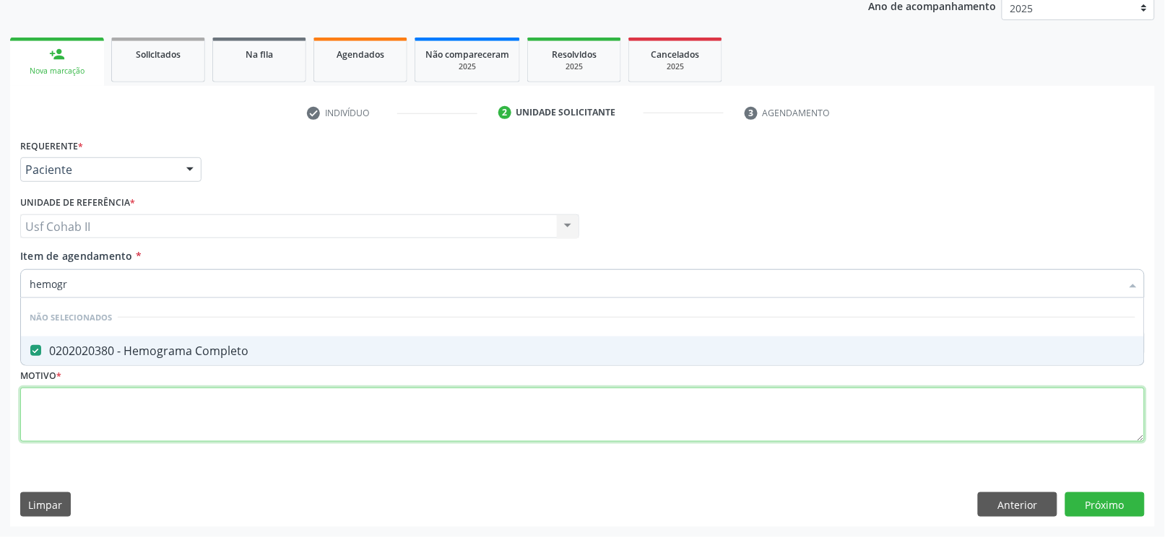
click at [121, 389] on div "Requerente * Paciente Profissional de Saúde Paciente Nenhum resultado encontrad…" at bounding box center [582, 298] width 1125 height 327
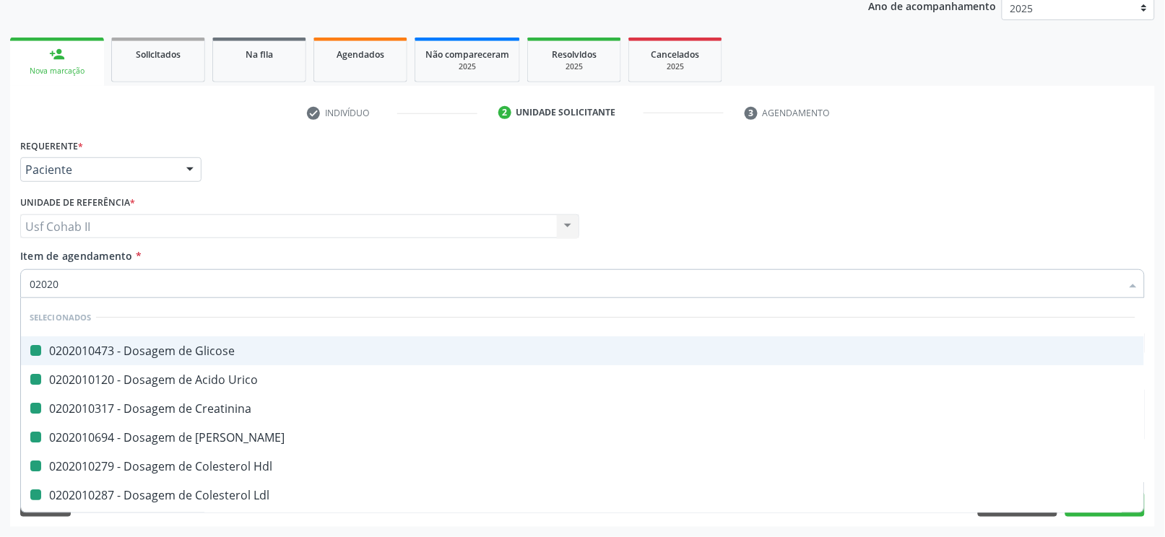
type input "020205"
checkbox Glicose "false"
checkbox Urico "false"
checkbox Creatinina "false"
checkbox Ureia "false"
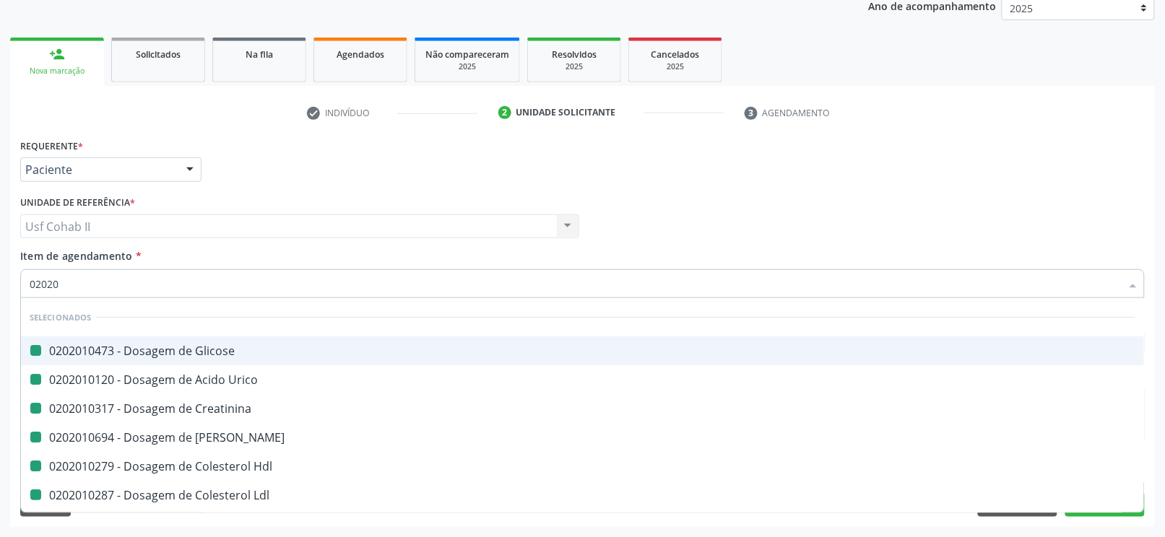
checkbox Hdl "false"
checkbox Ldl "false"
checkbox Total "false"
checkbox \(Tgo\) "false"
checkbox \(Tgp\) "false"
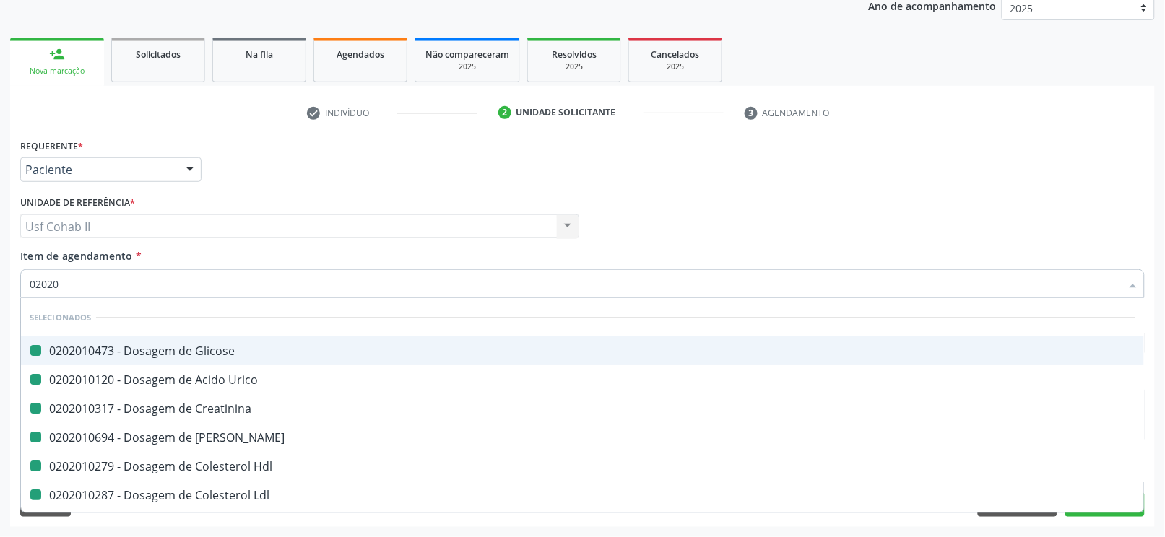
checkbox Triglicerideos "false"
checkbox Glicosilada "false"
checkbox Completo "false"
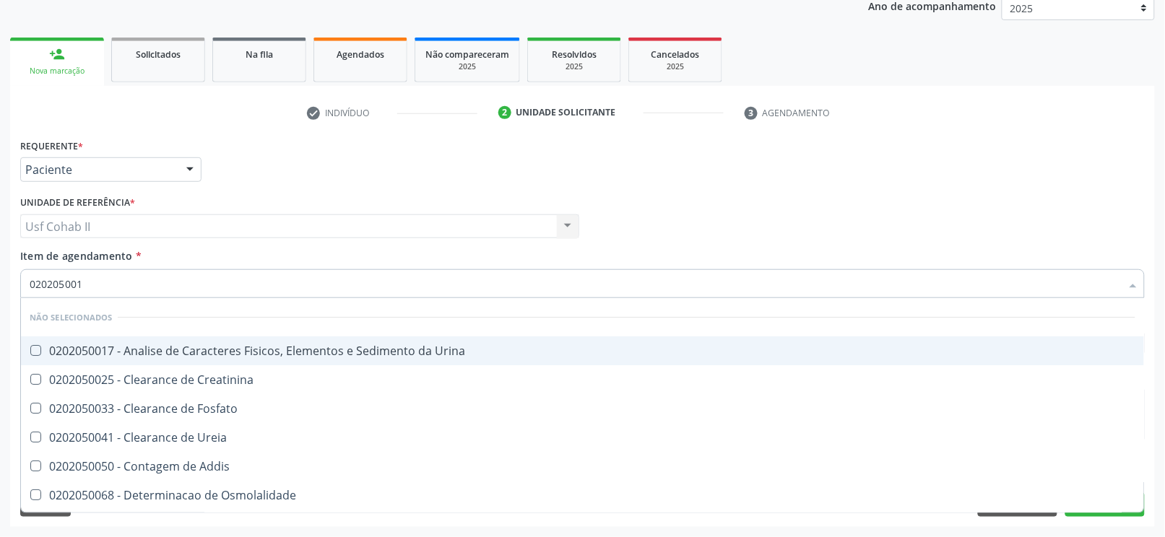
type input "0202050017"
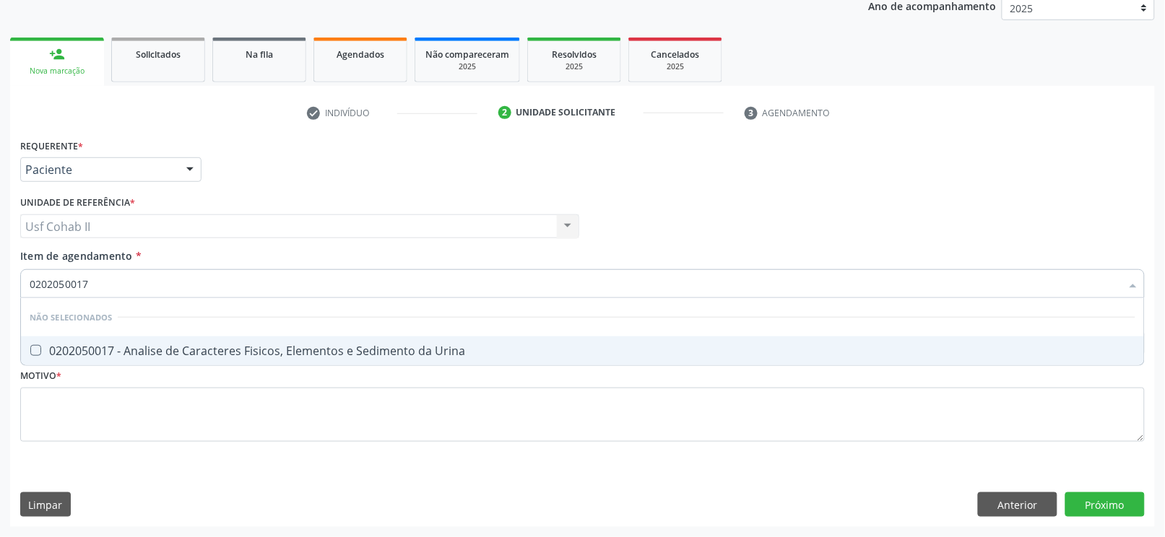
click at [131, 345] on div "0202050017 - Analise de Caracteres Fisicos, Elementos e Sedimento da Urina" at bounding box center [583, 351] width 1106 height 12
checkbox Urina "true"
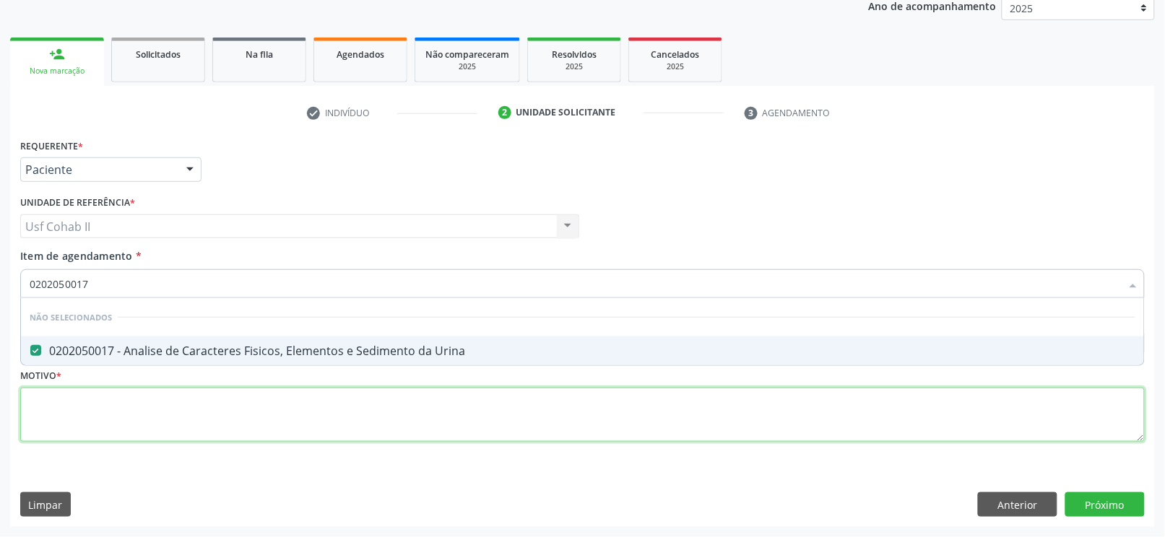
click at [131, 389] on div "Requerente * Paciente Profissional de Saúde Paciente Nenhum resultado encontrad…" at bounding box center [582, 298] width 1125 height 327
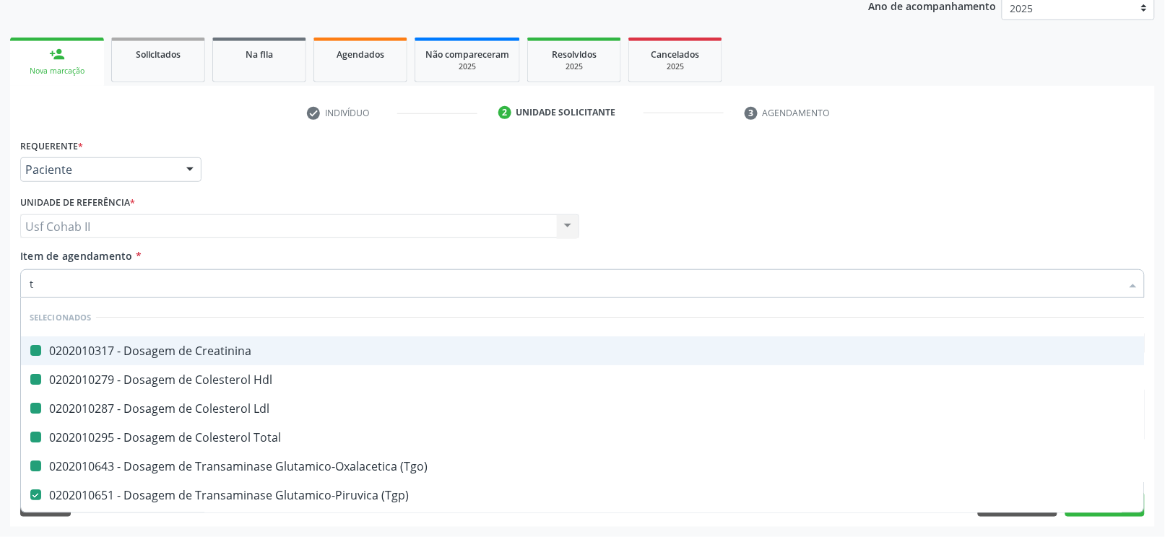
type input "t4"
checkbox Creatinina "false"
checkbox Hdl "false"
checkbox Ldl "false"
checkbox Total "false"
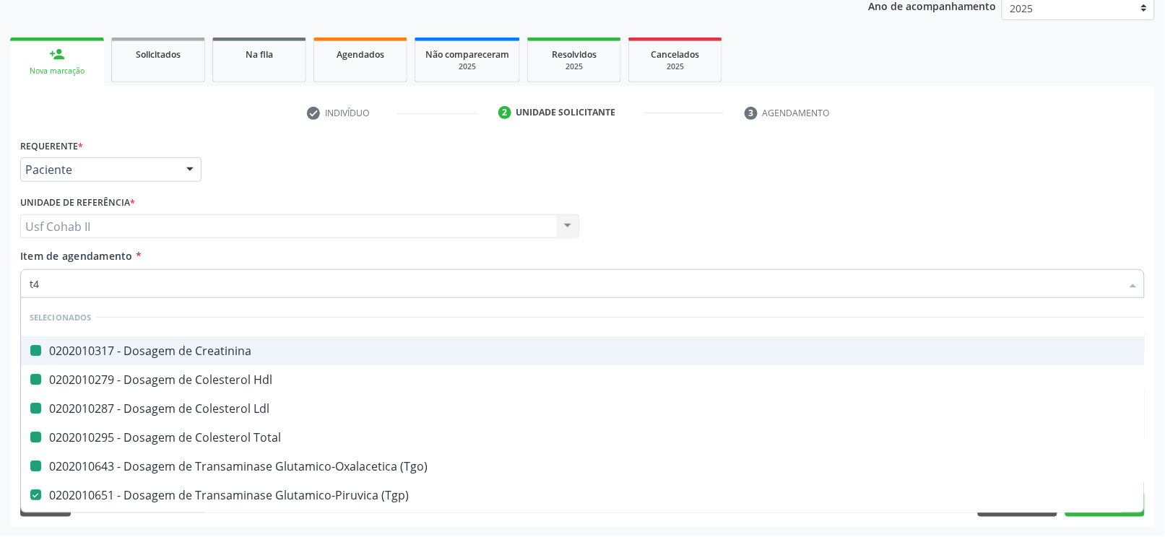
checkbox \(Tgo\) "false"
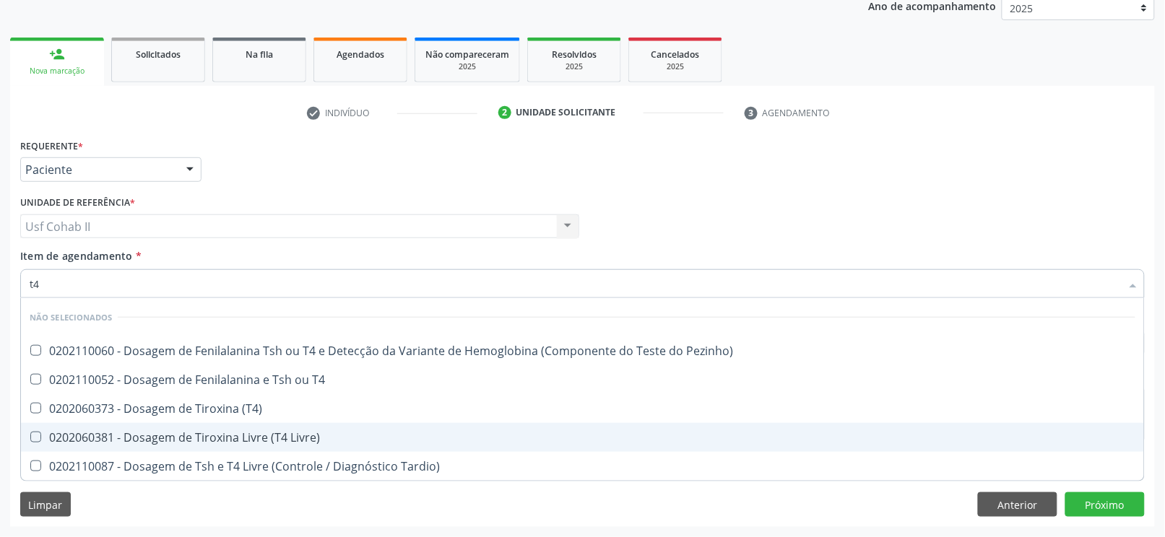
click at [248, 433] on div "0202060381 - Dosagem de Tiroxina Livre (T4 Livre)" at bounding box center [583, 438] width 1106 height 12
checkbox Livre\) "true"
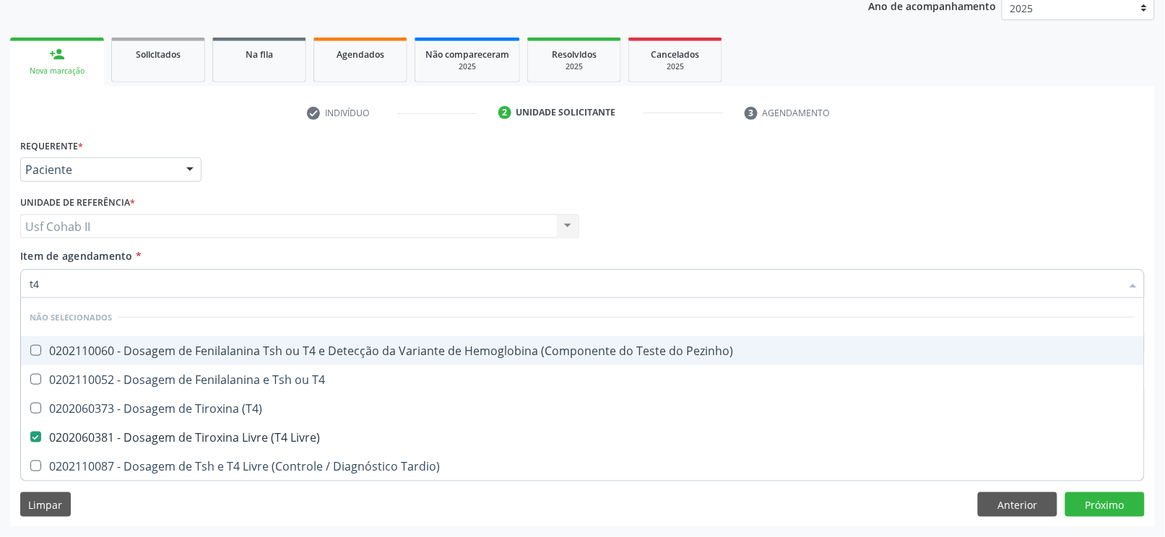
click at [278, 168] on div "Requerente * Paciente Profissional de Saúde Paciente Nenhum resultado encontrad…" at bounding box center [583, 163] width 1132 height 56
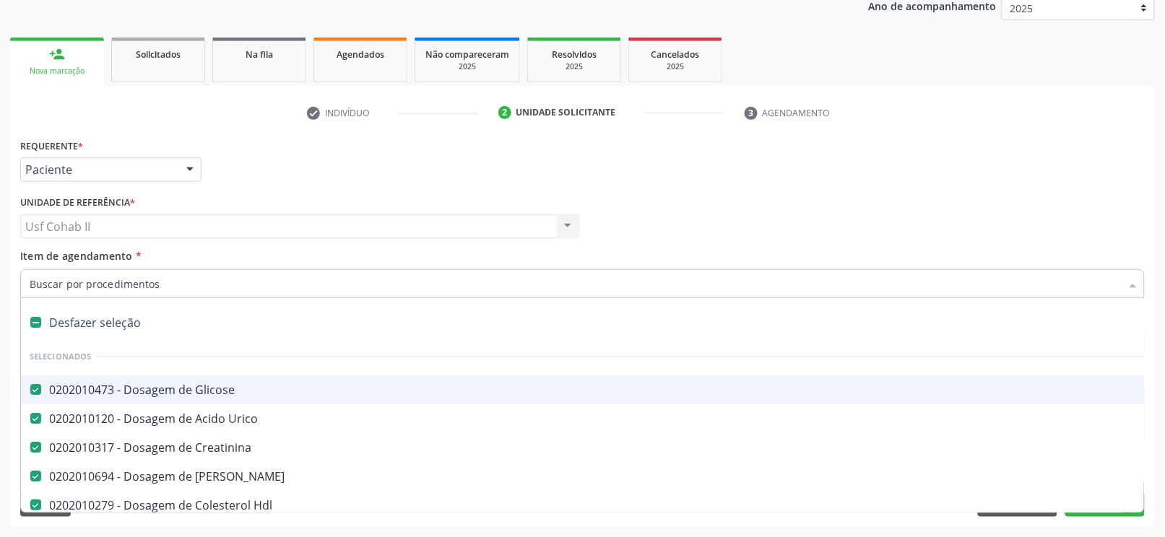
type input "t"
checkbox Completo "false"
checkbox Urina "false"
checkbox Livre\) "false"
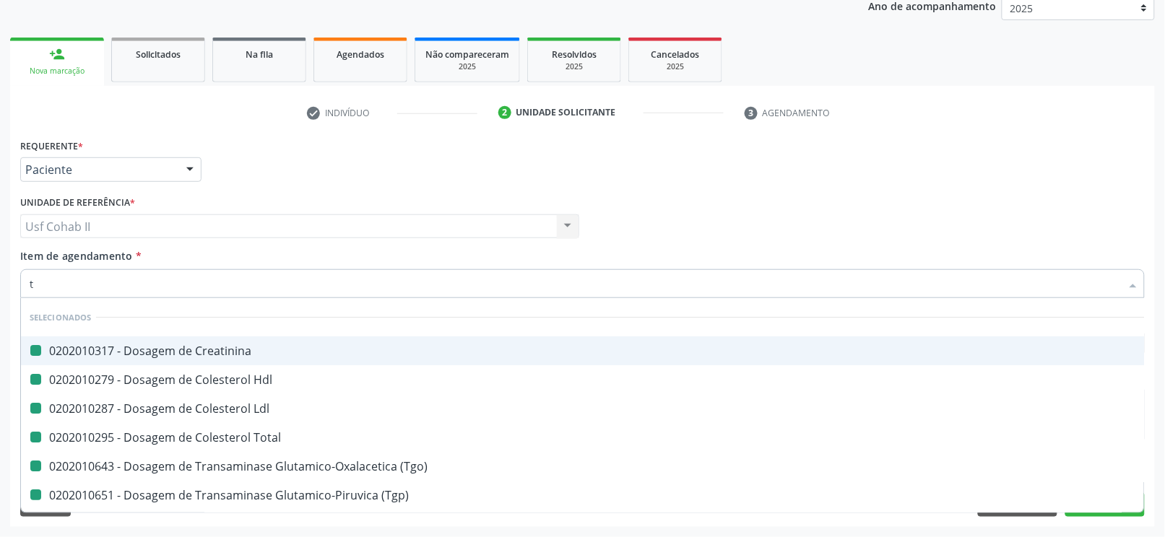
type input "ts"
checkbox Creatinina "false"
checkbox Hdl "false"
checkbox Ldl "false"
checkbox Total "false"
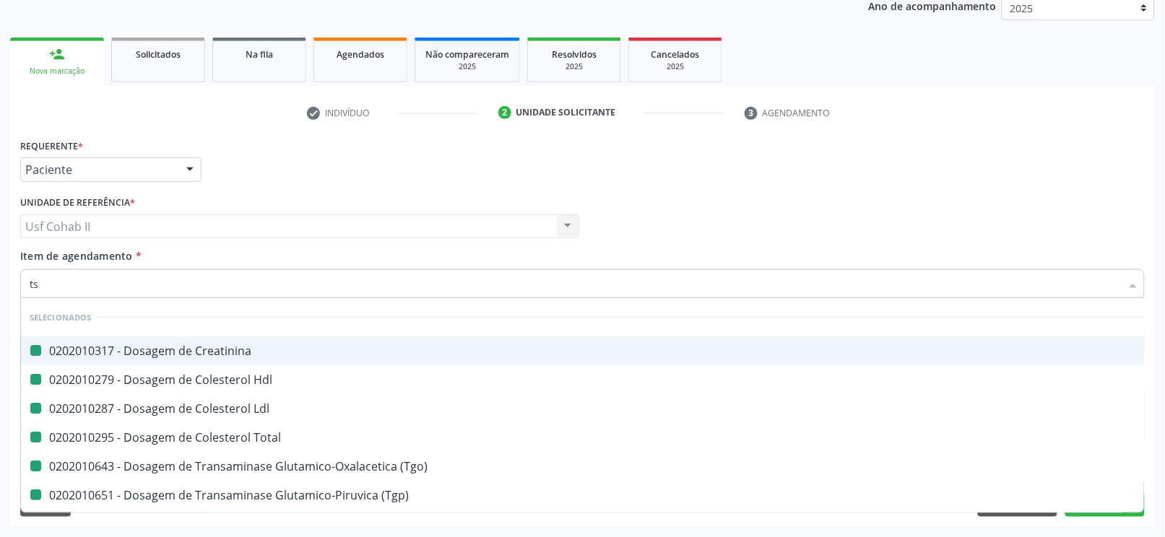
checkbox \(Tgo\) "false"
checkbox \(Tgp\) "false"
checkbox Triglicerideos "false"
checkbox Completo "false"
checkbox Urina "false"
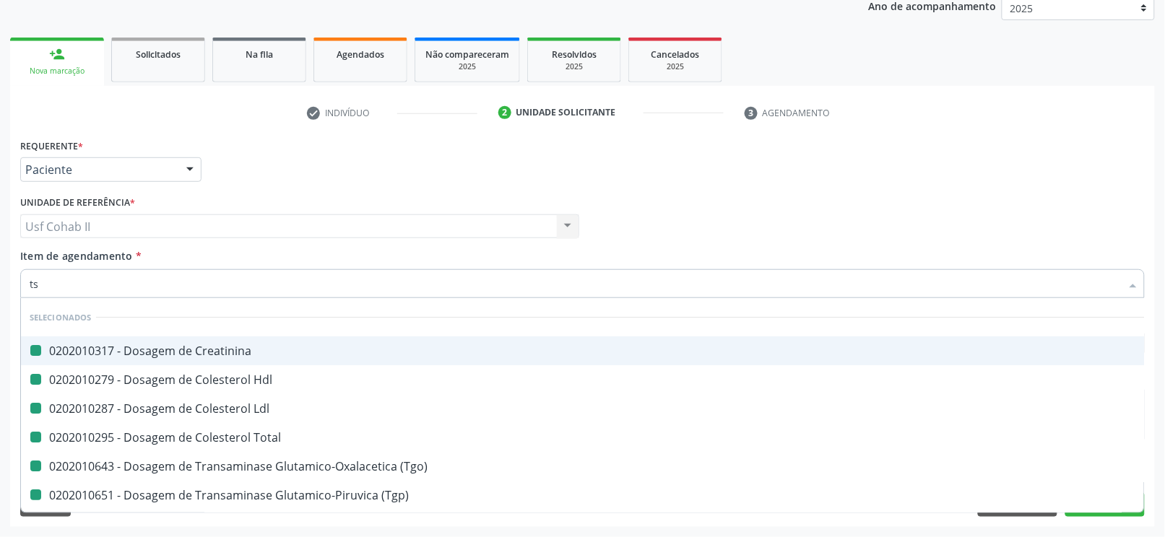
checkbox Livre\) "false"
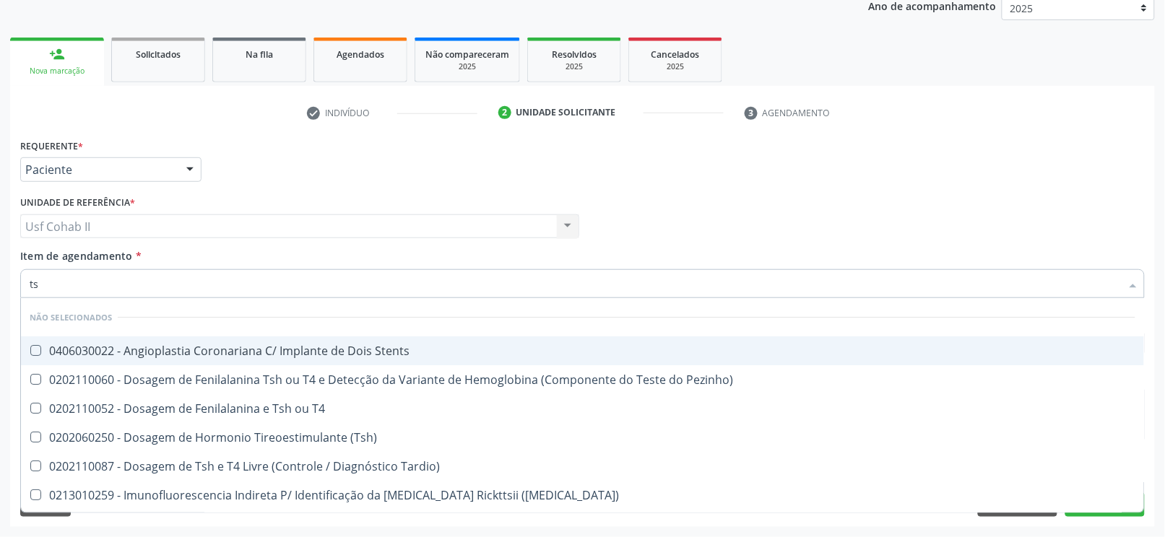
type input "tsh"
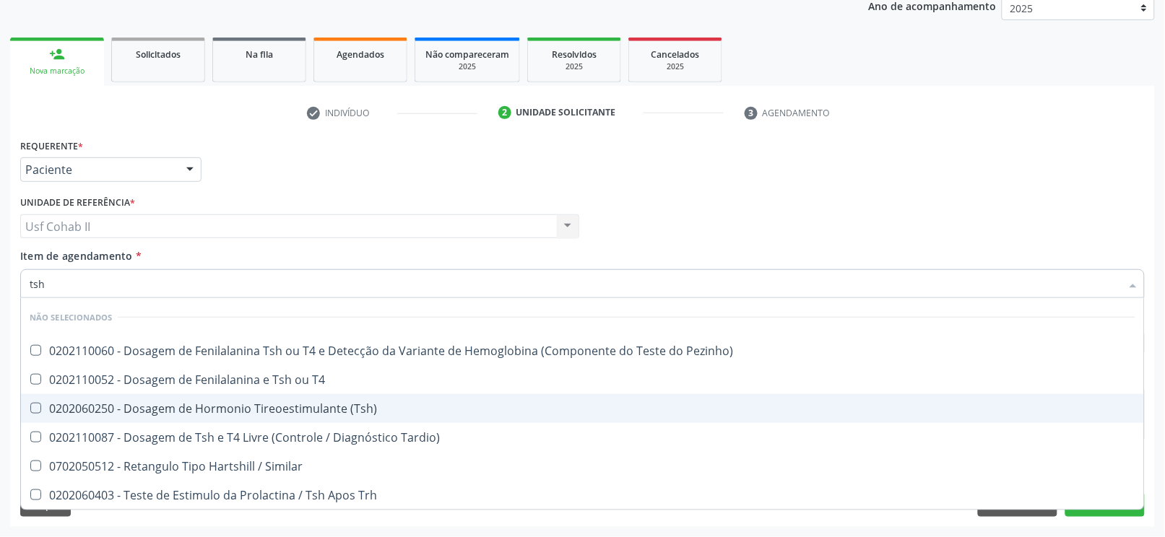
click at [272, 410] on div "0202060250 - Dosagem de Hormonio Tireoestimulante (Tsh)" at bounding box center [583, 409] width 1106 height 12
checkbox \(Tsh\) "true"
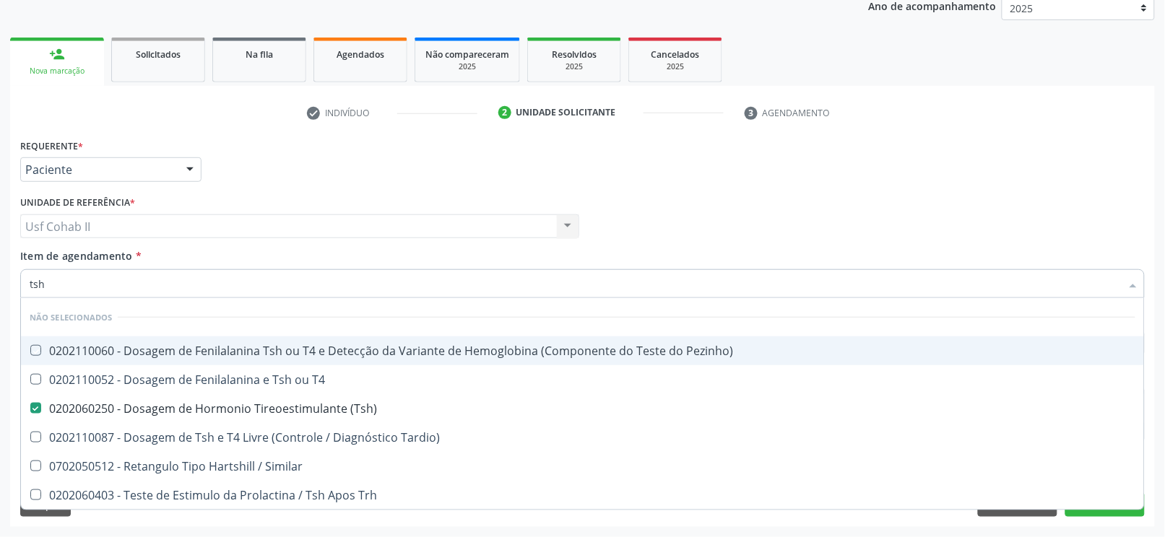
click at [311, 168] on div "Requerente * Paciente Profissional de Saúde Paciente Nenhum resultado encontrad…" at bounding box center [583, 163] width 1132 height 56
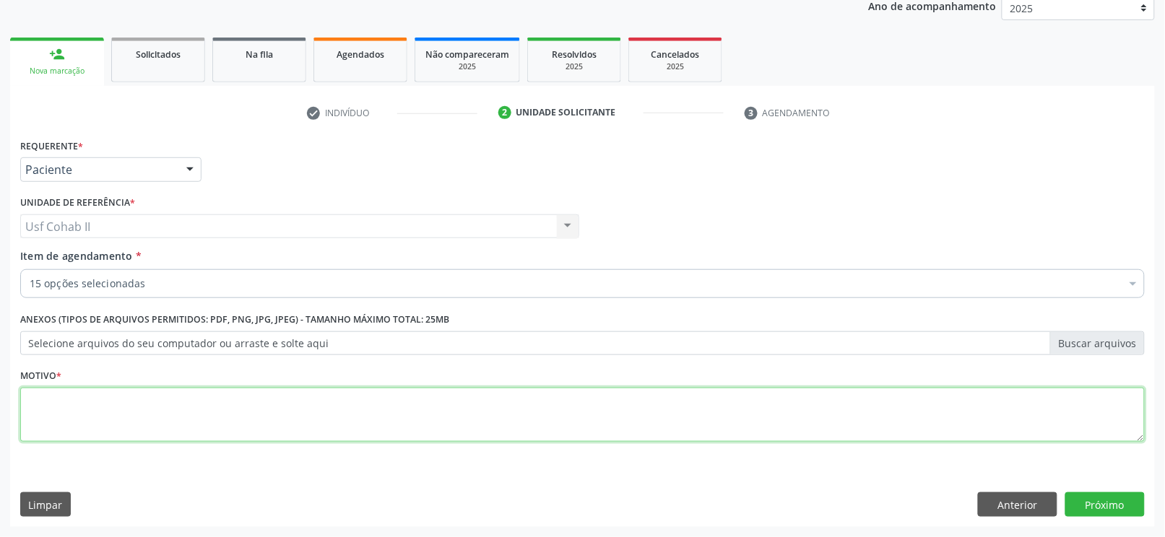
click at [284, 424] on textarea at bounding box center [582, 415] width 1125 height 55
type textarea "."
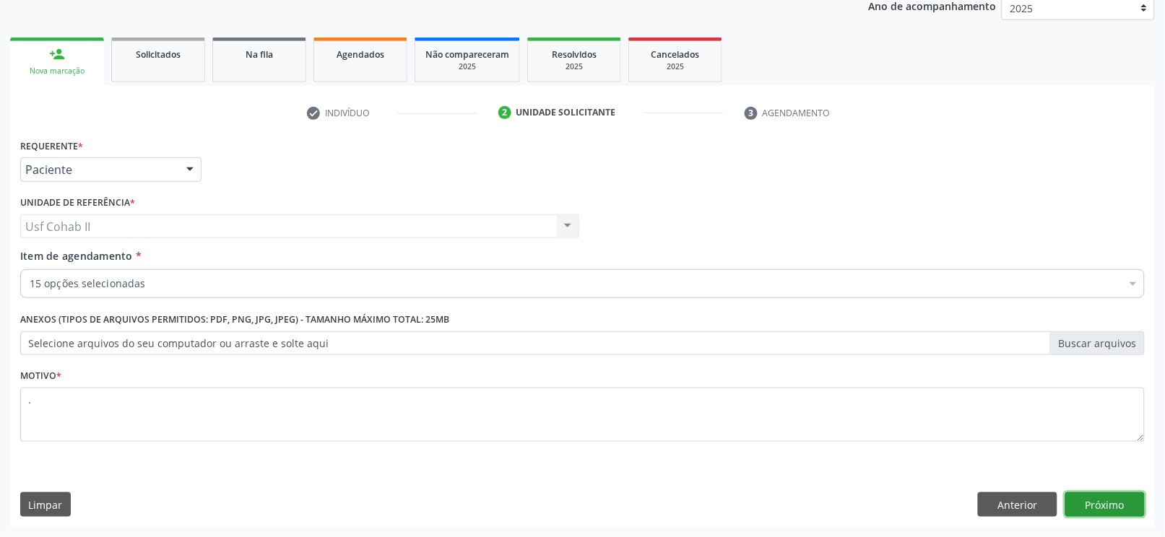
click at [1084, 505] on button "Próximo" at bounding box center [1104, 505] width 79 height 25
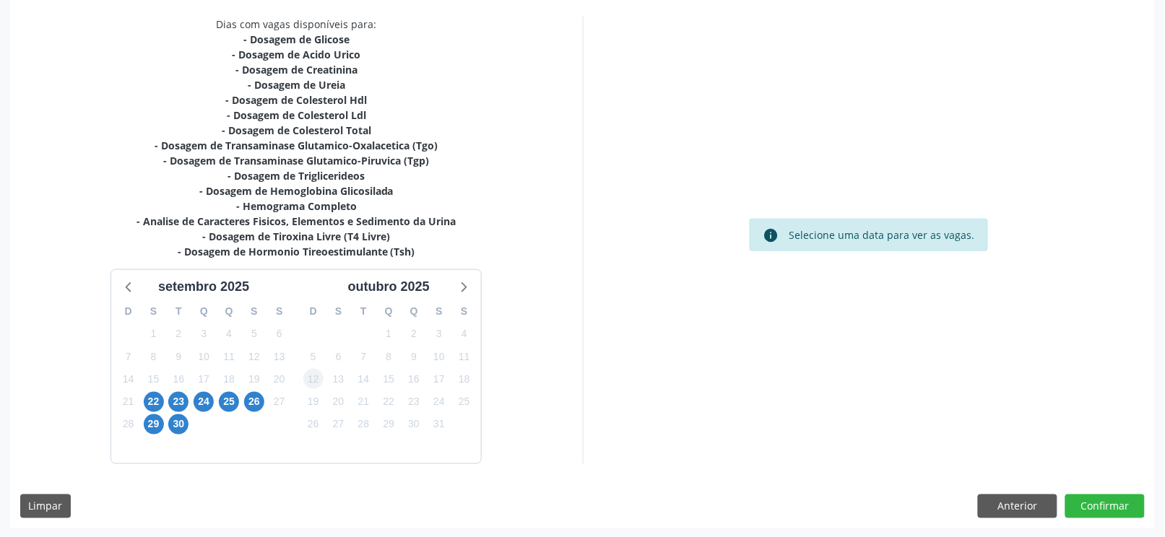
scroll to position [303, 0]
click at [177, 397] on span "23" at bounding box center [178, 401] width 20 height 20
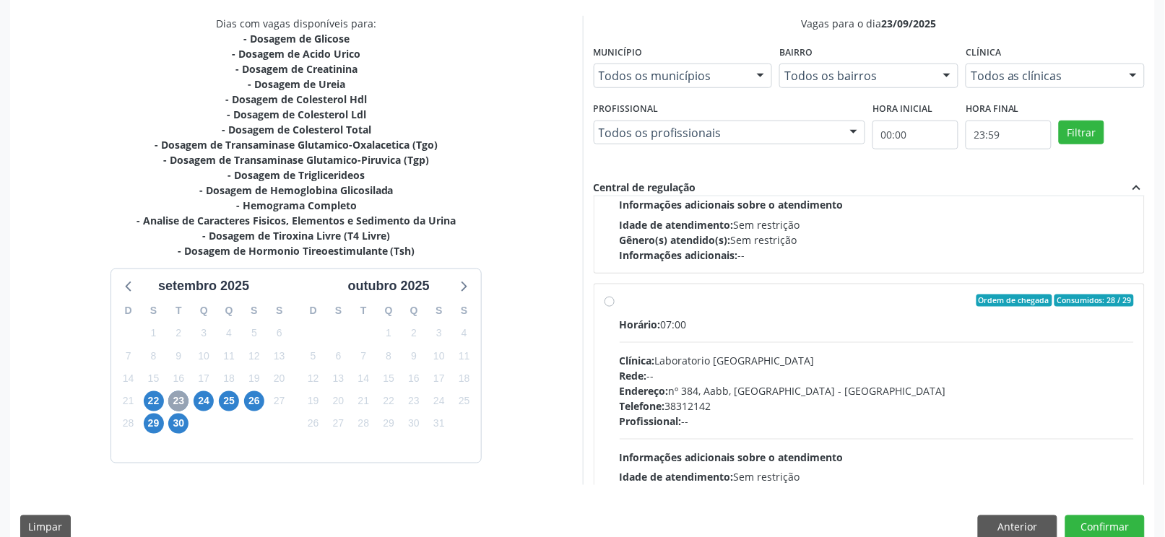
scroll to position [192, 0]
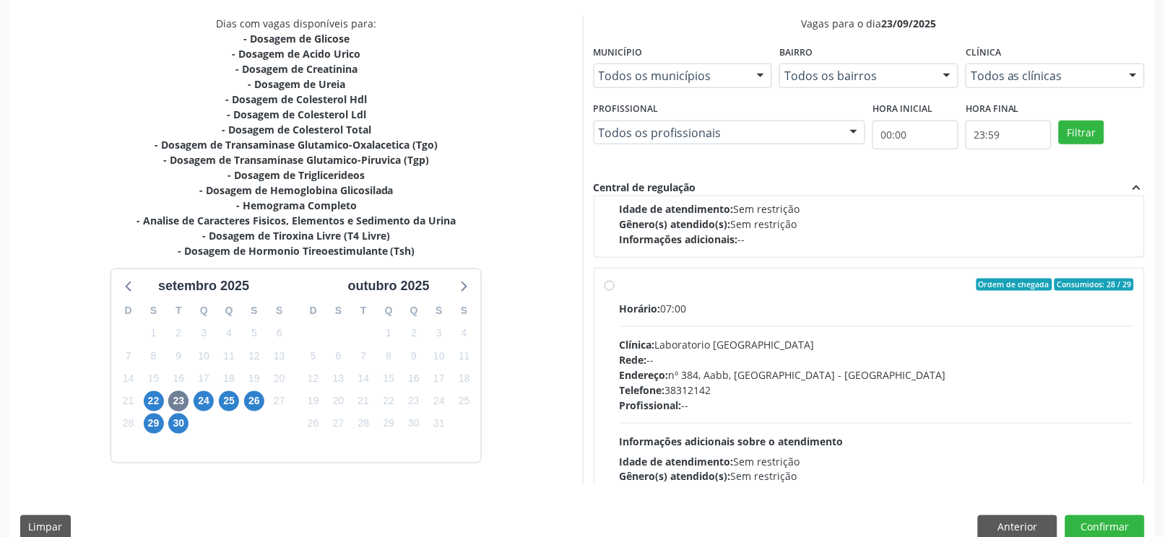
click at [620, 289] on label "Ordem de chegada Consumidos: 28 / 29 Horário: 07:00 Clínica: Laboratorio Sao Fr…" at bounding box center [877, 390] width 515 height 222
click at [612, 289] on input "Ordem de chegada Consumidos: 28 / 29 Horário: 07:00 Clínica: Laboratorio Sao Fr…" at bounding box center [610, 285] width 10 height 13
radio input "true"
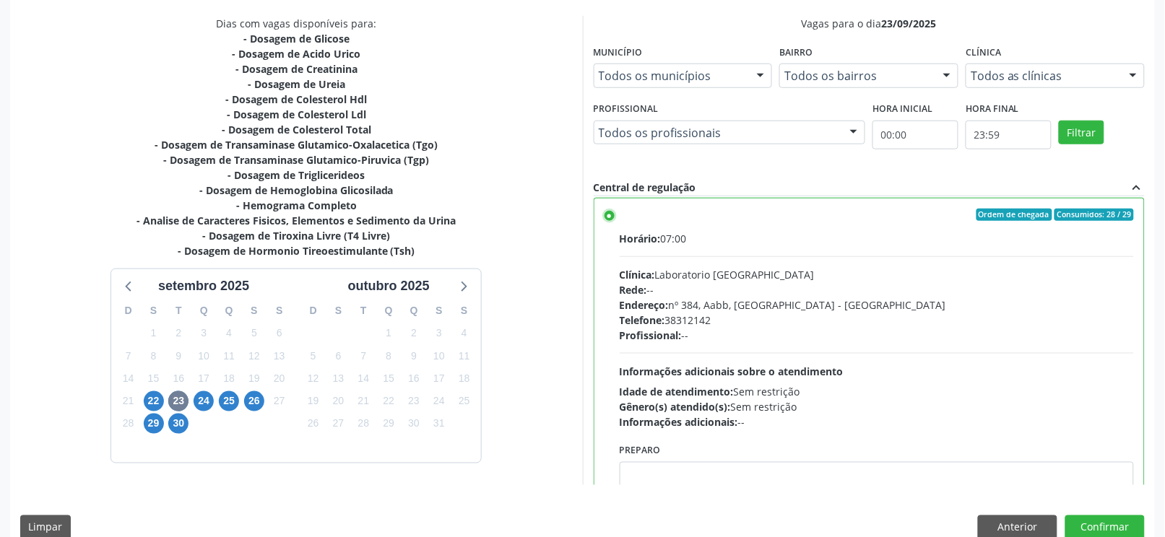
scroll to position [325, 0]
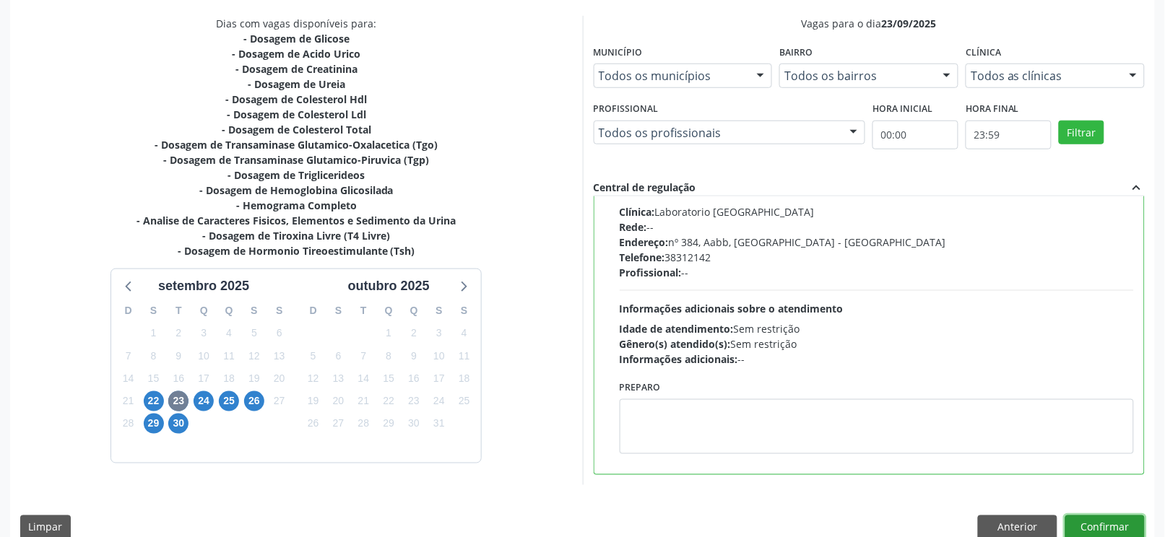
click at [1094, 523] on button "Confirmar" at bounding box center [1104, 528] width 79 height 25
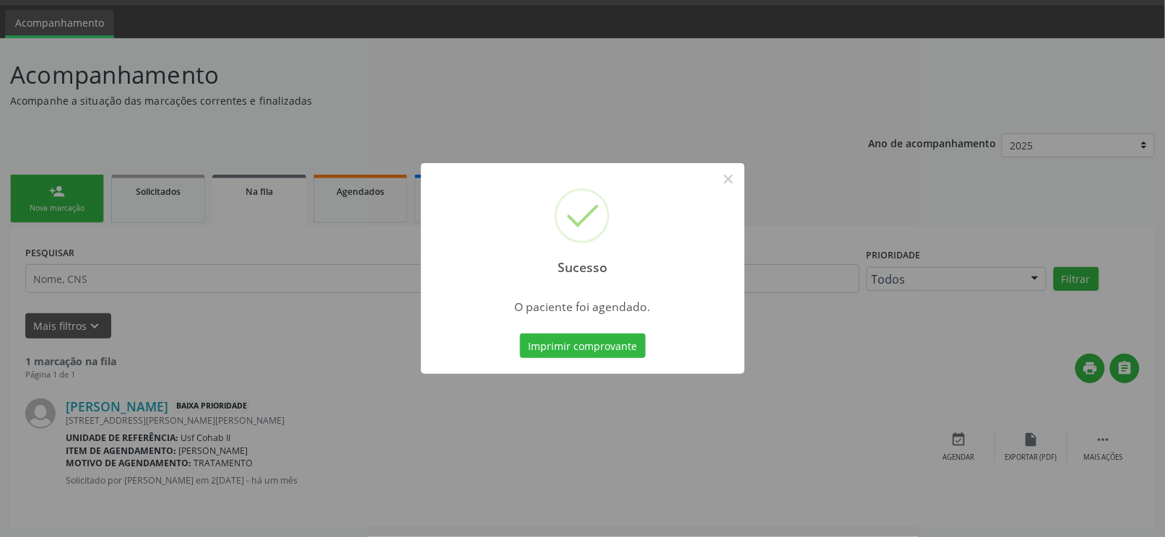
scroll to position [0, 0]
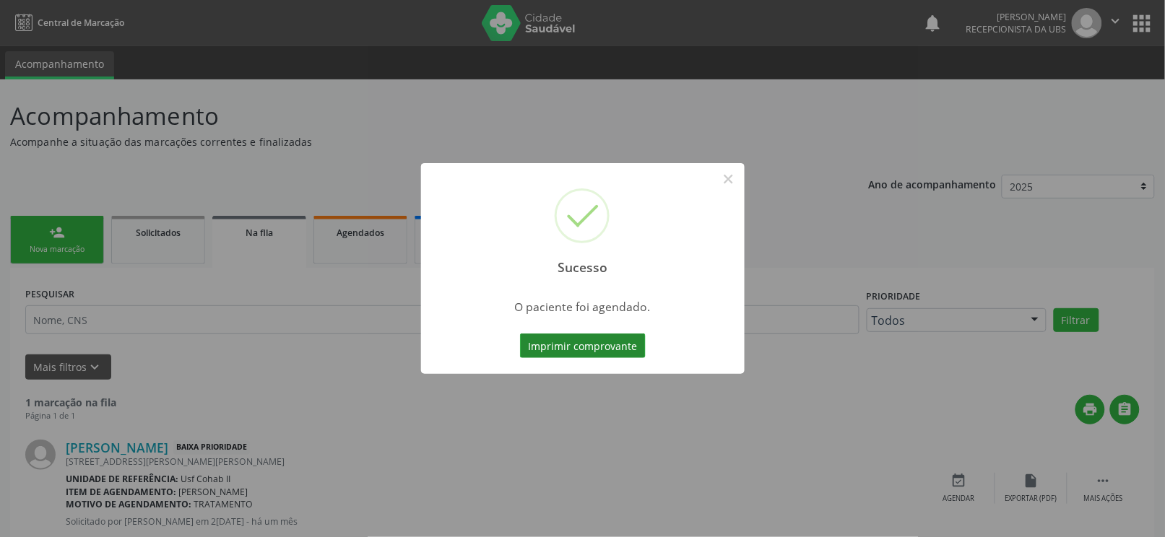
click at [620, 350] on button "Imprimir comprovante" at bounding box center [583, 346] width 126 height 25
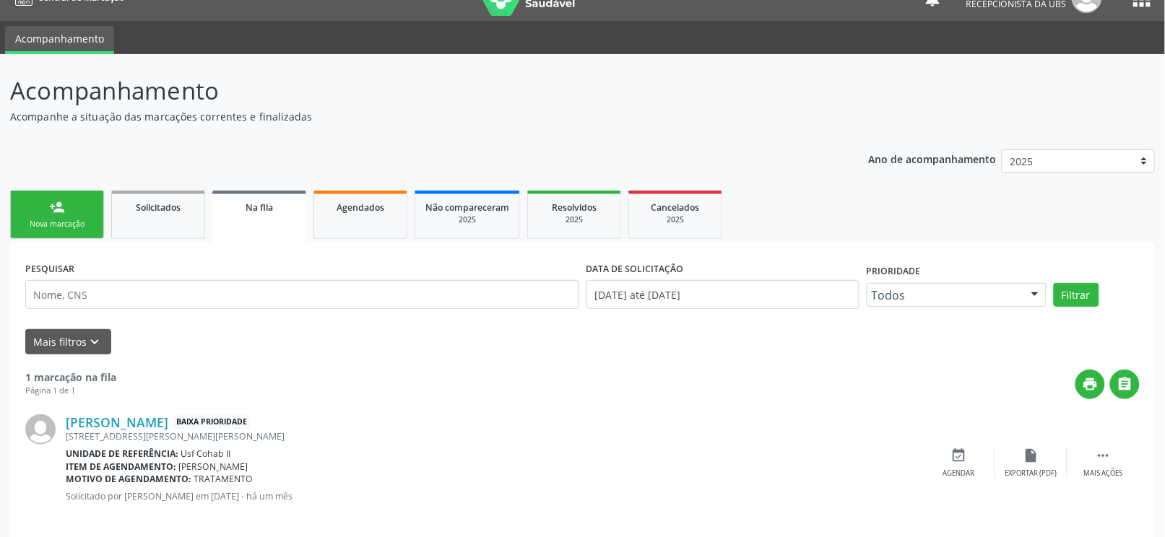
scroll to position [40, 0]
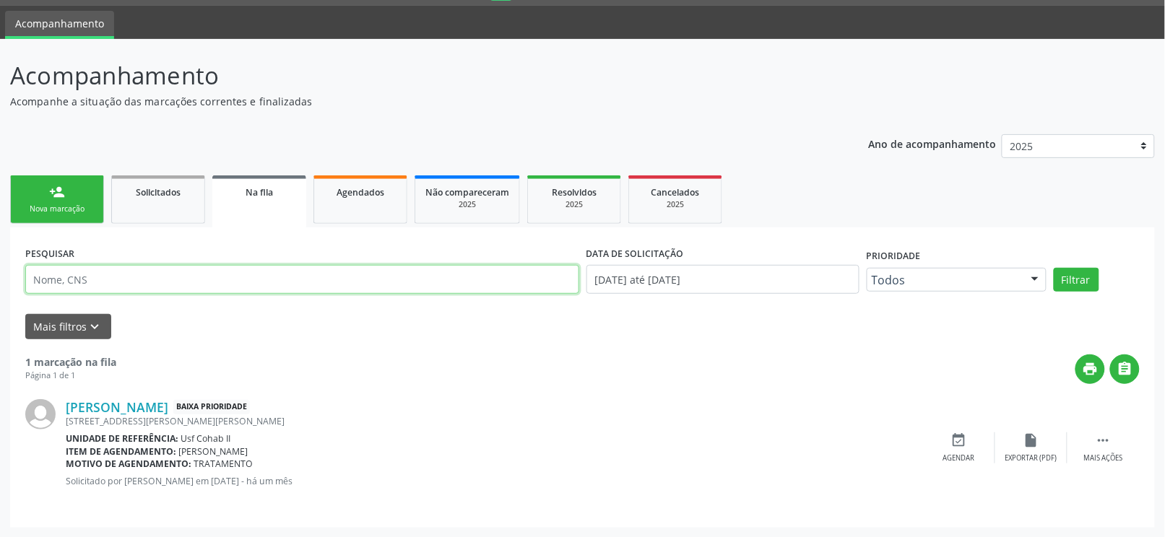
click at [175, 281] on input "text" at bounding box center [302, 279] width 554 height 29
click at [363, 198] on div "Agendados" at bounding box center [360, 191] width 72 height 15
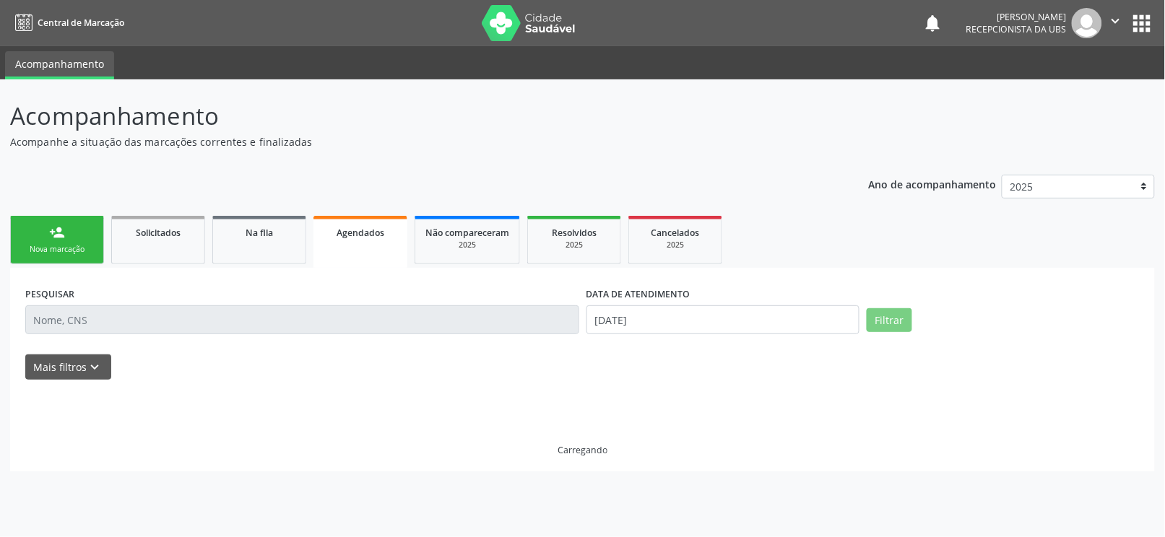
click at [212, 282] on div "PESQUISAR DATA DE ATENDIMENTO [DATE] Filtrar UNIDADE EXECUTANTE [GEOGRAPHIC_DAT…" at bounding box center [582, 370] width 1145 height 204
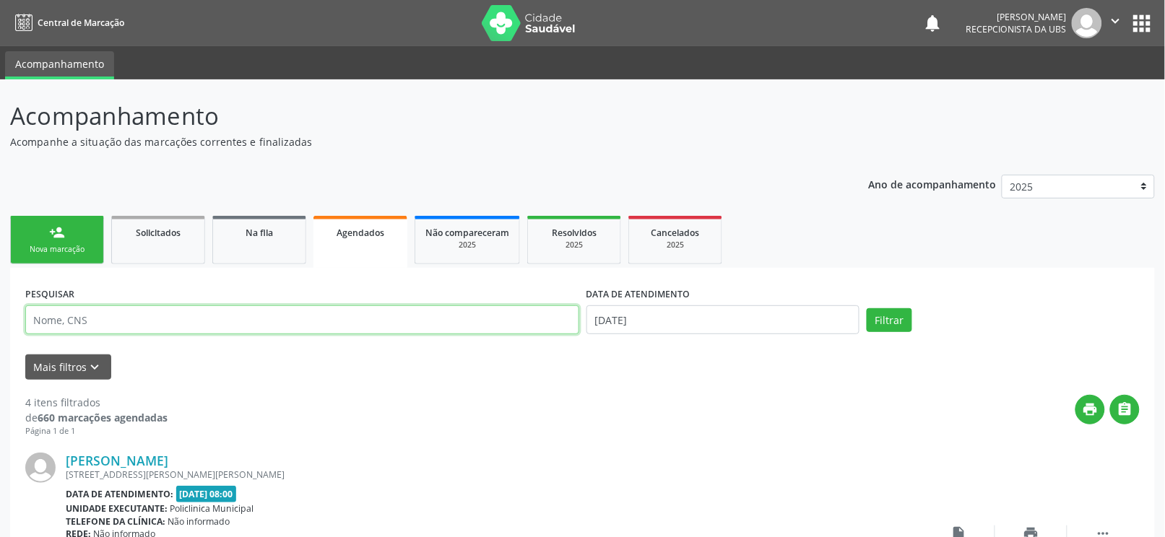
click at [147, 317] on input "text" at bounding box center [302, 320] width 554 height 29
type input "708707175024197"
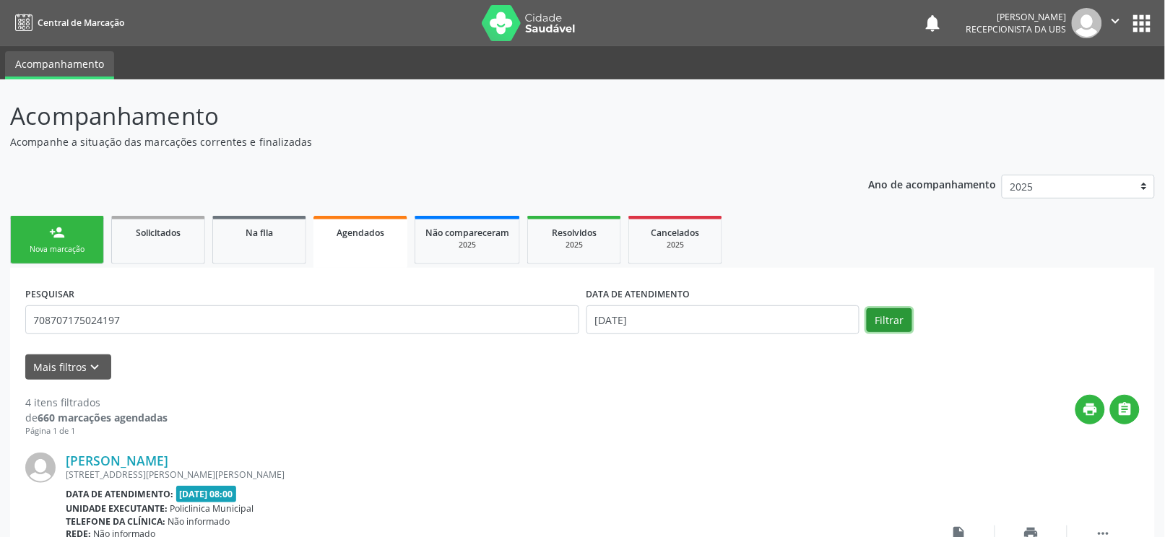
click at [882, 320] on button "Filtrar" at bounding box center [890, 320] width 46 height 25
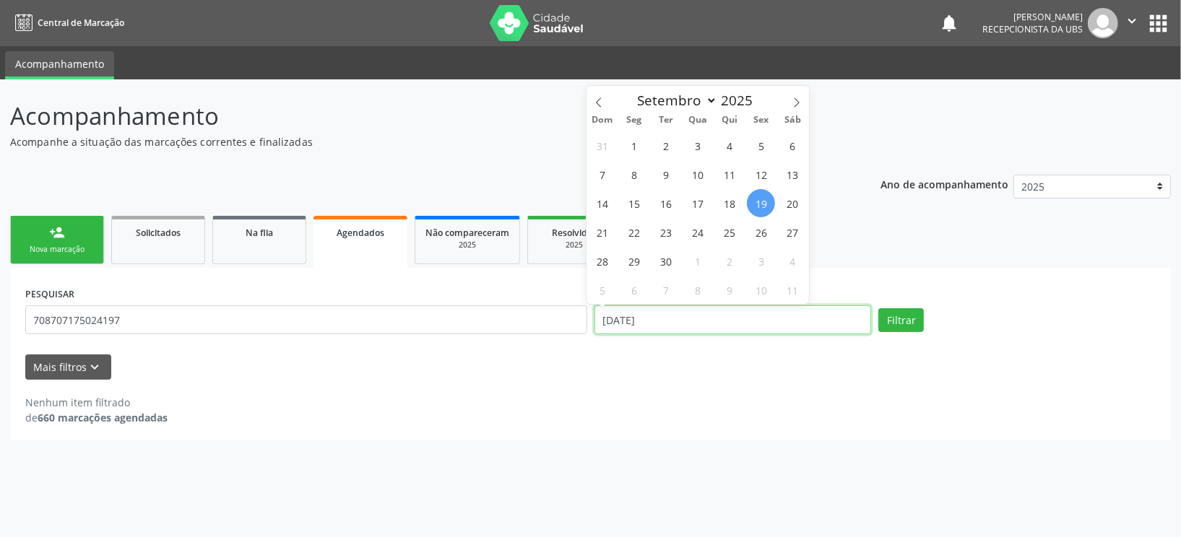
drag, startPoint x: 676, startPoint y: 321, endPoint x: 503, endPoint y: 347, distance: 175.2
click at [503, 347] on form "PESQUISAR 708707175024197 DATA DE ATENDIMENTO [DATE] Filtrar UNIDADE EXECUTANTE…" at bounding box center [590, 331] width 1130 height 96
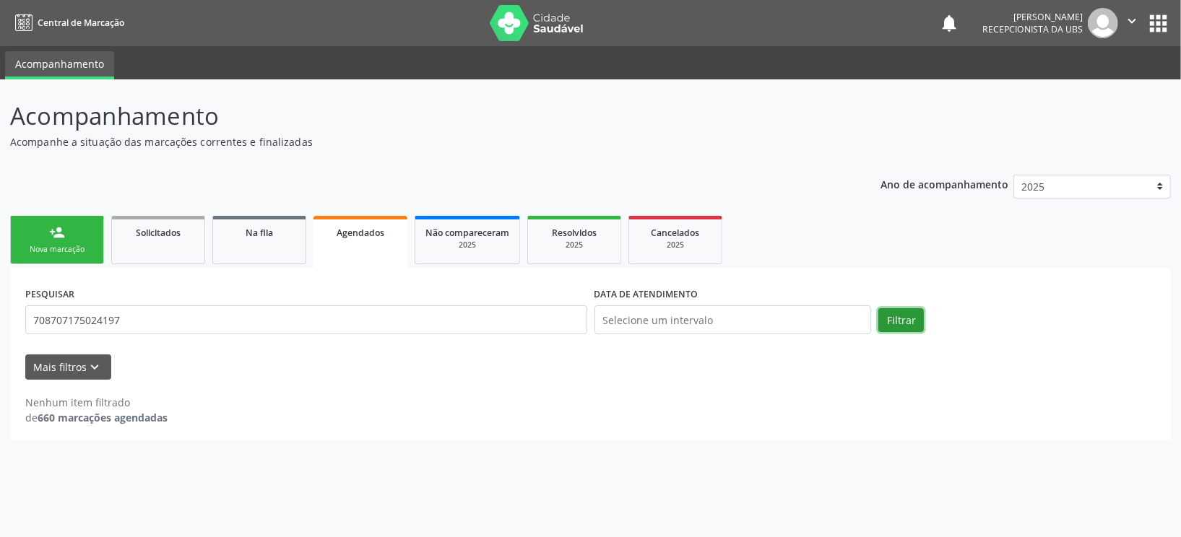
click at [912, 318] on button "Filtrar" at bounding box center [901, 320] width 46 height 25
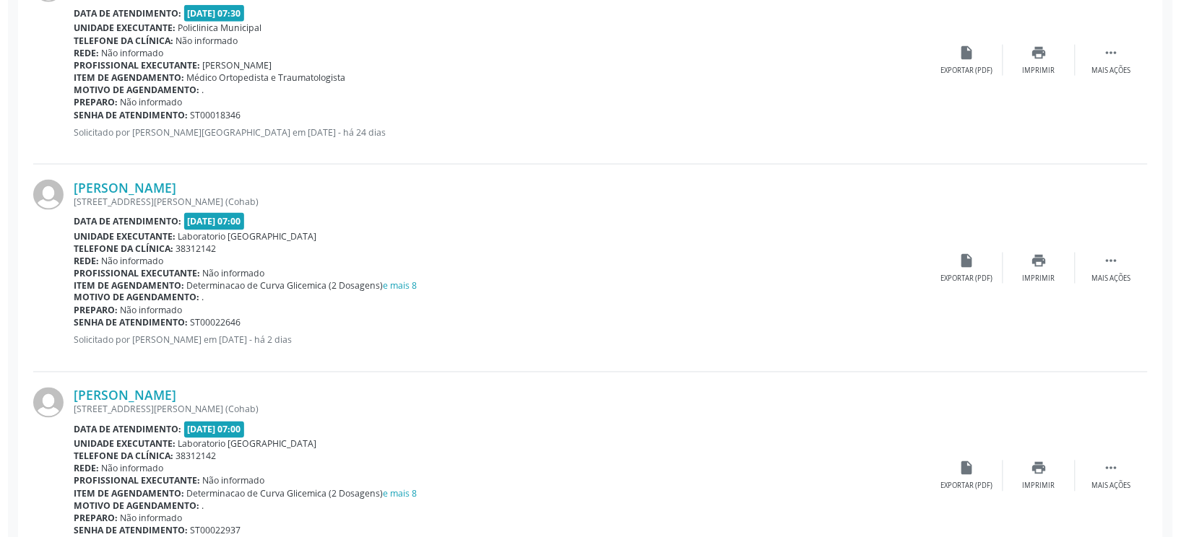
scroll to position [548, 0]
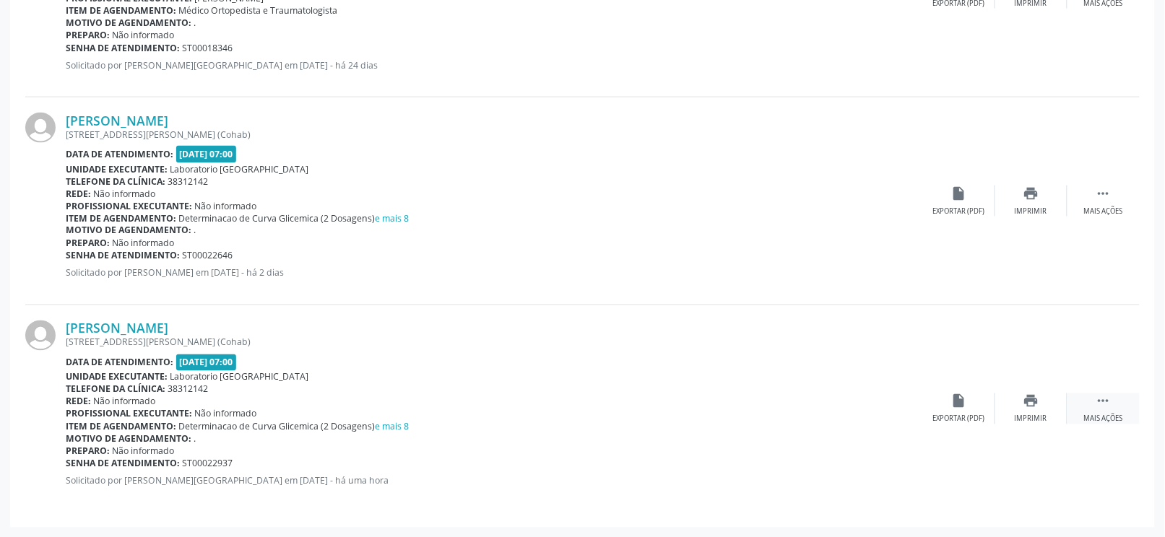
click at [1107, 402] on icon "" at bounding box center [1104, 402] width 16 height 16
click at [958, 399] on icon "cancel" at bounding box center [959, 402] width 16 height 16
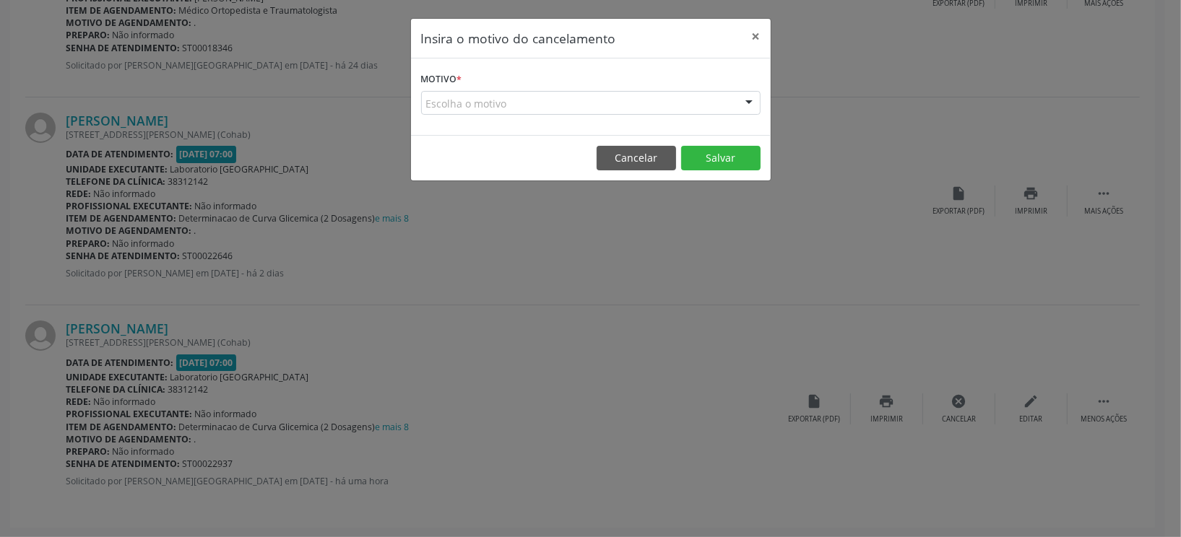
click at [630, 98] on div "Escolha o motivo" at bounding box center [590, 103] width 339 height 25
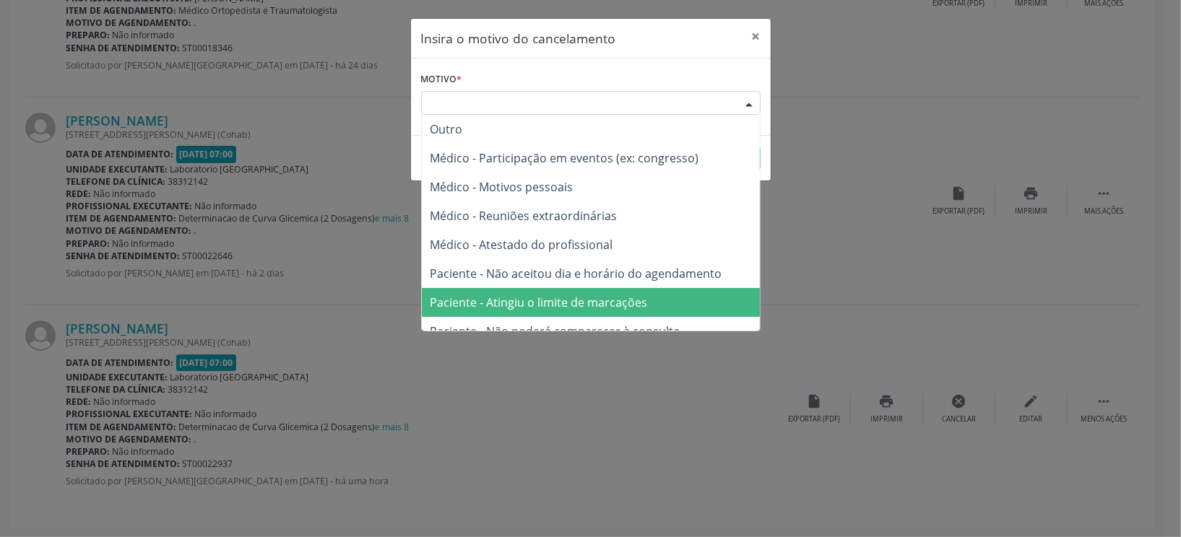
click at [569, 299] on span "Paciente - Atingiu o limite de marcações" at bounding box center [538, 303] width 217 height 16
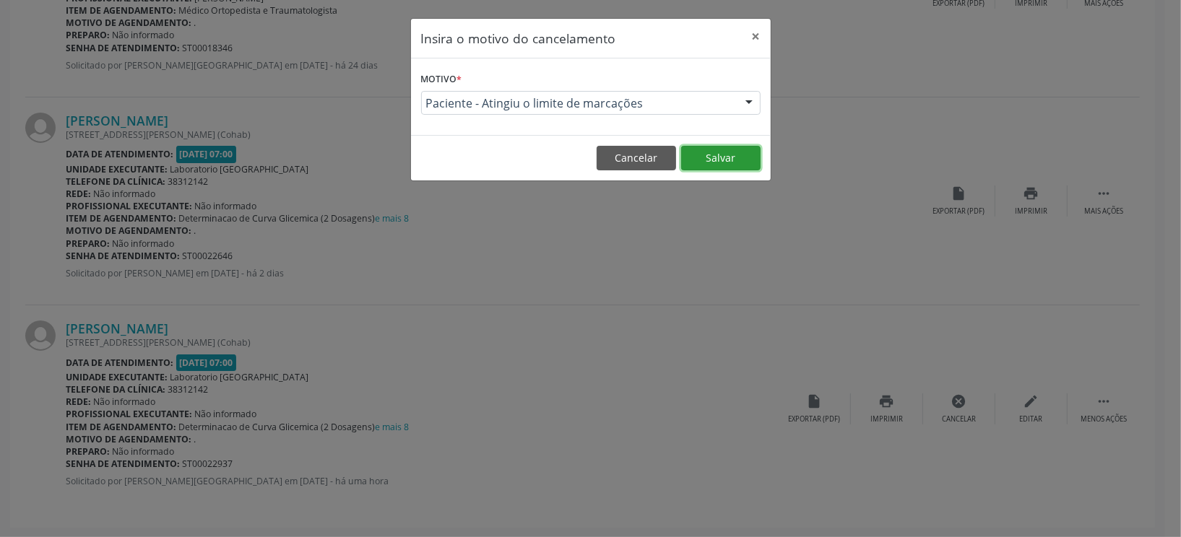
click at [702, 156] on button "Salvar" at bounding box center [720, 158] width 79 height 25
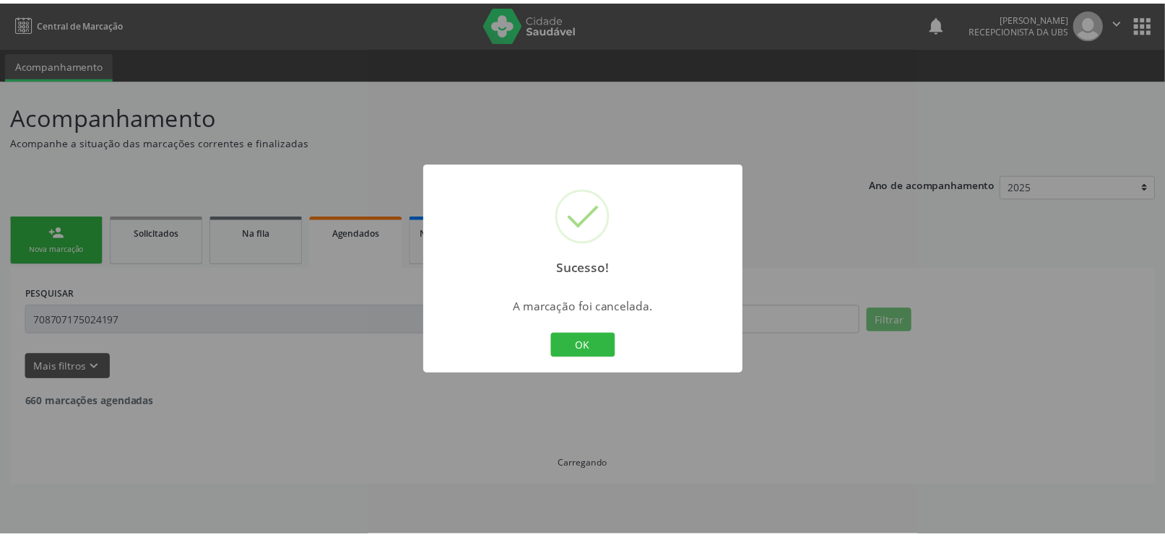
scroll to position [0, 0]
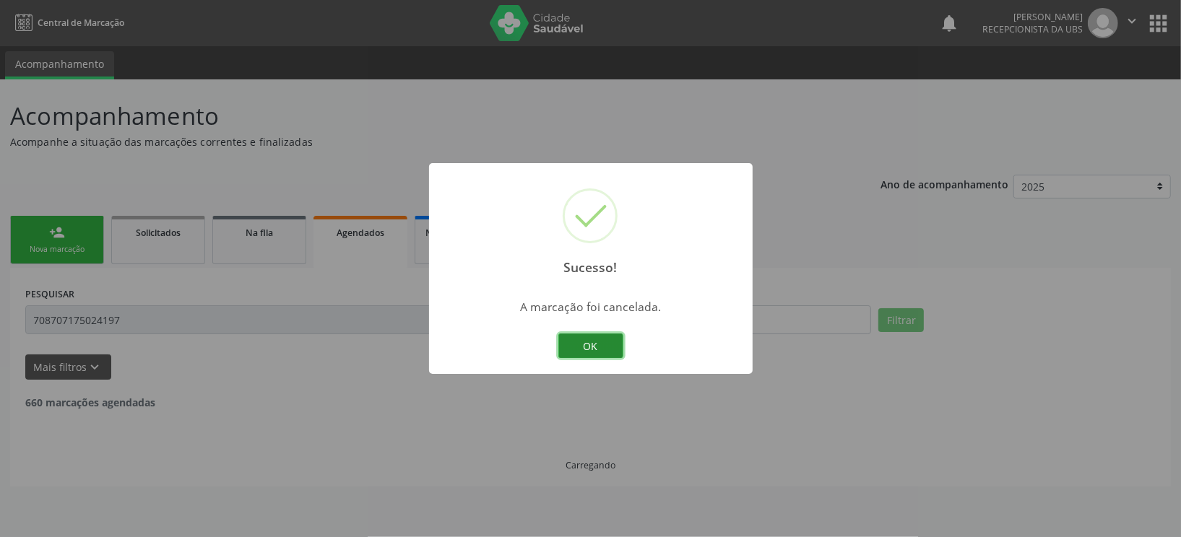
click at [597, 345] on button "OK" at bounding box center [590, 346] width 65 height 25
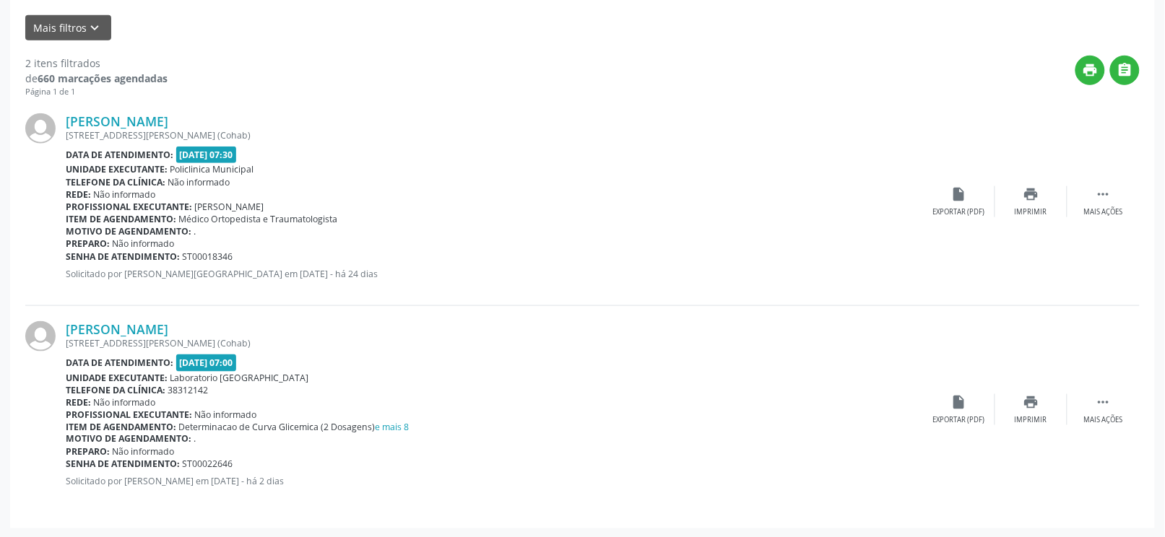
scroll to position [340, 0]
click at [1036, 407] on icon "print" at bounding box center [1031, 402] width 16 height 16
